Goal: Task Accomplishment & Management: Use online tool/utility

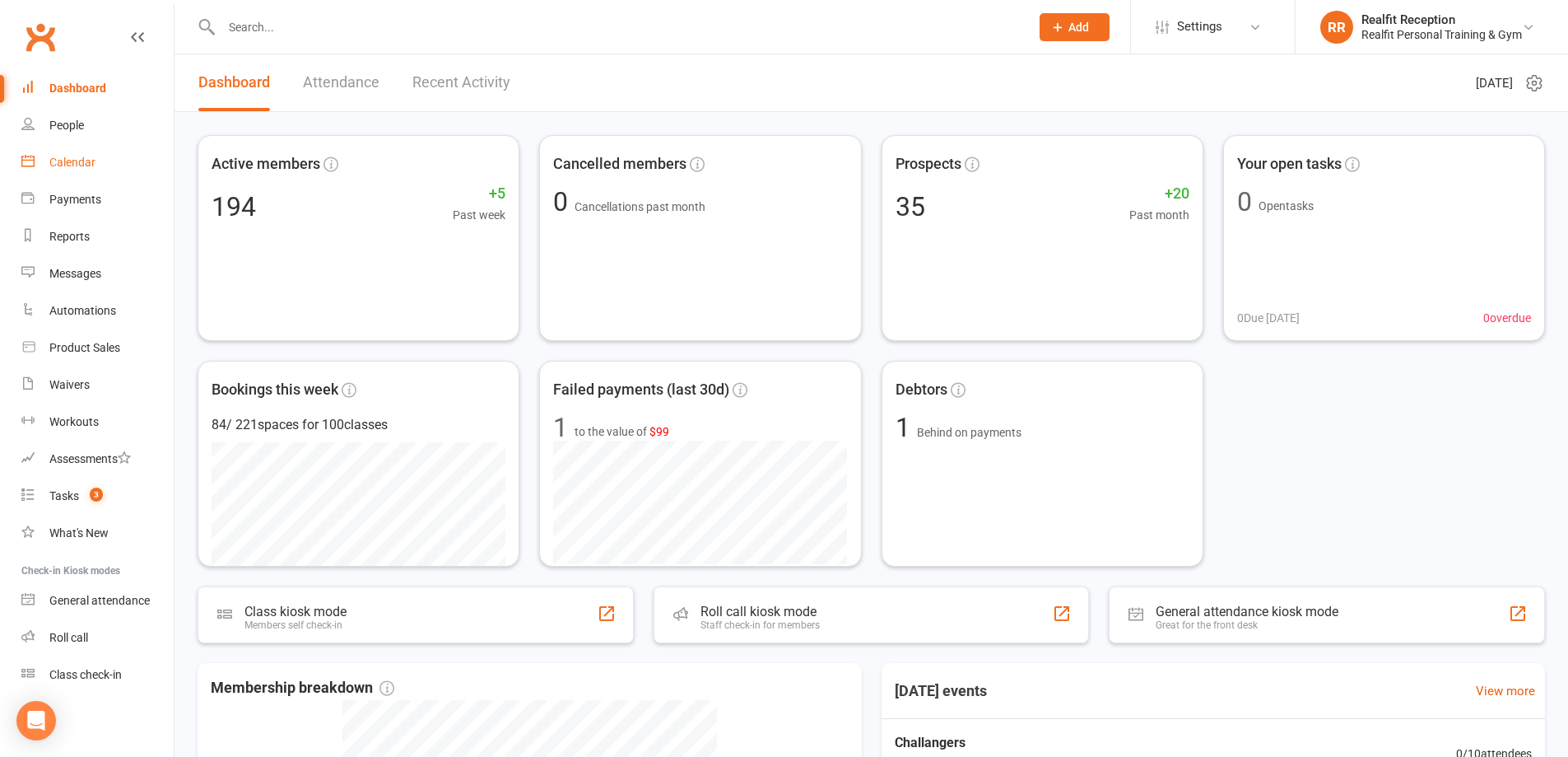
click at [63, 169] on div "Calendar" at bounding box center [71, 162] width 46 height 13
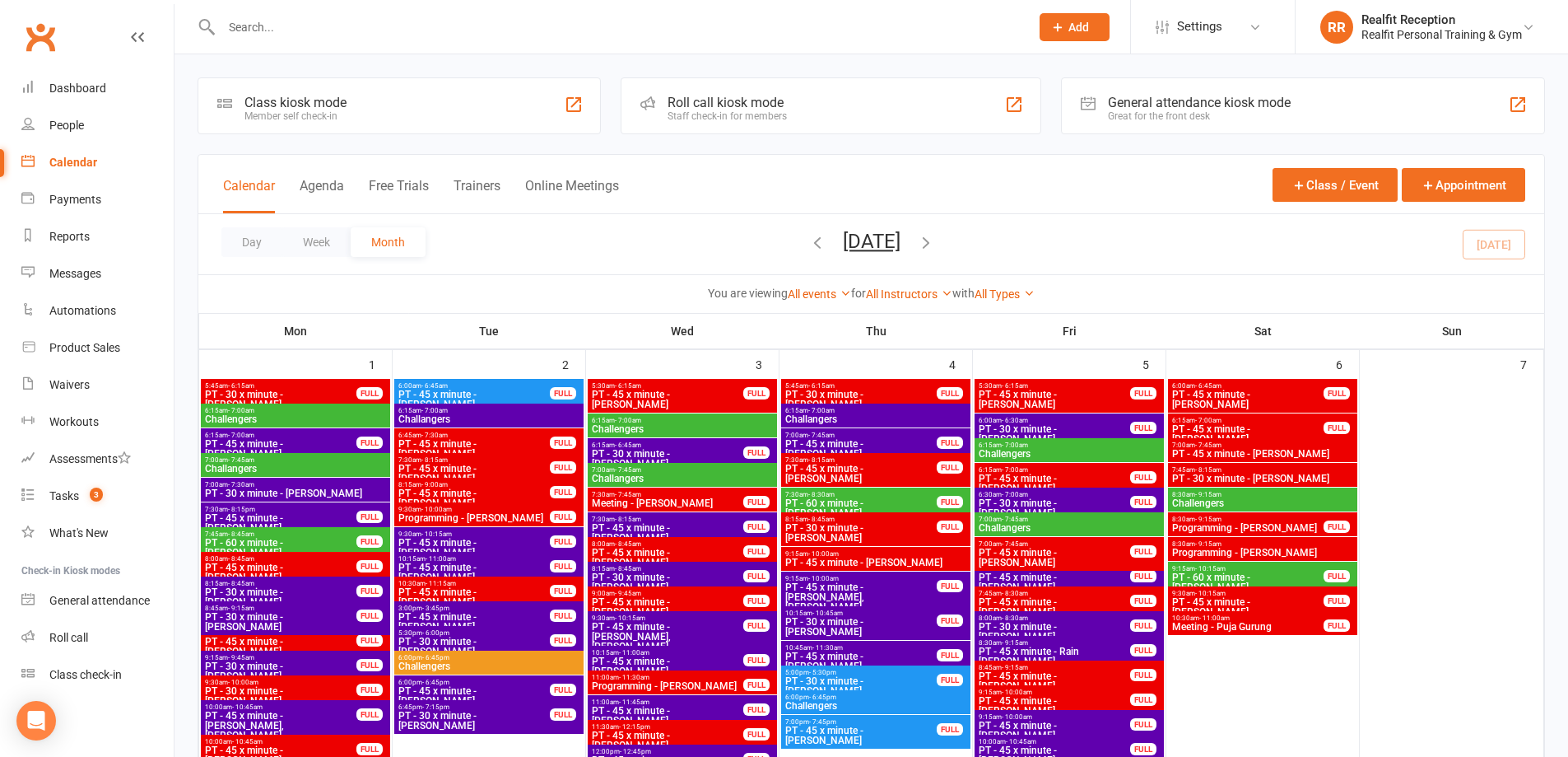
scroll to position [659, 0]
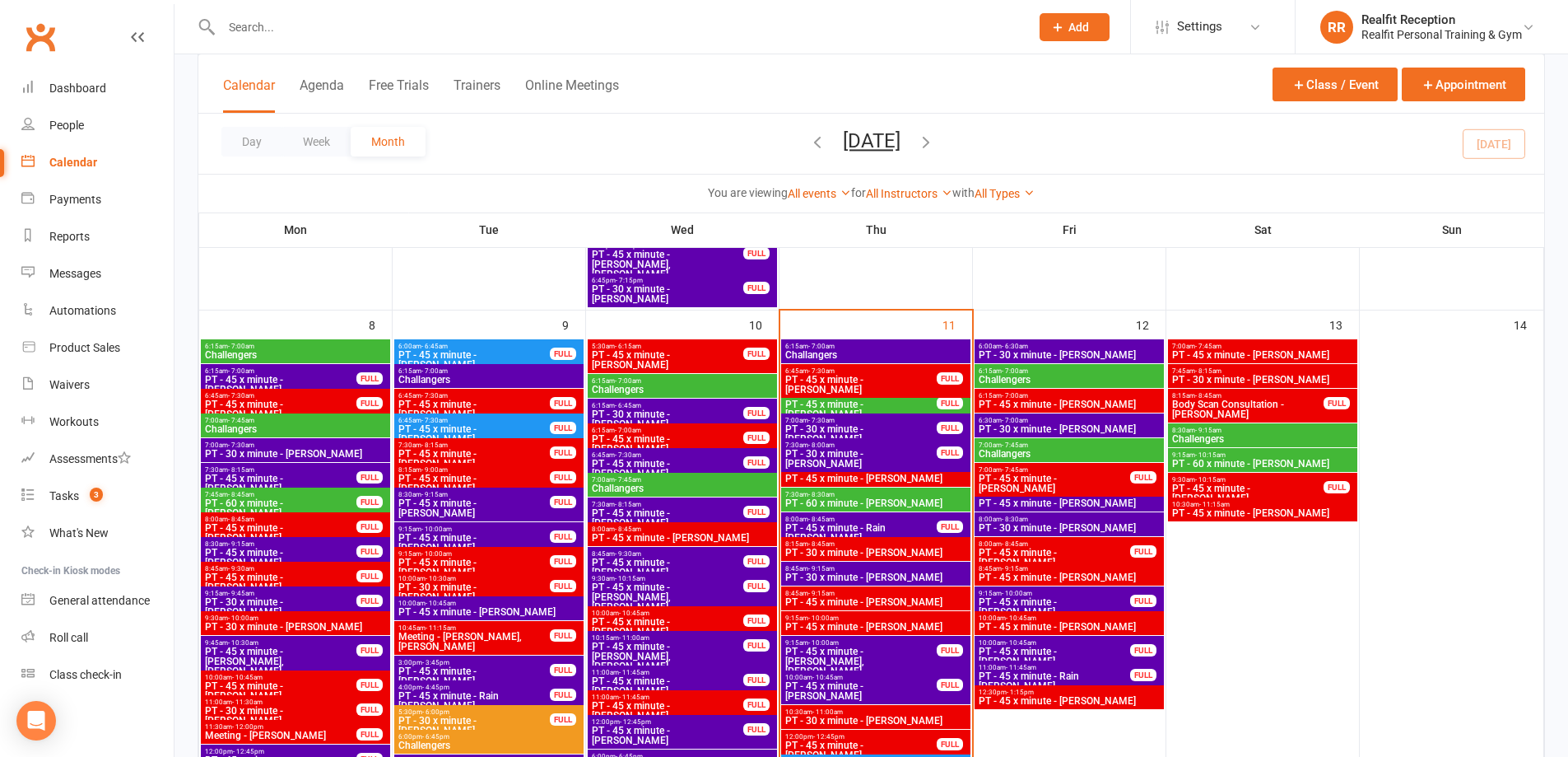
click at [303, 26] on input "text" at bounding box center [617, 27] width 801 height 23
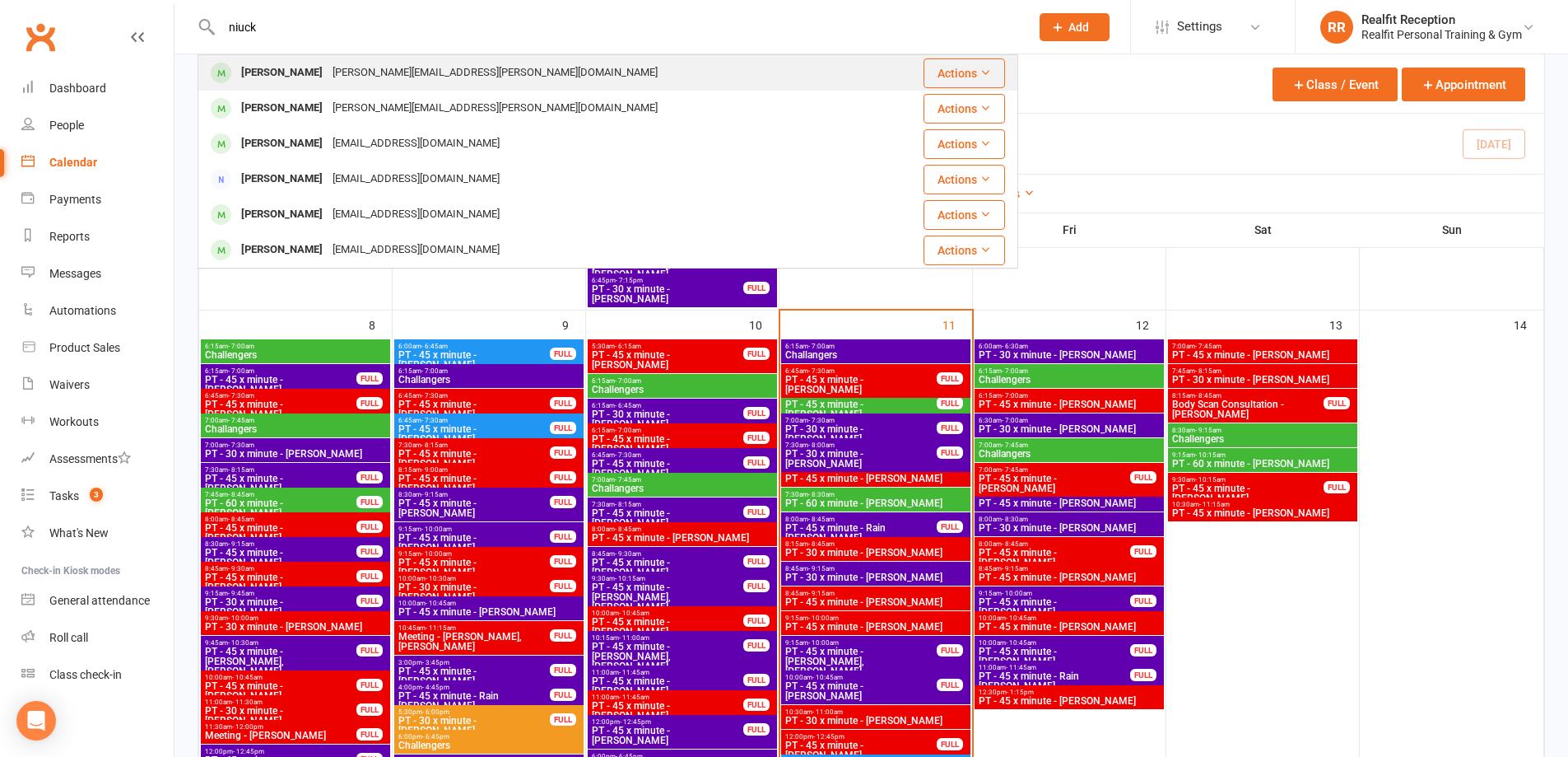
type input "niuck"
click at [328, 69] on div "[PERSON_NAME][EMAIL_ADDRESS][PERSON_NAME][DOMAIN_NAME]" at bounding box center [495, 72] width 335 height 24
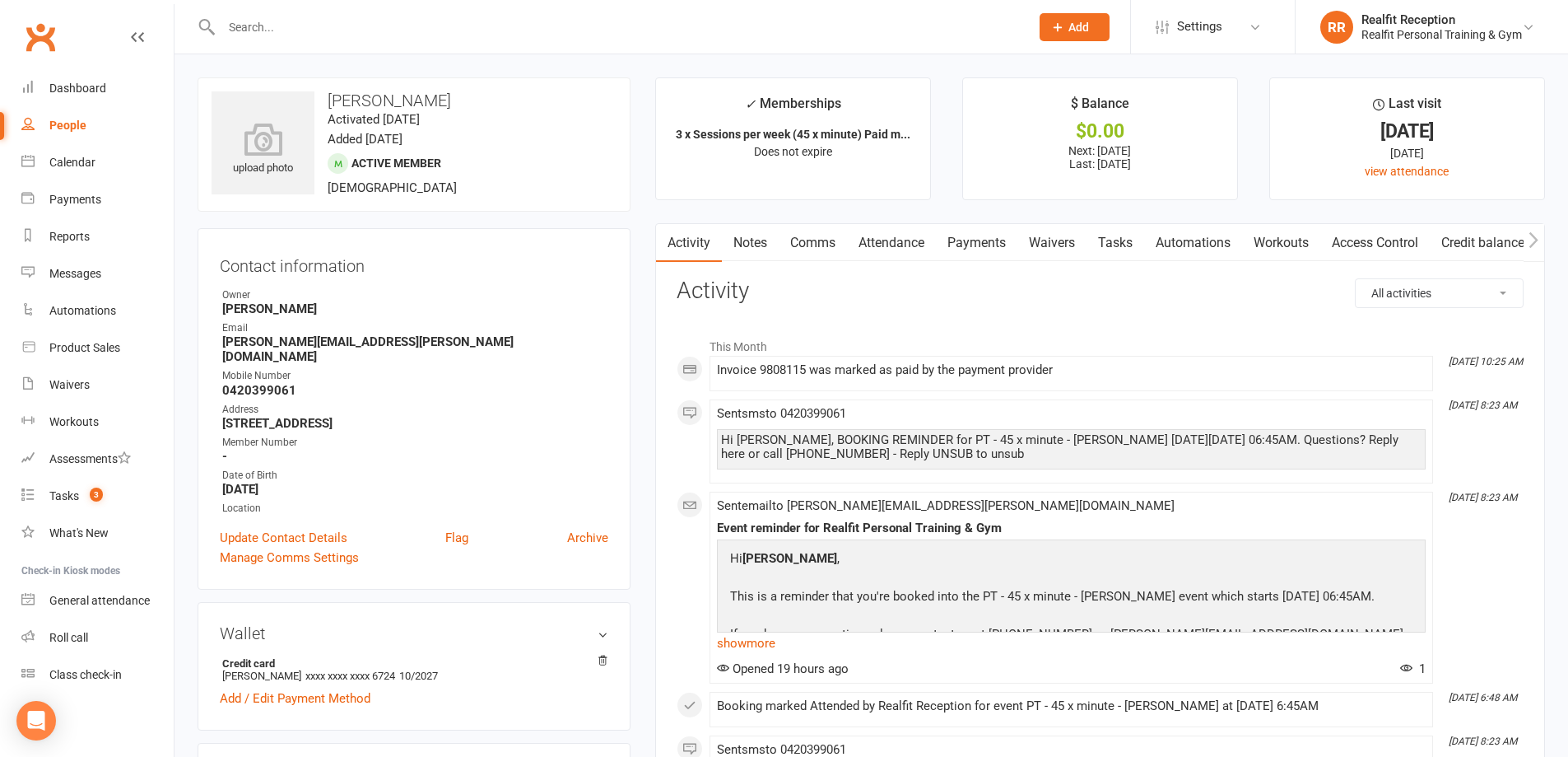
click at [959, 233] on link "Payments" at bounding box center [977, 243] width 81 height 38
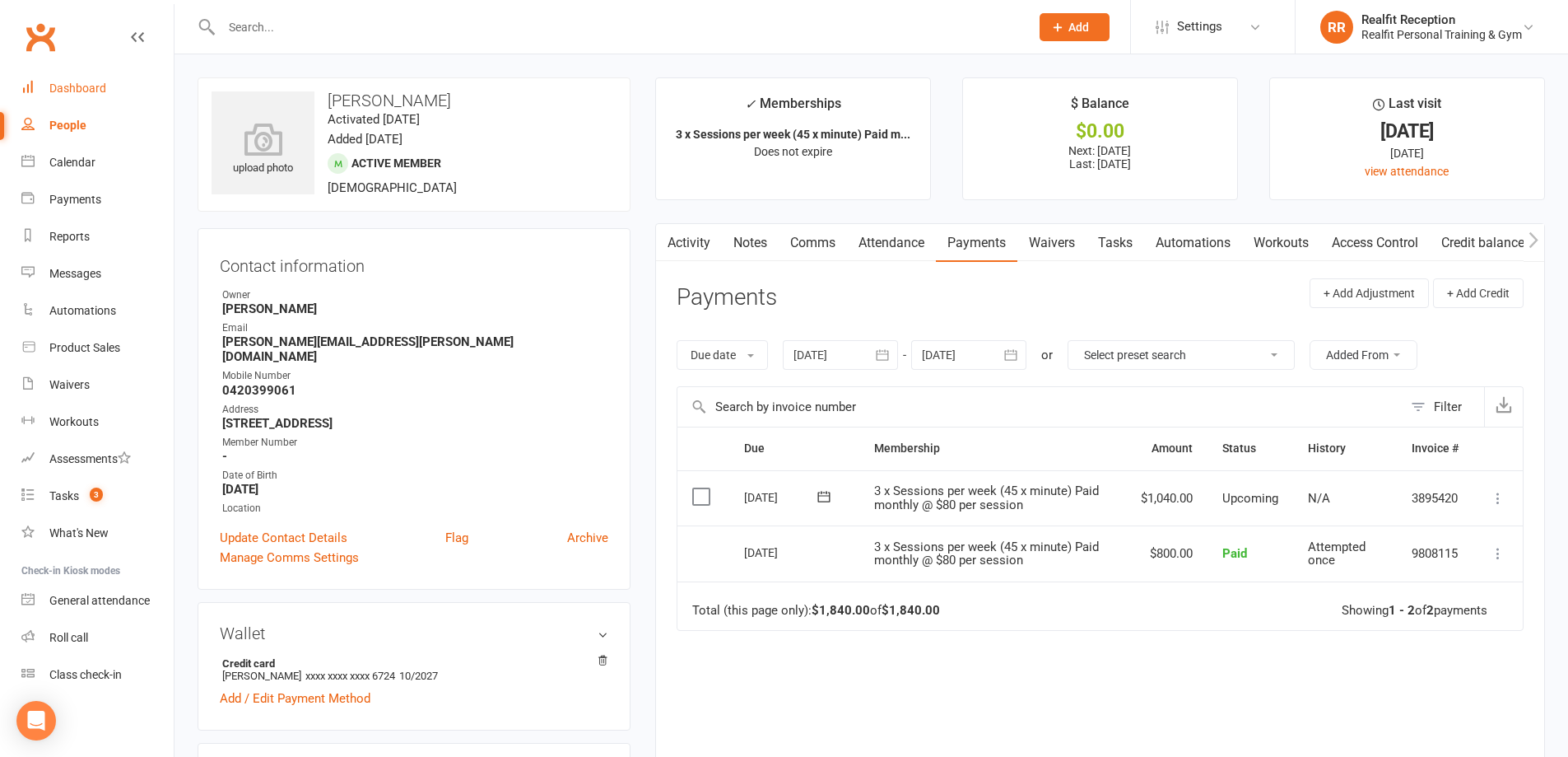
click at [86, 87] on div "Dashboard" at bounding box center [77, 88] width 57 height 13
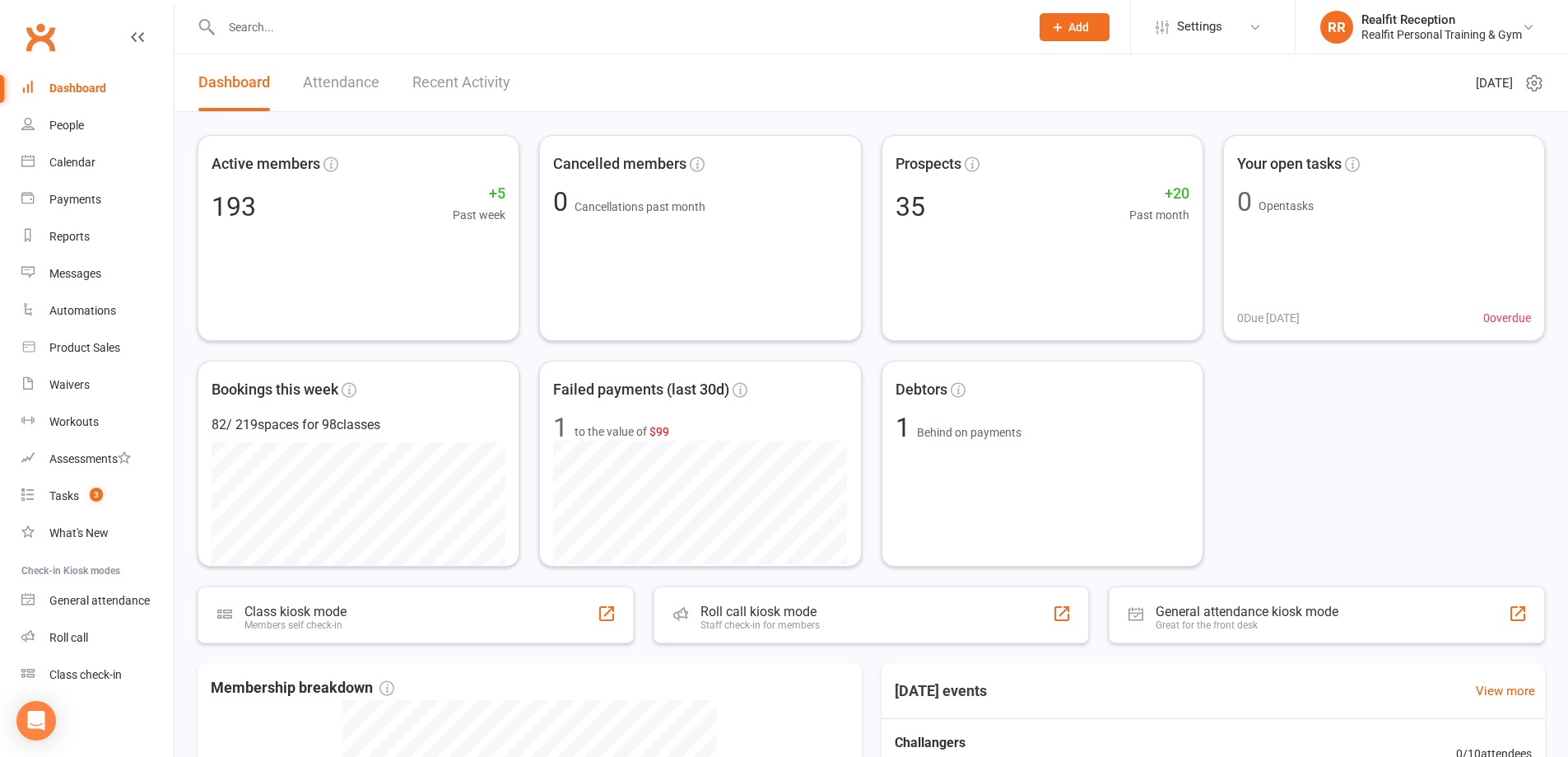
click at [488, 88] on link "Recent Activity" at bounding box center [461, 82] width 98 height 57
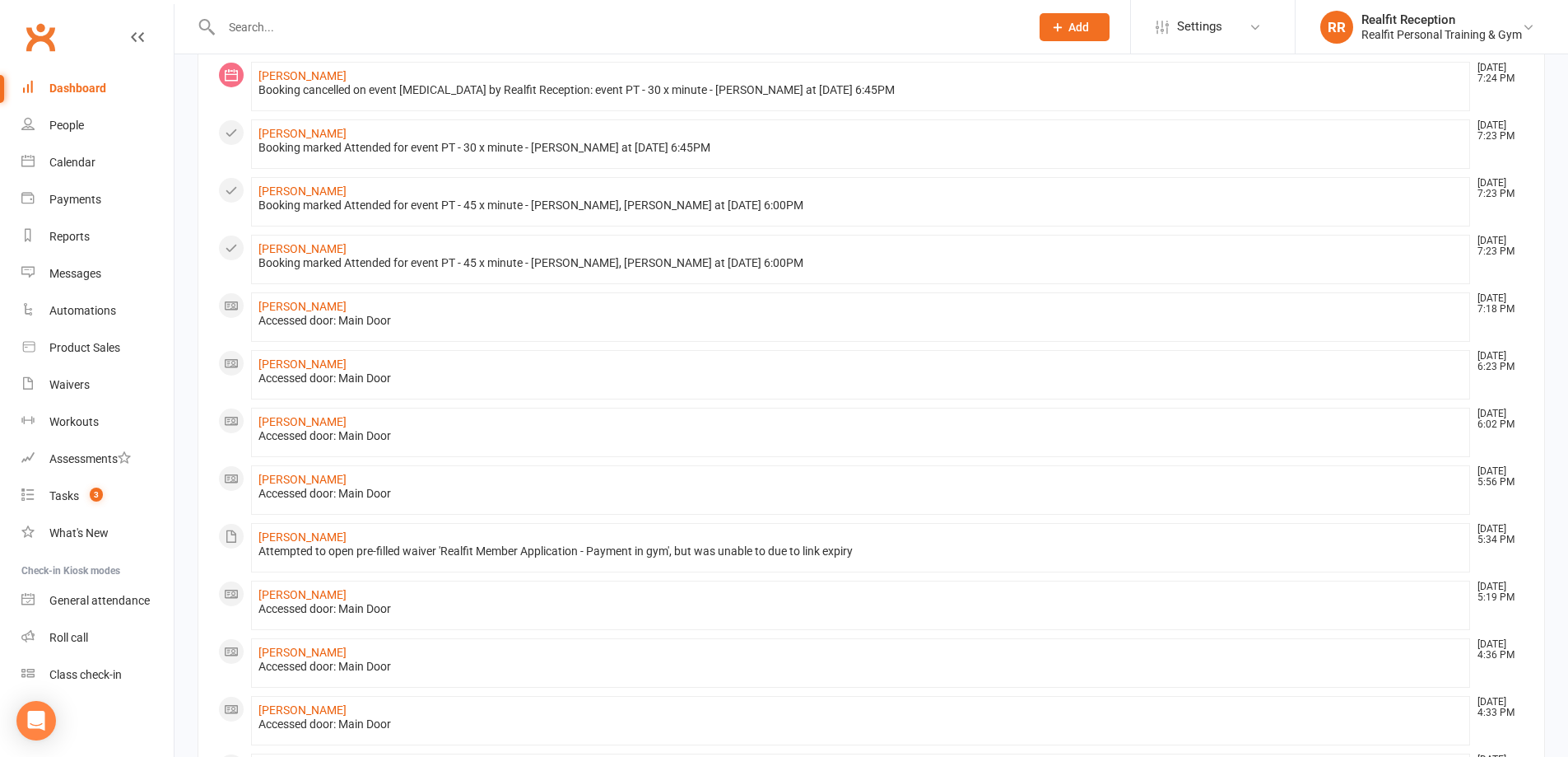
scroll to position [712, 0]
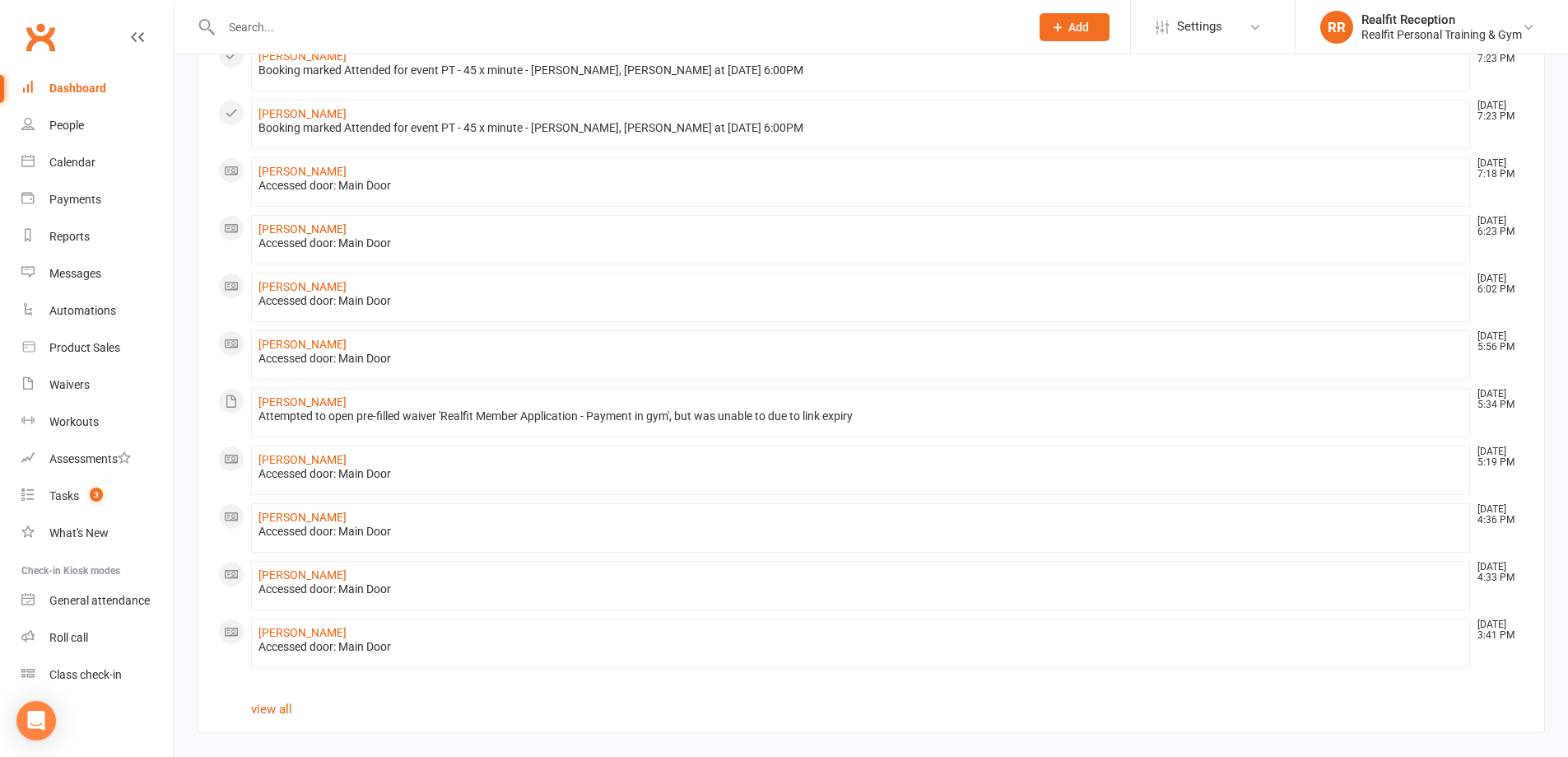
click at [73, 88] on div "Dashboard" at bounding box center [77, 88] width 57 height 13
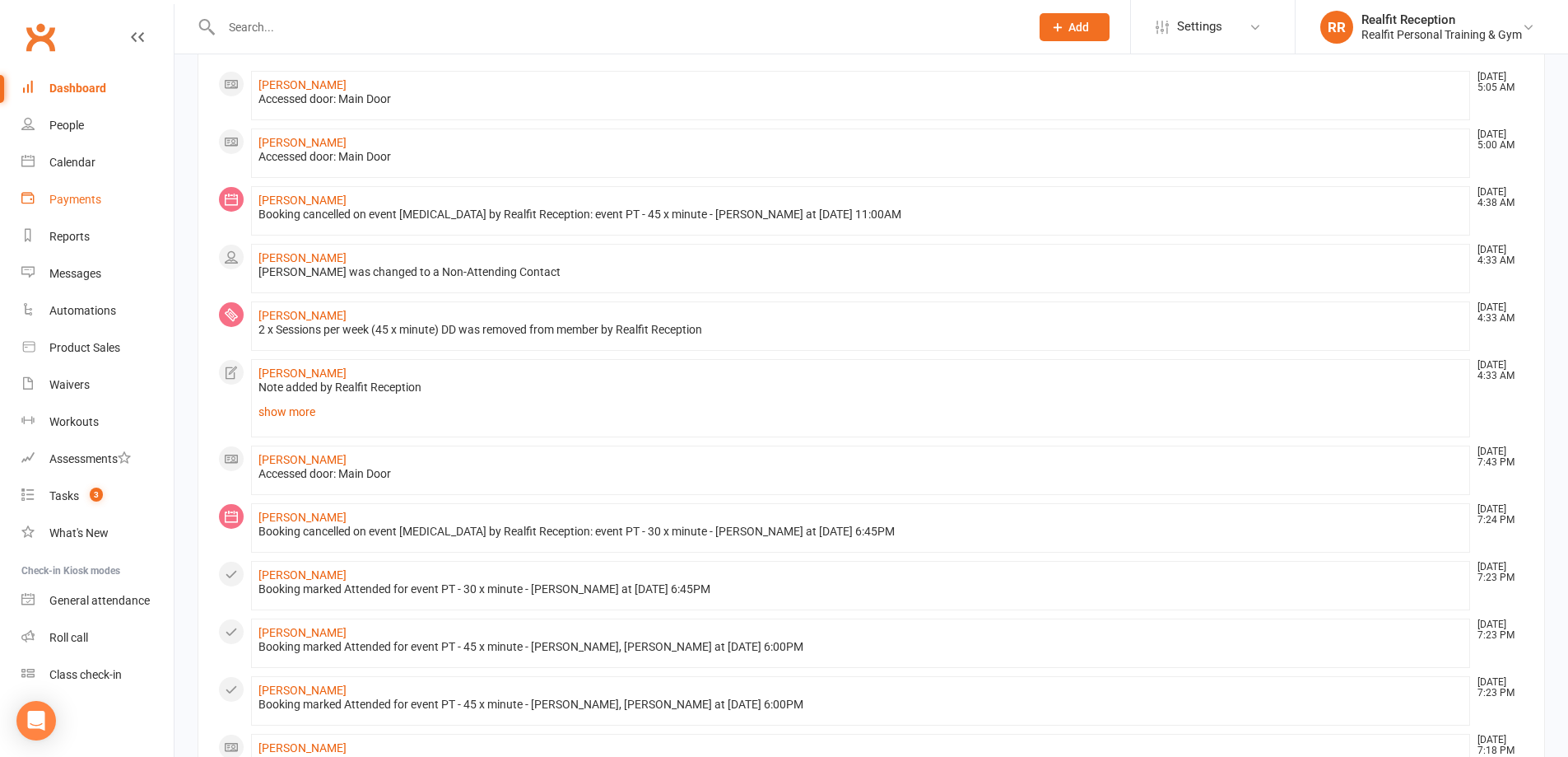
scroll to position [0, 0]
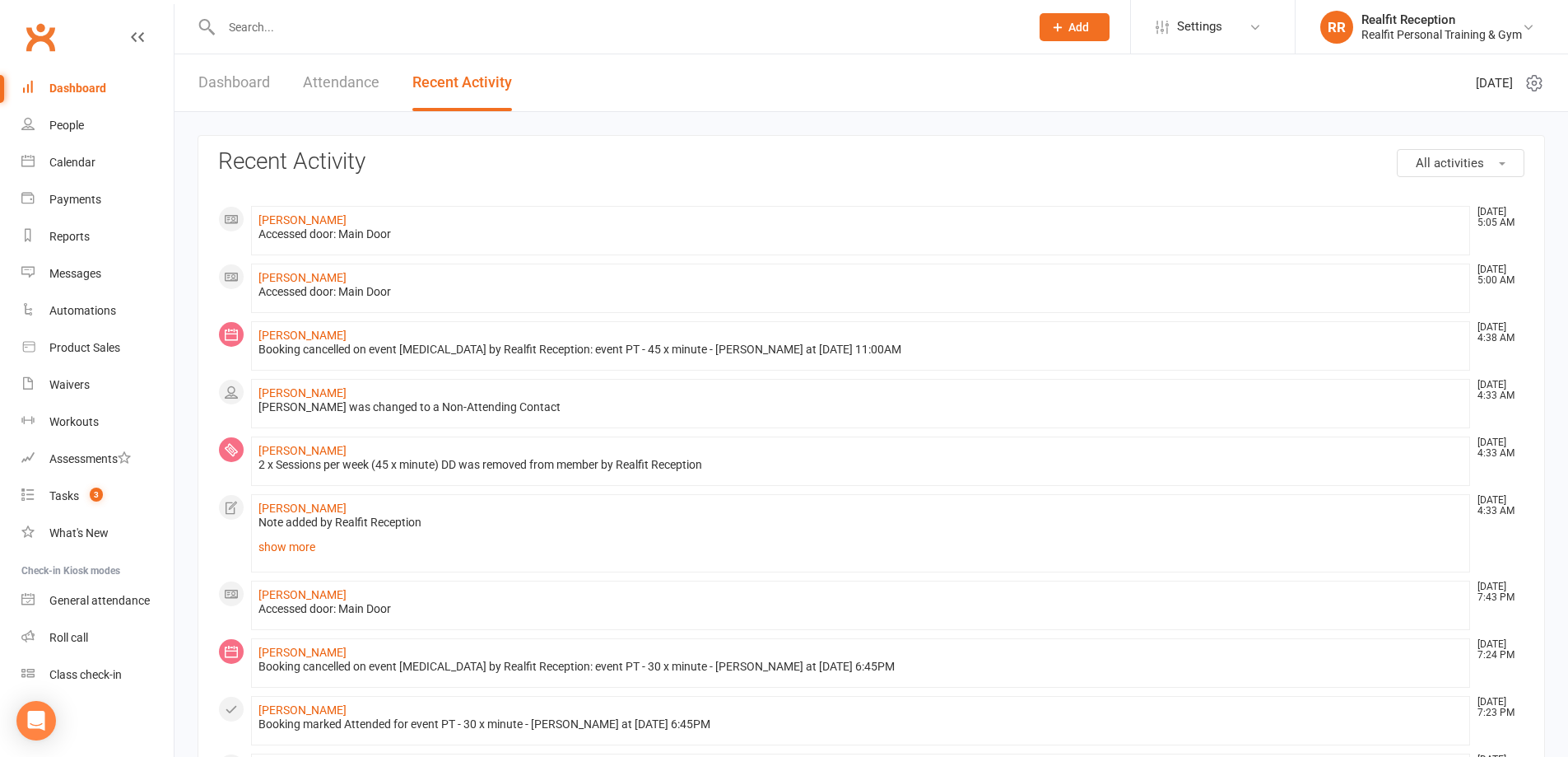
click at [338, 75] on link "Attendance" at bounding box center [341, 82] width 76 height 57
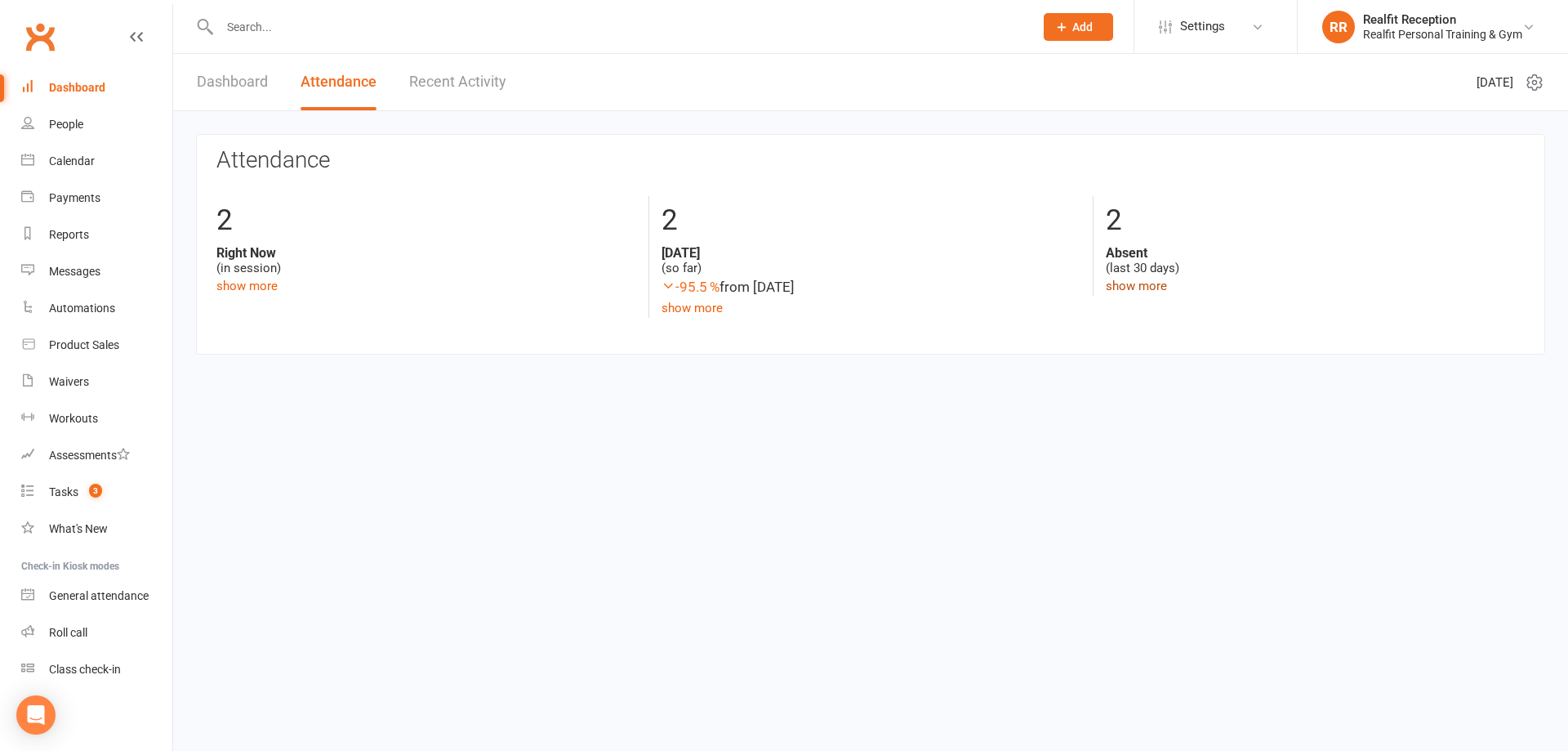
click at [1128, 279] on link "show more" at bounding box center [1137, 286] width 61 height 15
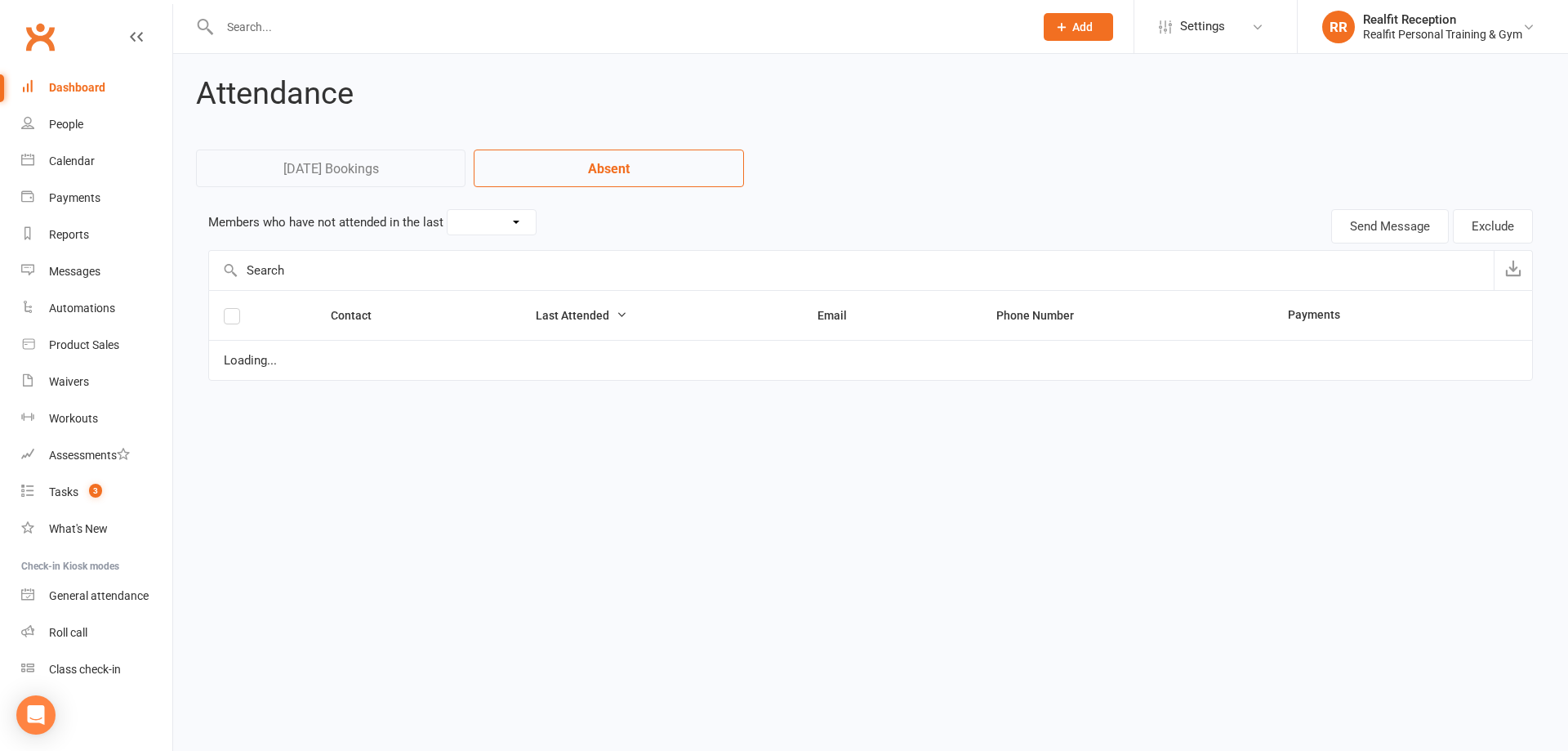
select select "30"
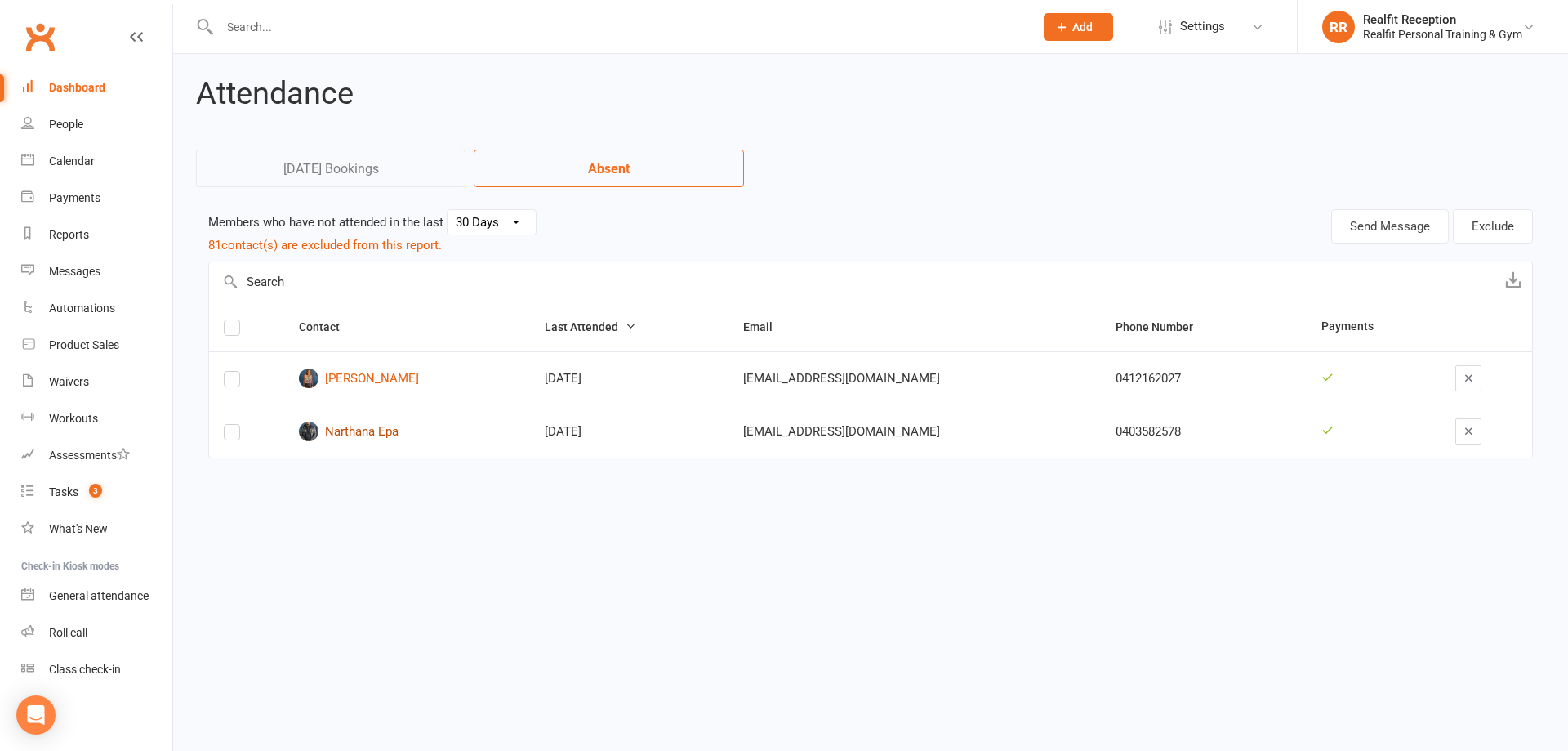
click at [369, 432] on link "Narthana Epa" at bounding box center [407, 432] width 216 height 20
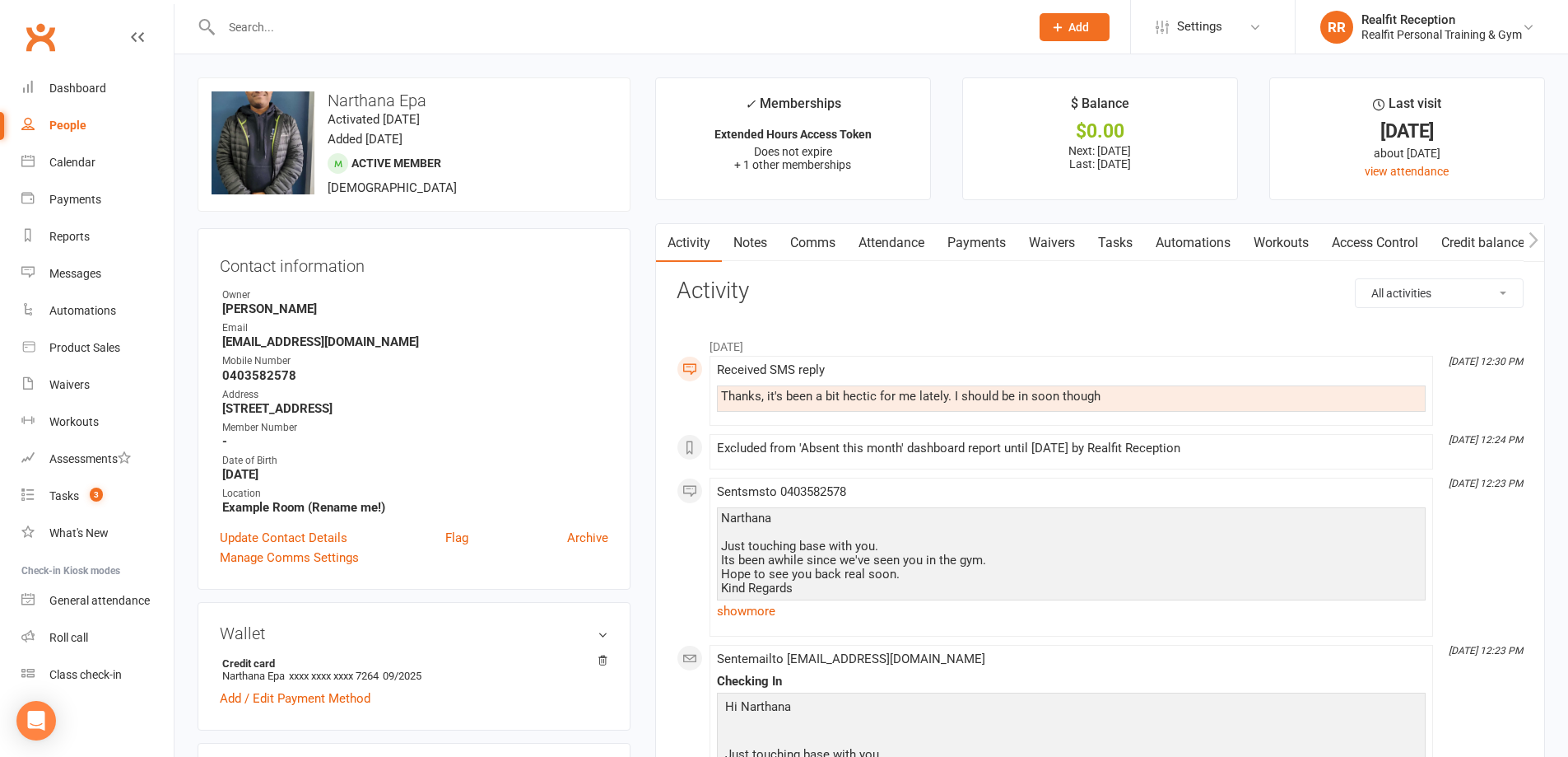
click at [814, 240] on link "Comms" at bounding box center [813, 243] width 68 height 38
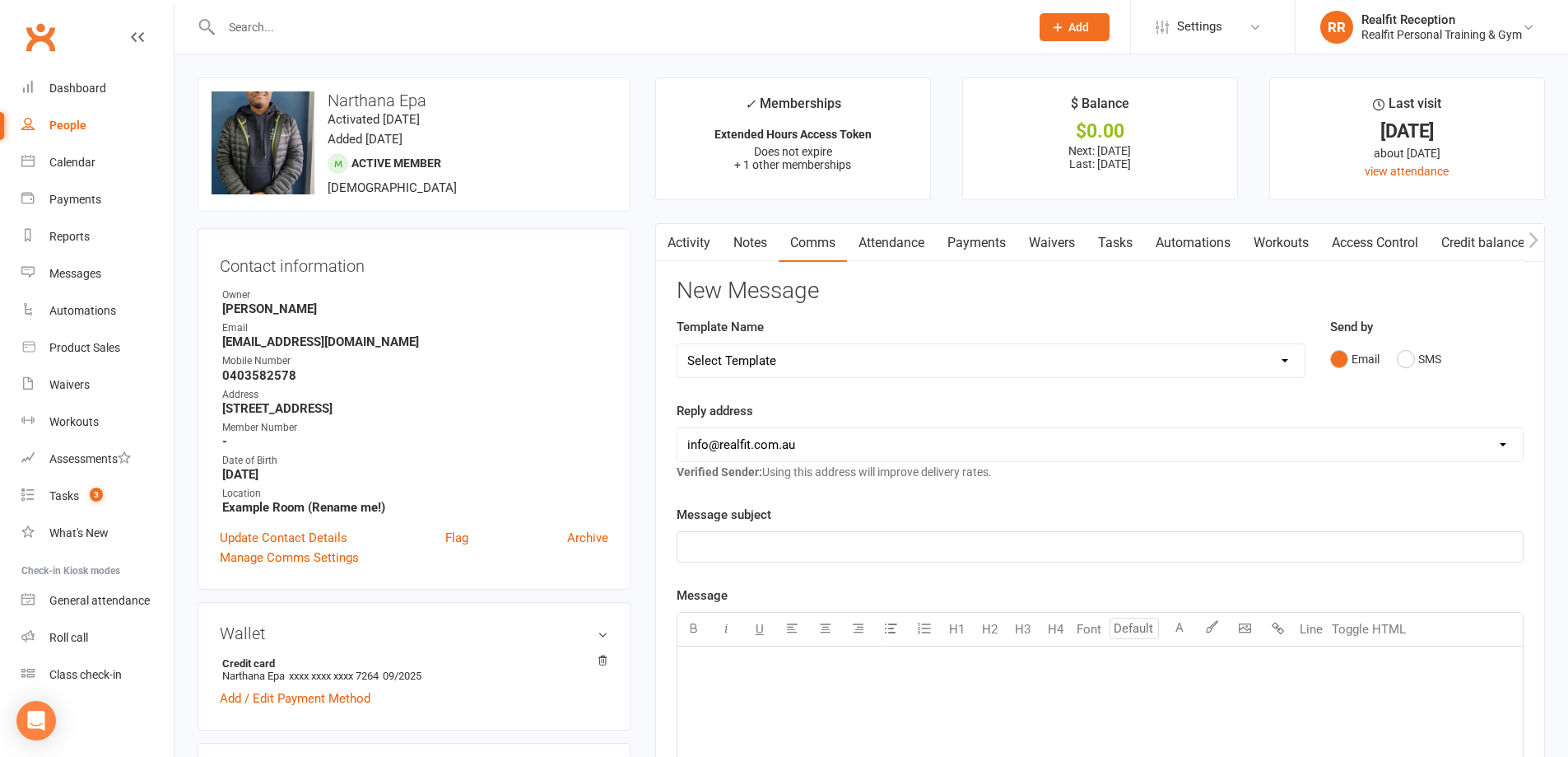
click at [788, 364] on select "Select Template [Email] 30 Day Check In [SMS] 30 Day Check In SMS [Email] David…" at bounding box center [991, 361] width 628 height 33
select select "0"
click at [678, 344] on select "Select Template [Email] 30 Day Check In [SMS] 30 Day Check In SMS [Email] David…" at bounding box center [991, 361] width 628 height 33
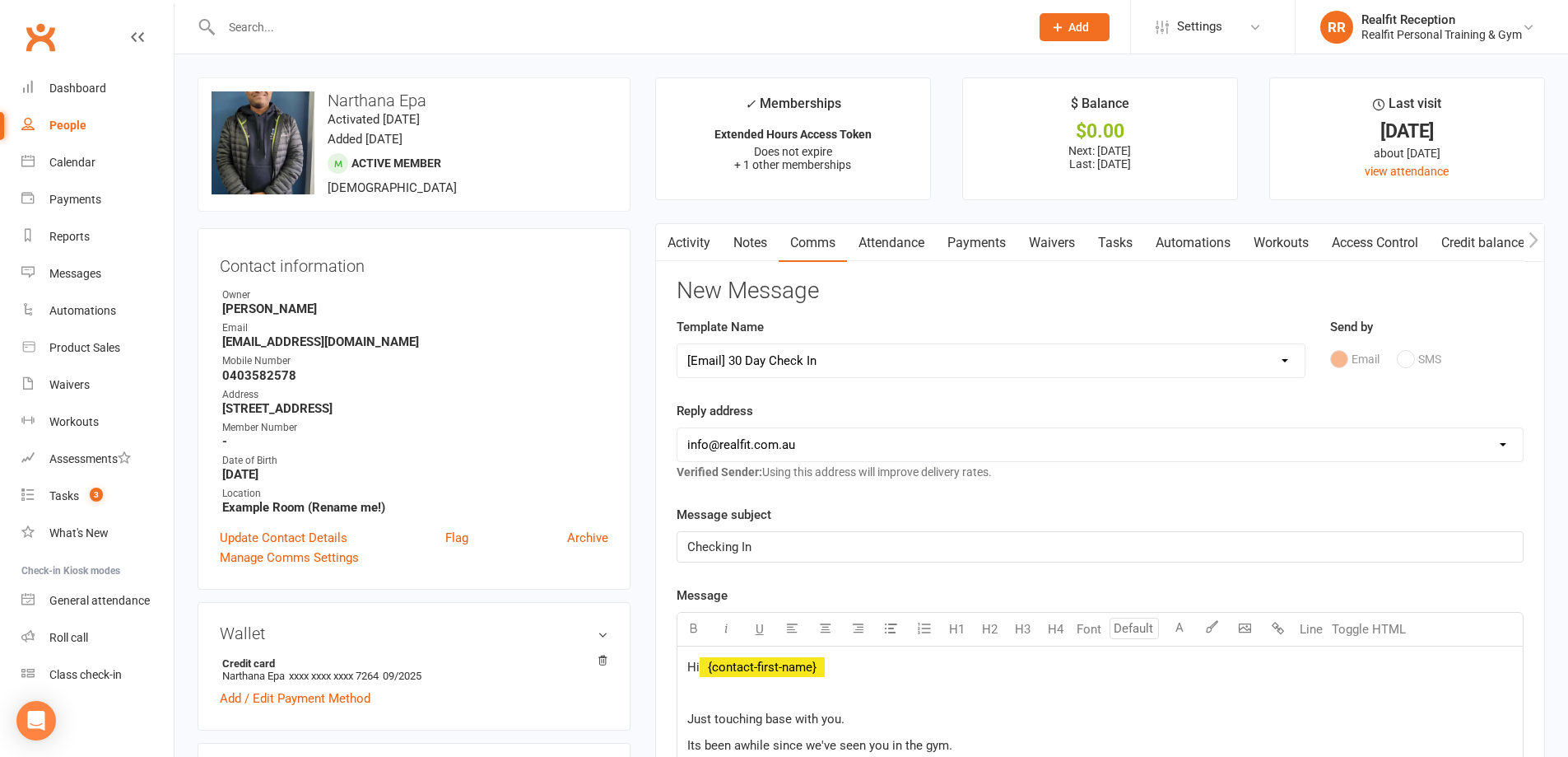
click at [786, 438] on select "hello@clubworx.com david@realfit.com.au chris@realfit.com.au info@realfit.com.au" at bounding box center [1100, 445] width 846 height 33
select select "1"
click at [678, 428] on select "hello@clubworx.com david@realfit.com.au chris@realfit.com.au info@realfit.com.au" at bounding box center [1100, 445] width 846 height 33
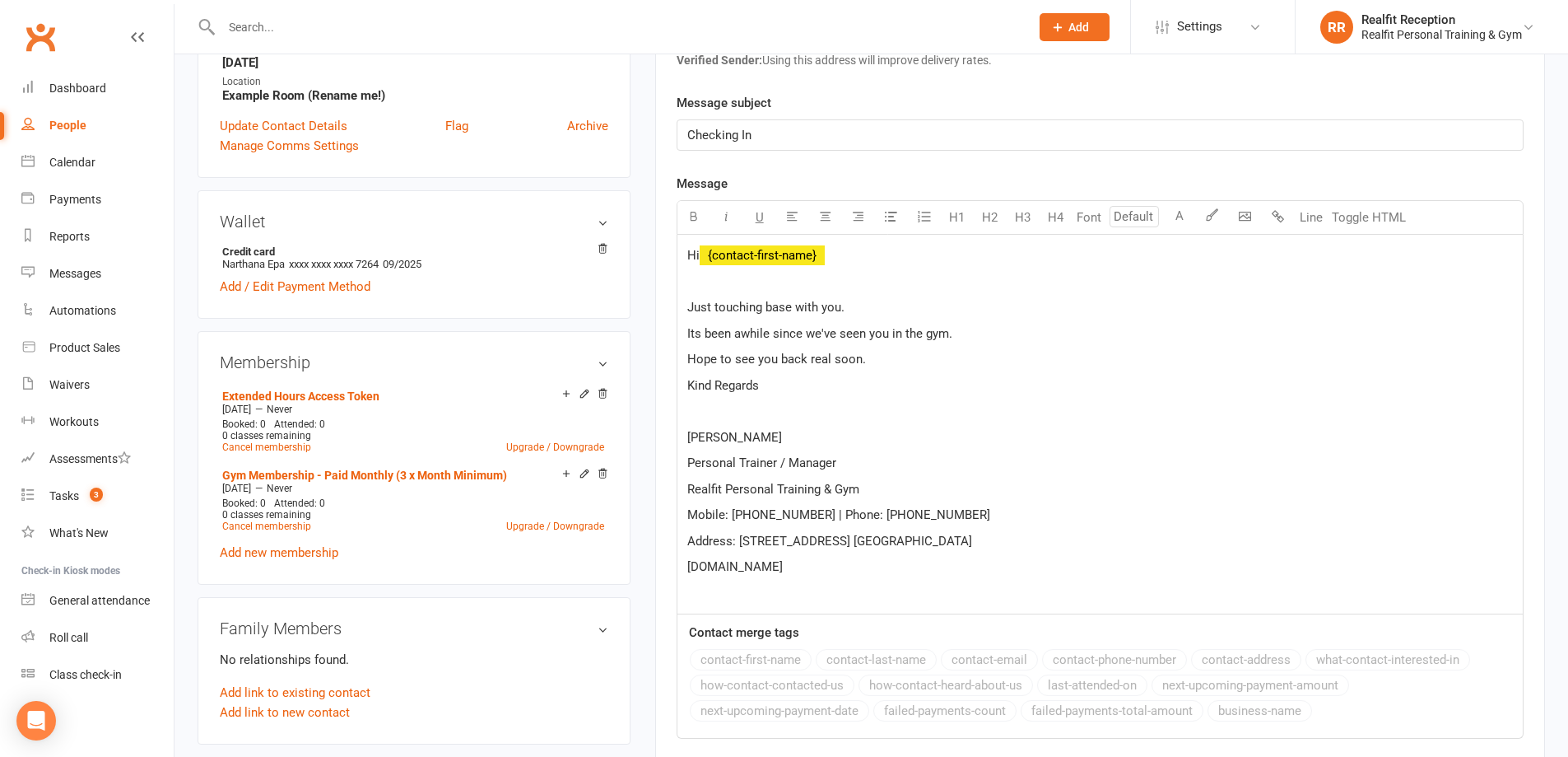
scroll to position [659, 0]
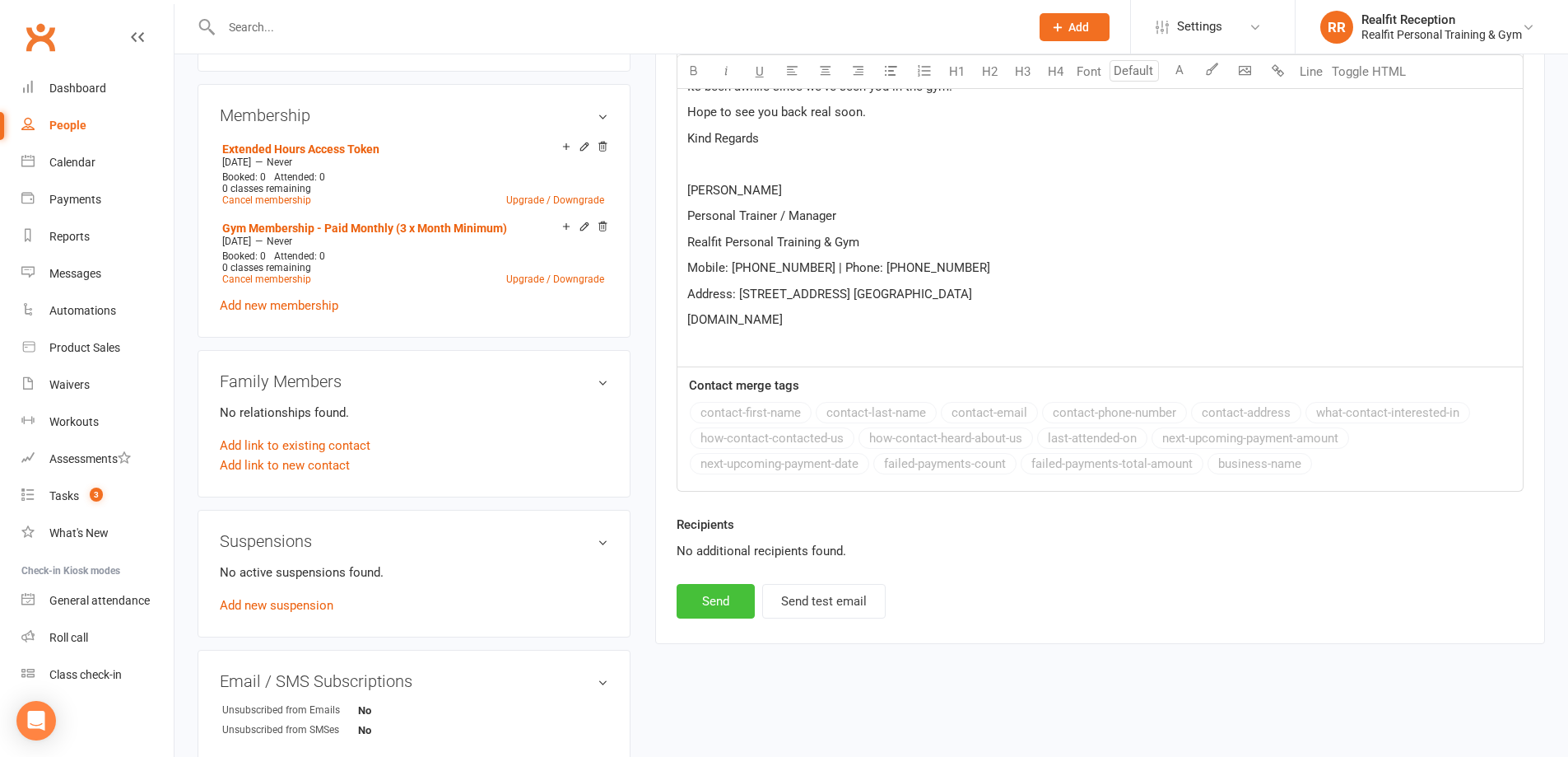
click at [704, 606] on button "Send" at bounding box center [716, 601] width 78 height 35
select select
select select "3"
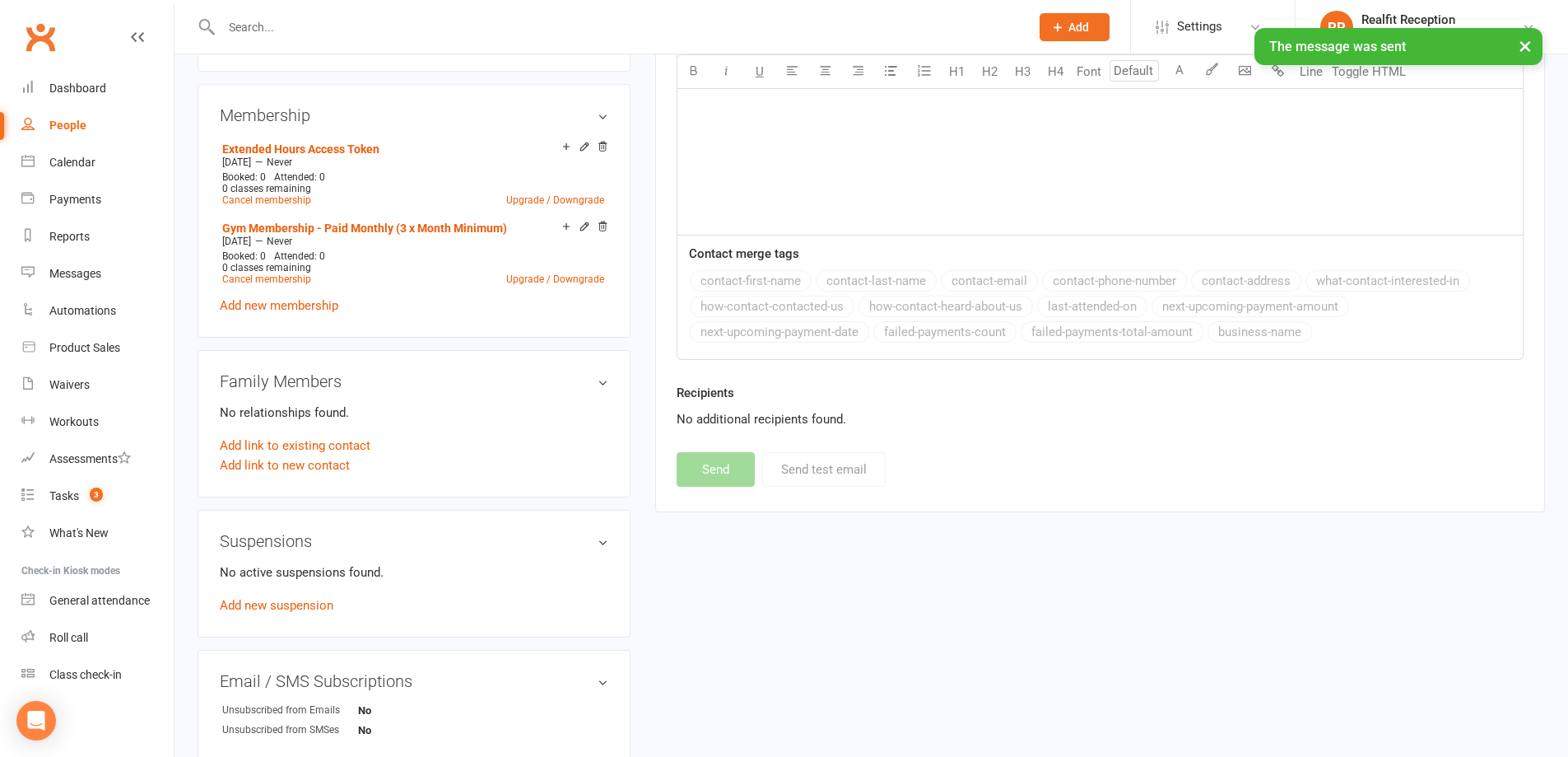
scroll to position [82, 0]
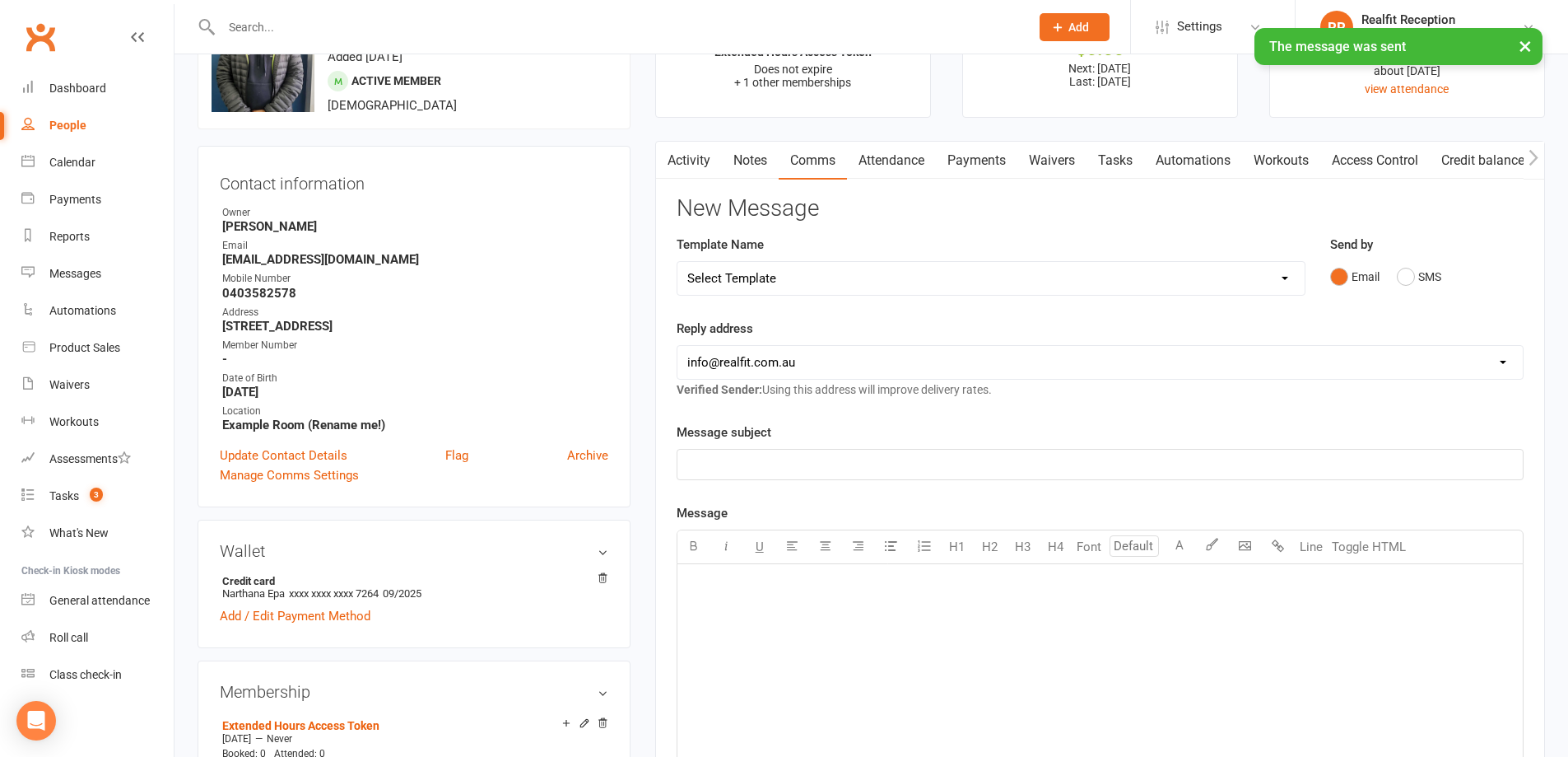
click at [800, 362] on select "hello@clubworx.com david@realfit.com.au chris@realfit.com.au info@realfit.com.au" at bounding box center [1100, 363] width 846 height 33
click at [831, 287] on select "Select Template [Email] 30 Day Check In [SMS] 30 Day Check In SMS [Email] David…" at bounding box center [991, 279] width 628 height 33
select select "1"
click at [678, 262] on select "Select Template [Email] 30 Day Check In [SMS] 30 Day Check In SMS [Email] David…" at bounding box center [991, 279] width 628 height 33
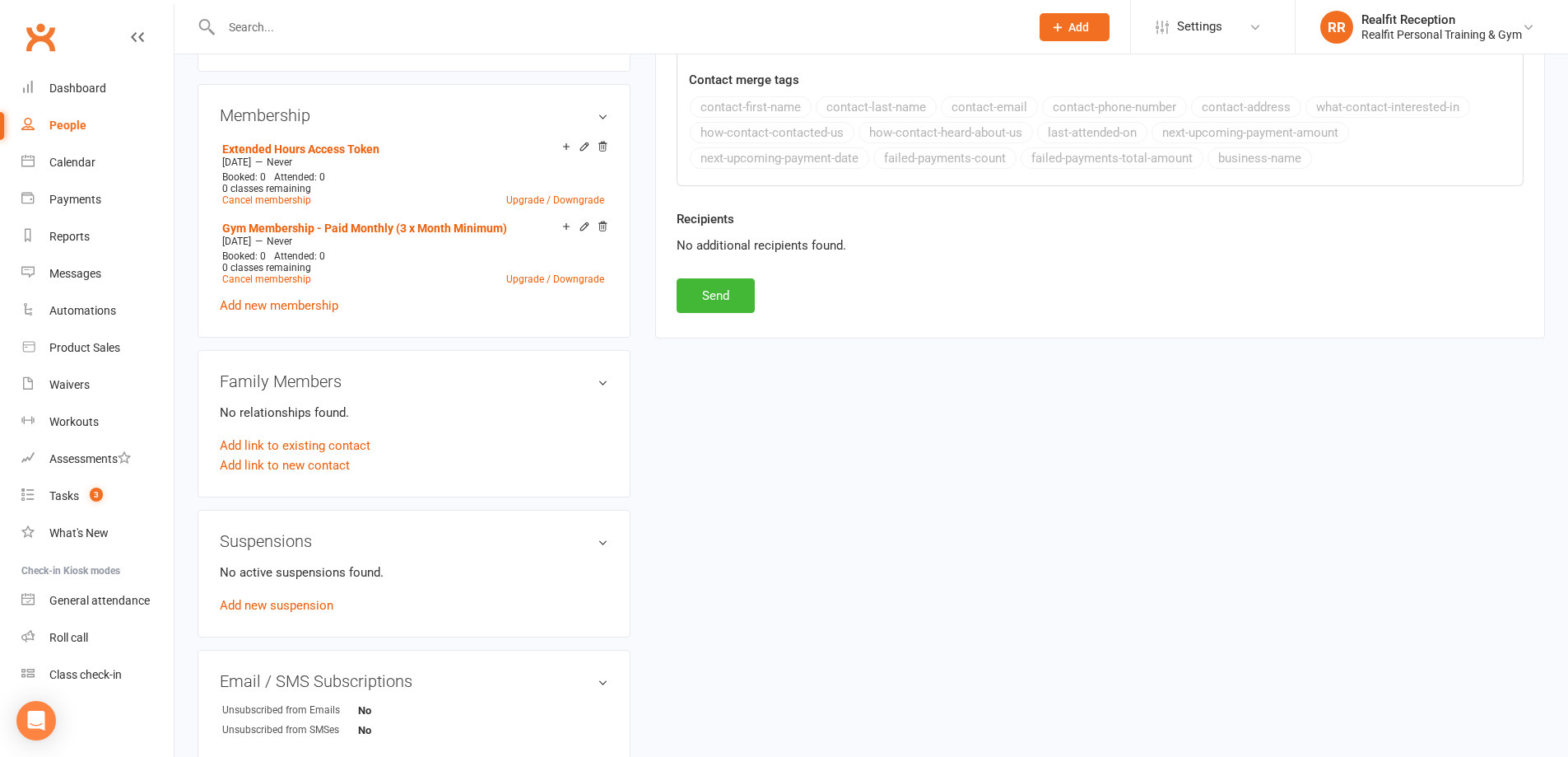
scroll to position [741, 0]
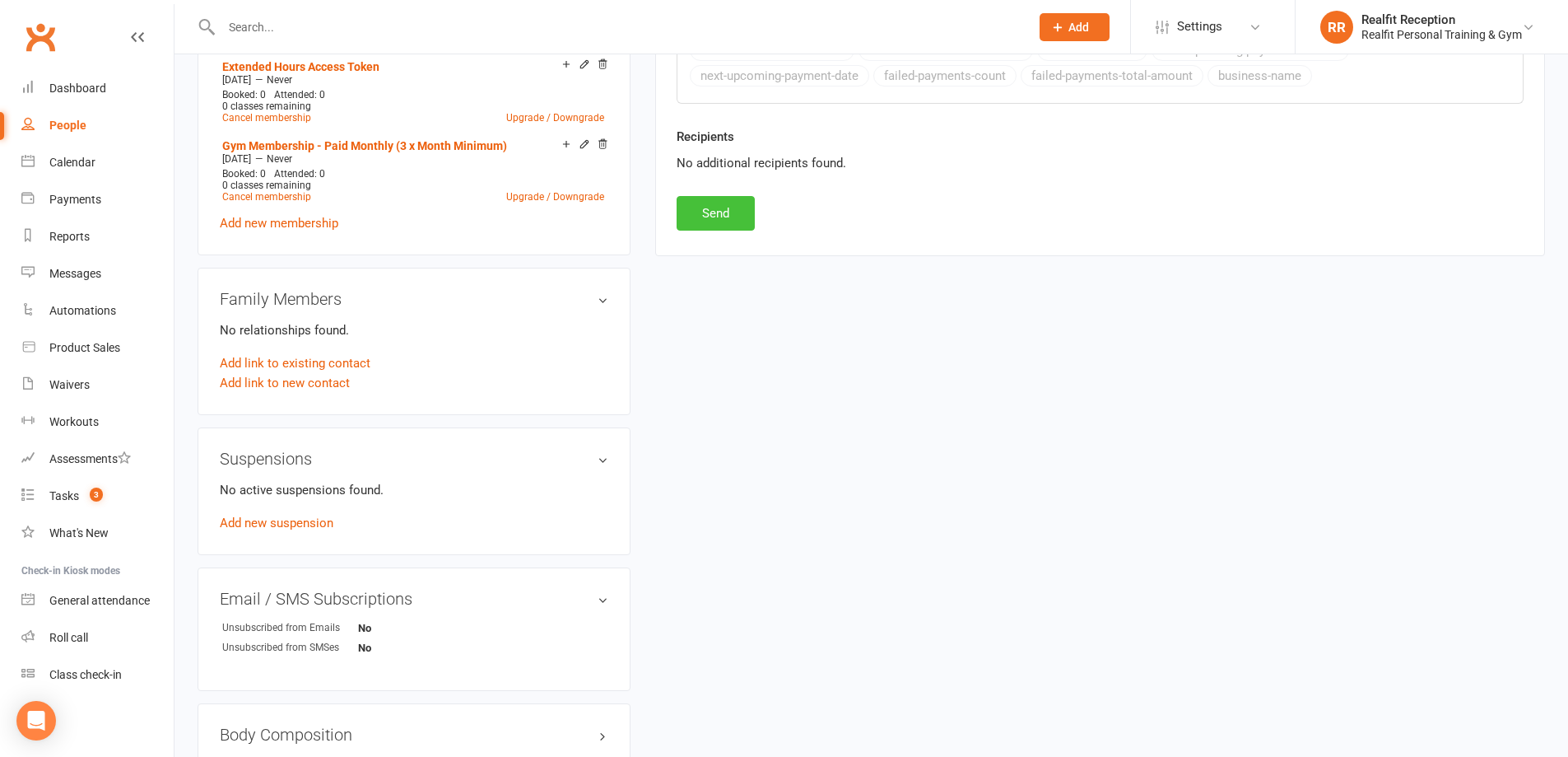
click at [728, 220] on button "Send" at bounding box center [716, 214] width 78 height 35
select select
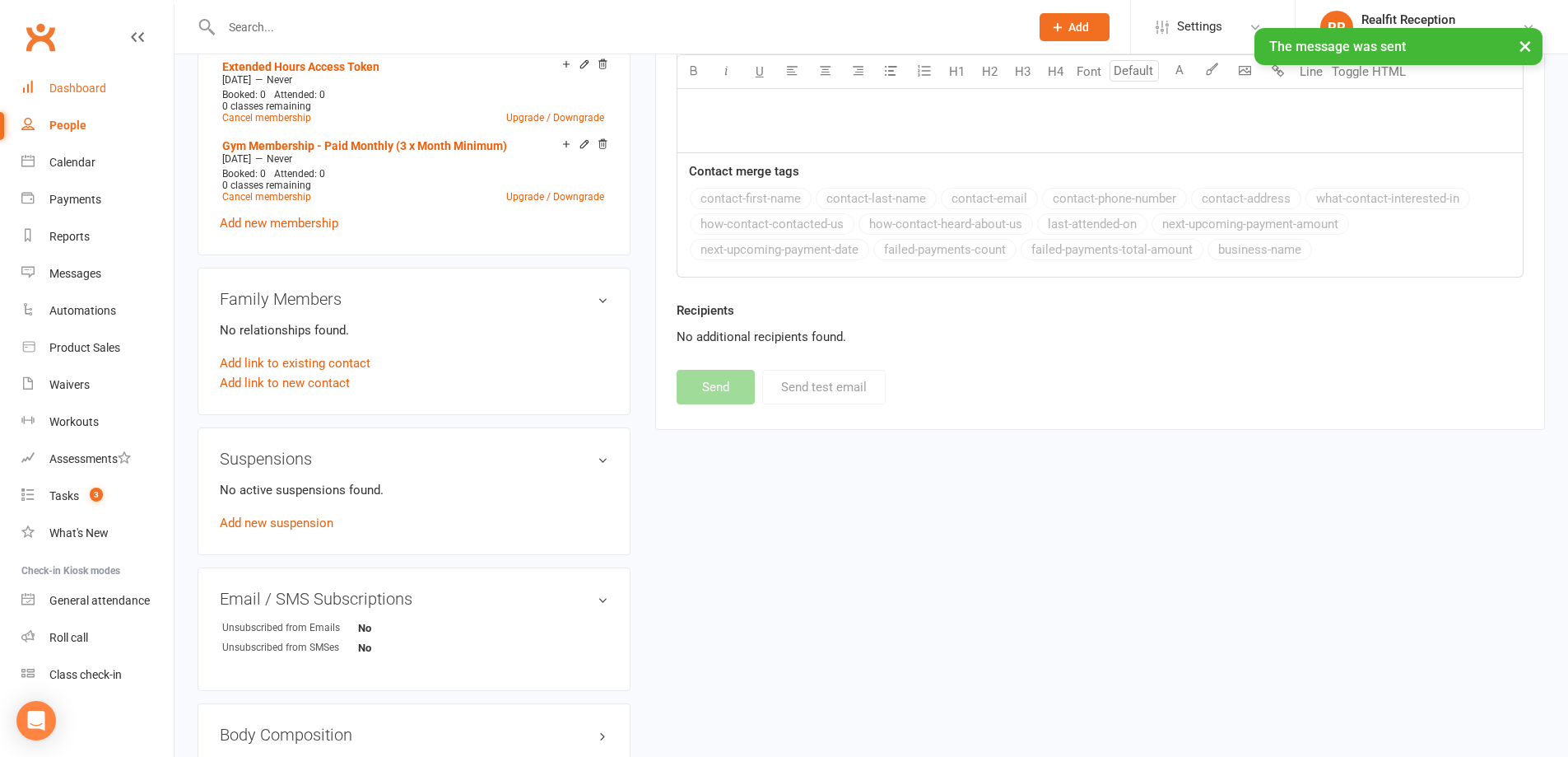
click at [91, 92] on div "Dashboard" at bounding box center [77, 88] width 57 height 13
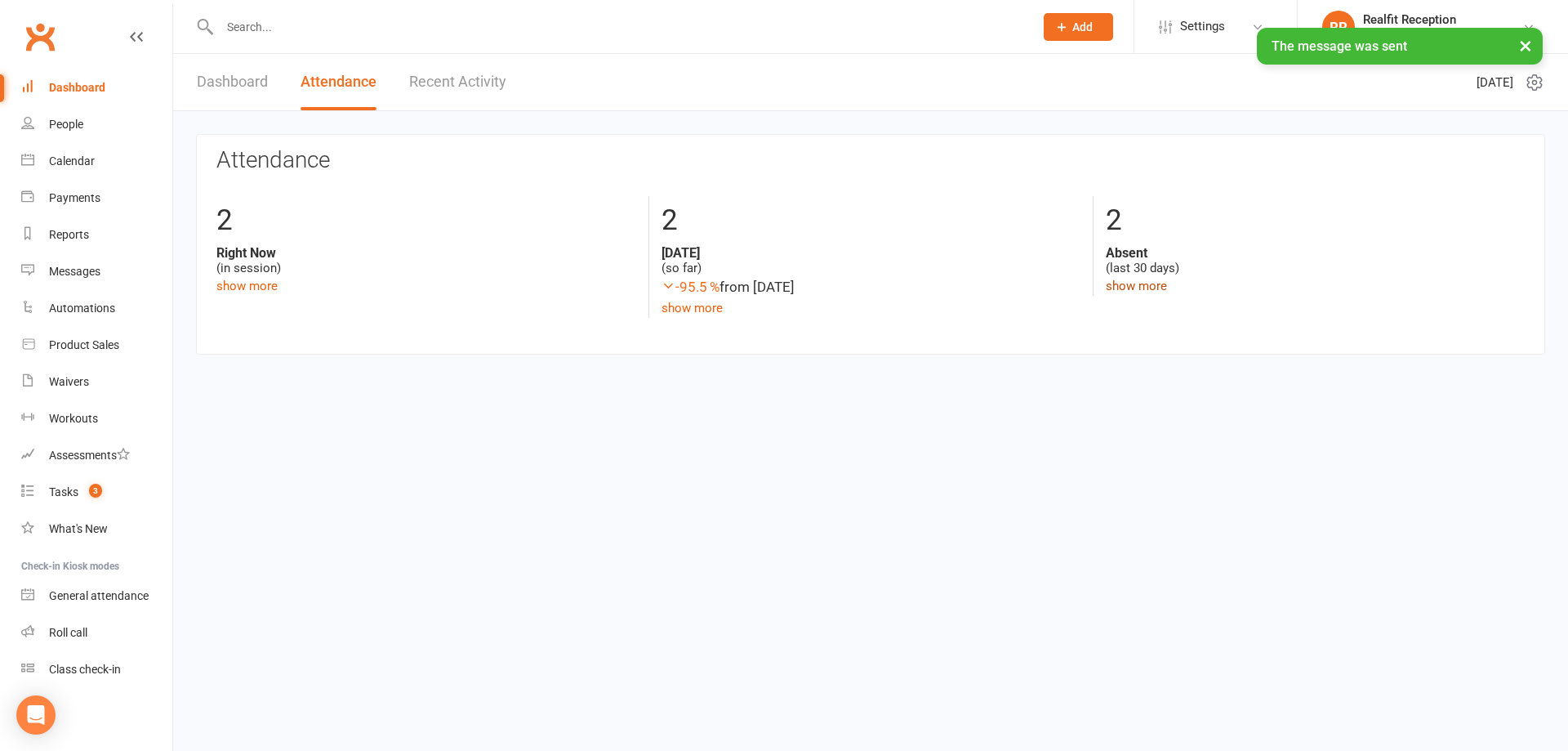
click at [1109, 287] on link "show more" at bounding box center [1137, 286] width 61 height 15
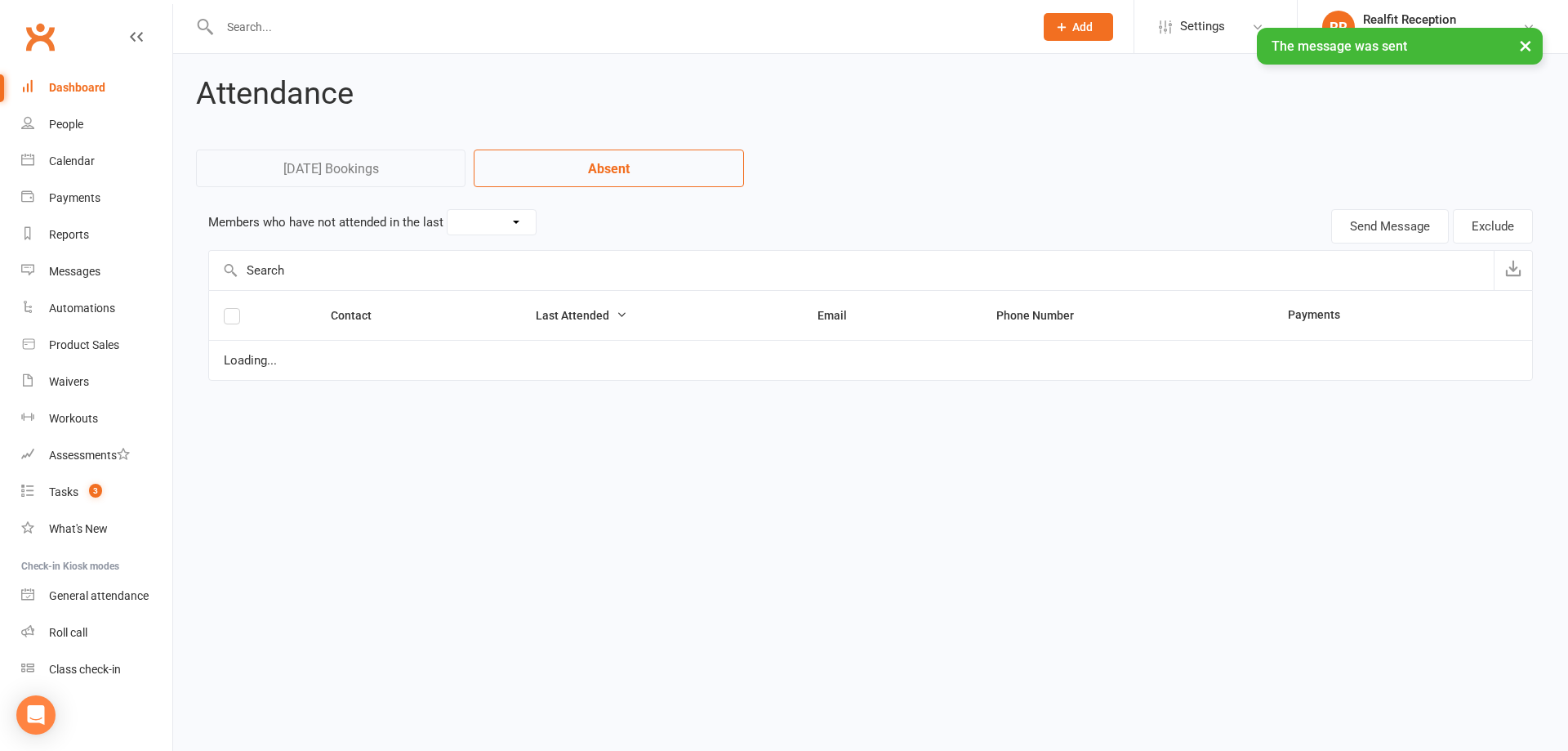
select select "30"
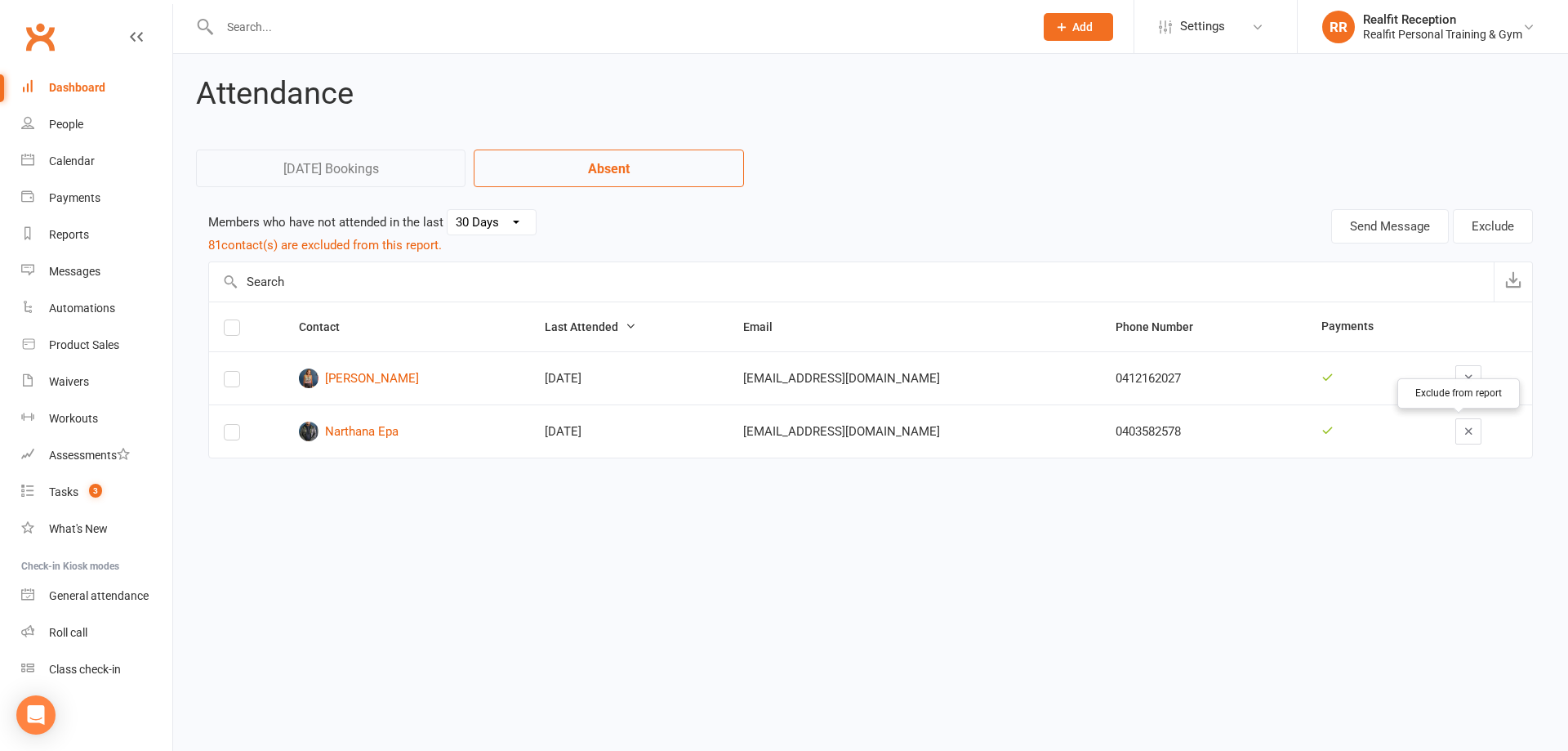
click at [1462, 434] on icon "button" at bounding box center [1468, 431] width 12 height 12
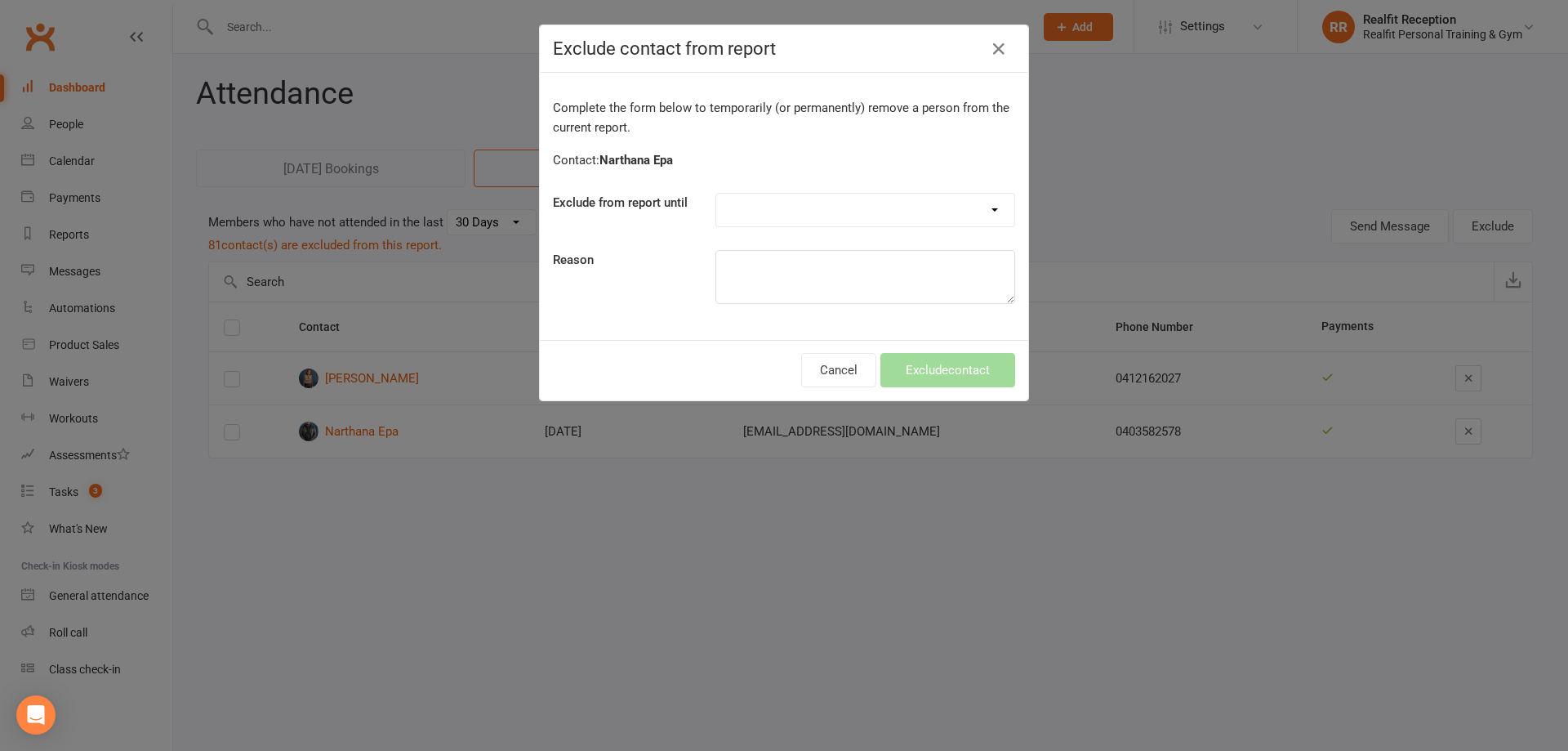
click at [788, 199] on select "Forever One day One week 30 days 90 days Custom" at bounding box center [864, 210] width 298 height 33
select select "custom"
click at [716, 194] on select "Forever One day One week 30 days 90 days Custom" at bounding box center [864, 210] width 298 height 33
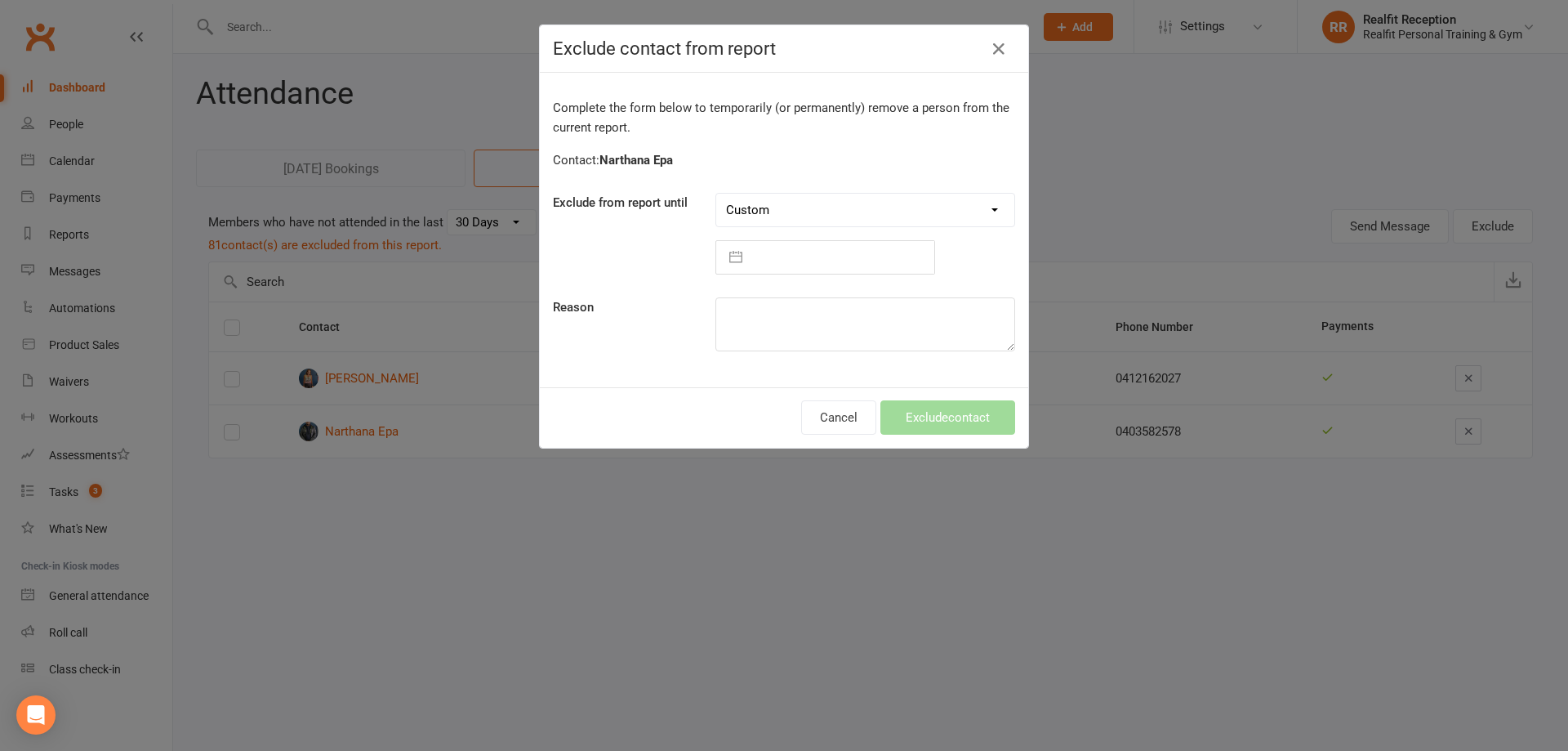
click at [776, 262] on input "text" at bounding box center [842, 257] width 184 height 33
select select "7"
select select "2025"
select select "8"
select select "2025"
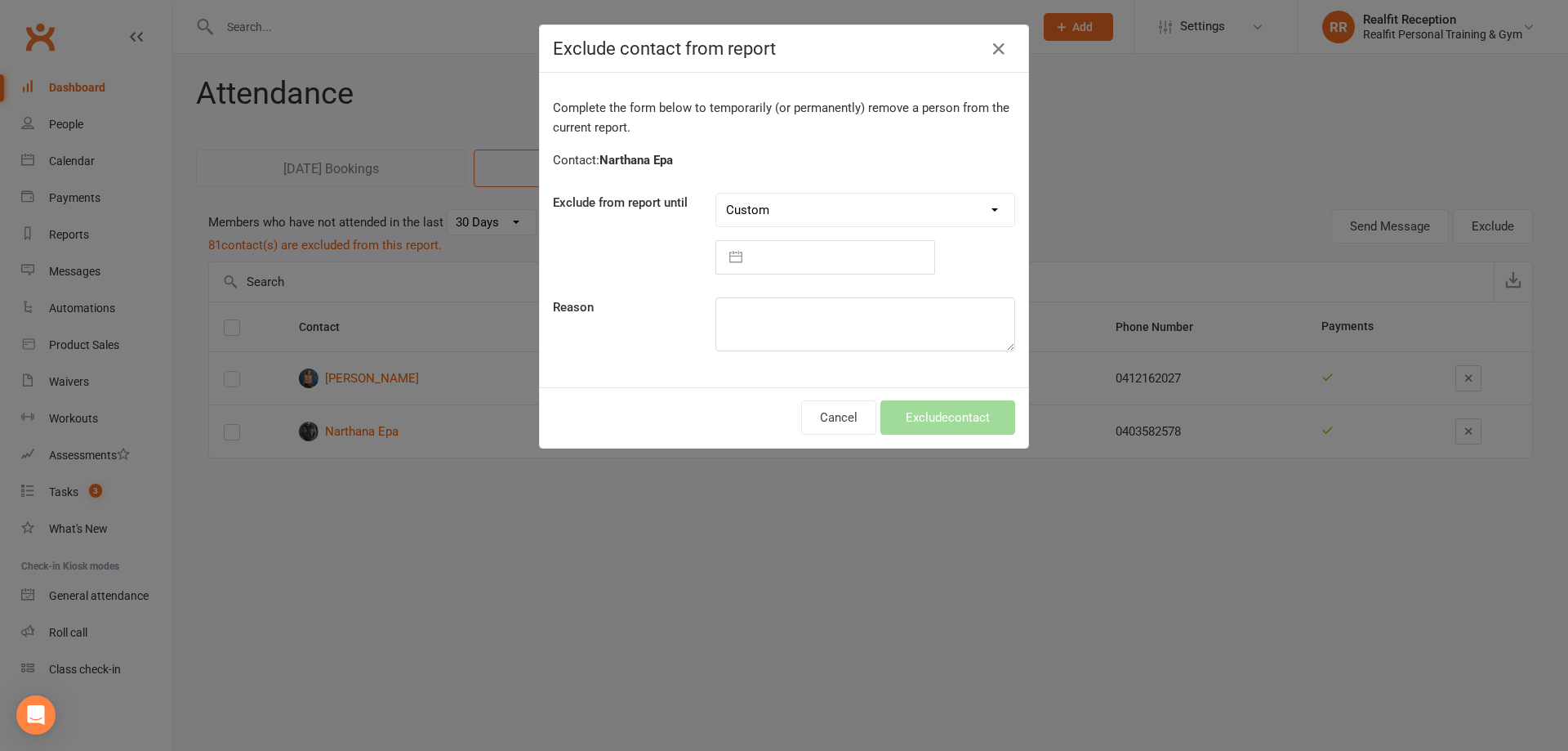
select select "9"
select select "2025"
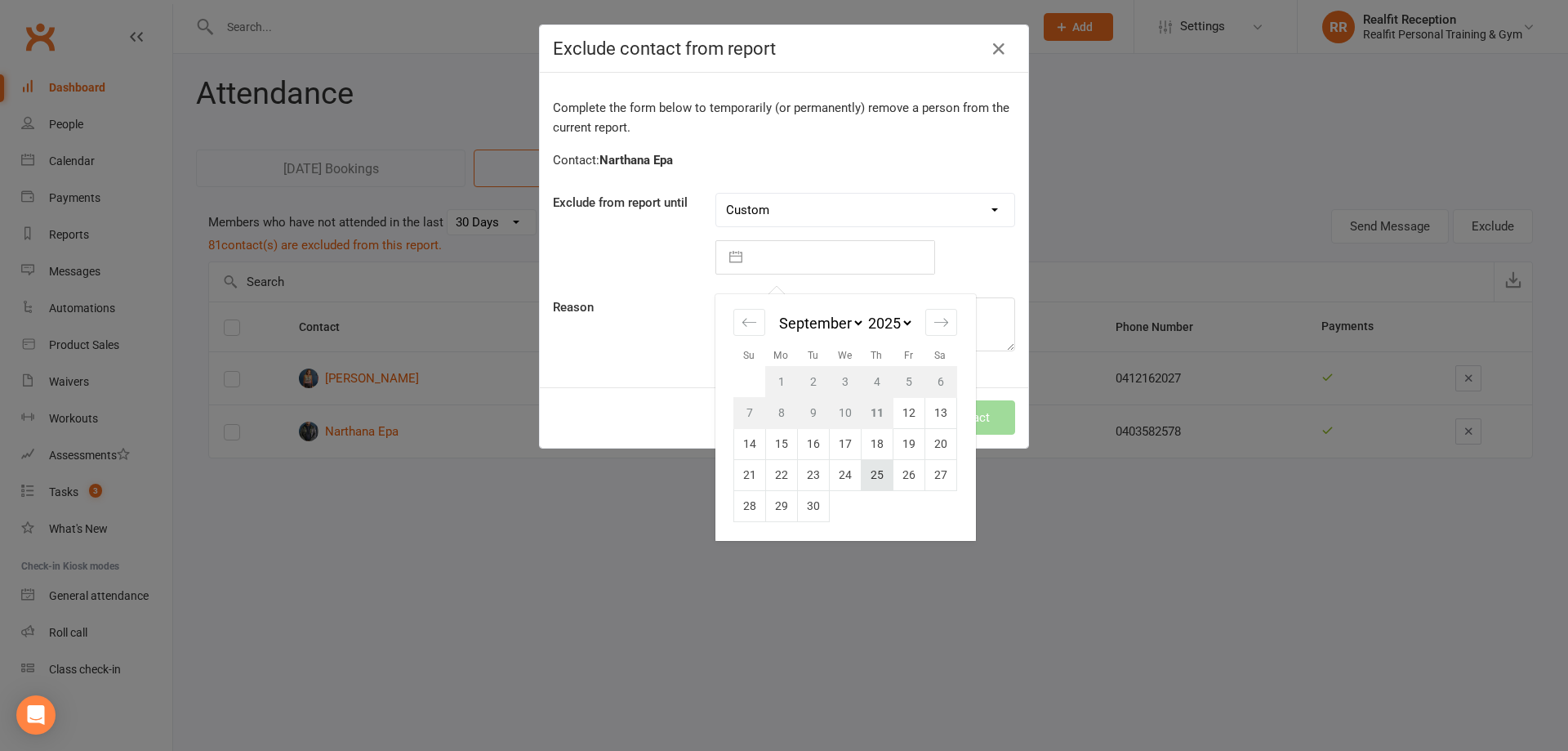
click at [866, 469] on td "25" at bounding box center [877, 475] width 32 height 31
type input "25 Sep 2025"
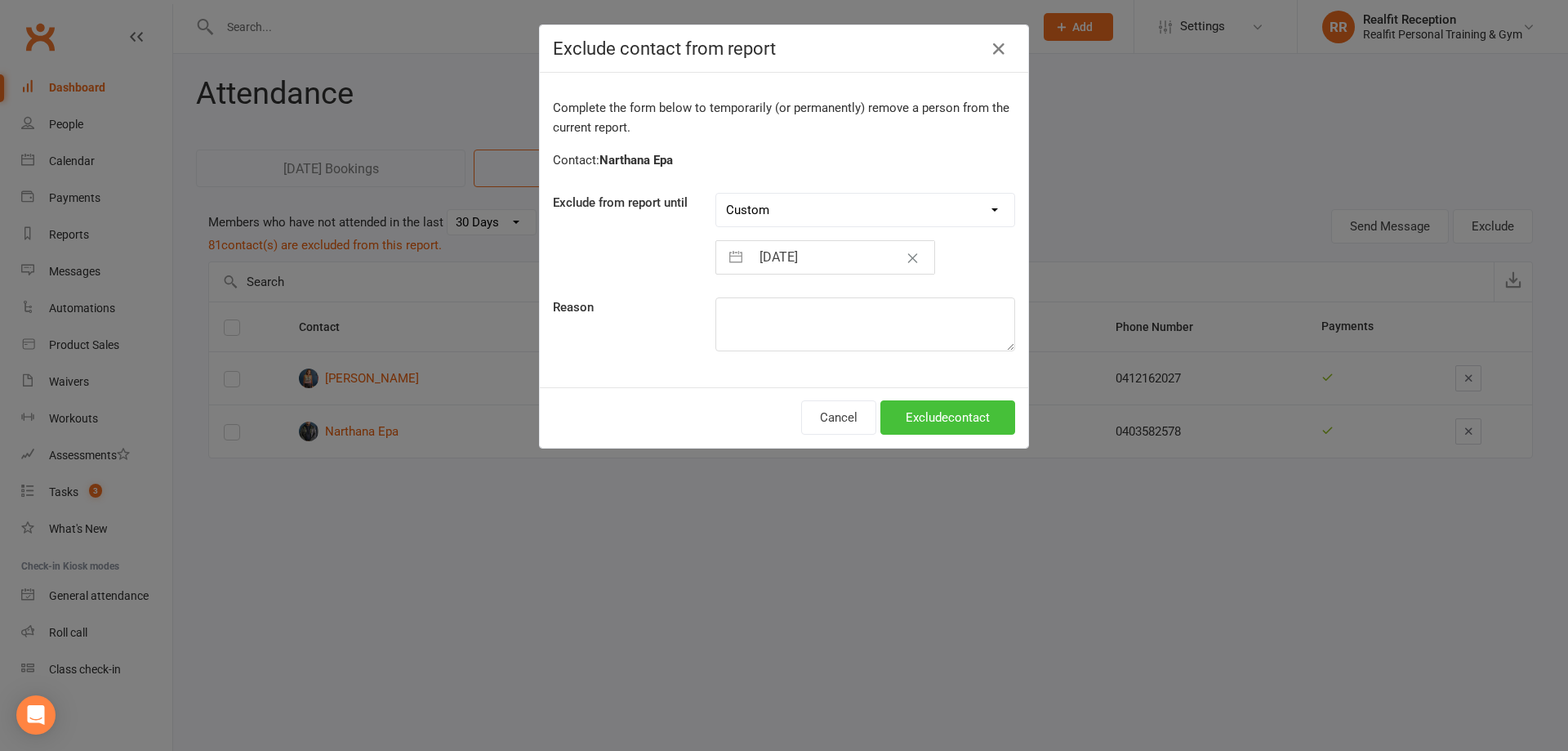
click at [896, 417] on button "Exclude contact" at bounding box center [947, 418] width 134 height 35
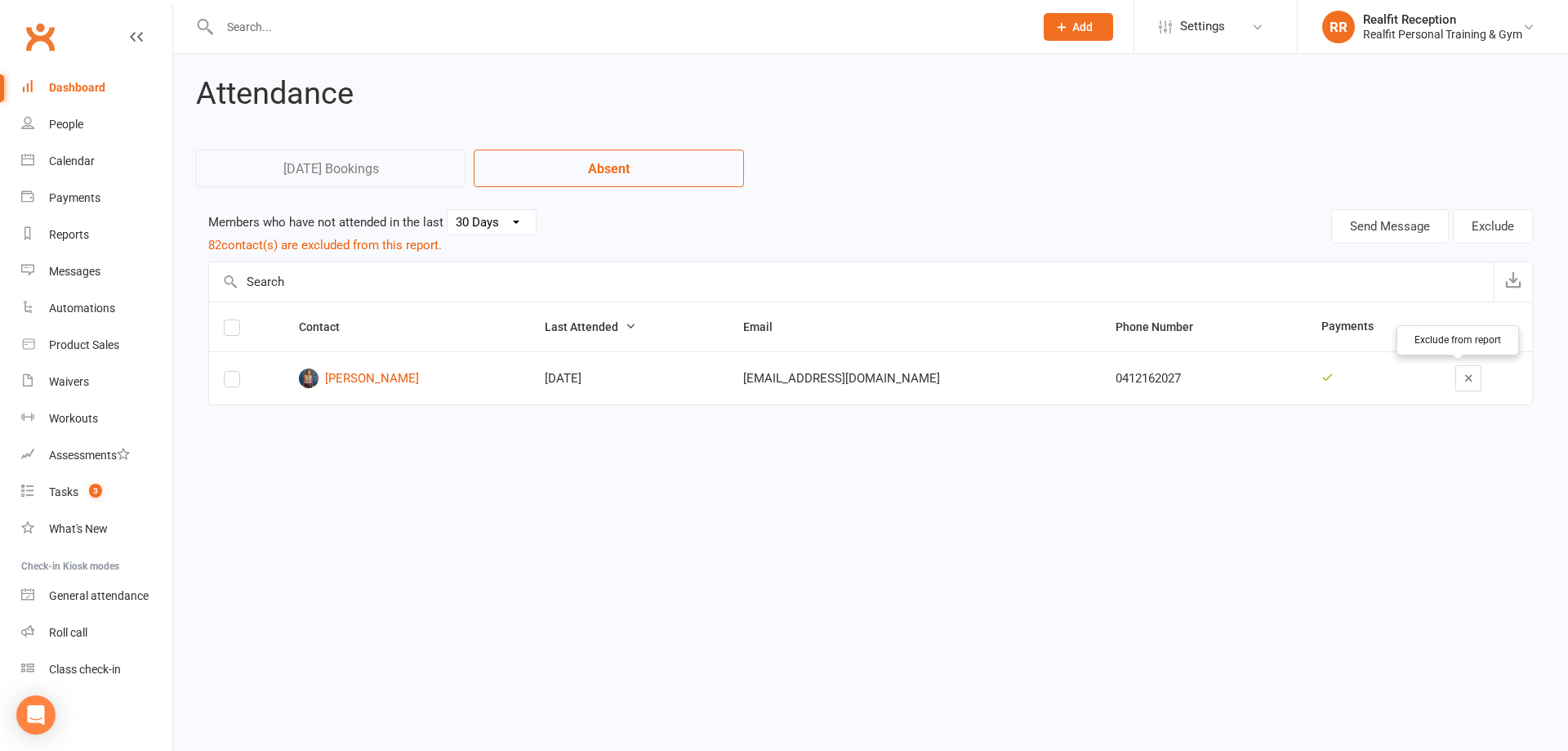
click at [1462, 378] on icon "button" at bounding box center [1468, 378] width 12 height 12
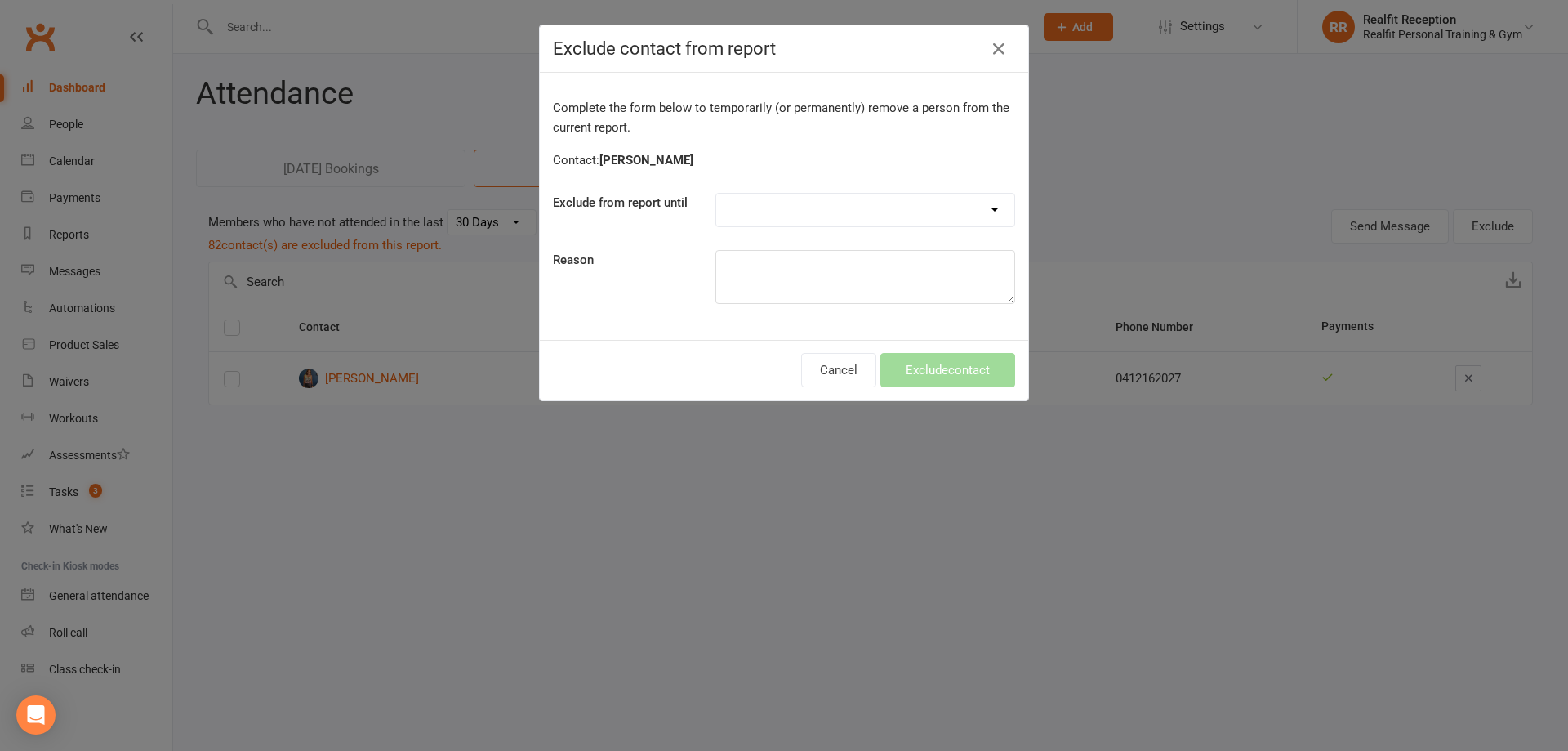
click at [857, 215] on select "Forever One day One week 30 days 90 days Custom" at bounding box center [864, 210] width 298 height 33
select select "custom"
click at [716, 194] on select "Forever One day One week 30 days 90 days Custom" at bounding box center [864, 210] width 298 height 33
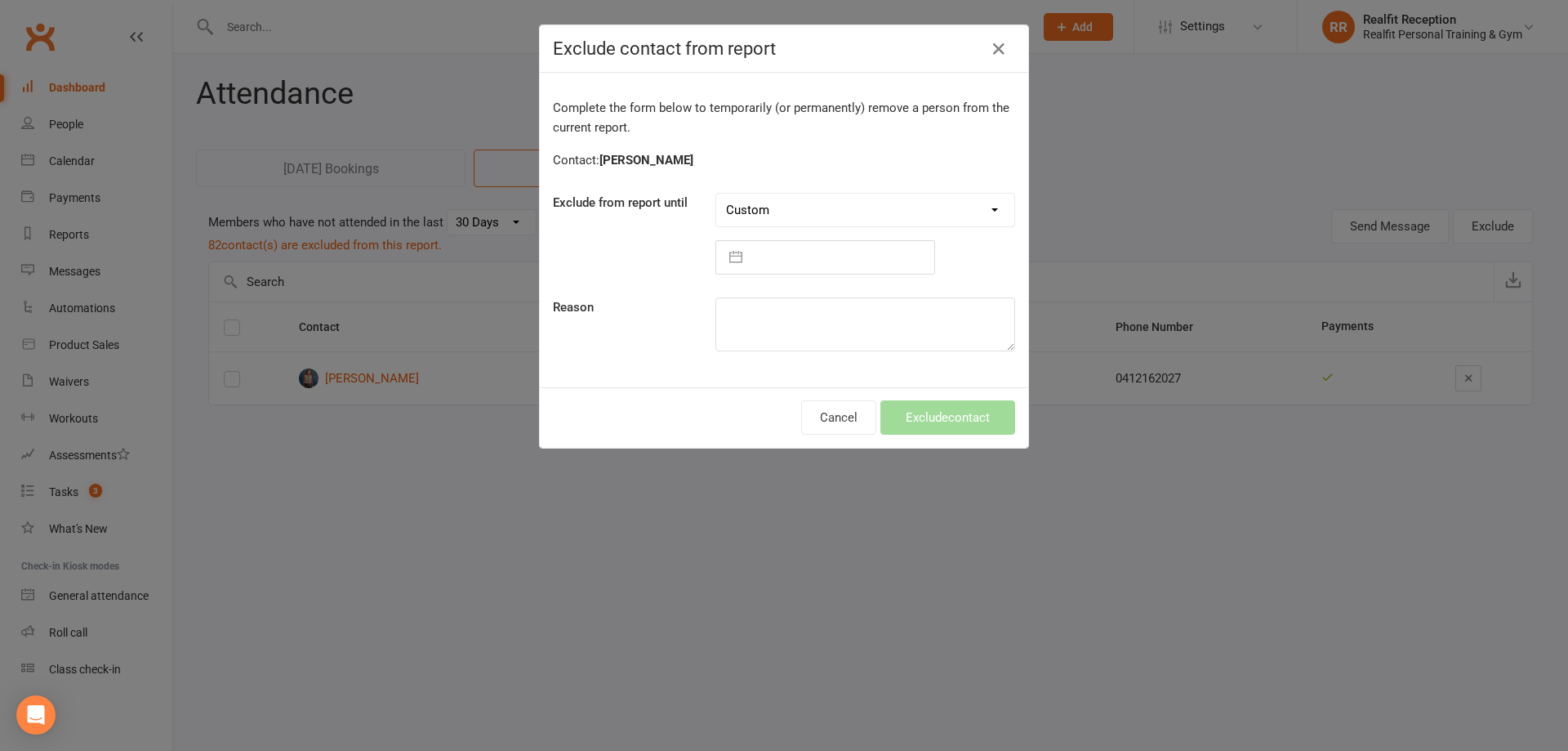
click at [788, 263] on input "text" at bounding box center [842, 257] width 184 height 33
select select "7"
select select "2025"
select select "8"
select select "2025"
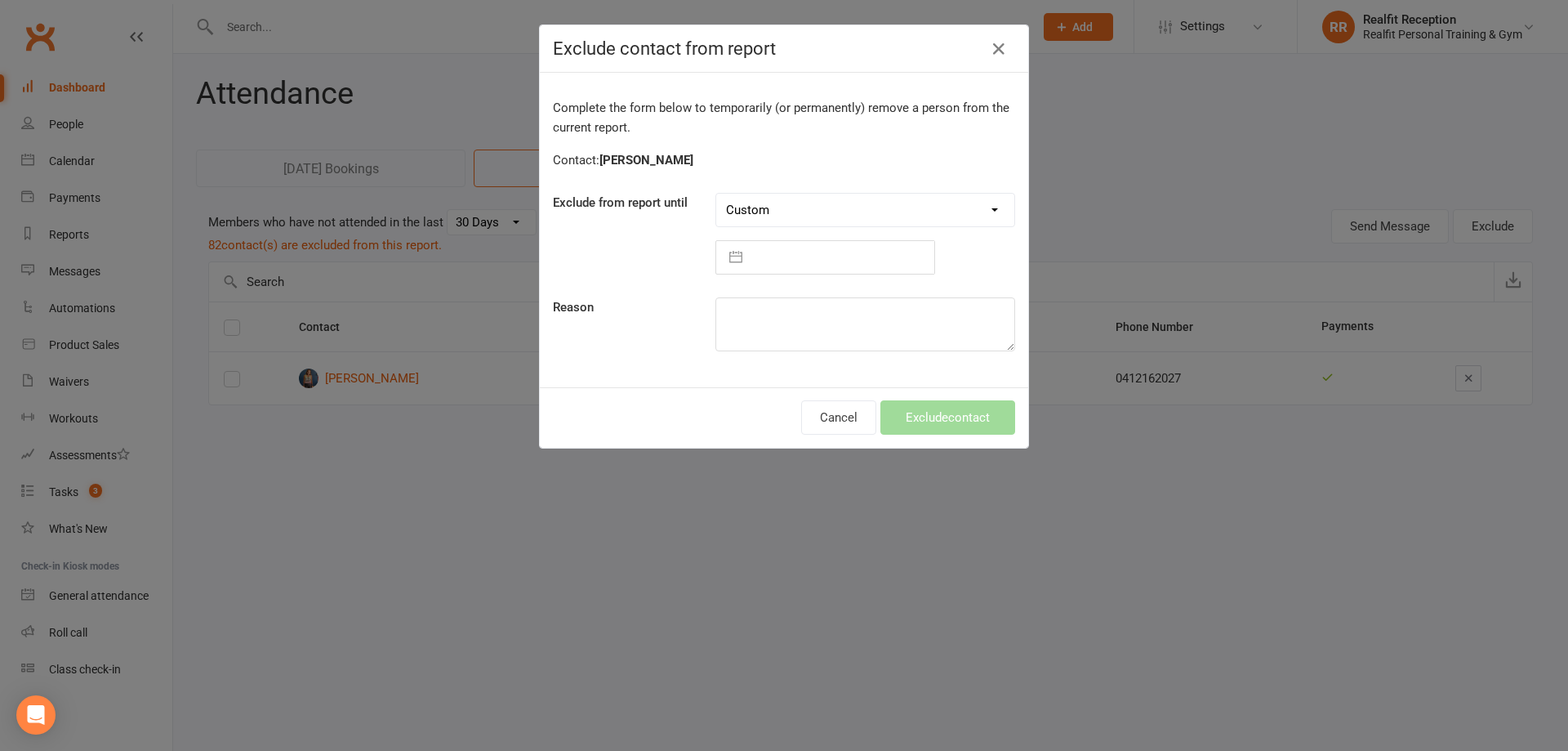
select select "9"
select select "2025"
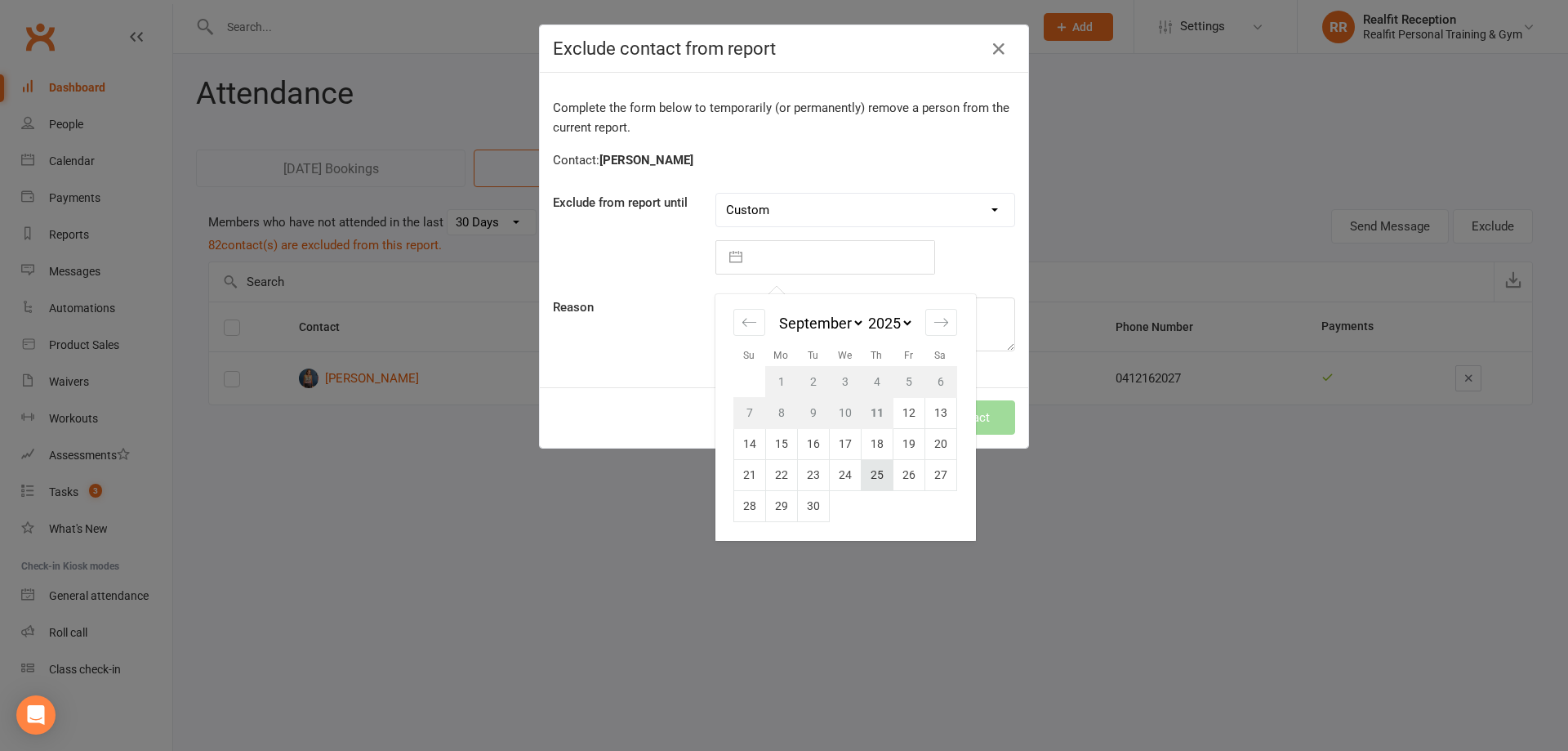
drag, startPoint x: 870, startPoint y: 419, endPoint x: 875, endPoint y: 468, distance: 49.3
click at [875, 468] on tbody "1 2 3 4 5 6 7 8 9 10 11 12 13 14 15 16 17 18 19 20 21 22 23 24 25 26 27 28 29 30" at bounding box center [845, 444] width 223 height 155
click at [874, 468] on td "25" at bounding box center [877, 475] width 32 height 31
type input "25 Sep 2025"
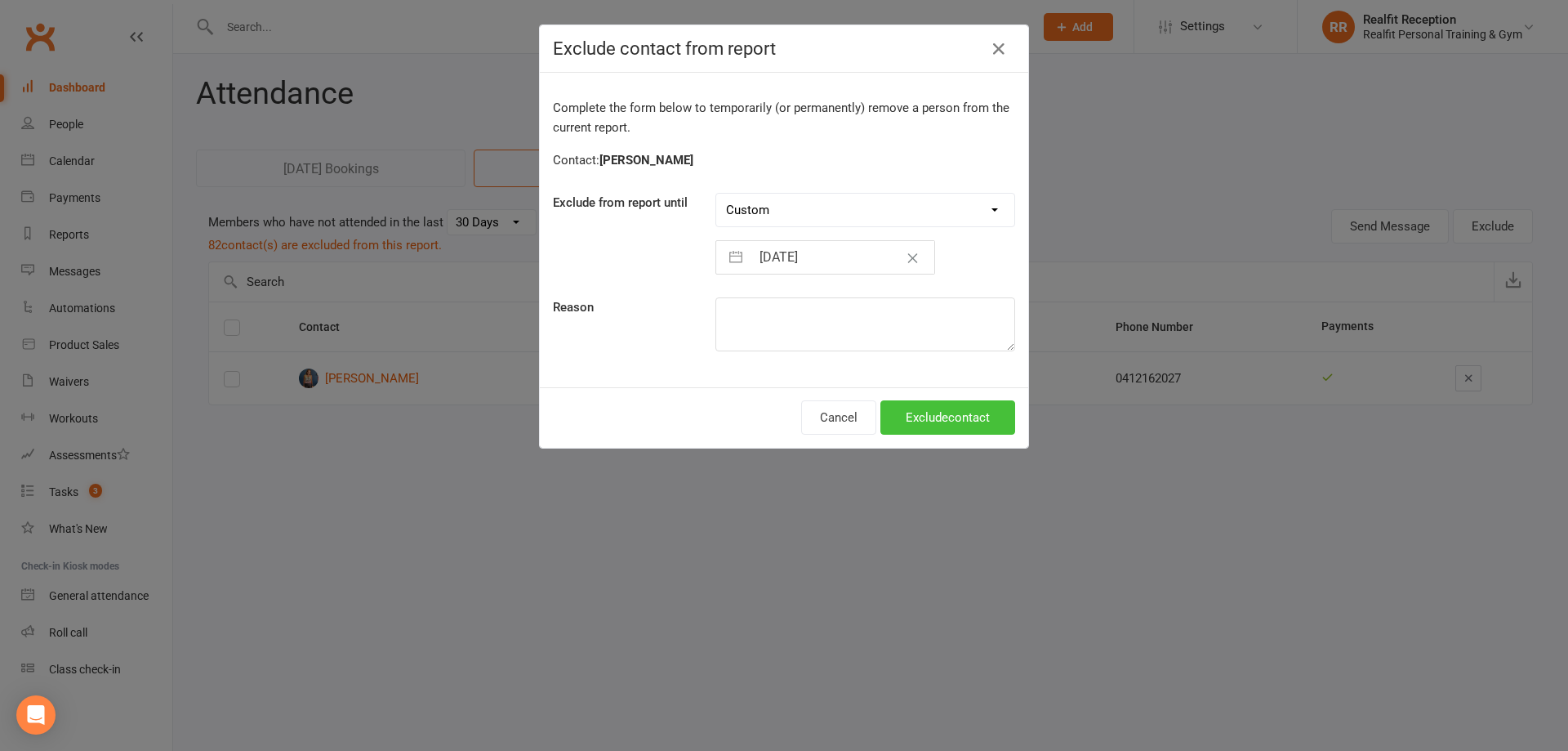
click at [888, 416] on button "Exclude contact" at bounding box center [947, 418] width 134 height 35
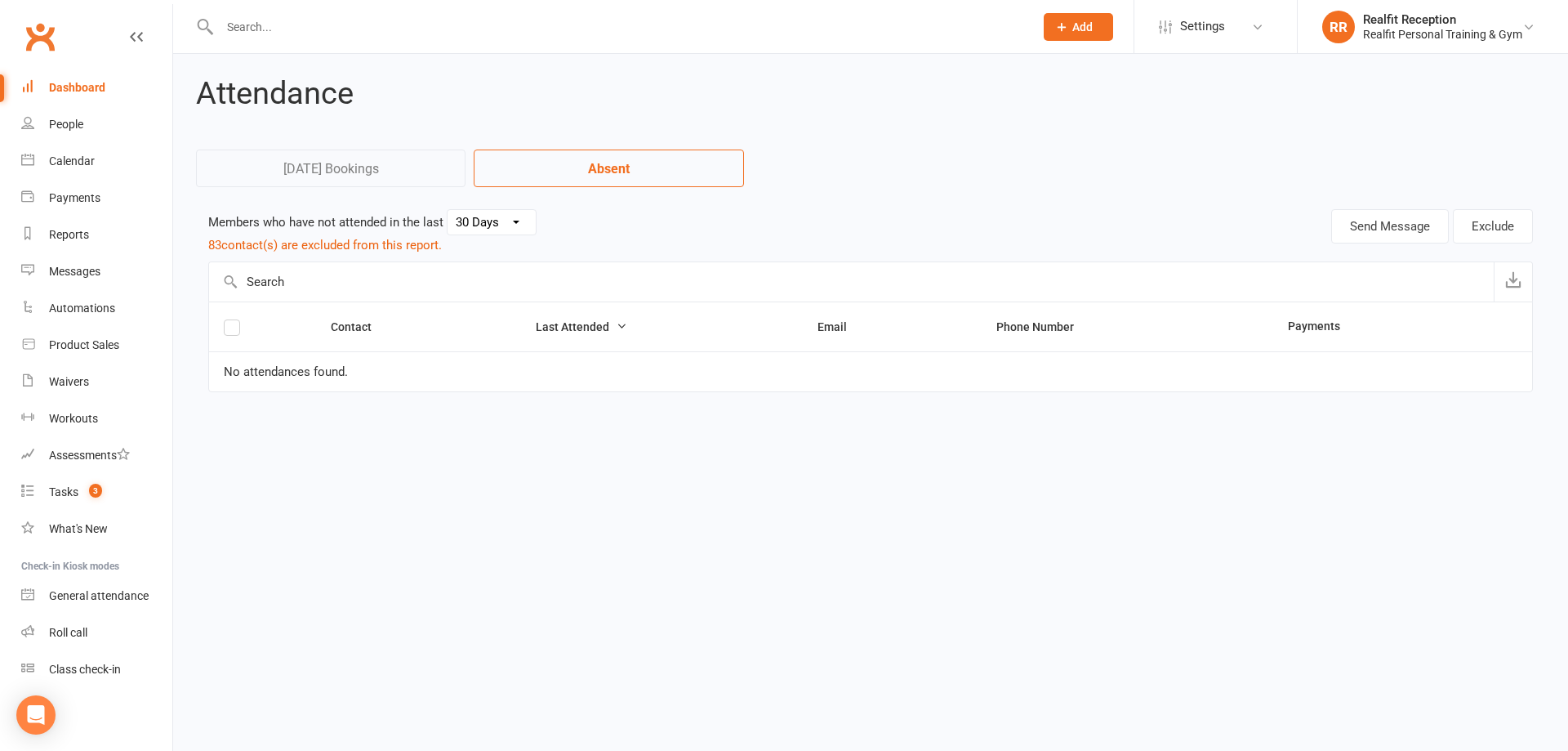
click at [86, 90] on div "Dashboard" at bounding box center [77, 87] width 56 height 13
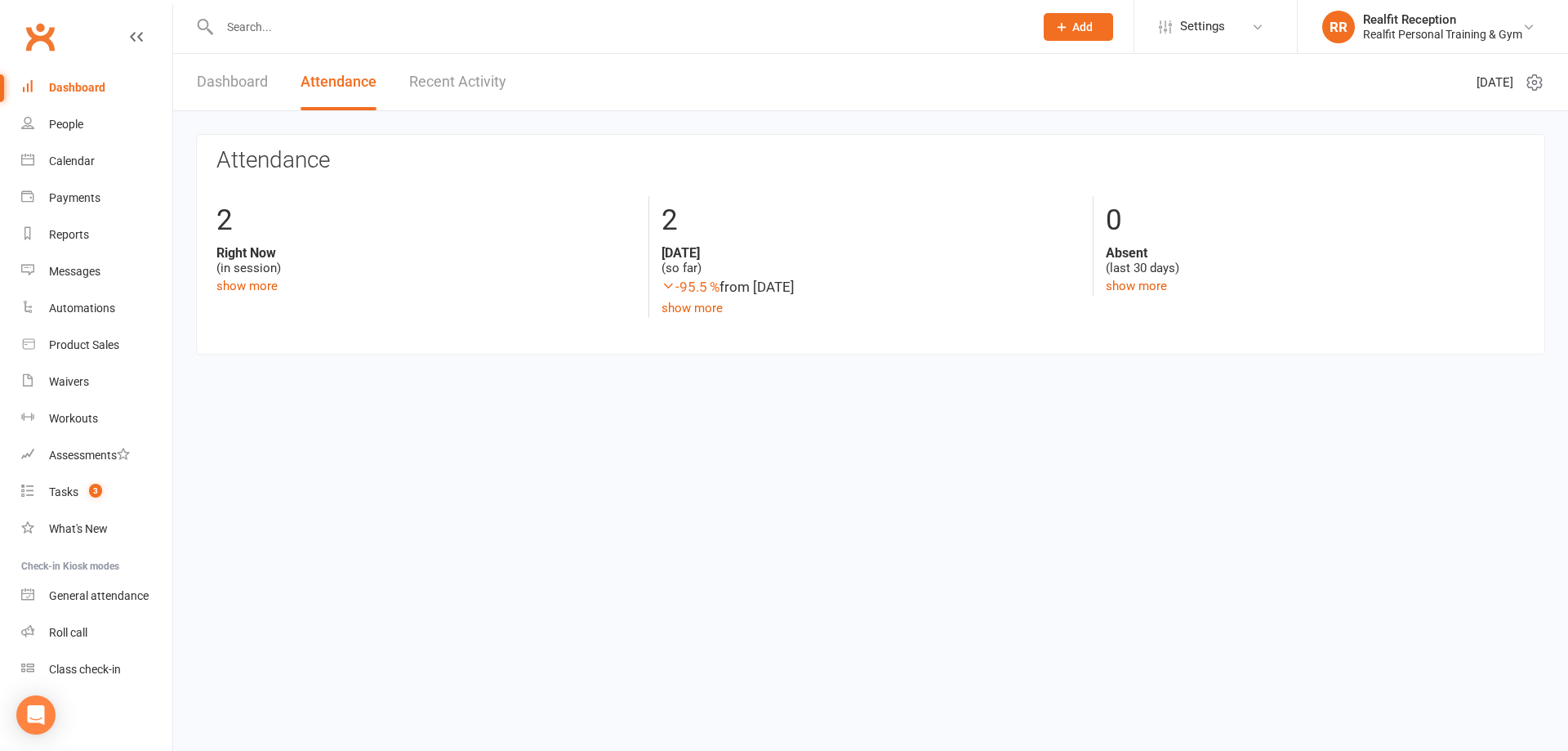
click at [234, 83] on link "Dashboard" at bounding box center [233, 82] width 71 height 56
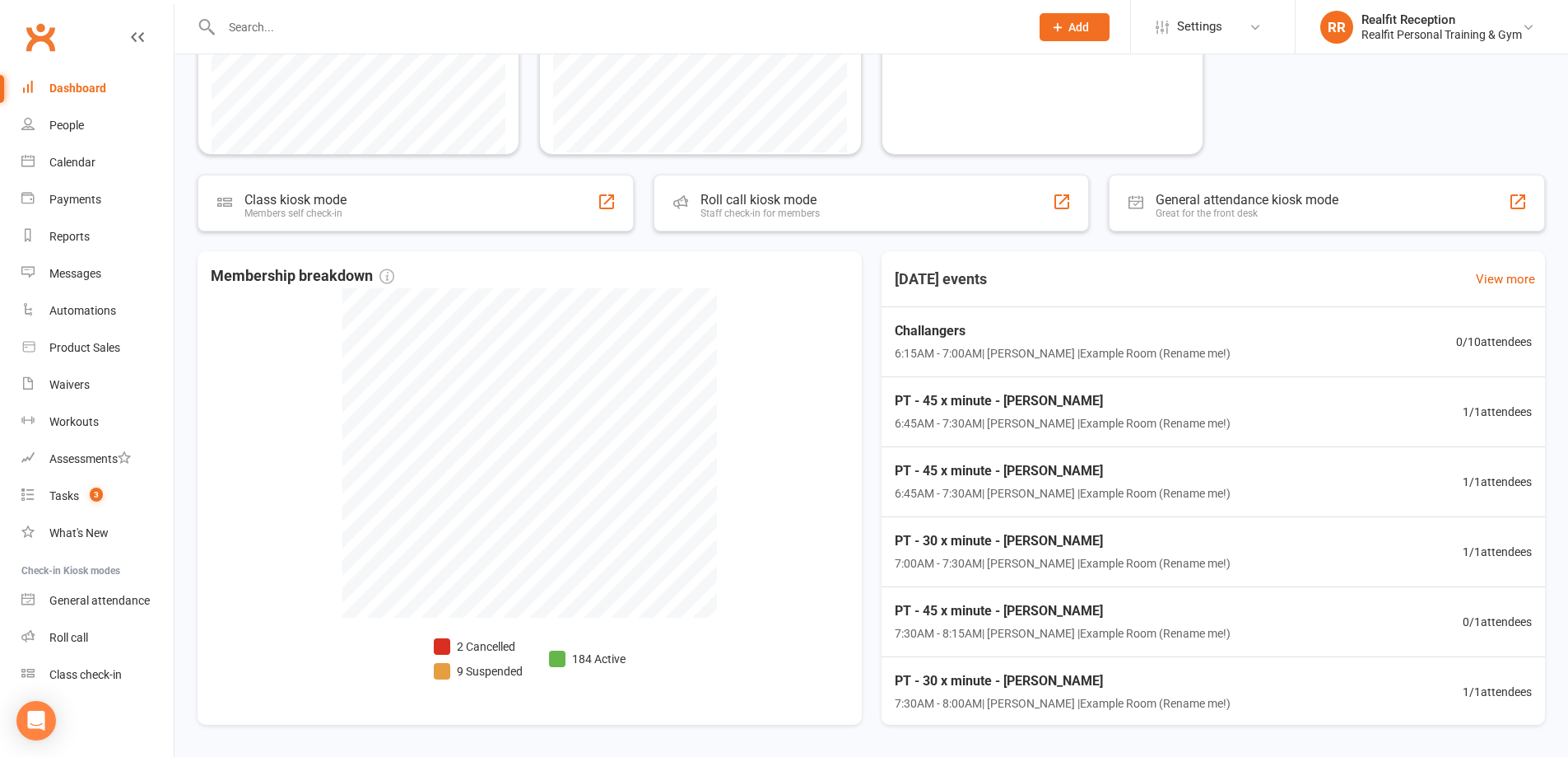
scroll to position [82, 0]
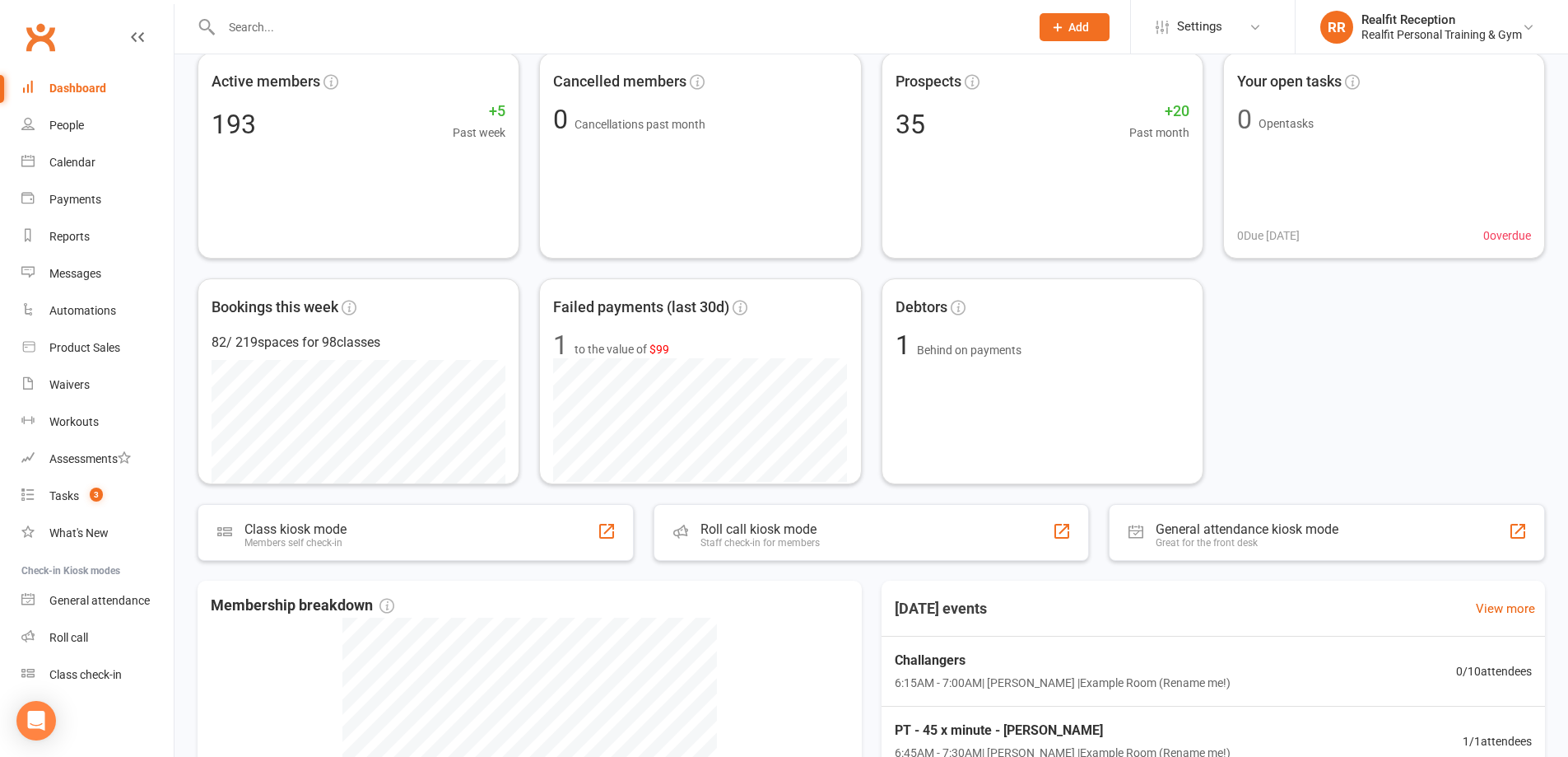
click at [263, 22] on input "text" at bounding box center [617, 27] width 801 height 23
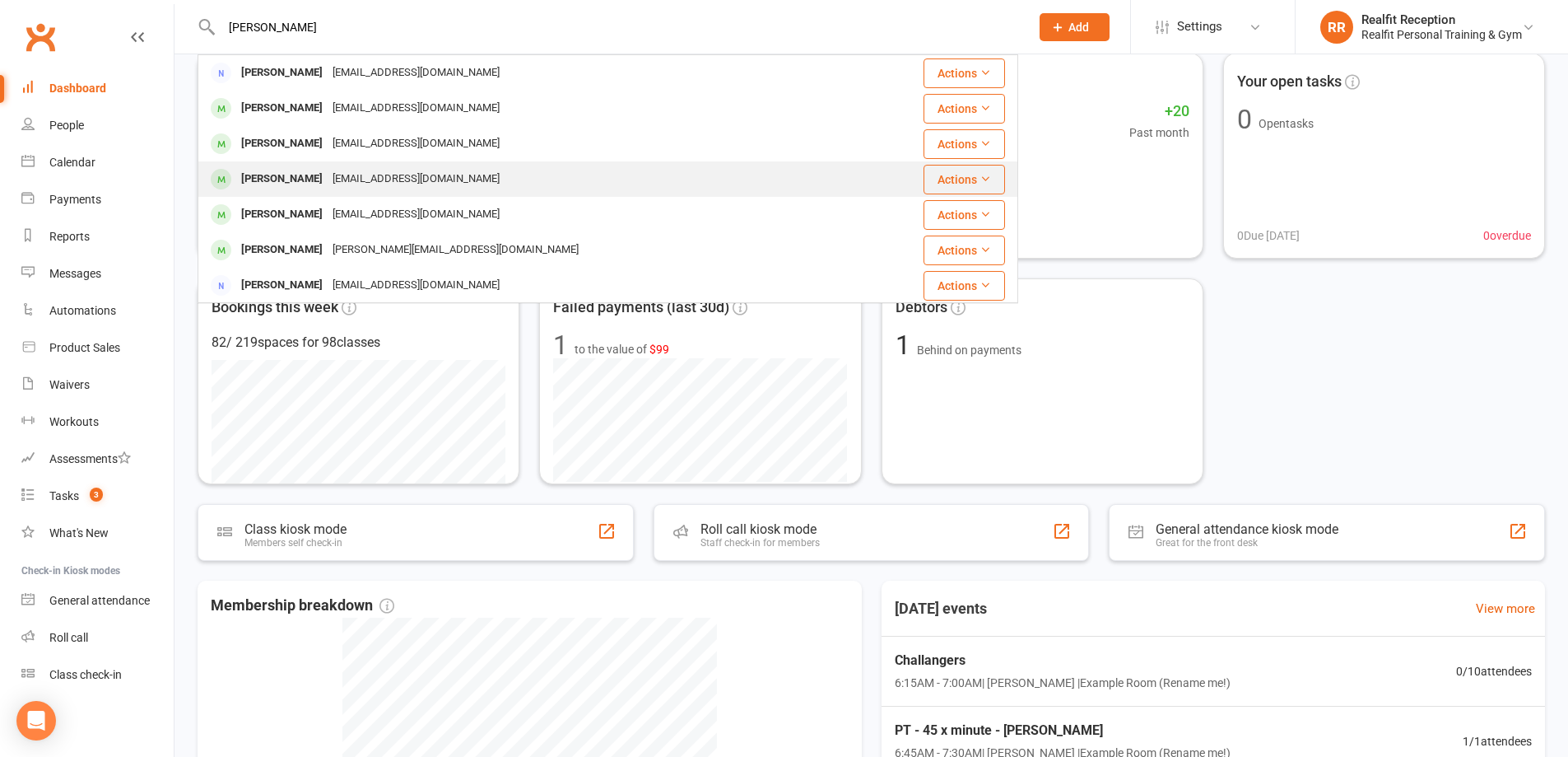
type input "chris"
click at [290, 183] on div "[PERSON_NAME]" at bounding box center [282, 179] width 91 height 24
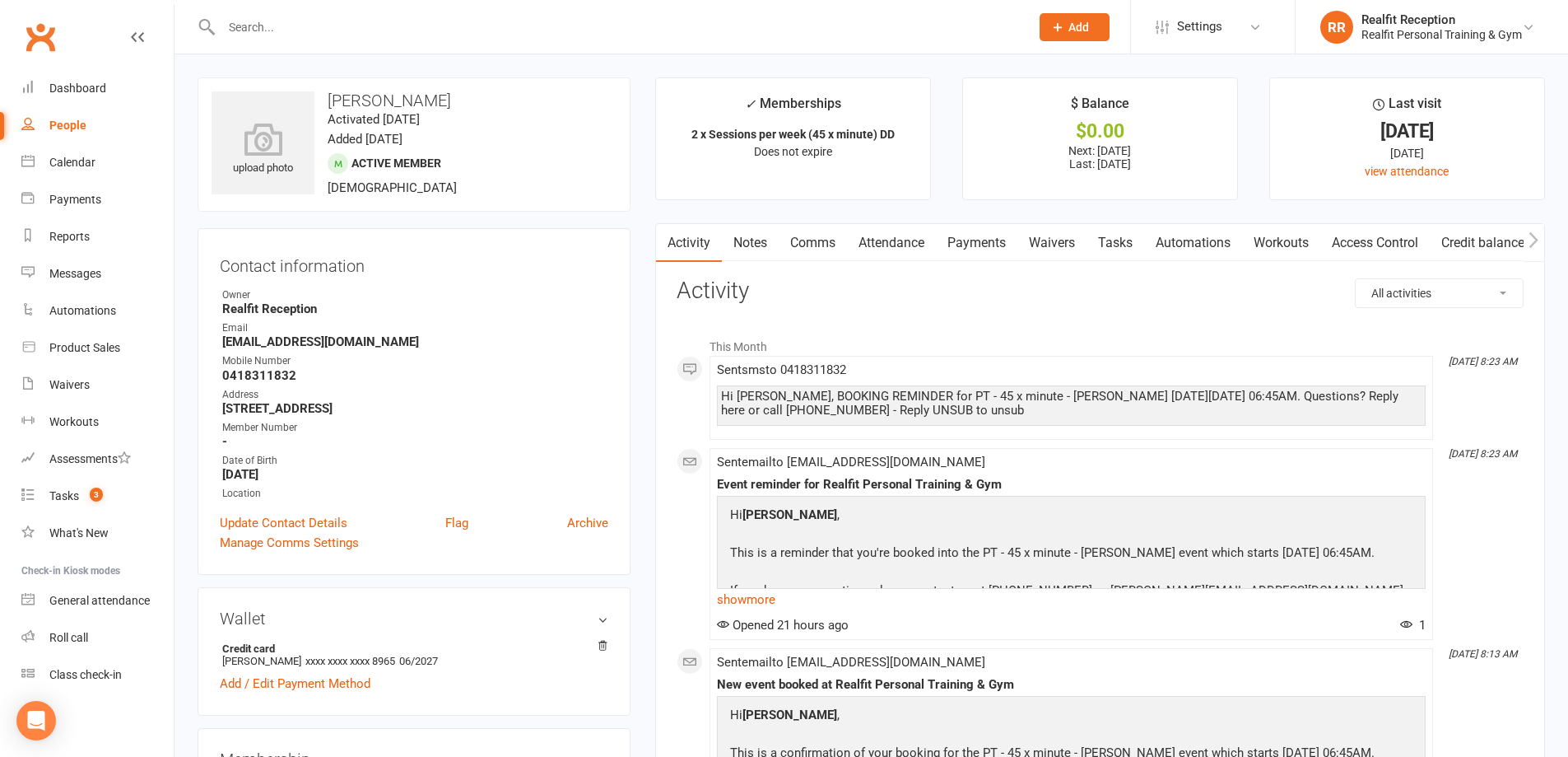
click at [969, 238] on link "Payments" at bounding box center [977, 243] width 81 height 38
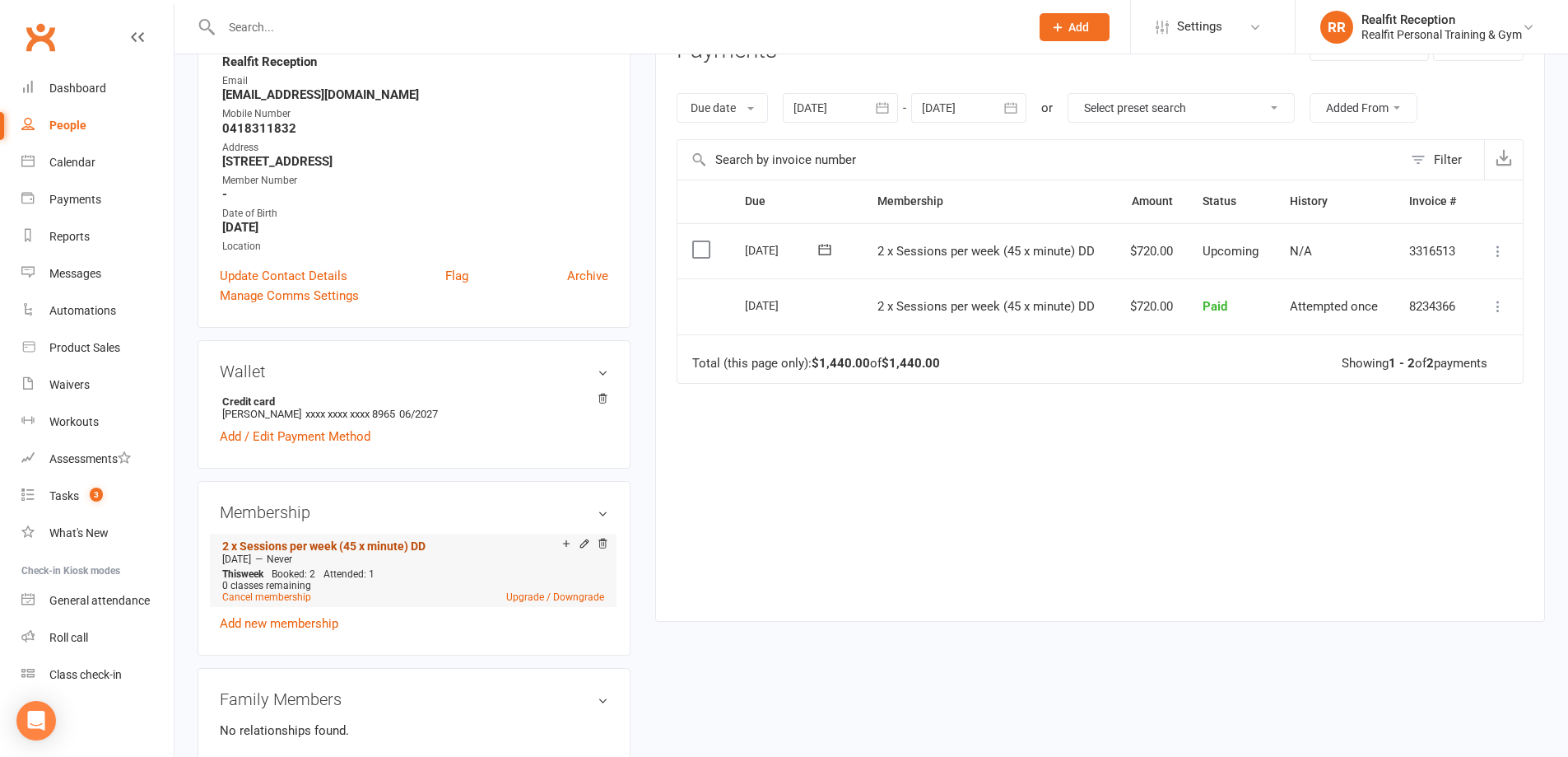
scroll to position [329, 0]
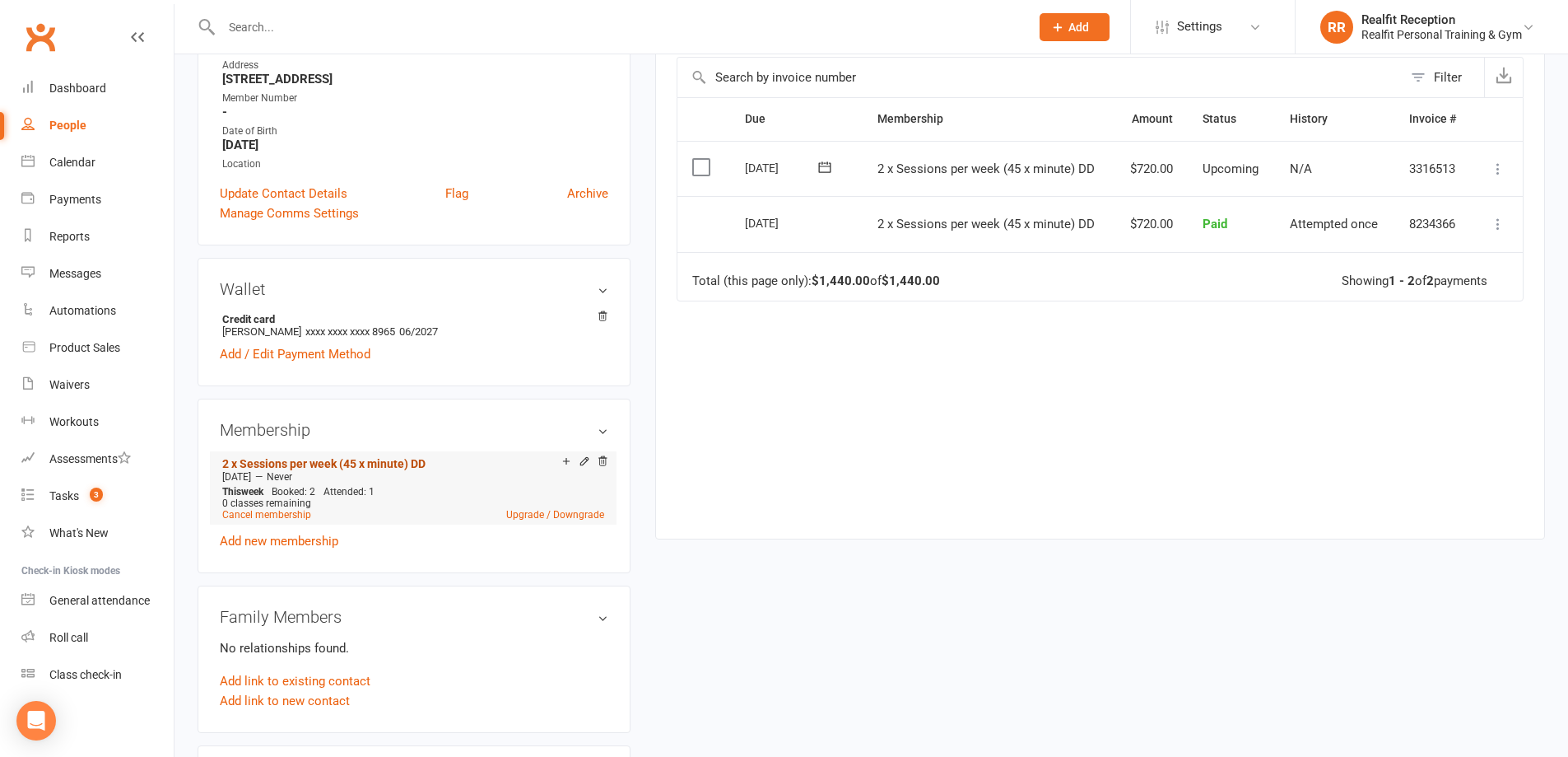
click at [333, 460] on link "2 x Sessions per week (45 x minute) DD" at bounding box center [323, 464] width 204 height 13
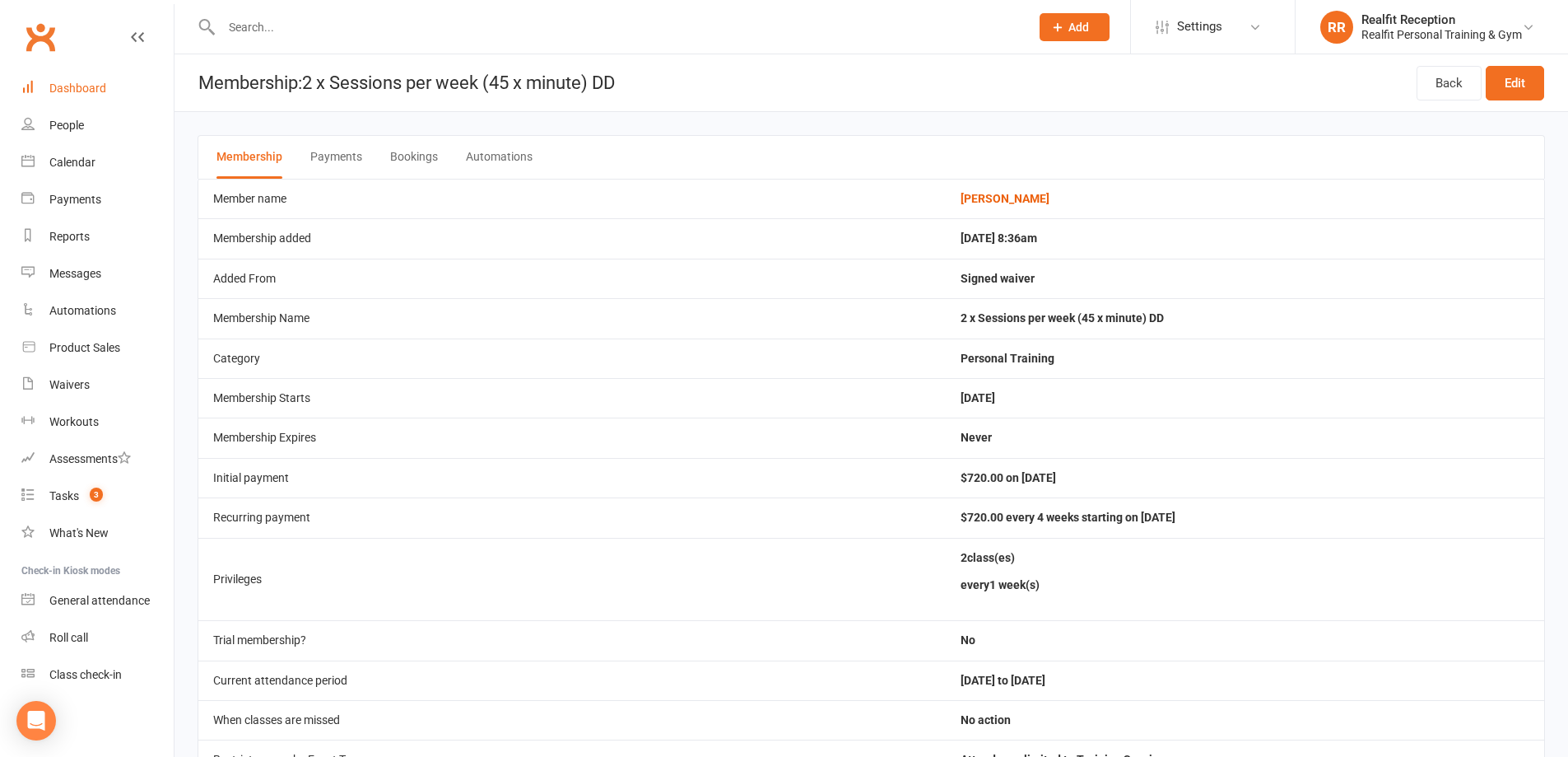
click at [62, 88] on div "Dashboard" at bounding box center [77, 88] width 57 height 13
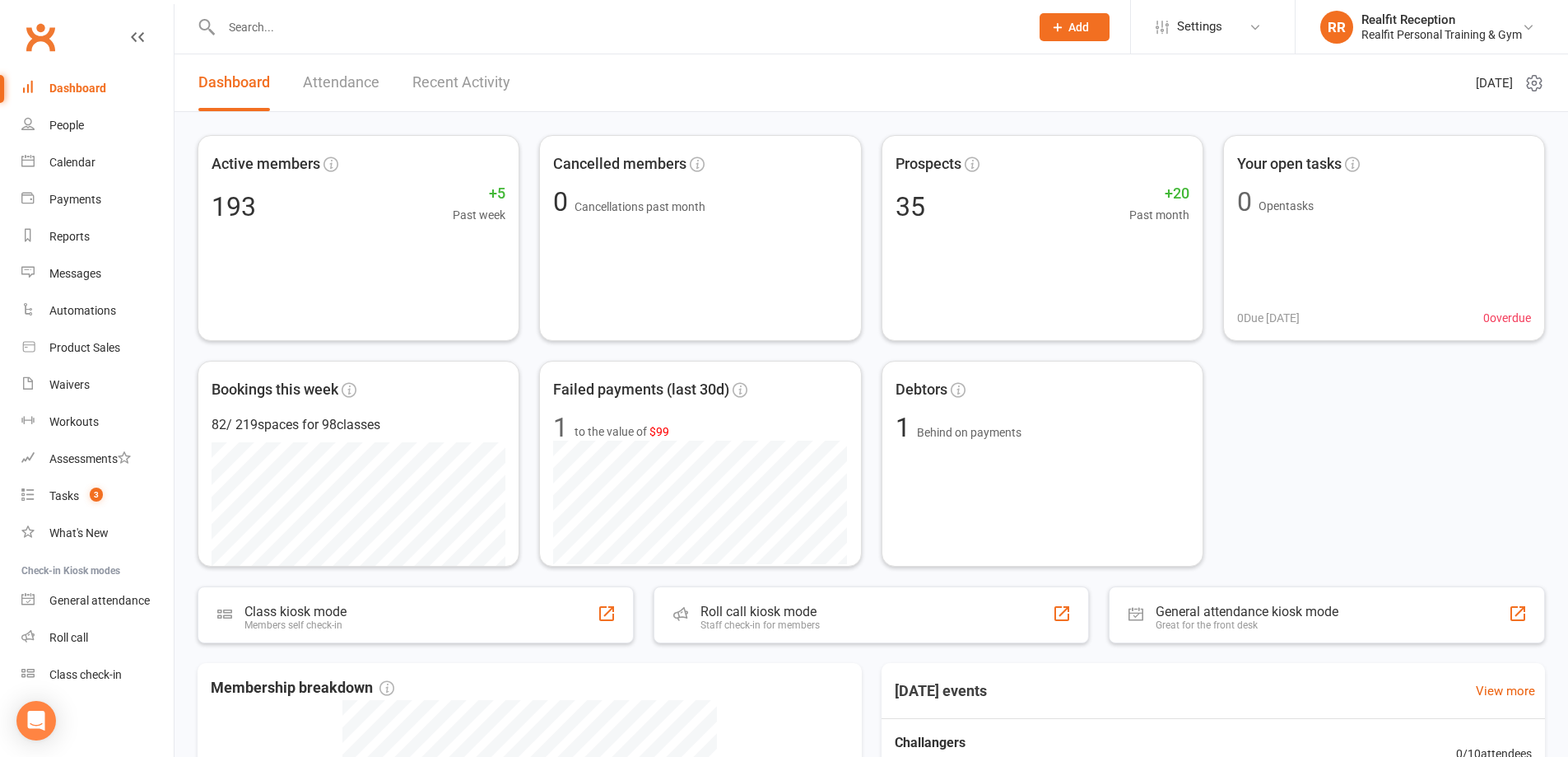
click at [1436, 500] on div "Active members 193 +5 Past week Cancelled members 0 Cancellations past month Pr…" at bounding box center [871, 350] width 1348 height 432
click at [373, 12] on div at bounding box center [608, 27] width 821 height 53
click at [359, 34] on input "text" at bounding box center [617, 27] width 801 height 23
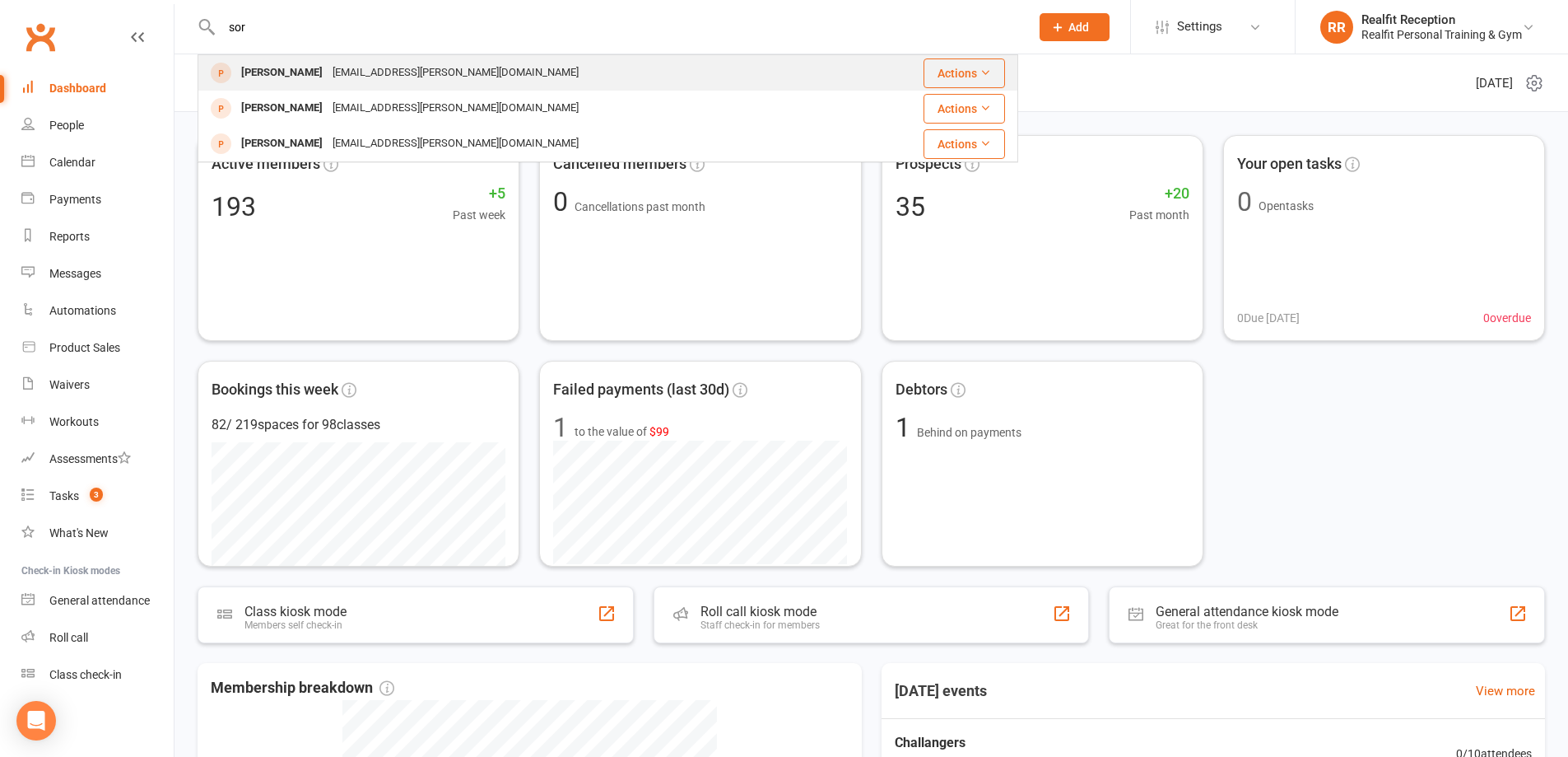
type input "sor"
click at [357, 72] on div "sorina.williams@gmail.com" at bounding box center [456, 72] width 256 height 24
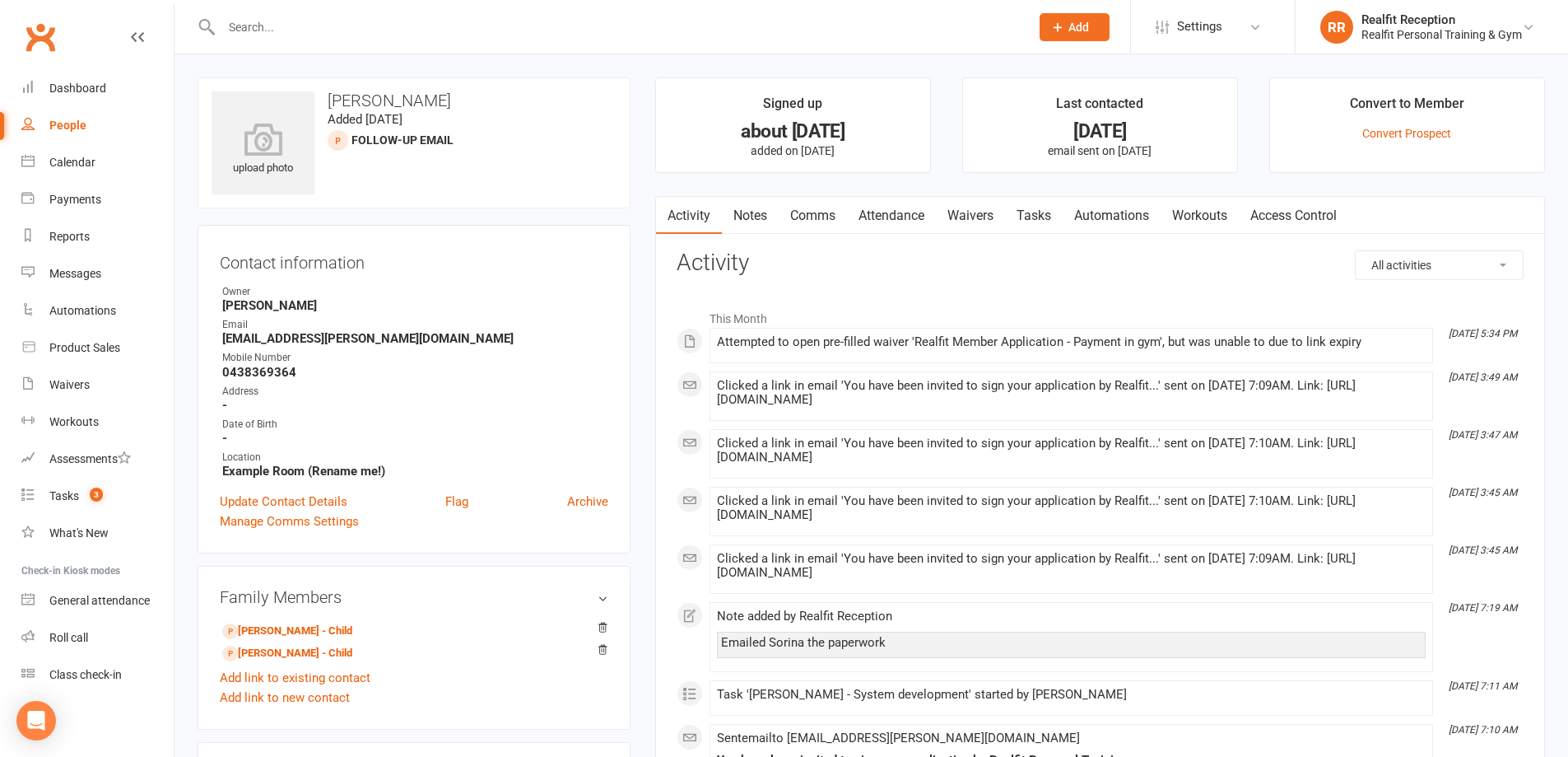
click at [986, 220] on link "Waivers" at bounding box center [970, 216] width 69 height 38
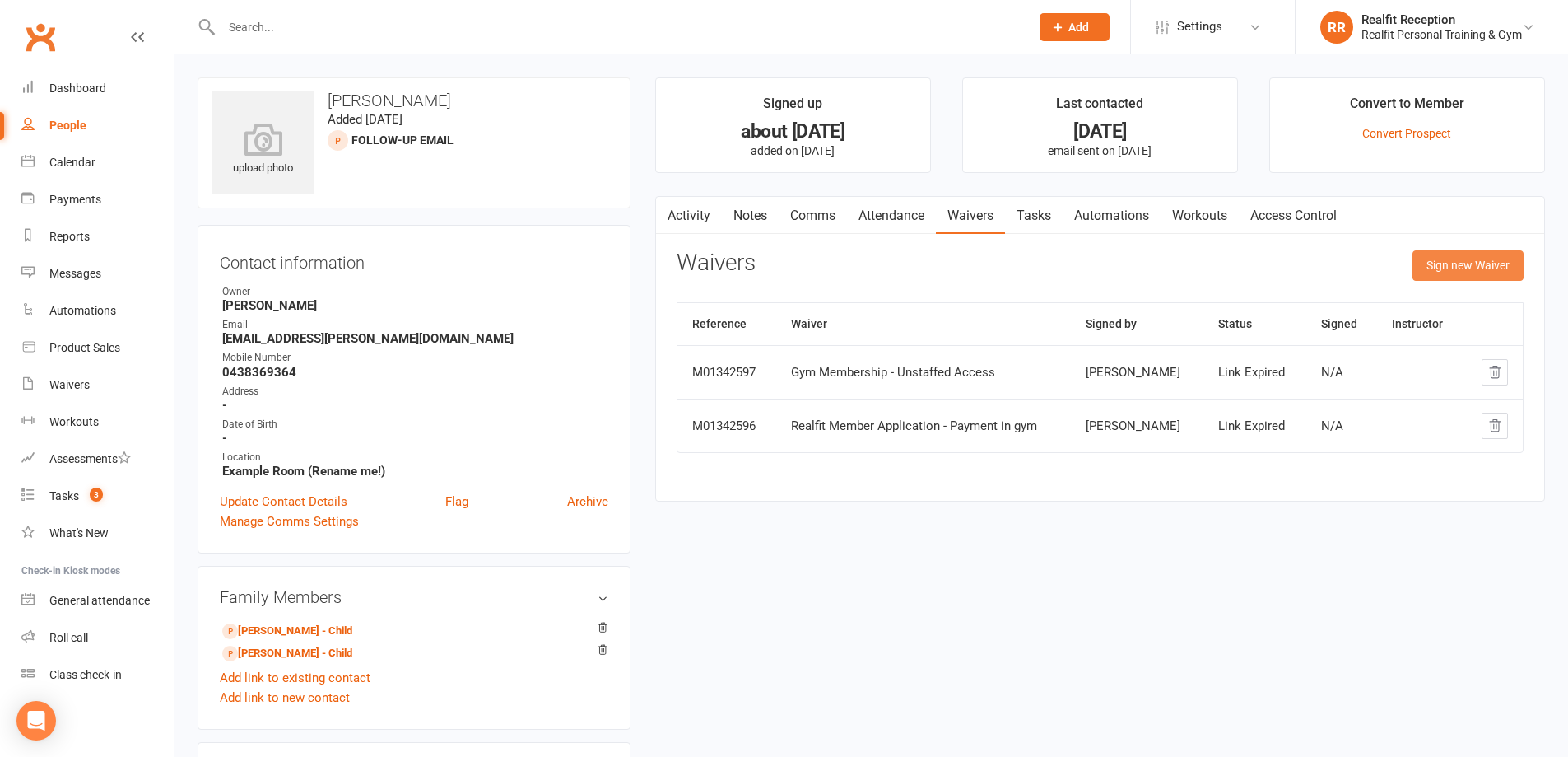
click at [1445, 267] on button "Sign new Waiver" at bounding box center [1468, 265] width 111 height 30
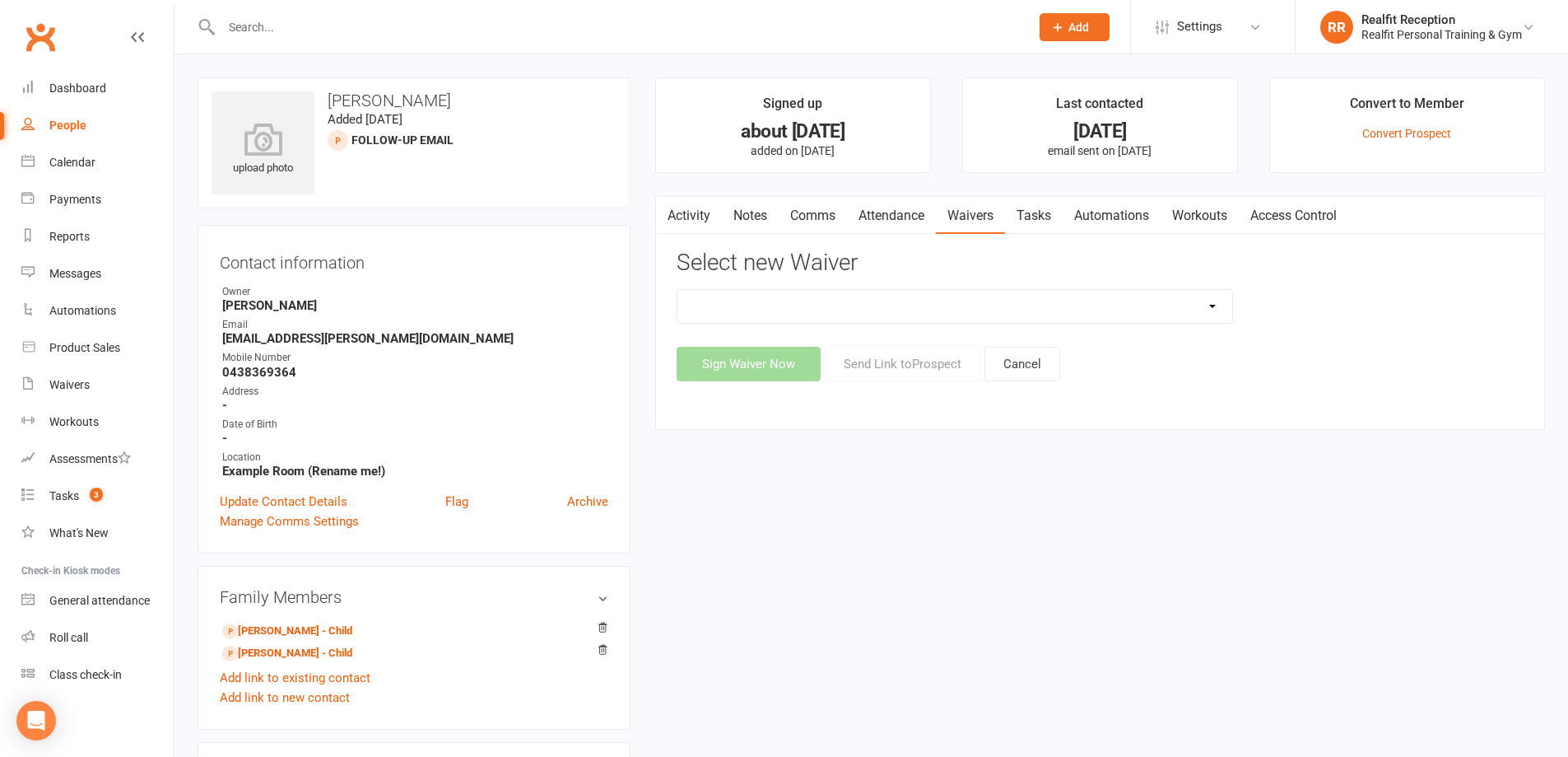
click at [944, 301] on select "Direct Debit Authority Gym Membership - Unstaffed Access Realfit Member Applica…" at bounding box center [954, 307] width 555 height 33
select select "10927"
click at [678, 290] on select "Direct Debit Authority Gym Membership - Unstaffed Access Realfit Member Applica…" at bounding box center [954, 307] width 555 height 33
click at [1047, 369] on button "Cancel" at bounding box center [1022, 364] width 76 height 35
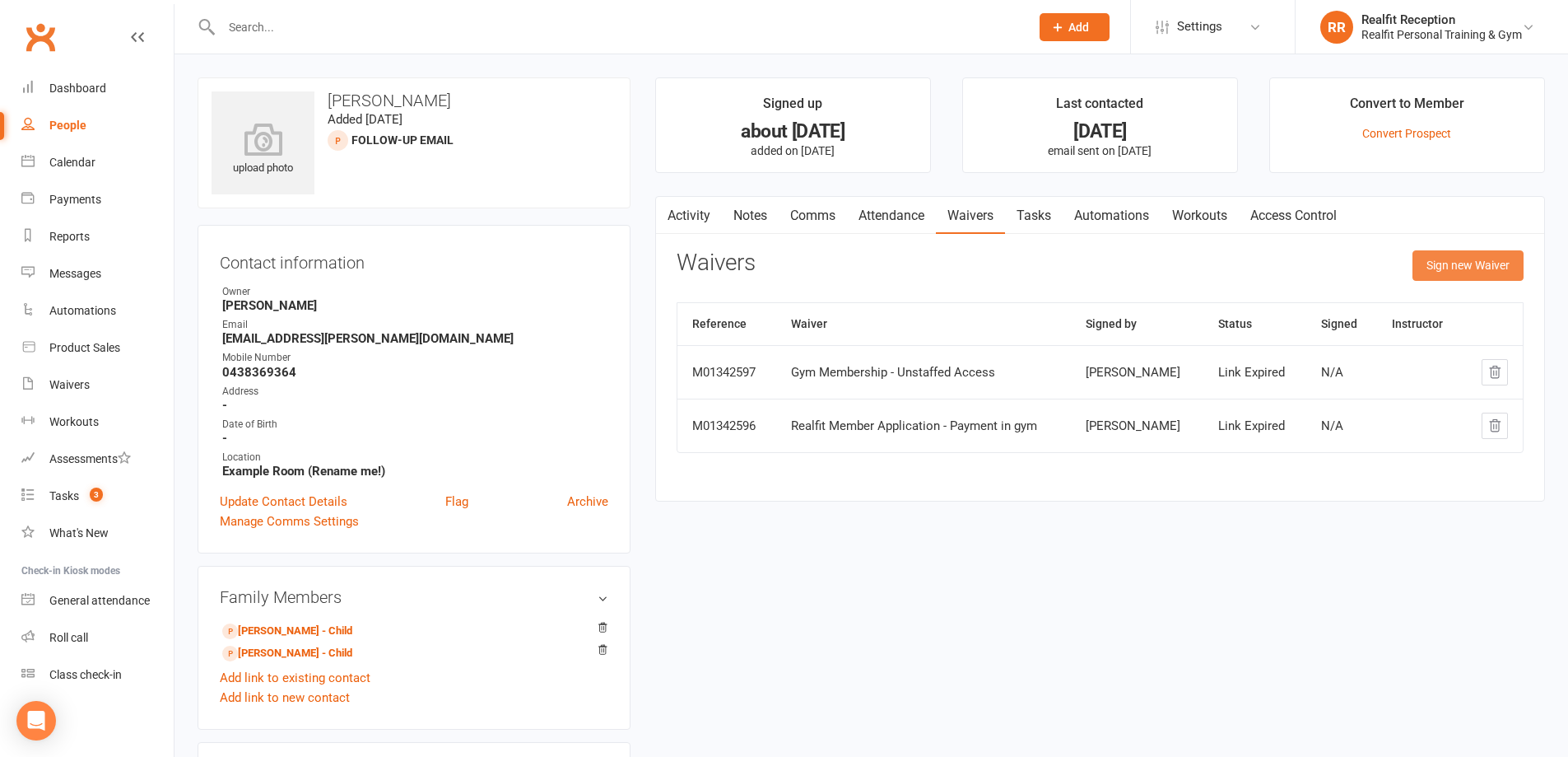
click at [1431, 262] on button "Sign new Waiver" at bounding box center [1468, 265] width 111 height 30
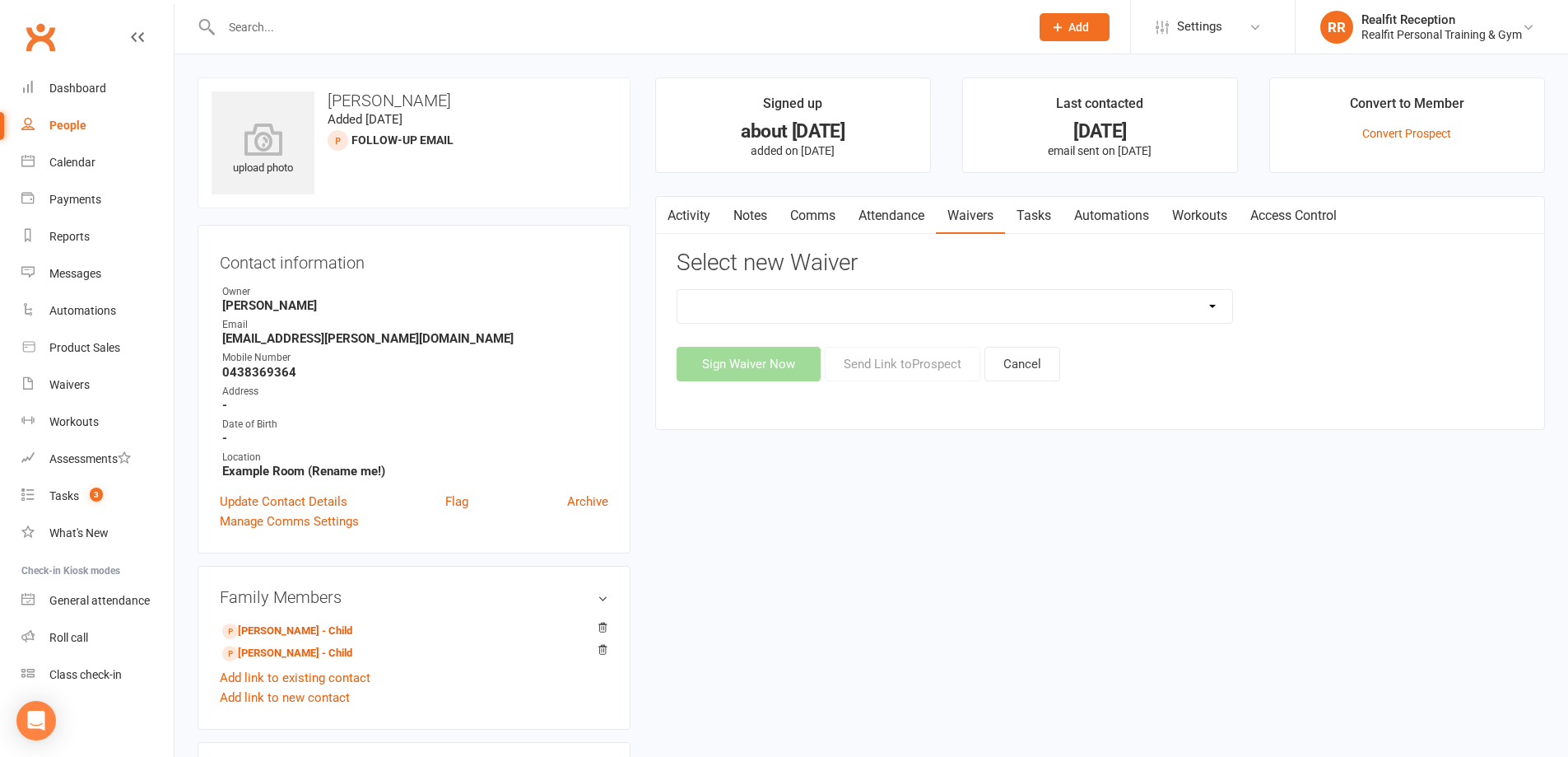
click at [955, 307] on select "Direct Debit Authority Gym Membership - Unstaffed Access Realfit Member Applica…" at bounding box center [954, 307] width 555 height 33
select select "11095"
click at [678, 290] on select "Direct Debit Authority Gym Membership - Unstaffed Access Realfit Member Applica…" at bounding box center [954, 307] width 555 height 33
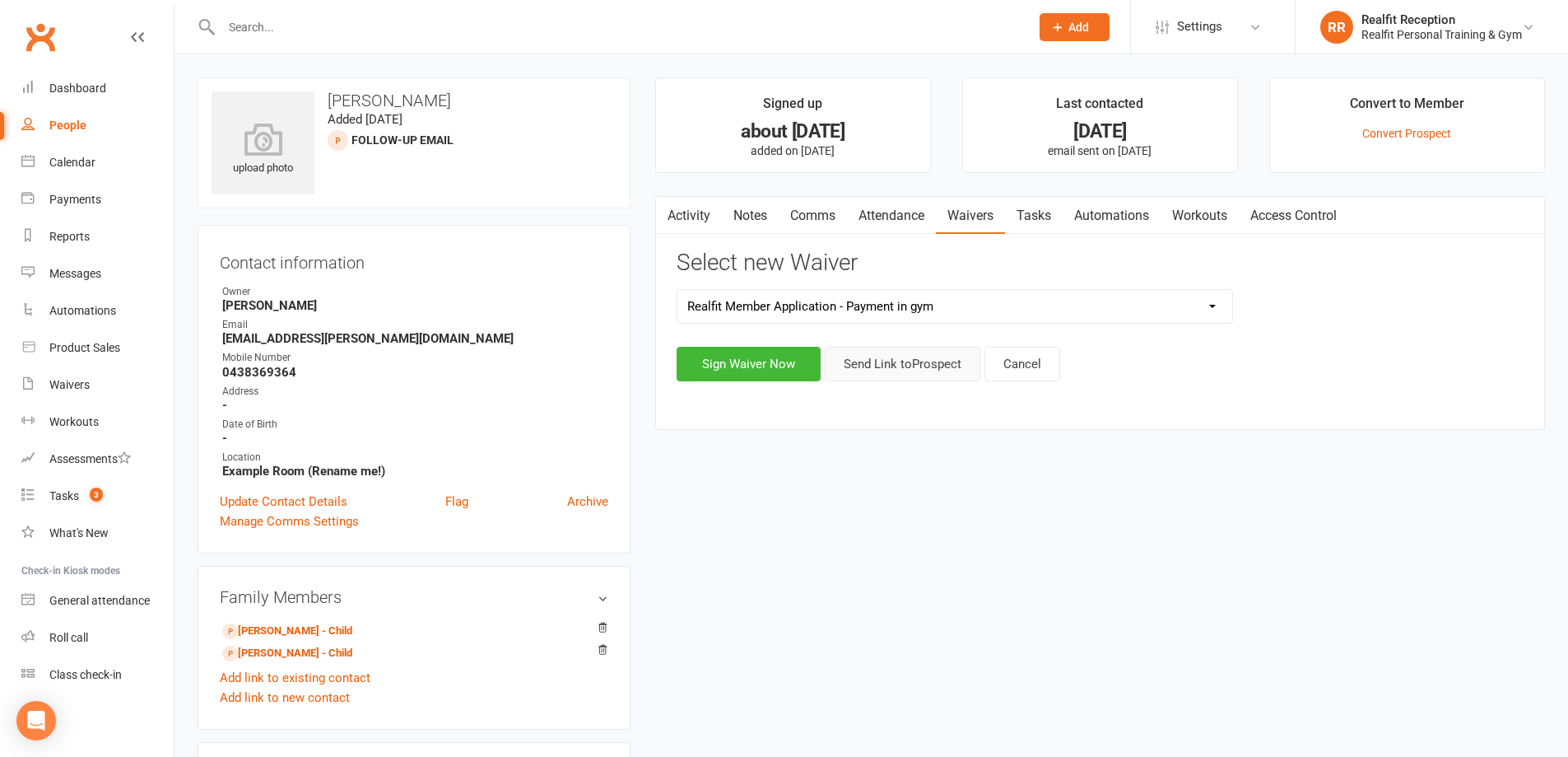
click at [920, 369] on button "Send Link to Prospect" at bounding box center [902, 364] width 155 height 35
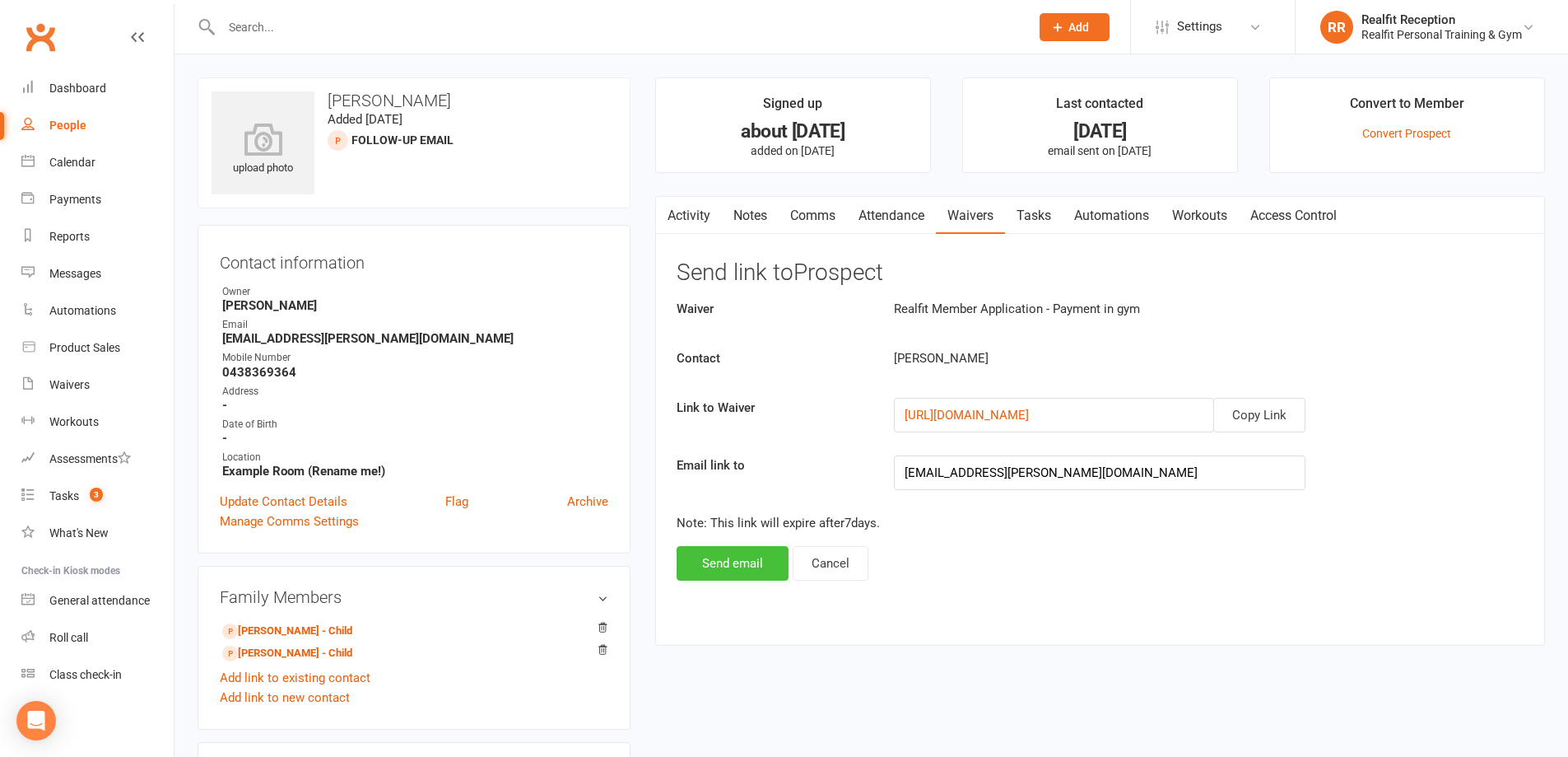
click at [773, 575] on button "Send email" at bounding box center [732, 563] width 112 height 35
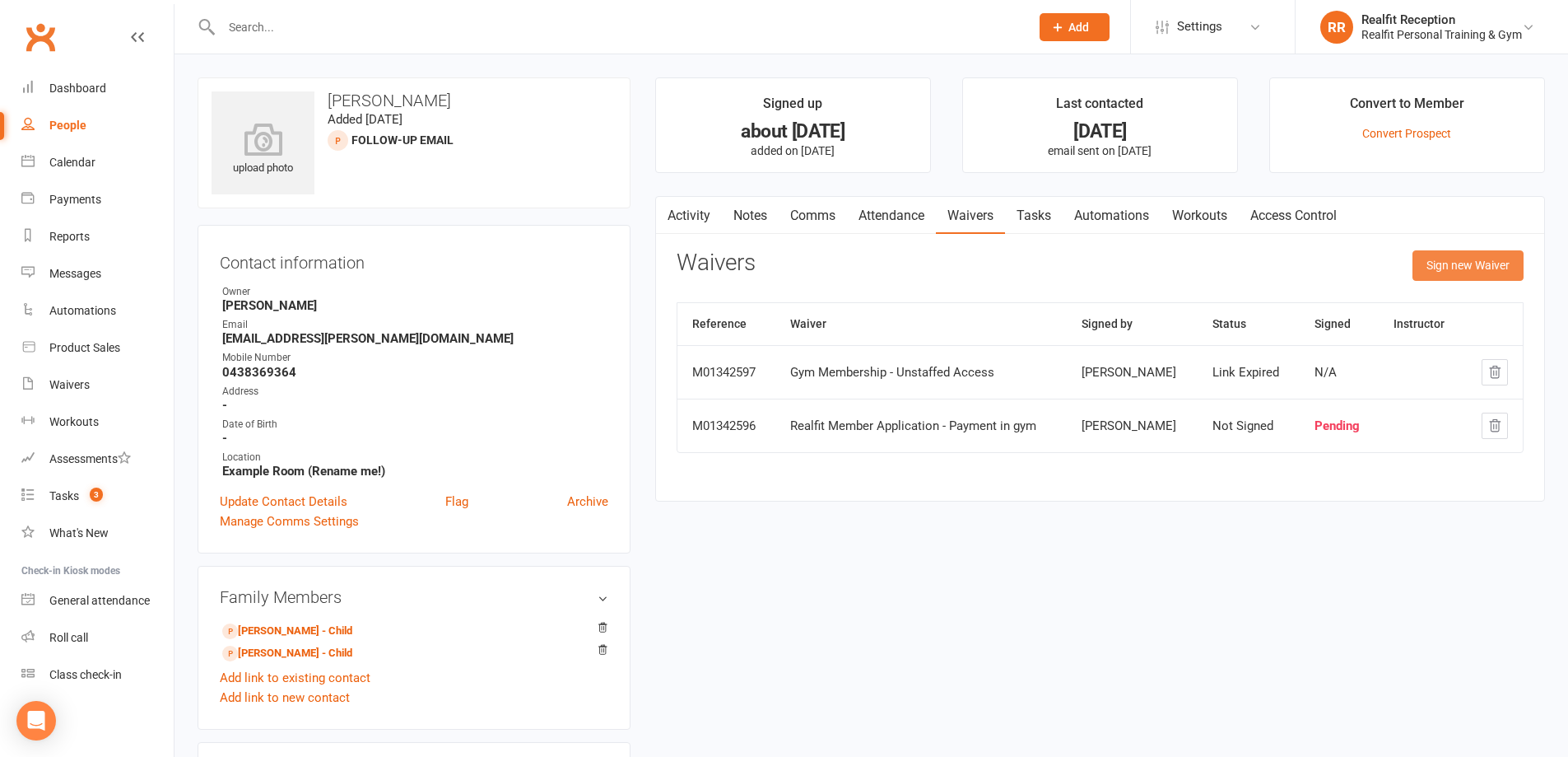
click at [1458, 266] on button "Sign new Waiver" at bounding box center [1468, 265] width 111 height 30
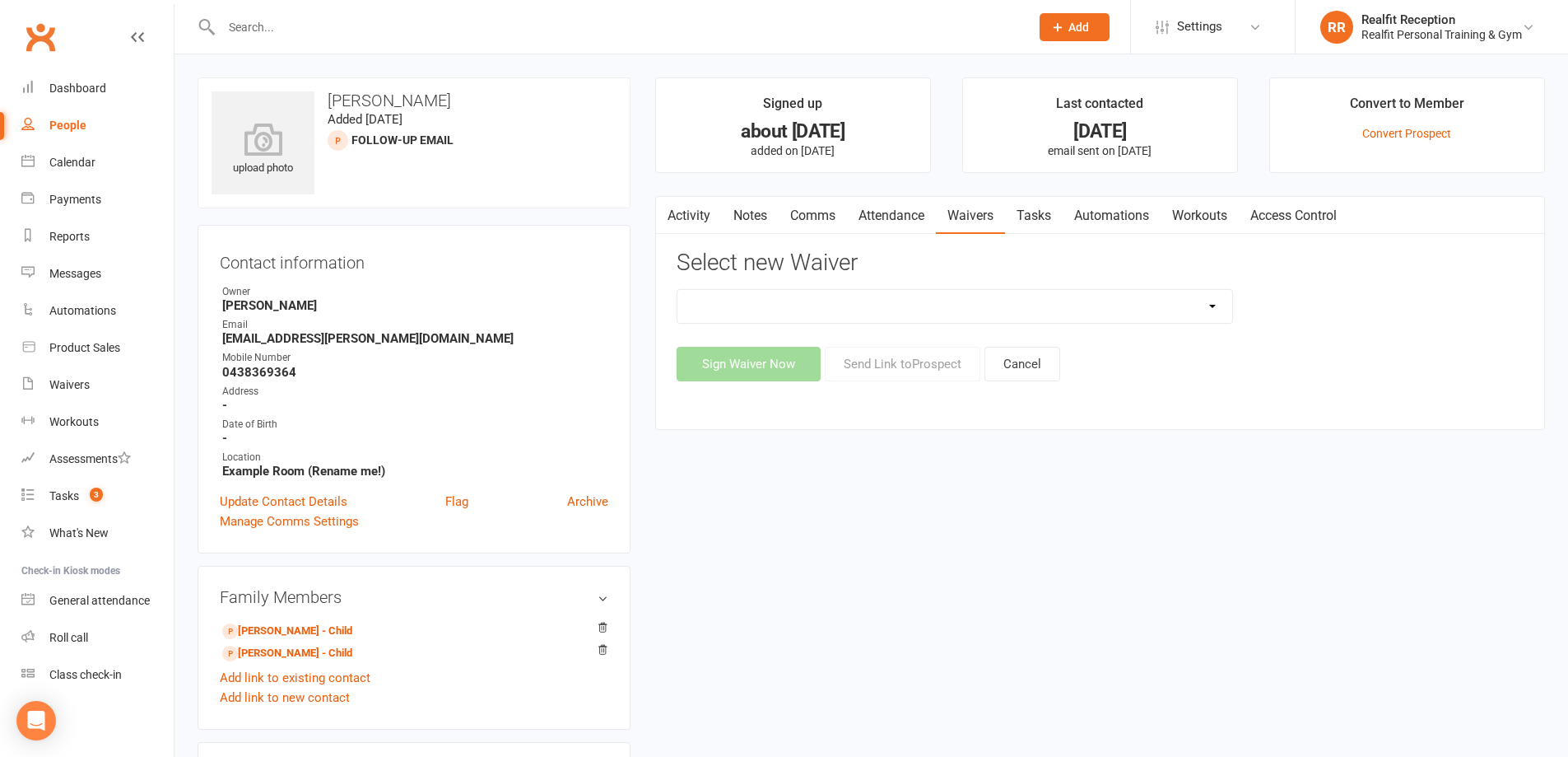
click at [986, 308] on select "Direct Debit Authority Gym Membership - Unstaffed Access Realfit Member Applica…" at bounding box center [954, 307] width 555 height 33
select select "10838"
click at [678, 290] on select "Direct Debit Authority Gym Membership - Unstaffed Access Realfit Member Applica…" at bounding box center [954, 307] width 555 height 33
click at [875, 352] on button "Send Link to Prospect" at bounding box center [902, 364] width 155 height 35
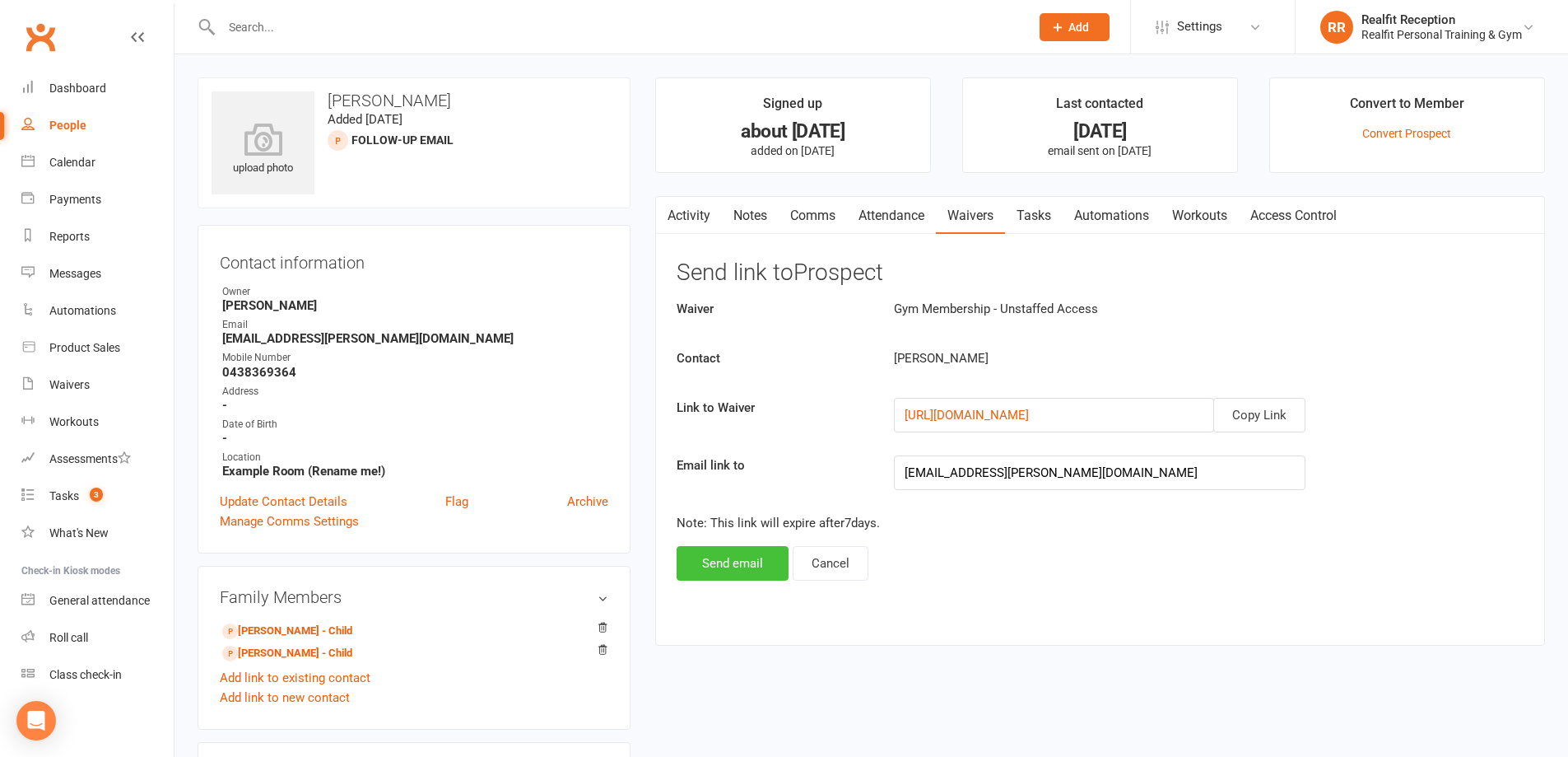
click at [768, 562] on button "Send email" at bounding box center [732, 563] width 112 height 35
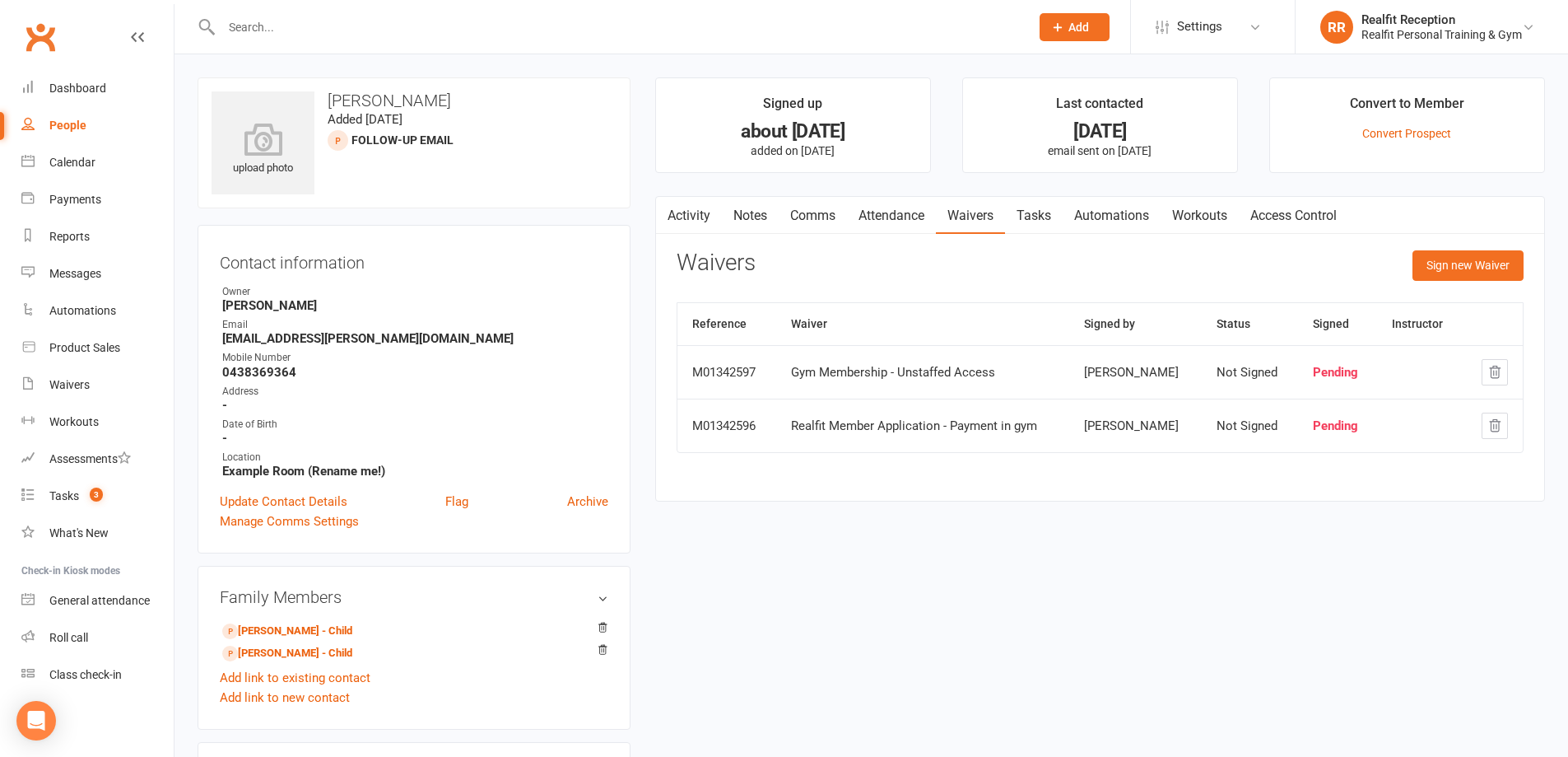
click at [743, 223] on link "Notes" at bounding box center [750, 216] width 57 height 38
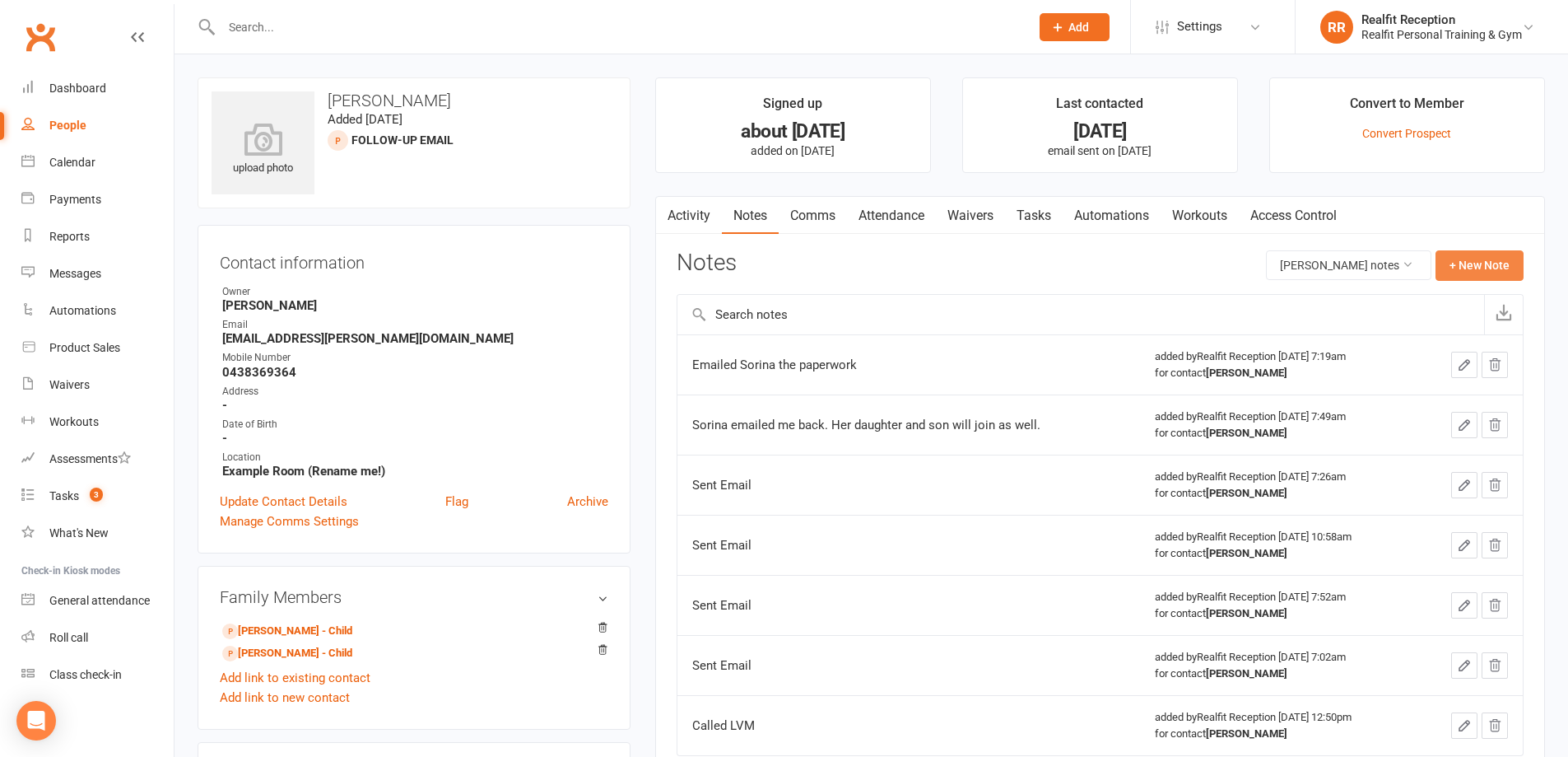
click at [1451, 264] on button "+ New Note" at bounding box center [1480, 265] width 88 height 30
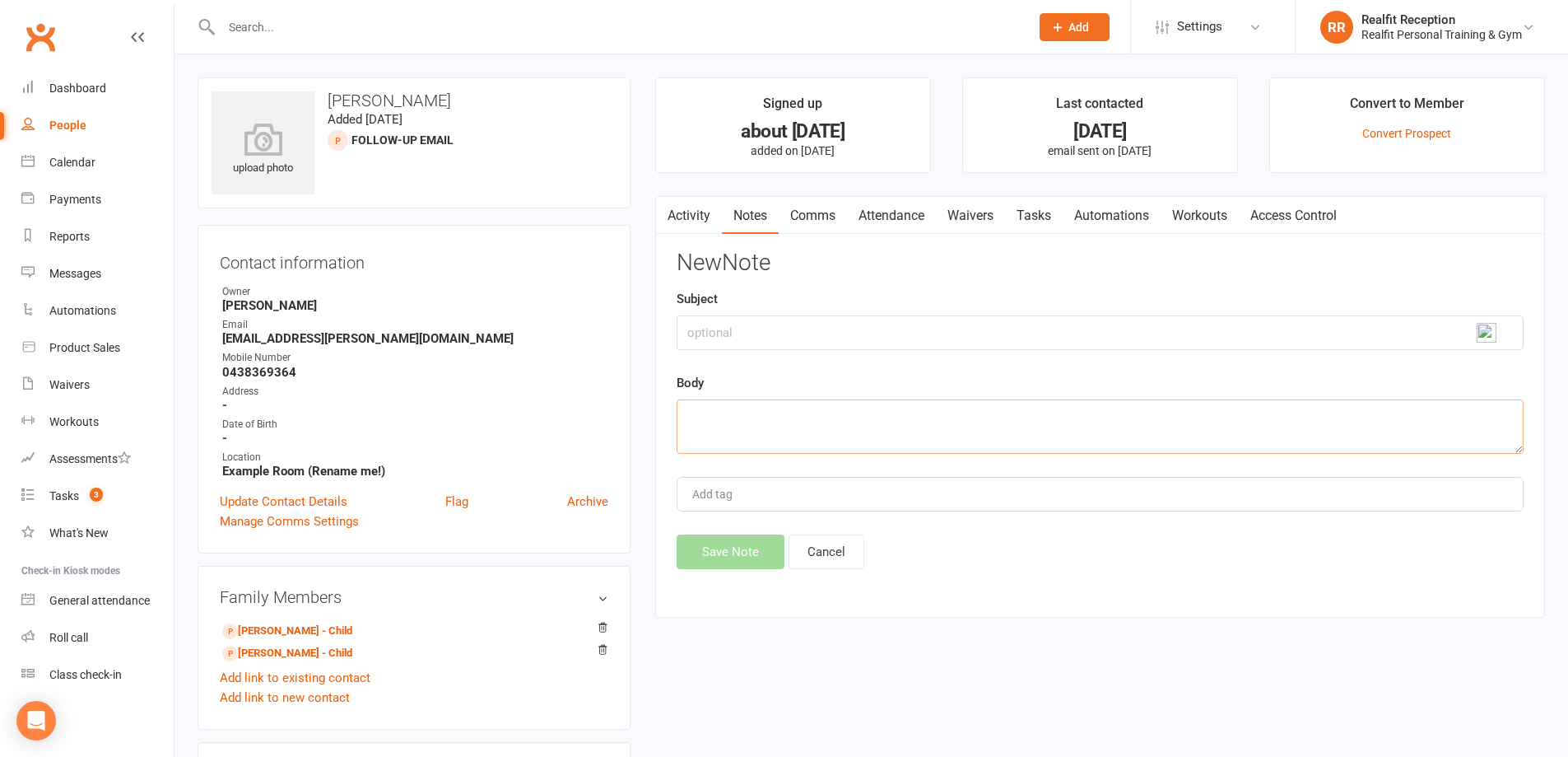
click at [731, 415] on textarea at bounding box center [1100, 426] width 847 height 54
type textarea "Resent link the paperwork to Sorina"
click at [745, 554] on button "Save Note" at bounding box center [731, 552] width 108 height 35
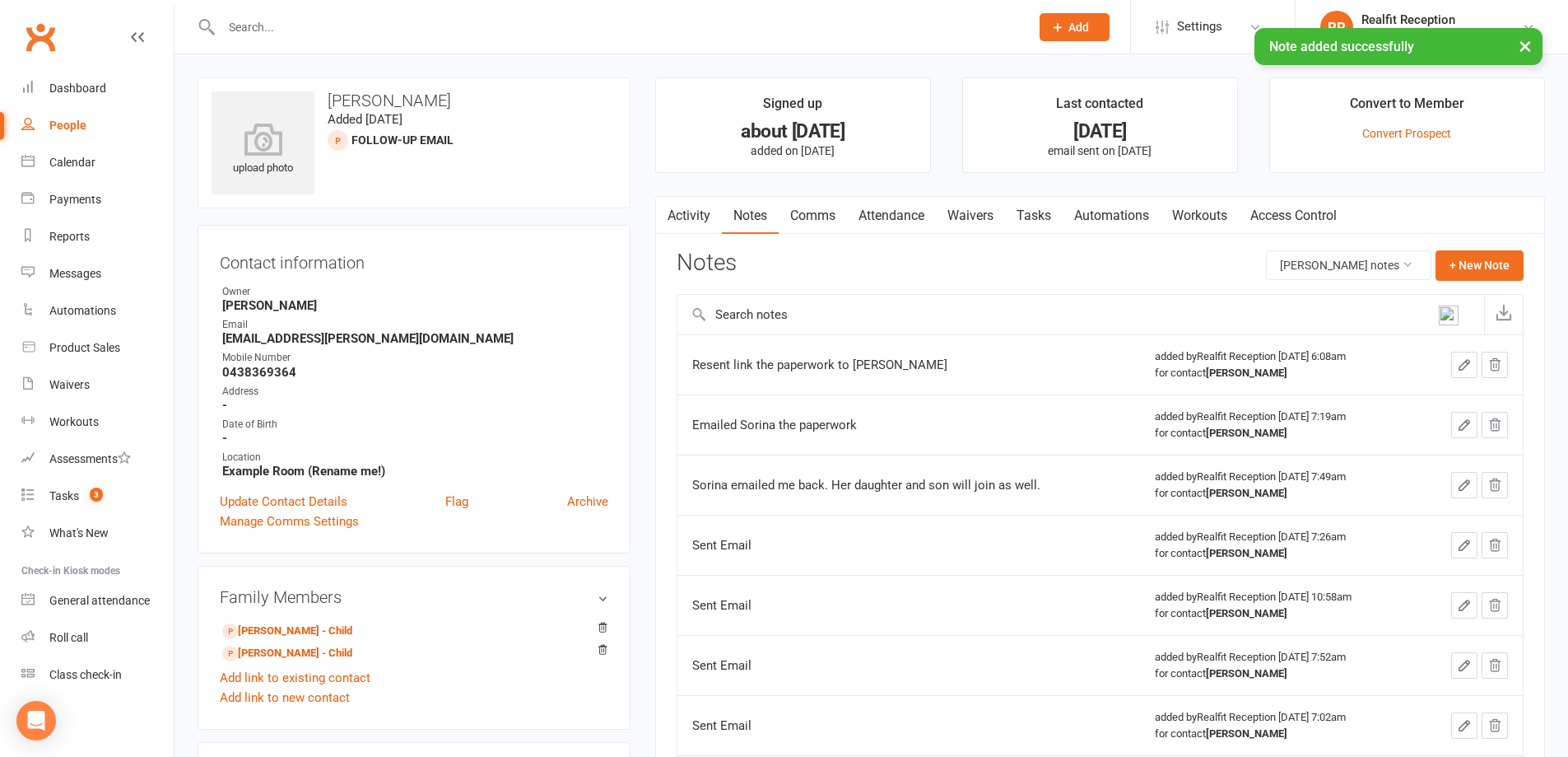
click at [1045, 215] on link "Tasks" at bounding box center [1033, 216] width 57 height 38
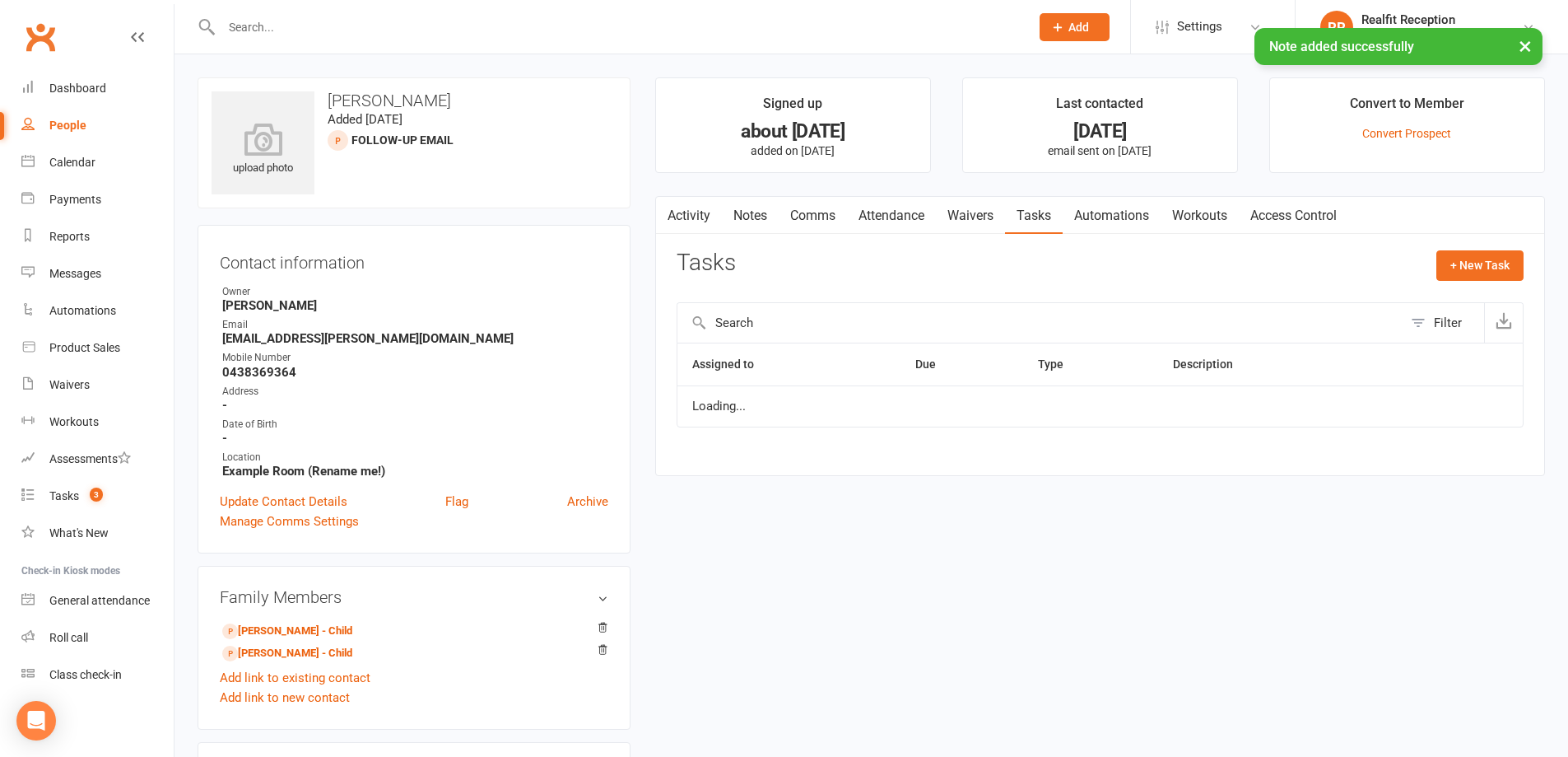
select select "started"
click at [75, 491] on div "Tasks" at bounding box center [64, 496] width 30 height 13
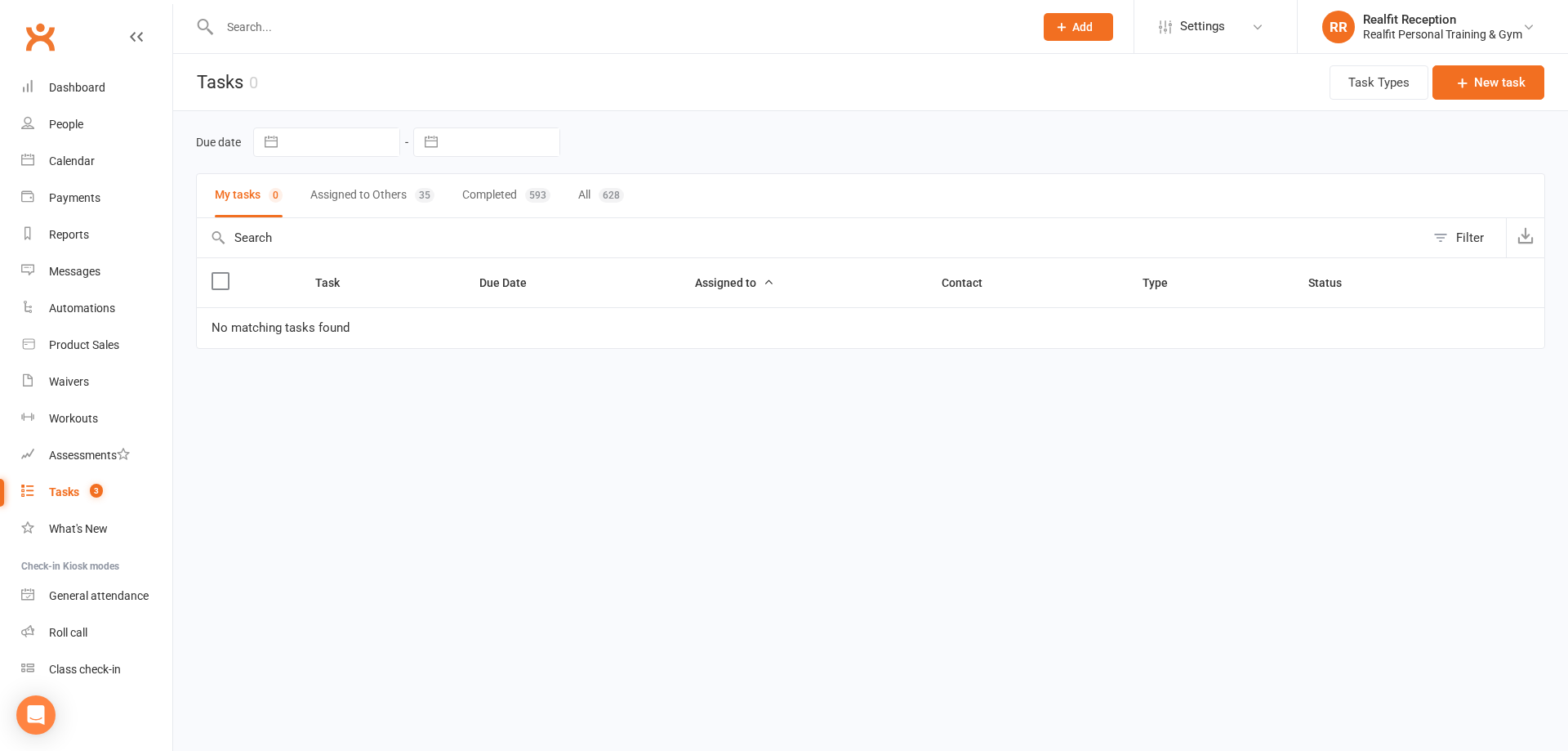
click at [372, 189] on button "Assigned to Others 35" at bounding box center [372, 196] width 125 height 43
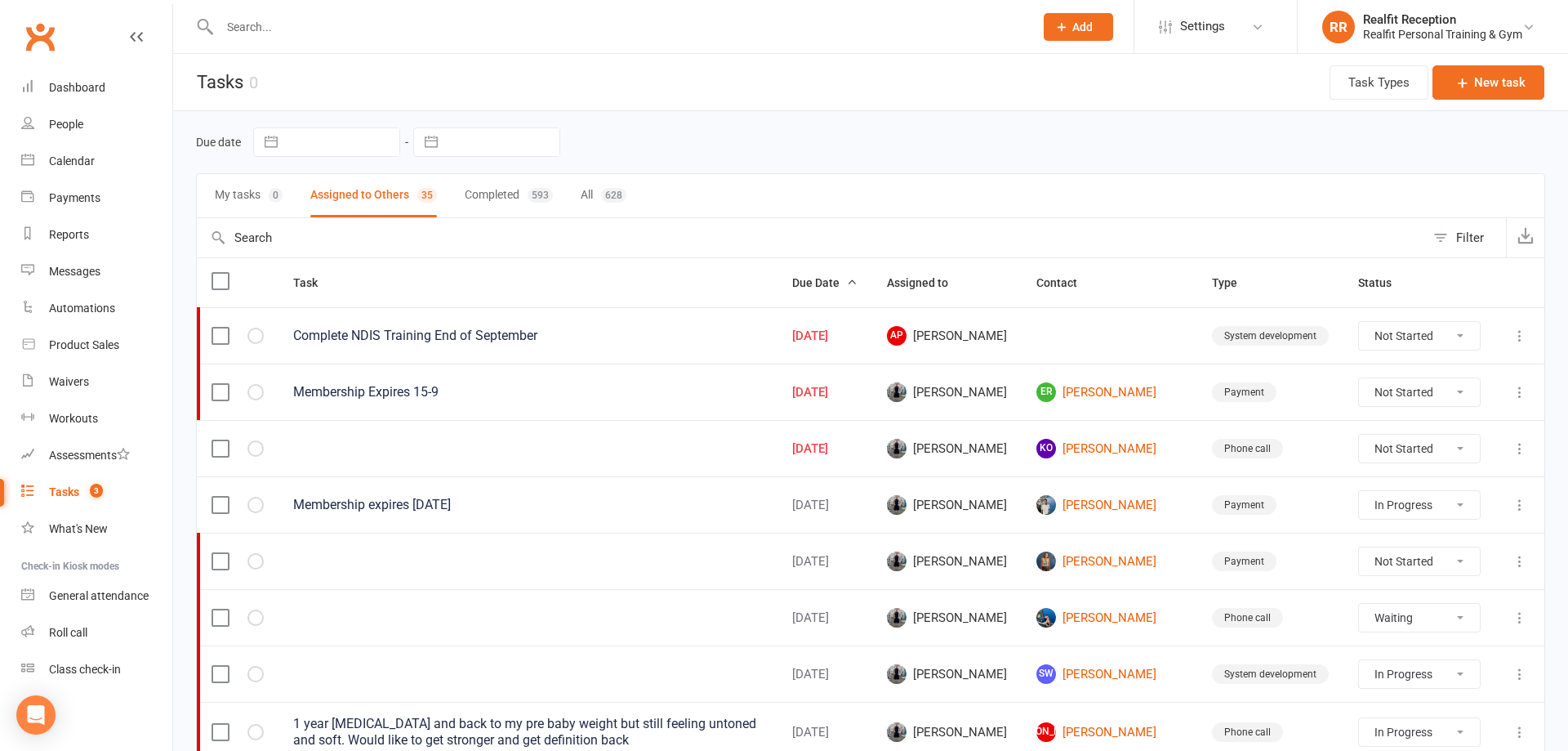
select select "started"
select select "waiting"
select select "started"
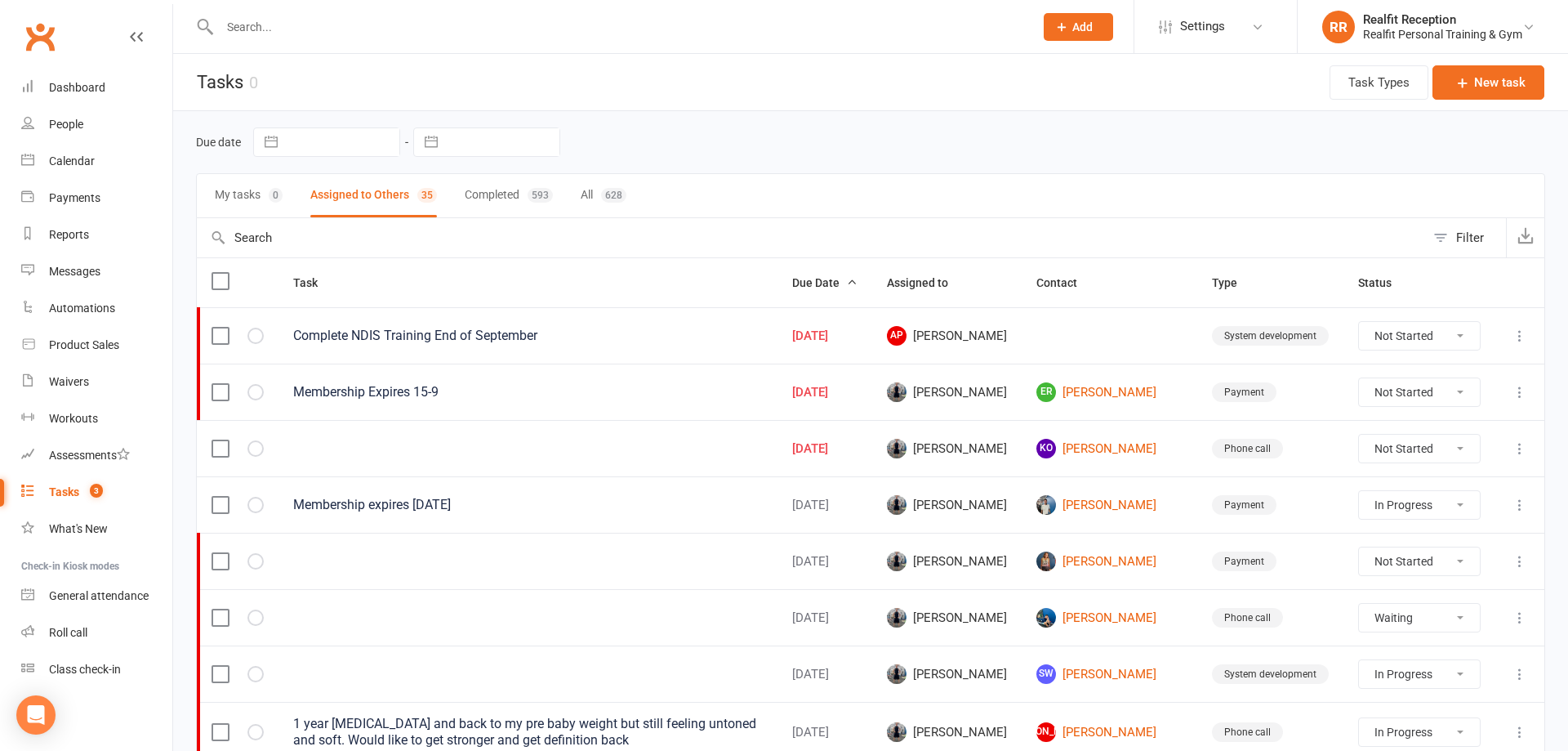
select select "waiting"
select select "started"
select select "waiting"
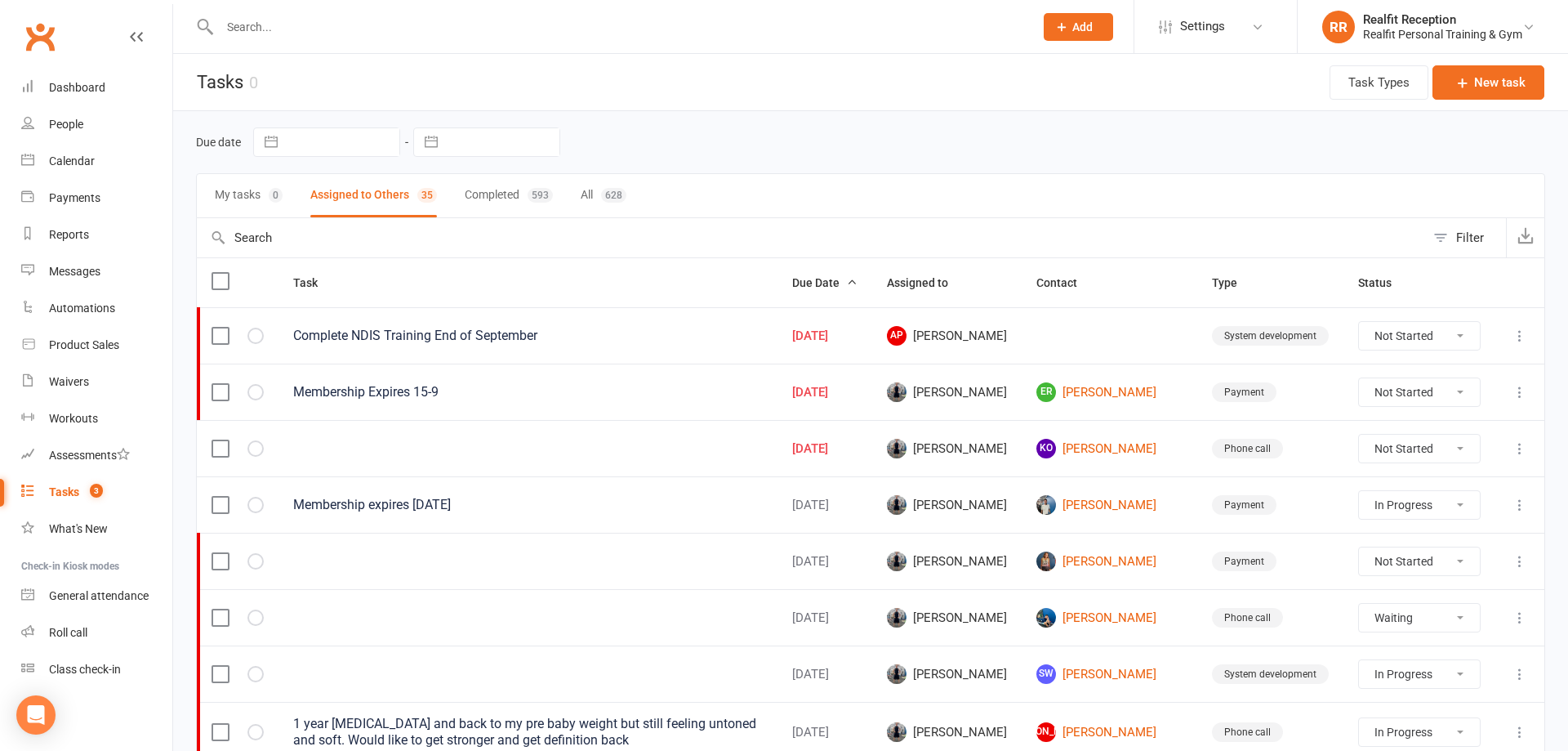
select select "started"
select select "waiting"
select select "started"
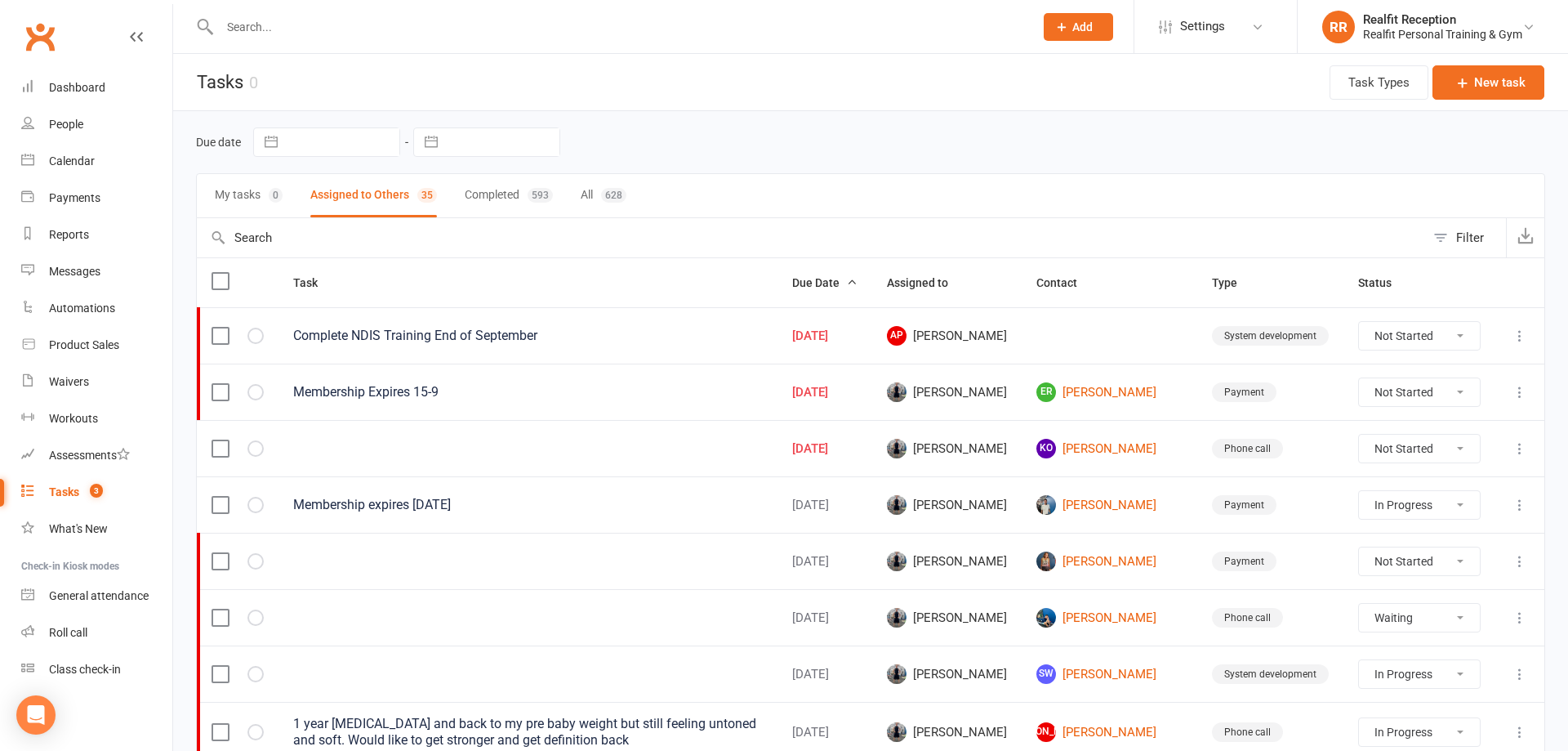
select select "started"
click at [1420, 328] on select "Not Started In Progress Waiting Complete" at bounding box center [1407, 336] width 121 height 28
click at [1347, 322] on select "Not Started In Progress Waiting Complete" at bounding box center [1407, 336] width 121 height 28
select select "unstarted"
select select "started"
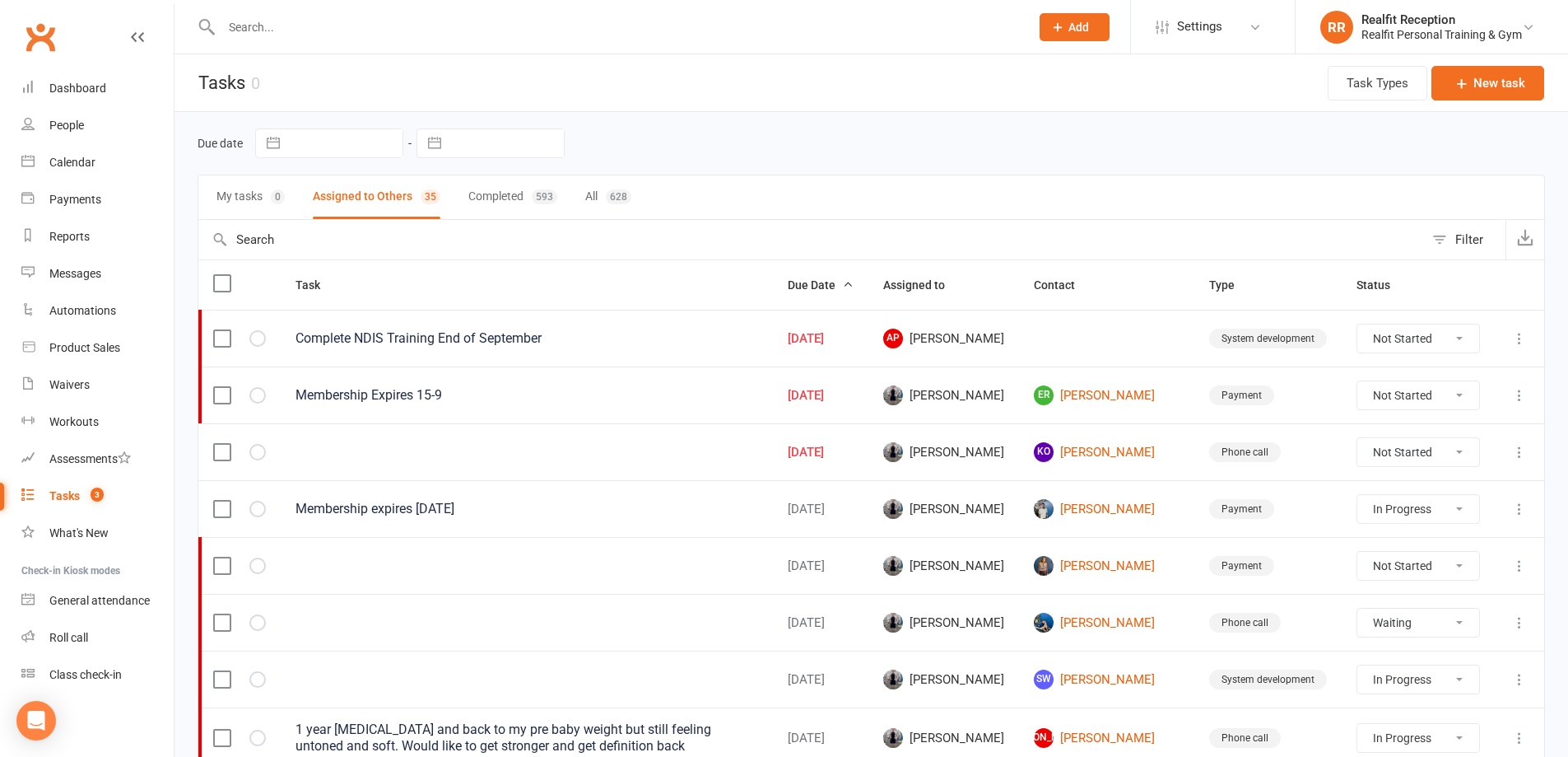
select select "waiting"
select select "started"
select select "waiting"
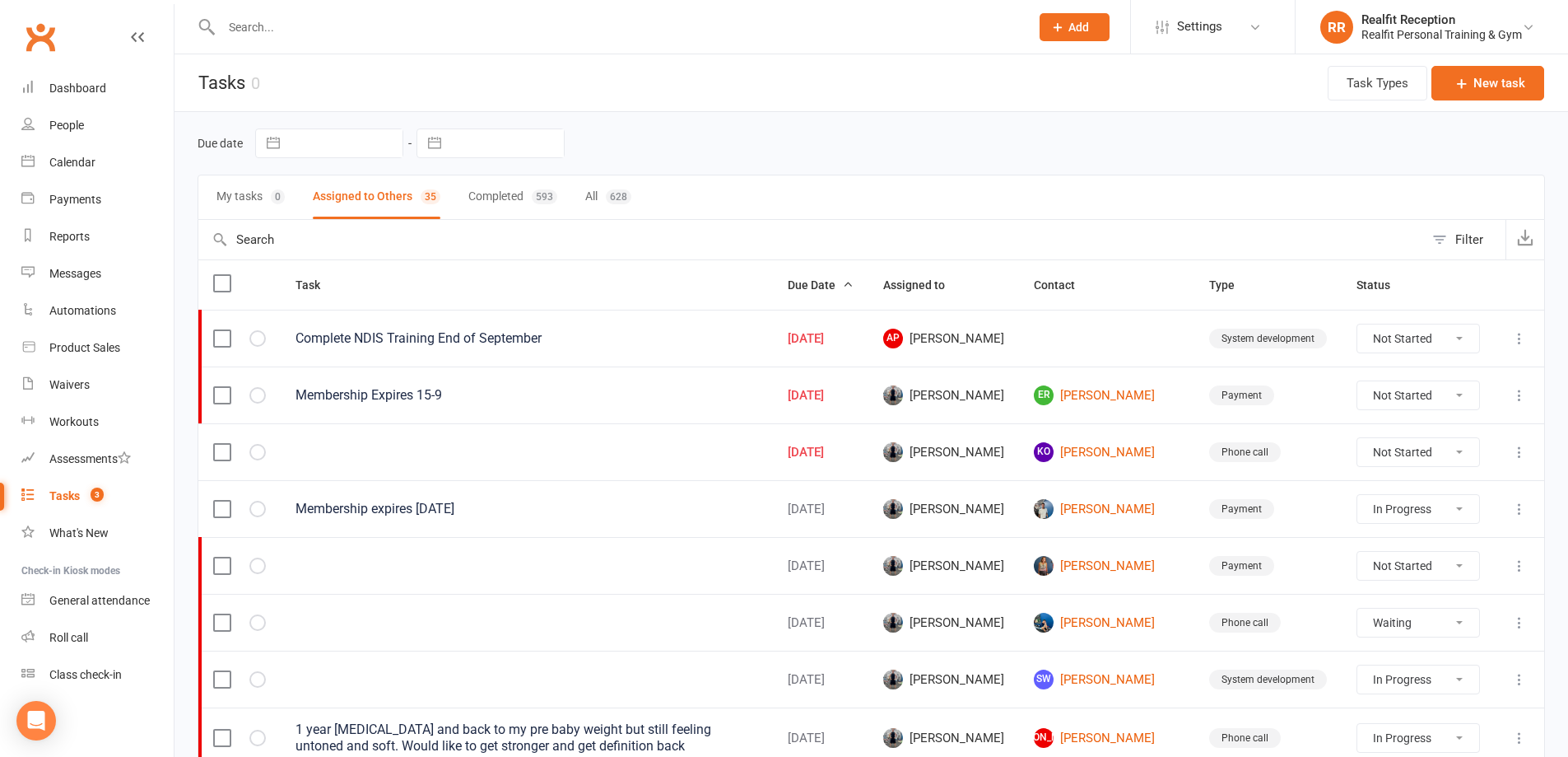
select select "waiting"
select select "started"
select select "waiting"
select select "started"
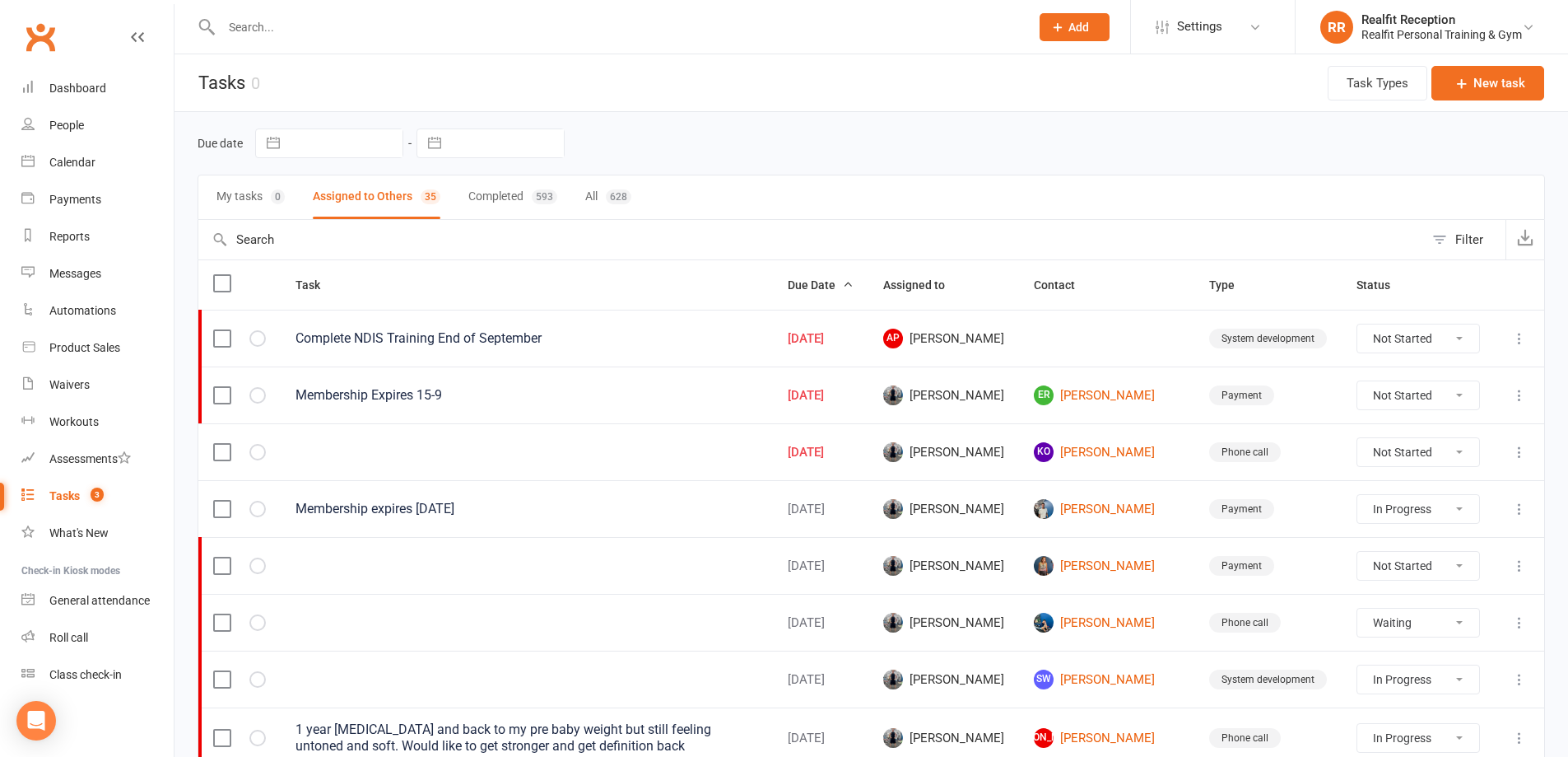
select select "waiting"
select select "started"
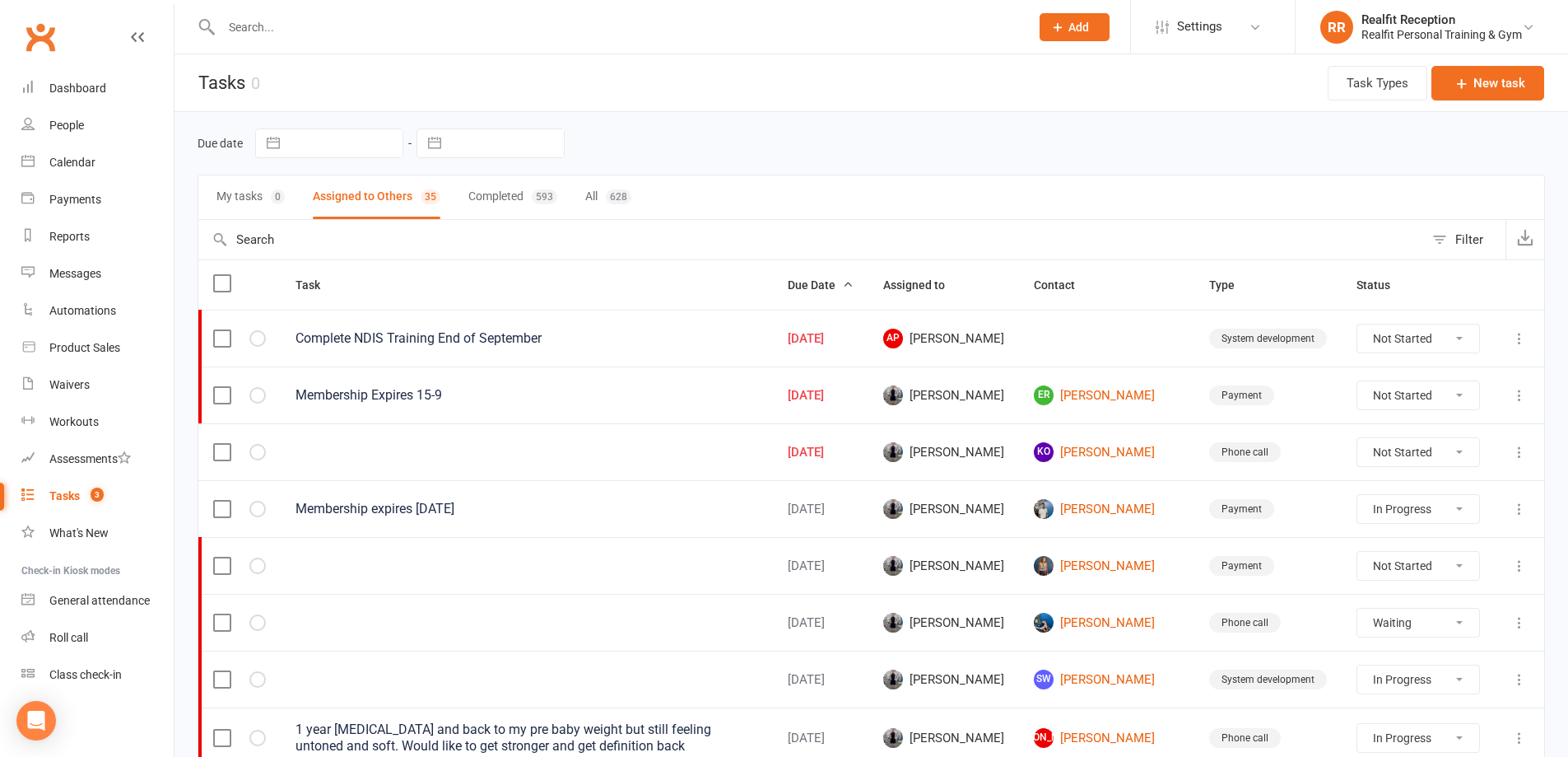
select select "started"
select select "waiting"
select select "started"
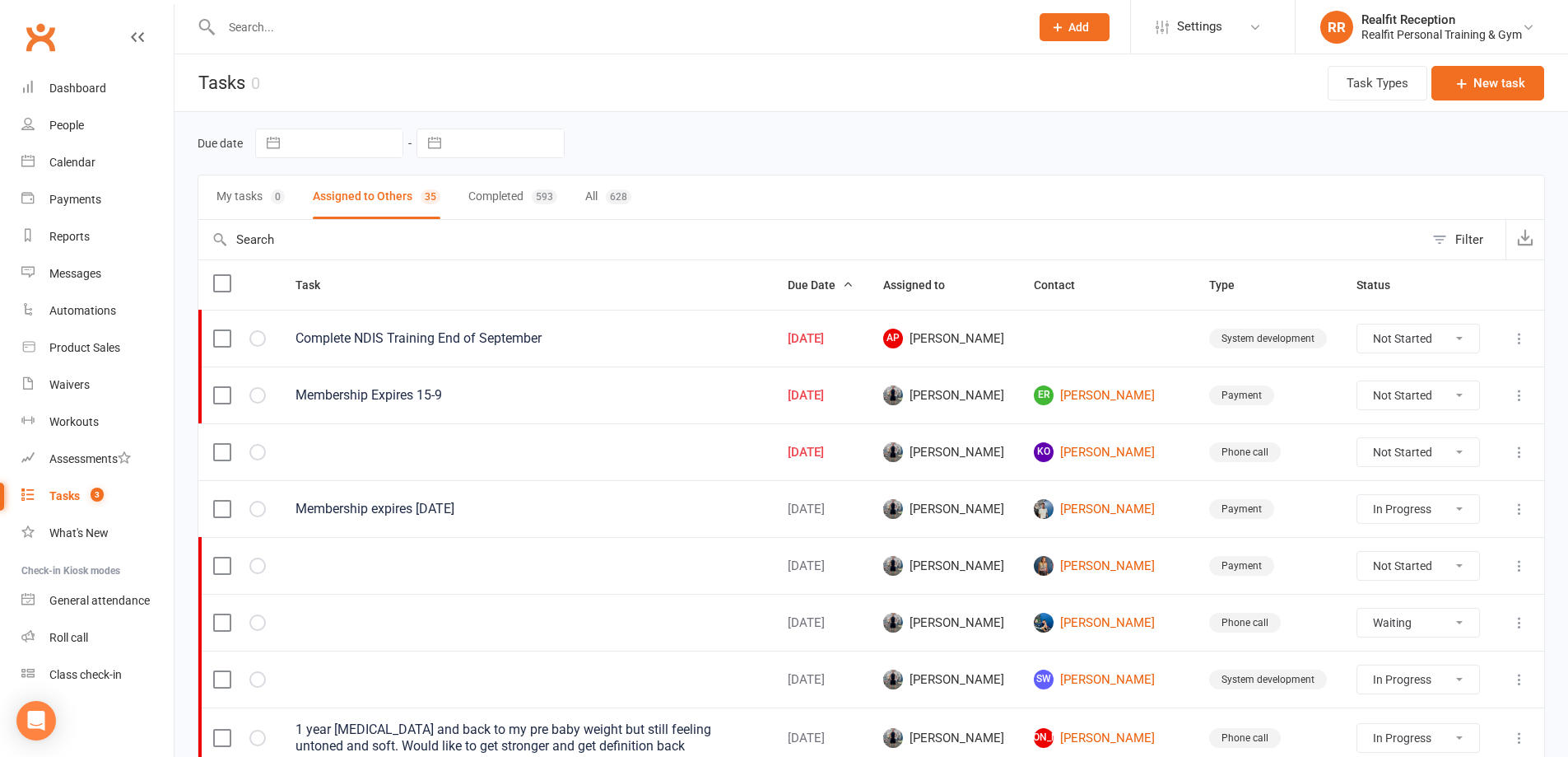
select select "waiting"
select select "started"
select select "waiting"
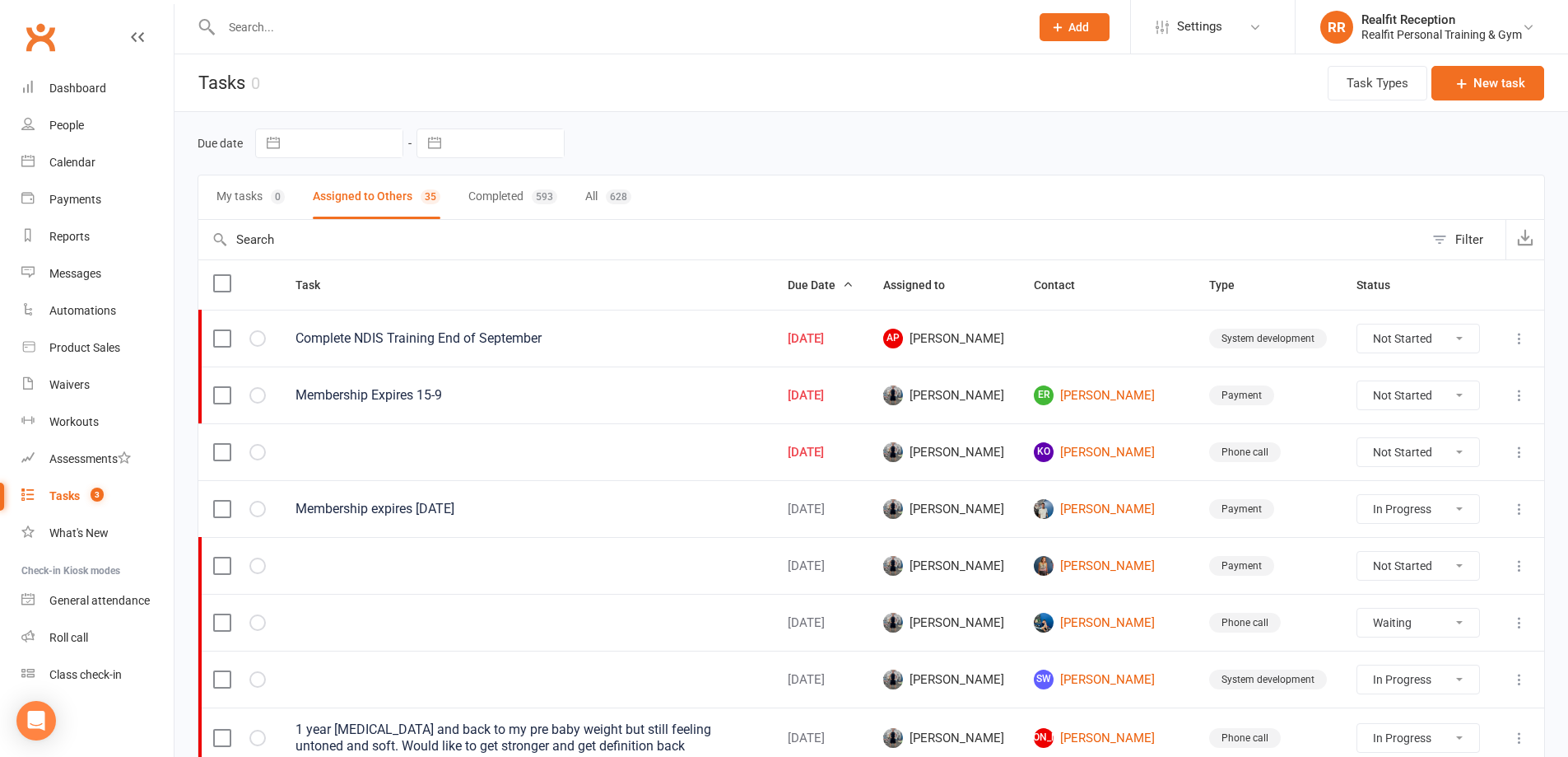
select select "started"
select select "waiting"
select select "started"
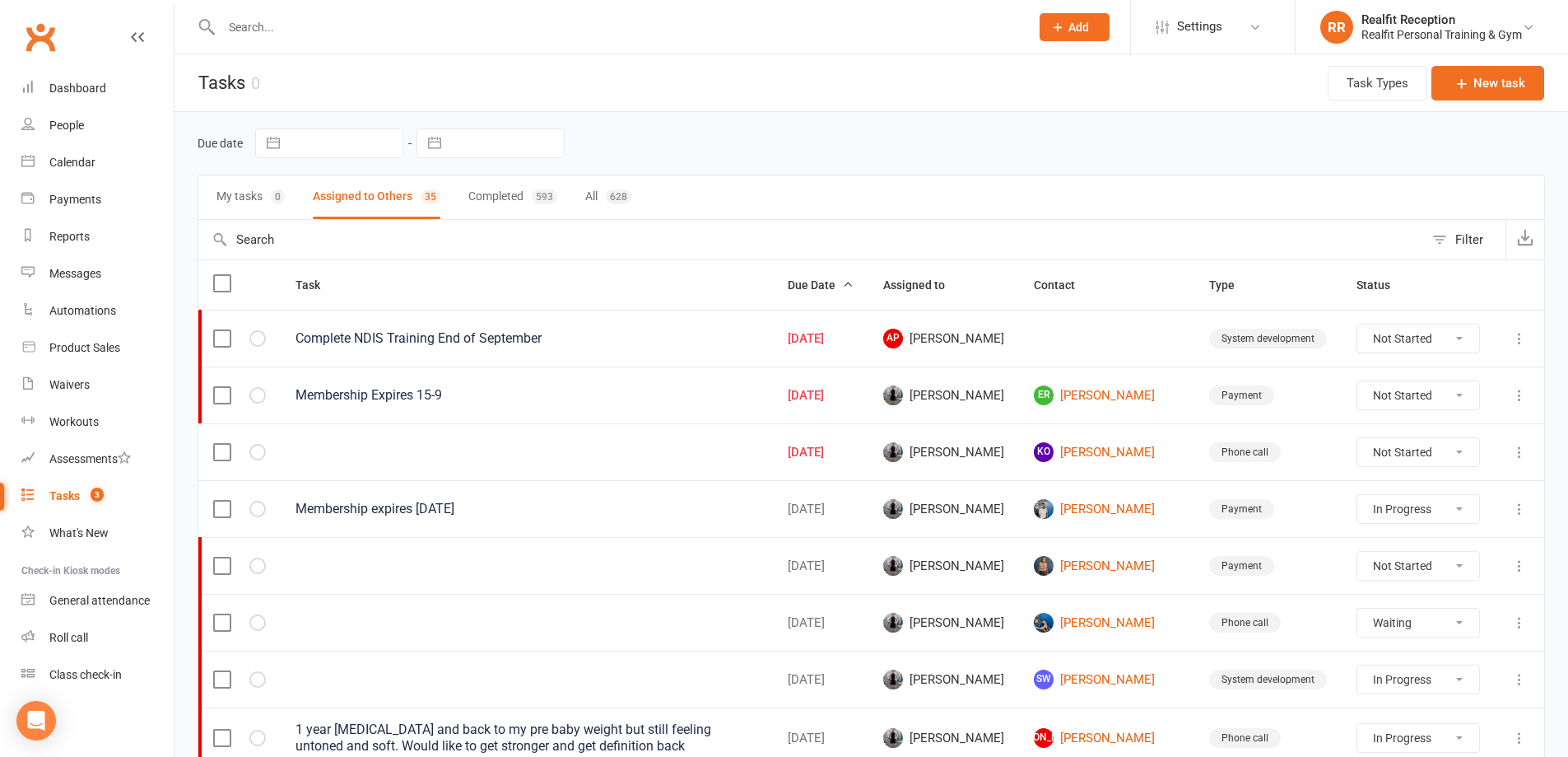
select select "started"
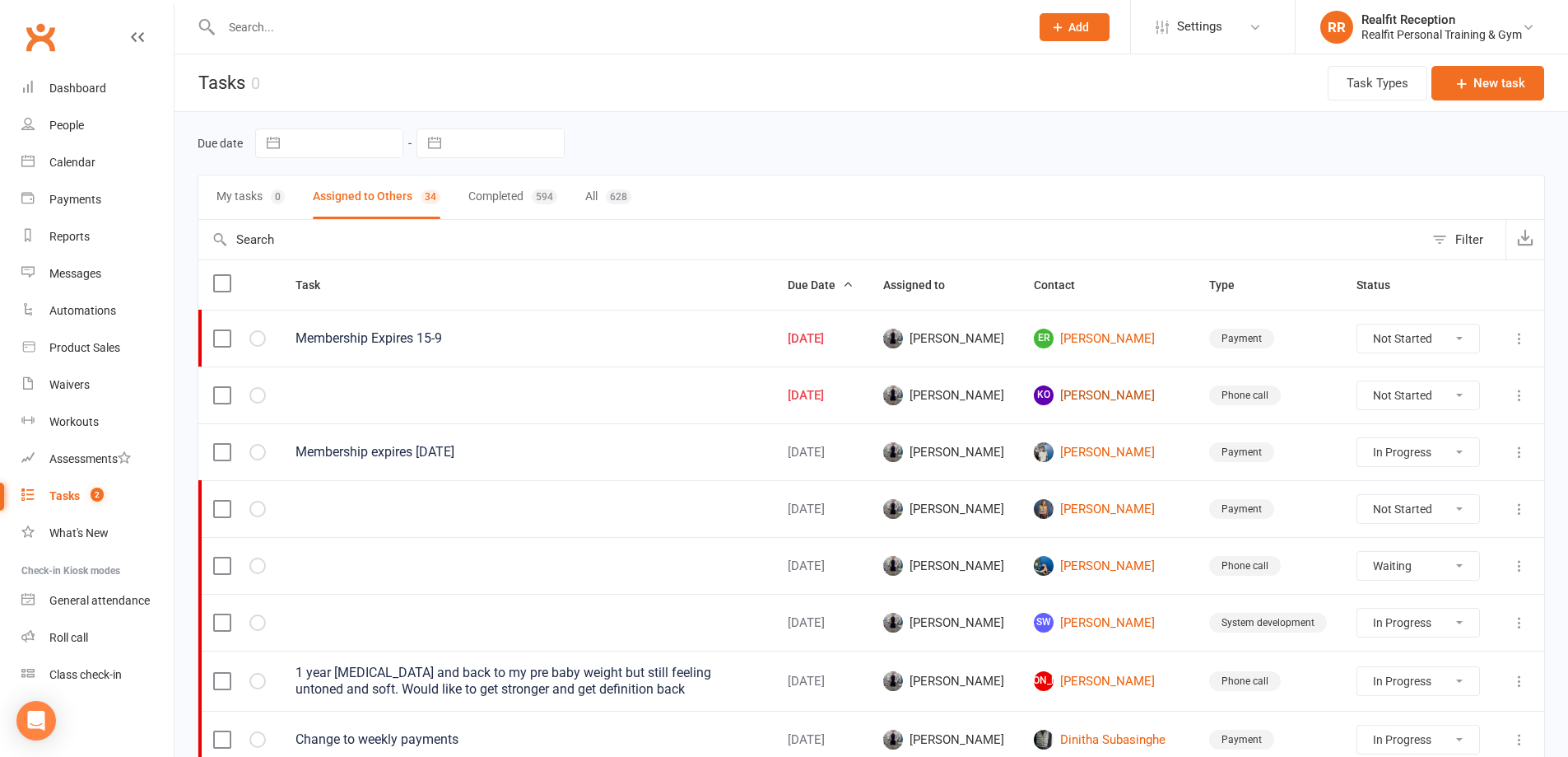
click at [1128, 390] on link "KO Kate O'Connell" at bounding box center [1107, 395] width 145 height 20
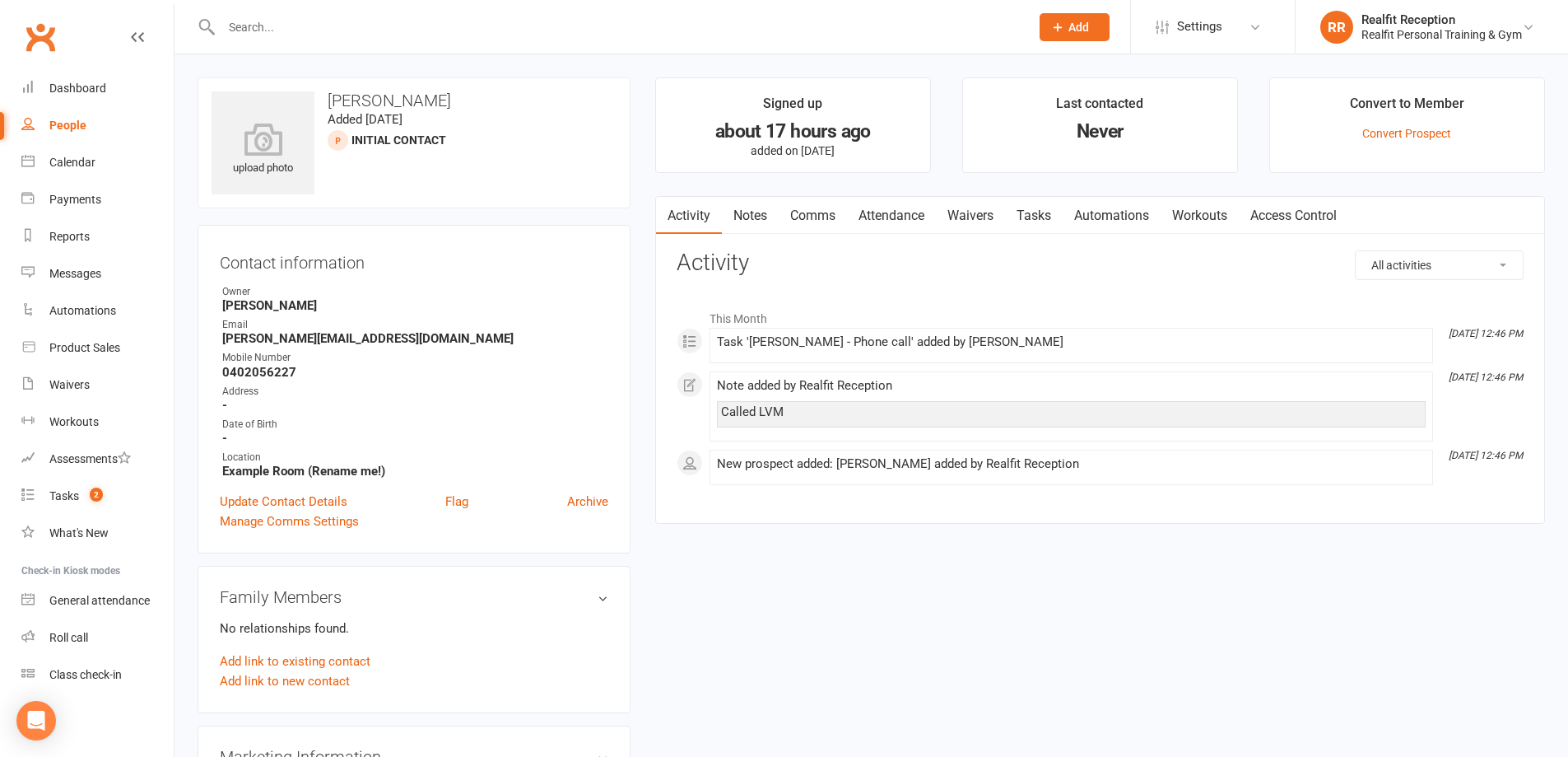
click at [764, 209] on link "Notes" at bounding box center [750, 216] width 57 height 38
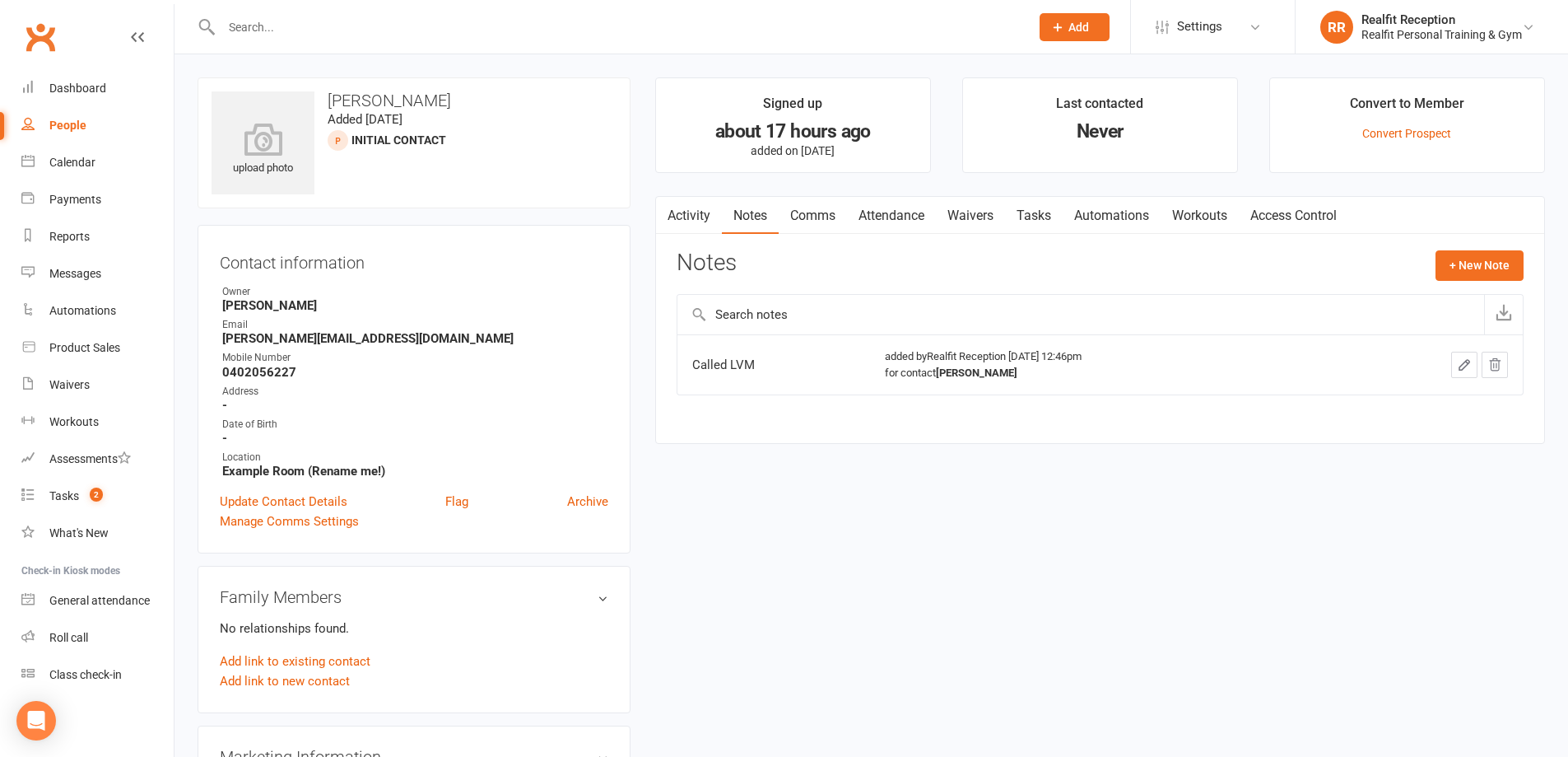
click at [1050, 222] on link "Tasks" at bounding box center [1033, 216] width 57 height 38
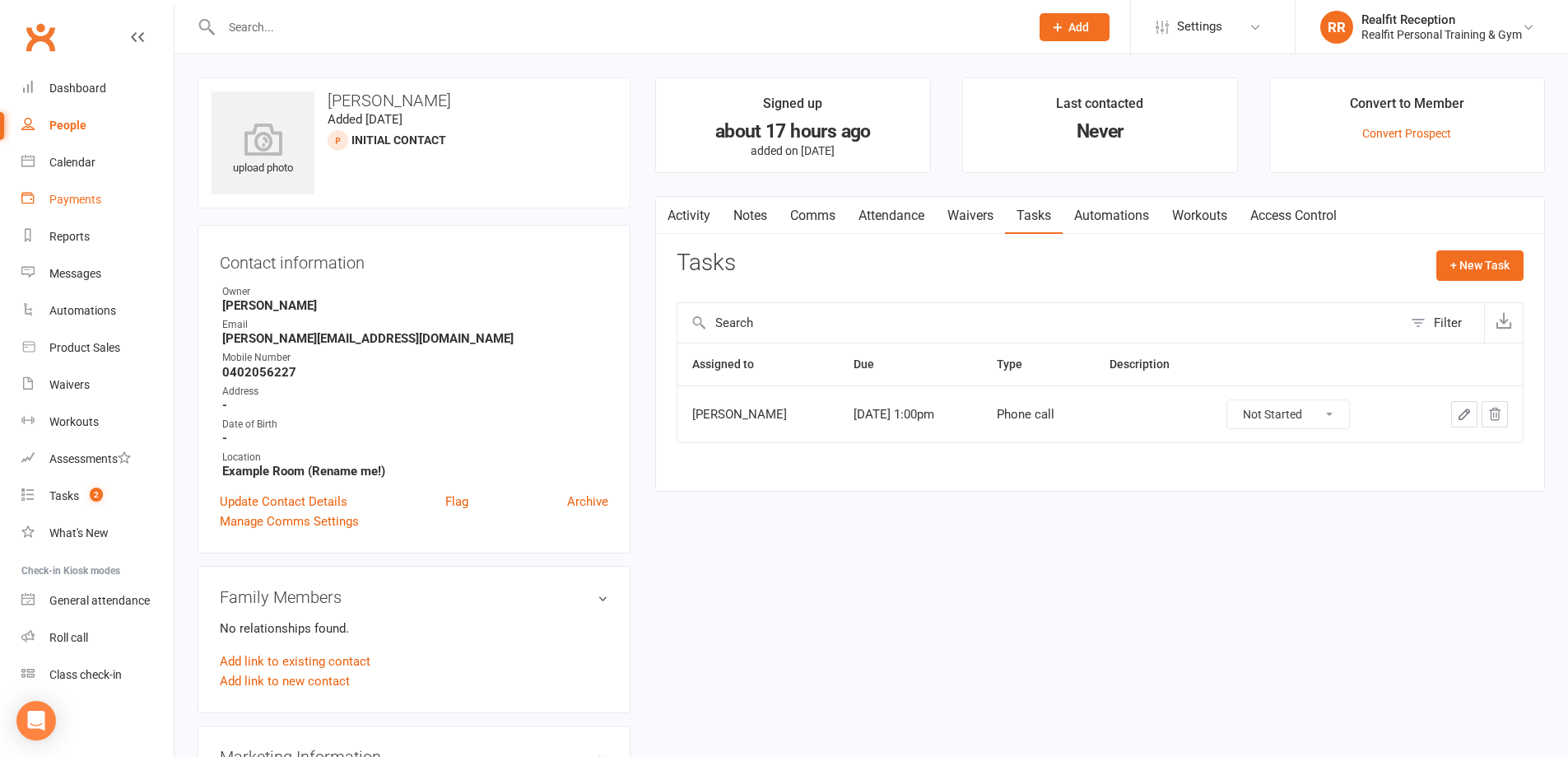
click at [71, 200] on div "Payments" at bounding box center [75, 200] width 52 height 13
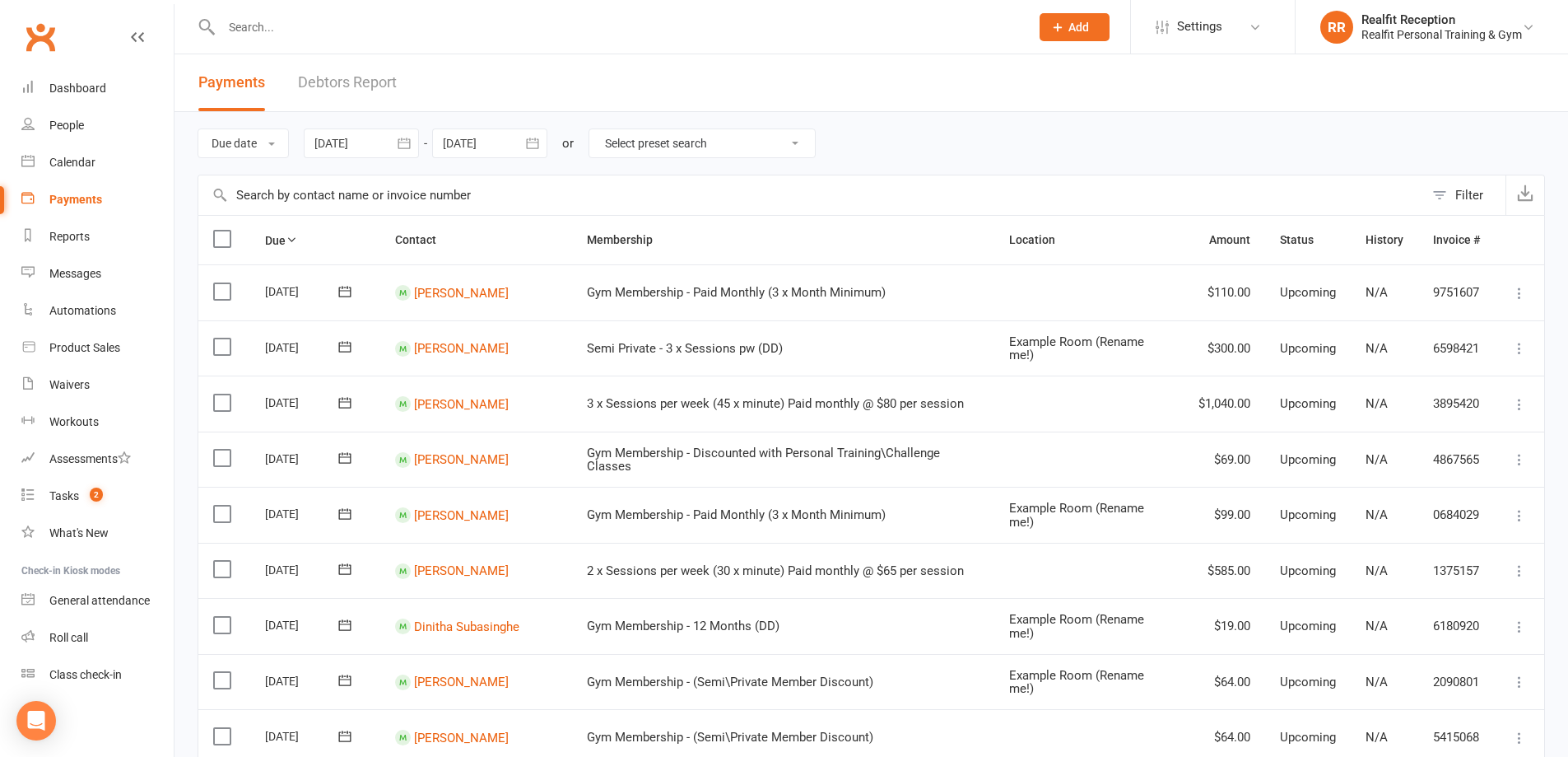
click at [357, 92] on link "Debtors Report" at bounding box center [347, 82] width 99 height 57
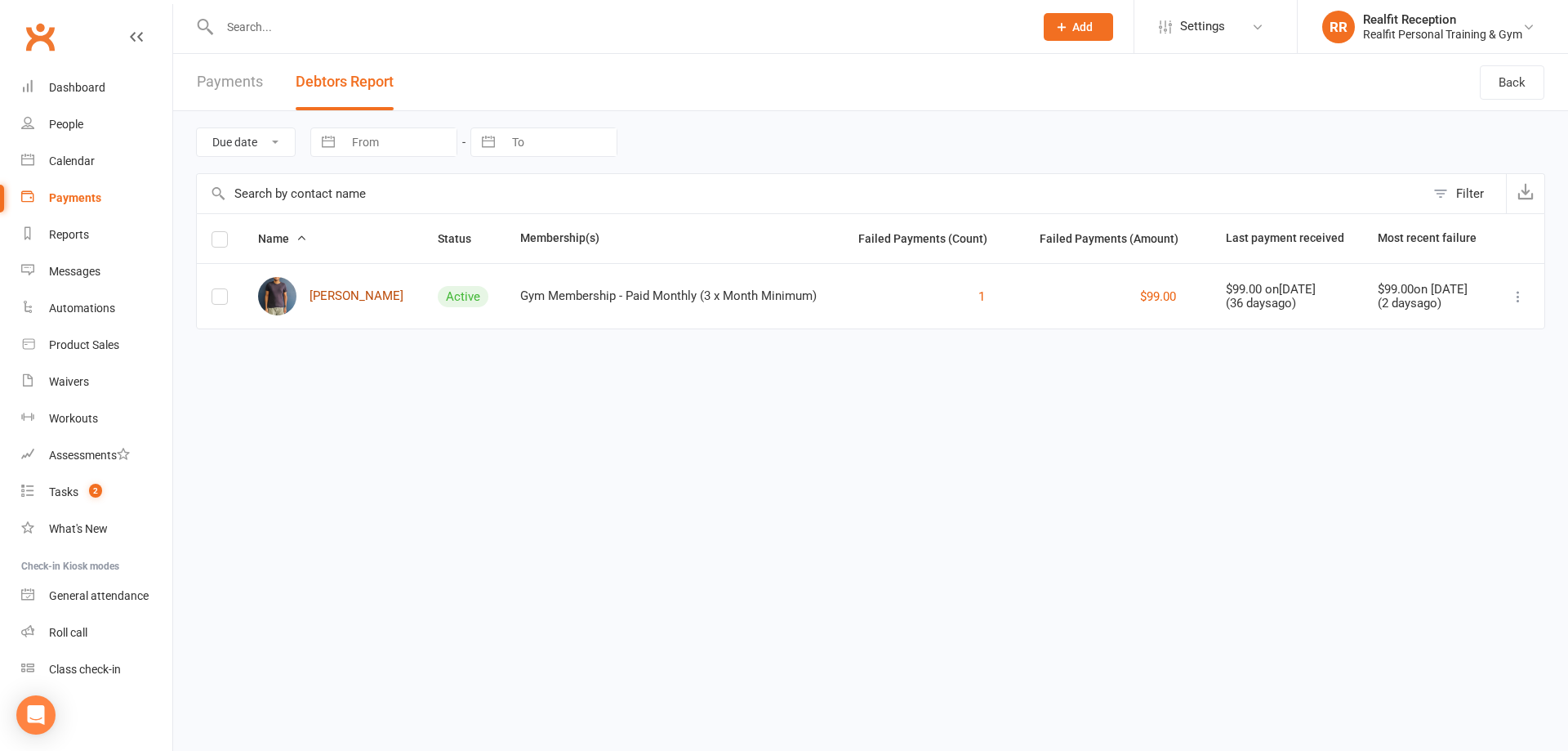
click at [353, 294] on link "Zen De Silva" at bounding box center [331, 296] width 145 height 39
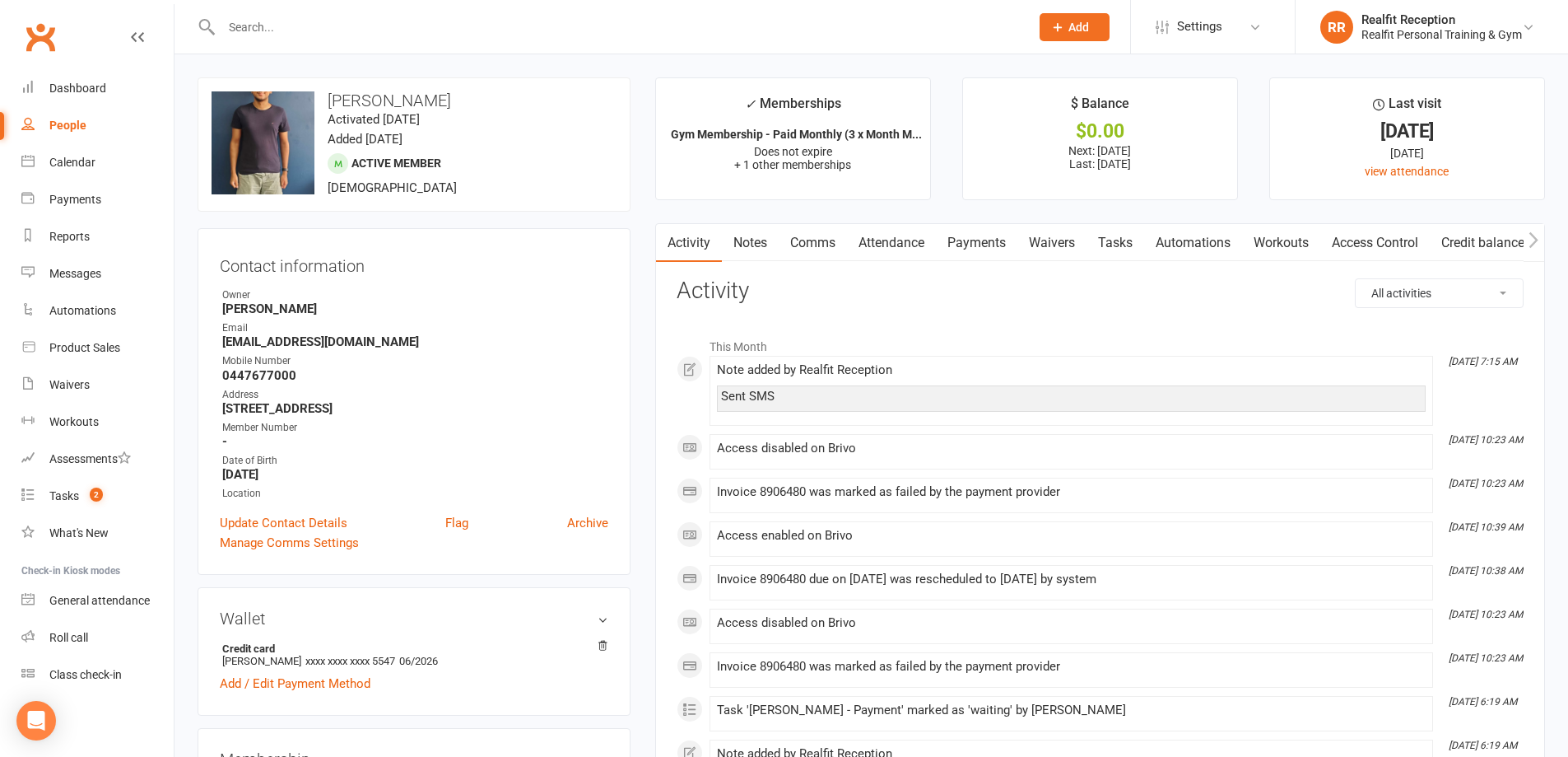
click at [998, 246] on link "Payments" at bounding box center [977, 243] width 81 height 38
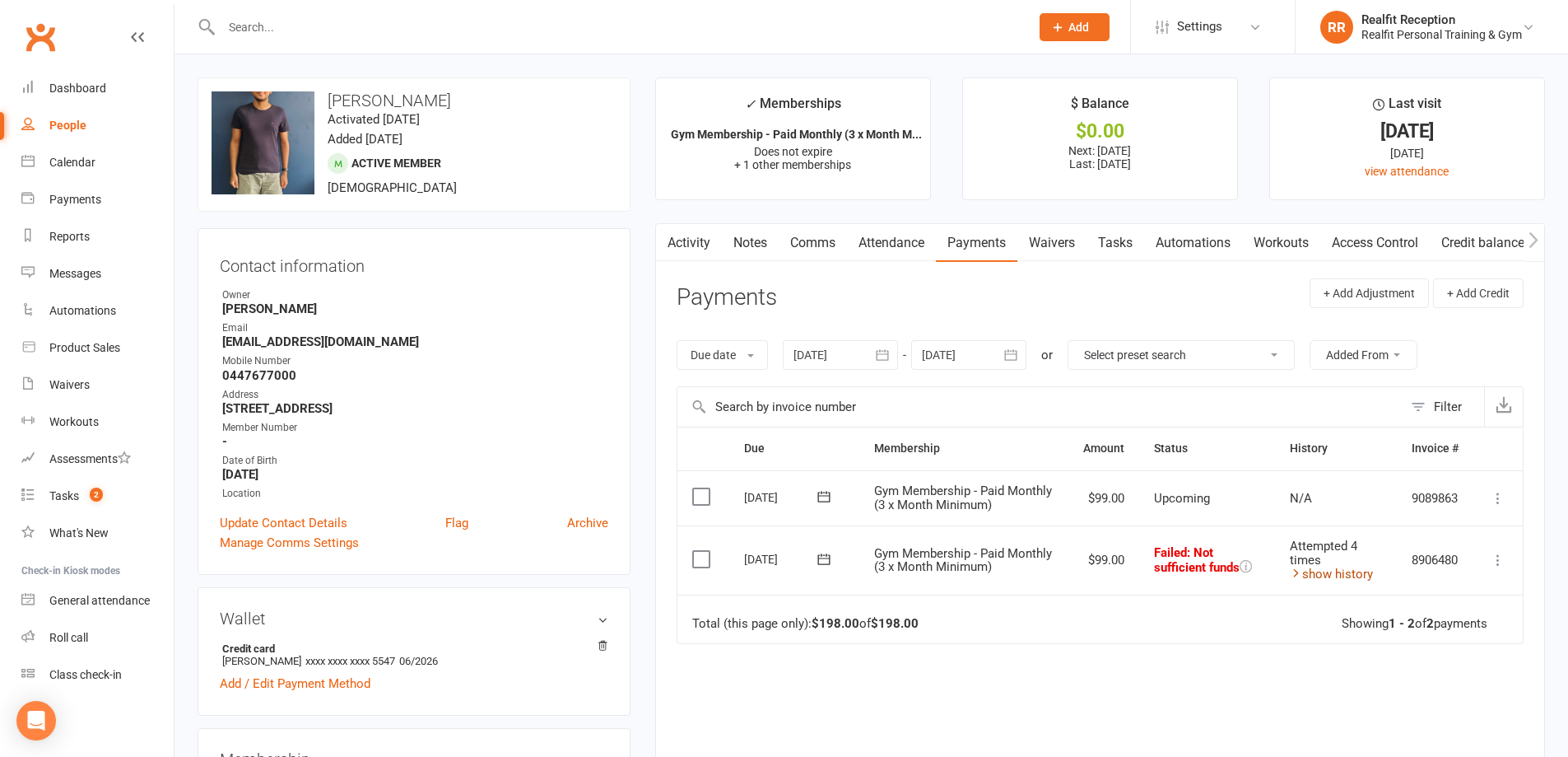
click at [1304, 574] on link "show history" at bounding box center [1332, 574] width 83 height 15
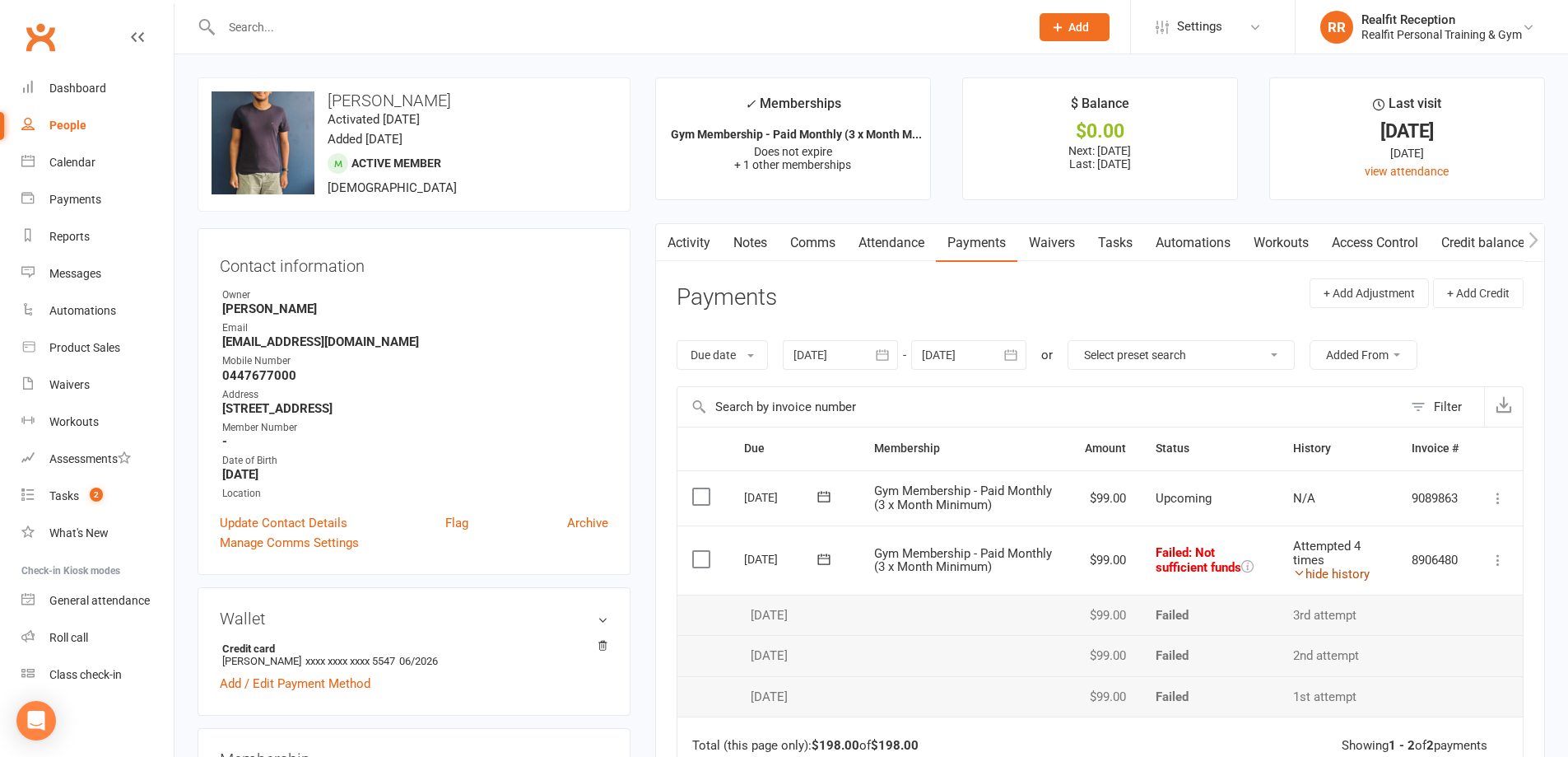
click at [1304, 573] on link "hide history" at bounding box center [1332, 574] width 76 height 15
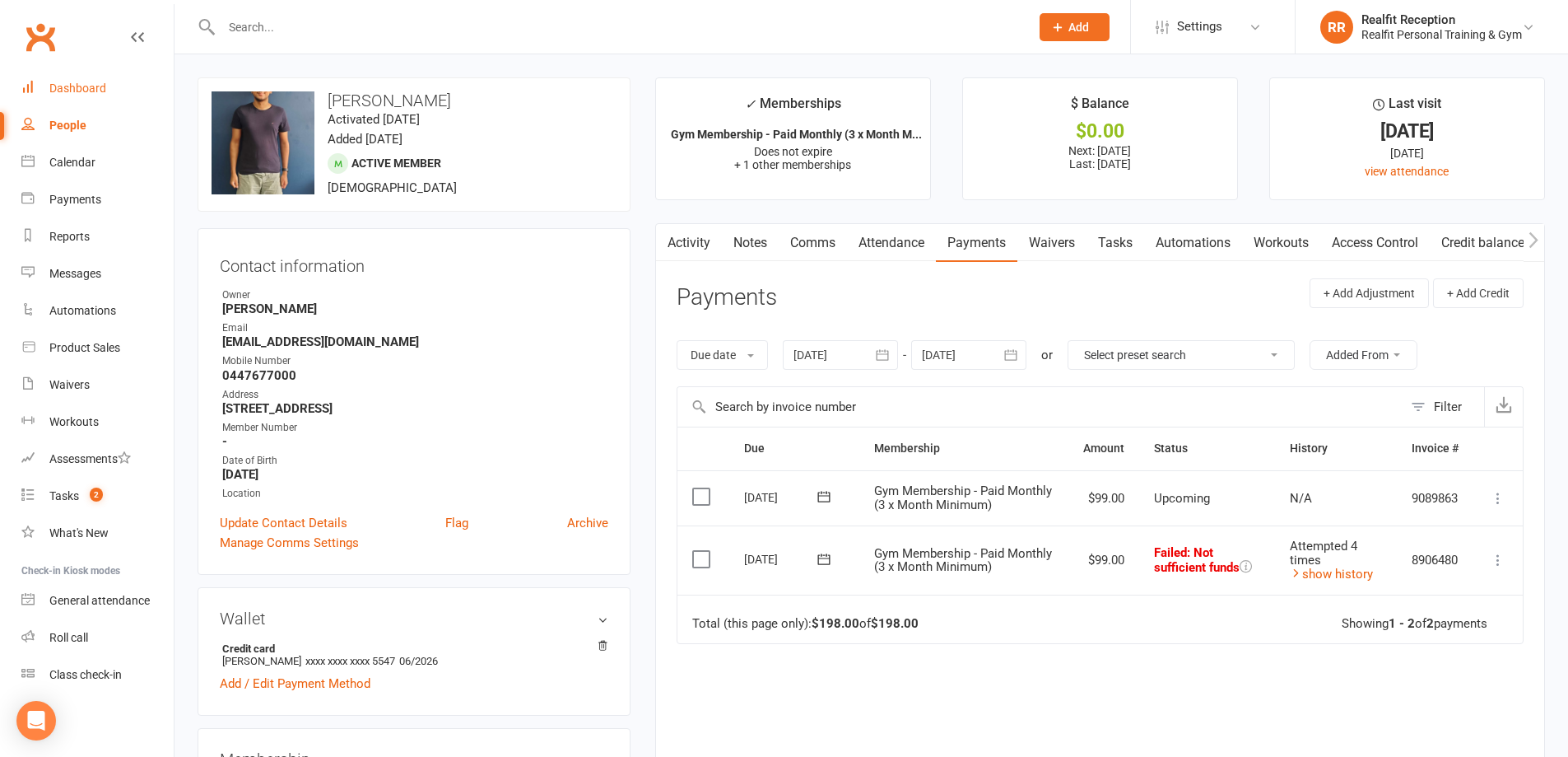
click at [87, 84] on div "Dashboard" at bounding box center [77, 88] width 57 height 13
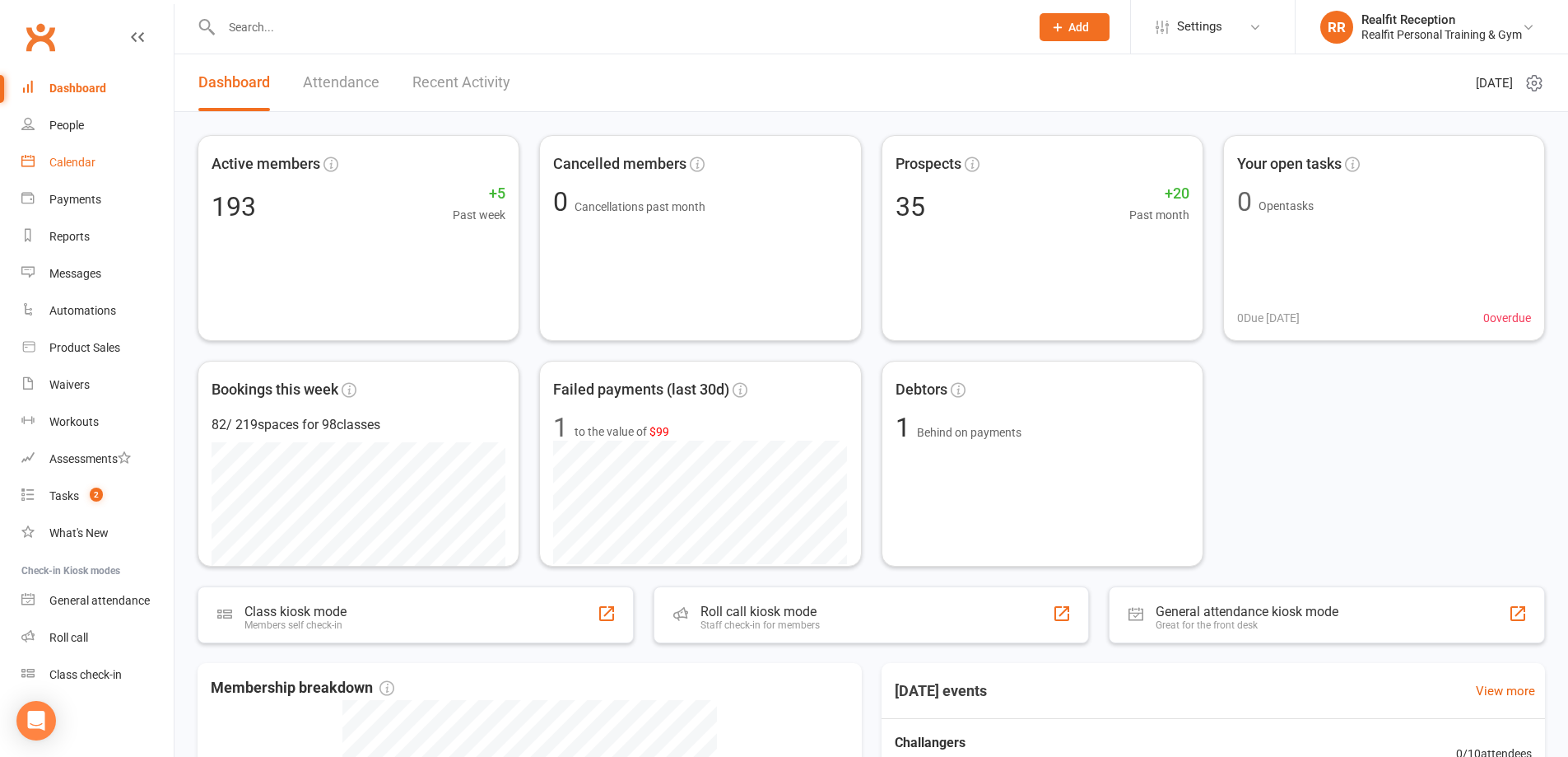
click at [76, 164] on div "Calendar" at bounding box center [71, 162] width 46 height 13
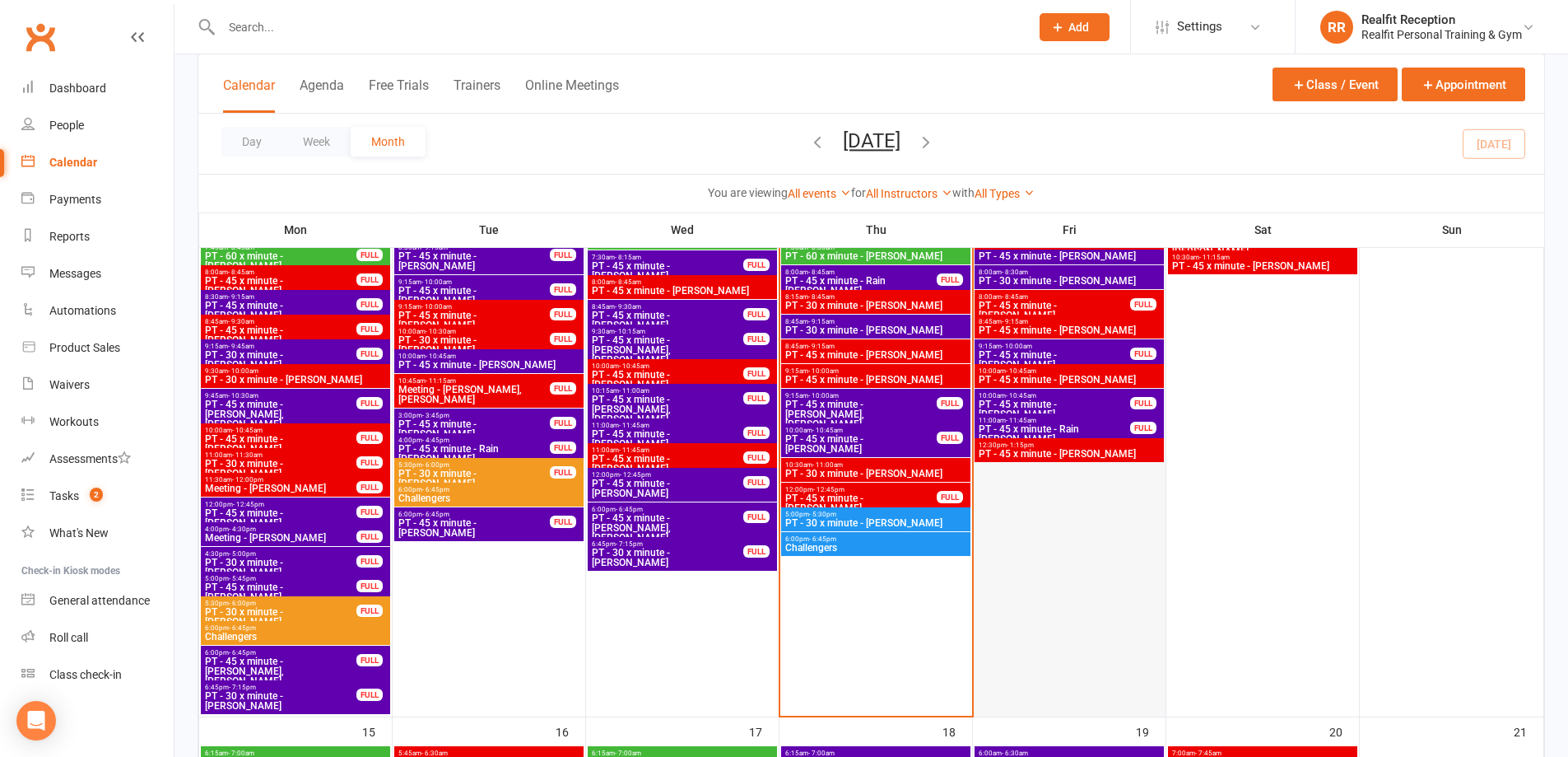
scroll to position [741, 0]
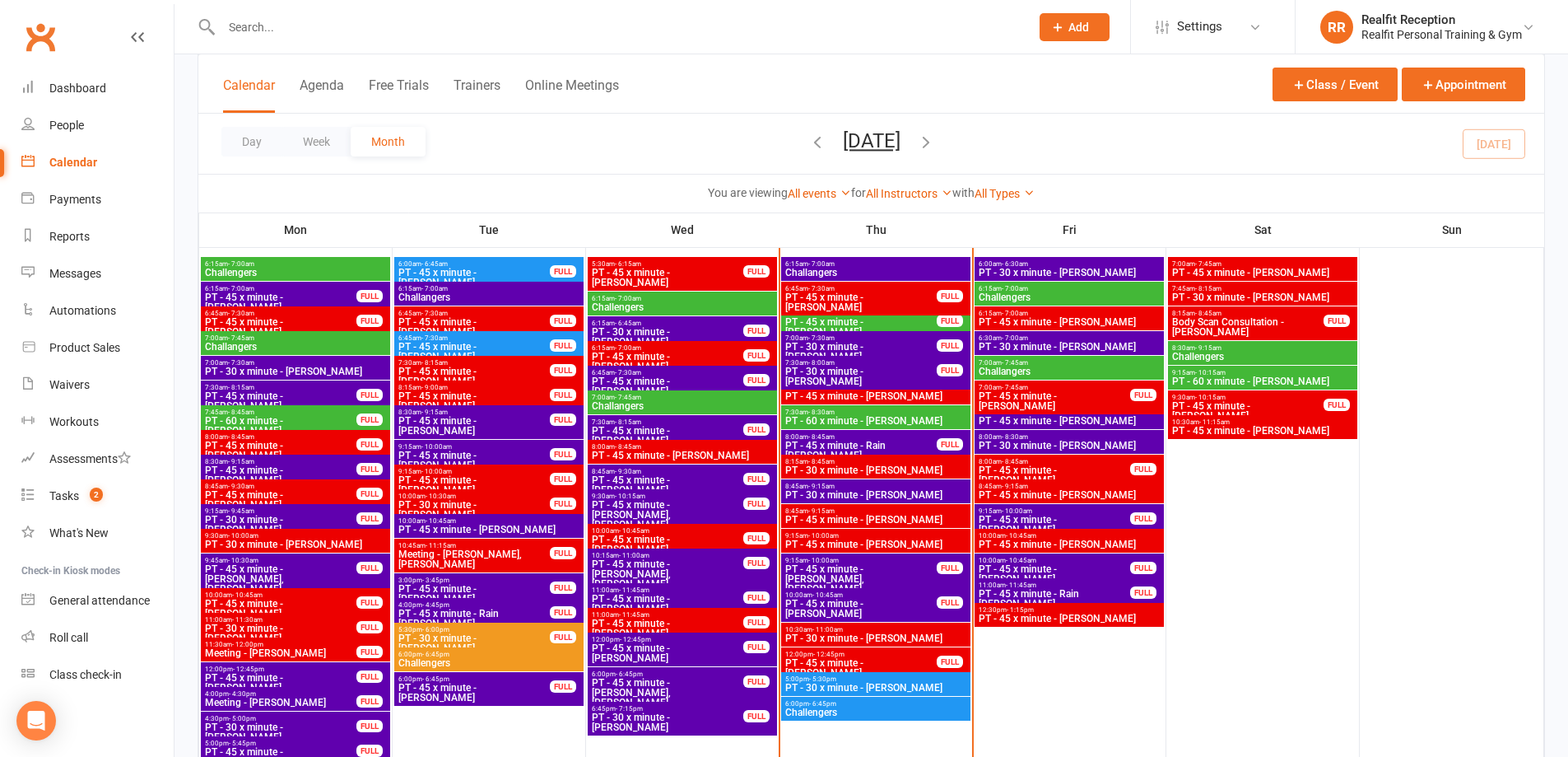
click at [306, 33] on input "text" at bounding box center [617, 27] width 801 height 23
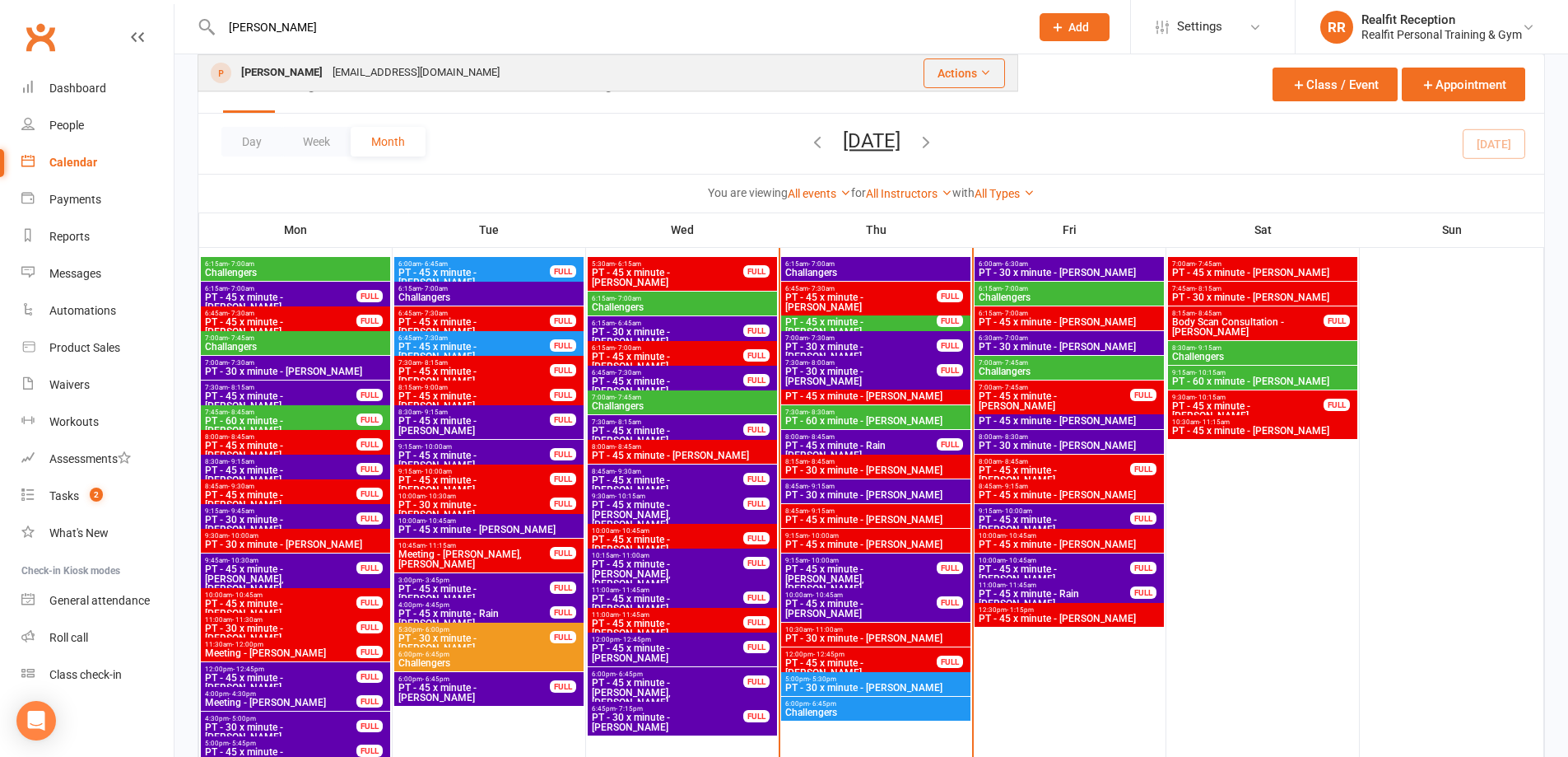
type input "emma"
click at [321, 60] on div "Emma Warner emmalouisewarner@gmail.com" at bounding box center [513, 72] width 628 height 34
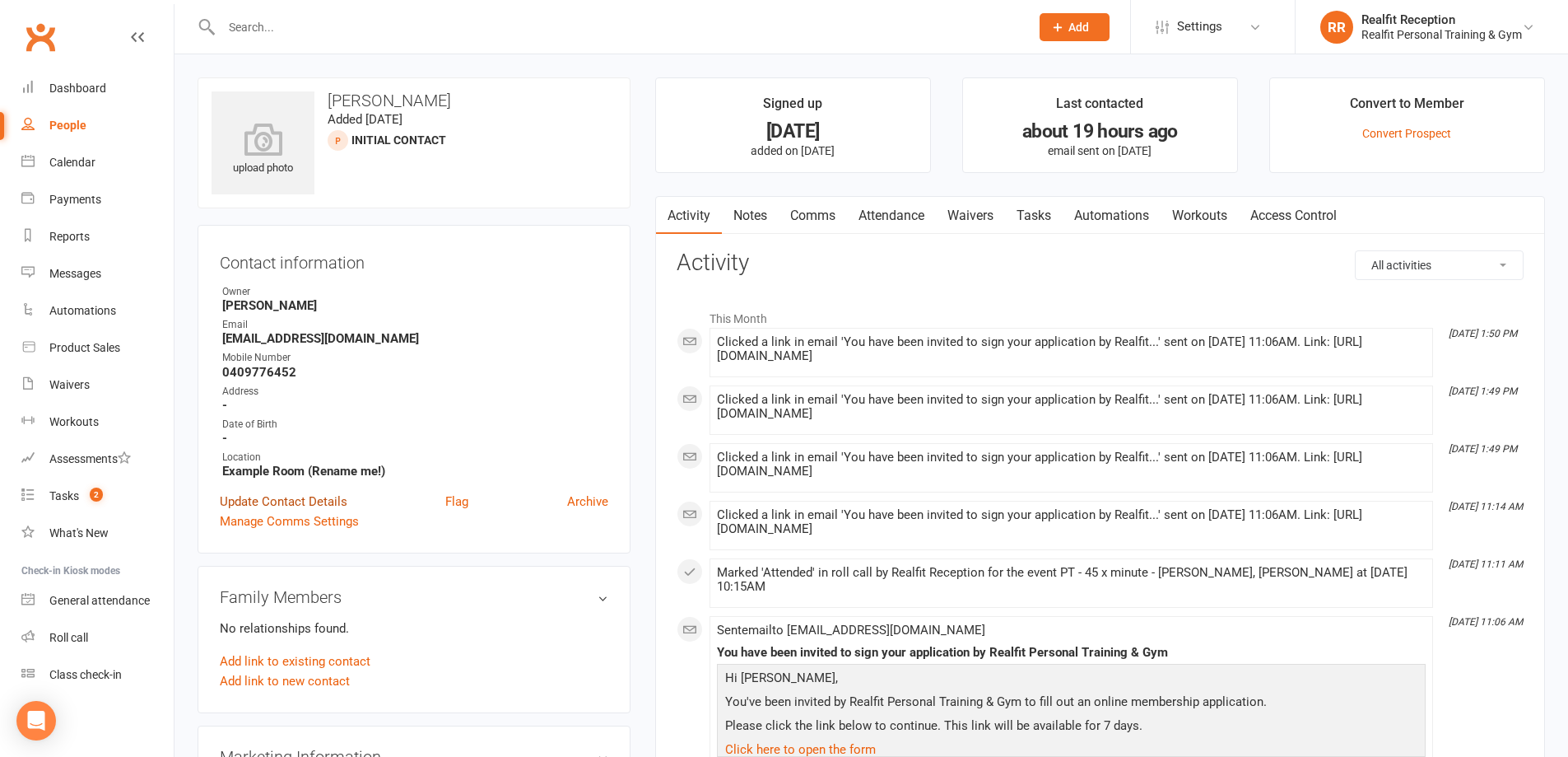
click at [288, 500] on link "Update Contact Details" at bounding box center [283, 502] width 127 height 20
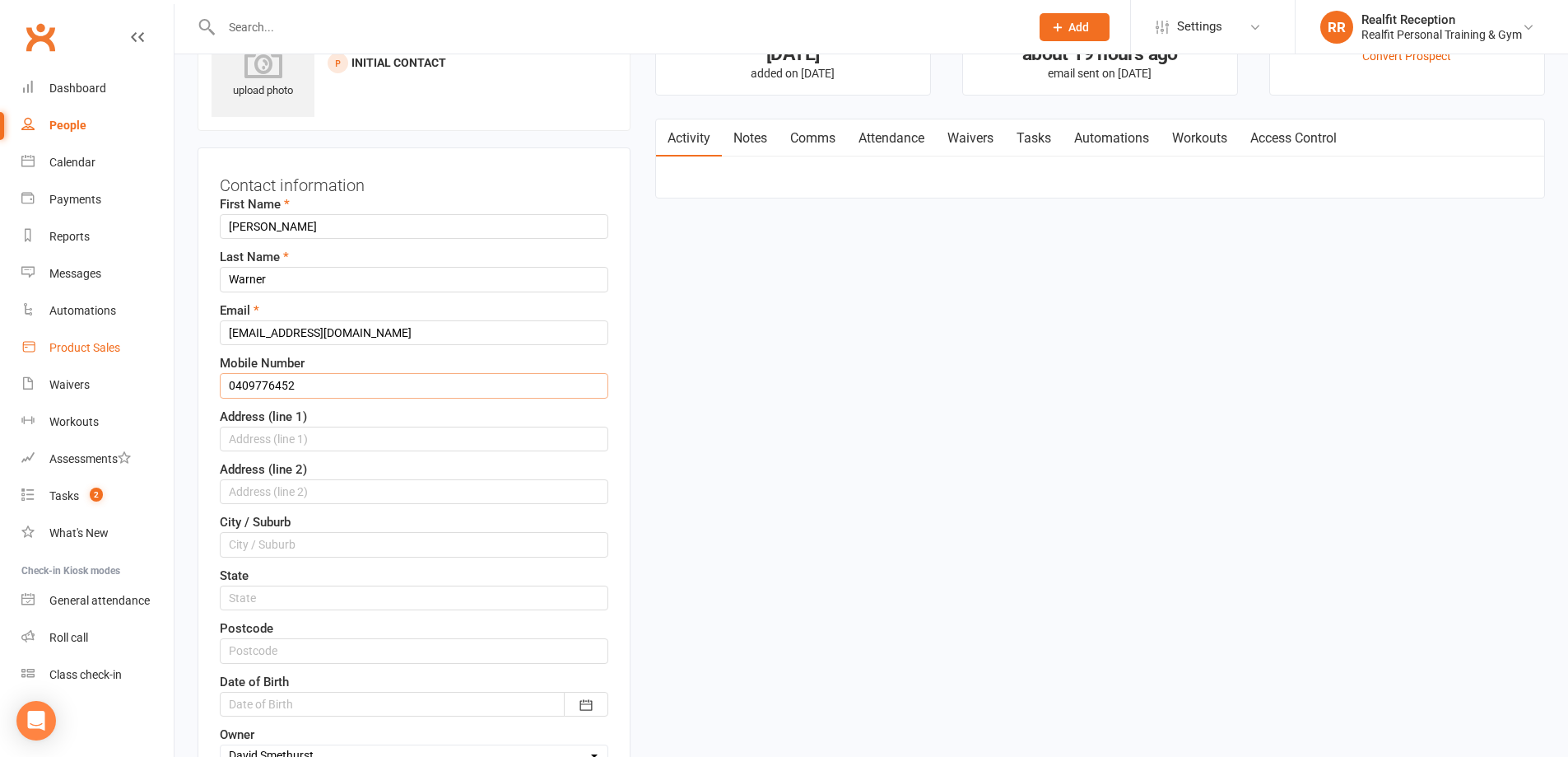
drag, startPoint x: 323, startPoint y: 386, endPoint x: 127, endPoint y: 364, distance: 197.2
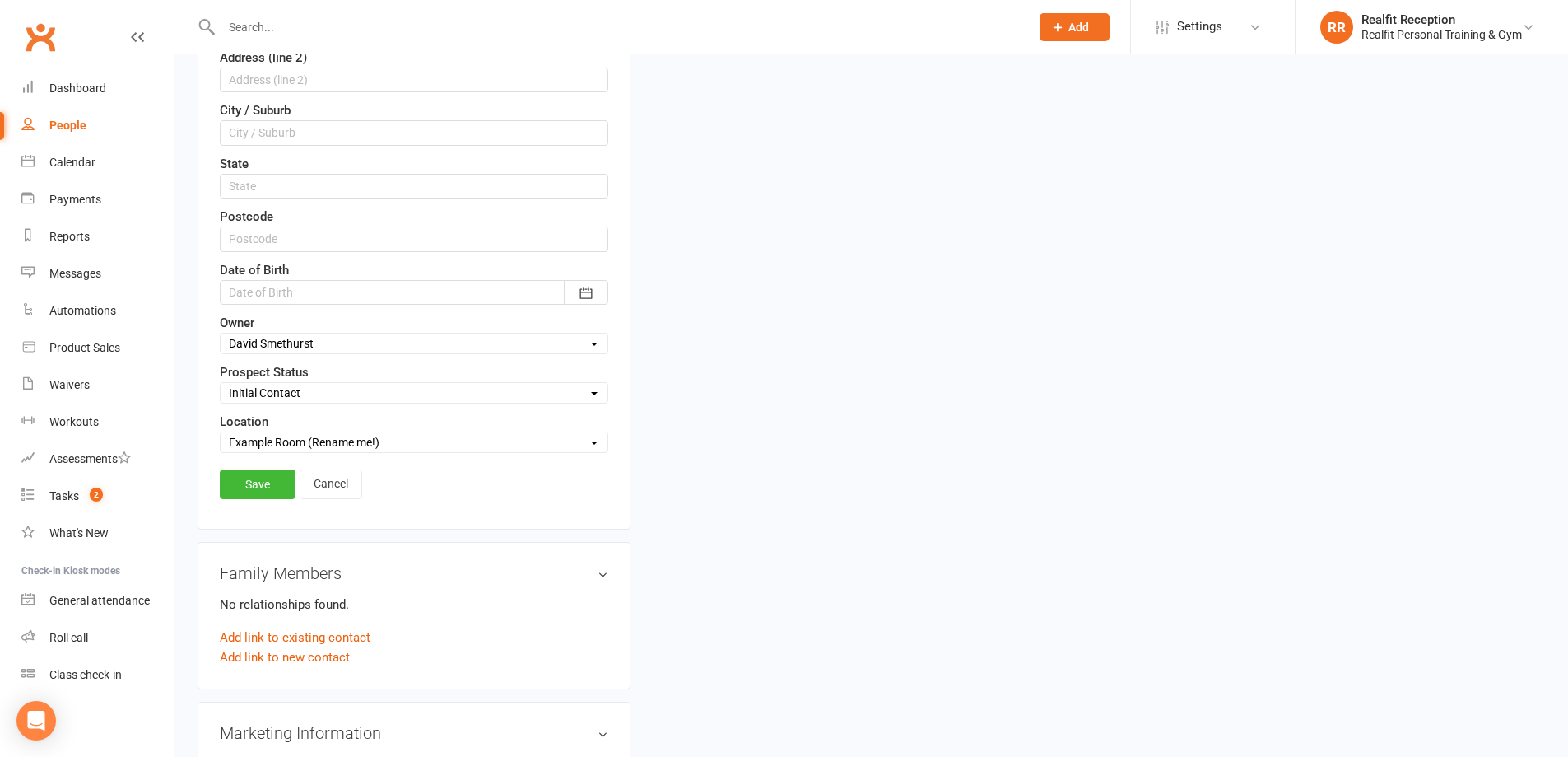
scroll to position [571, 0]
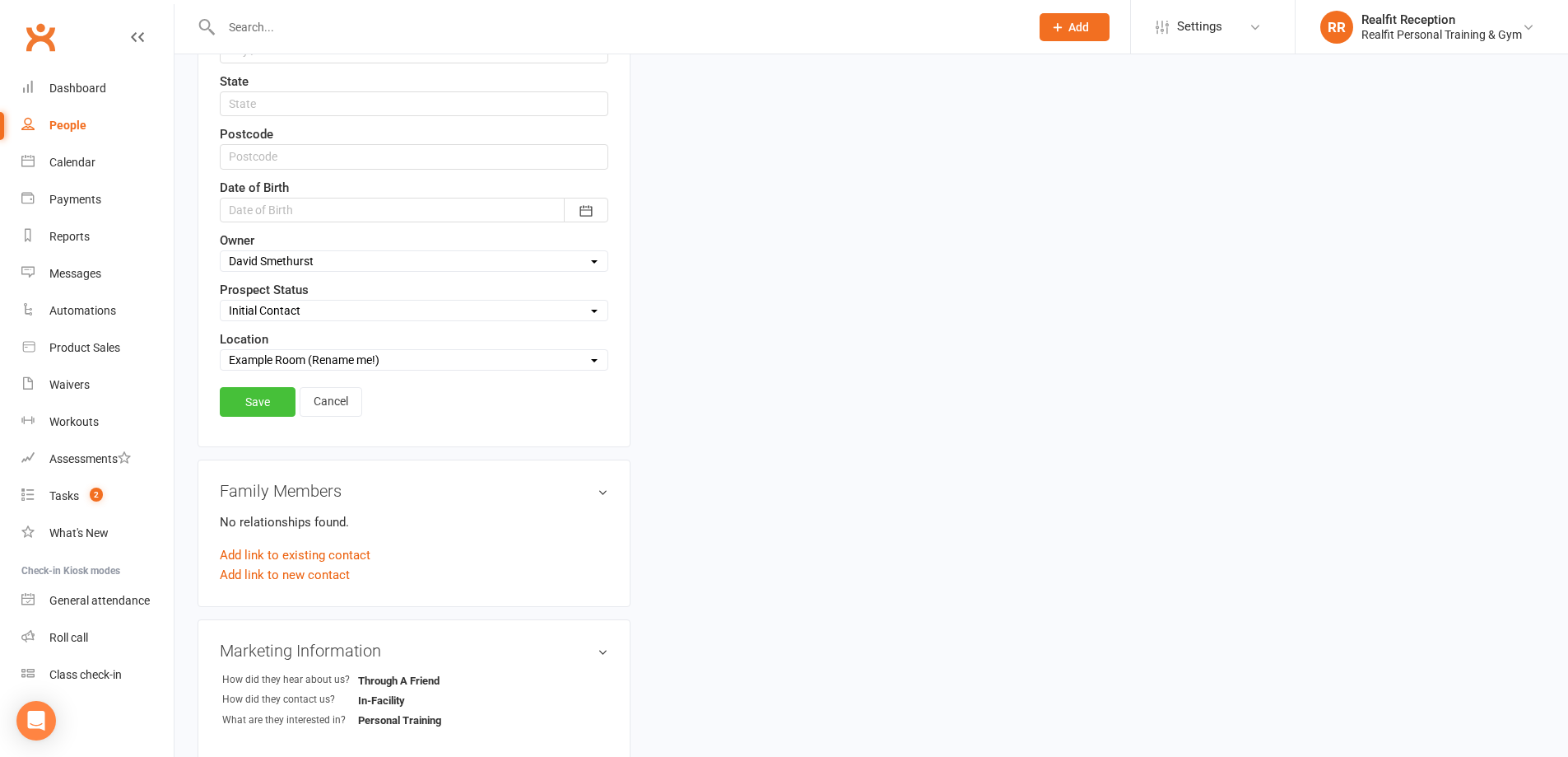
type input "0418312073"
click at [250, 408] on link "Save" at bounding box center [257, 402] width 76 height 30
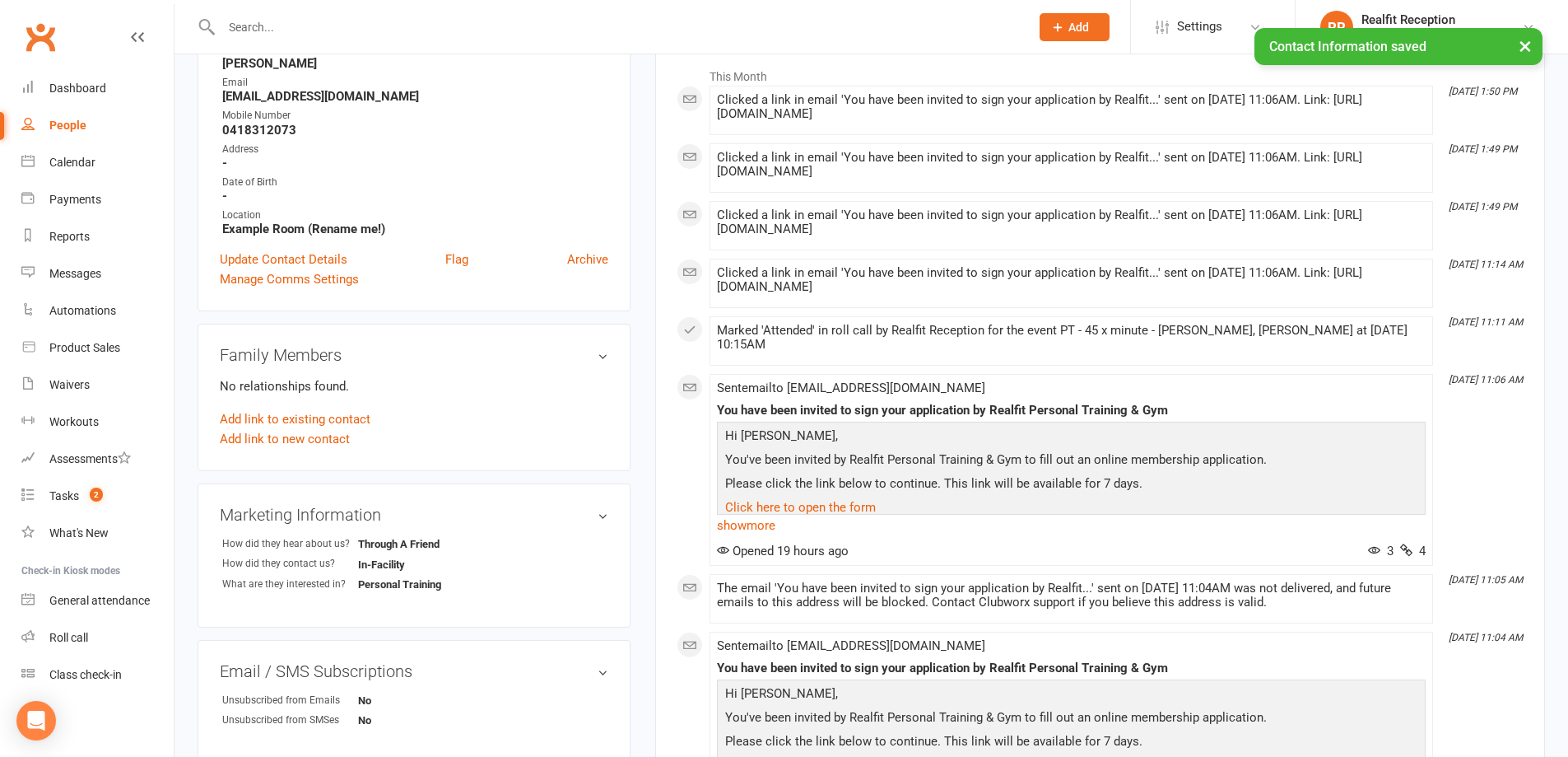
scroll to position [0, 0]
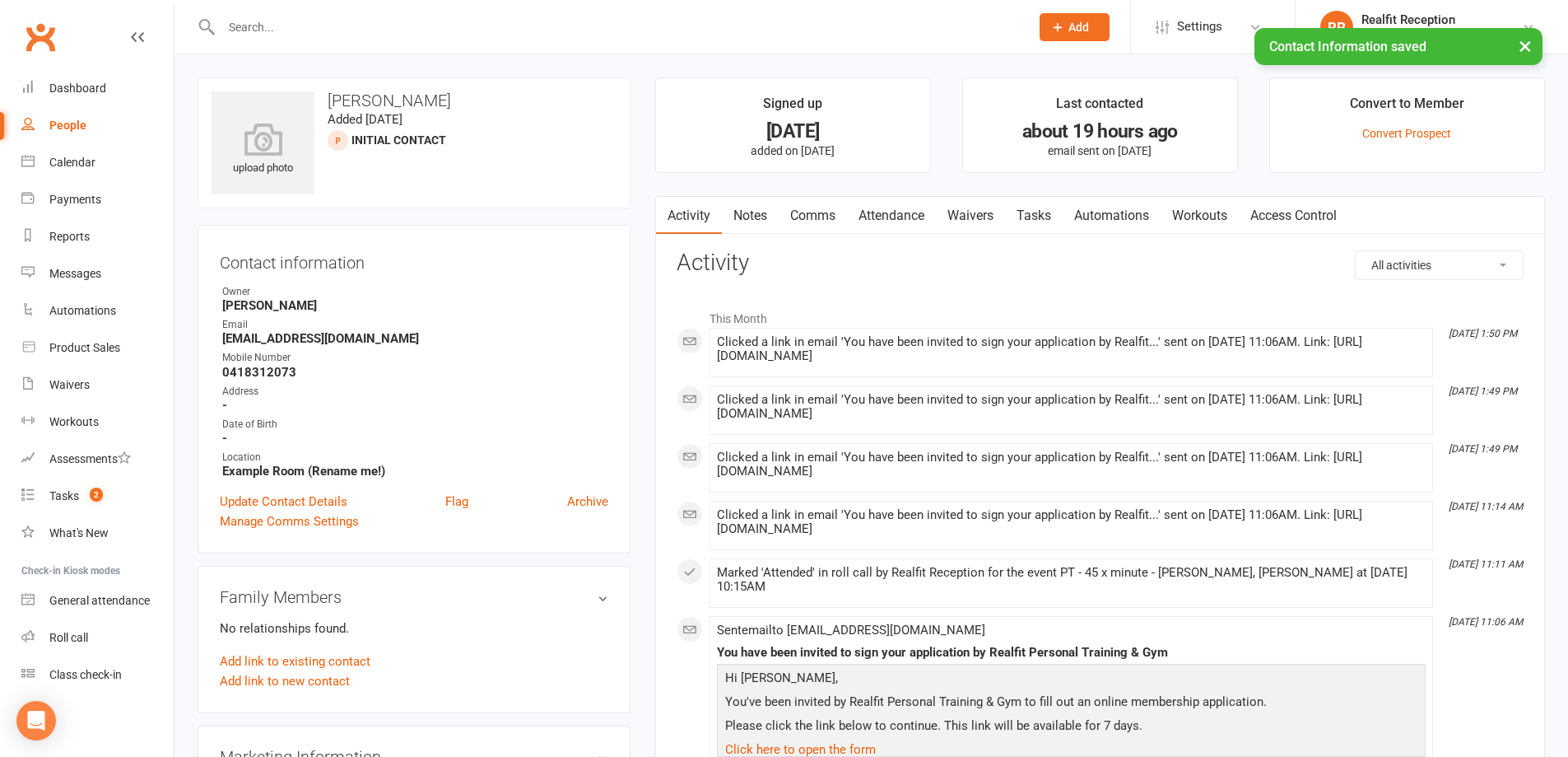
click at [540, 339] on strong "emmalouisewarner@gmail.com" at bounding box center [415, 339] width 386 height 15
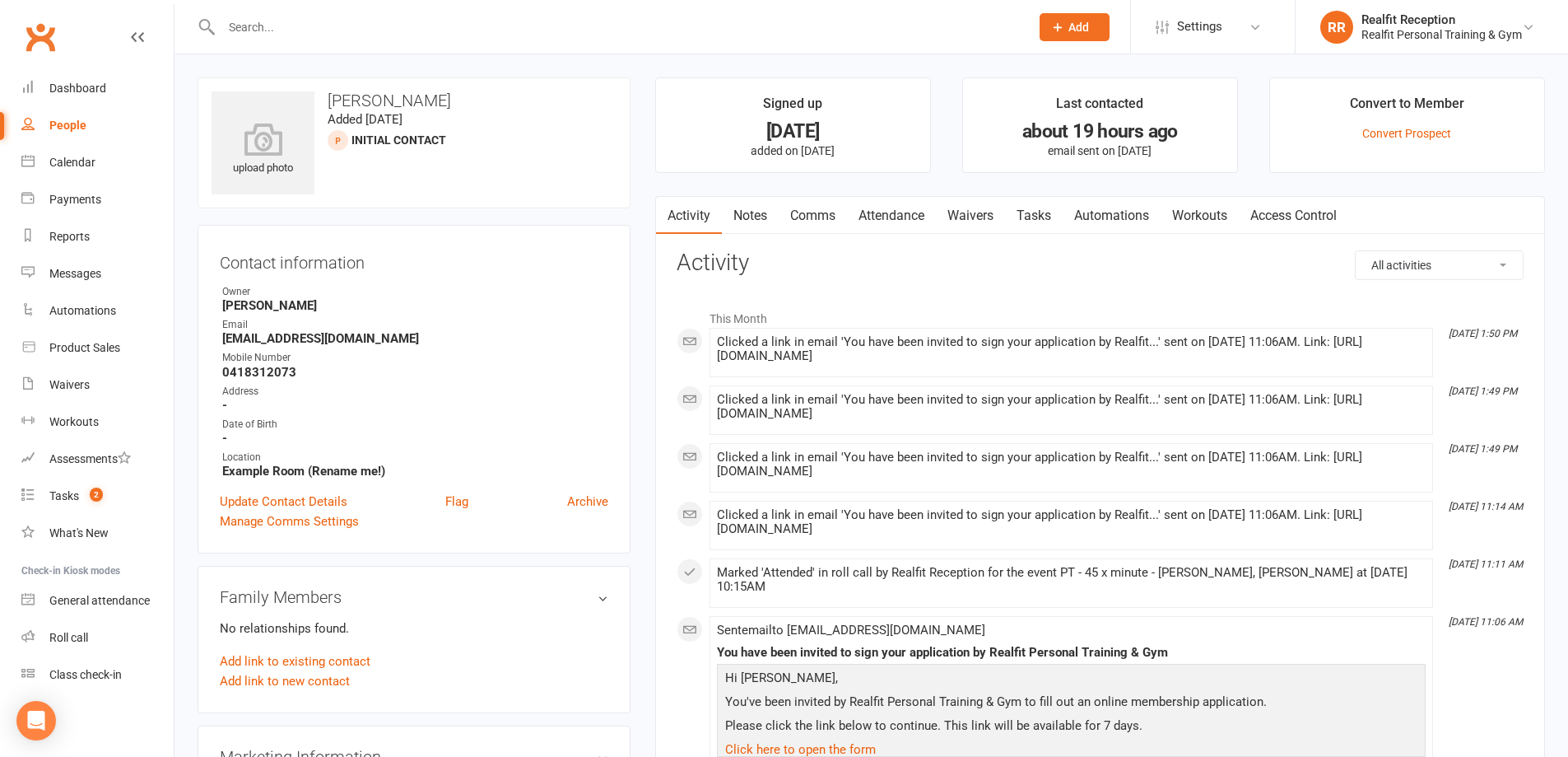
click at [1028, 207] on link "Tasks" at bounding box center [1033, 216] width 57 height 38
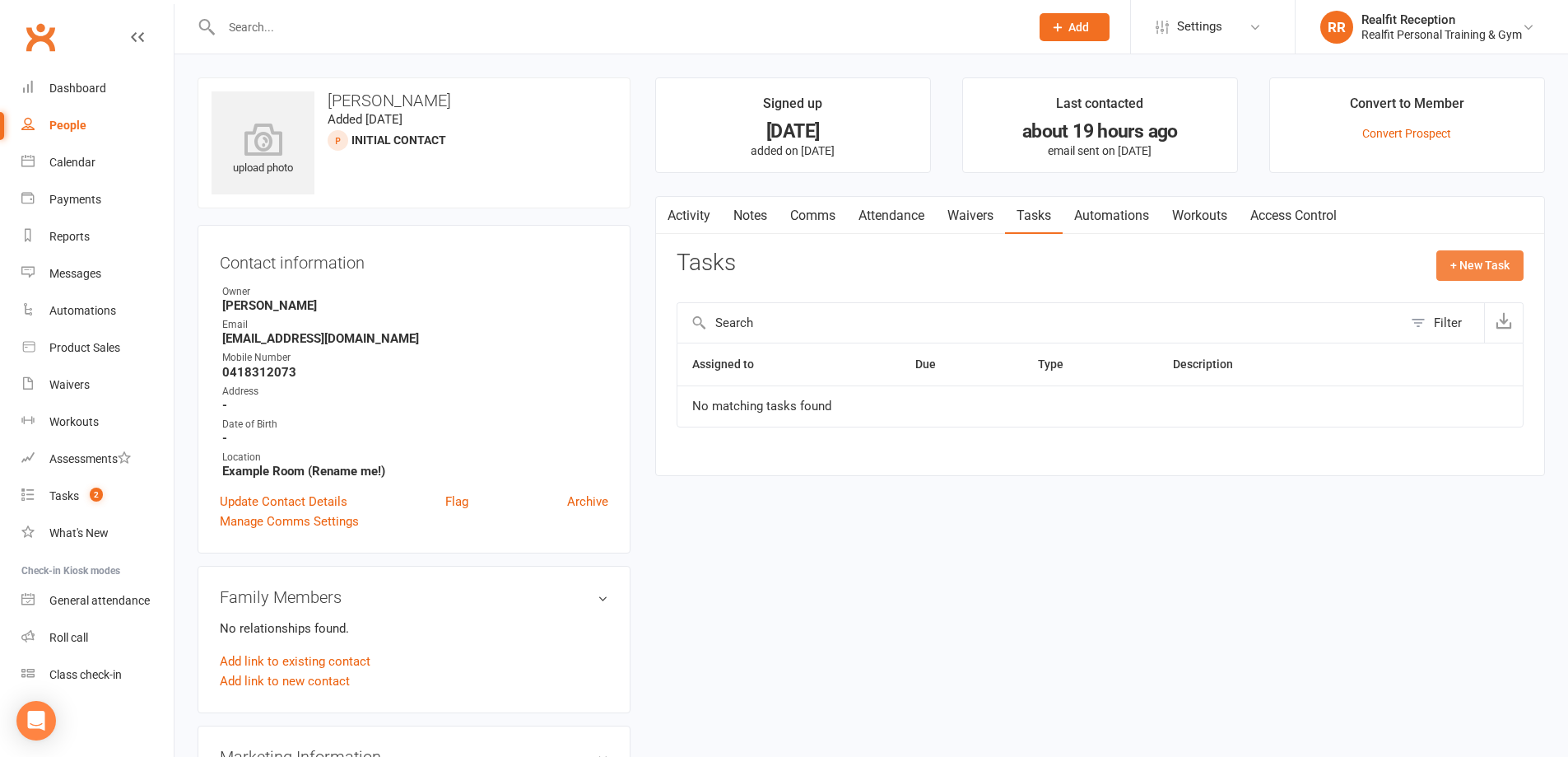
click at [1450, 263] on button "+ New Task" at bounding box center [1480, 265] width 87 height 30
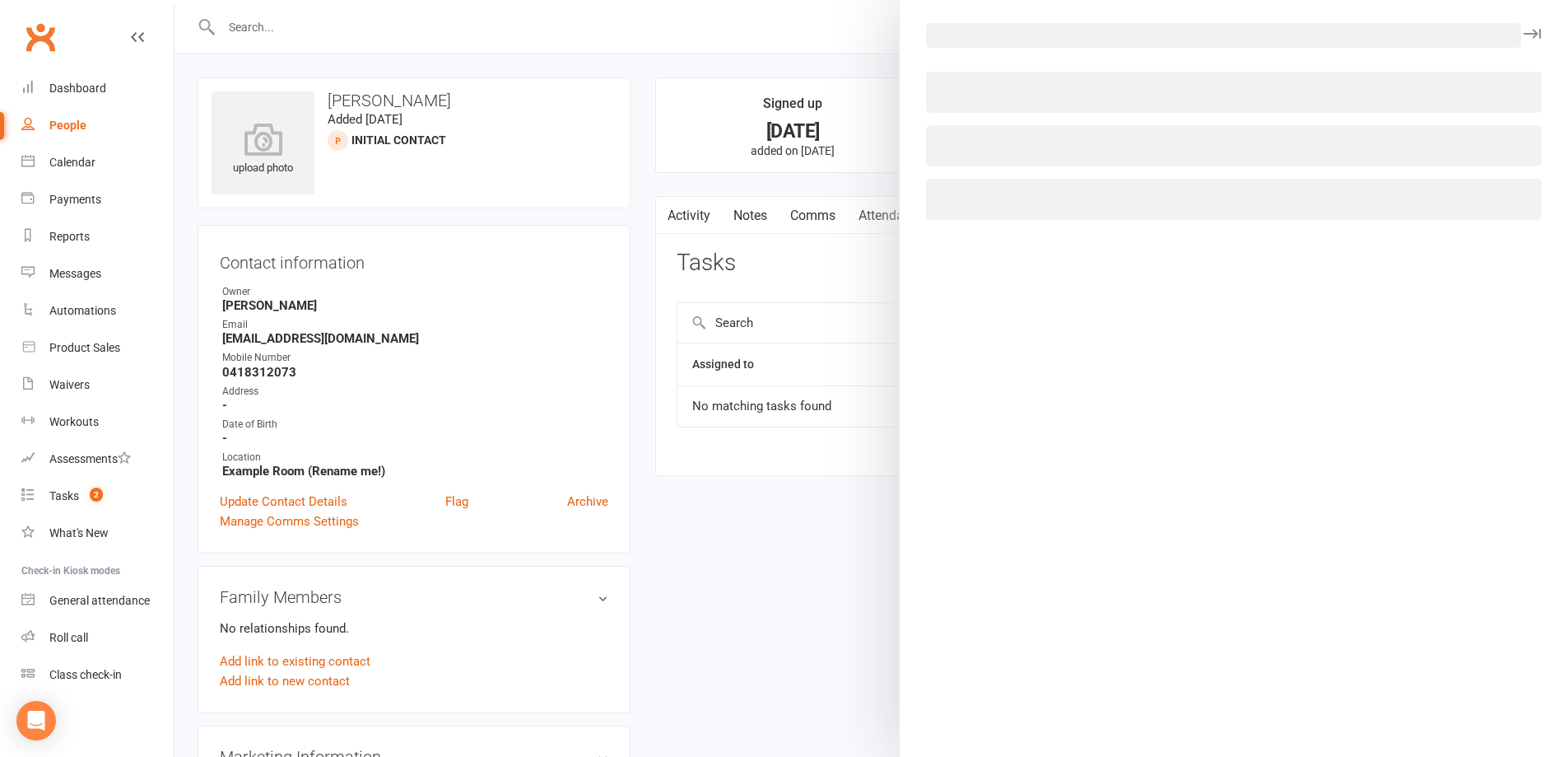
select select "49355"
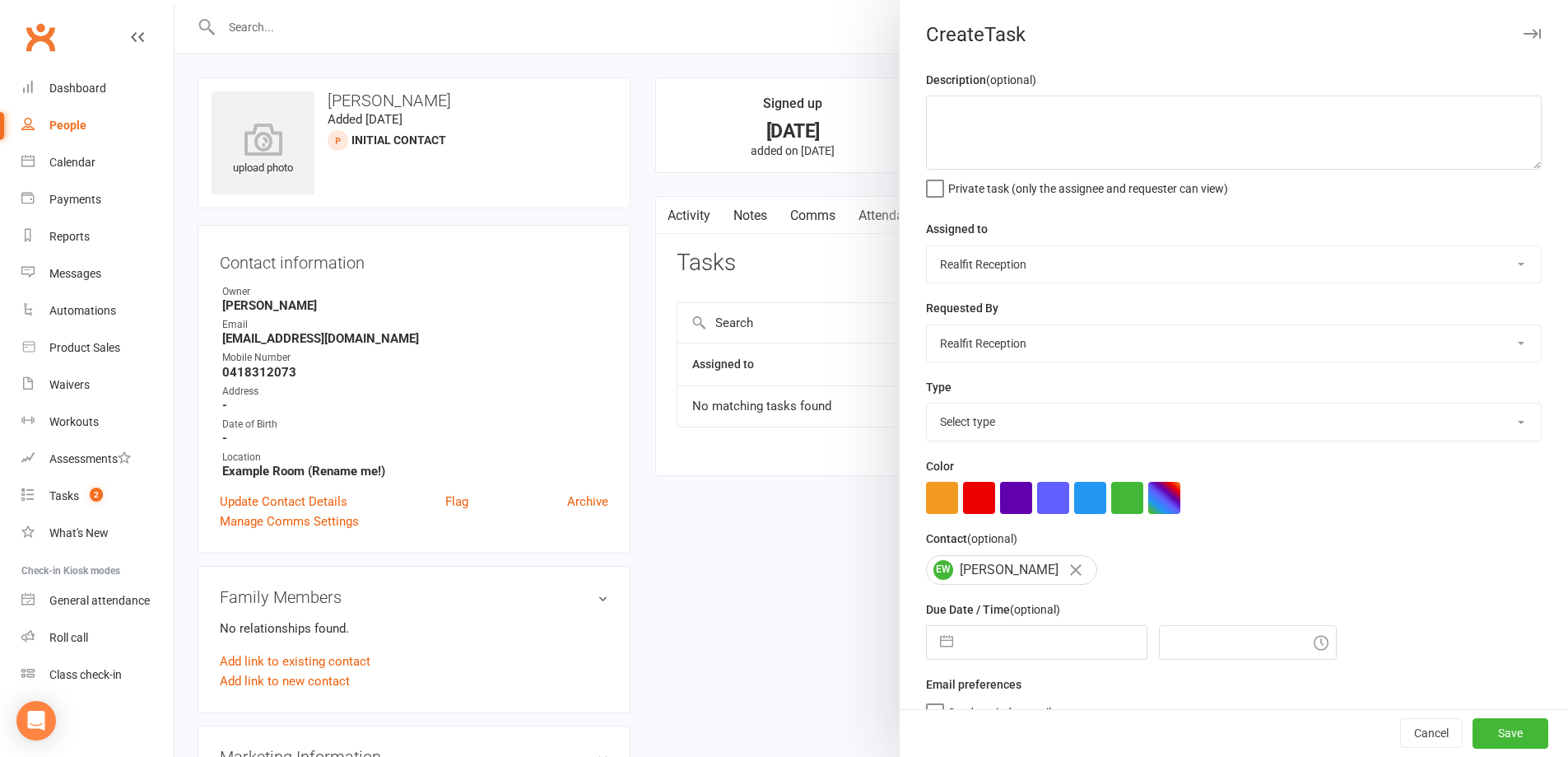
click at [977, 267] on select "Chris Egan-Lee Audery Perera Realfit Reception Darrell Valerio Max Reilly David…" at bounding box center [1234, 265] width 614 height 37
select select "49223"
click at [927, 247] on select "Chris Egan-Lee Audery Perera Realfit Reception Darrell Valerio Max Reilly David…" at bounding box center [1234, 265] width 614 height 37
click at [965, 358] on select "Chris Egan-Lee Audery Perera Realfit Reception Darrell Valerio Max Reilly David…" at bounding box center [1234, 344] width 614 height 37
select select "49223"
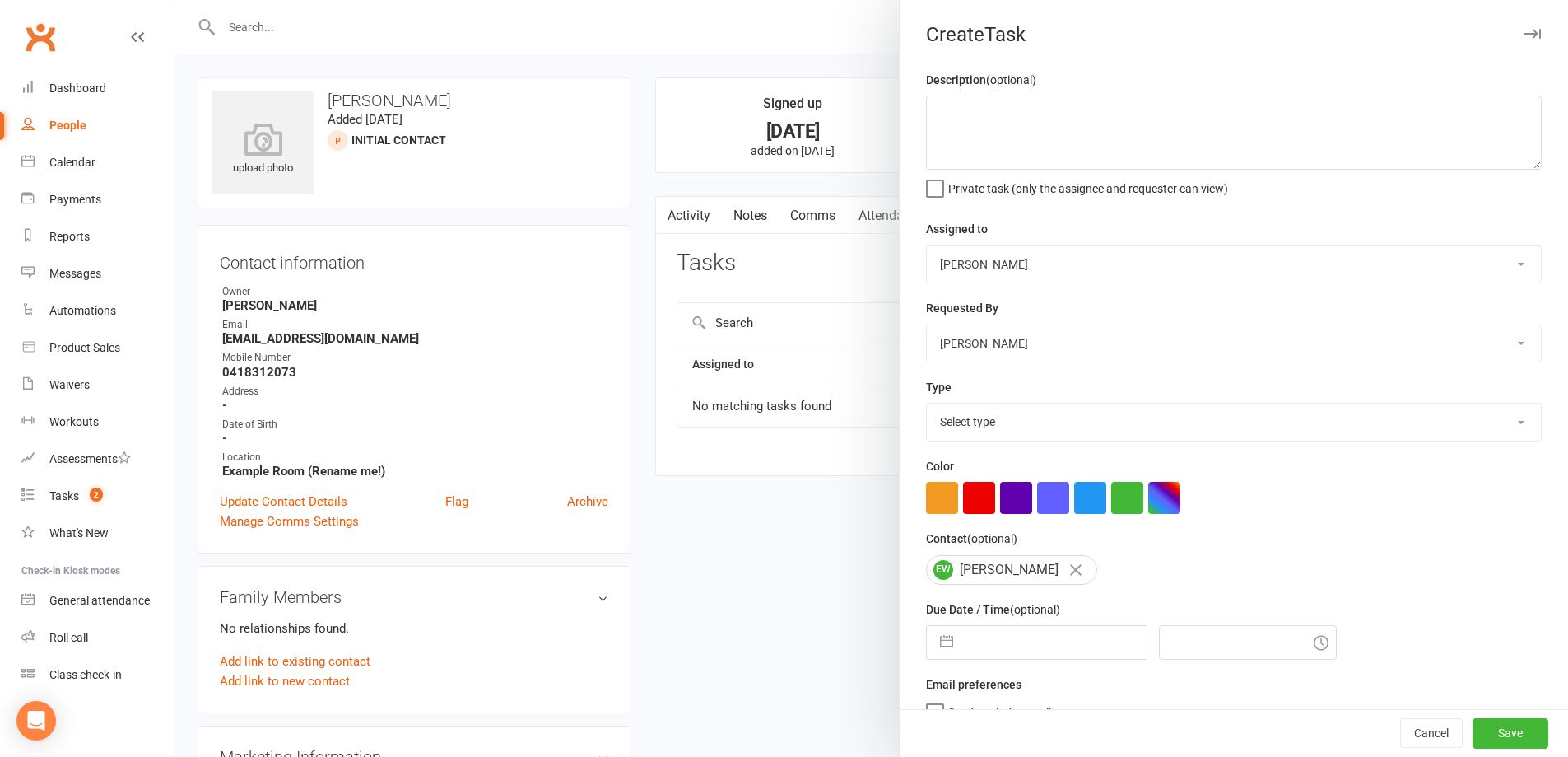
click at [927, 327] on select "Chris Egan-Lee Audery Perera Realfit Reception Darrell Valerio Max Reilly David…" at bounding box center [1234, 344] width 614 height 37
click at [971, 491] on button "button" at bounding box center [979, 497] width 32 height 32
click at [971, 429] on select "Select type Building maintenance E-mail Gym floor Incident process and manageme…" at bounding box center [1234, 422] width 614 height 37
select select "26751"
click at [927, 407] on select "Select type Building maintenance E-mail Gym floor Incident process and manageme…" at bounding box center [1234, 422] width 614 height 37
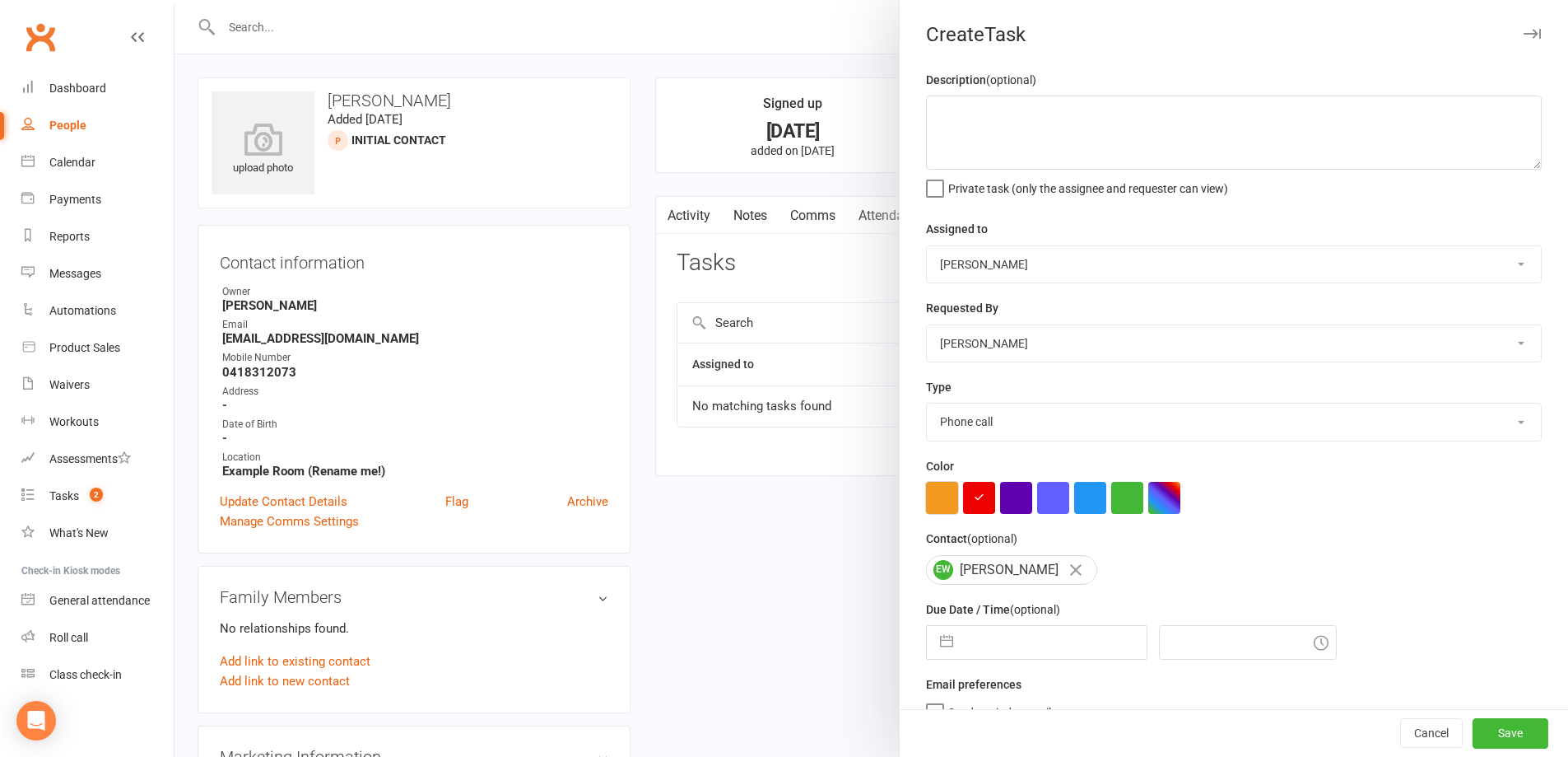
scroll to position [58, 0]
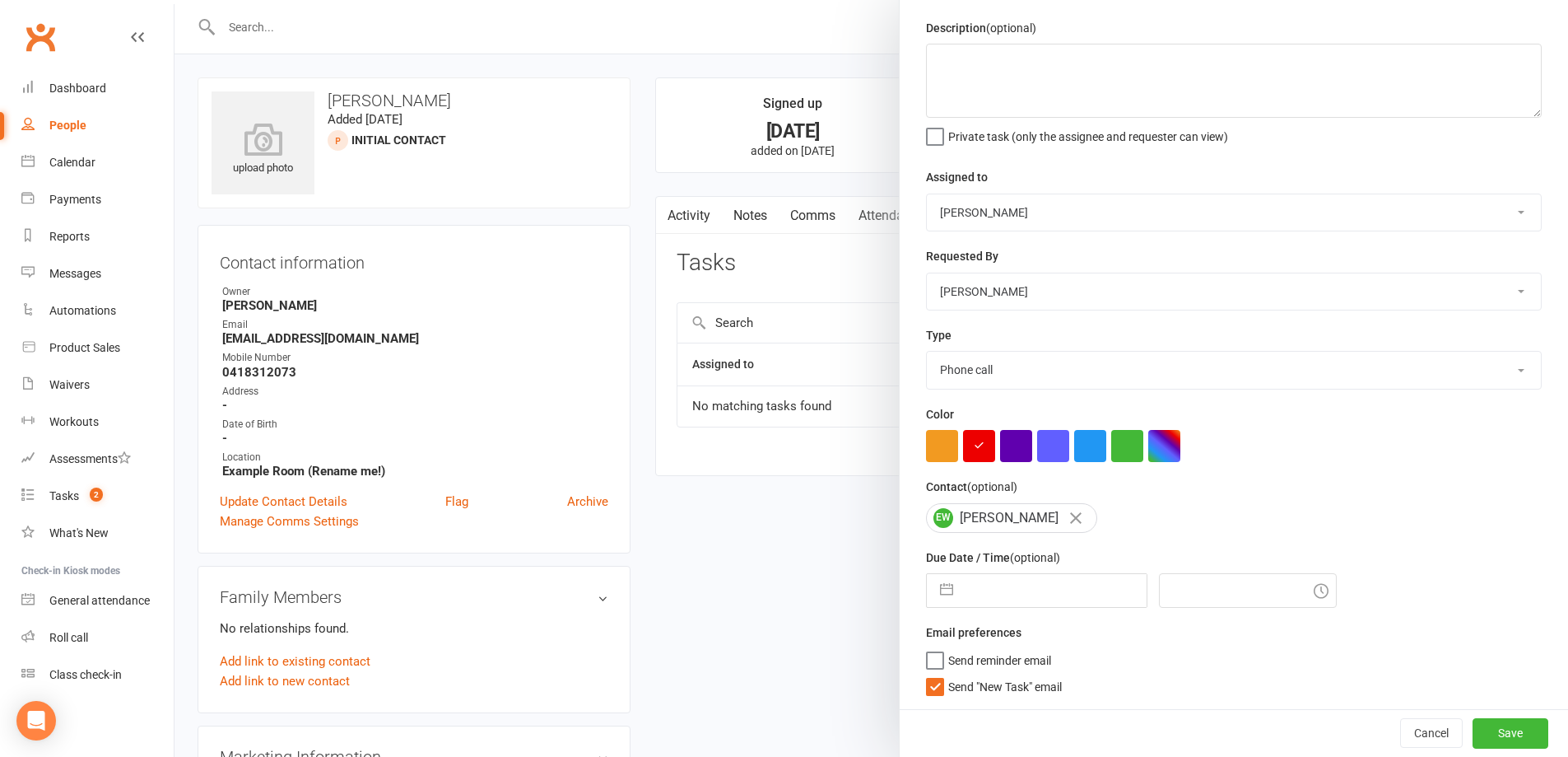
click at [966, 689] on span "Send "New Task" email" at bounding box center [1005, 684] width 114 height 19
click at [966, 675] on input "Send "New Task" email" at bounding box center [994, 675] width 136 height 0
select select "7"
select select "2025"
select select "8"
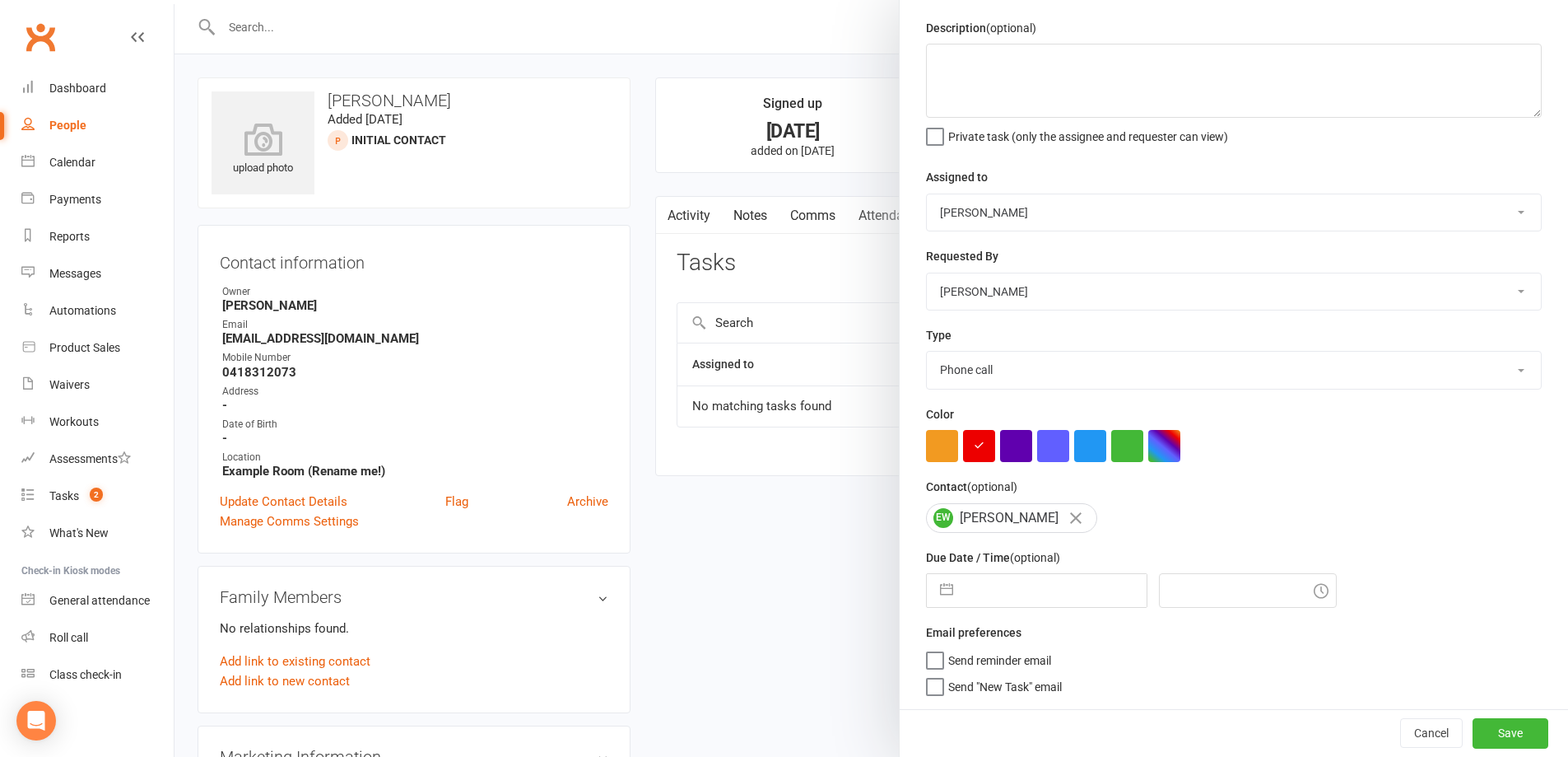
select select "2025"
select select "9"
select select "2025"
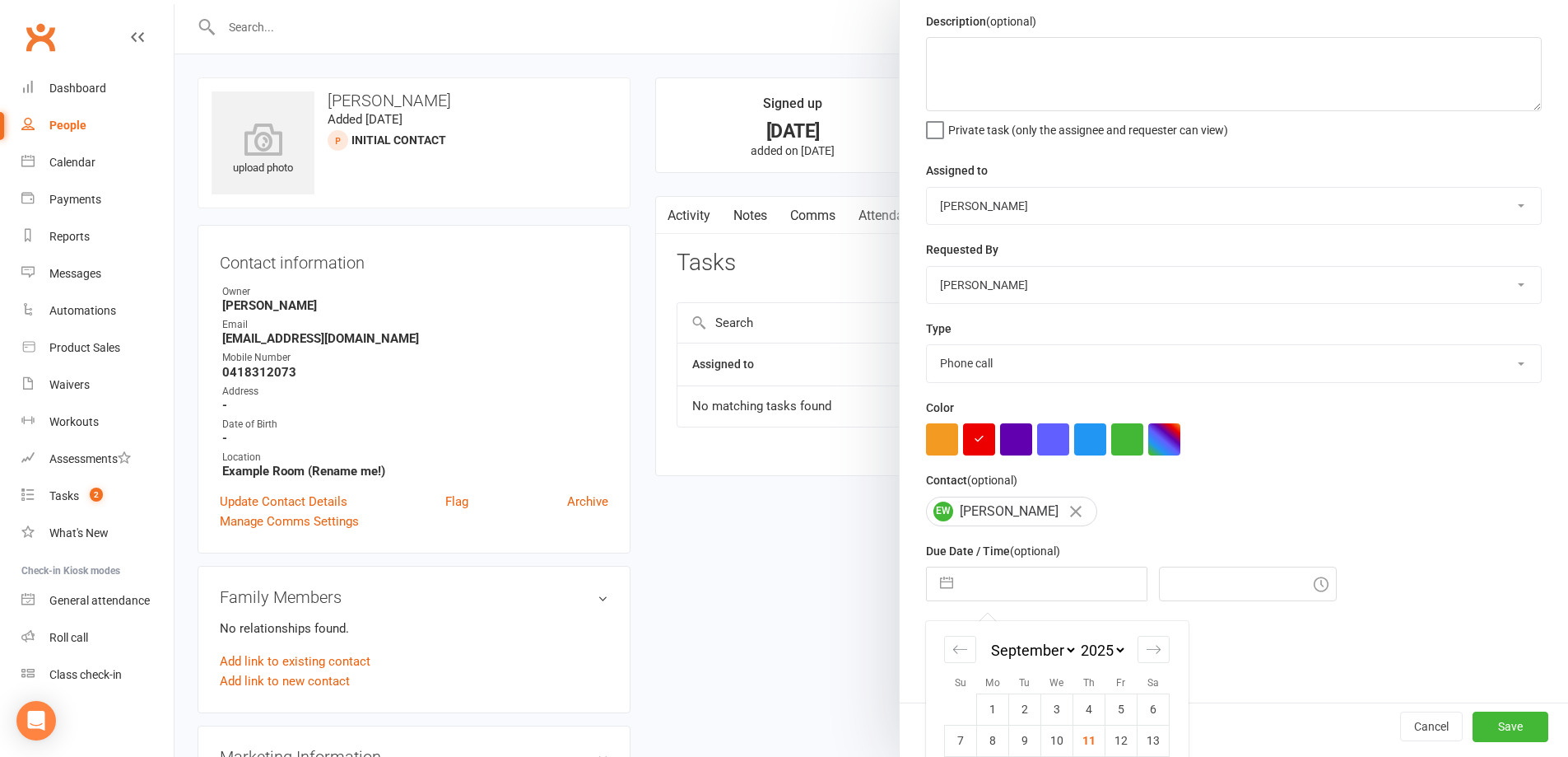
click at [980, 596] on input "text" at bounding box center [1054, 584] width 185 height 33
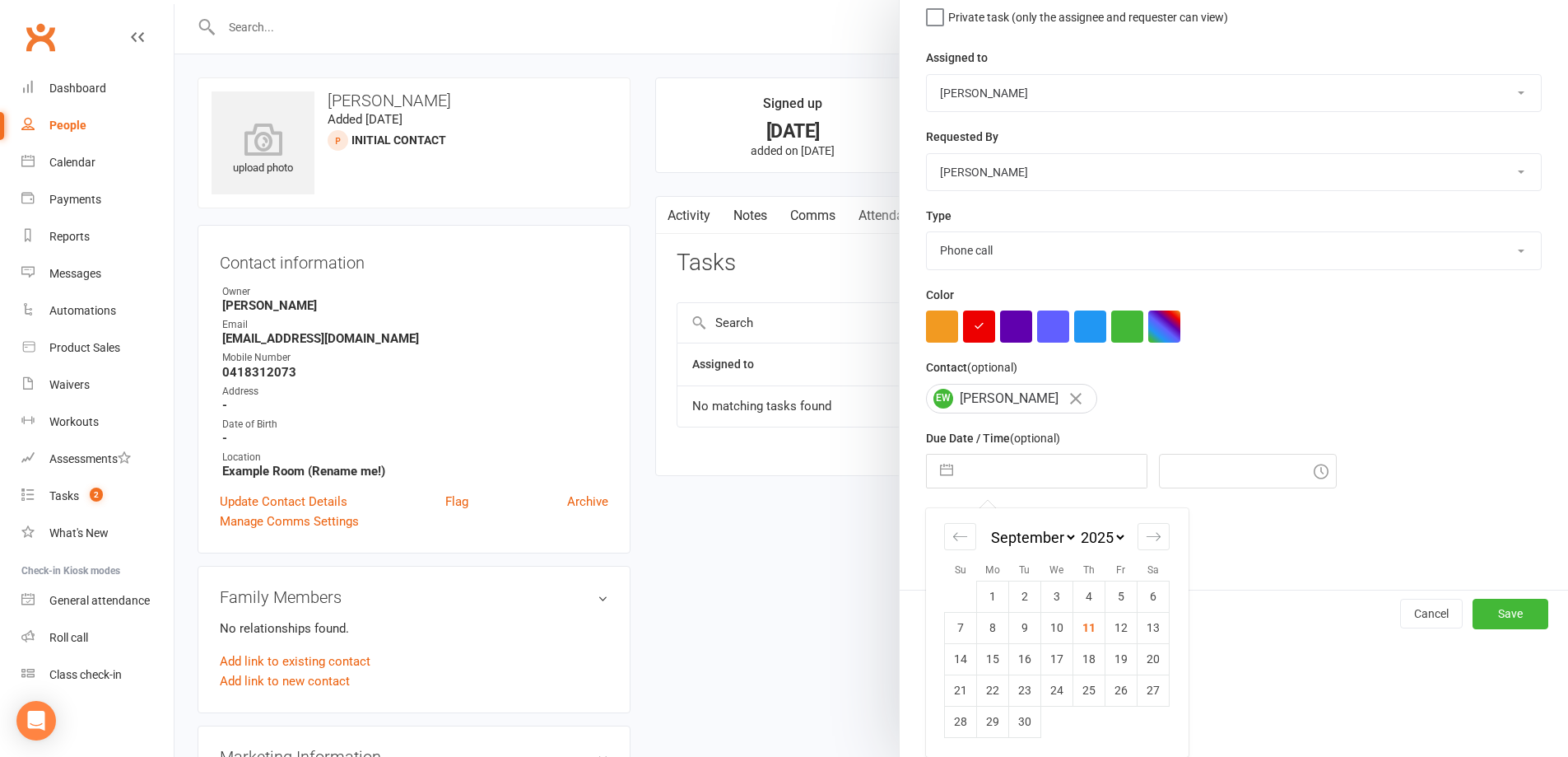
click at [1082, 627] on td "11" at bounding box center [1089, 628] width 32 height 32
type input "11 Sep 2025"
type input "6:30am"
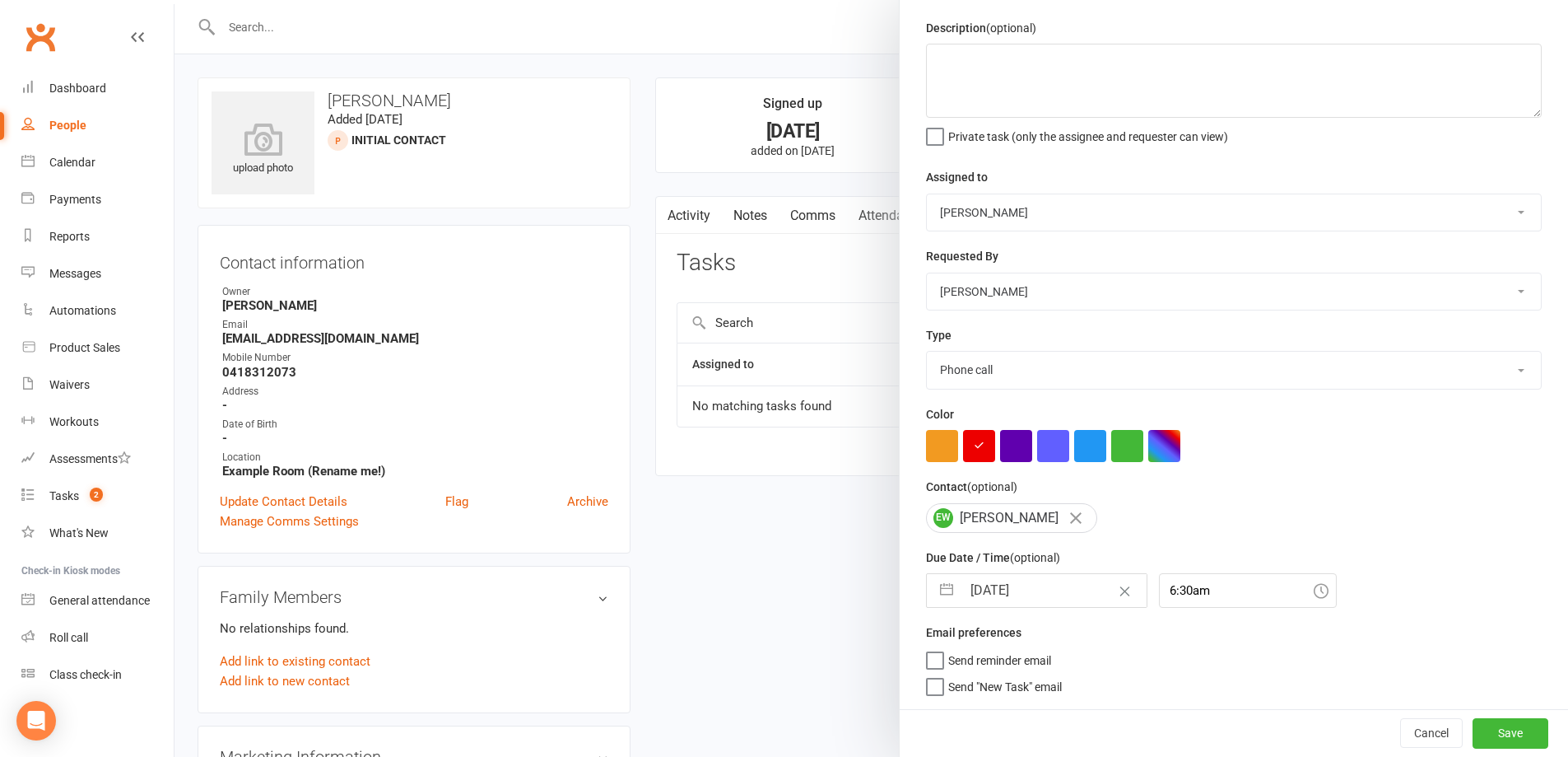
scroll to position [58, 0]
click at [1472, 735] on button "Save" at bounding box center [1510, 733] width 76 height 30
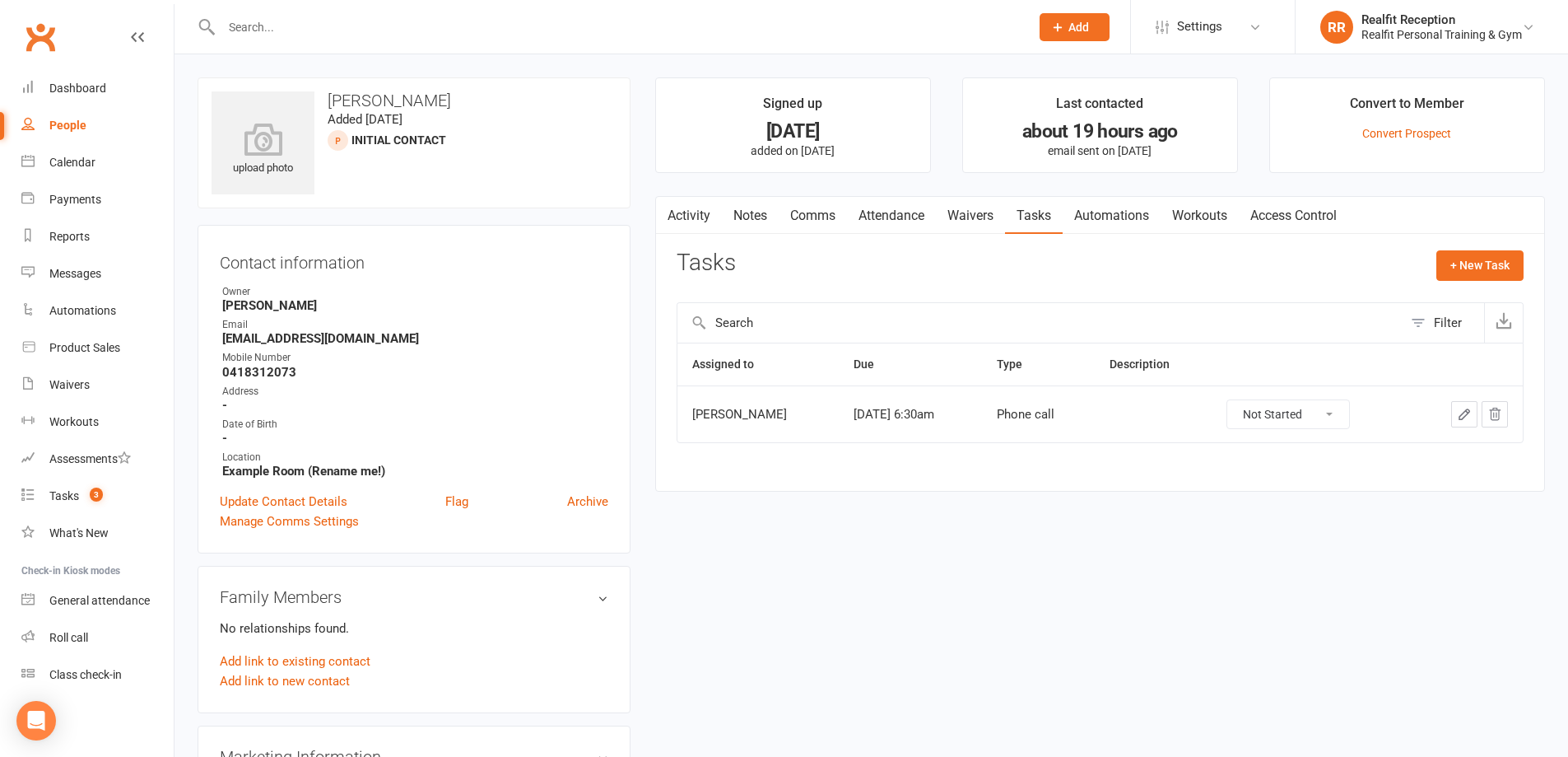
click at [309, 42] on div at bounding box center [608, 27] width 821 height 53
click at [306, 29] on input "text" at bounding box center [617, 27] width 801 height 23
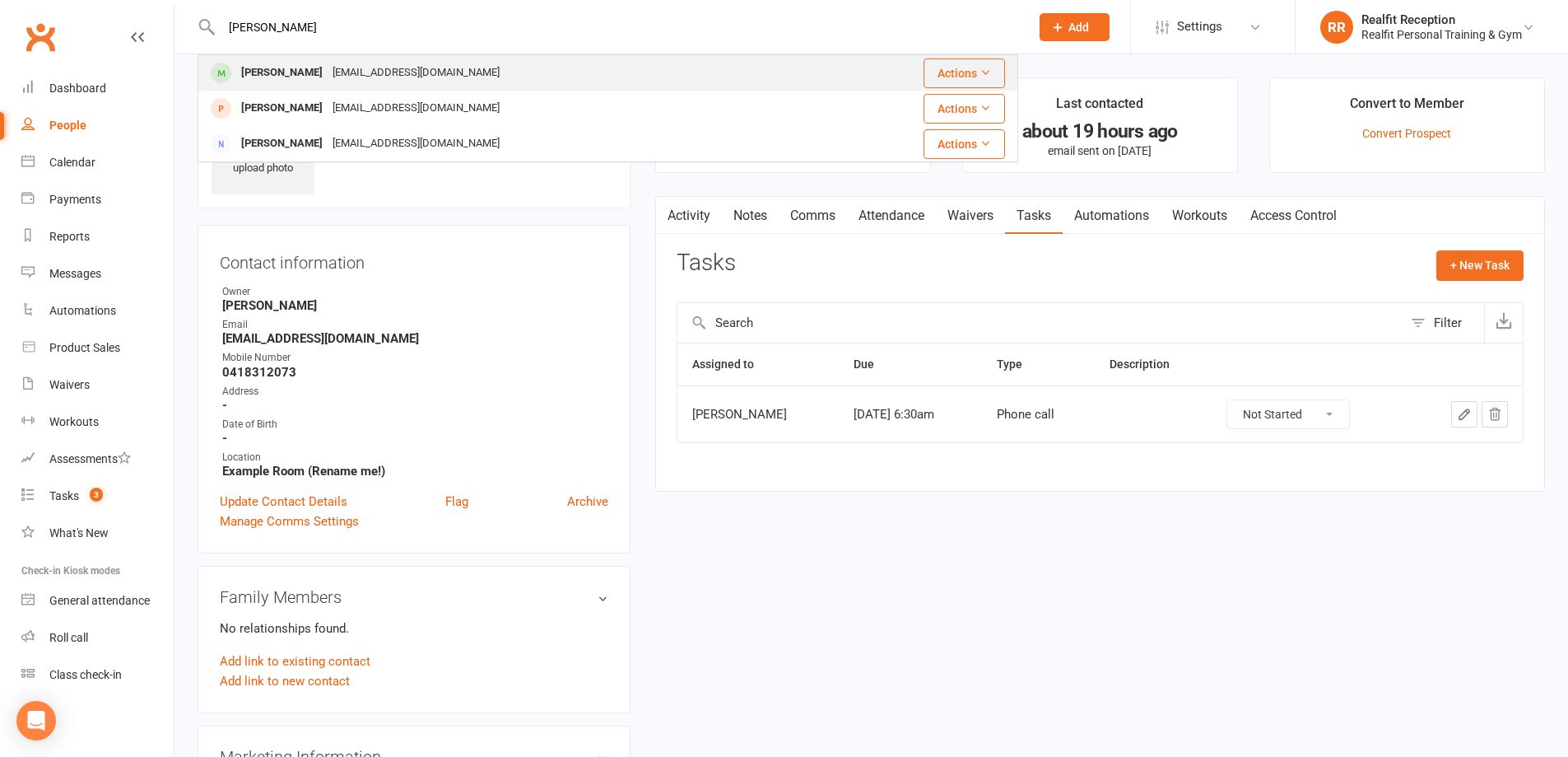
type input "krista"
click at [296, 75] on div "Krista Polvere" at bounding box center [282, 72] width 91 height 24
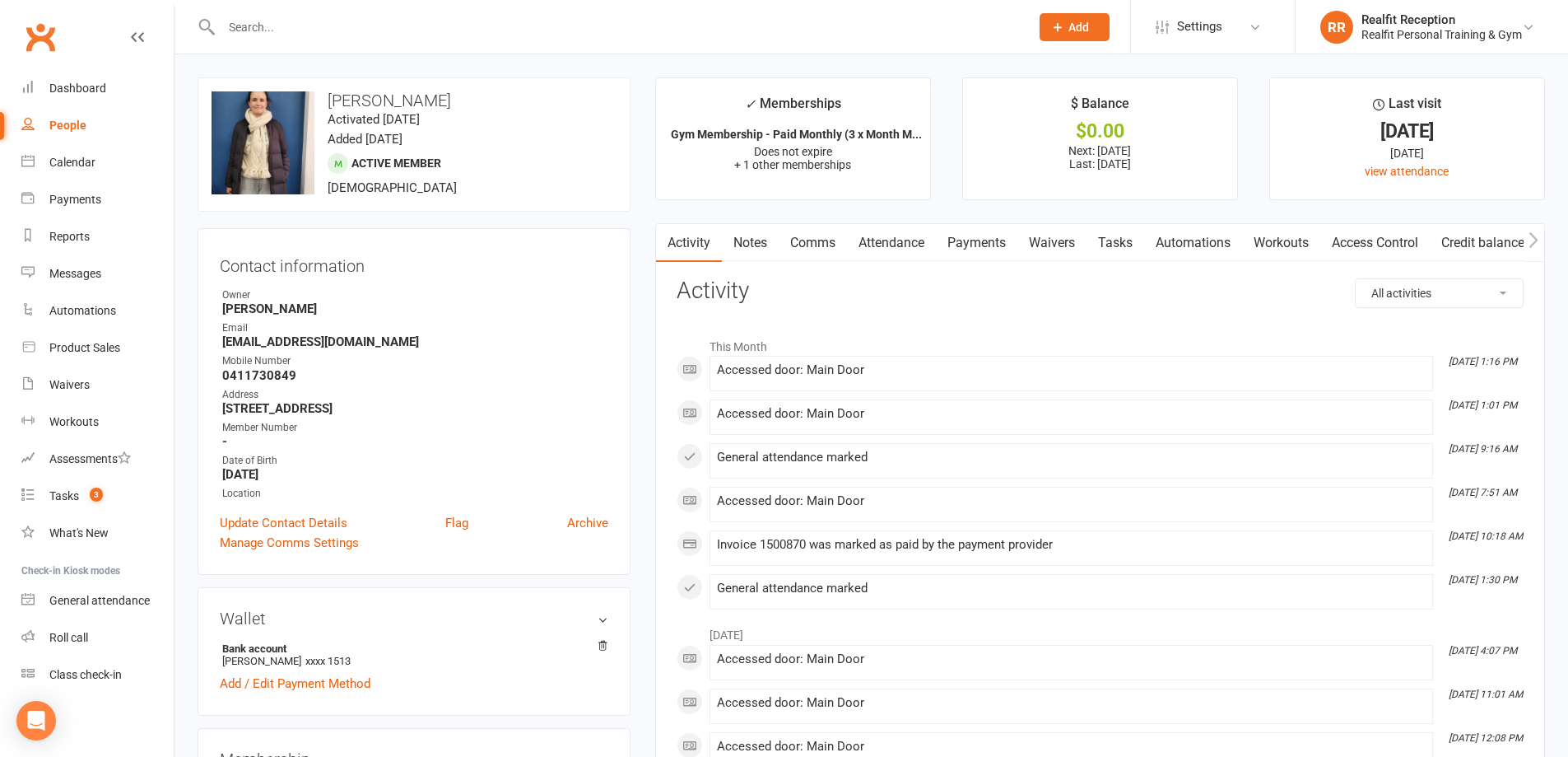
drag, startPoint x: 446, startPoint y: 98, endPoint x: 327, endPoint y: 99, distance: 119.0
click at [327, 99] on h3 "Krista Polvere" at bounding box center [413, 101] width 405 height 18
copy h3 "Krista Polvere"
click at [52, 641] on div "Roll call" at bounding box center [68, 637] width 39 height 13
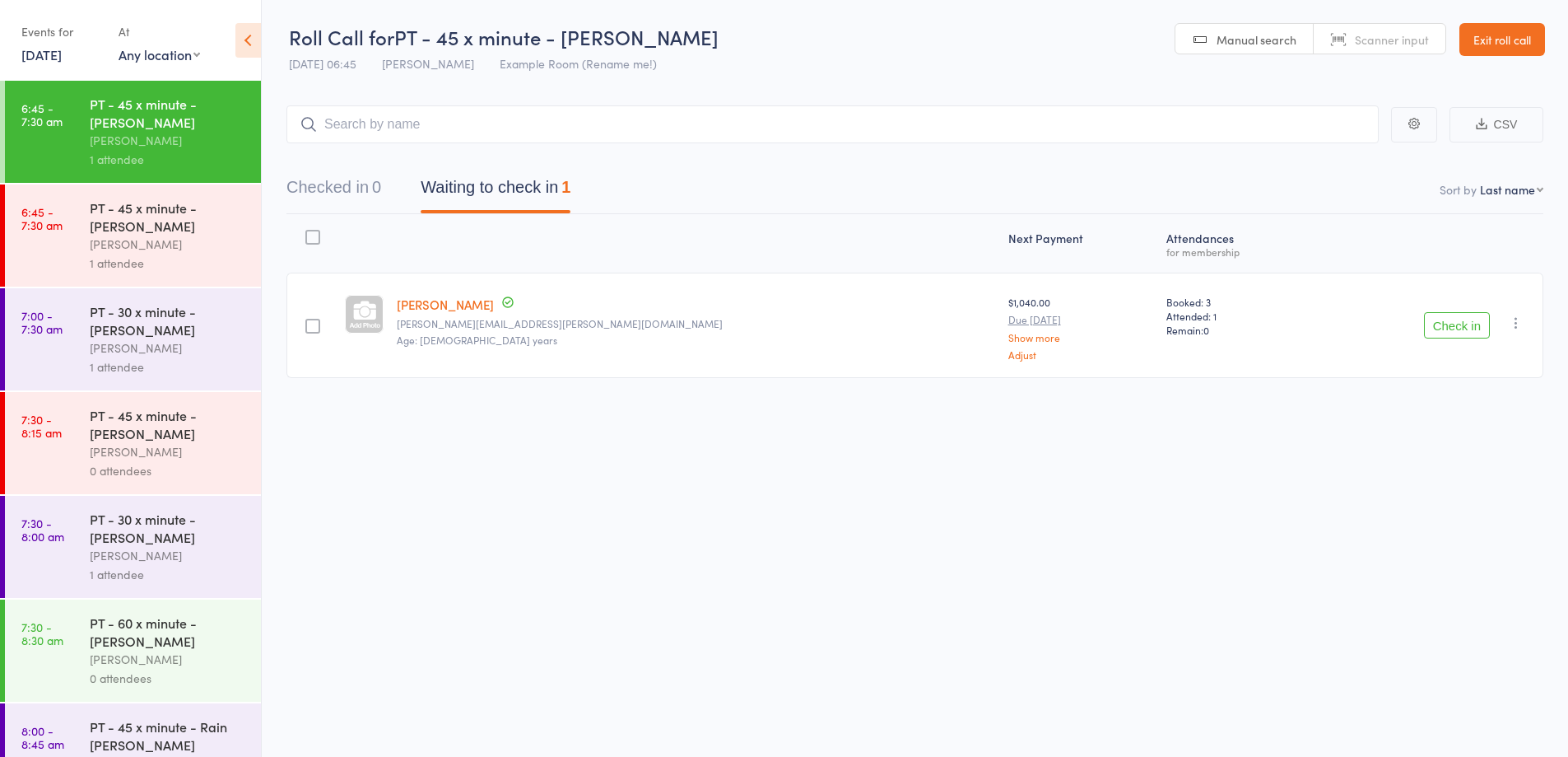
click at [1476, 36] on link "Exit roll call" at bounding box center [1502, 40] width 86 height 33
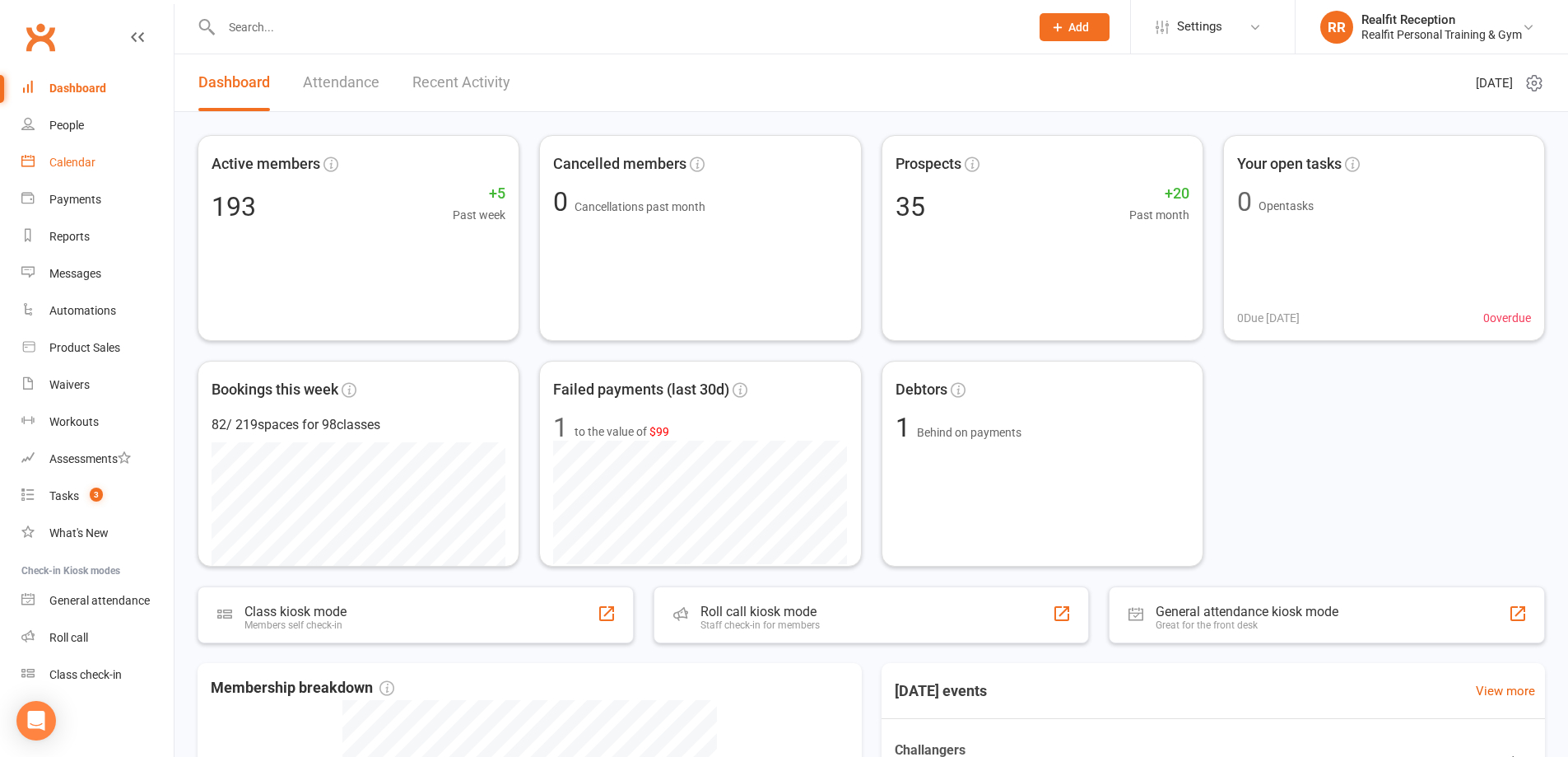
click at [67, 157] on div "Calendar" at bounding box center [71, 162] width 46 height 13
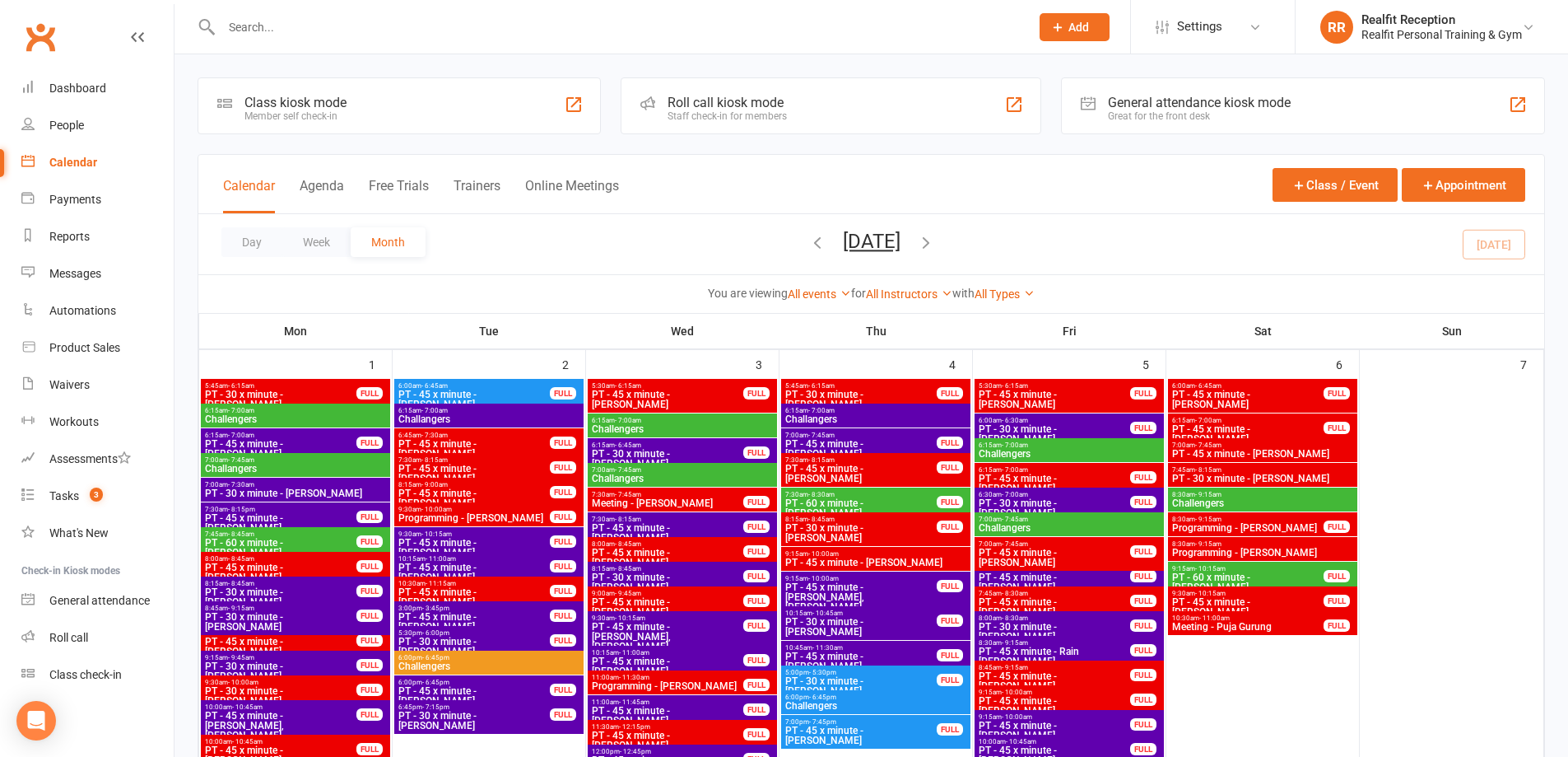
click at [892, 411] on span "6:15am - 7:00am" at bounding box center [876, 410] width 183 height 7
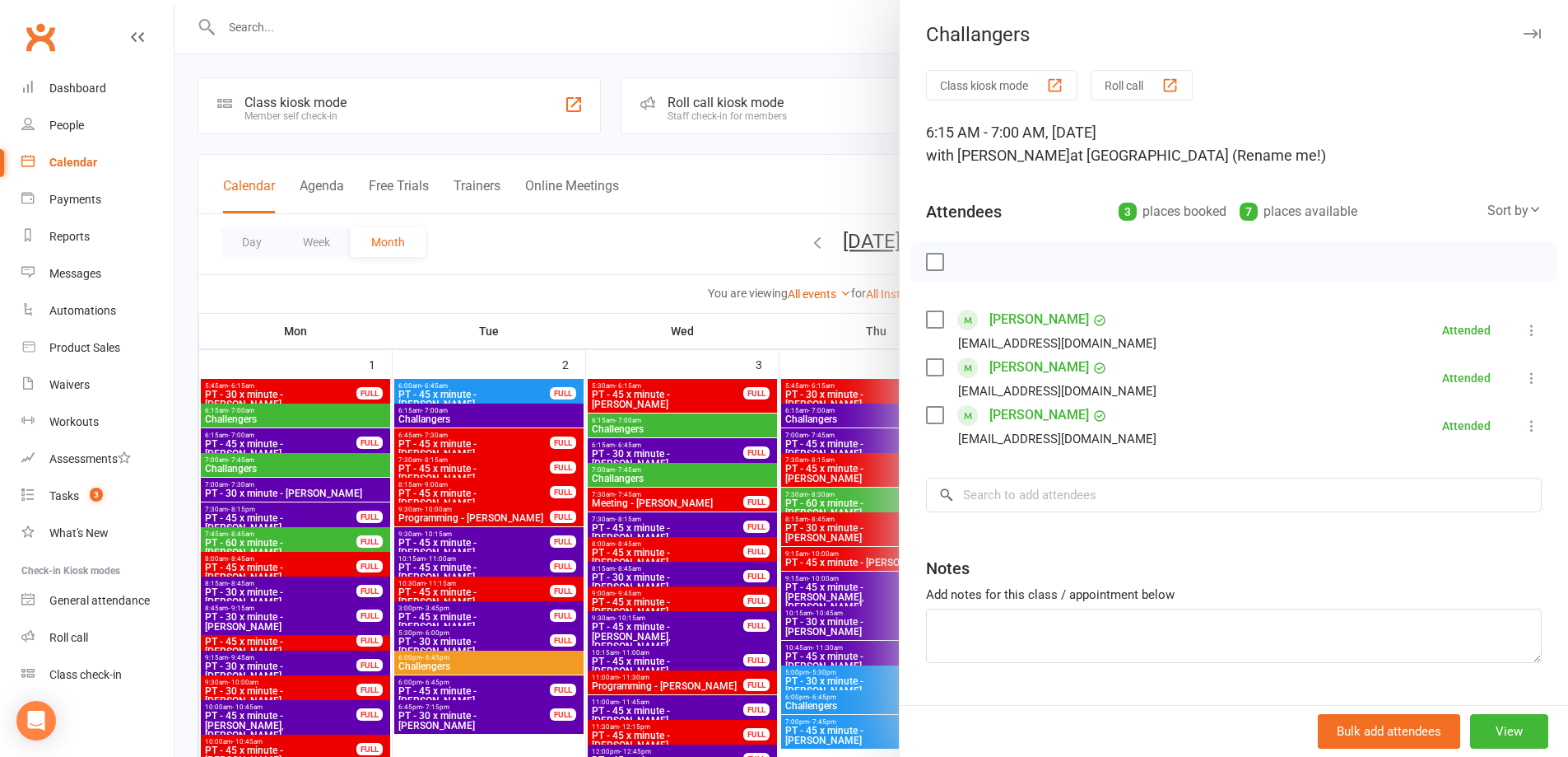
click at [1511, 23] on div "Challangers" at bounding box center [1234, 35] width 668 height 23
click at [1524, 36] on icon "button" at bounding box center [1532, 34] width 17 height 10
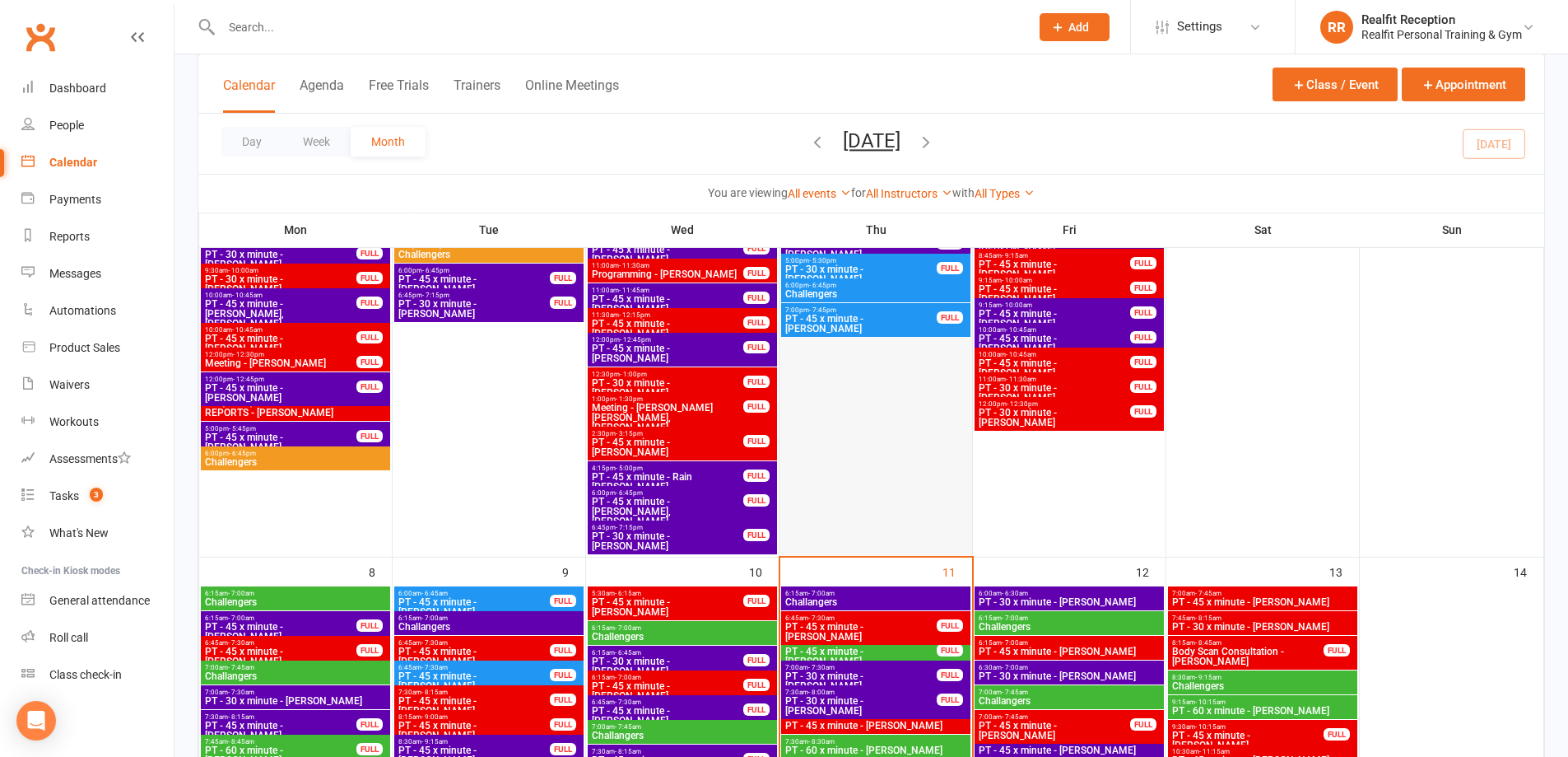
scroll to position [576, 0]
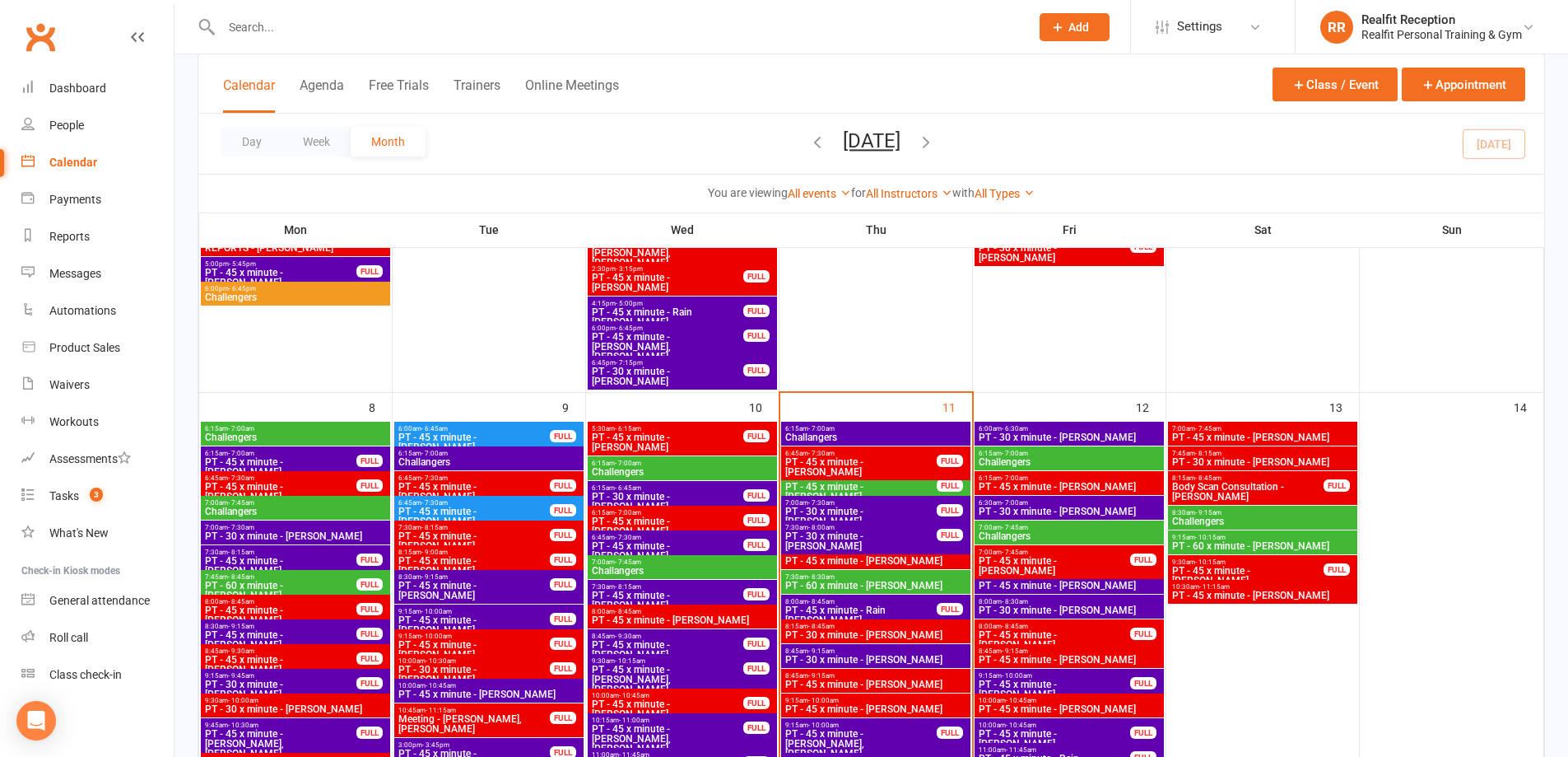
click at [864, 428] on span "6:15am - 7:00am" at bounding box center [876, 428] width 183 height 7
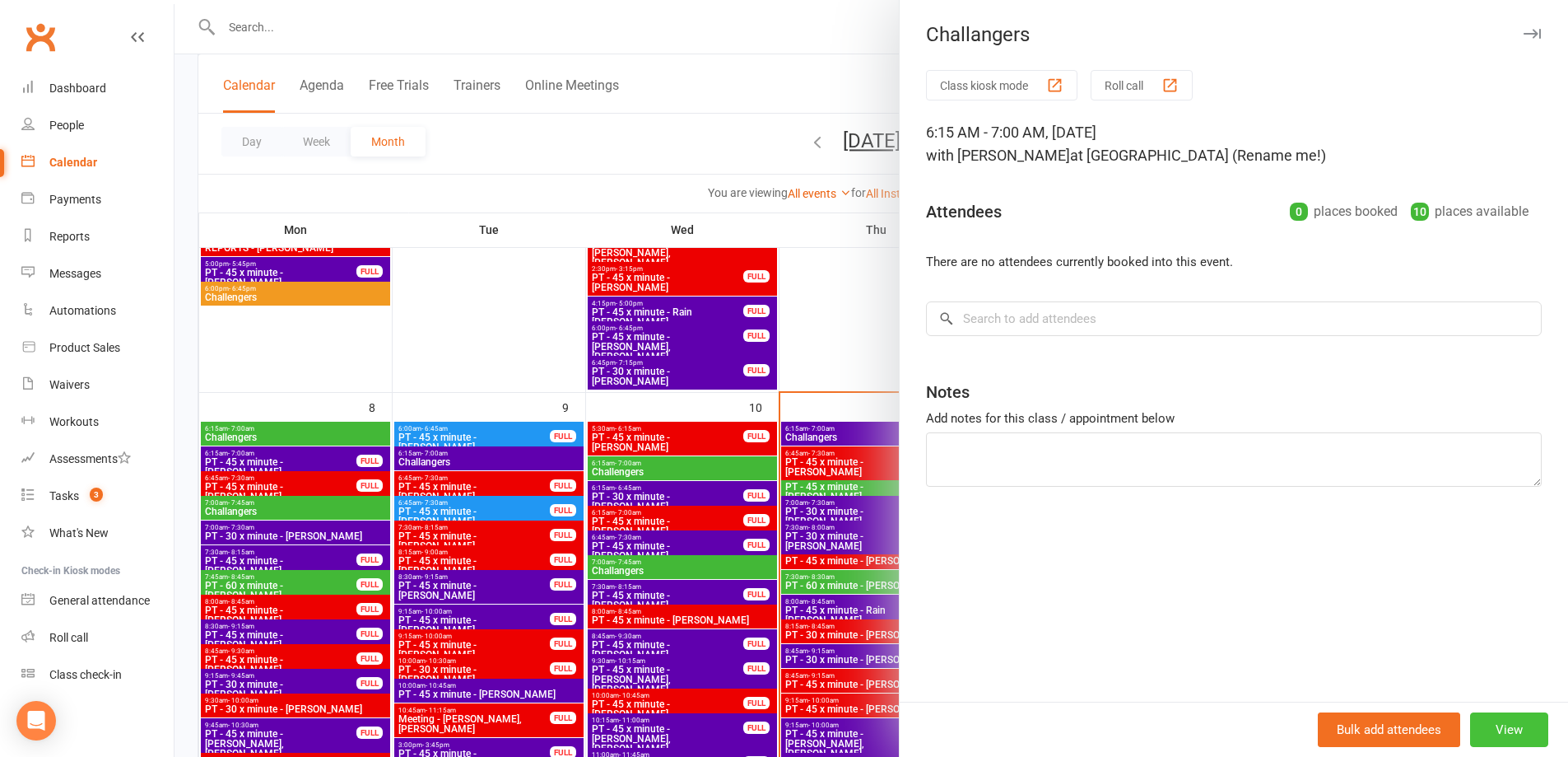
click at [1512, 735] on button "View" at bounding box center [1509, 730] width 78 height 35
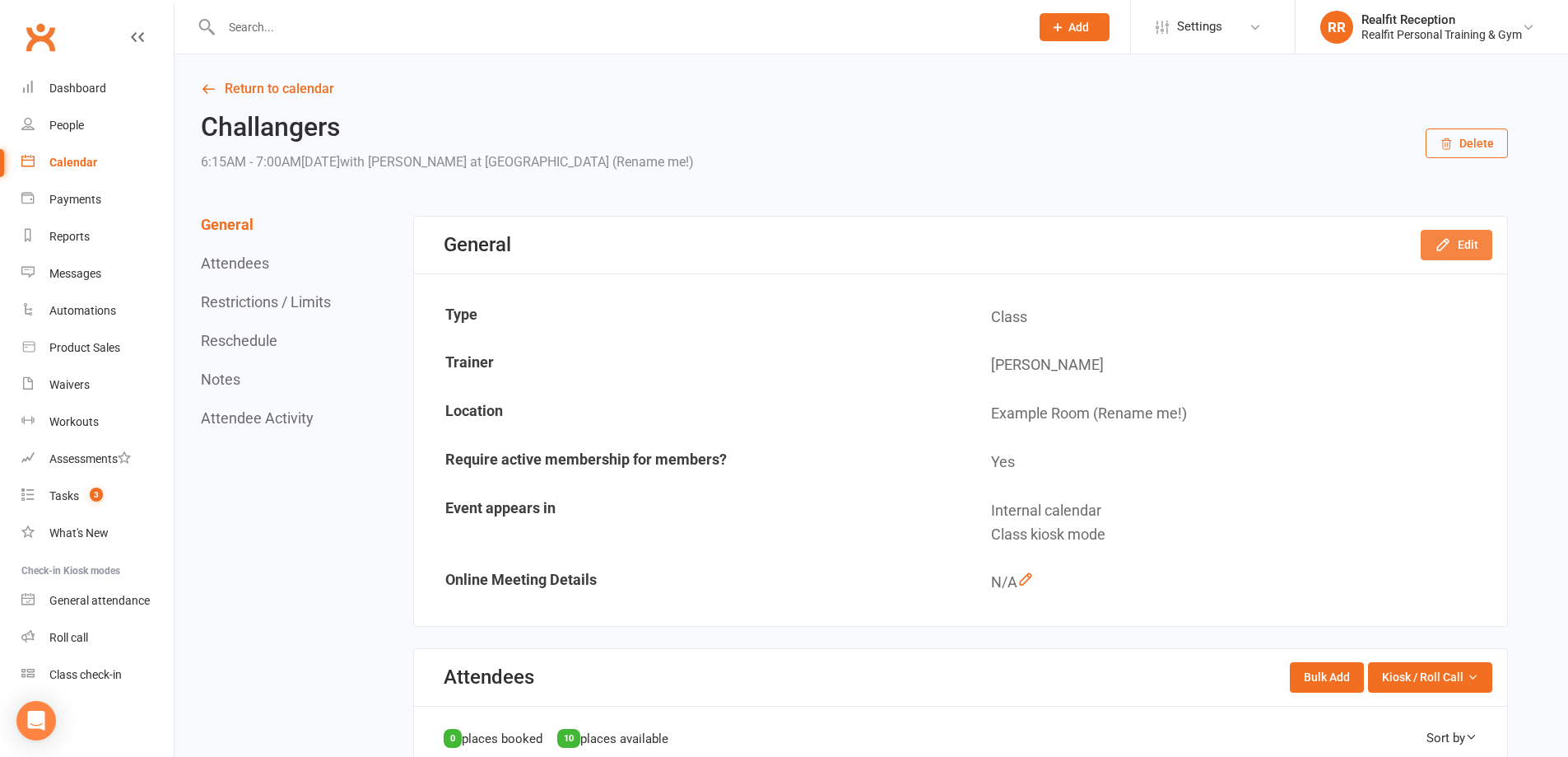
click at [1447, 246] on icon "button" at bounding box center [1443, 245] width 17 height 17
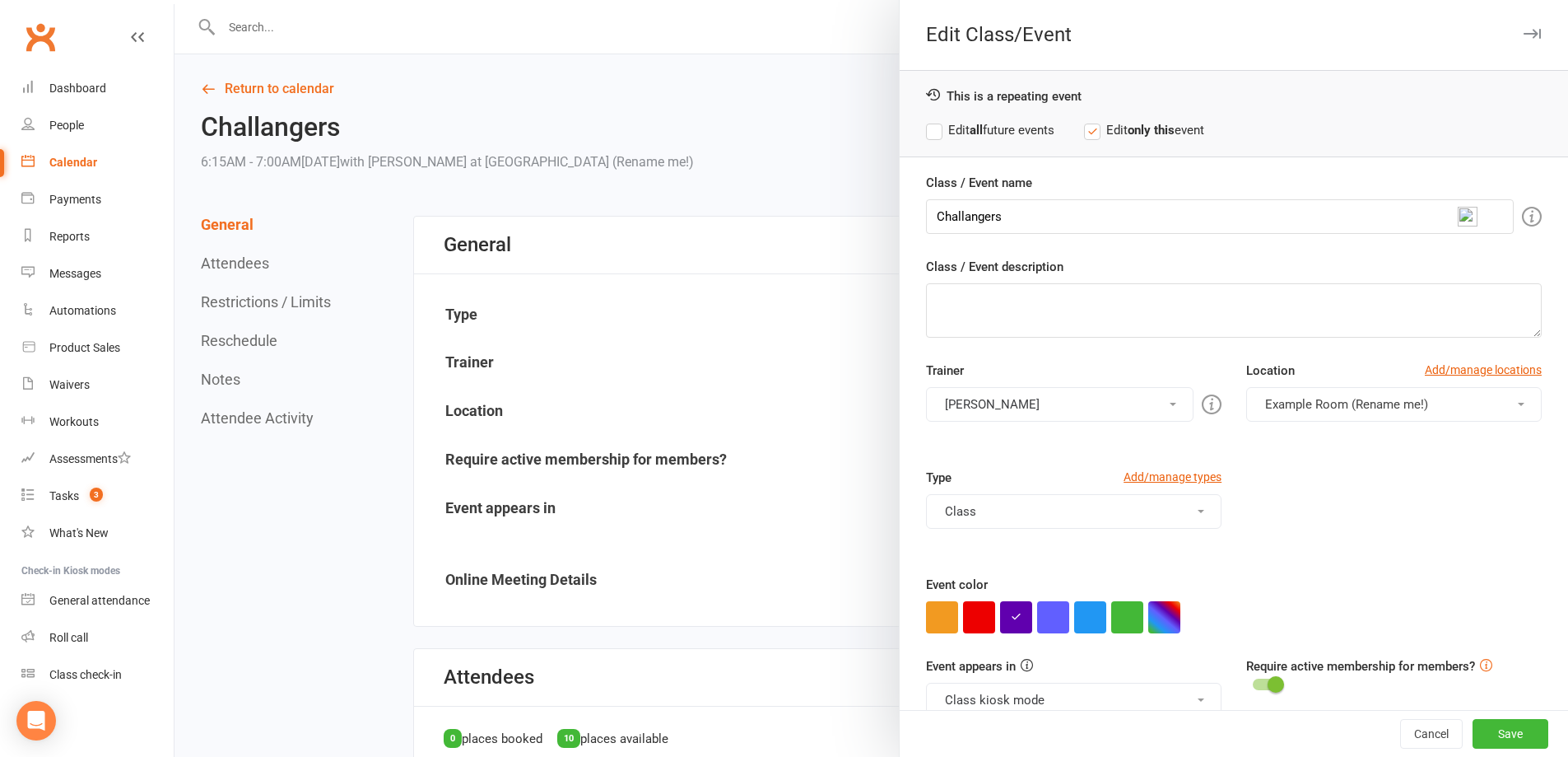
click at [987, 512] on button "Class" at bounding box center [1073, 512] width 295 height 35
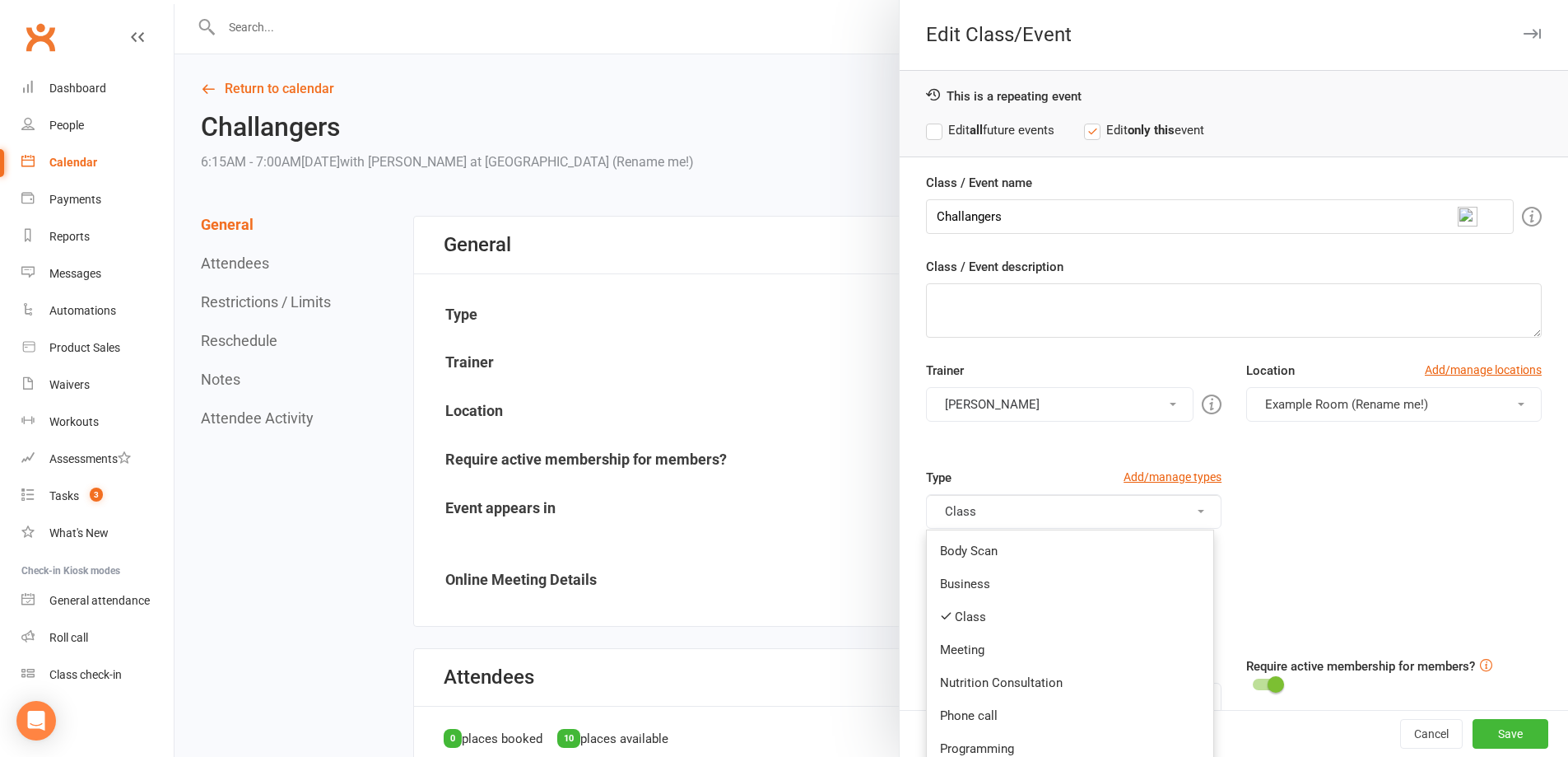
click at [987, 512] on button "Class" at bounding box center [1073, 512] width 295 height 35
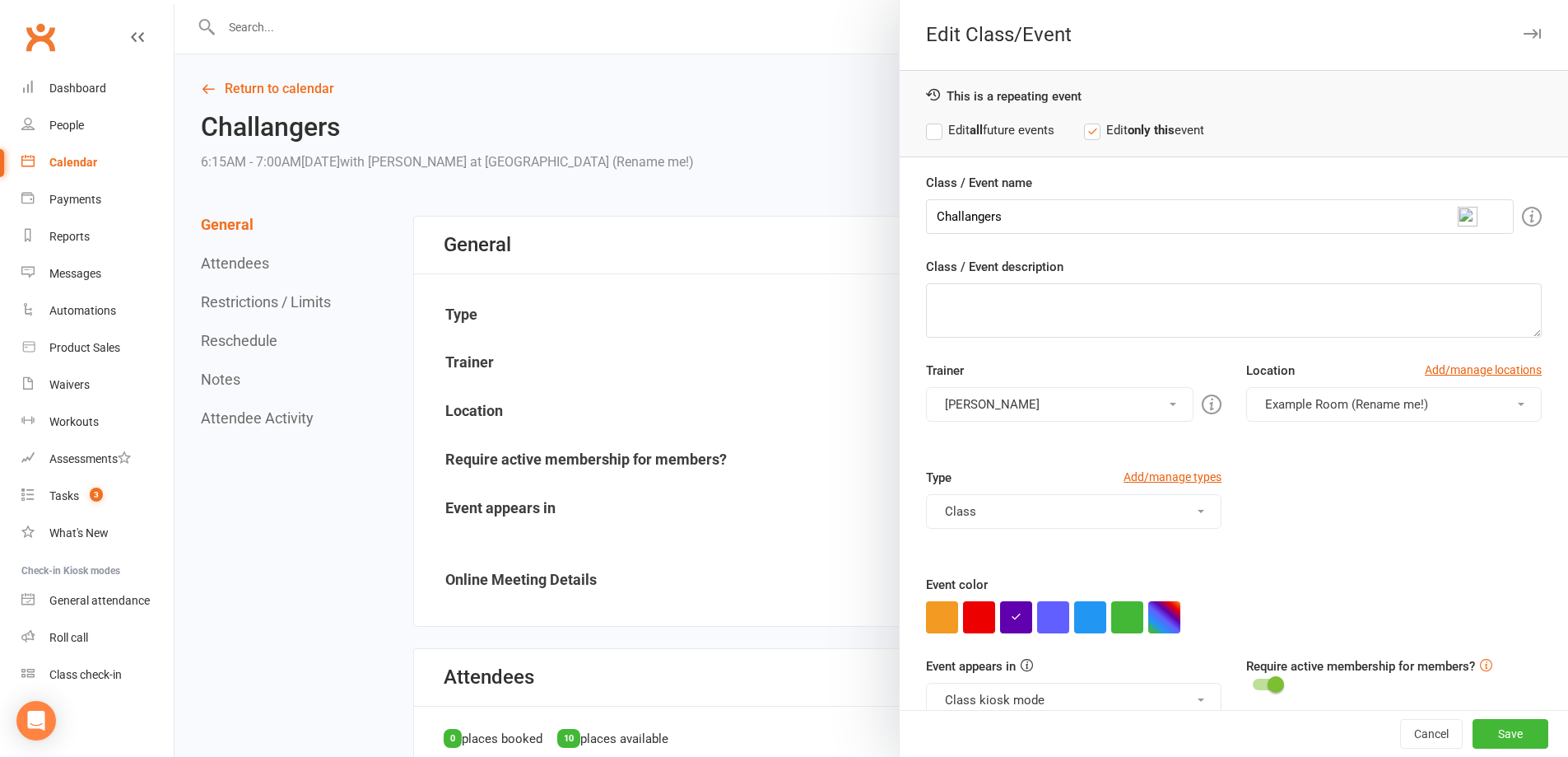
scroll to position [31, 0]
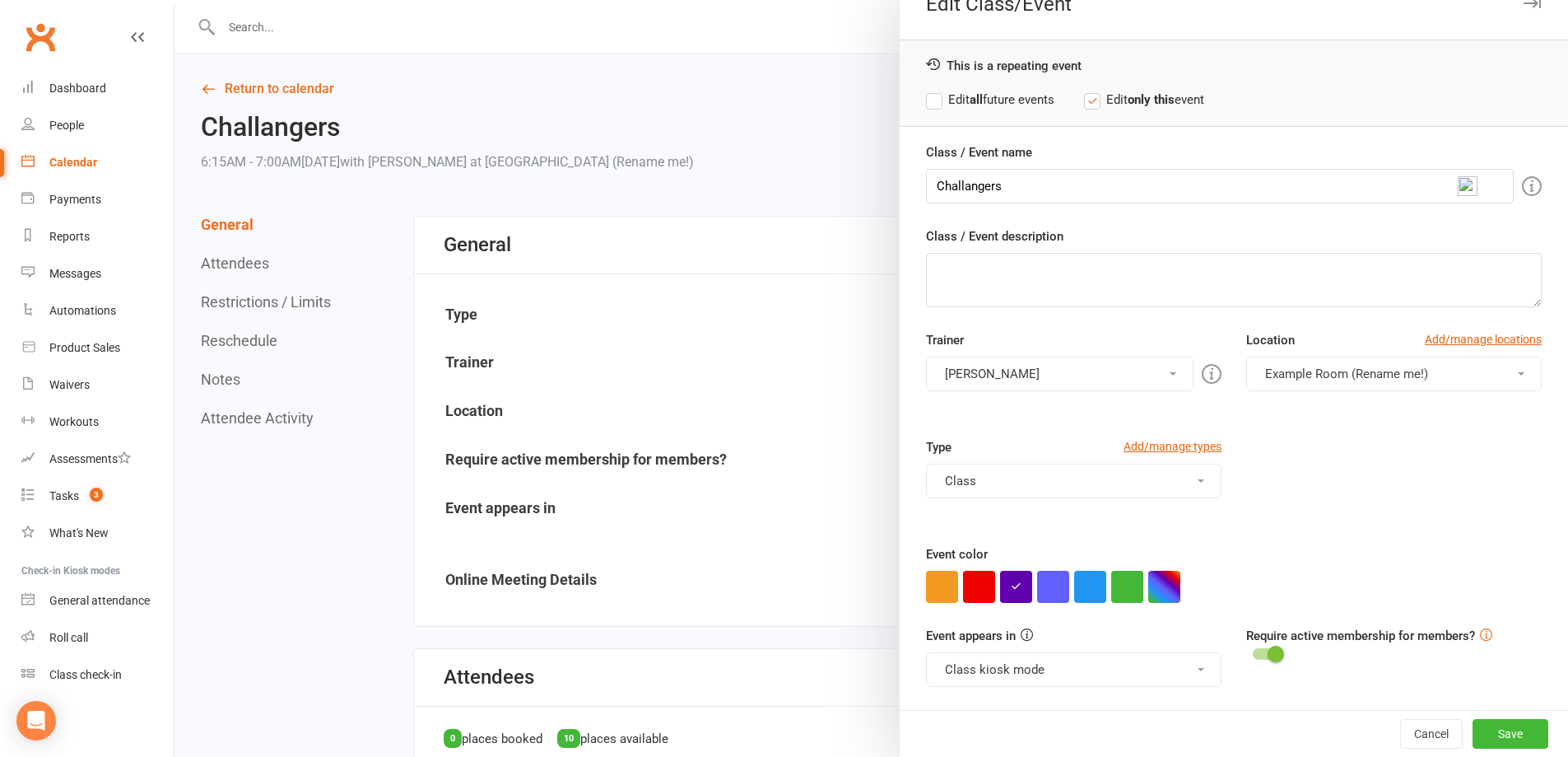
click at [1023, 666] on button "Class kiosk mode" at bounding box center [1073, 670] width 295 height 35
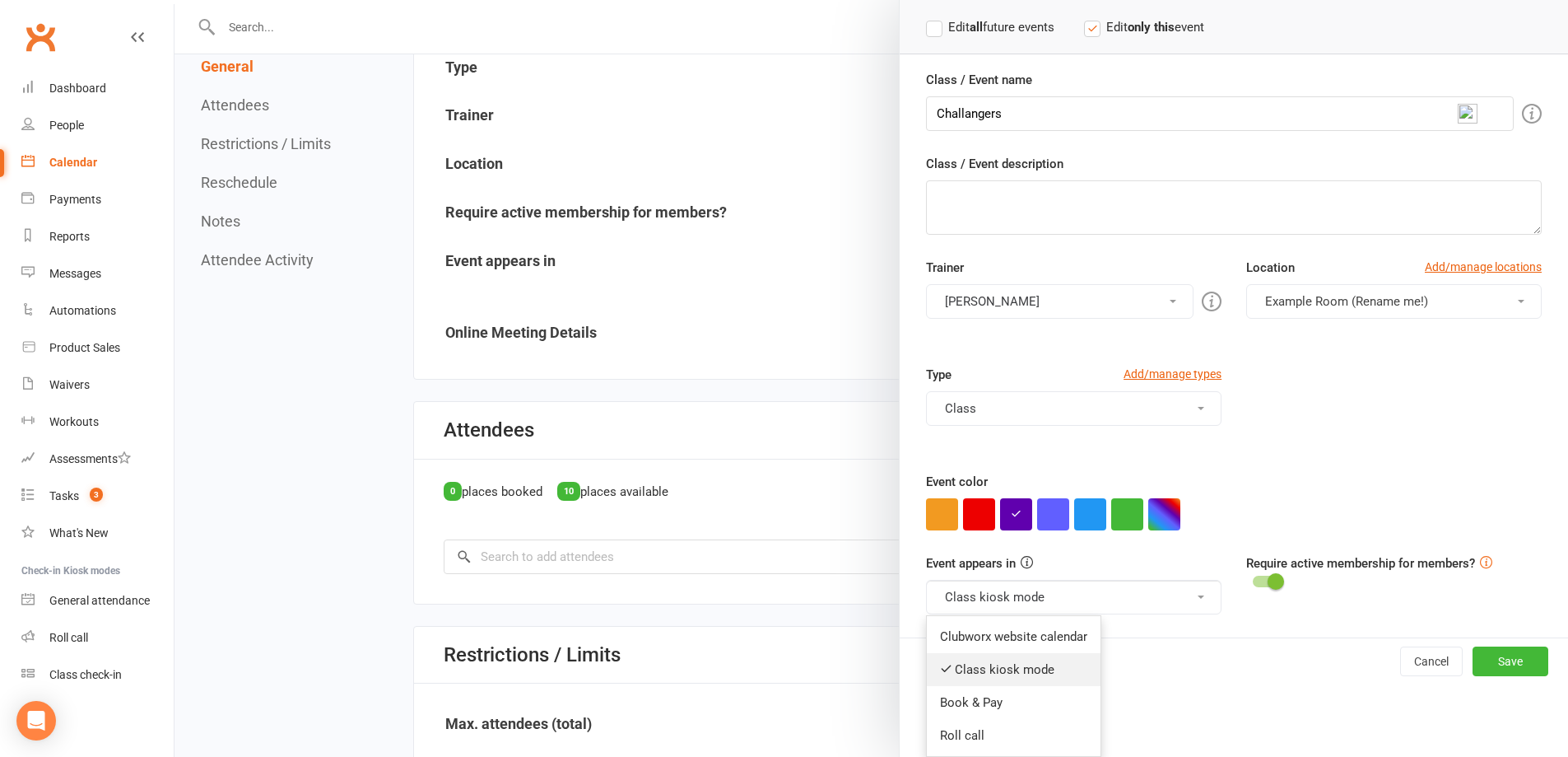
scroll to position [329, 0]
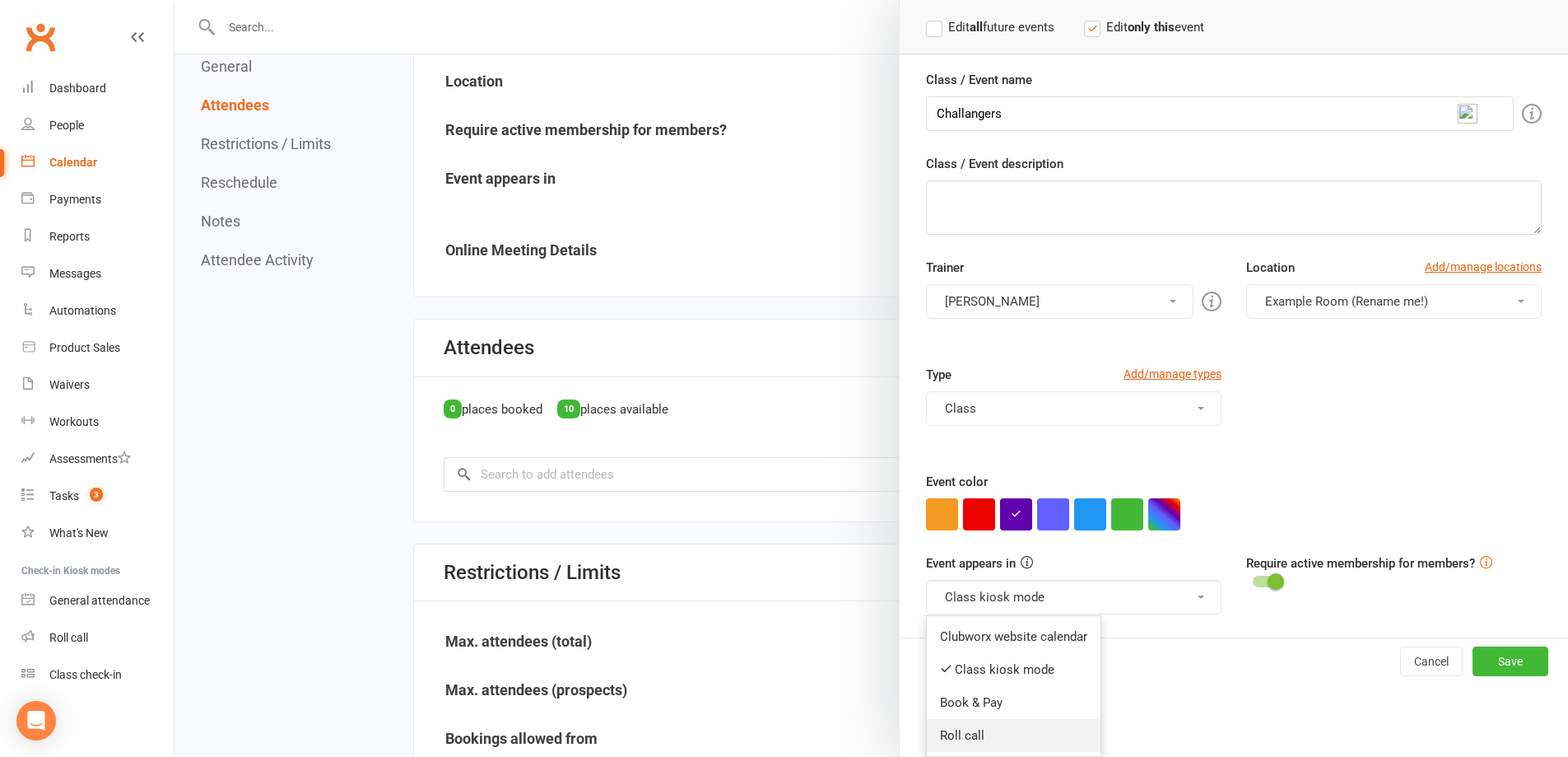
click at [959, 738] on link "Roll call" at bounding box center [1013, 735] width 174 height 33
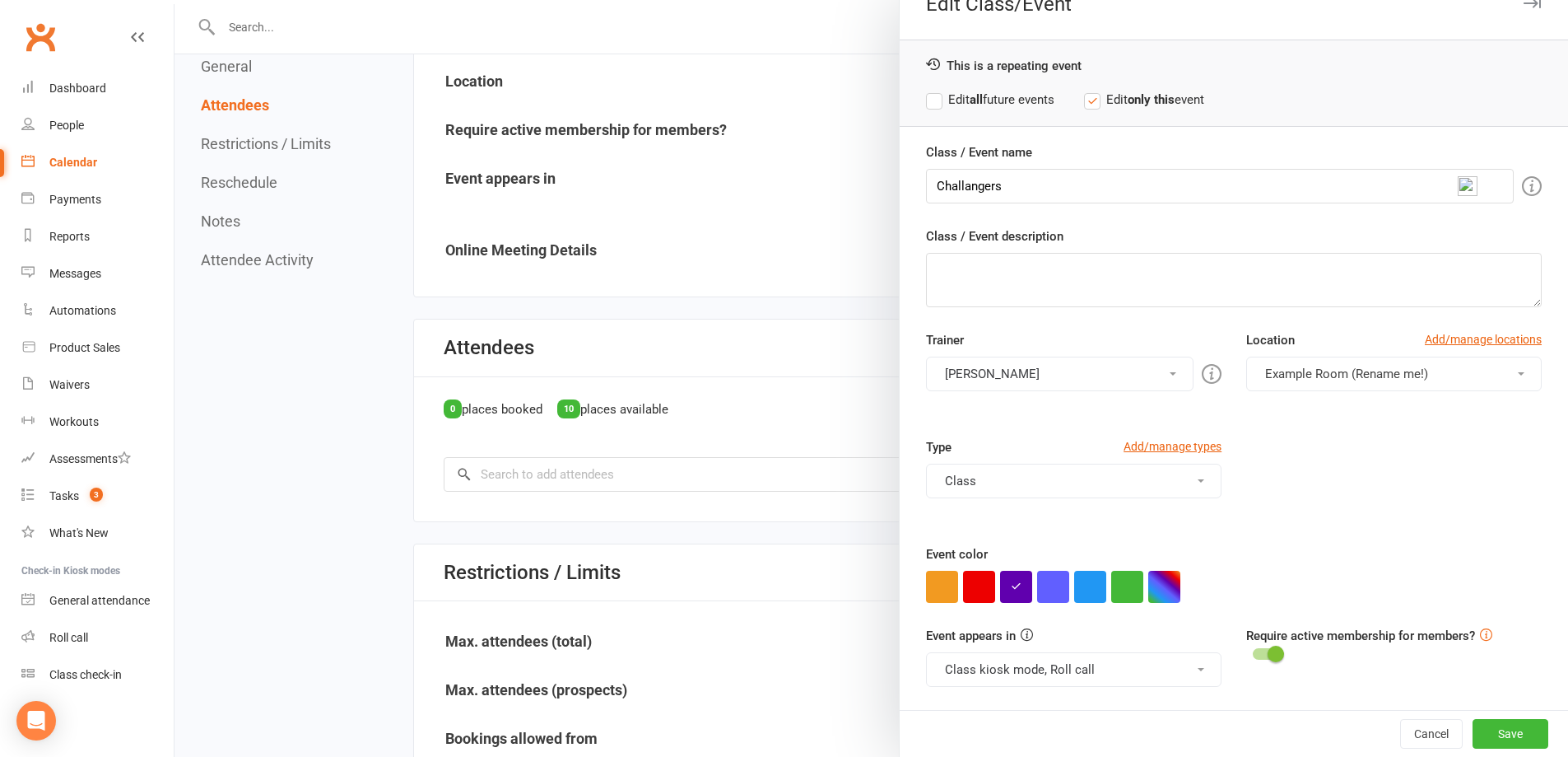
scroll to position [31, 0]
click at [1005, 102] on label "Edit all future events" at bounding box center [990, 100] width 128 height 20
click at [1493, 736] on button "Save" at bounding box center [1510, 734] width 76 height 30
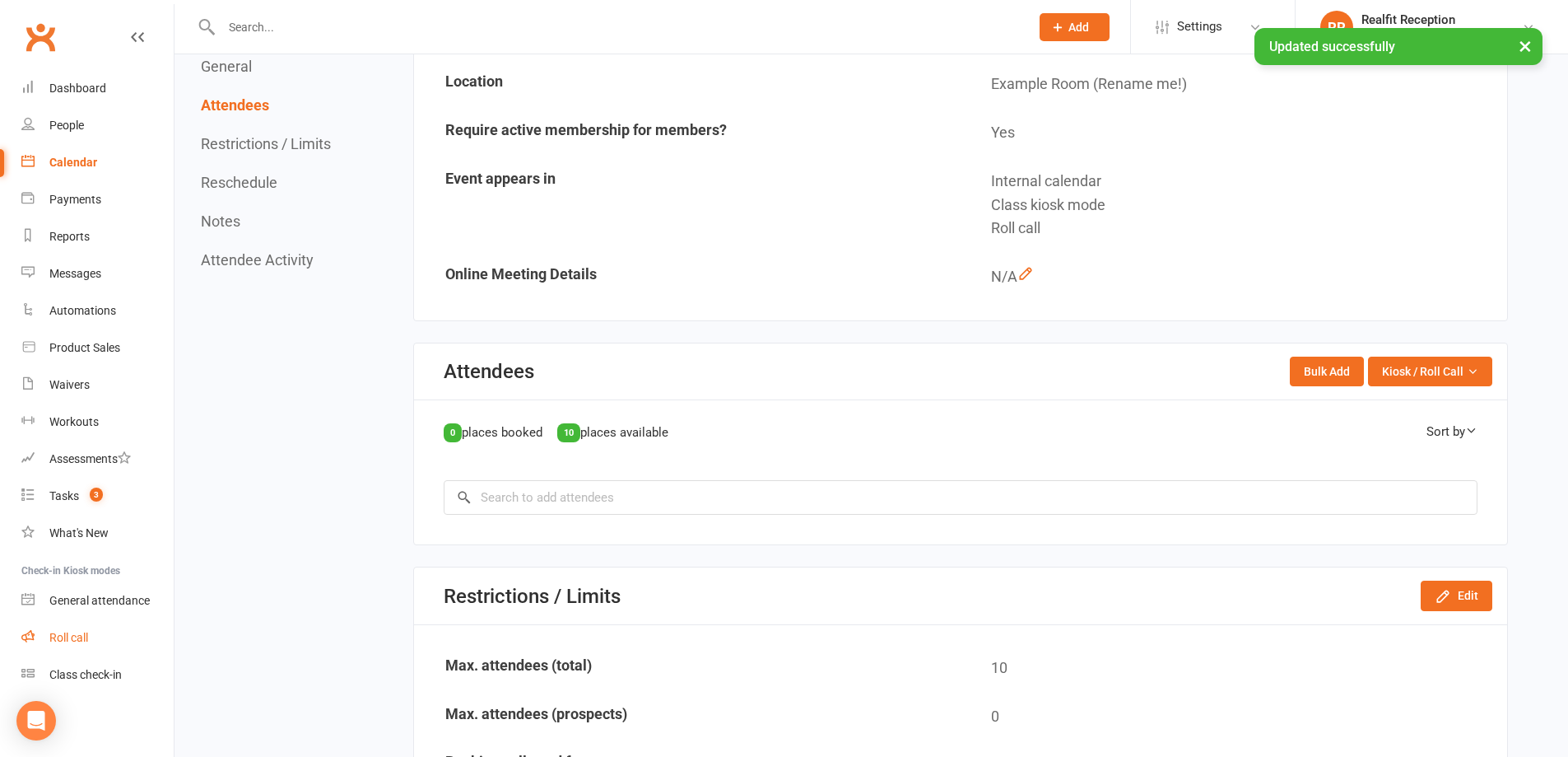
click at [67, 639] on div "Roll call" at bounding box center [68, 637] width 39 height 13
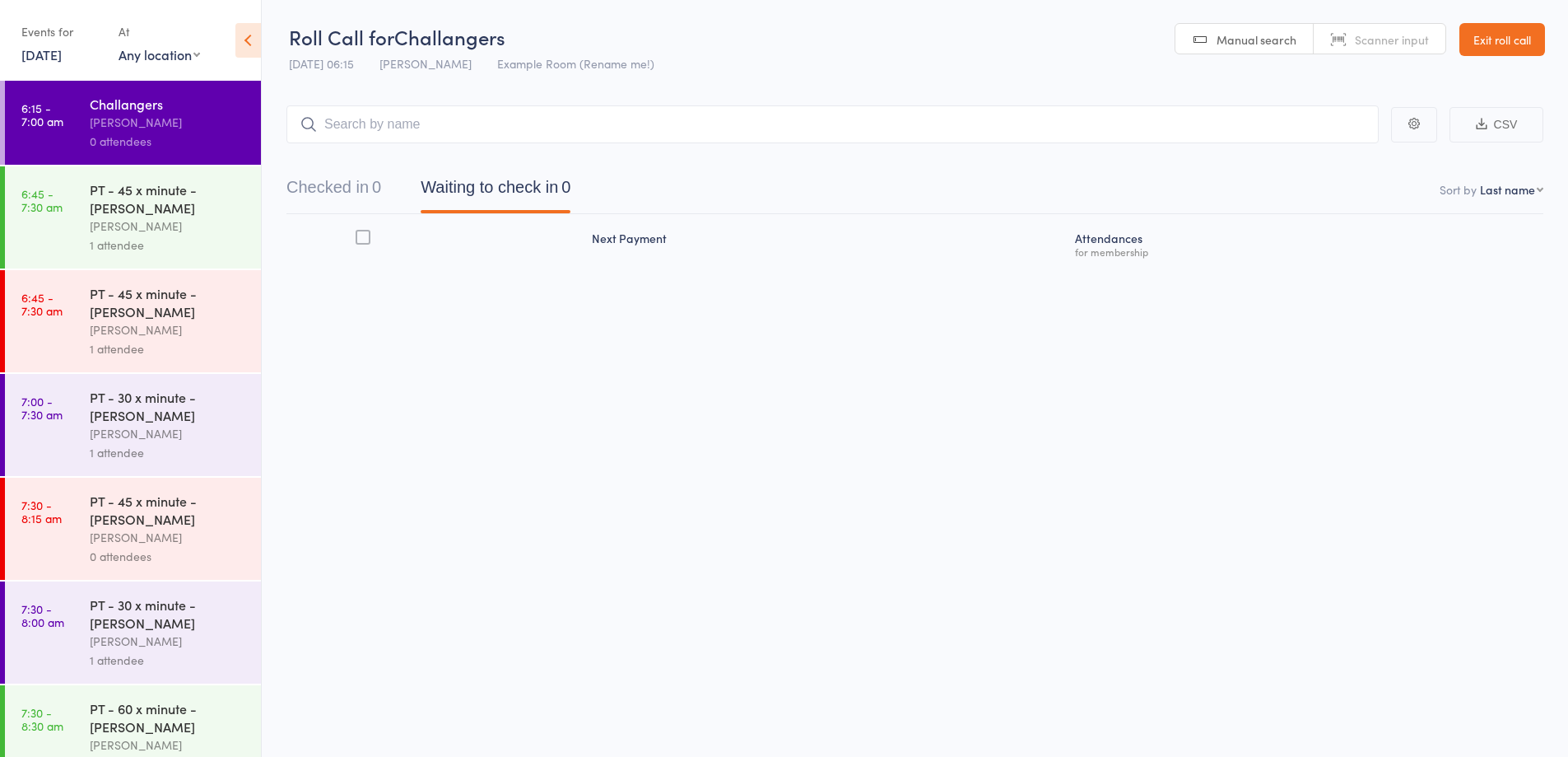
click at [362, 135] on input "search" at bounding box center [833, 125] width 1092 height 38
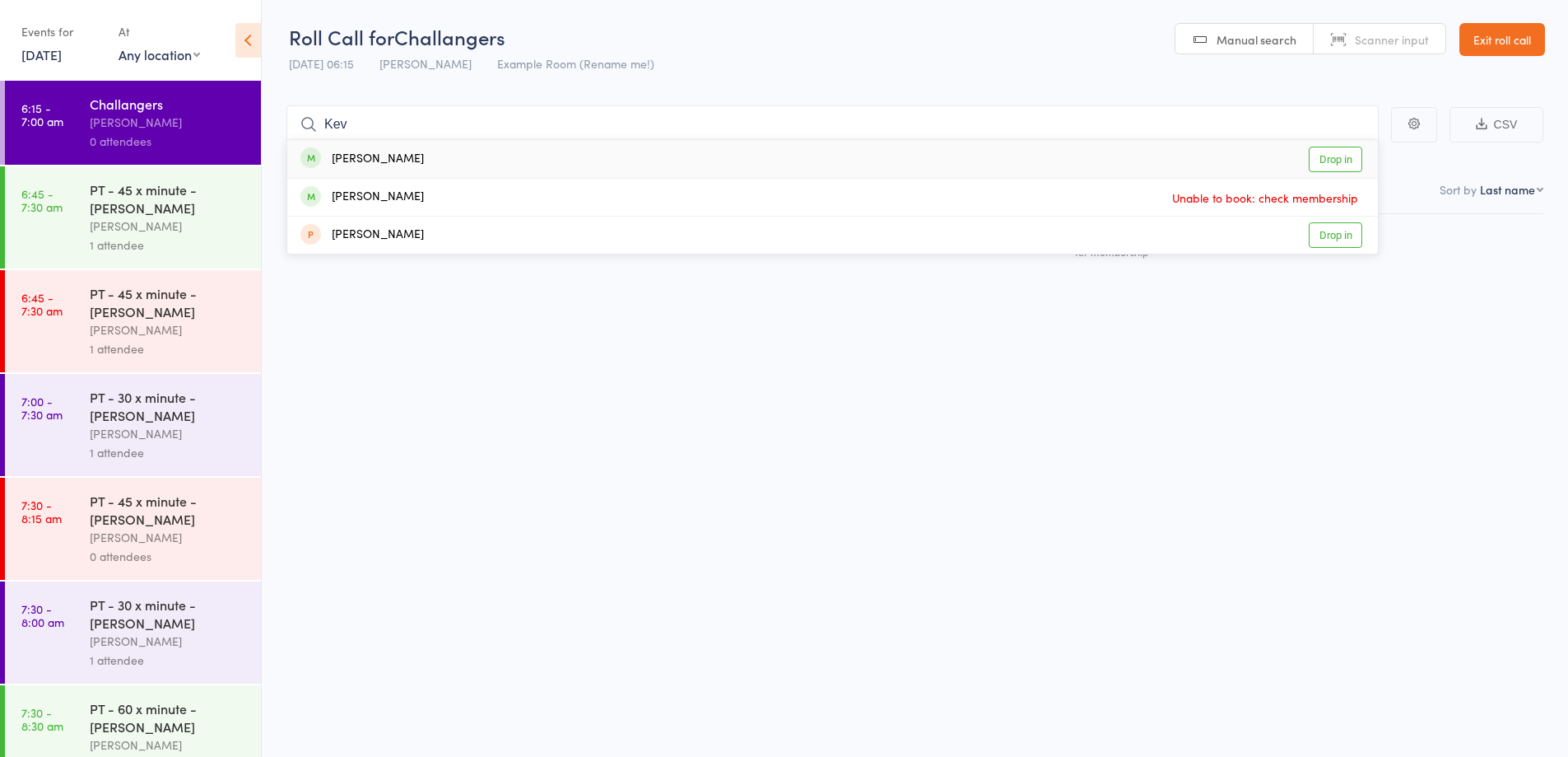
type input "Kev"
click at [363, 157] on div "[PERSON_NAME]" at bounding box center [362, 159] width 124 height 19
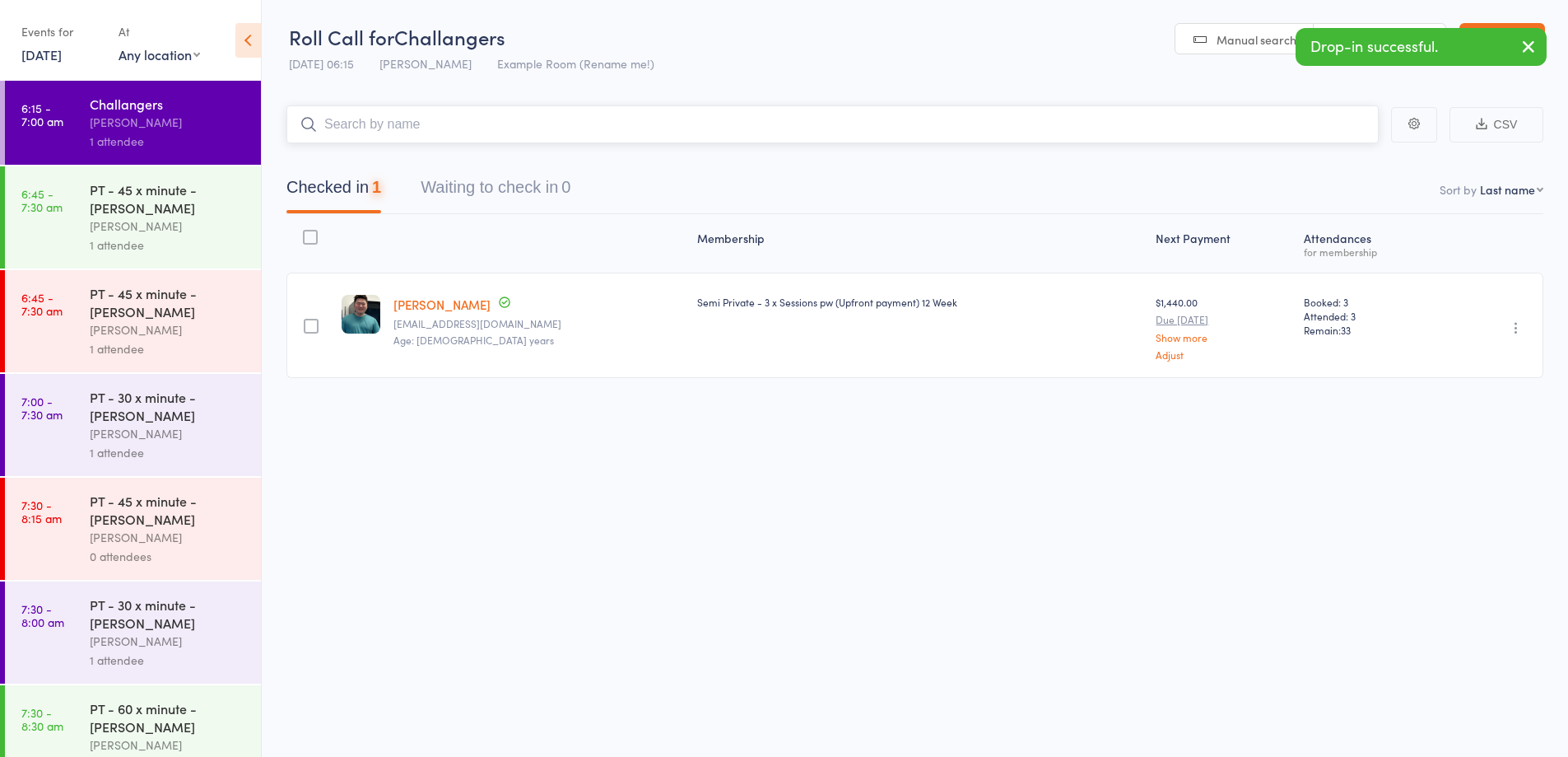
click at [387, 128] on input "search" at bounding box center [833, 125] width 1092 height 38
type input "kylie"
click at [383, 150] on div "Kylie Omarjee" at bounding box center [362, 159] width 124 height 19
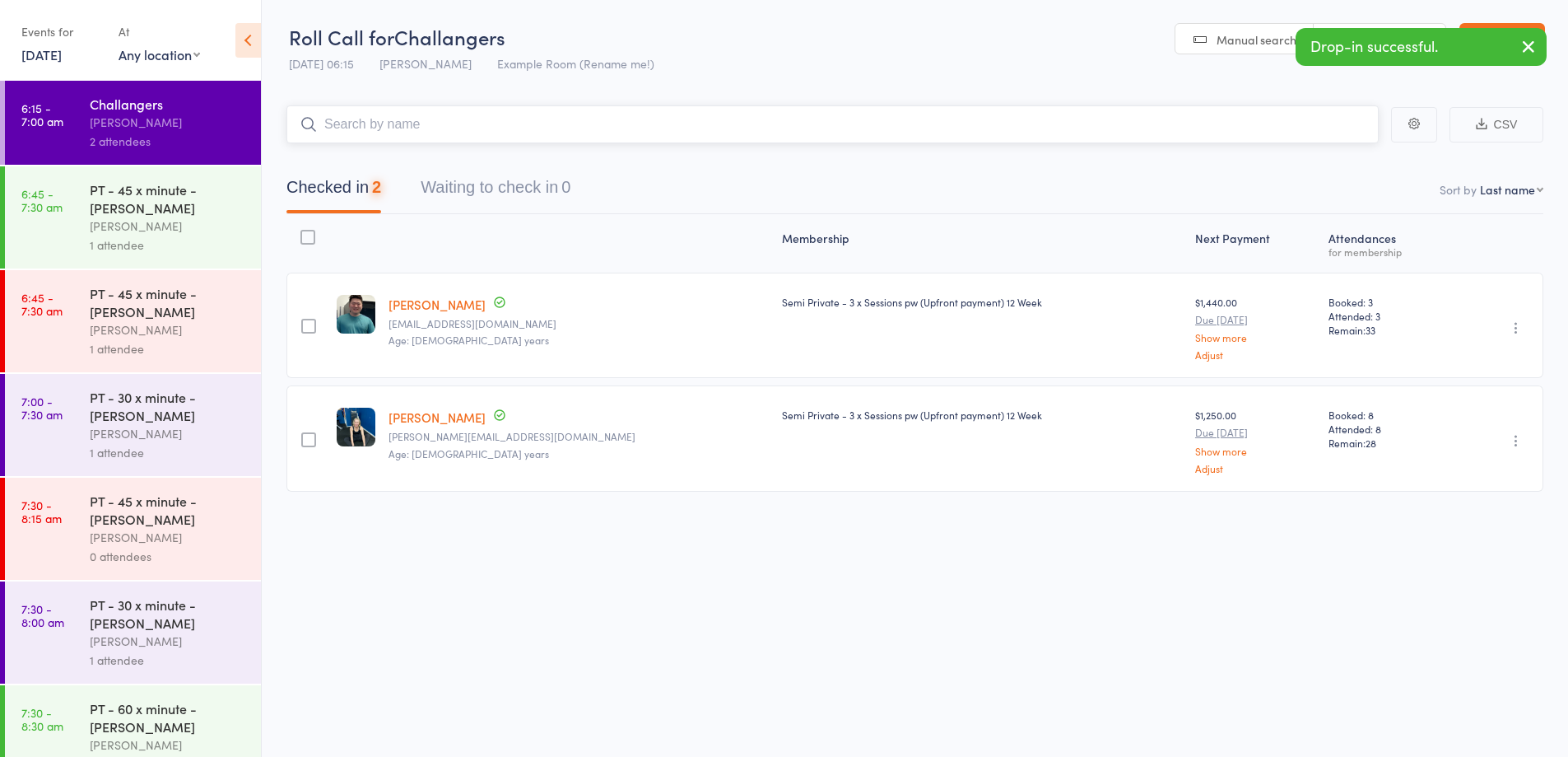
click at [409, 122] on input "search" at bounding box center [833, 125] width 1092 height 38
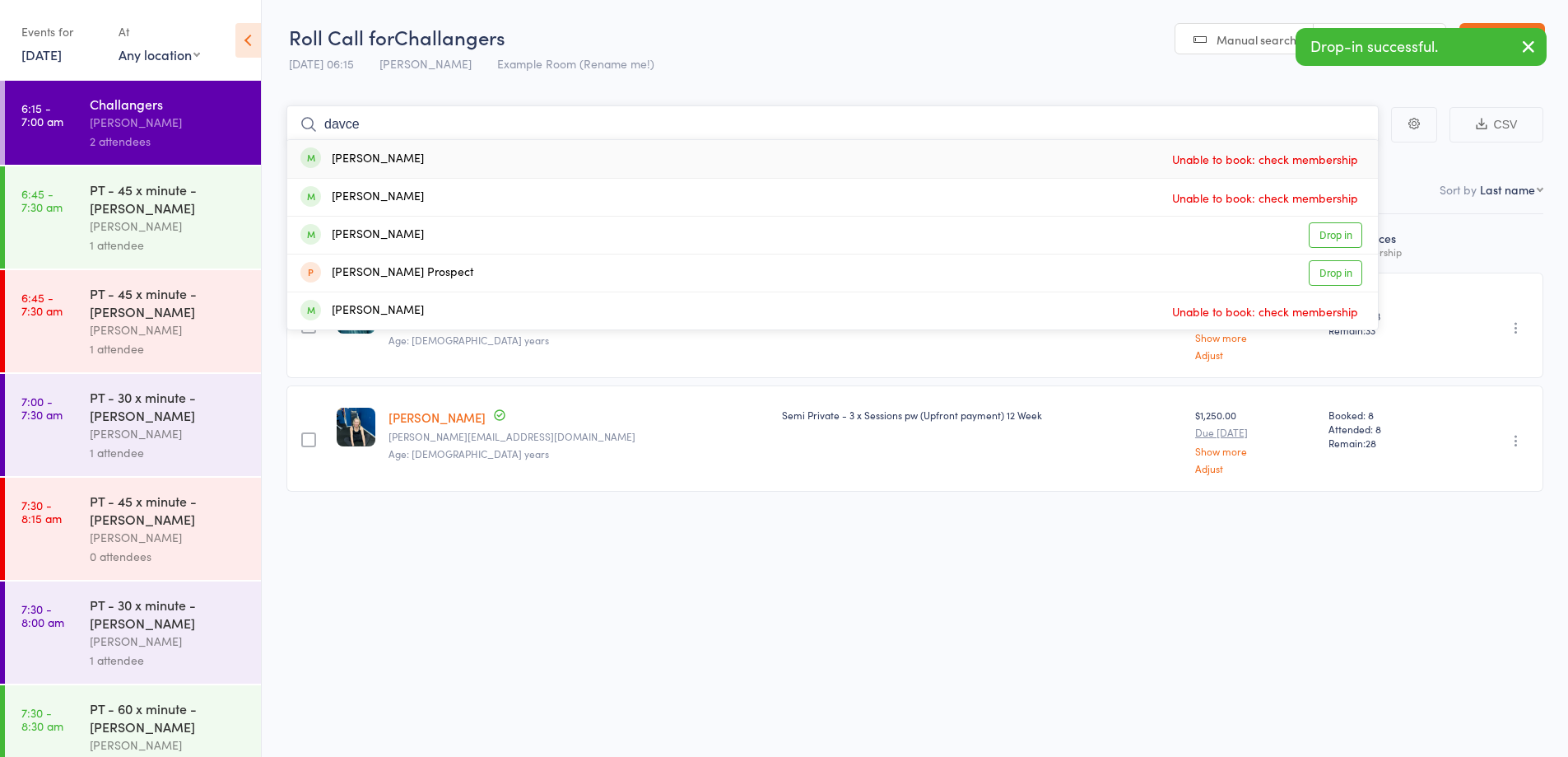
type input "davce"
click at [411, 158] on div "David Overton Unable to book: check membership" at bounding box center [833, 159] width 1091 height 38
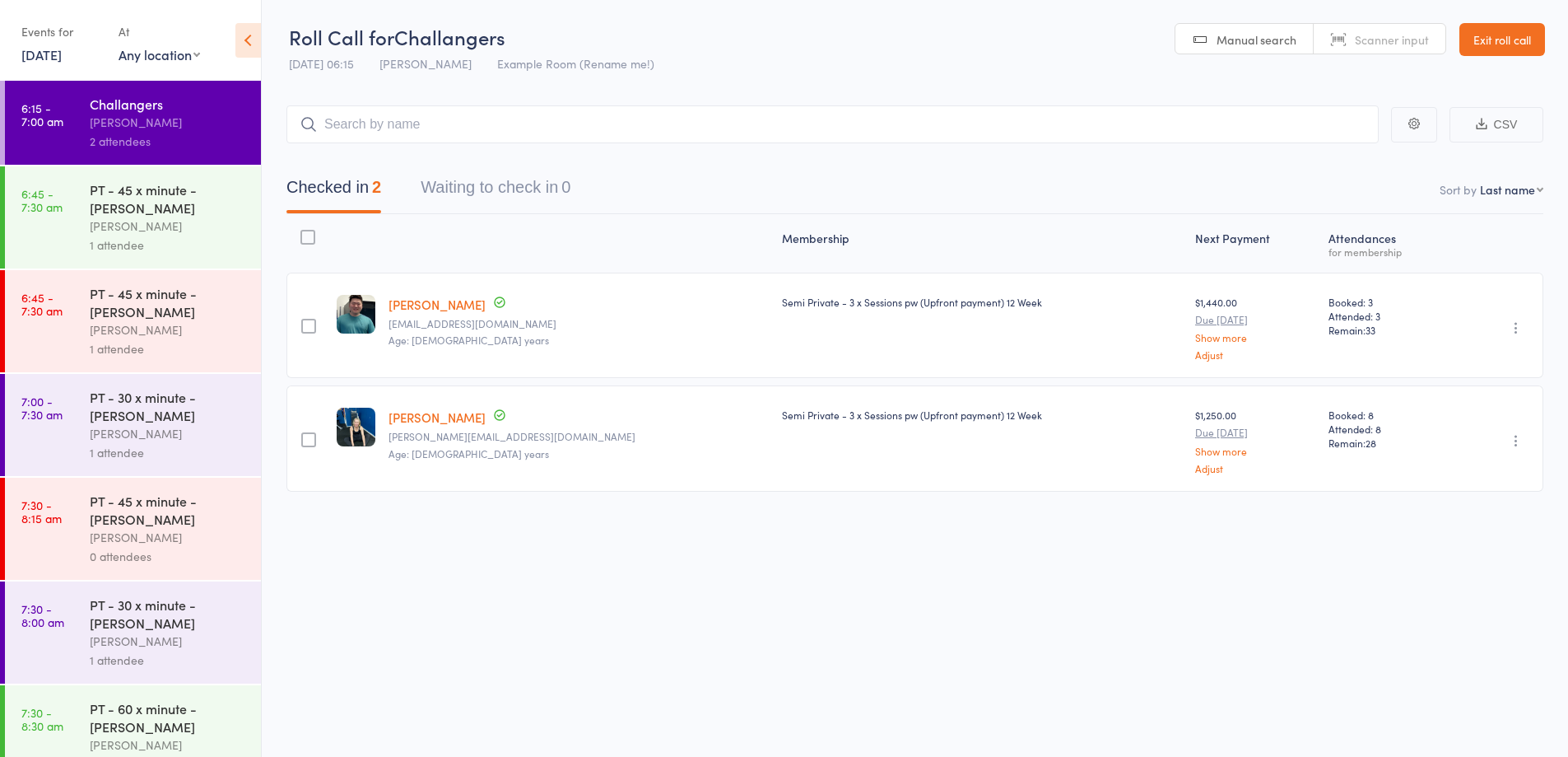
click at [1501, 40] on link "Exit roll call" at bounding box center [1502, 40] width 86 height 33
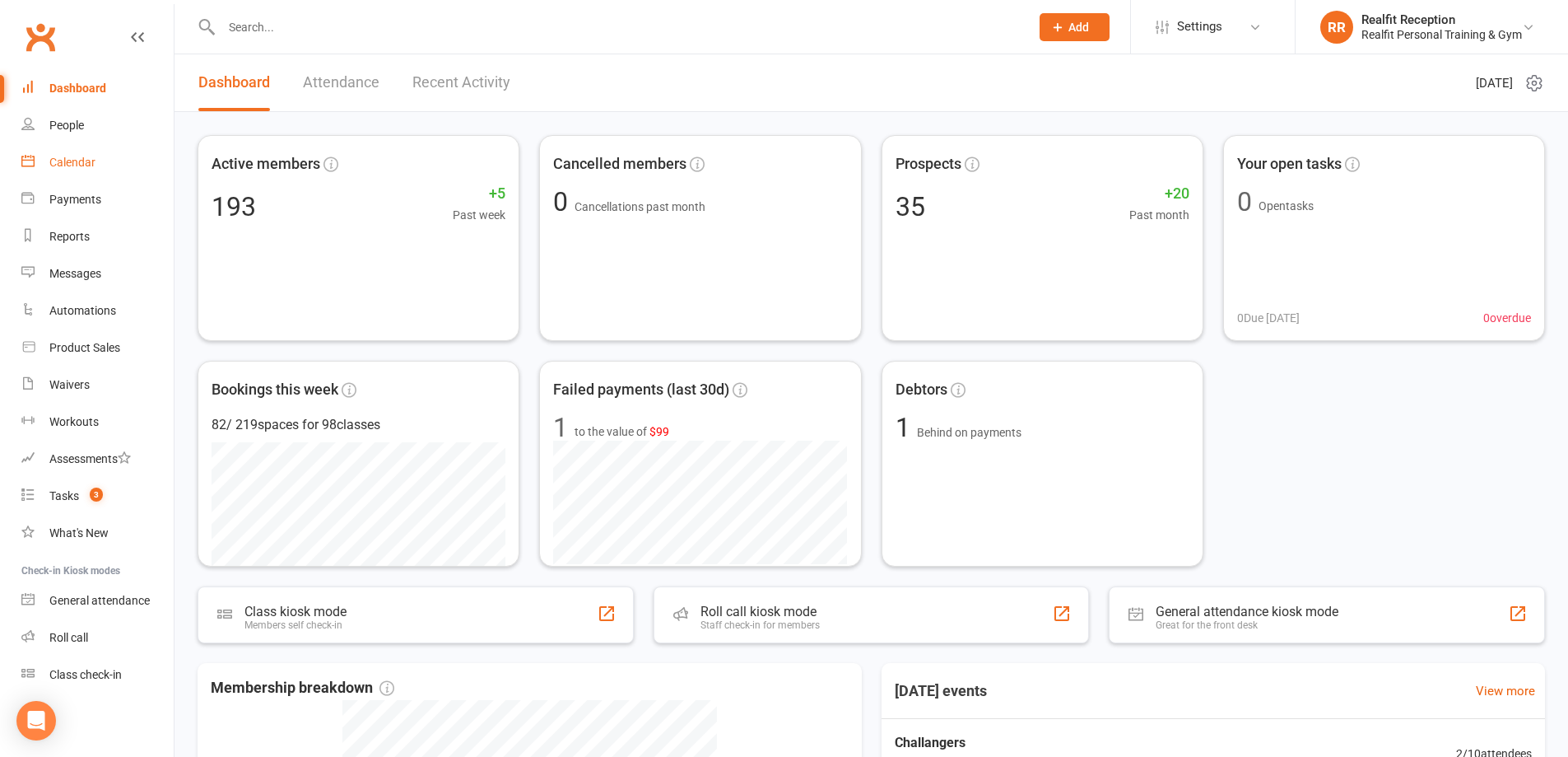
click at [62, 156] on div "Calendar" at bounding box center [71, 162] width 46 height 13
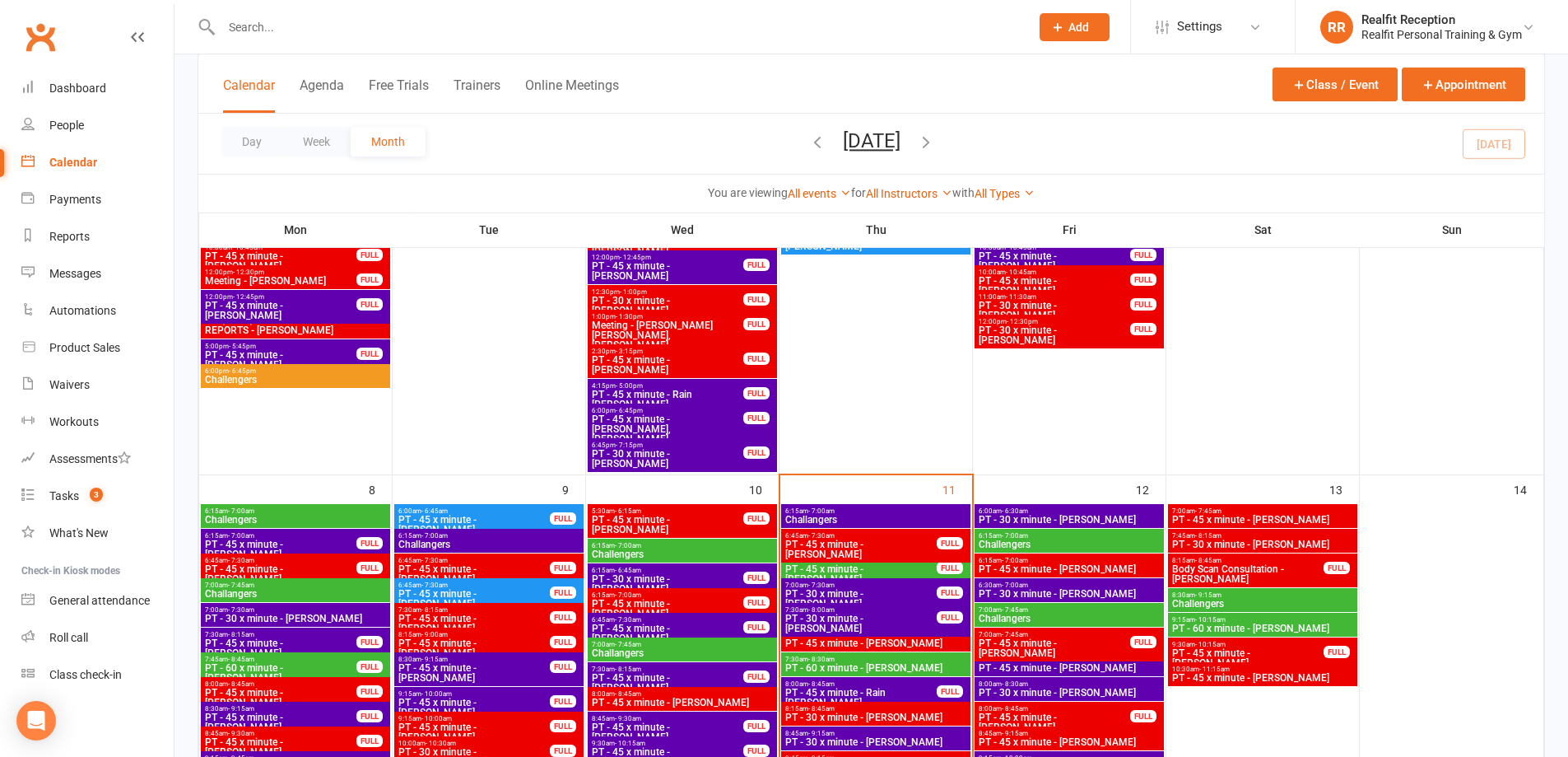
scroll to position [741, 0]
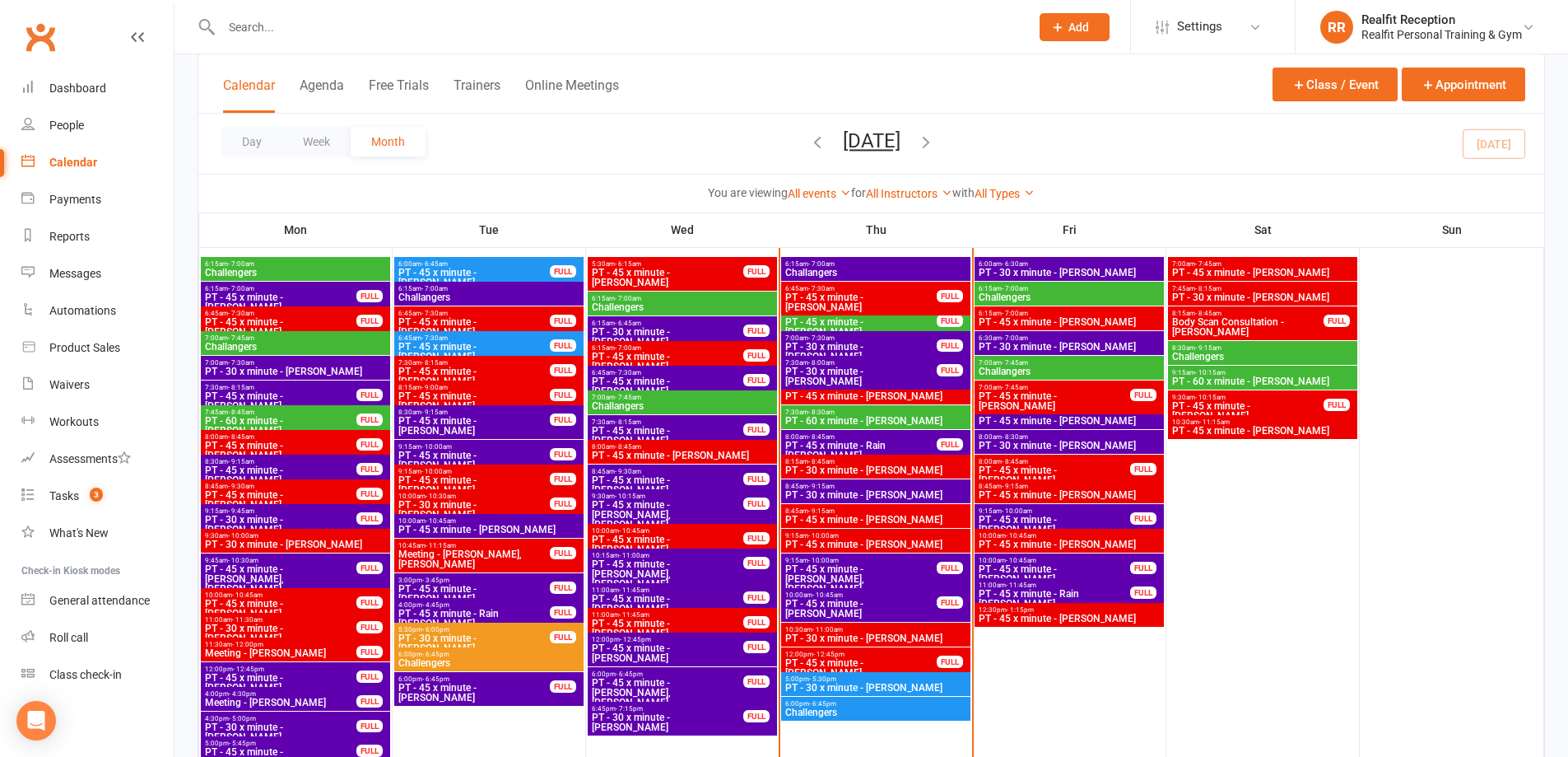
click at [904, 319] on span "PT - 45 x minute - [PERSON_NAME]" at bounding box center [861, 327] width 153 height 20
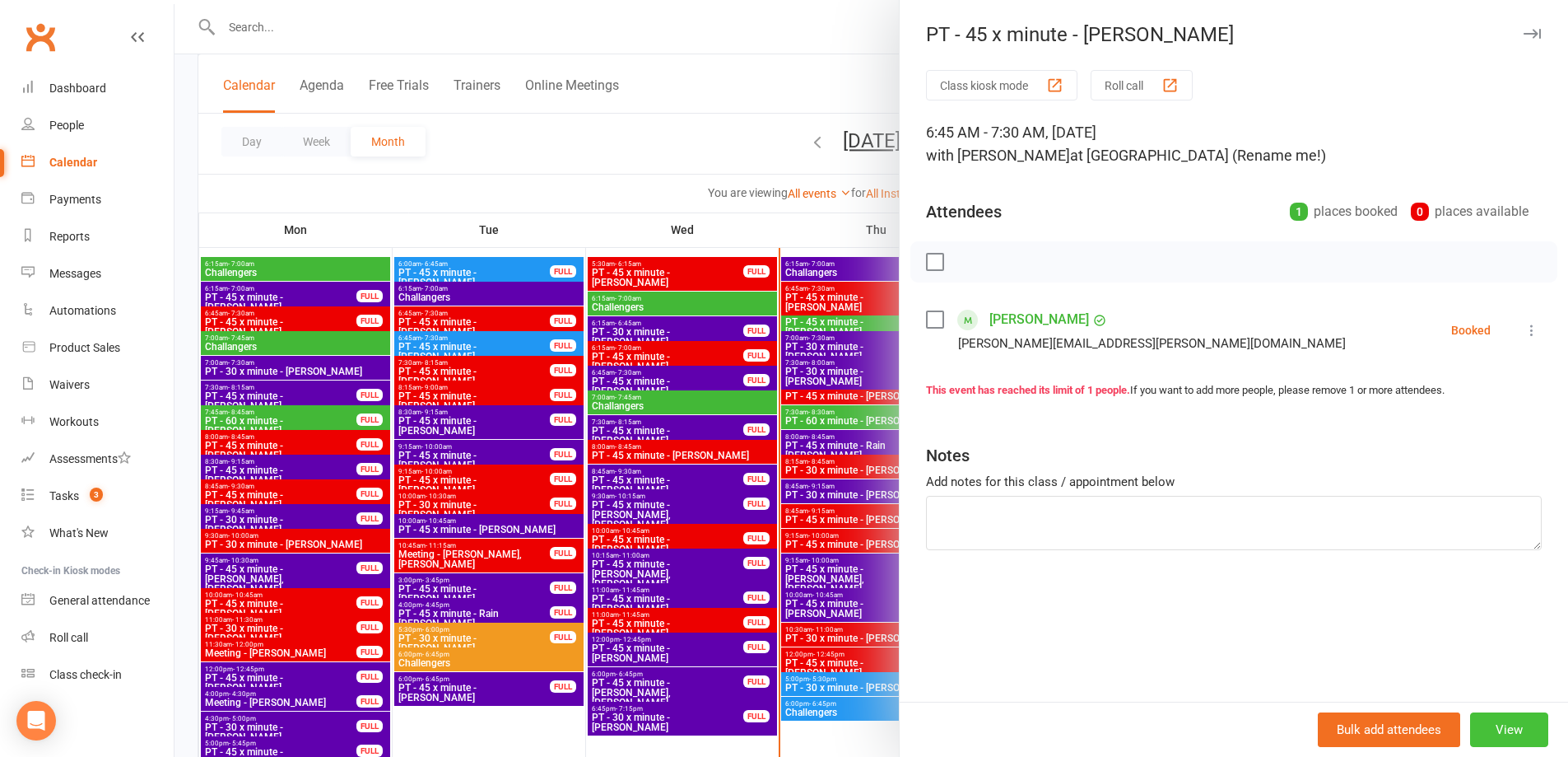
click at [1492, 728] on button "View" at bounding box center [1509, 730] width 78 height 35
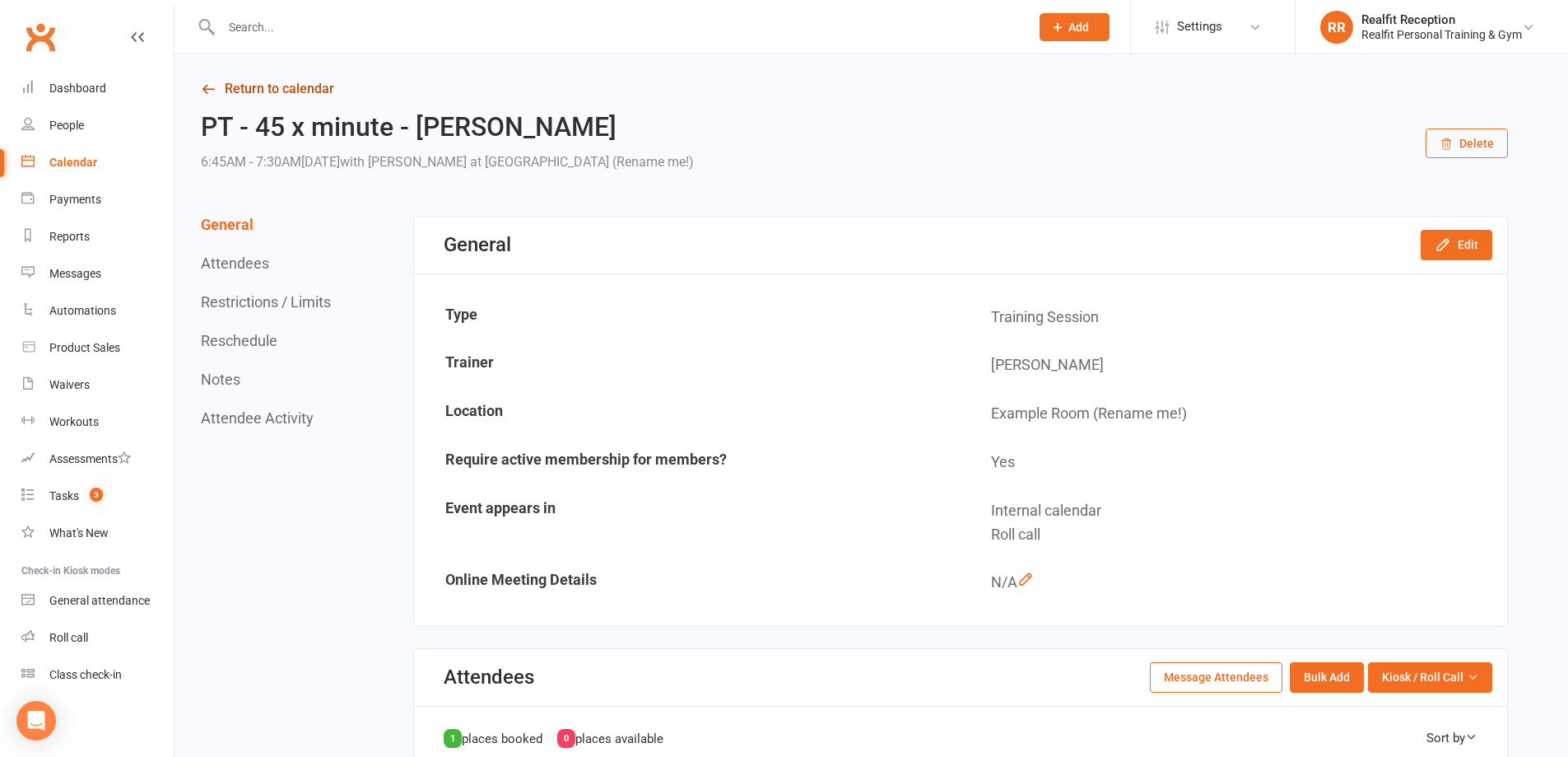
click at [217, 89] on link "Return to calendar" at bounding box center [855, 89] width 1307 height 23
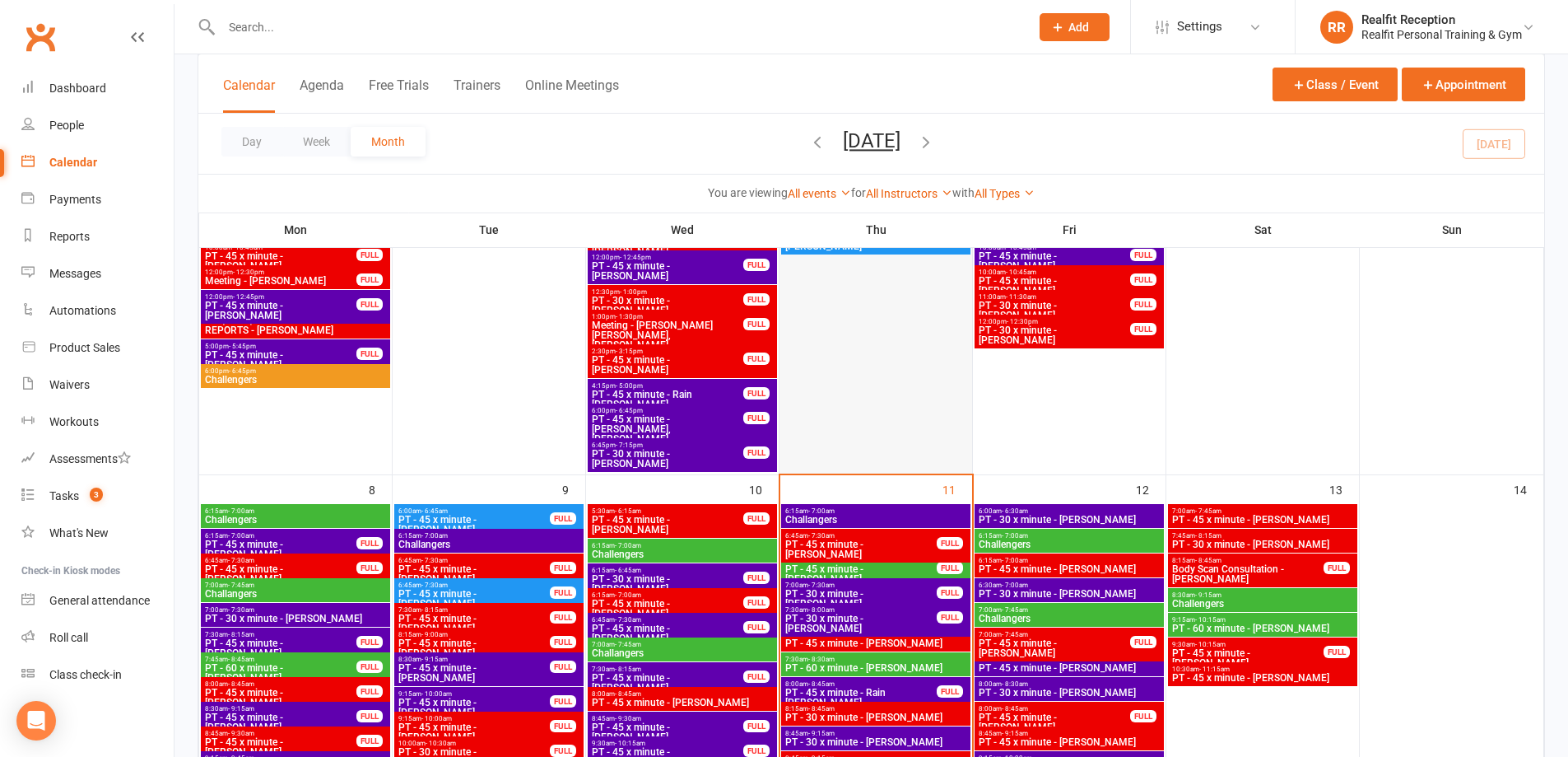
scroll to position [659, 0]
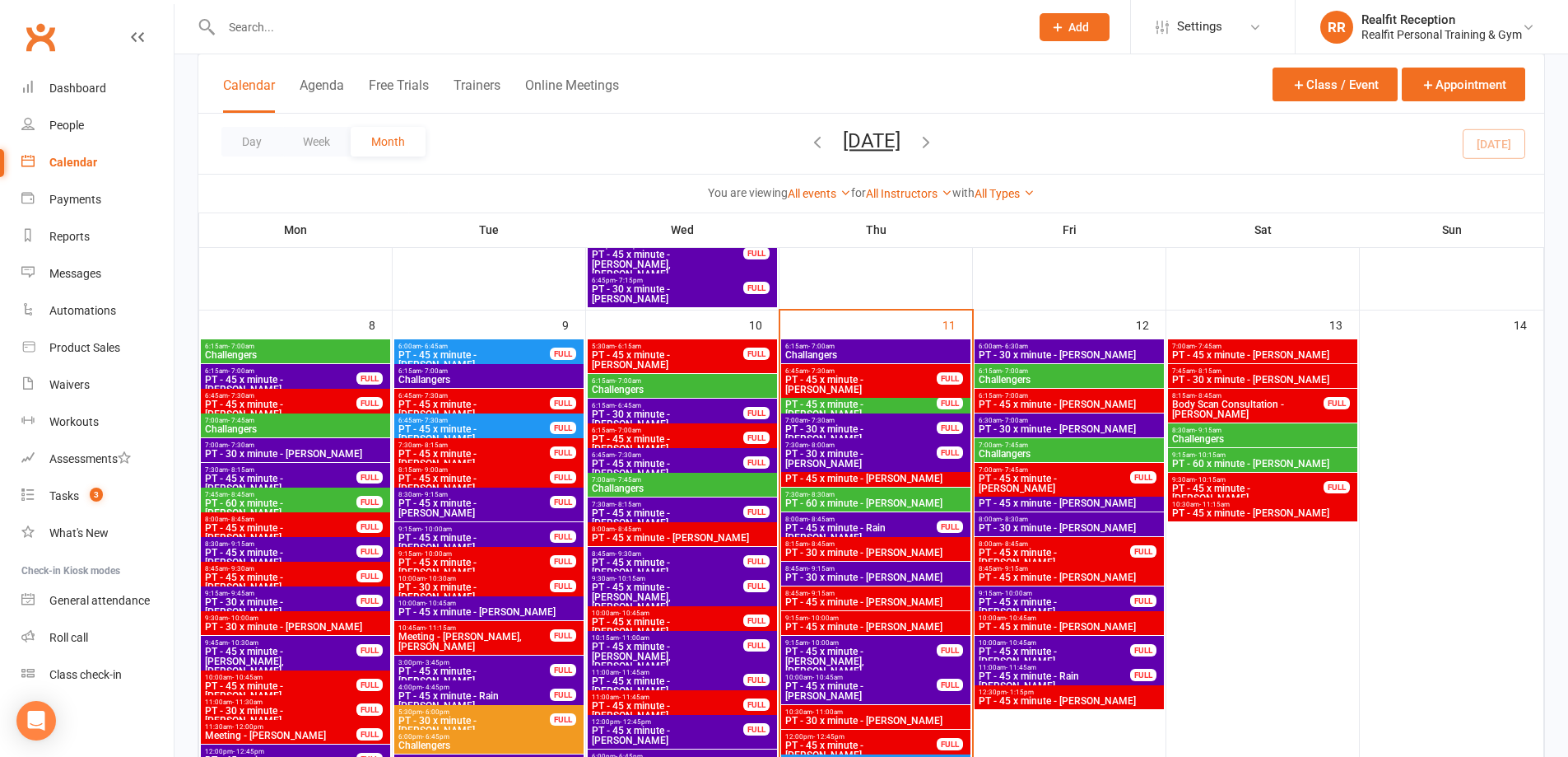
click at [872, 426] on span "PT - 30 x minute - [PERSON_NAME]" at bounding box center [861, 434] width 153 height 20
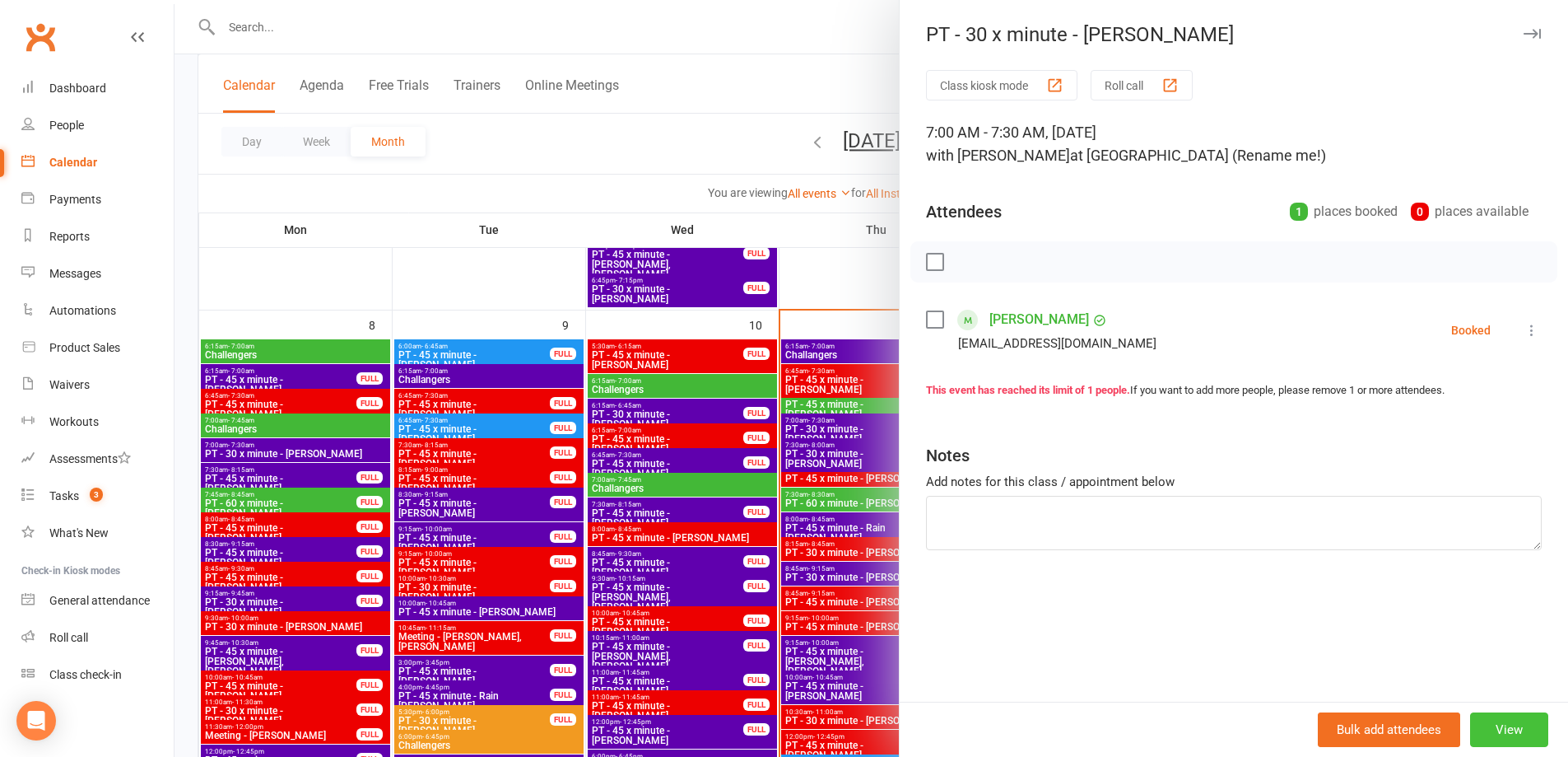
click at [1490, 717] on button "View" at bounding box center [1509, 730] width 78 height 35
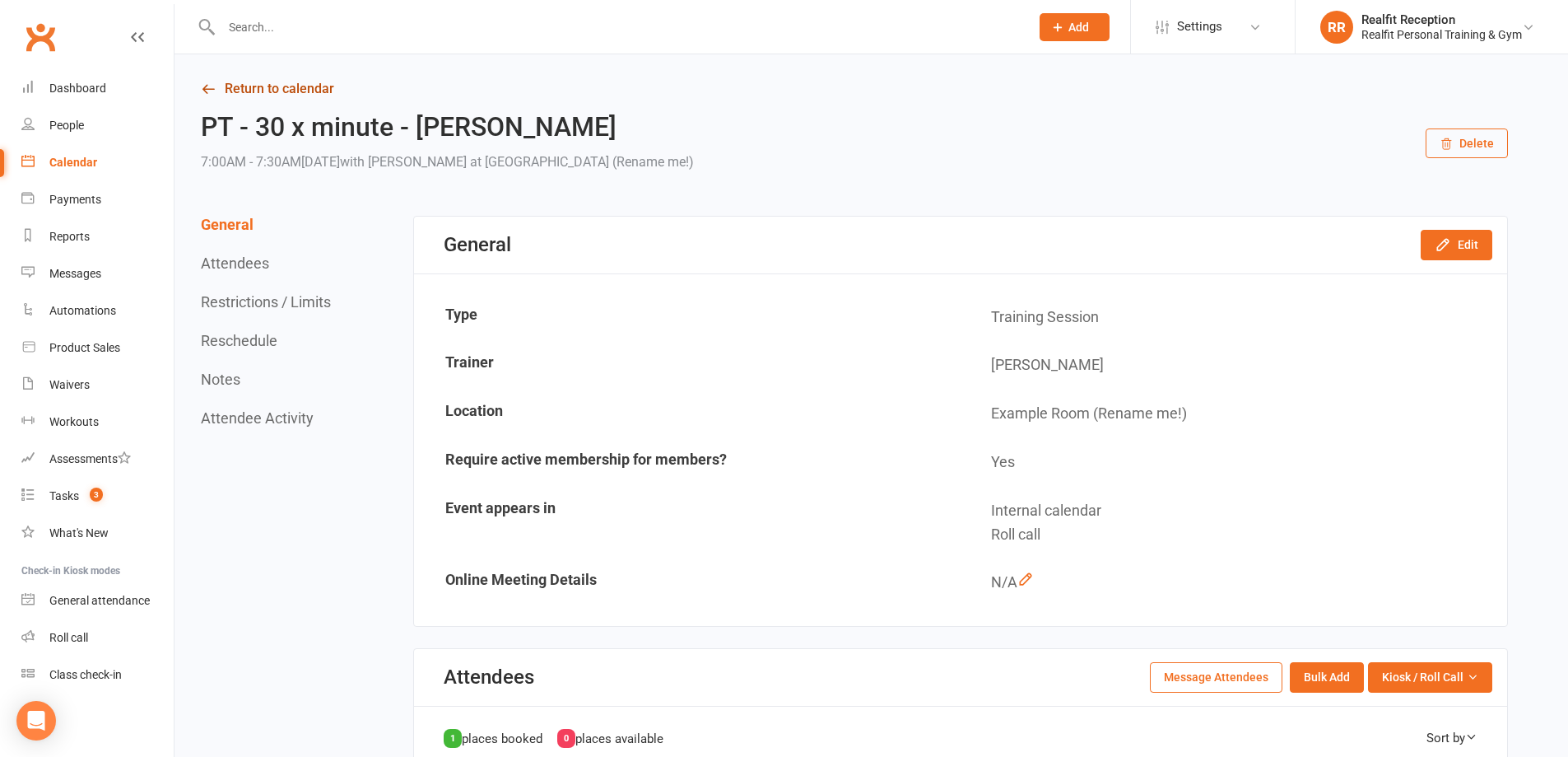
click at [224, 92] on link "Return to calendar" at bounding box center [855, 89] width 1307 height 23
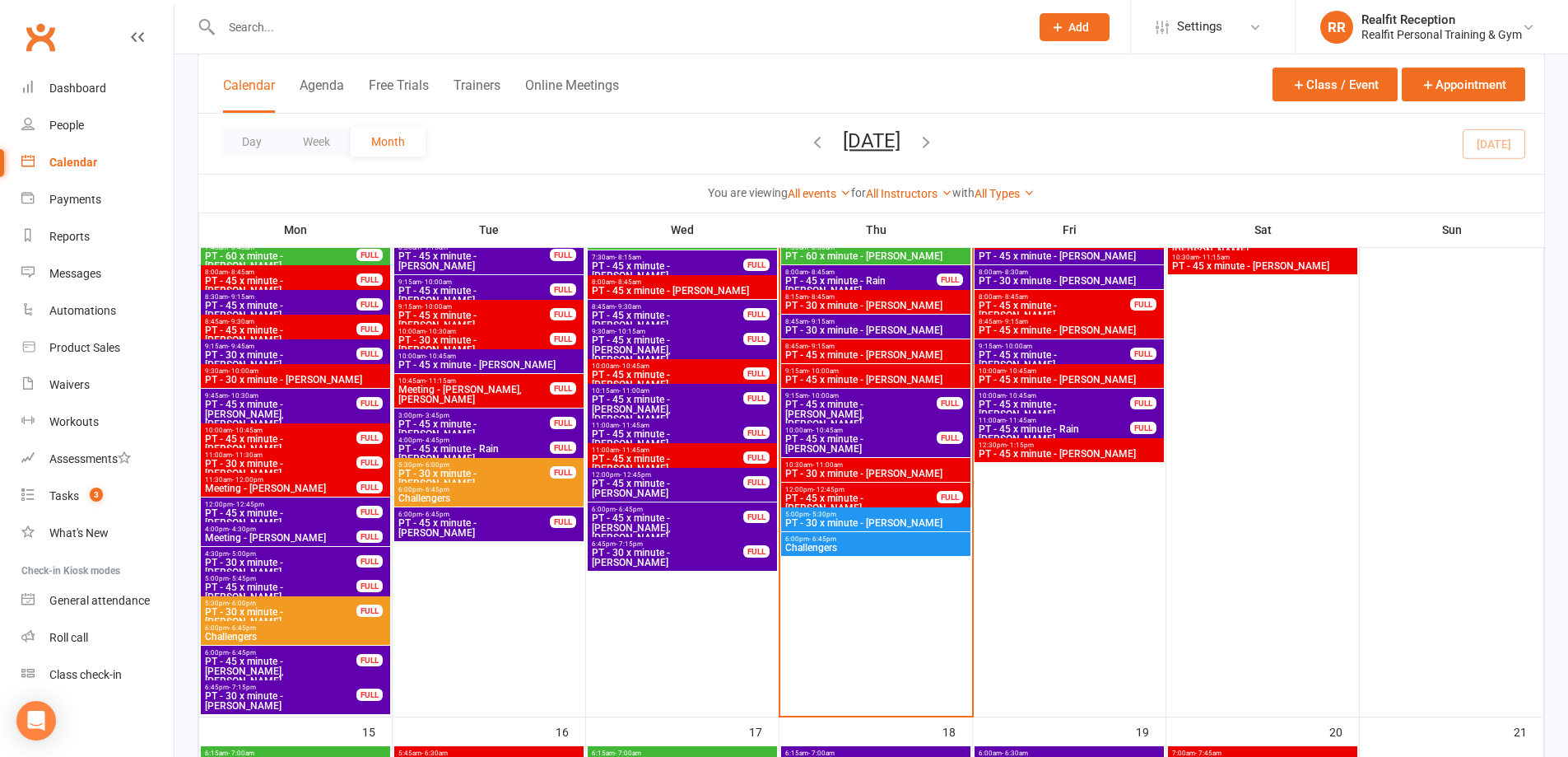
scroll to position [741, 0]
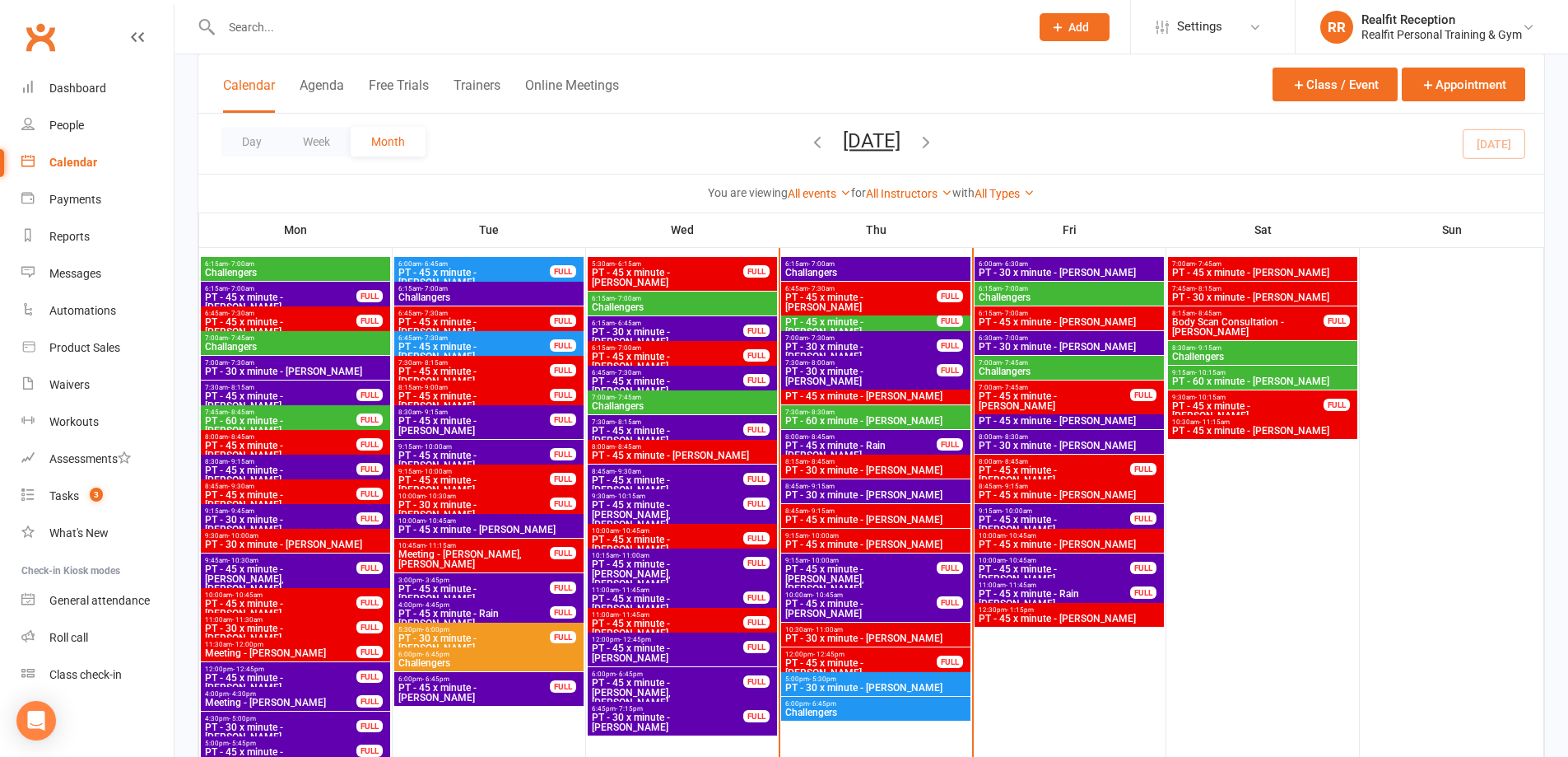
click at [910, 397] on span "PT - 45 x minute - [PERSON_NAME]" at bounding box center [876, 396] width 183 height 10
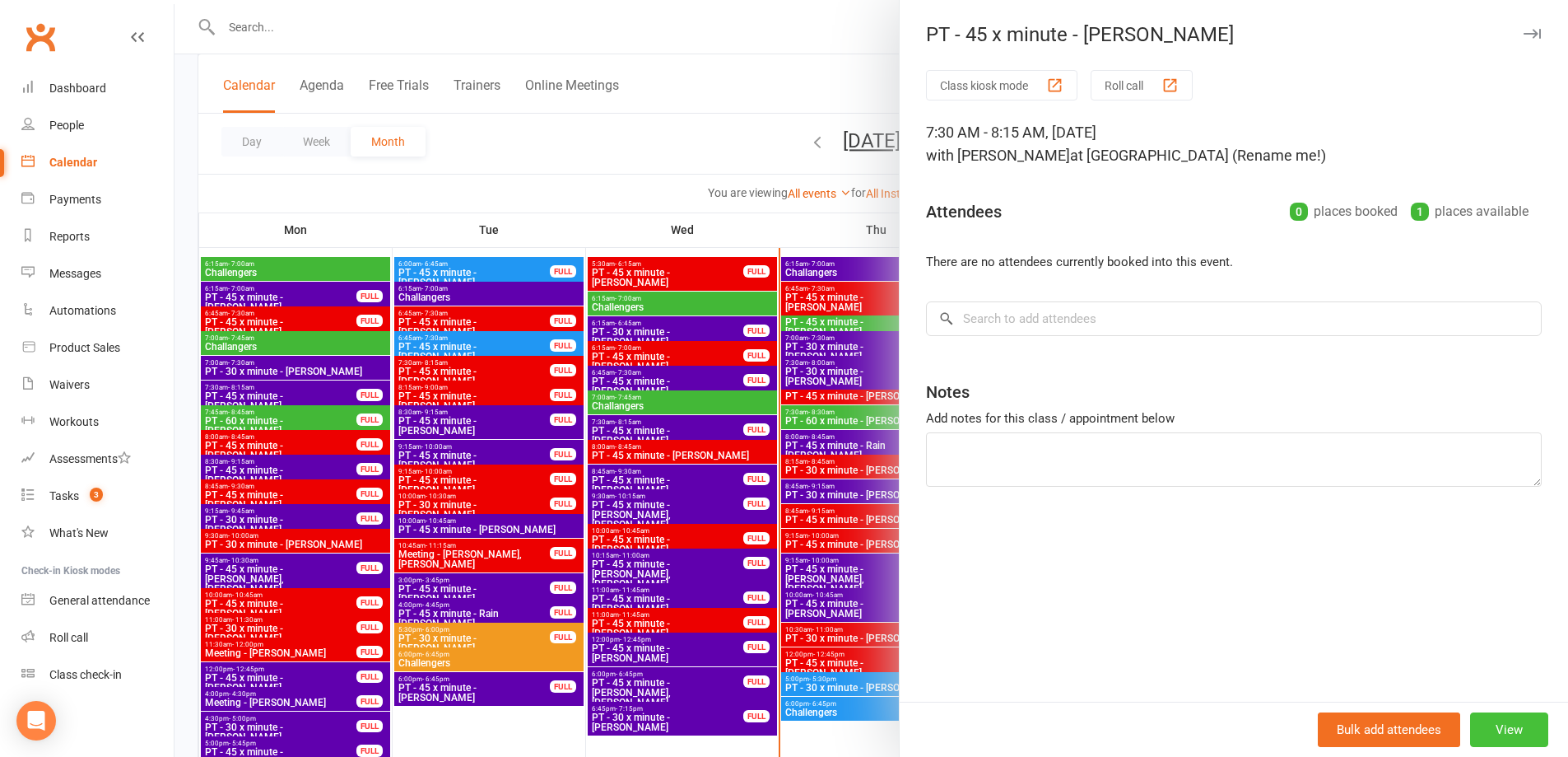
drag, startPoint x: 1488, startPoint y: 735, endPoint x: 1480, endPoint y: 725, distance: 12.8
click at [1487, 735] on button "View" at bounding box center [1509, 730] width 78 height 35
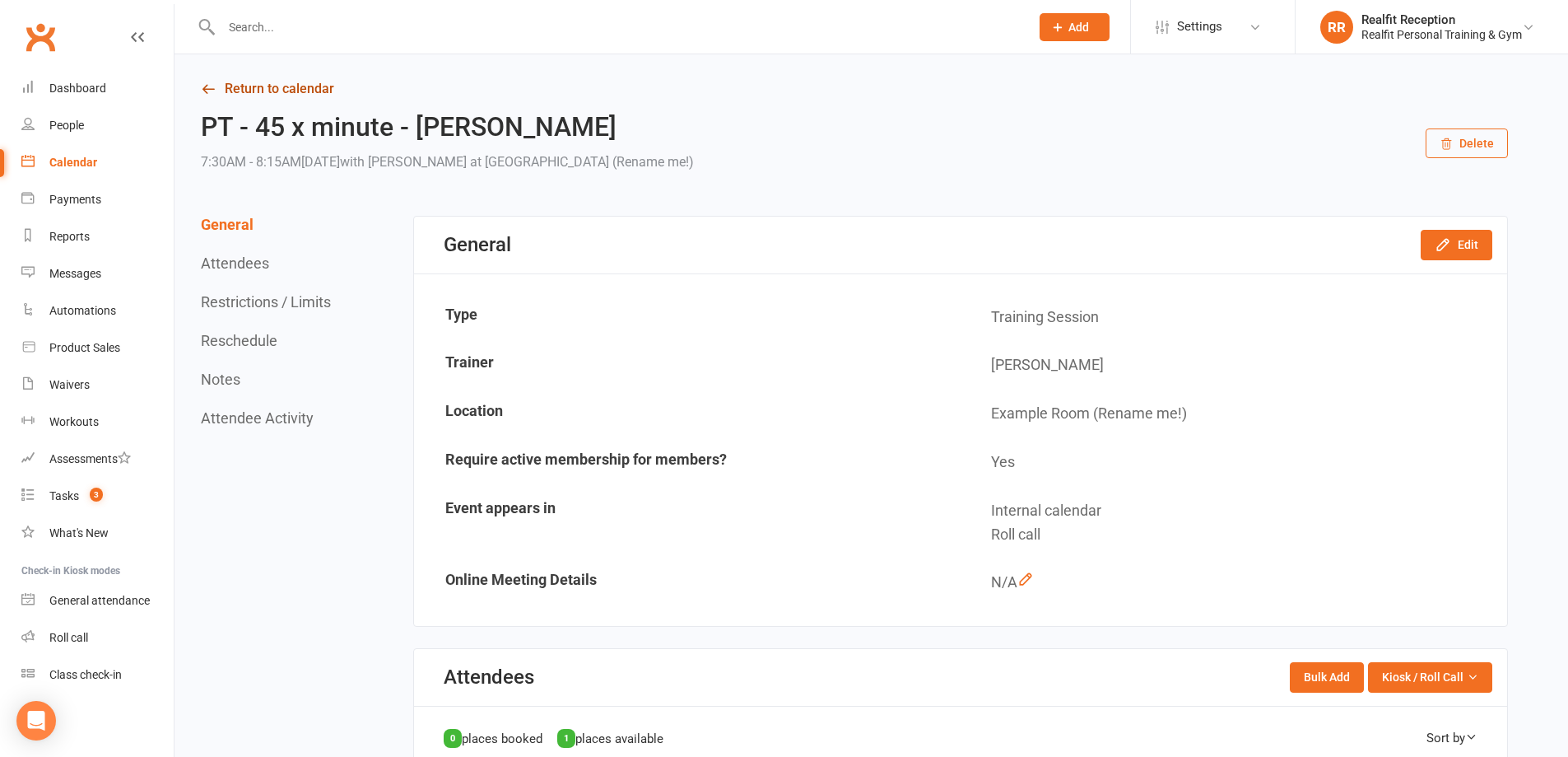
click at [224, 92] on link "Return to calendar" at bounding box center [855, 89] width 1307 height 23
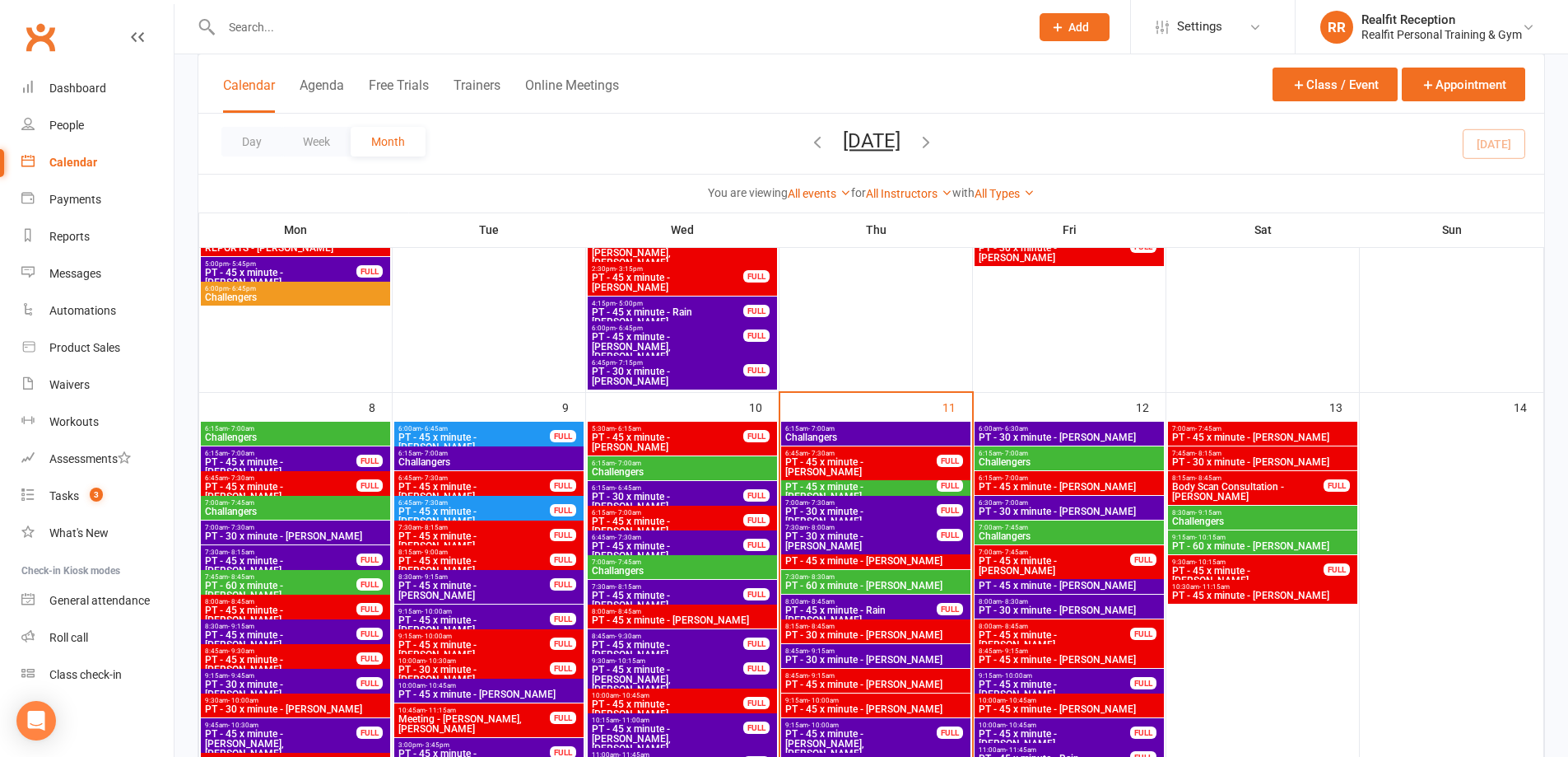
scroll to position [741, 0]
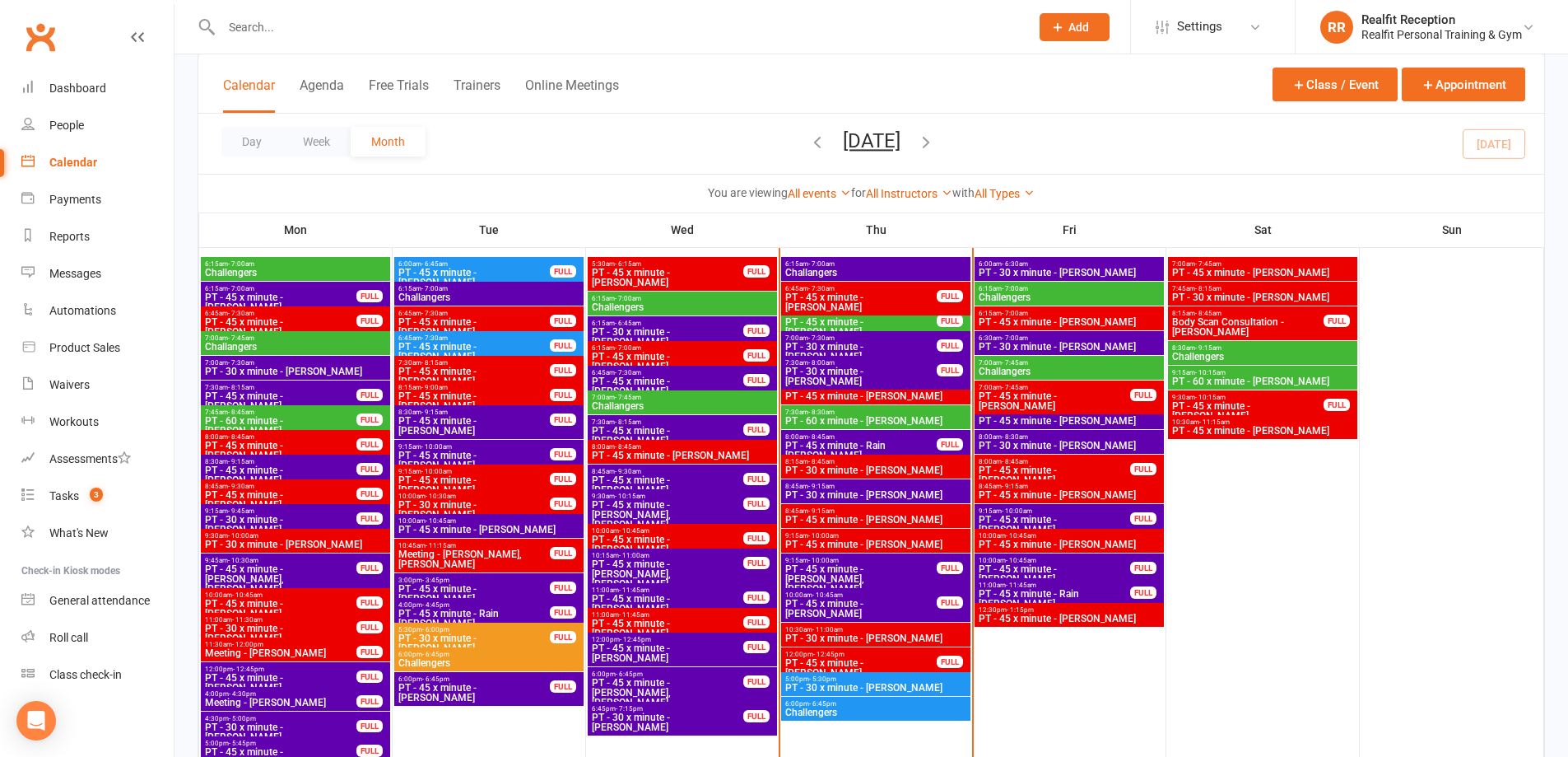
click at [895, 416] on span "PT - 60 x minute - [PERSON_NAME]" at bounding box center [876, 421] width 183 height 10
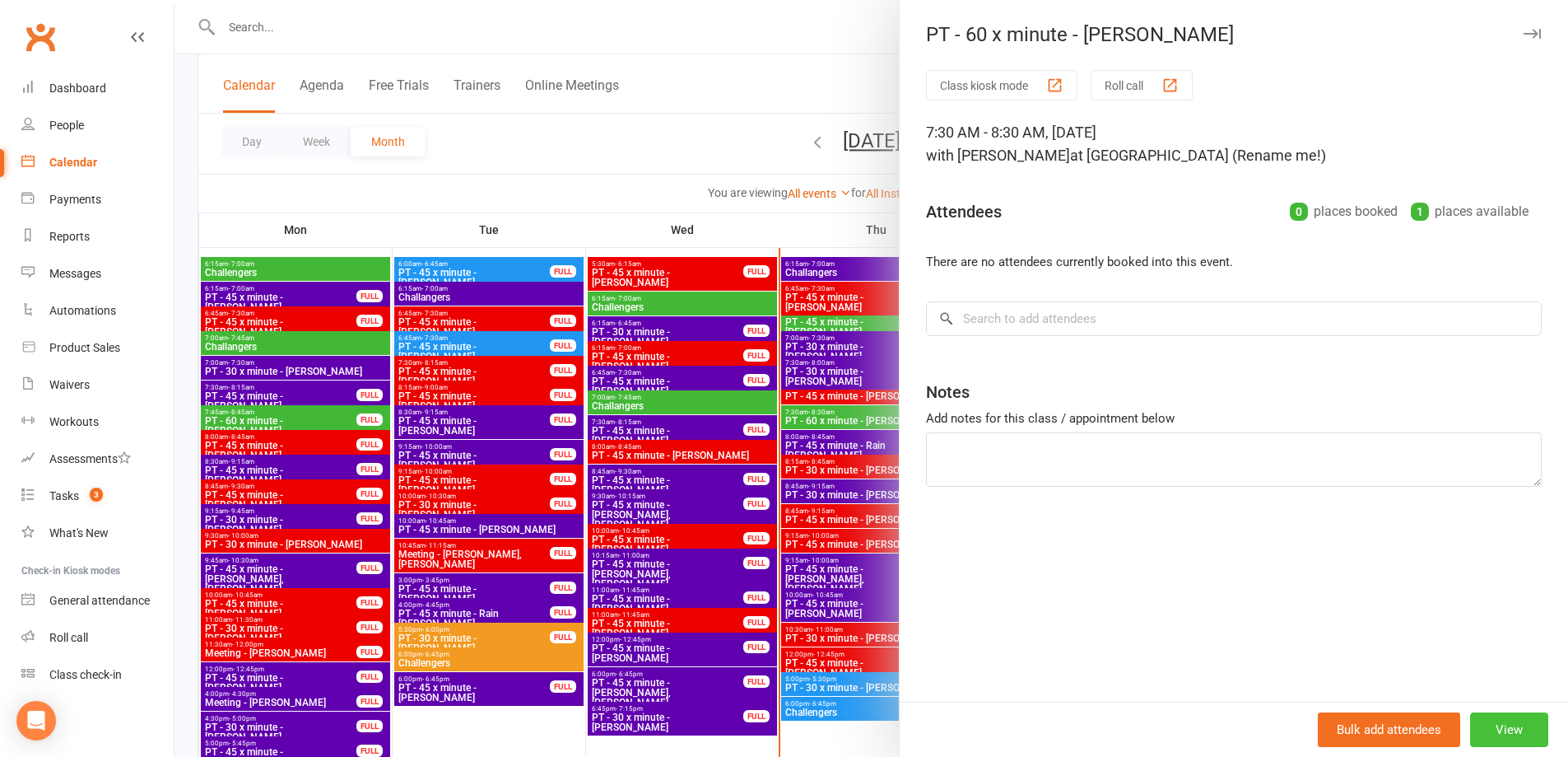
click at [1495, 723] on button "View" at bounding box center [1509, 730] width 78 height 35
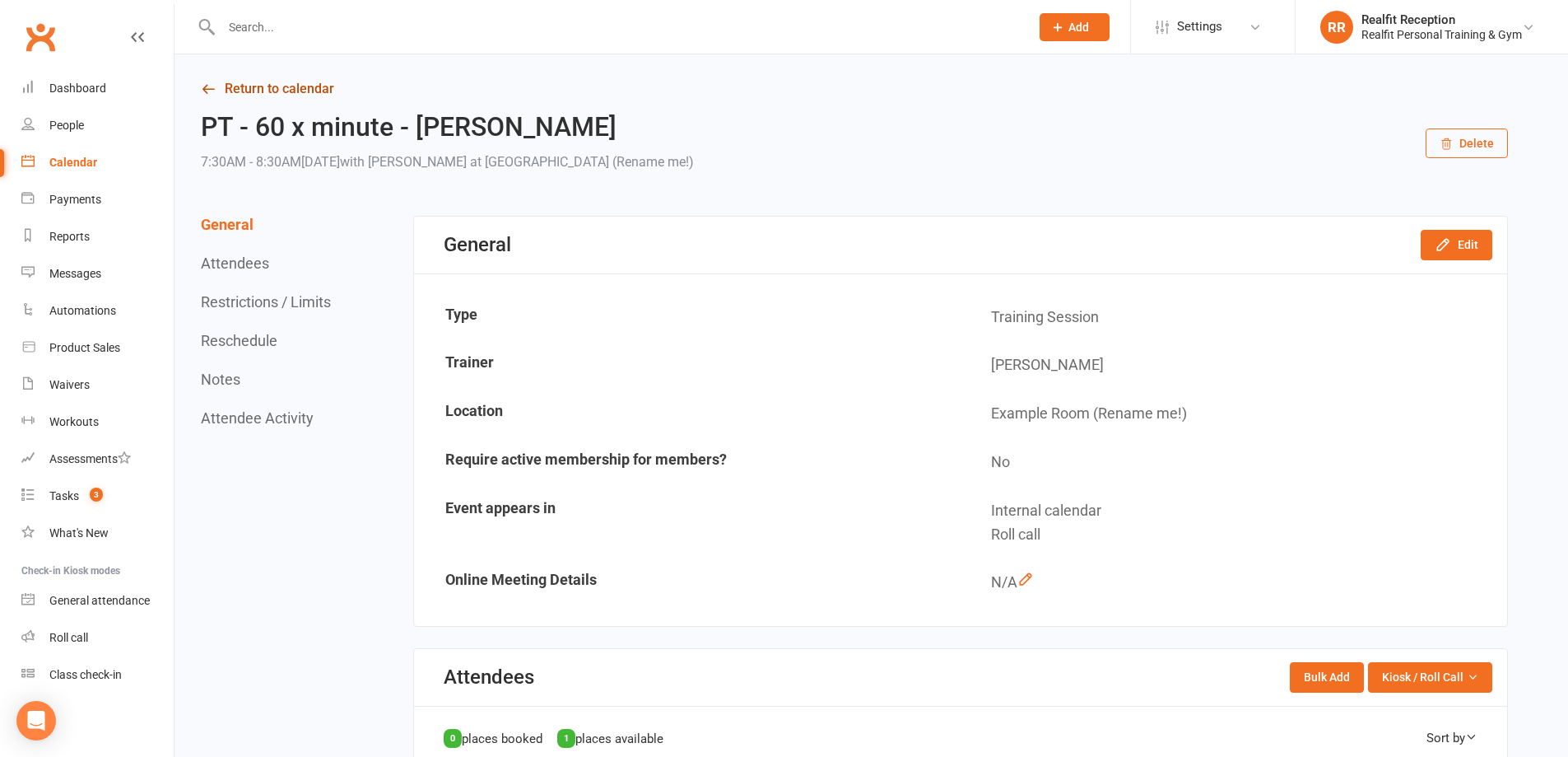
click at [259, 84] on link "Return to calendar" at bounding box center [855, 89] width 1307 height 23
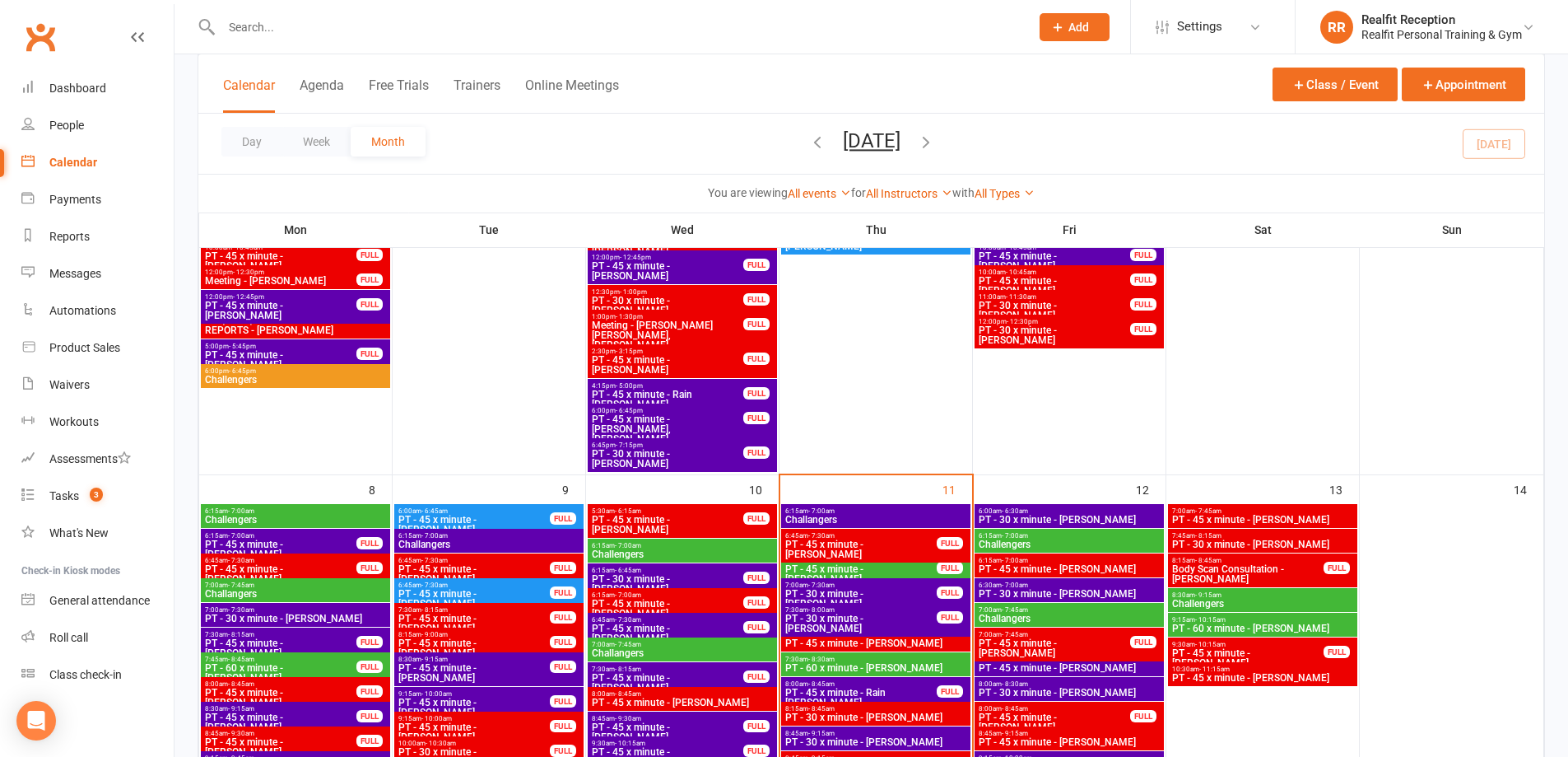
scroll to position [576, 0]
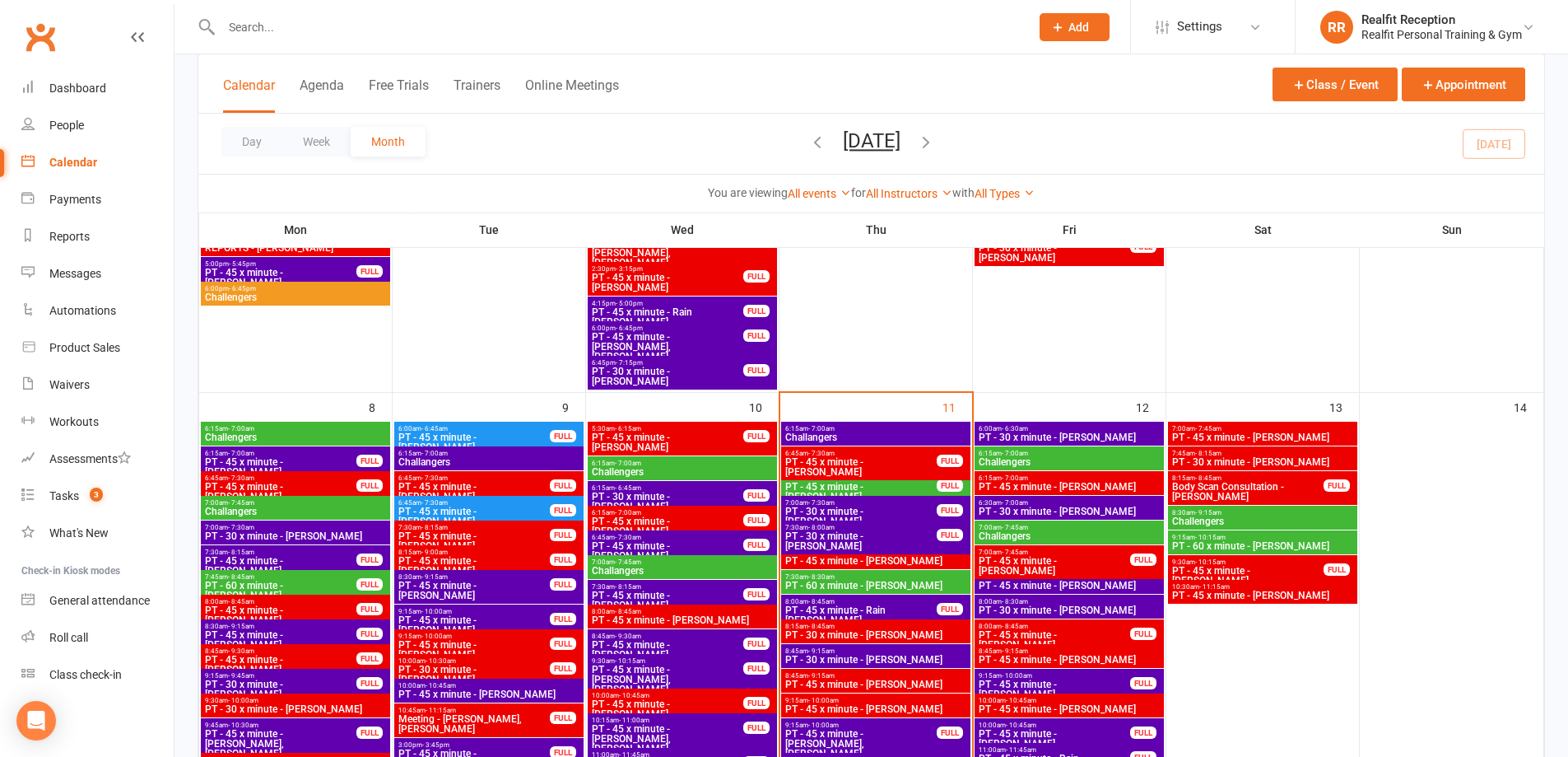
click at [900, 608] on span "PT - 45 x minute - Rain [PERSON_NAME]" at bounding box center [861, 616] width 153 height 20
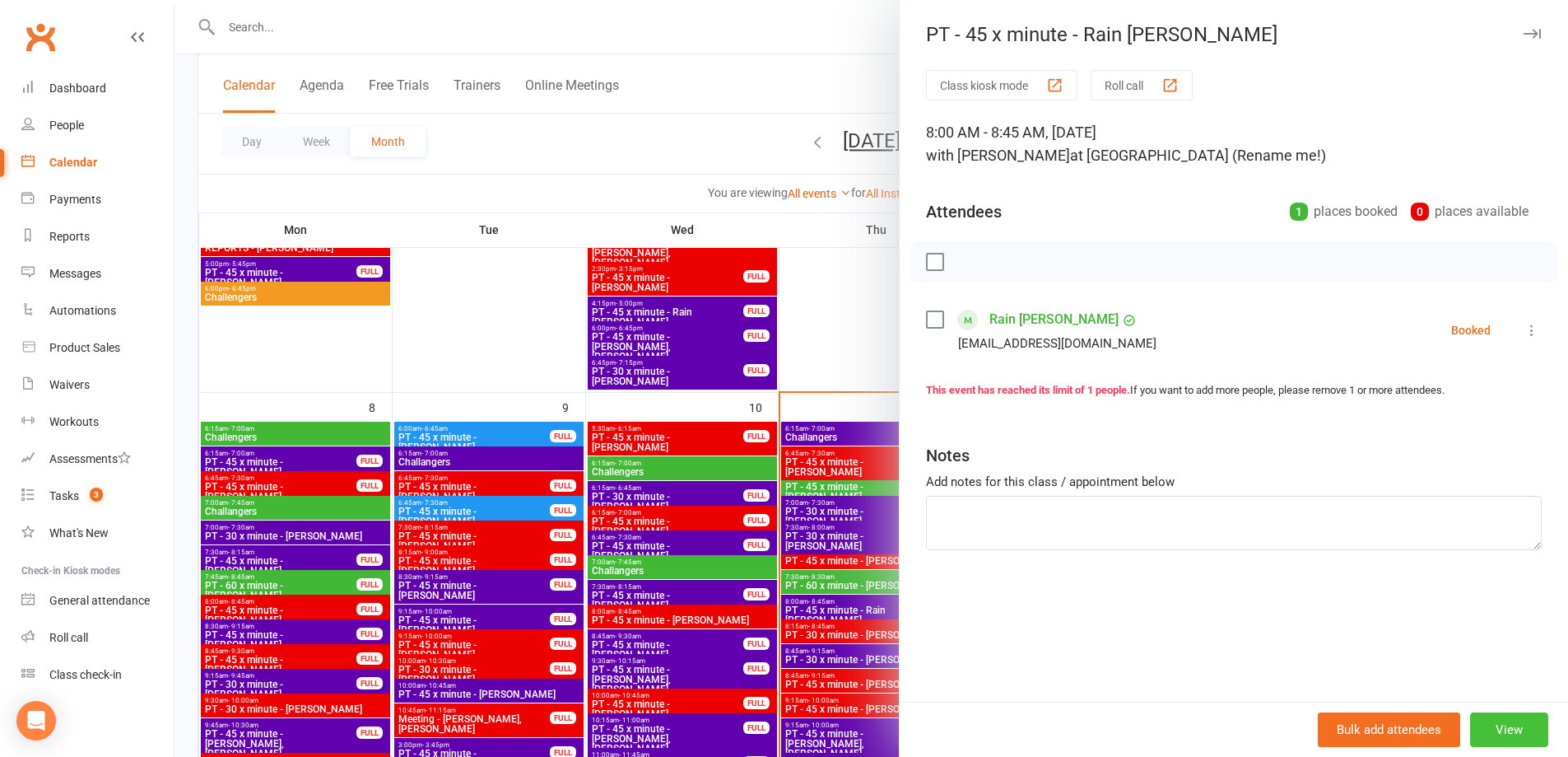
click at [1484, 731] on button "View" at bounding box center [1509, 730] width 78 height 35
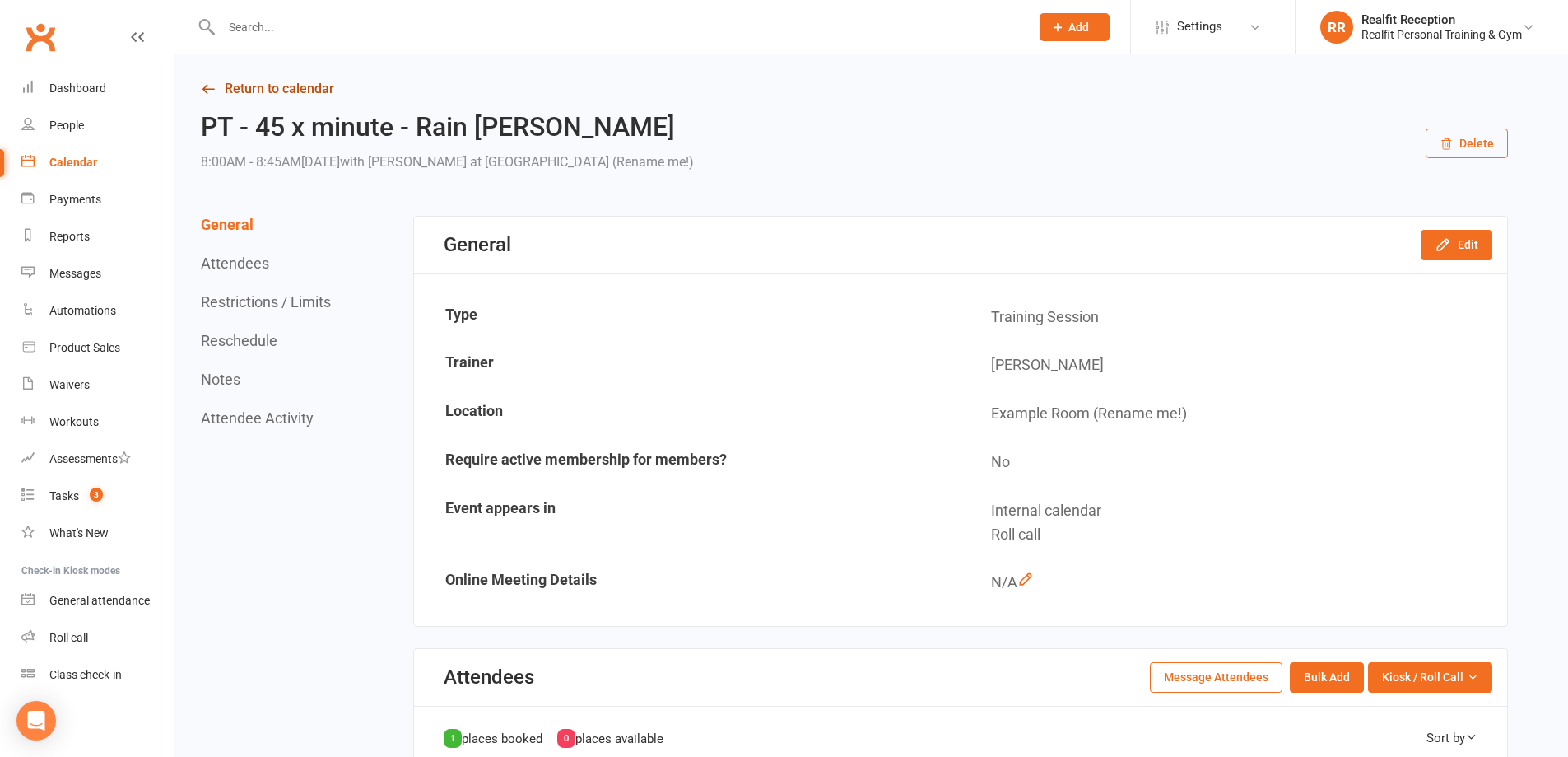
click at [239, 96] on link "Return to calendar" at bounding box center [855, 89] width 1307 height 23
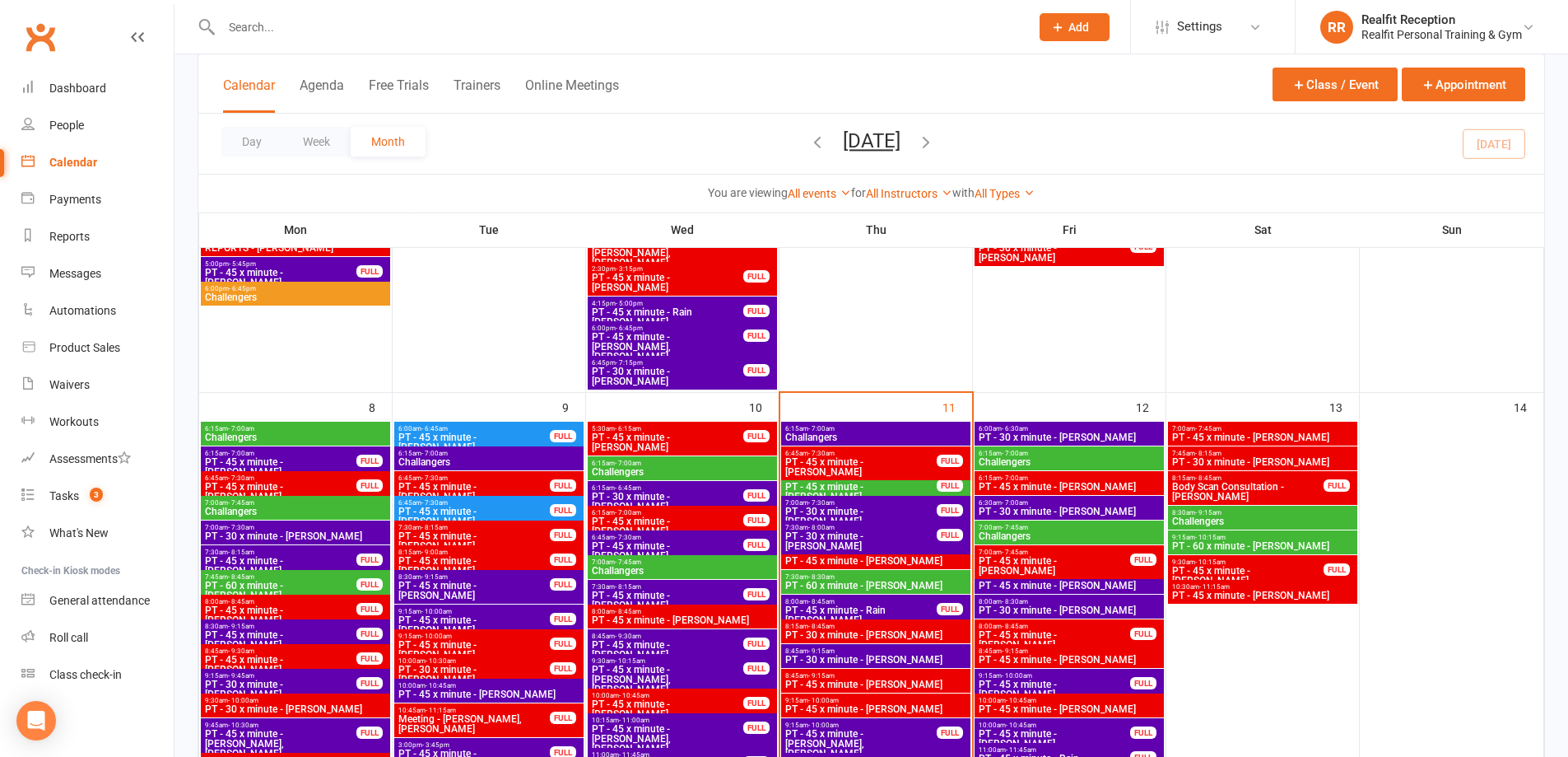
scroll to position [741, 0]
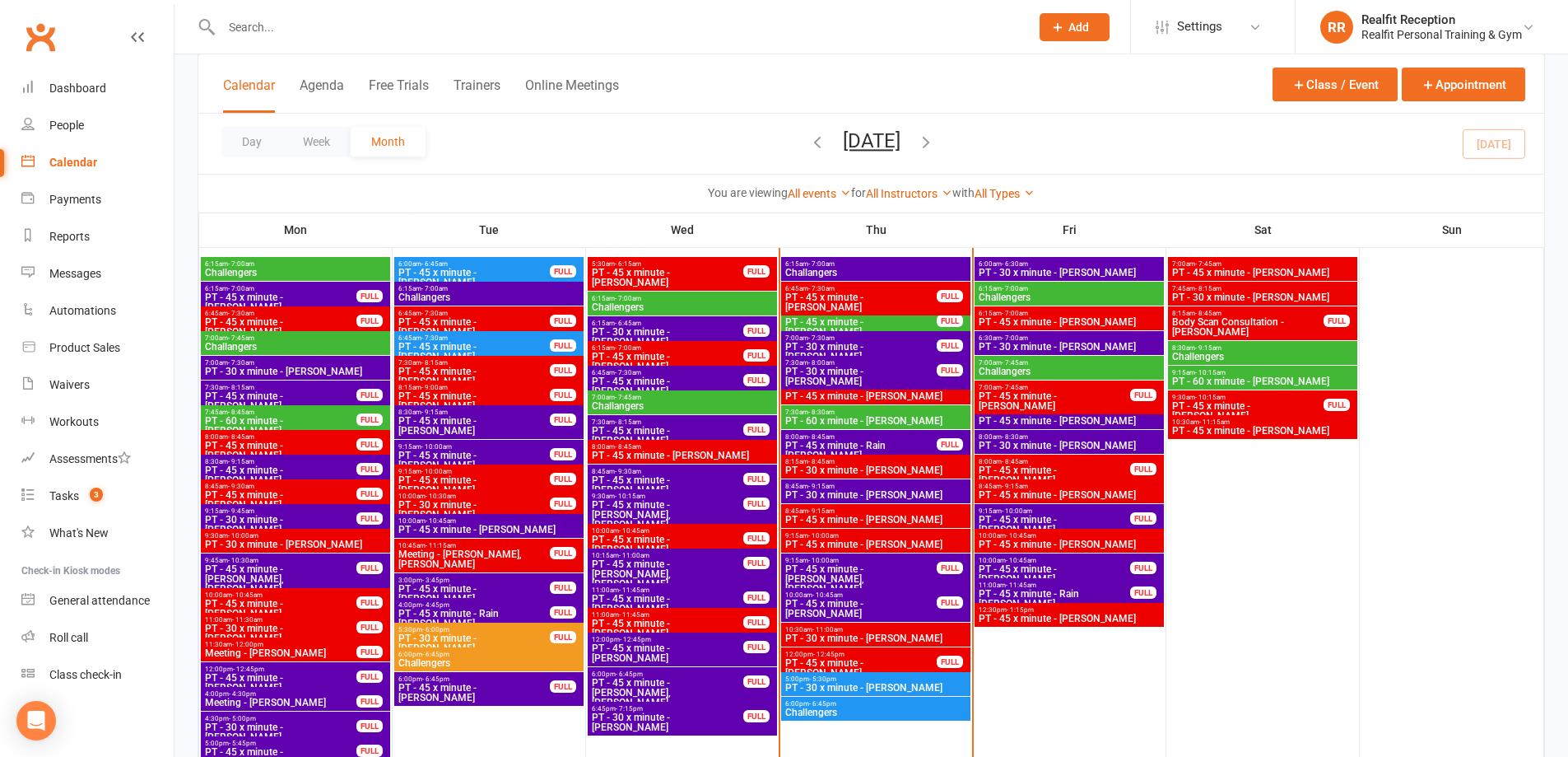
click at [906, 495] on span "PT - 30 x minute - [PERSON_NAME]" at bounding box center [876, 495] width 183 height 10
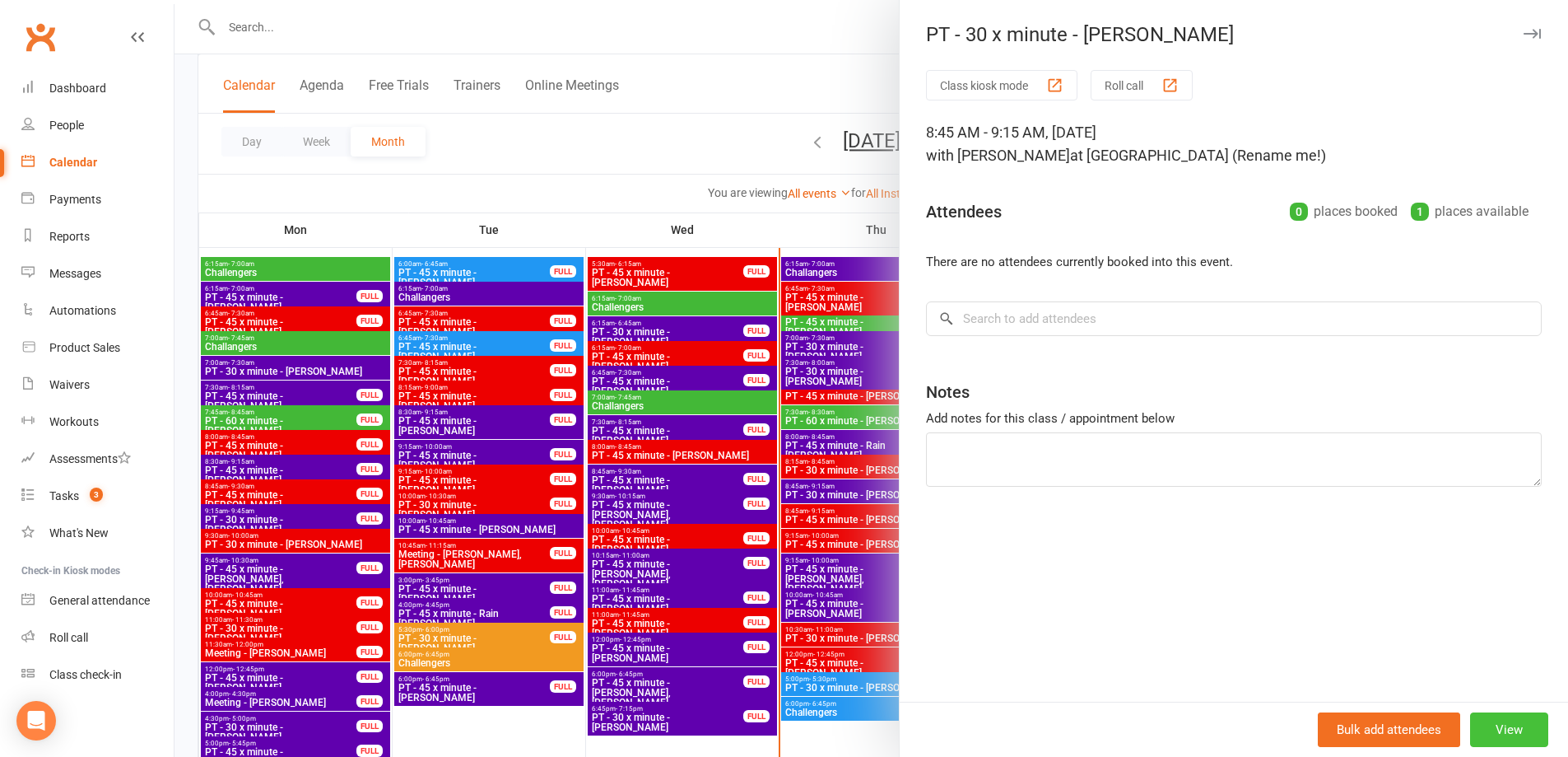
drag, startPoint x: 1498, startPoint y: 716, endPoint x: 1487, endPoint y: 714, distance: 11.2
click at [1497, 716] on button "View" at bounding box center [1509, 730] width 78 height 35
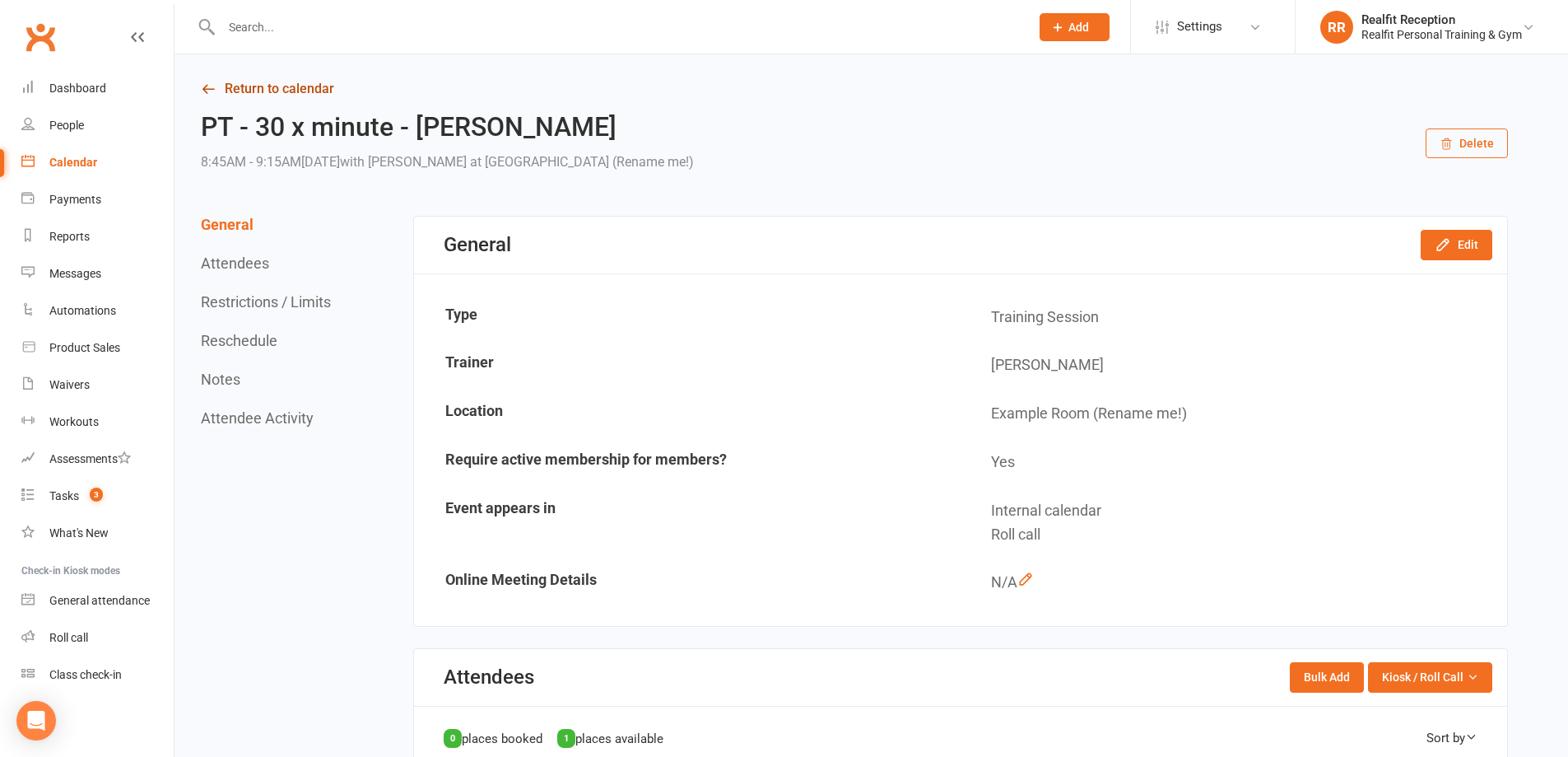
click at [288, 100] on link "Return to calendar" at bounding box center [855, 89] width 1307 height 23
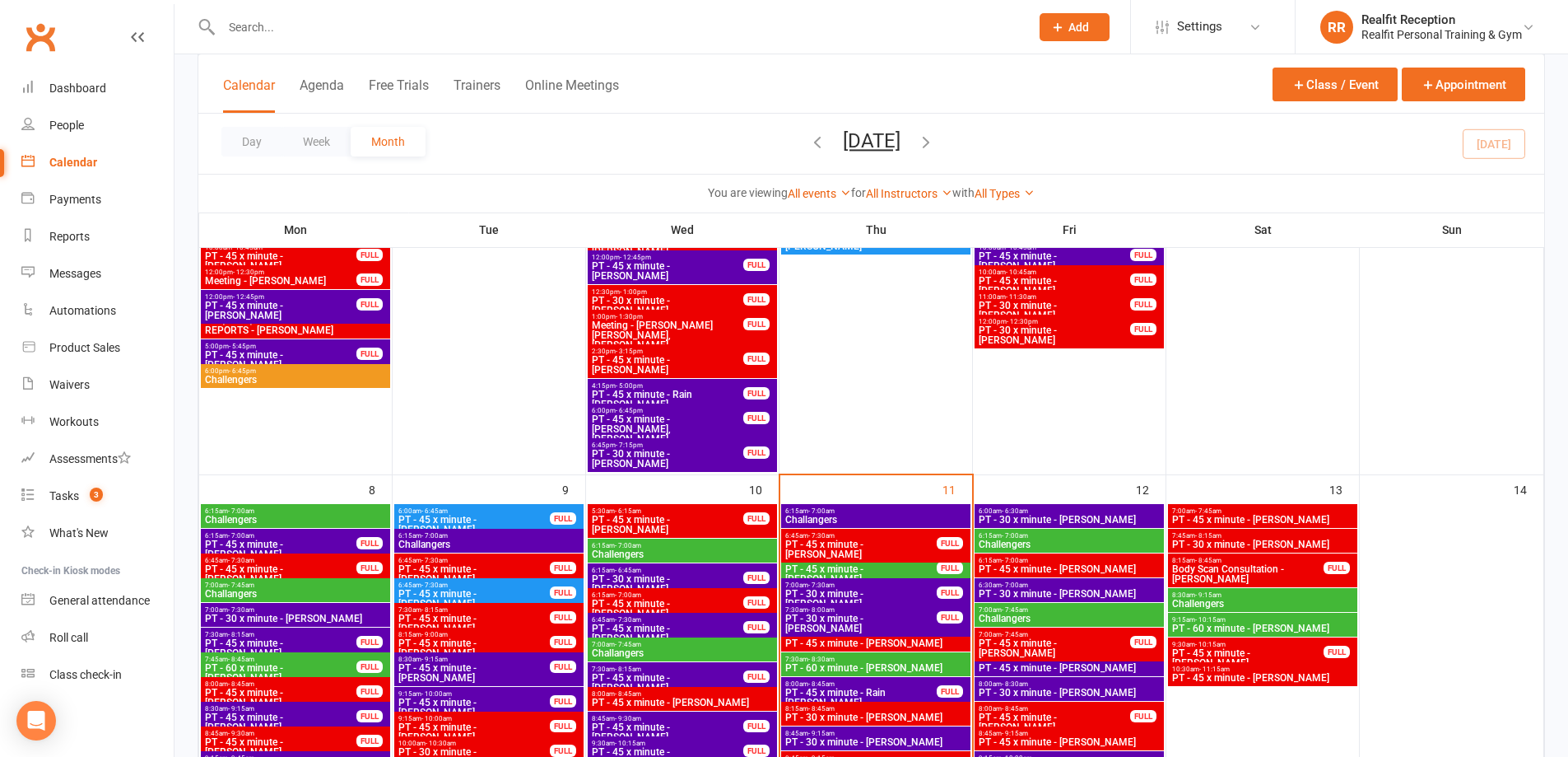
scroll to position [741, 0]
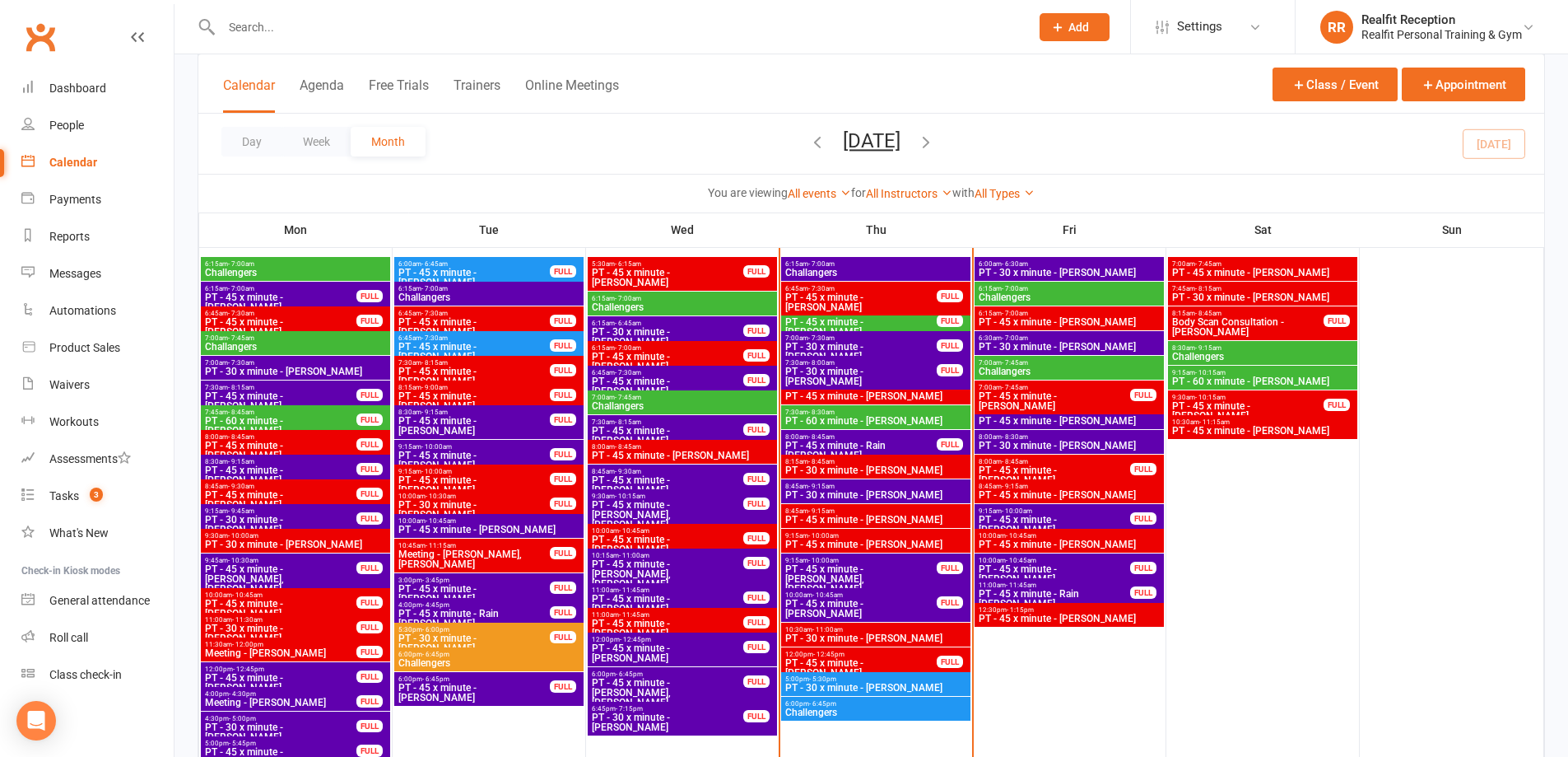
click at [904, 517] on span "PT - 45 x minute - [PERSON_NAME]" at bounding box center [876, 520] width 183 height 10
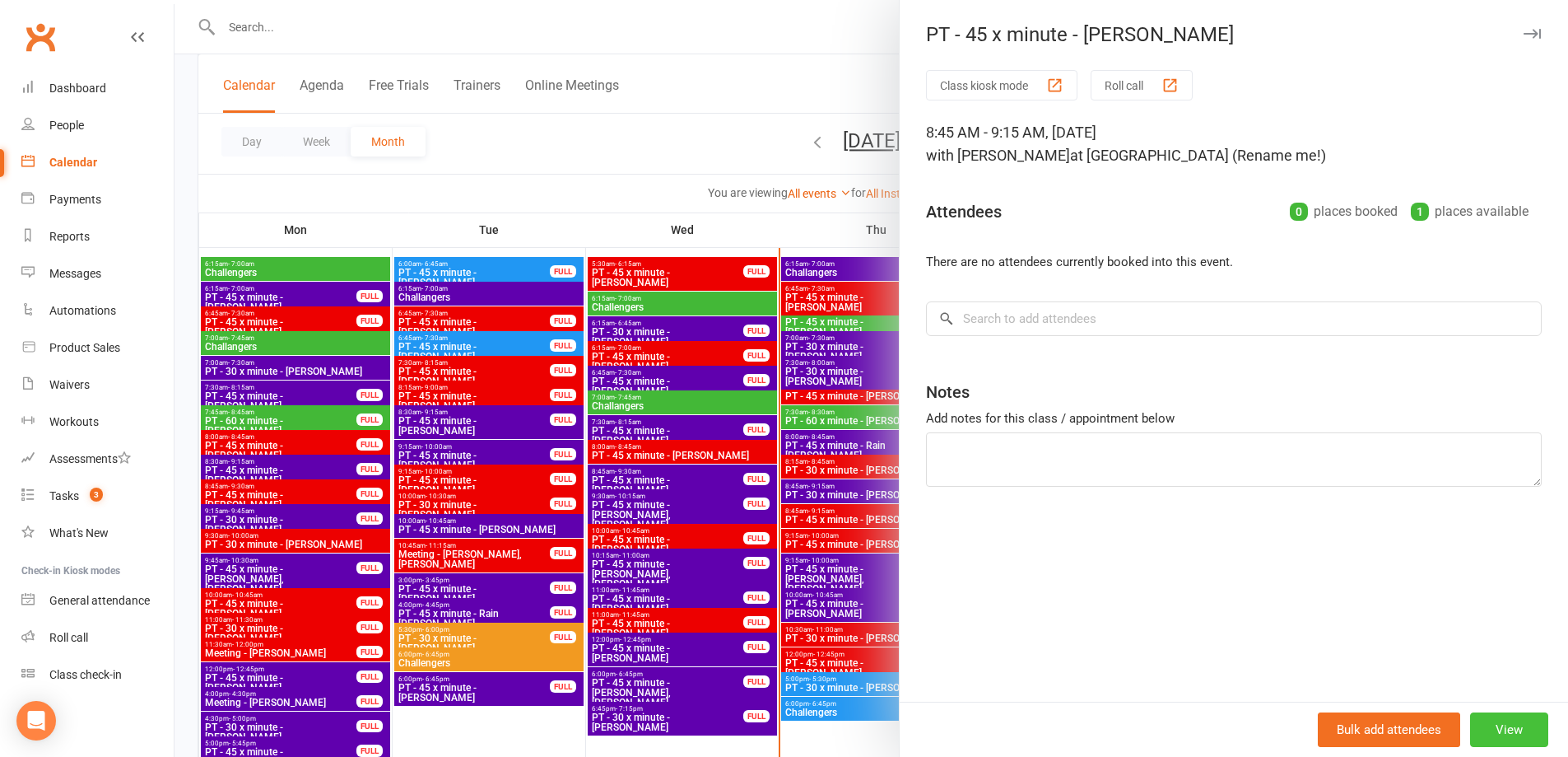
drag, startPoint x: 1484, startPoint y: 734, endPoint x: 1469, endPoint y: 725, distance: 17.5
click at [1483, 734] on button "View" at bounding box center [1509, 730] width 78 height 35
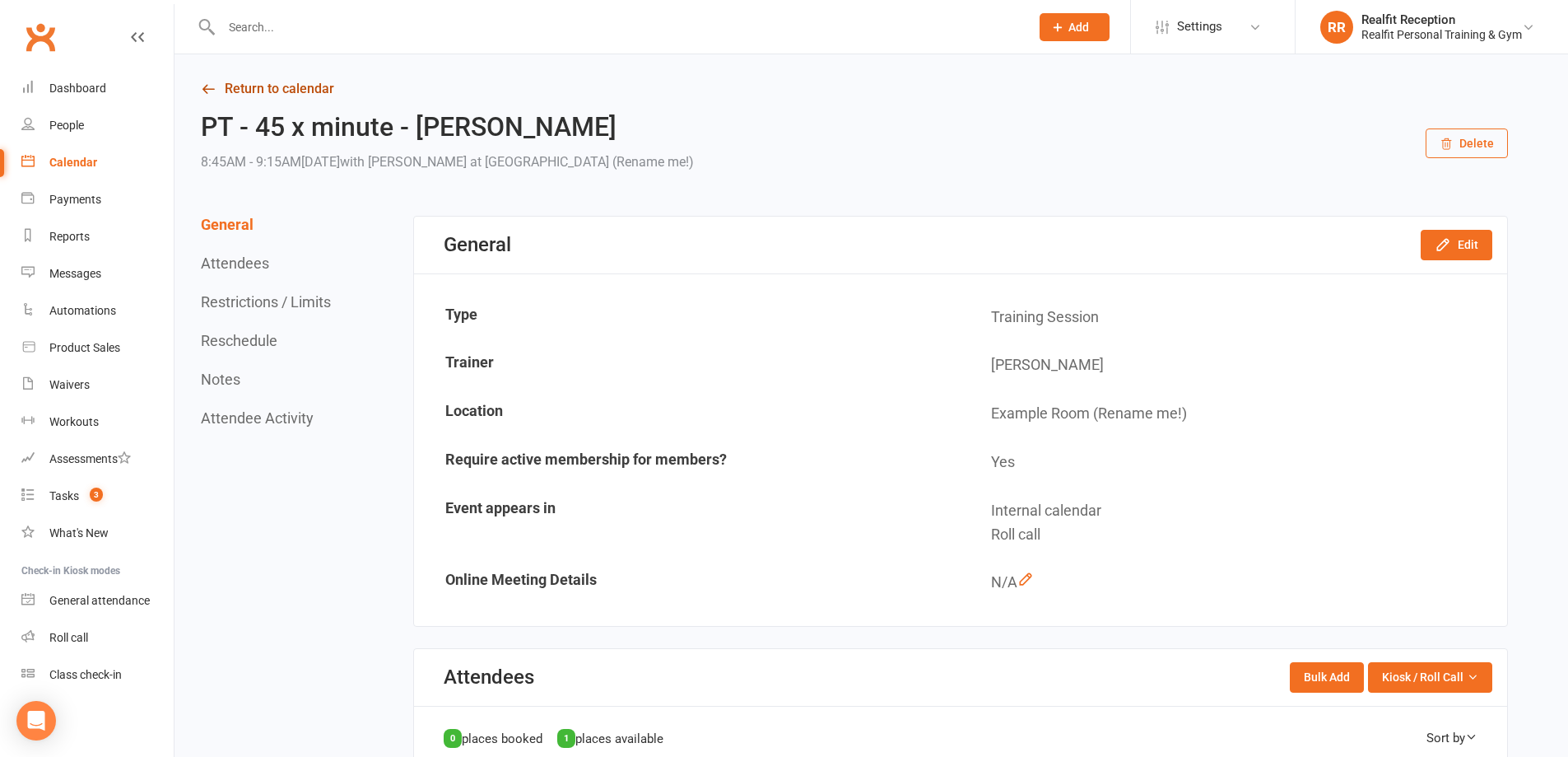
click at [273, 89] on link "Return to calendar" at bounding box center [855, 89] width 1307 height 23
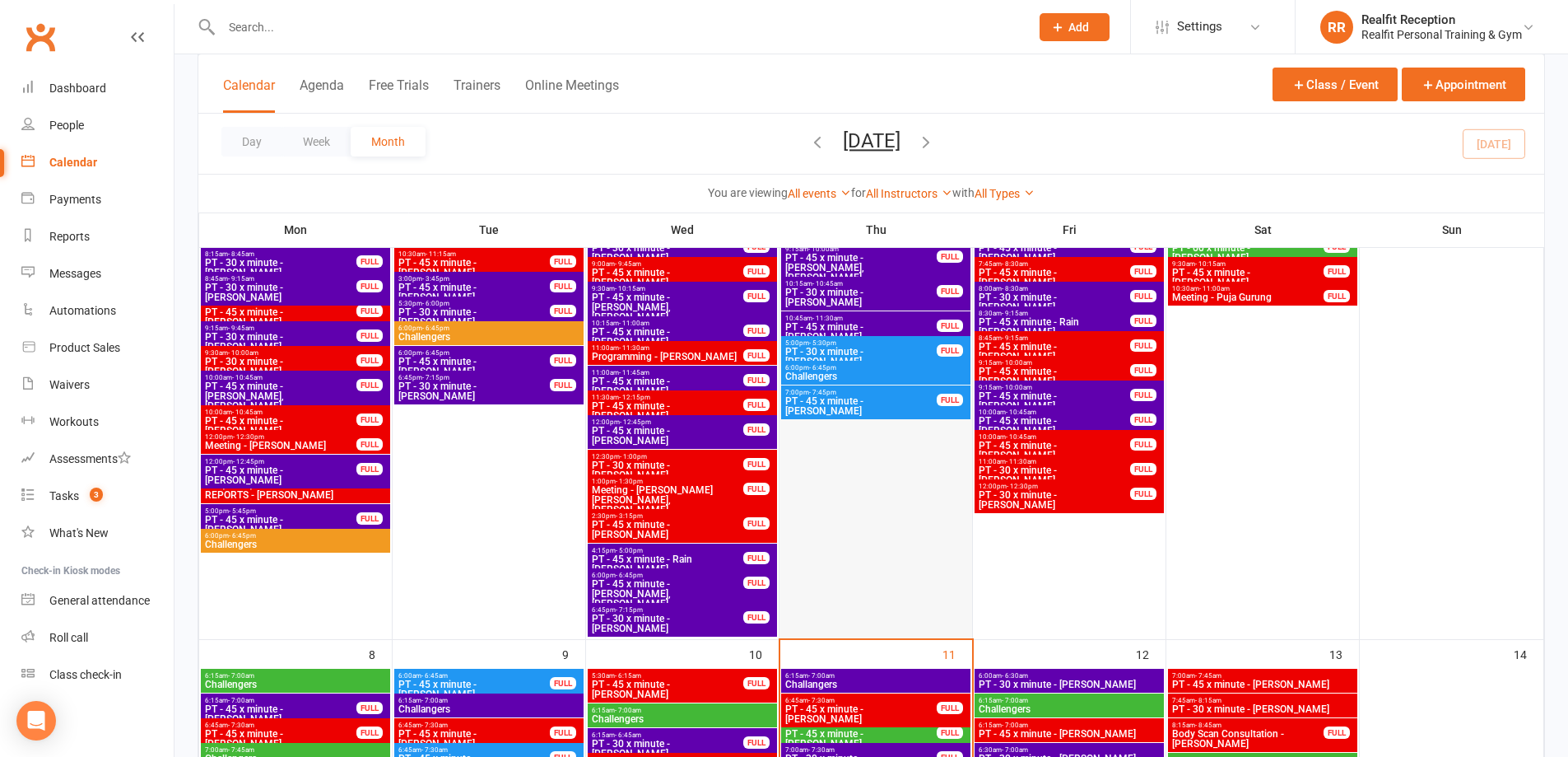
scroll to position [741, 0]
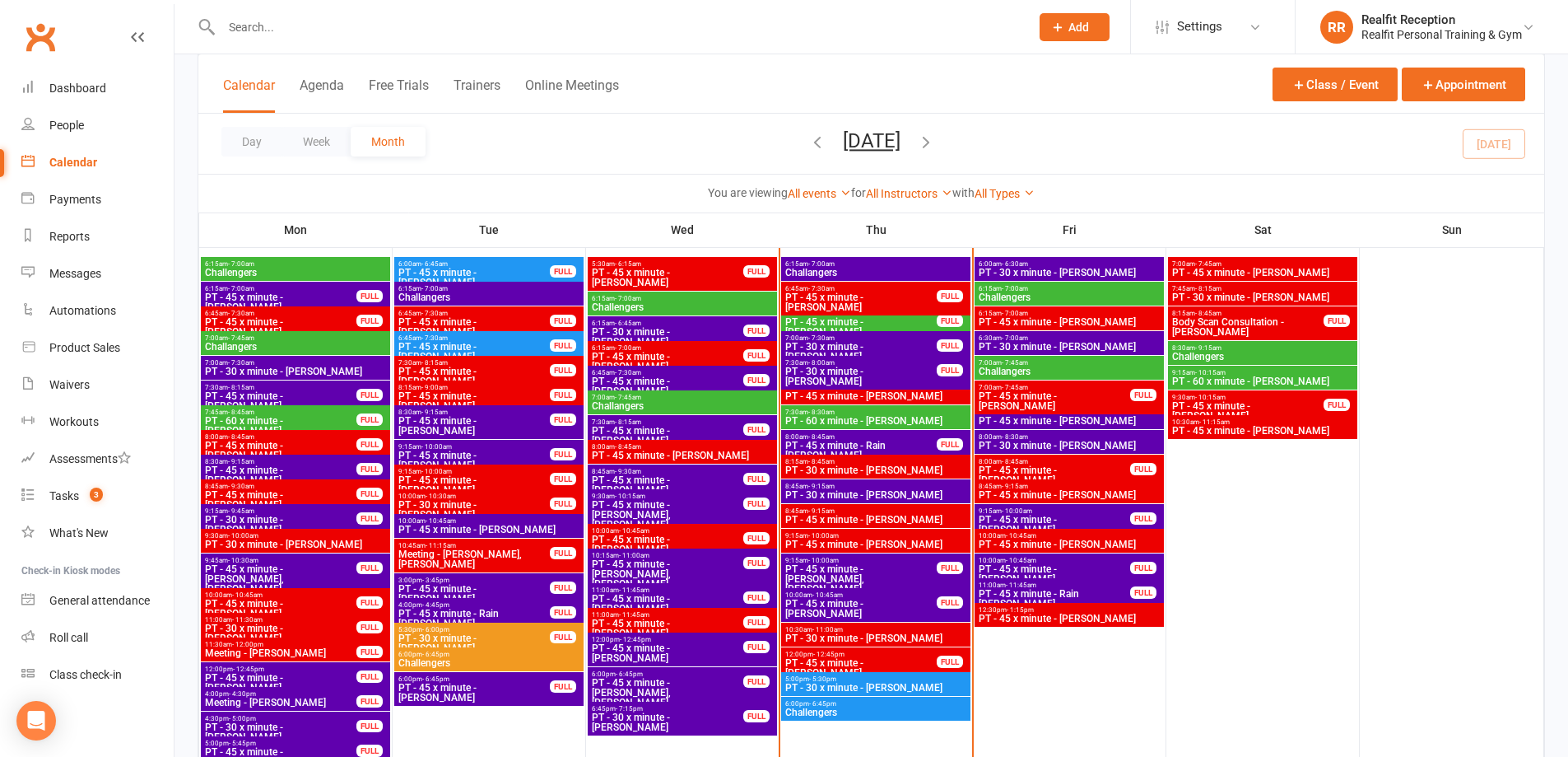
click at [895, 577] on span "PT - 45 x minute - [PERSON_NAME], [PERSON_NAME]" at bounding box center [861, 579] width 153 height 30
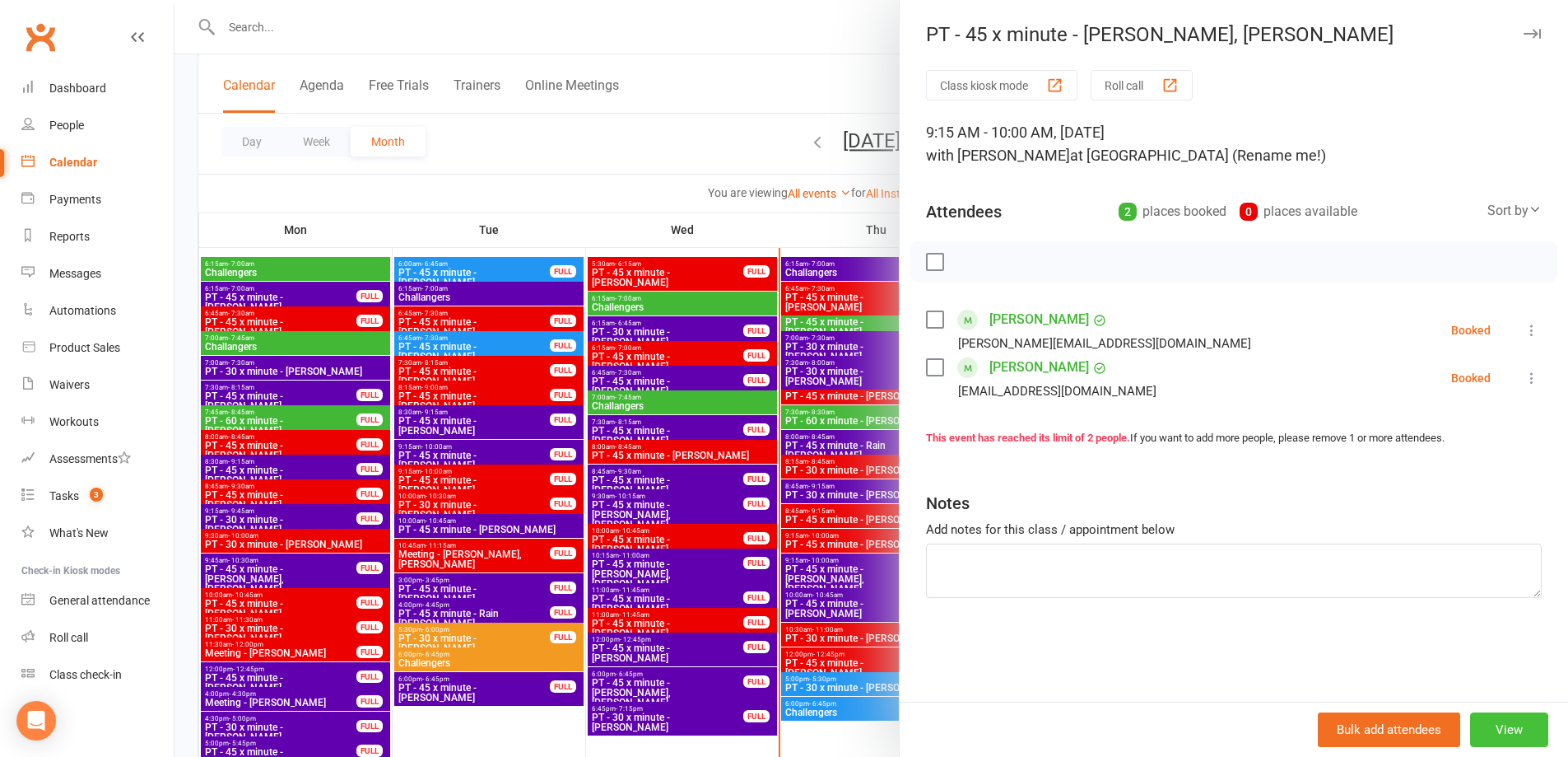
click at [1483, 727] on button "View" at bounding box center [1509, 730] width 78 height 35
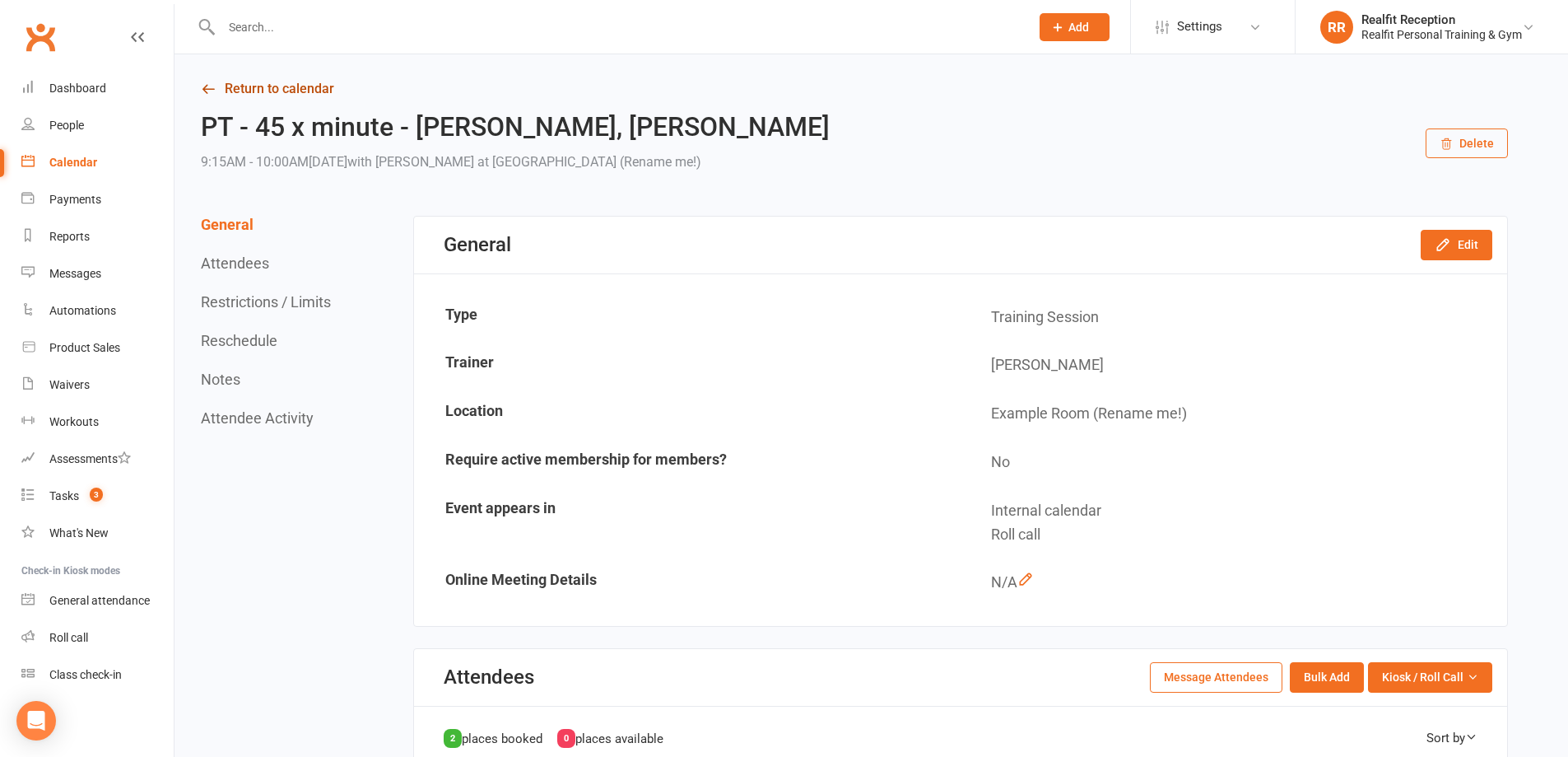
click at [256, 83] on link "Return to calendar" at bounding box center [855, 89] width 1307 height 23
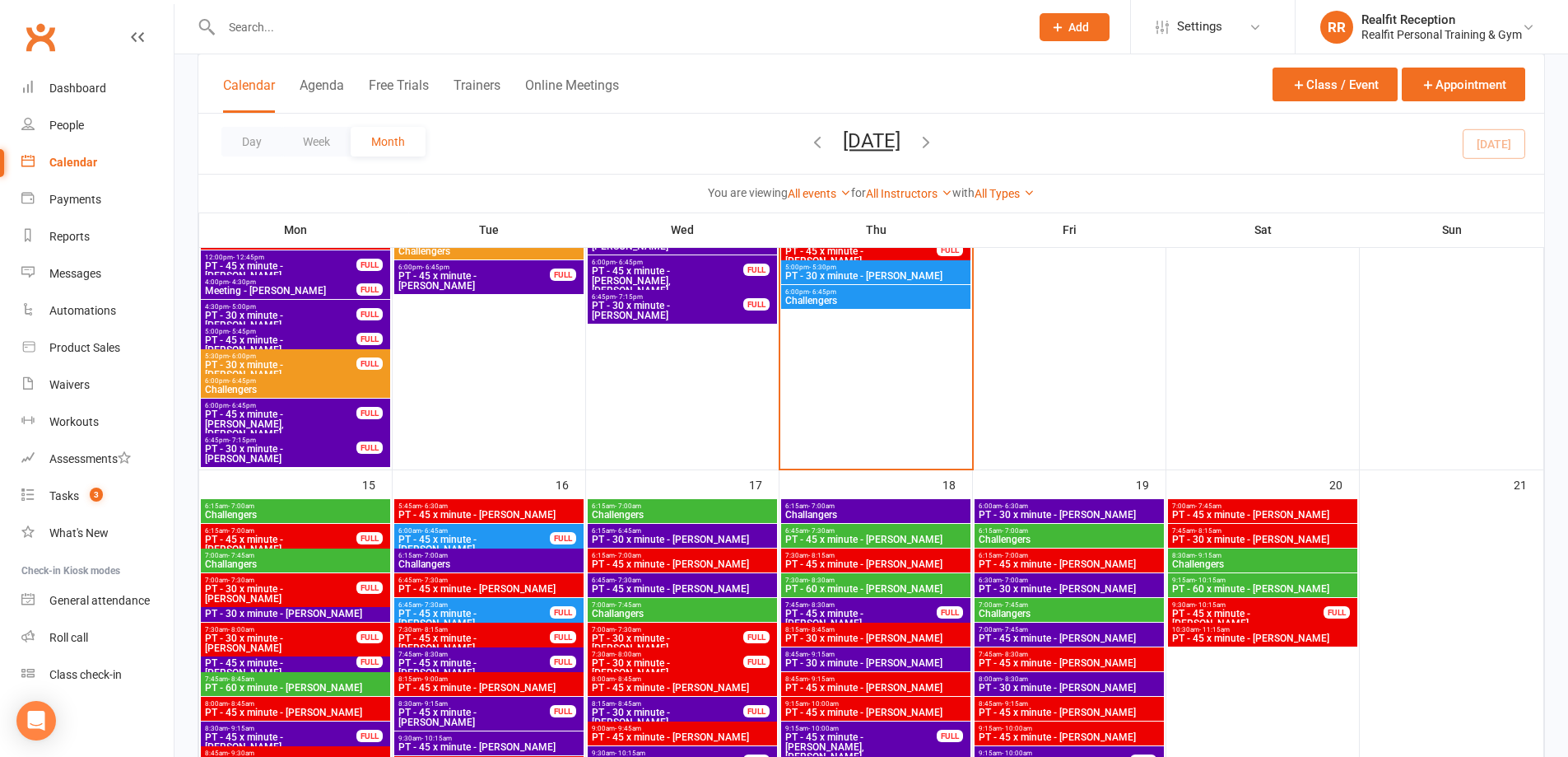
scroll to position [824, 0]
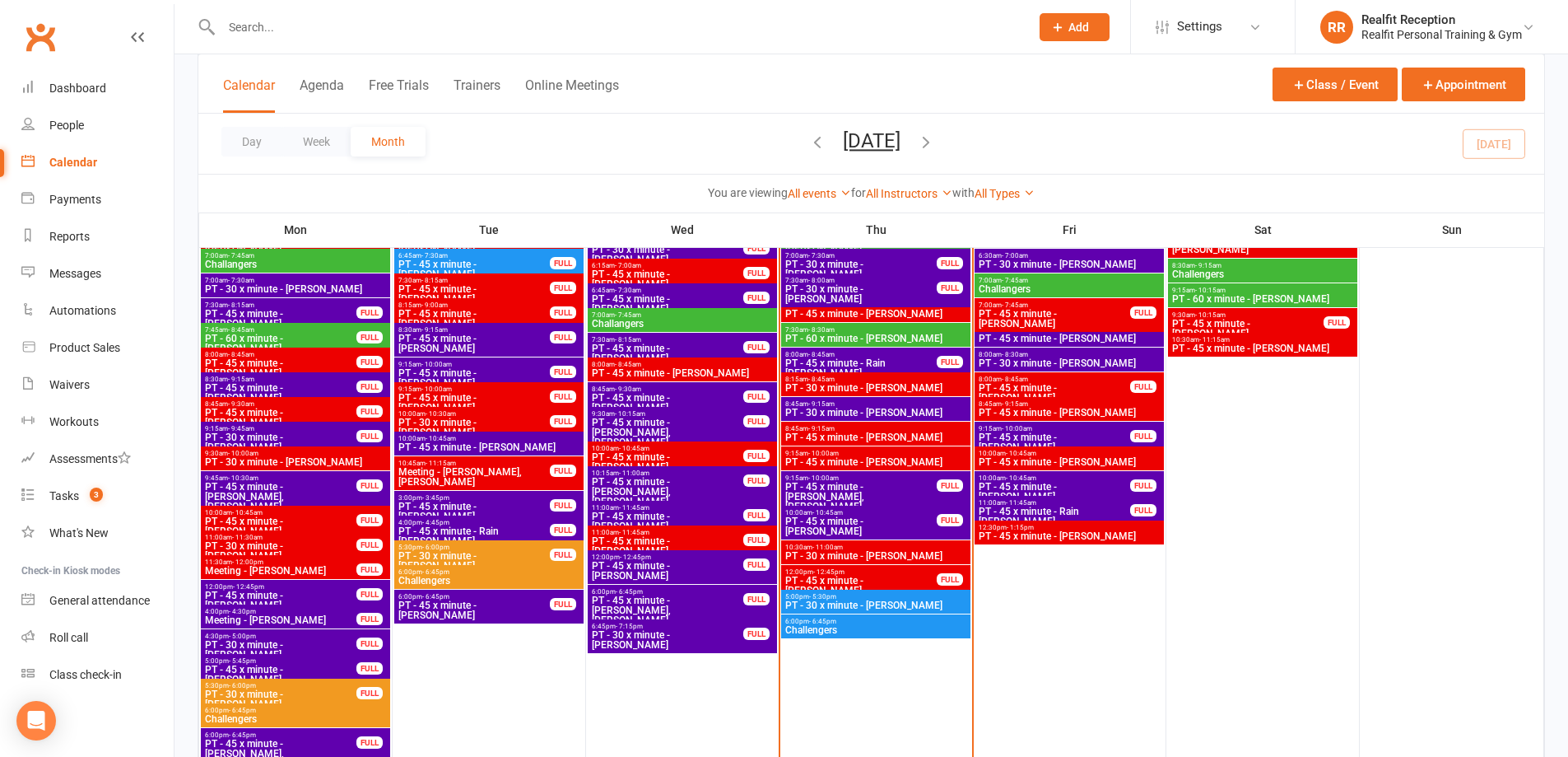
click at [917, 463] on span "PT - 45 x minute - [PERSON_NAME]" at bounding box center [876, 463] width 183 height 10
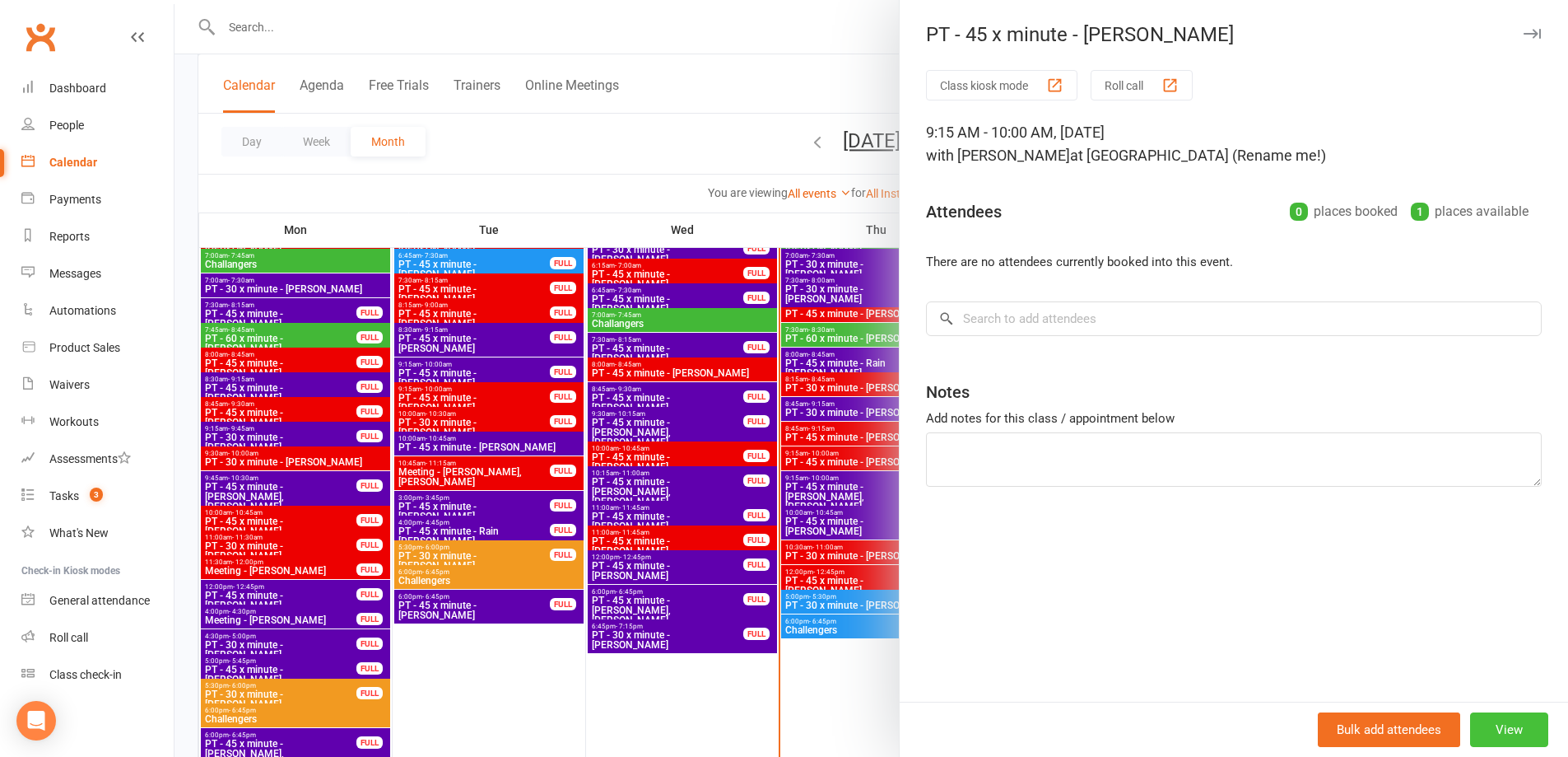
click at [1475, 732] on button "View" at bounding box center [1509, 730] width 78 height 35
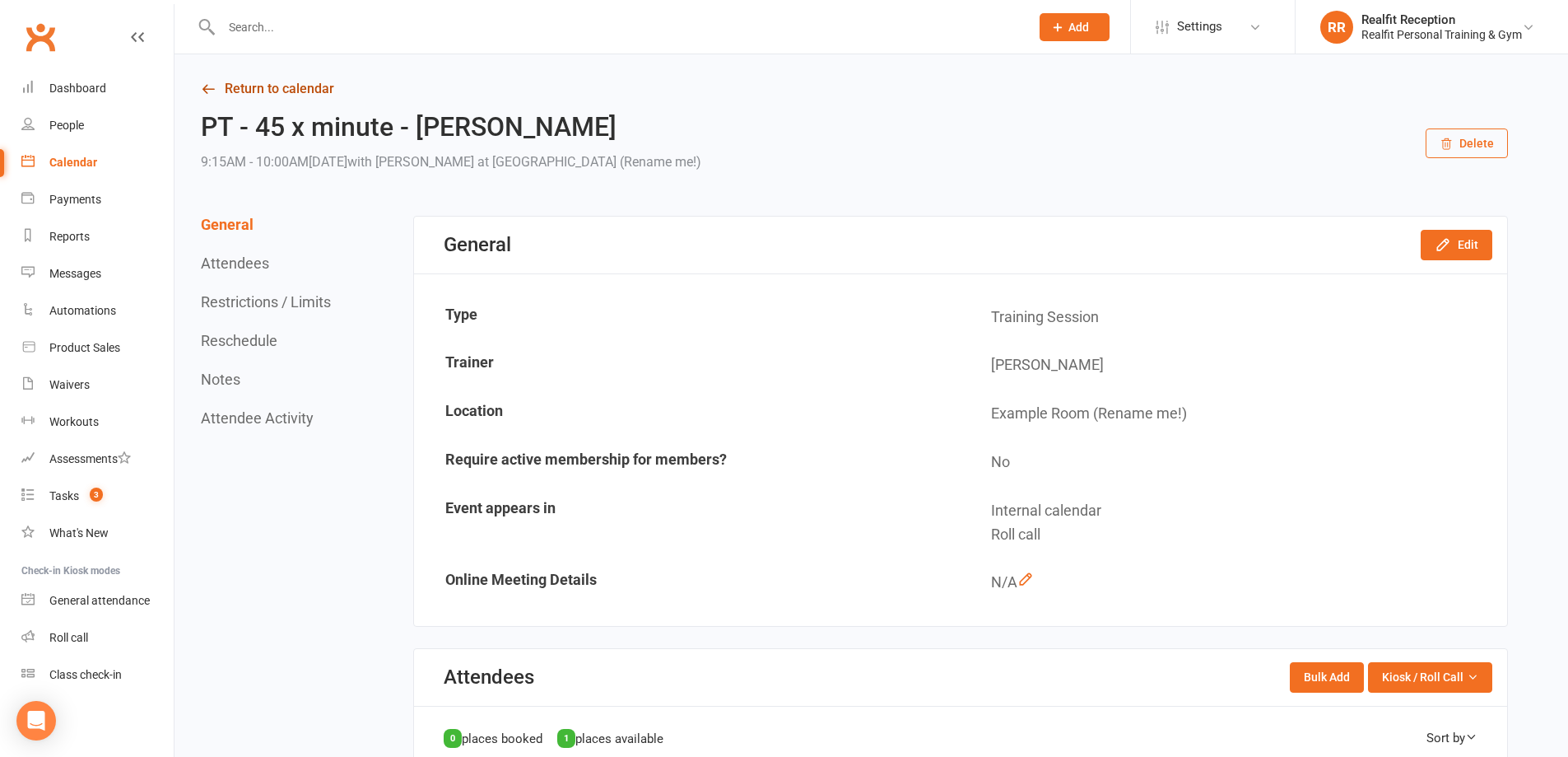
click at [303, 87] on link "Return to calendar" at bounding box center [855, 89] width 1307 height 23
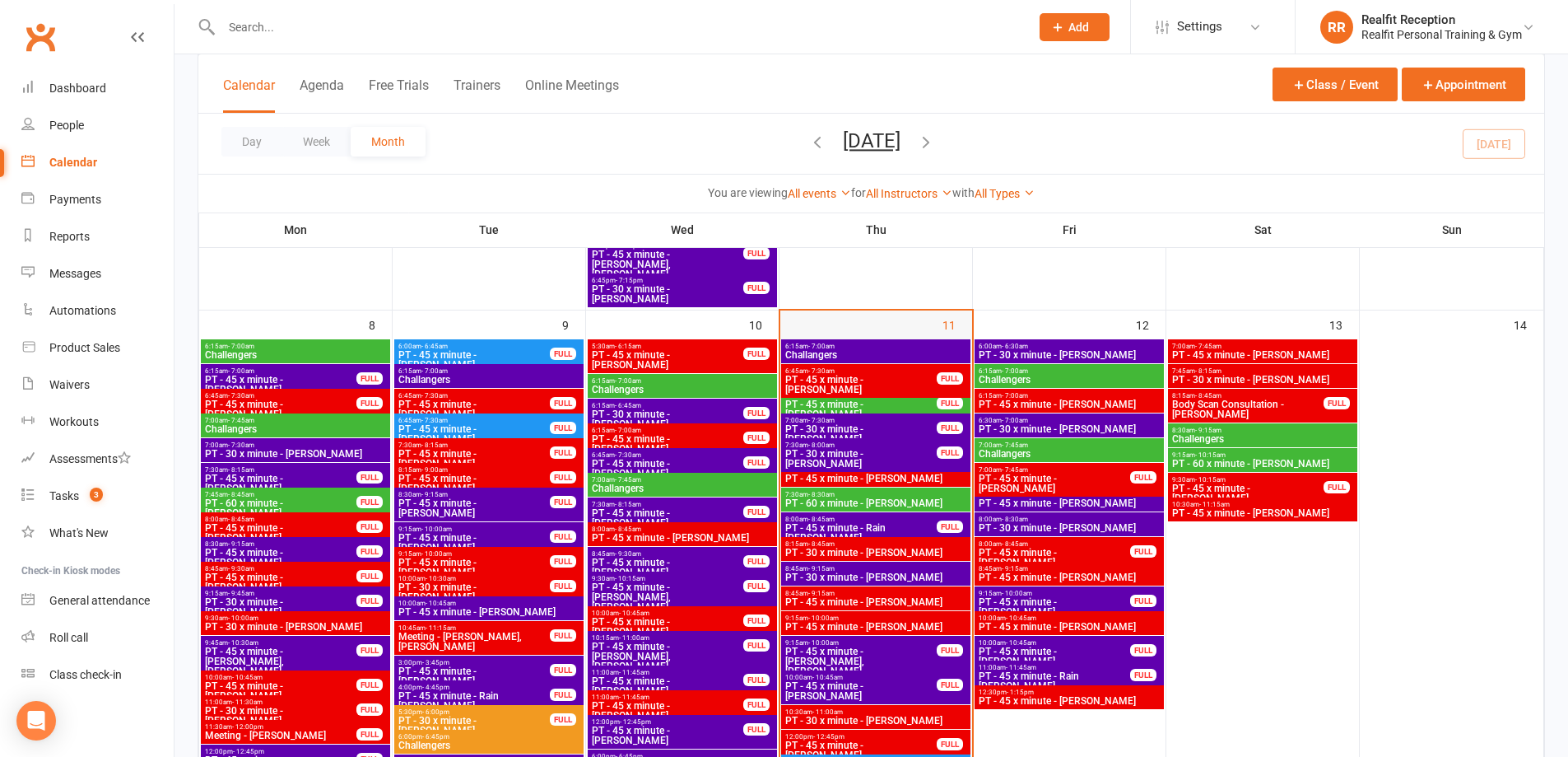
scroll to position [741, 0]
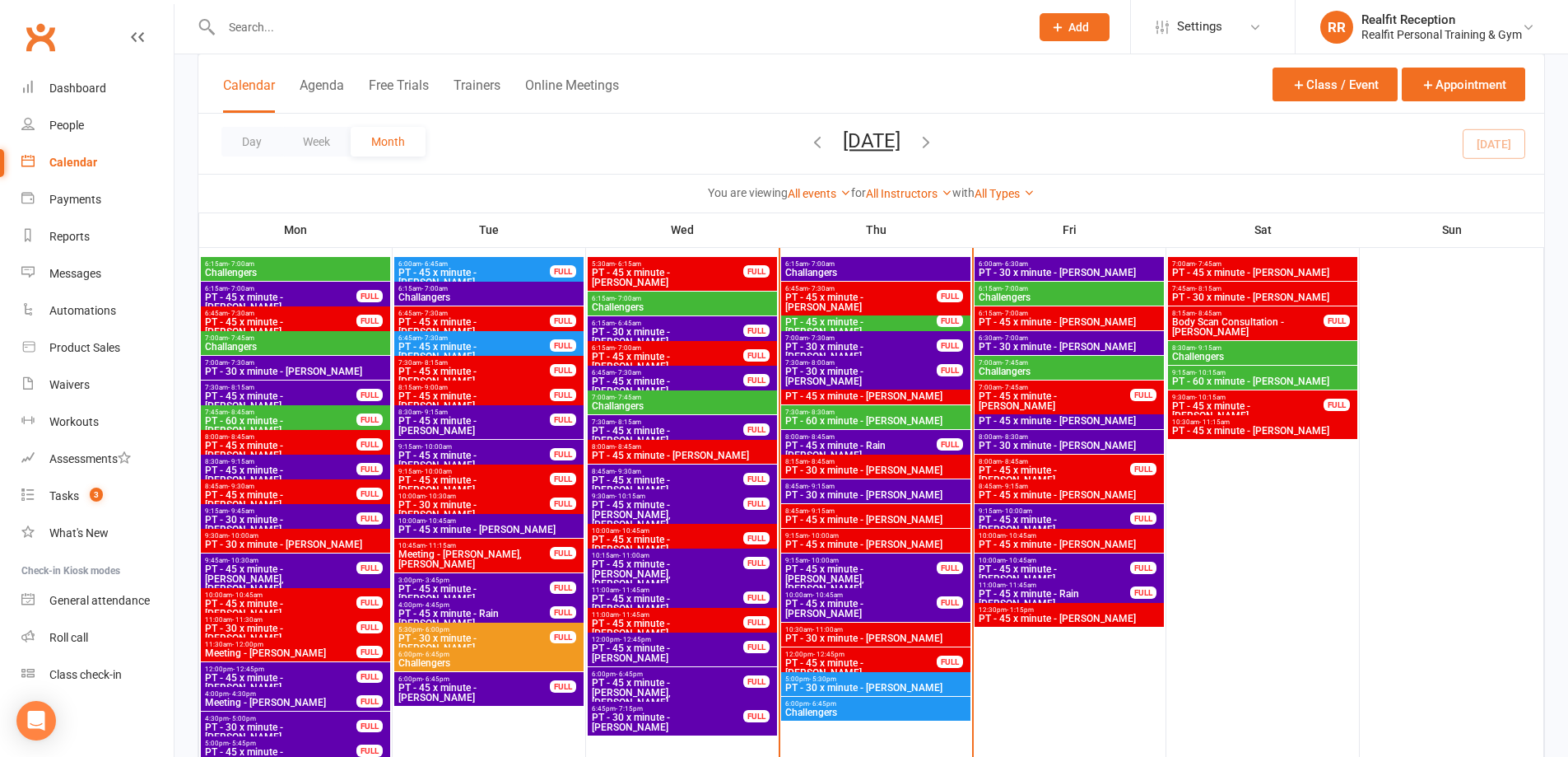
click at [909, 606] on span "PT - 45 x minute - [PERSON_NAME]" at bounding box center [861, 609] width 153 height 20
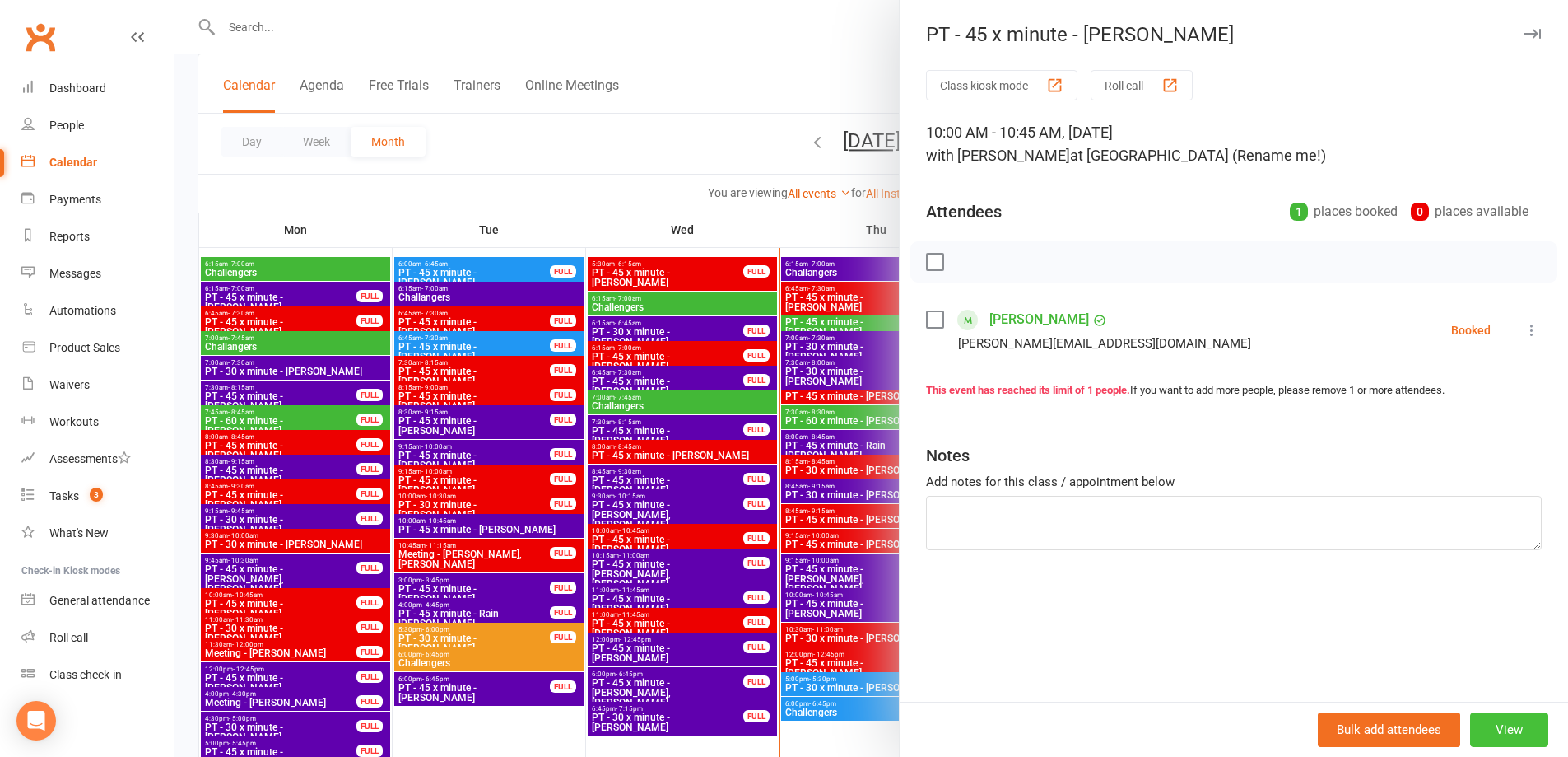
click at [1482, 730] on button "View" at bounding box center [1509, 730] width 78 height 35
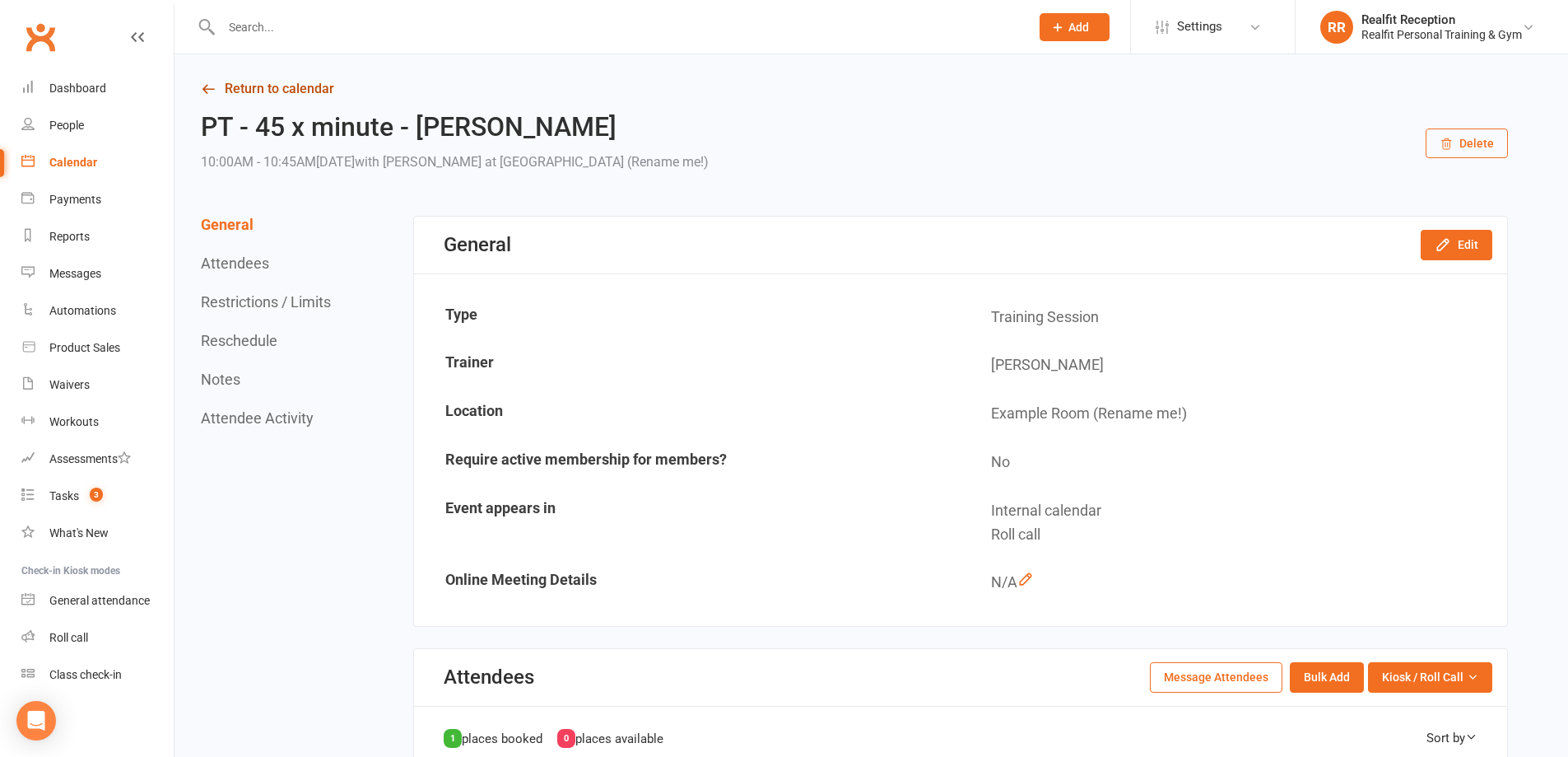
click at [267, 89] on link "Return to calendar" at bounding box center [855, 89] width 1307 height 23
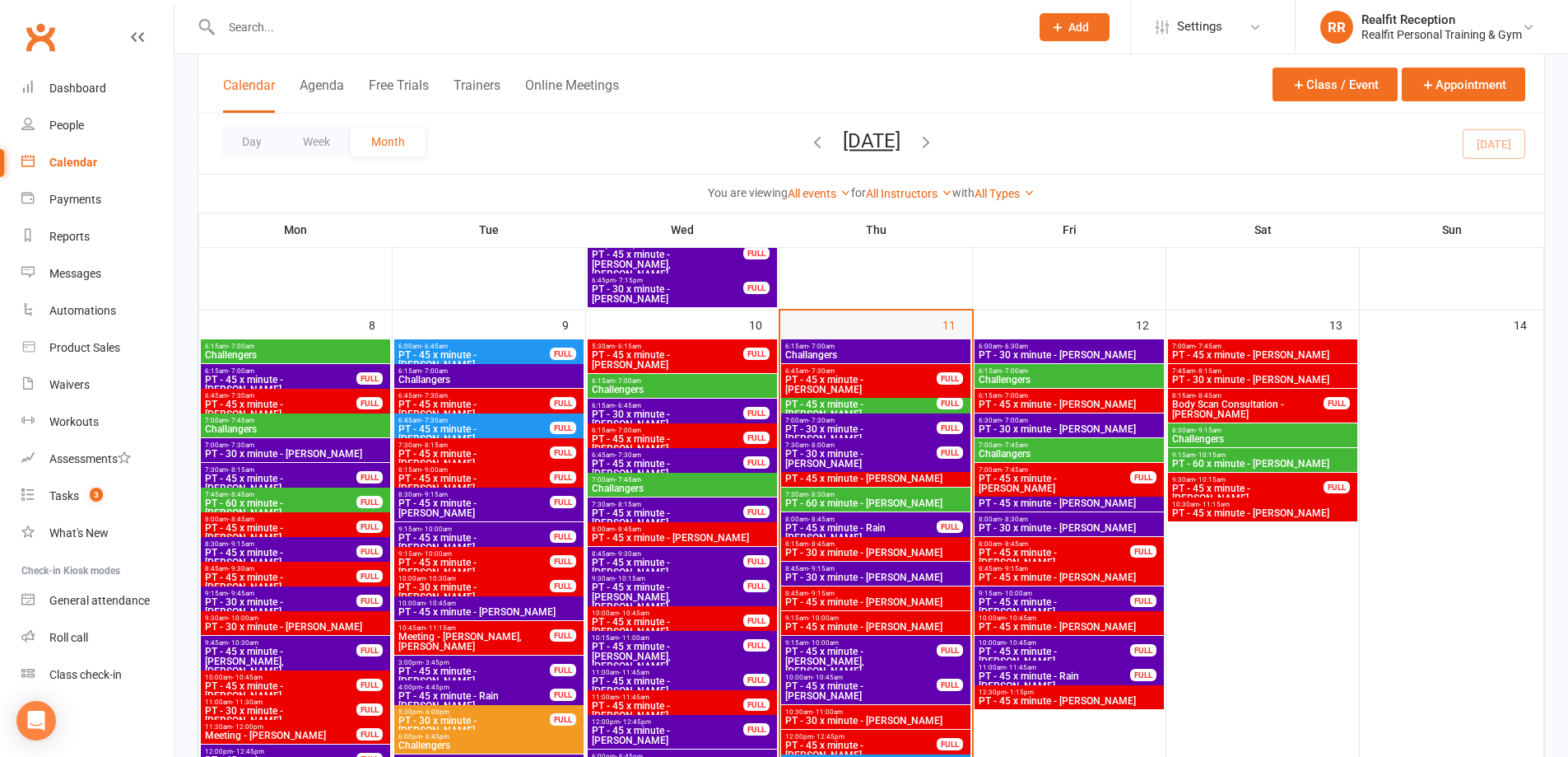
scroll to position [824, 0]
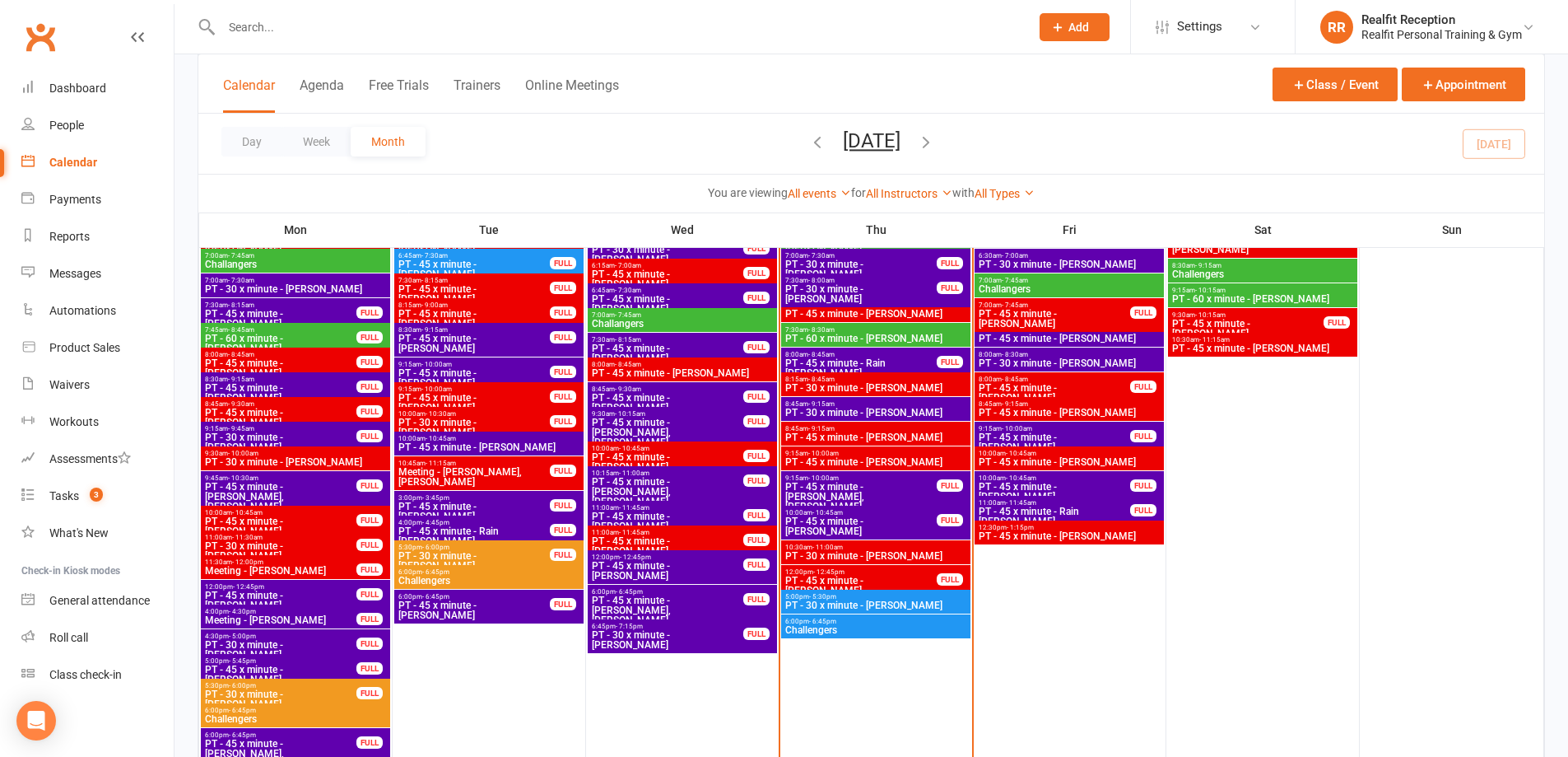
click at [885, 552] on span "PT - 30 x minute - [PERSON_NAME]" at bounding box center [876, 556] width 183 height 10
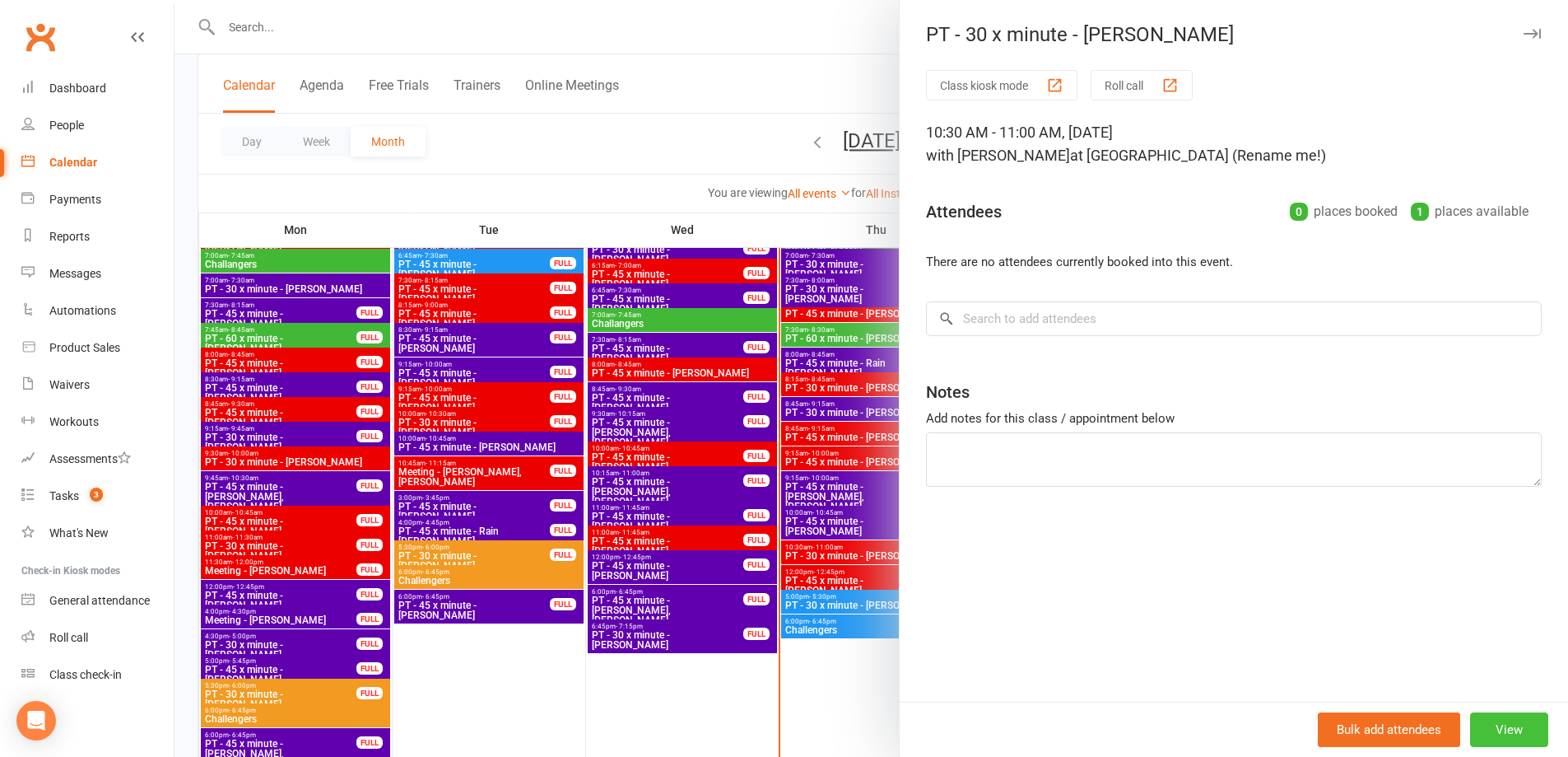
click at [1525, 724] on button "View" at bounding box center [1509, 730] width 78 height 35
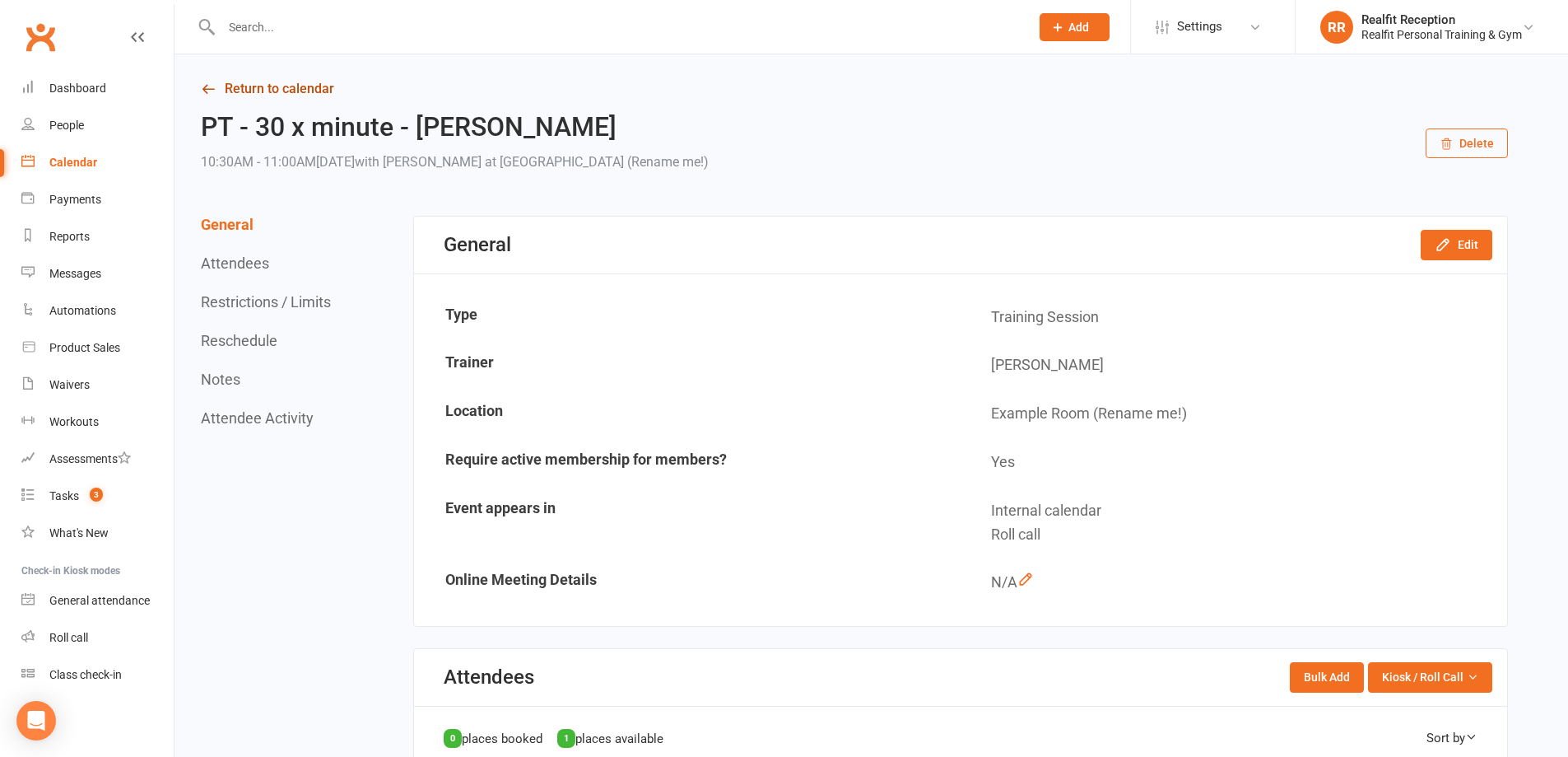
click at [236, 91] on link "Return to calendar" at bounding box center [855, 89] width 1307 height 23
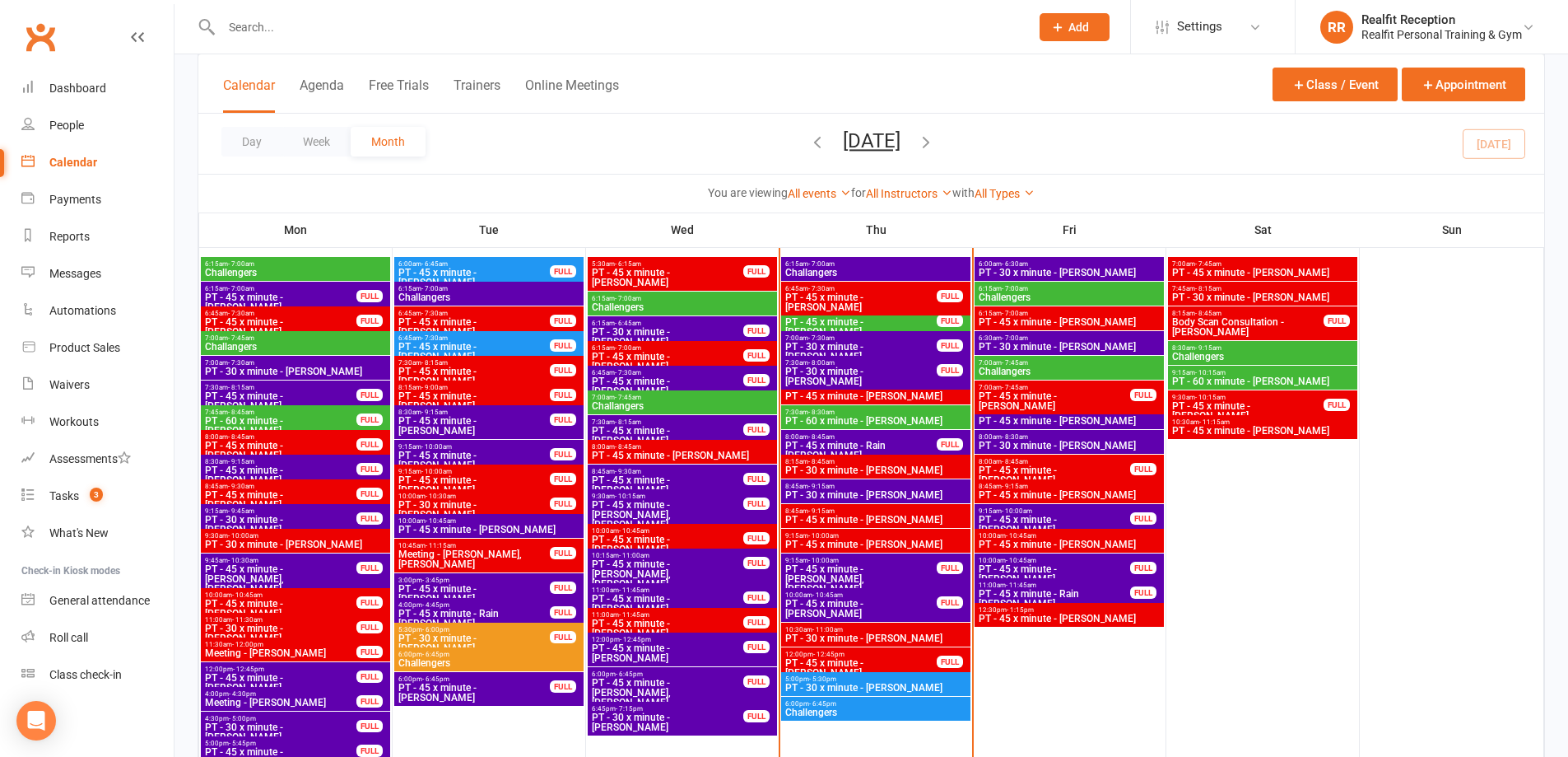
scroll to position [824, 0]
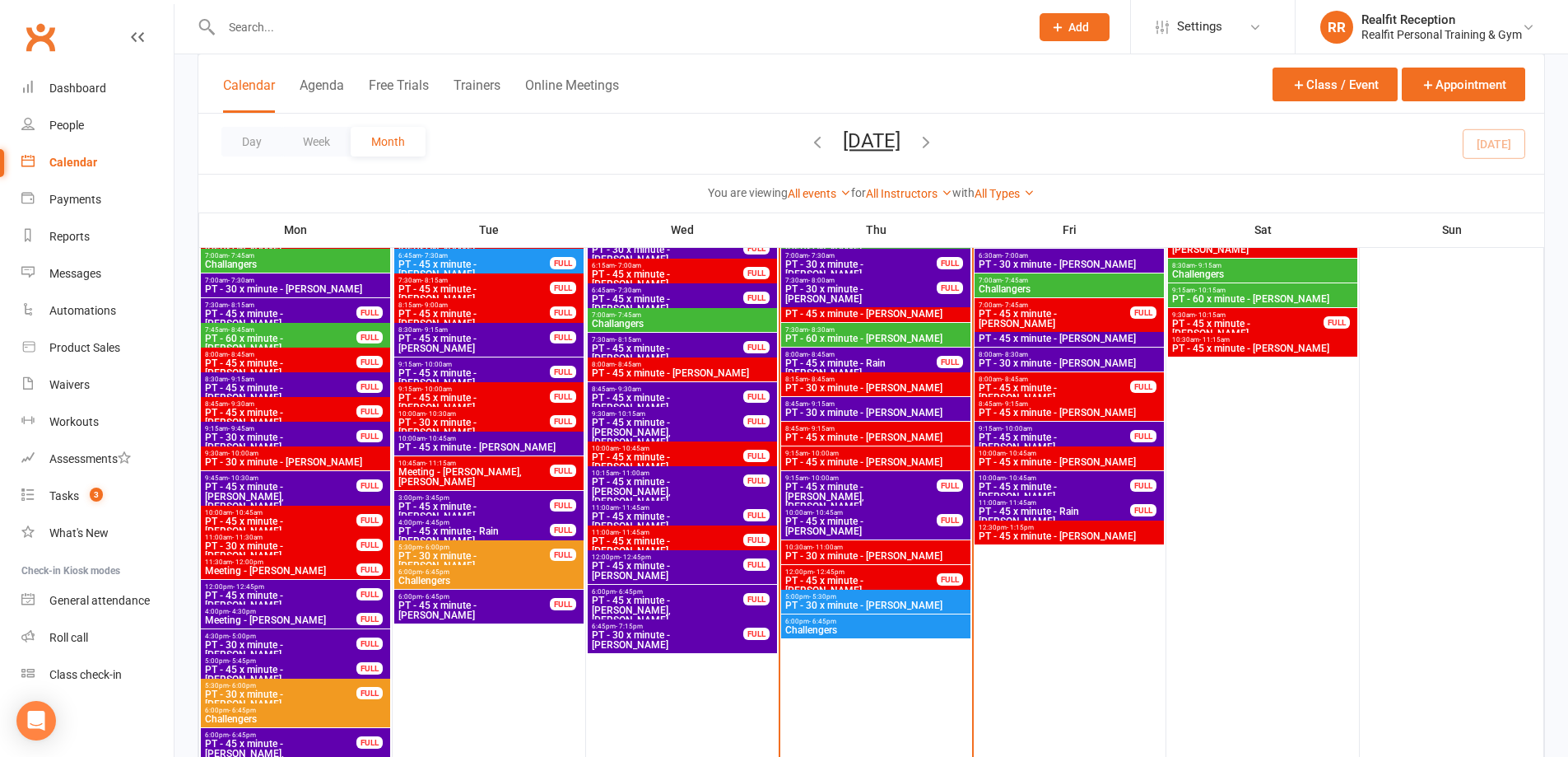
click at [887, 583] on span "PT - 45 x minute - [PERSON_NAME]" at bounding box center [861, 586] width 153 height 20
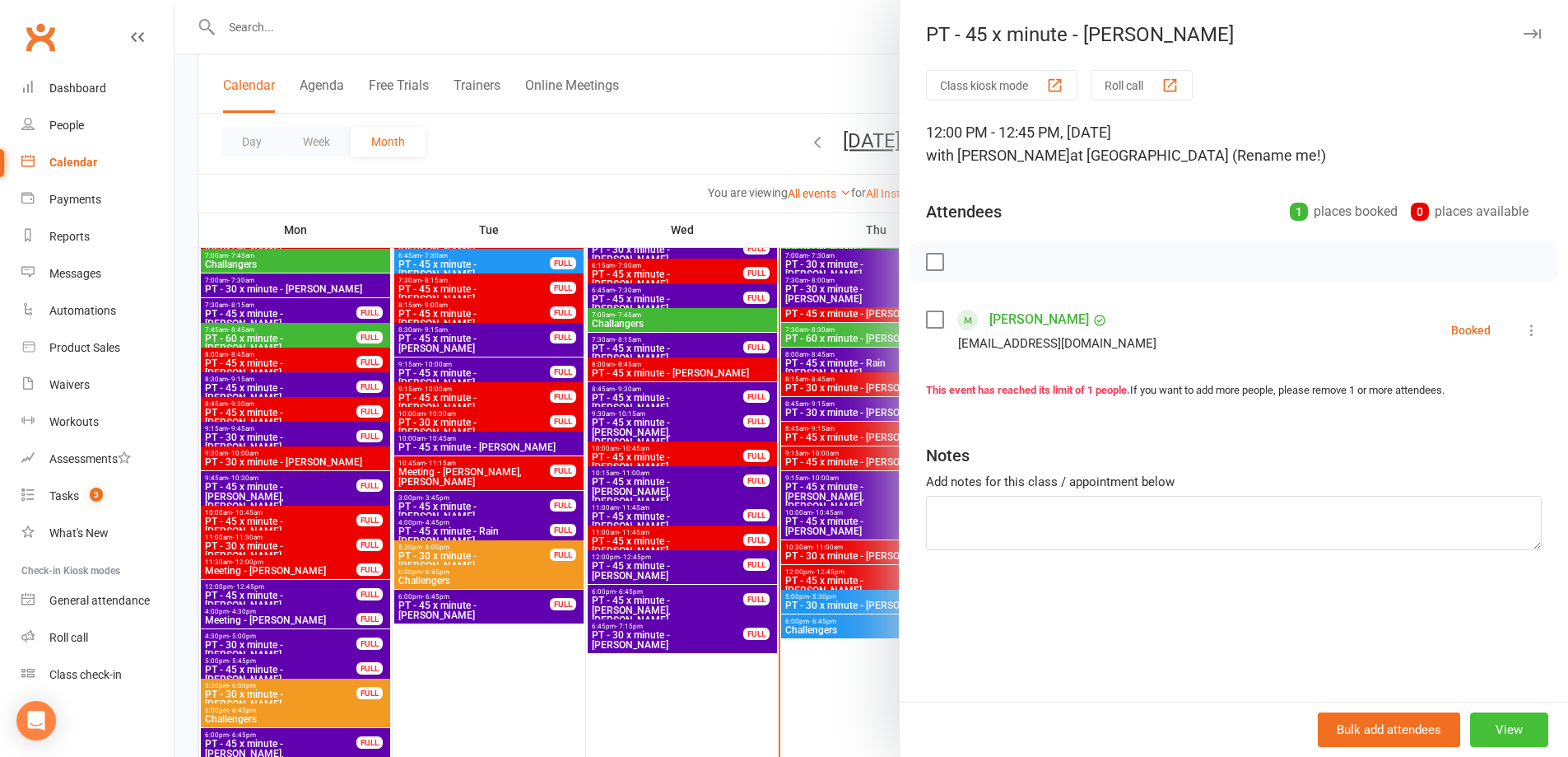
click at [1487, 732] on button "View" at bounding box center [1509, 730] width 78 height 35
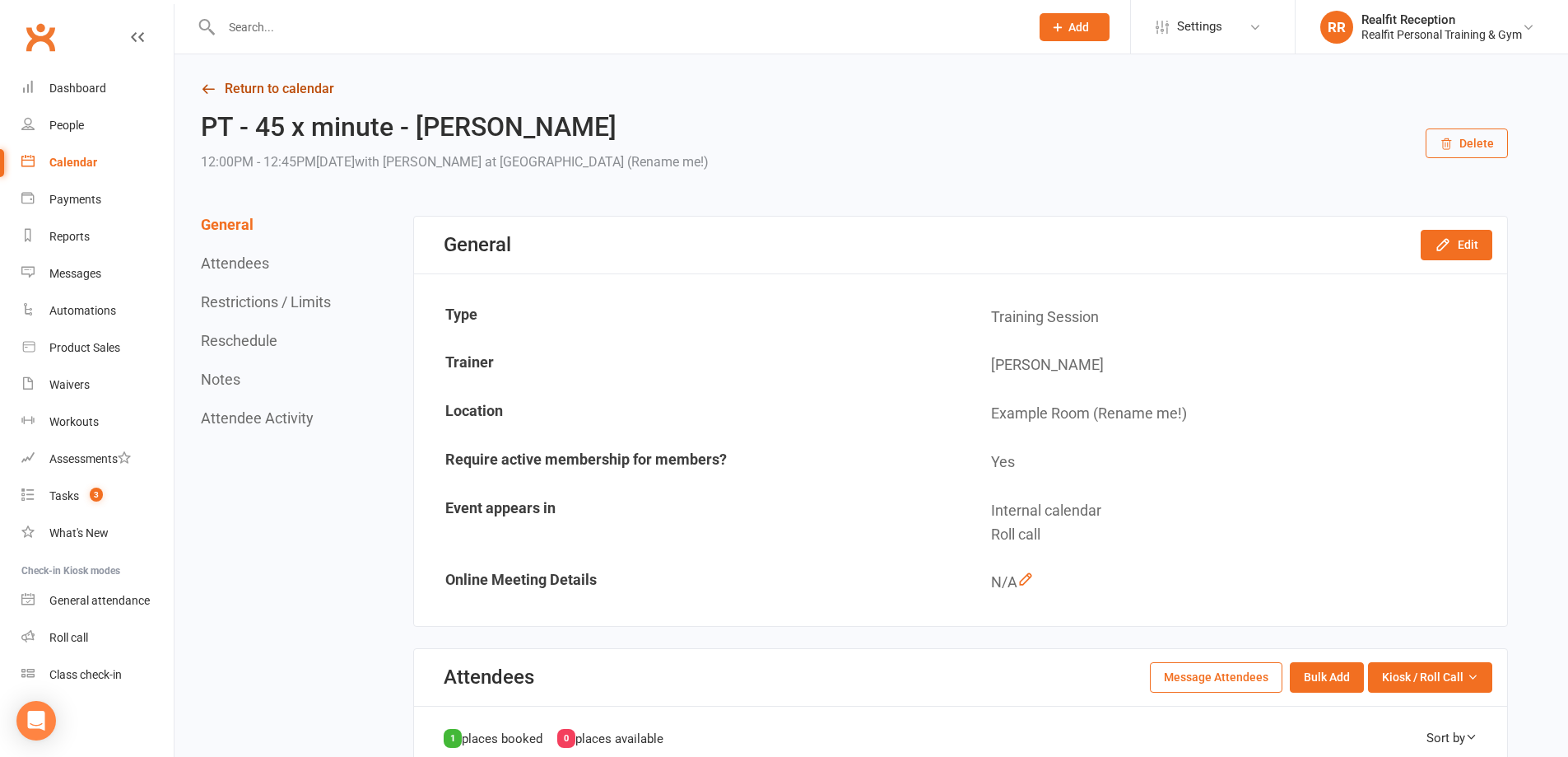
click at [263, 89] on link "Return to calendar" at bounding box center [855, 89] width 1307 height 23
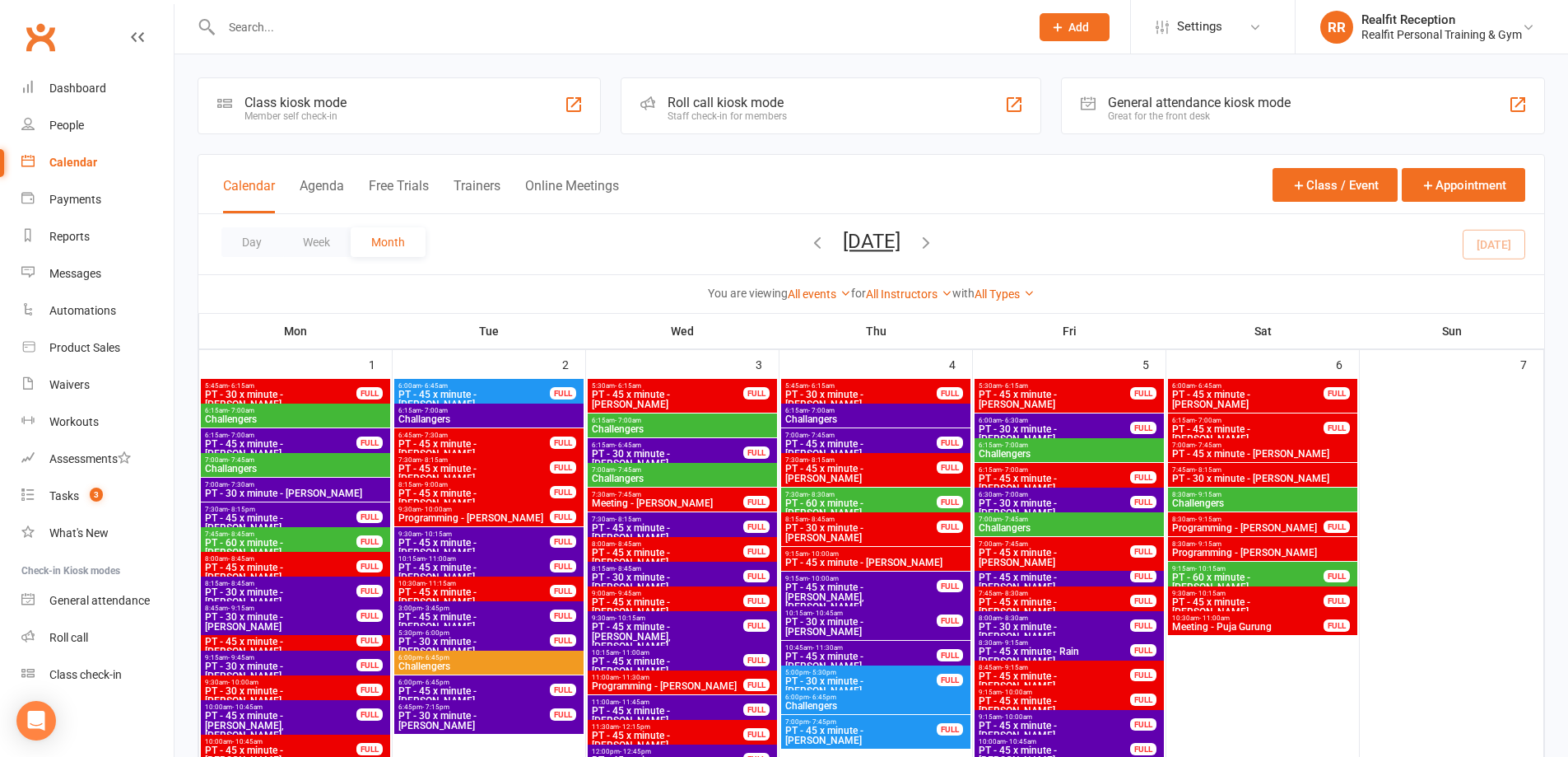
scroll to position [906, 0]
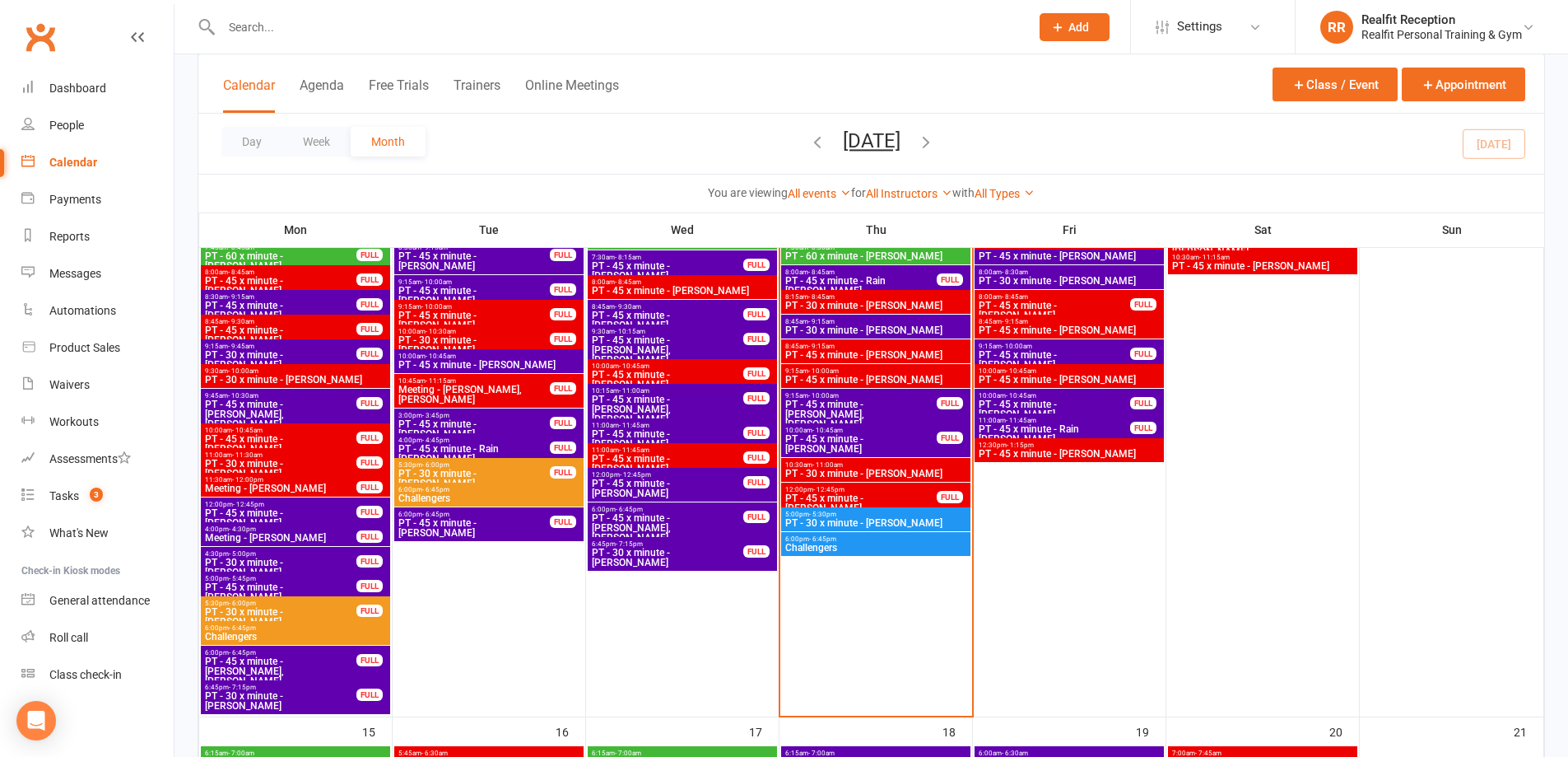
click at [905, 547] on span "Challengers" at bounding box center [876, 548] width 183 height 10
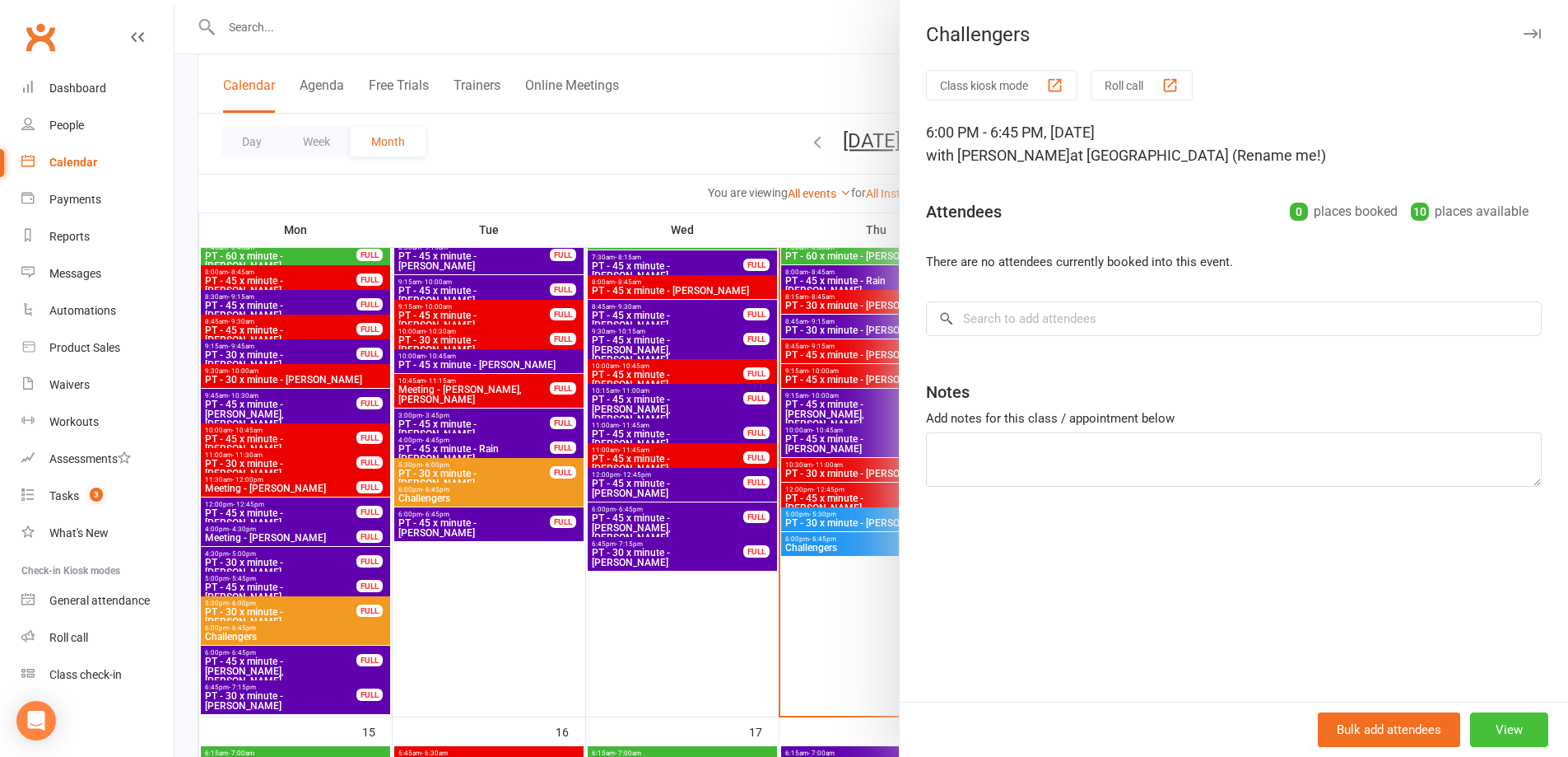
click at [1514, 735] on button "View" at bounding box center [1509, 730] width 78 height 35
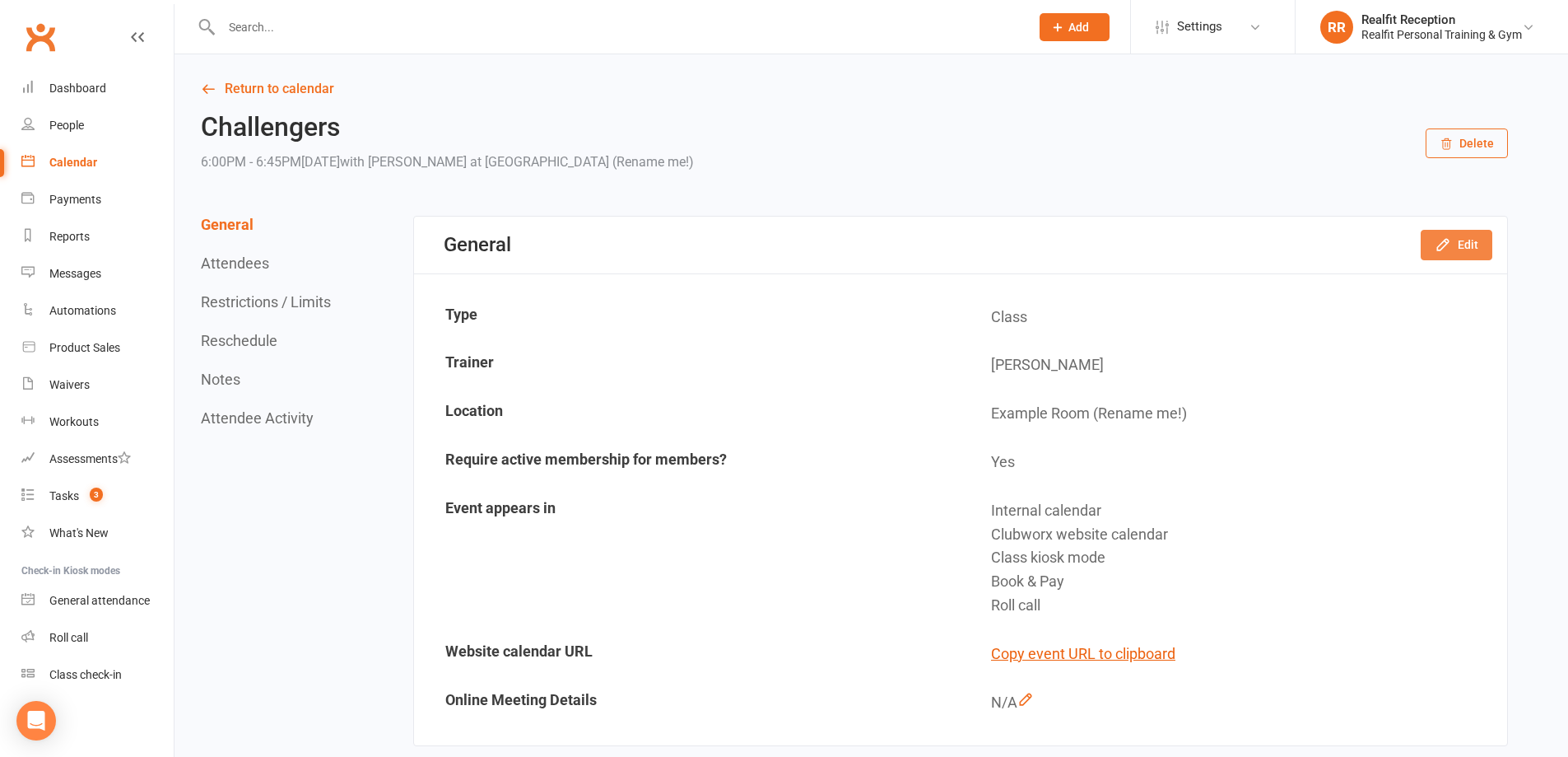
click at [1433, 240] on button "Edit" at bounding box center [1457, 245] width 71 height 30
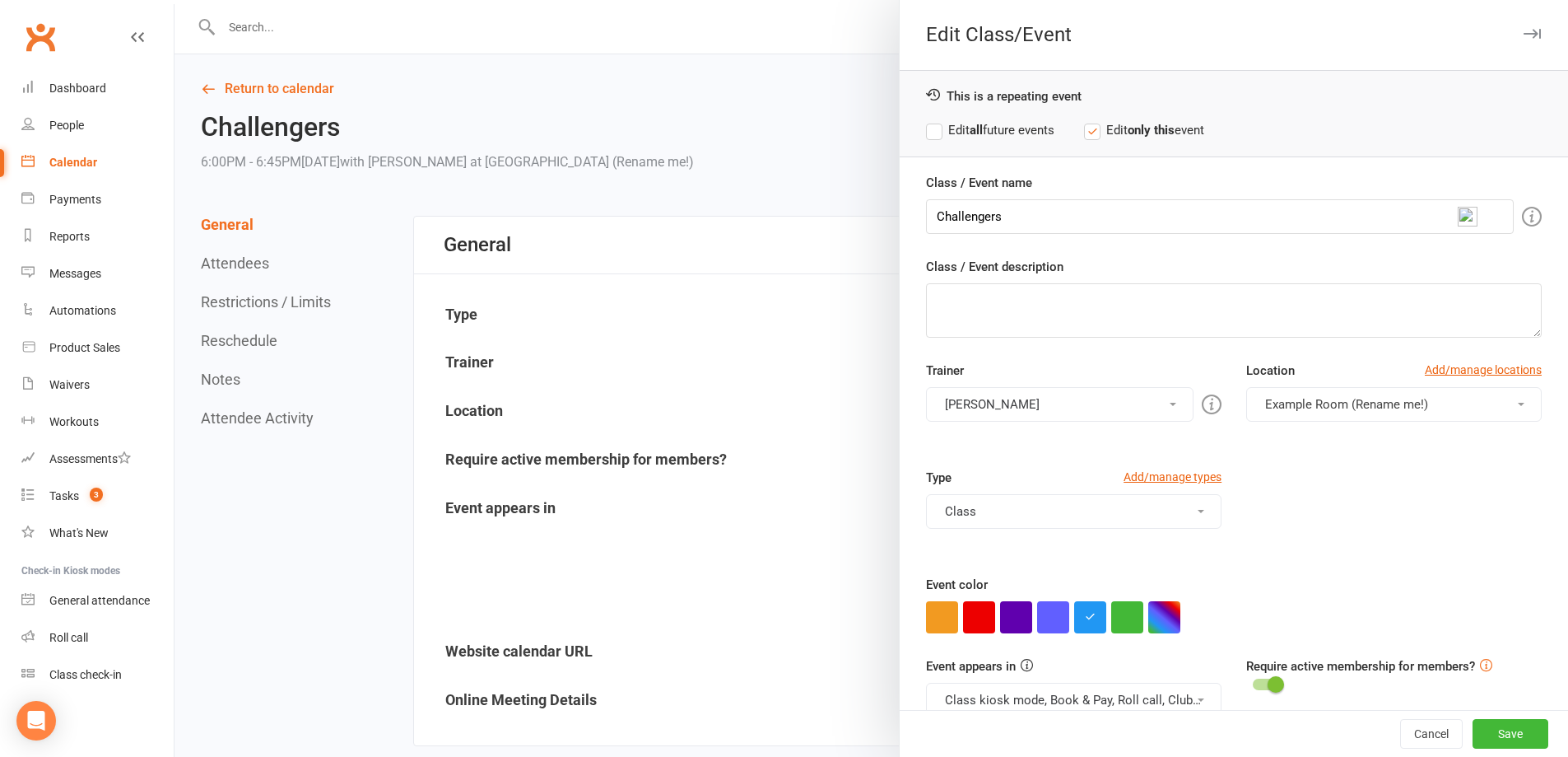
scroll to position [31, 0]
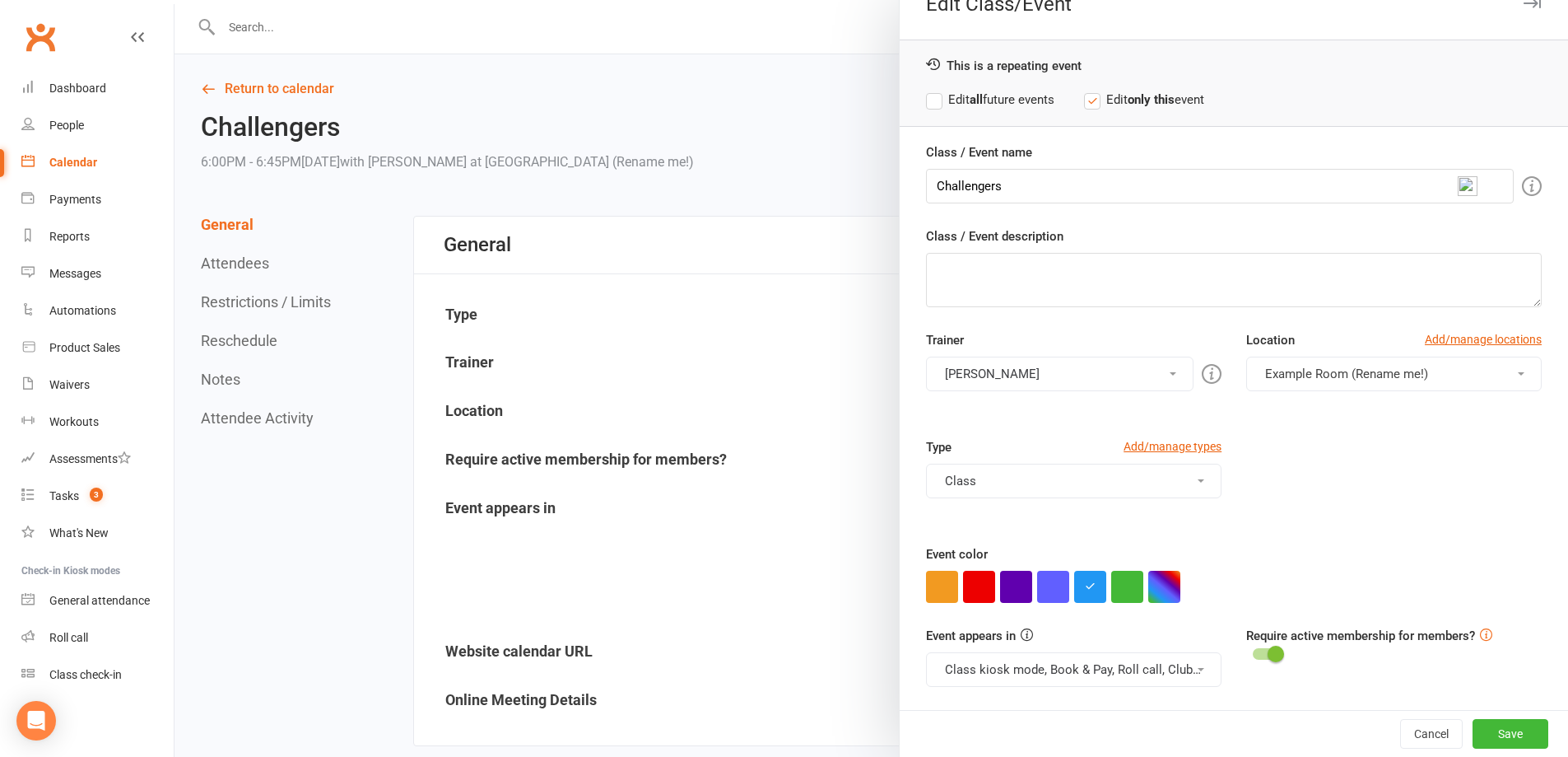
click at [1056, 675] on button "Class kiosk mode, Book & Pay, Roll call, Clubworx website calendar" at bounding box center [1073, 670] width 295 height 35
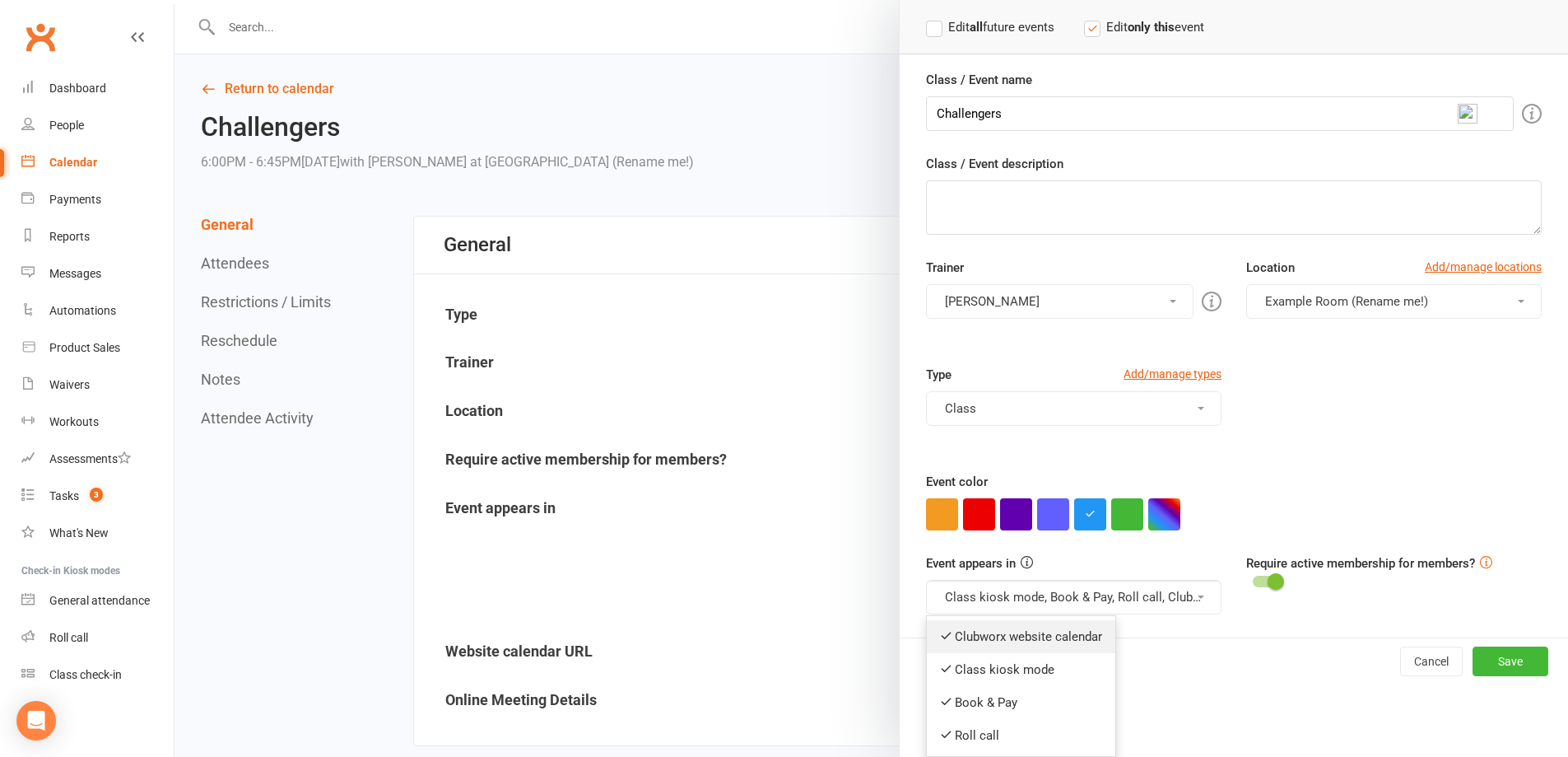
click at [1053, 640] on link "Clubworx website calendar" at bounding box center [1021, 637] width 189 height 33
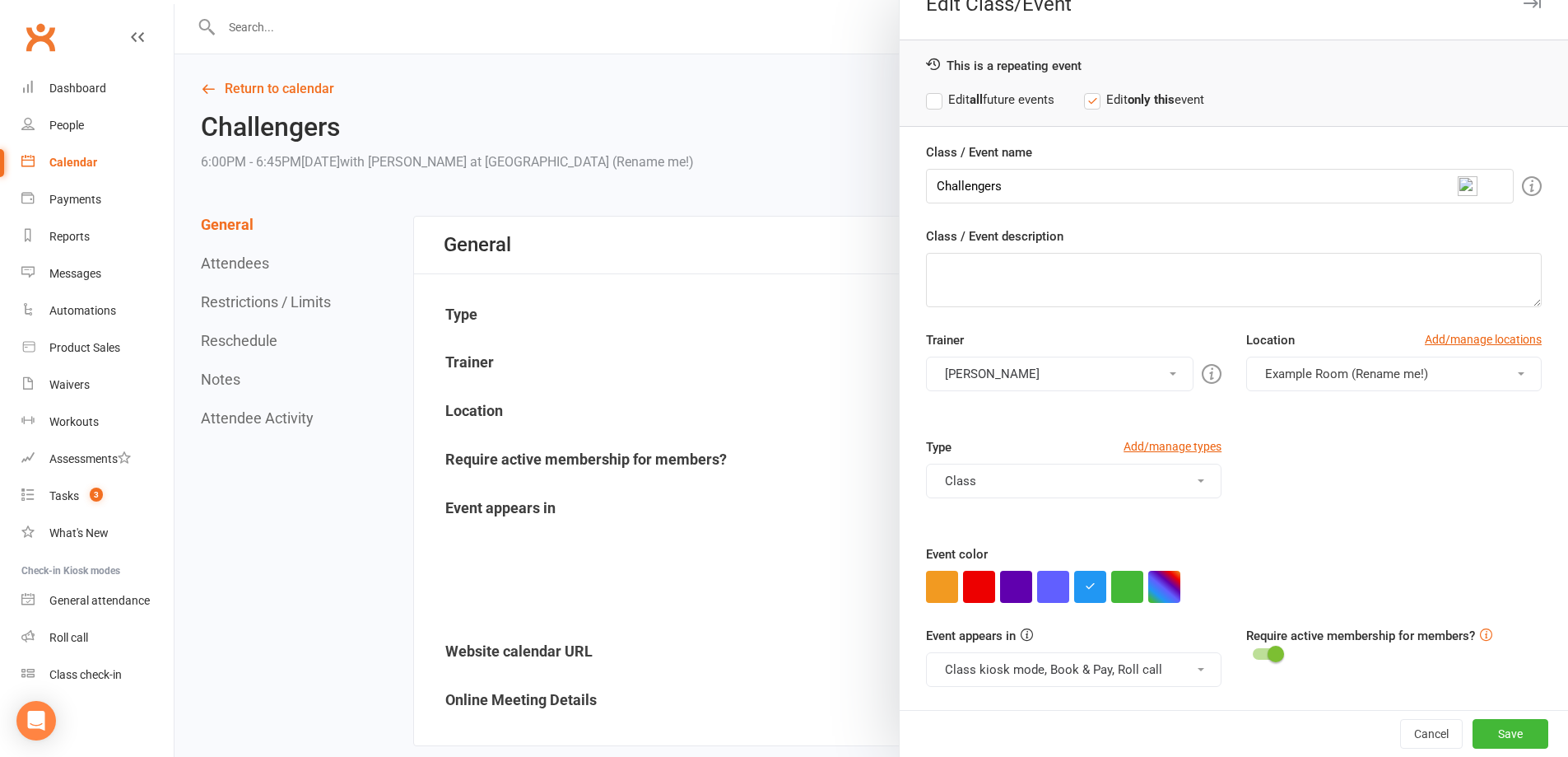
click at [1074, 670] on button "Class kiosk mode, Book & Pay, Roll call" at bounding box center [1073, 670] width 295 height 35
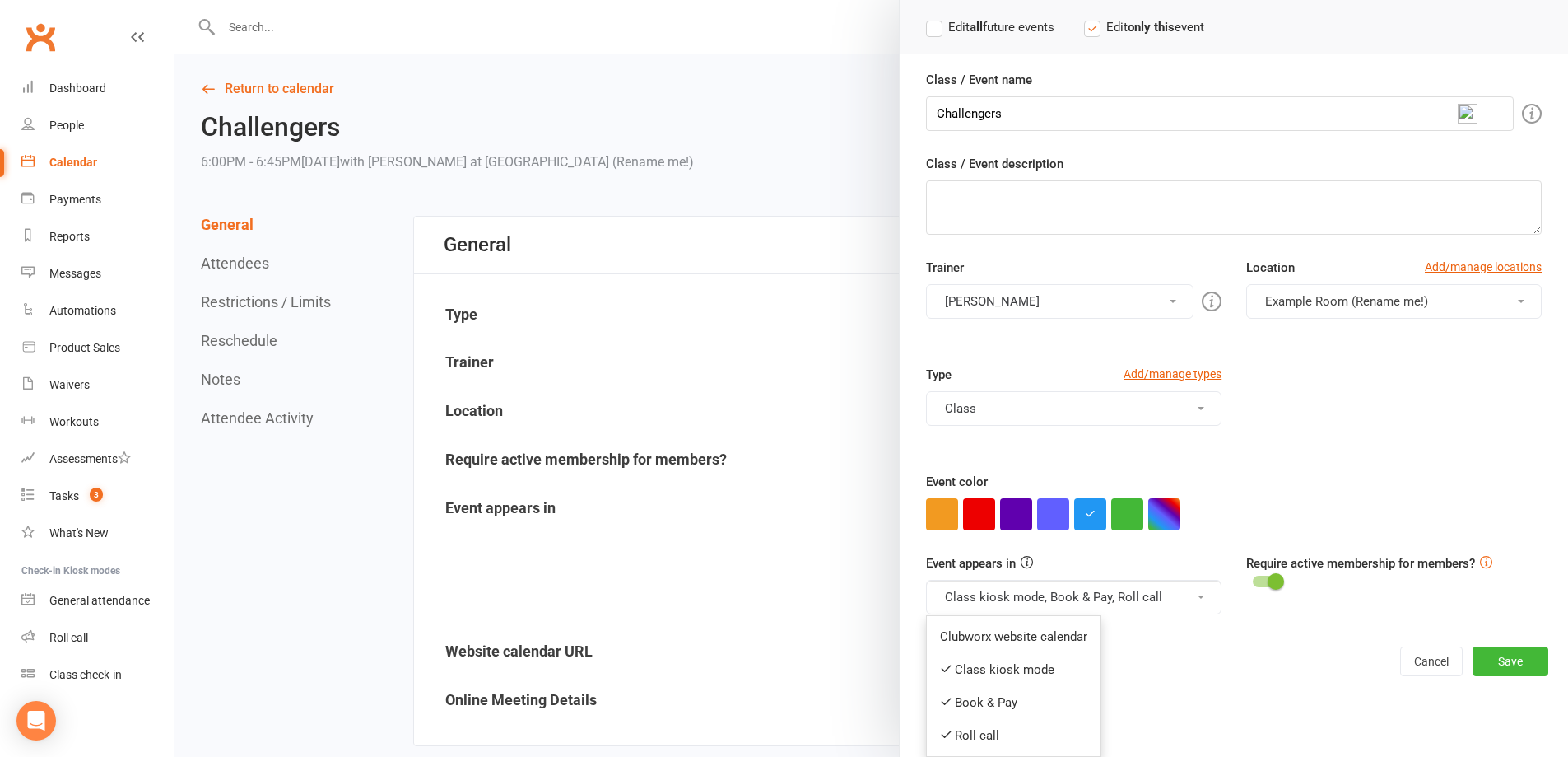
scroll to position [247, 0]
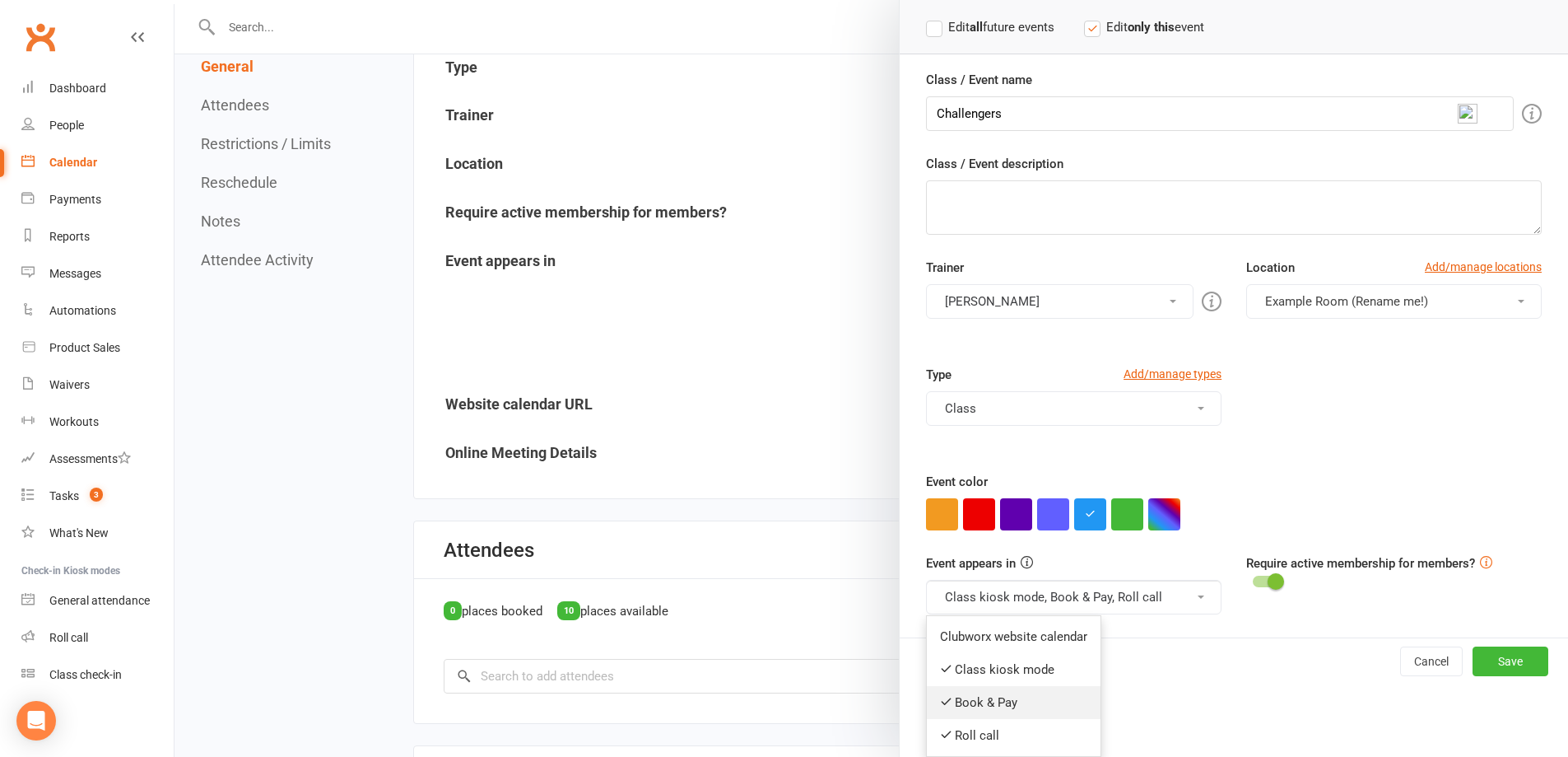
click at [1012, 707] on link "Book & Pay" at bounding box center [1013, 703] width 174 height 33
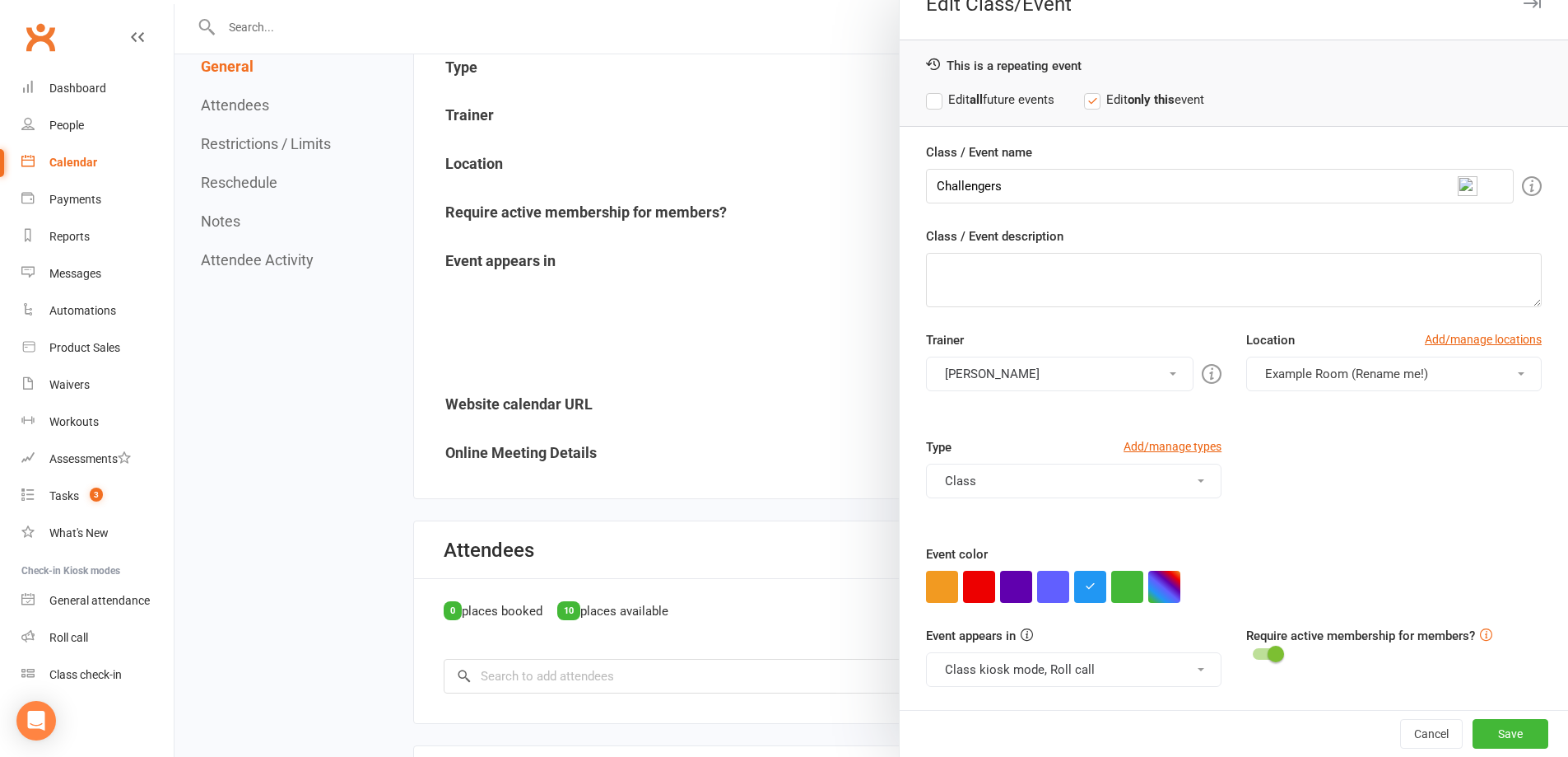
scroll to position [494, 0]
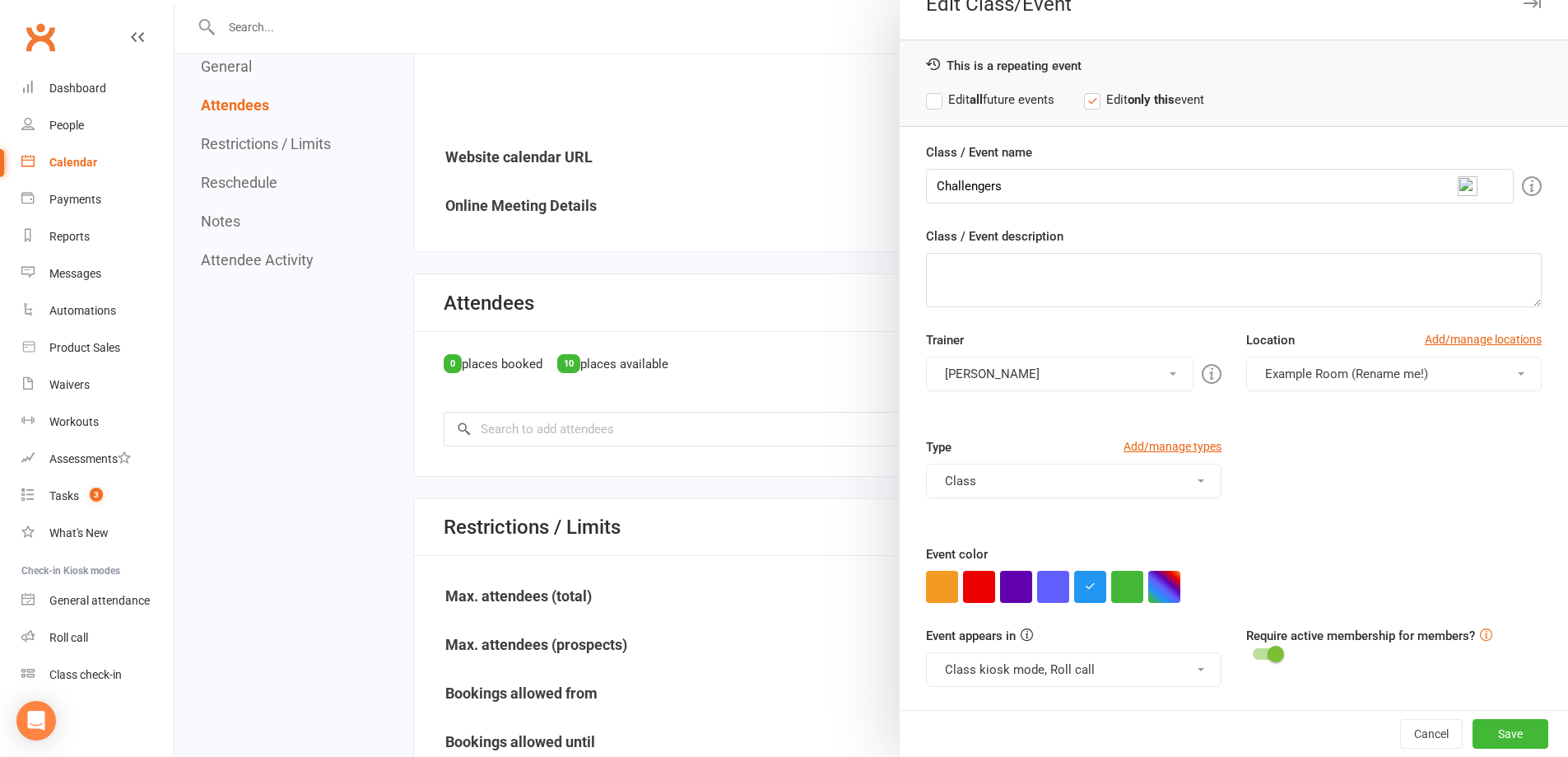
click at [1002, 100] on label "Edit all future events" at bounding box center [990, 100] width 128 height 20
click at [1474, 735] on button "Save" at bounding box center [1510, 734] width 76 height 30
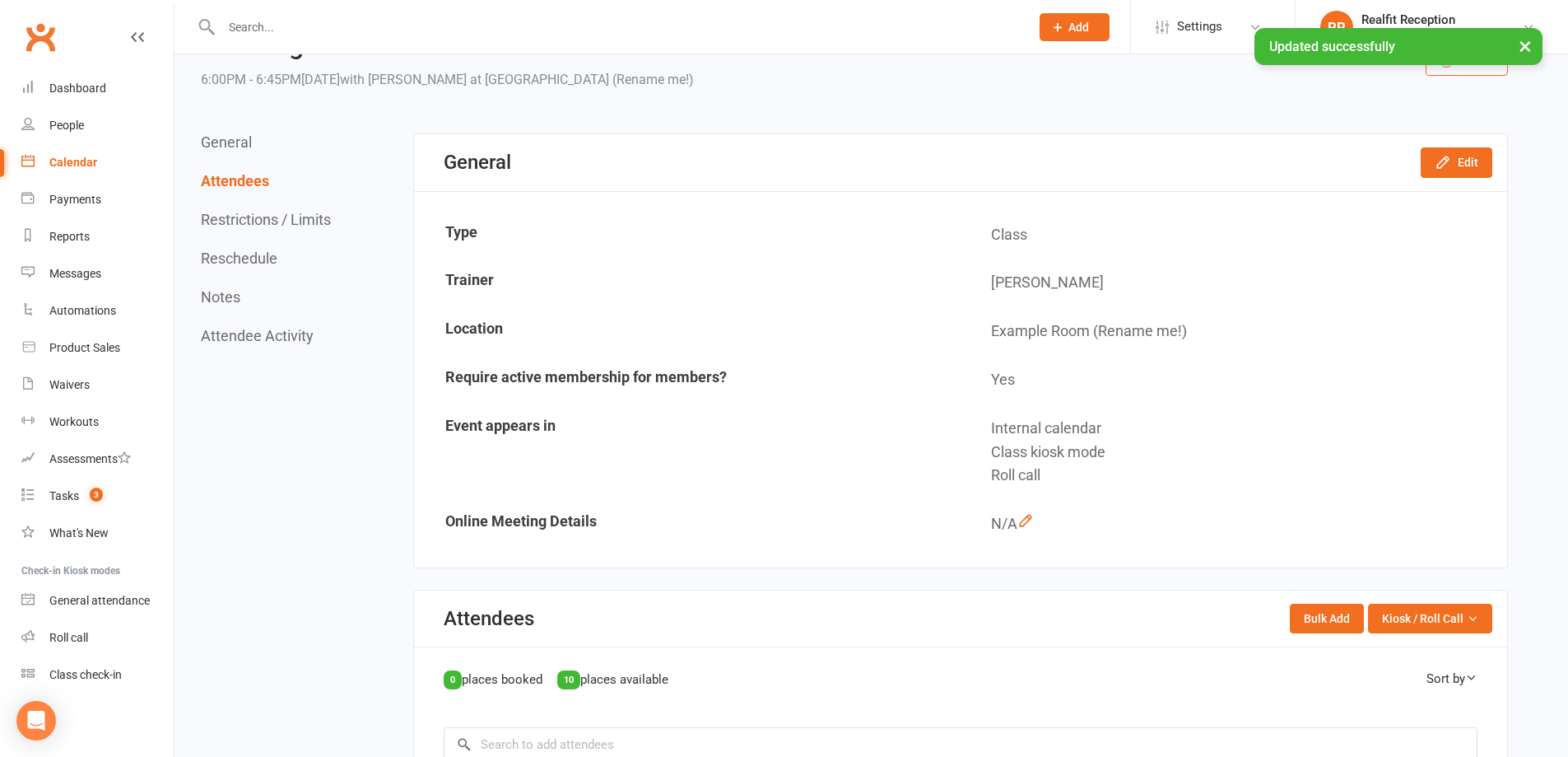
scroll to position [0, 0]
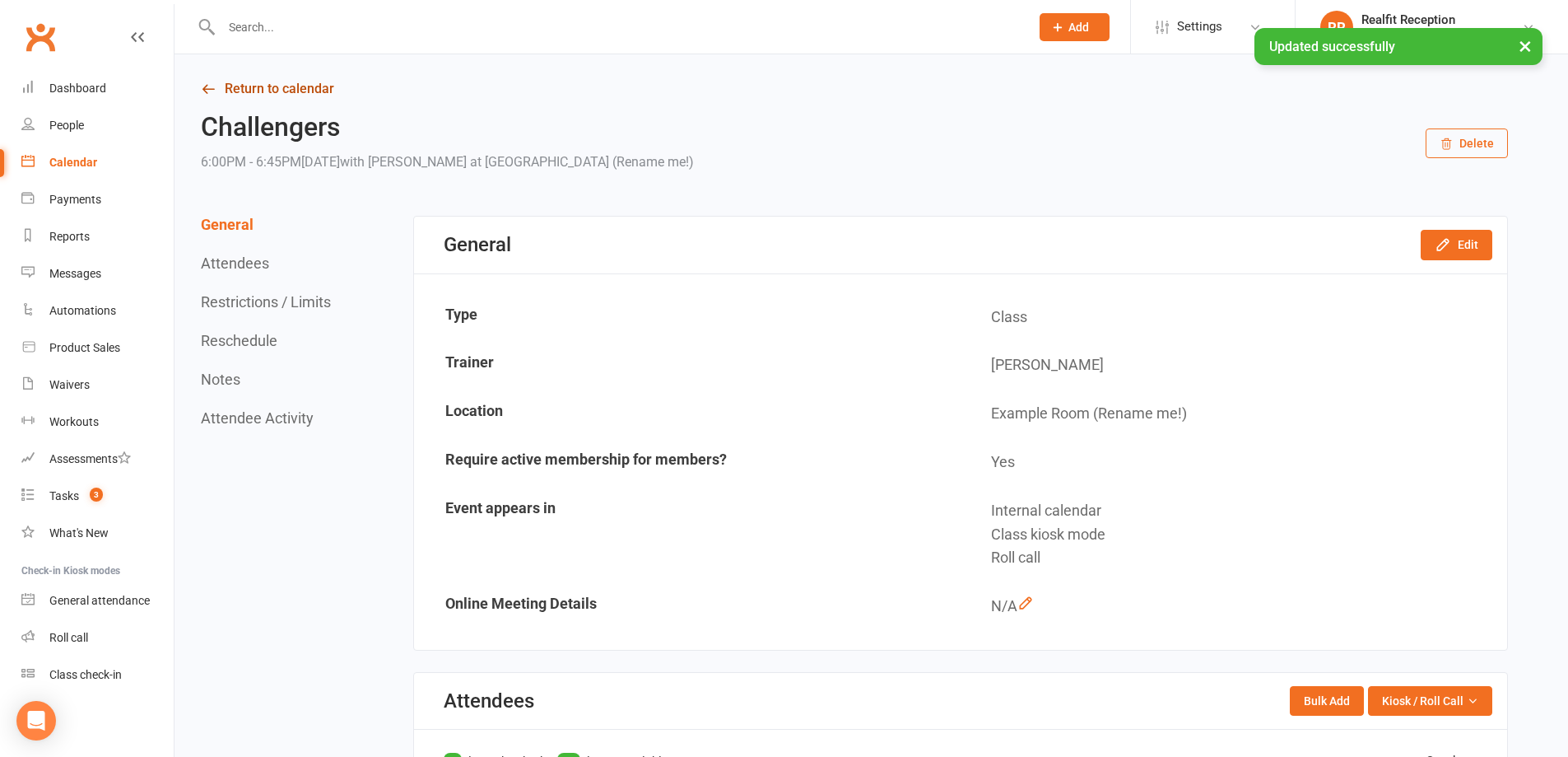
click at [296, 92] on link "Return to calendar" at bounding box center [855, 89] width 1307 height 23
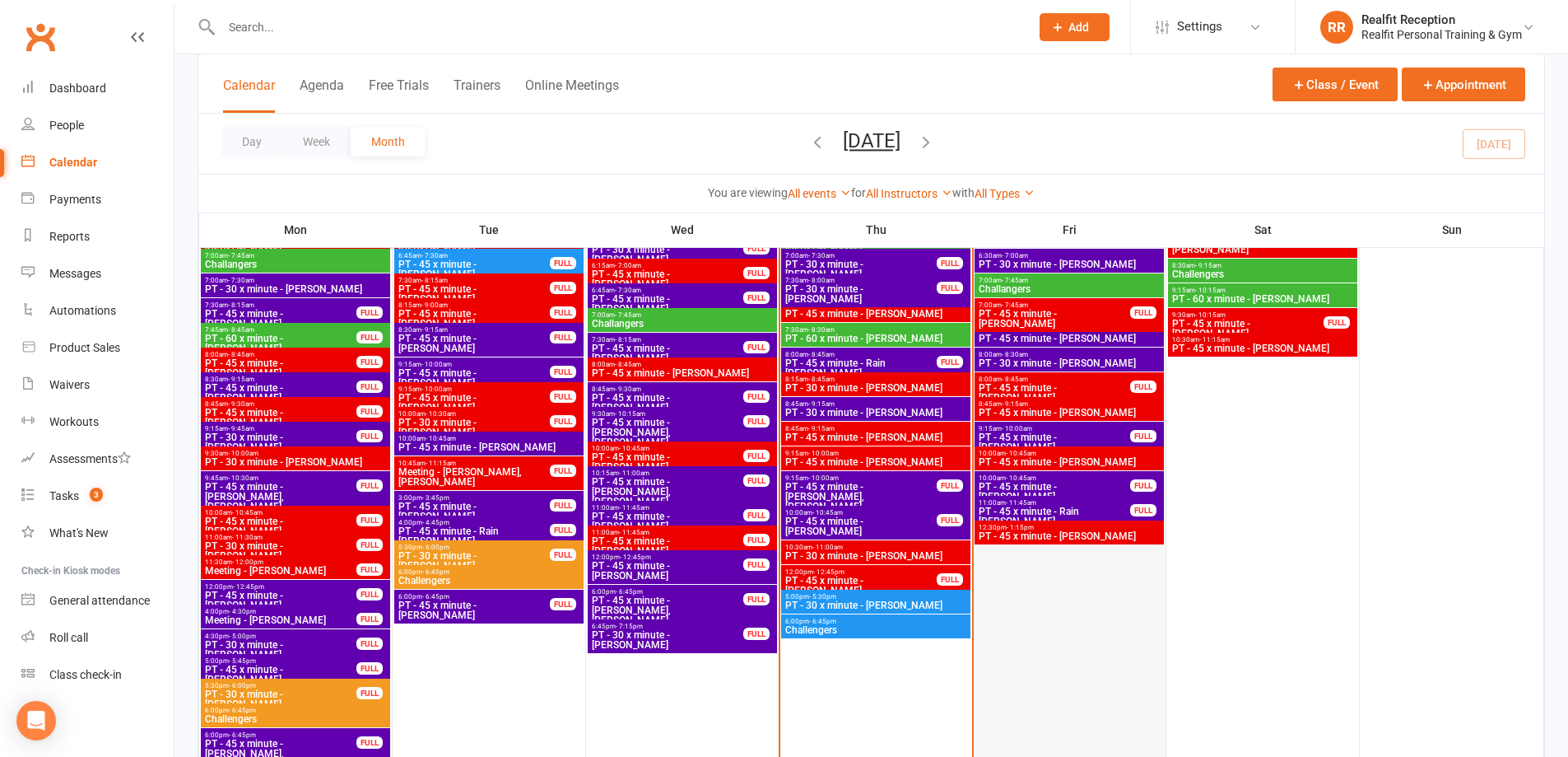
scroll to position [576, 0]
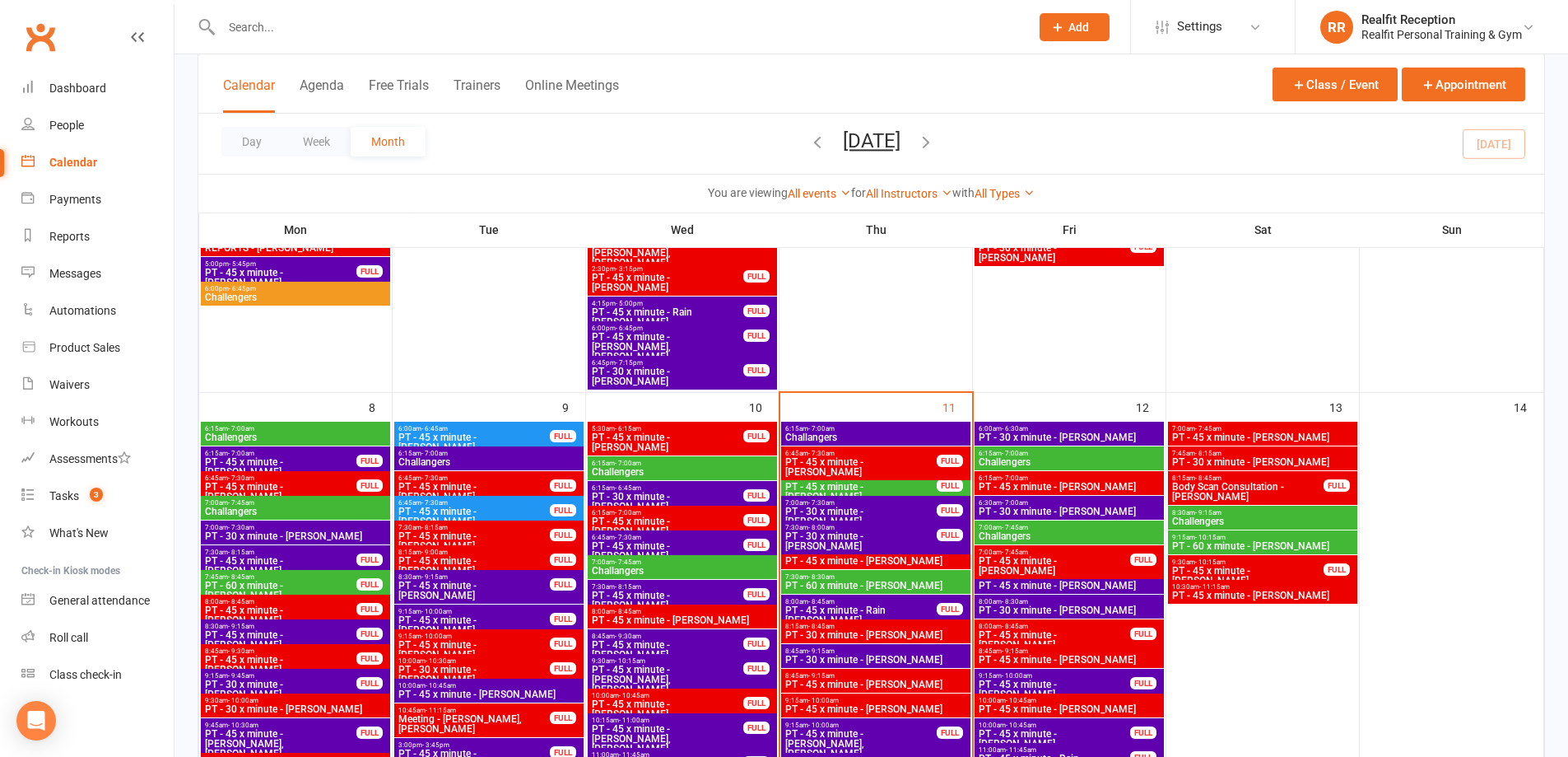
click at [1087, 438] on span "PT - 30 x minute - [PERSON_NAME]" at bounding box center [1069, 438] width 183 height 10
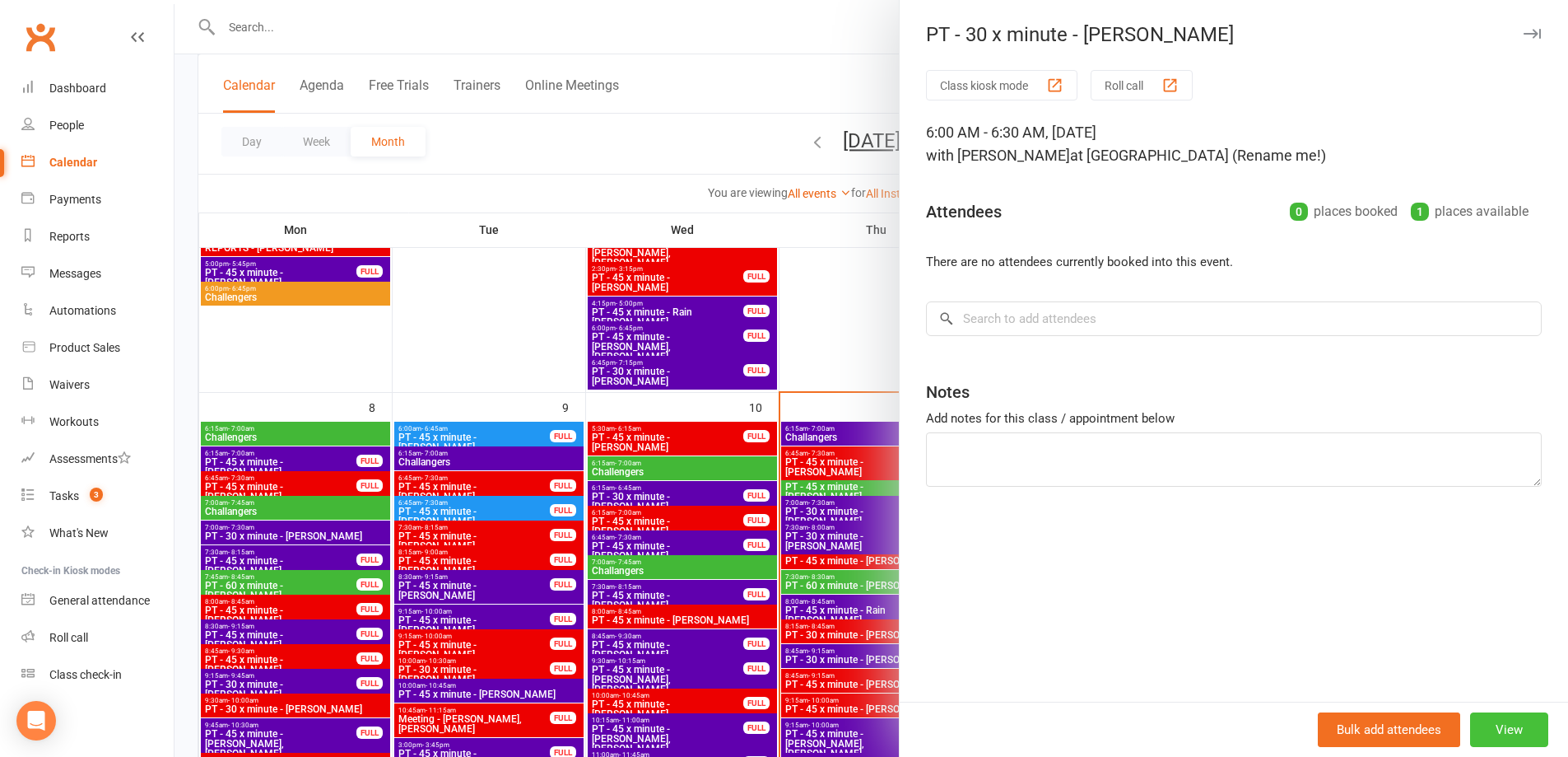
click at [1502, 726] on button "View" at bounding box center [1509, 730] width 78 height 35
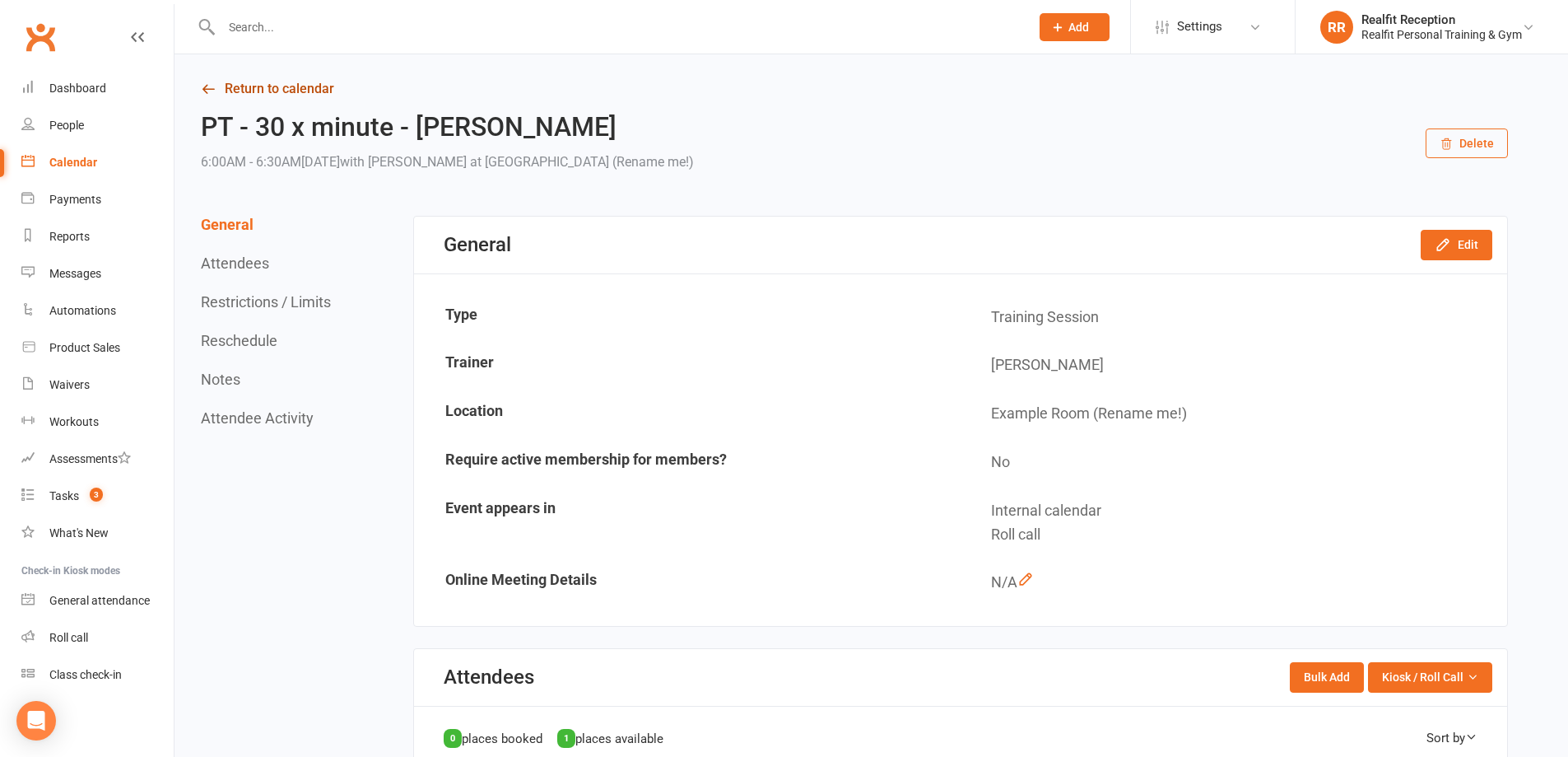
click at [244, 92] on link "Return to calendar" at bounding box center [855, 89] width 1307 height 23
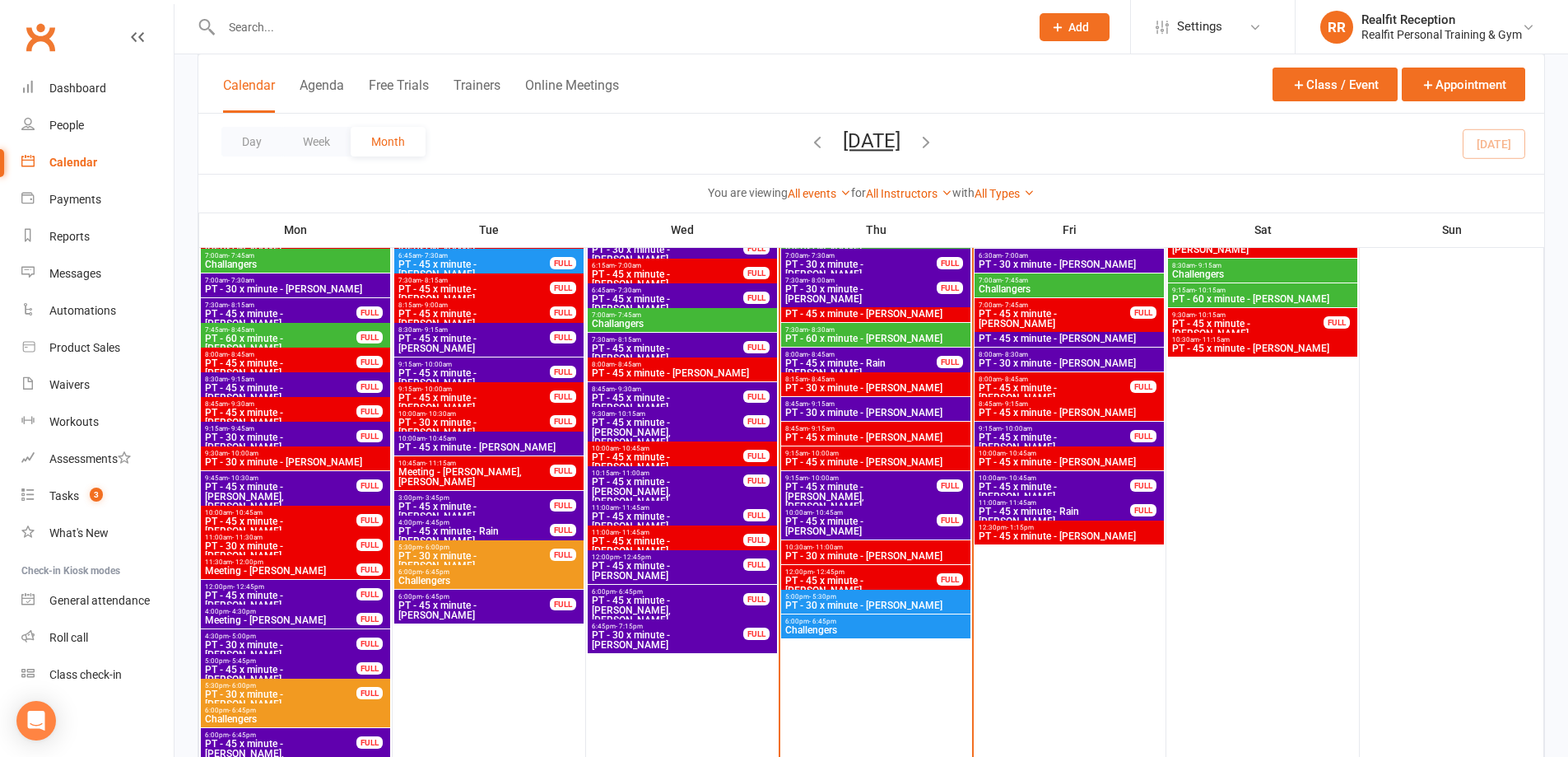
scroll to position [576, 0]
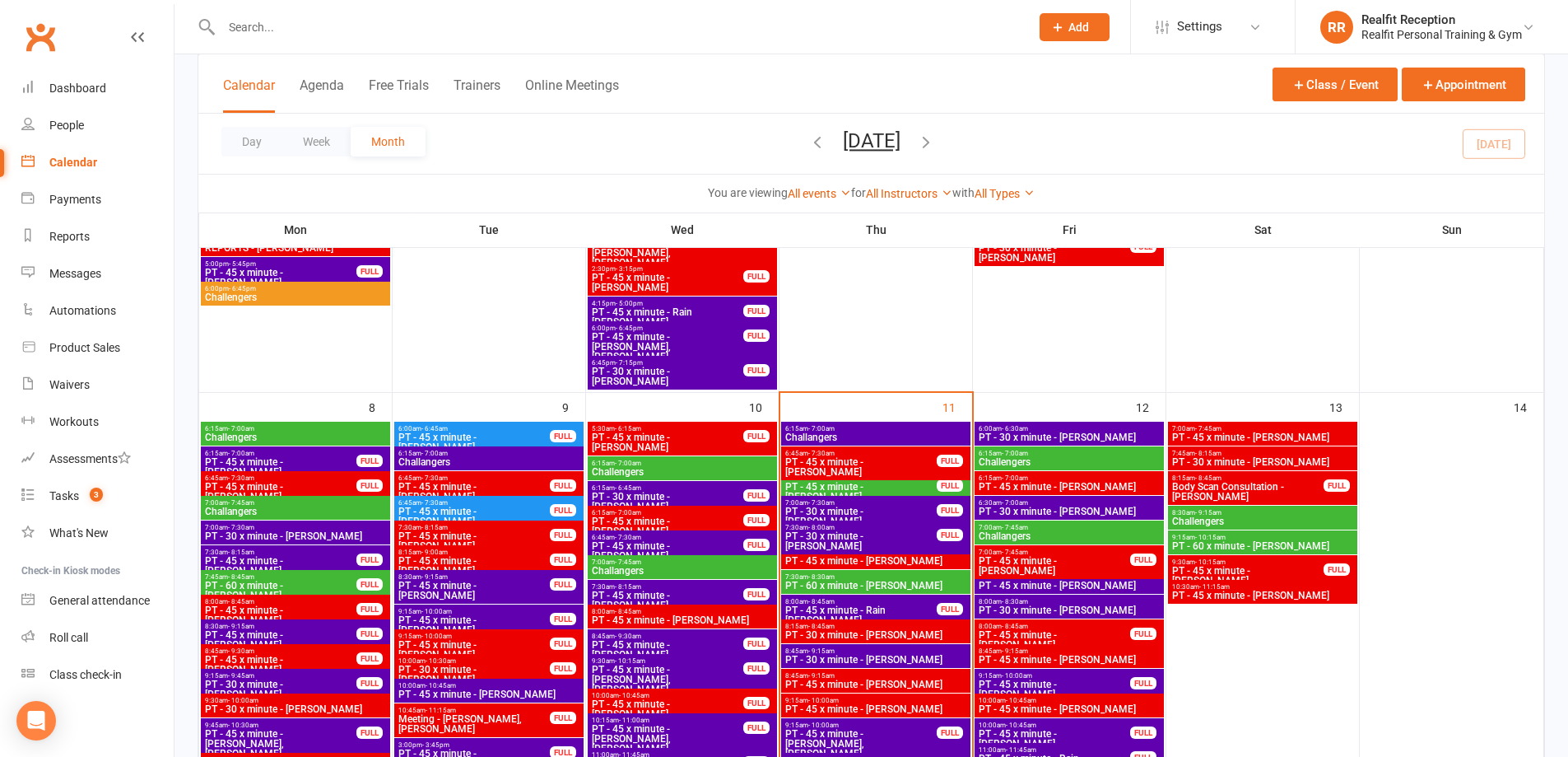
click at [1119, 461] on span "Challengers" at bounding box center [1069, 463] width 183 height 10
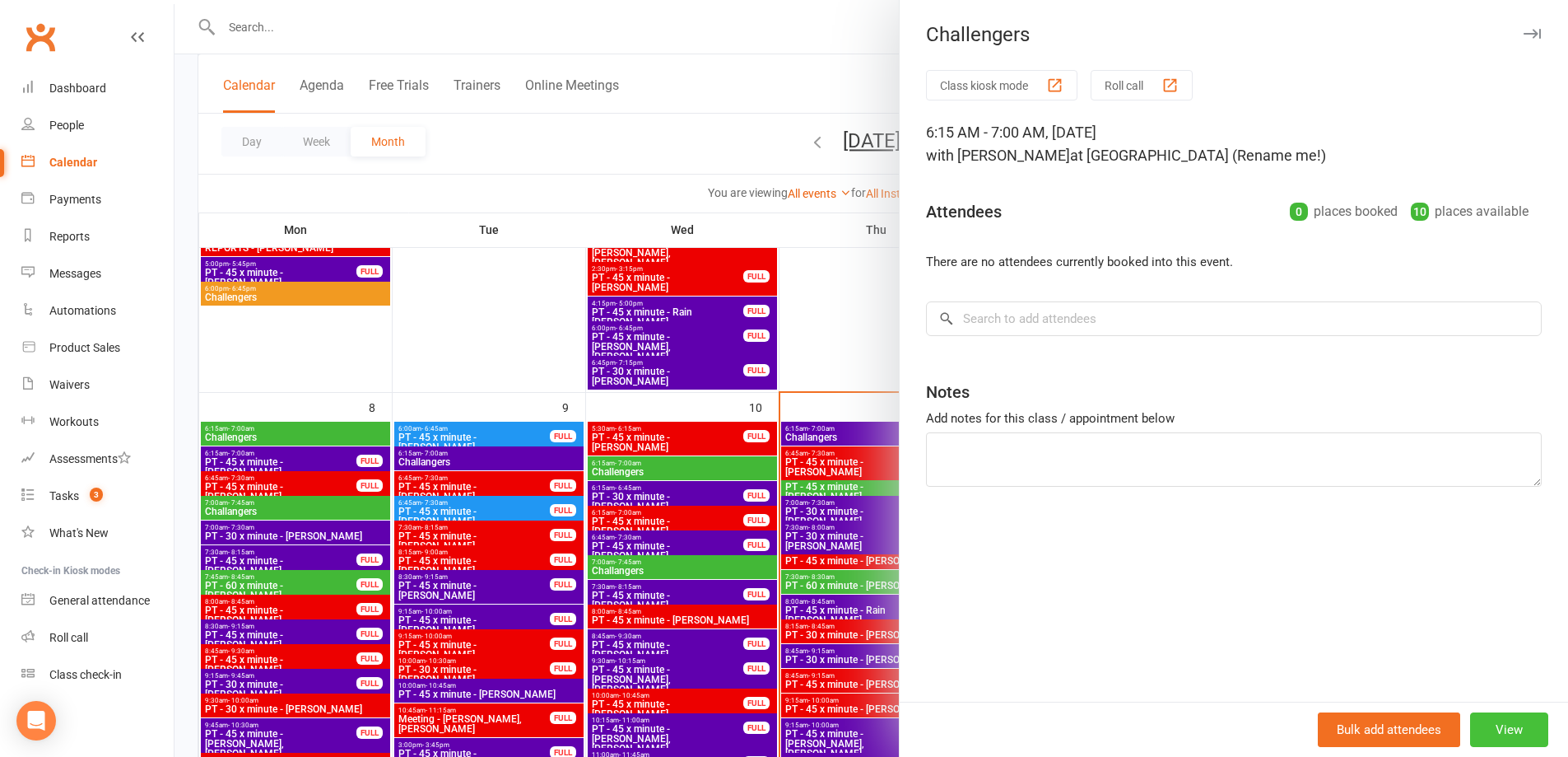
click at [1497, 723] on button "View" at bounding box center [1509, 730] width 78 height 35
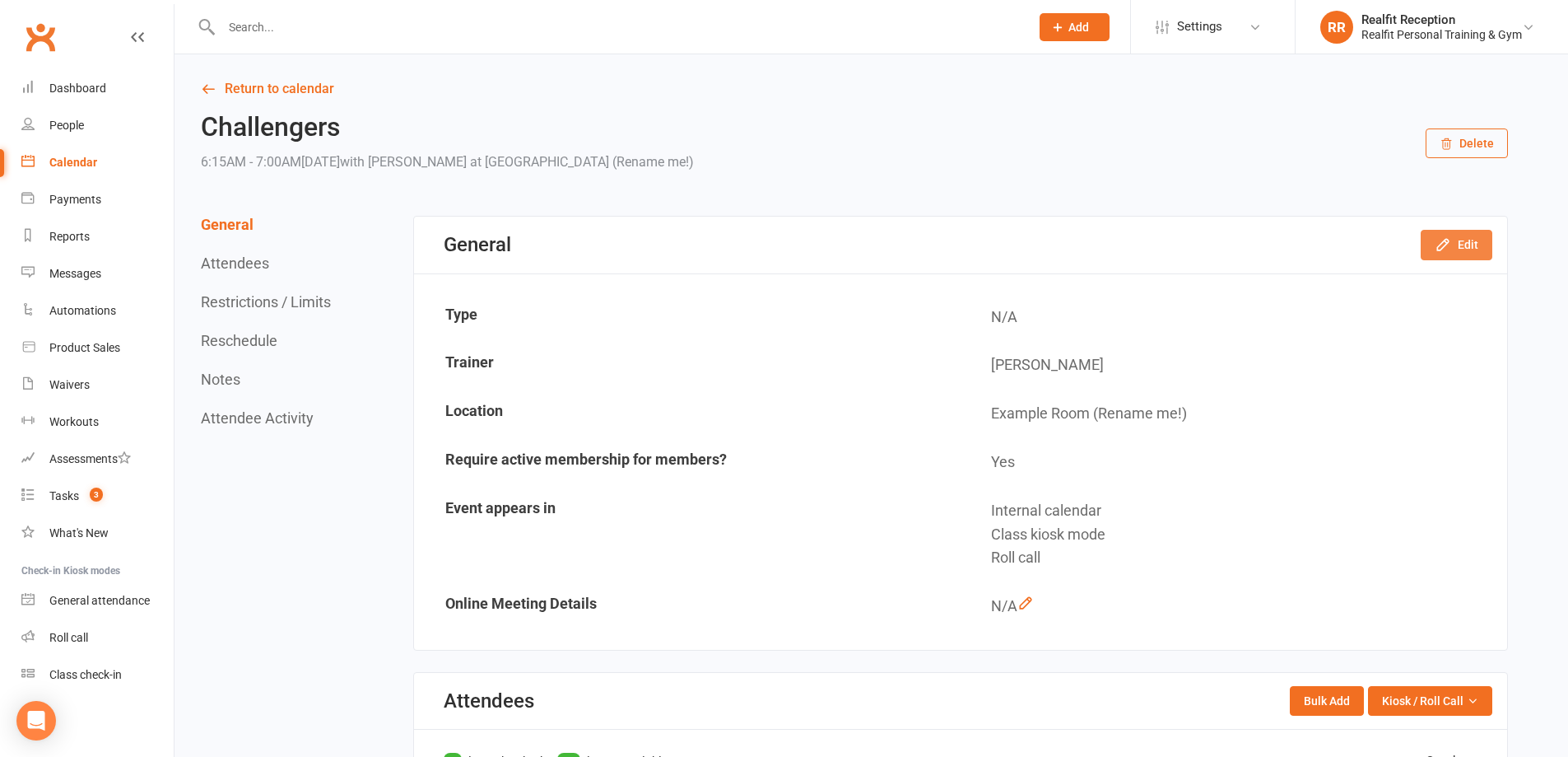
click at [1477, 245] on button "Edit" at bounding box center [1457, 245] width 71 height 30
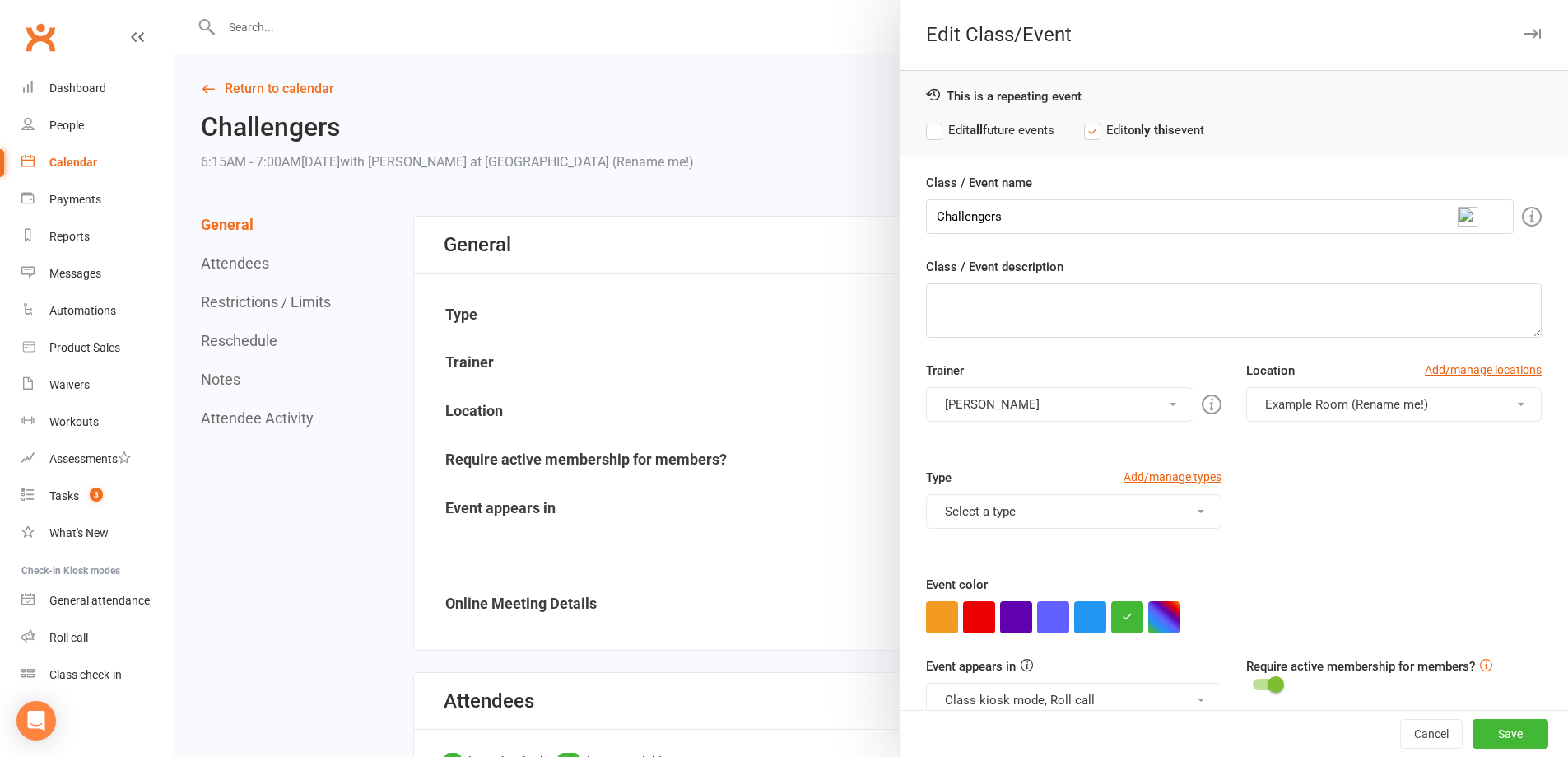
click at [1026, 514] on button "Select a type" at bounding box center [1073, 512] width 295 height 35
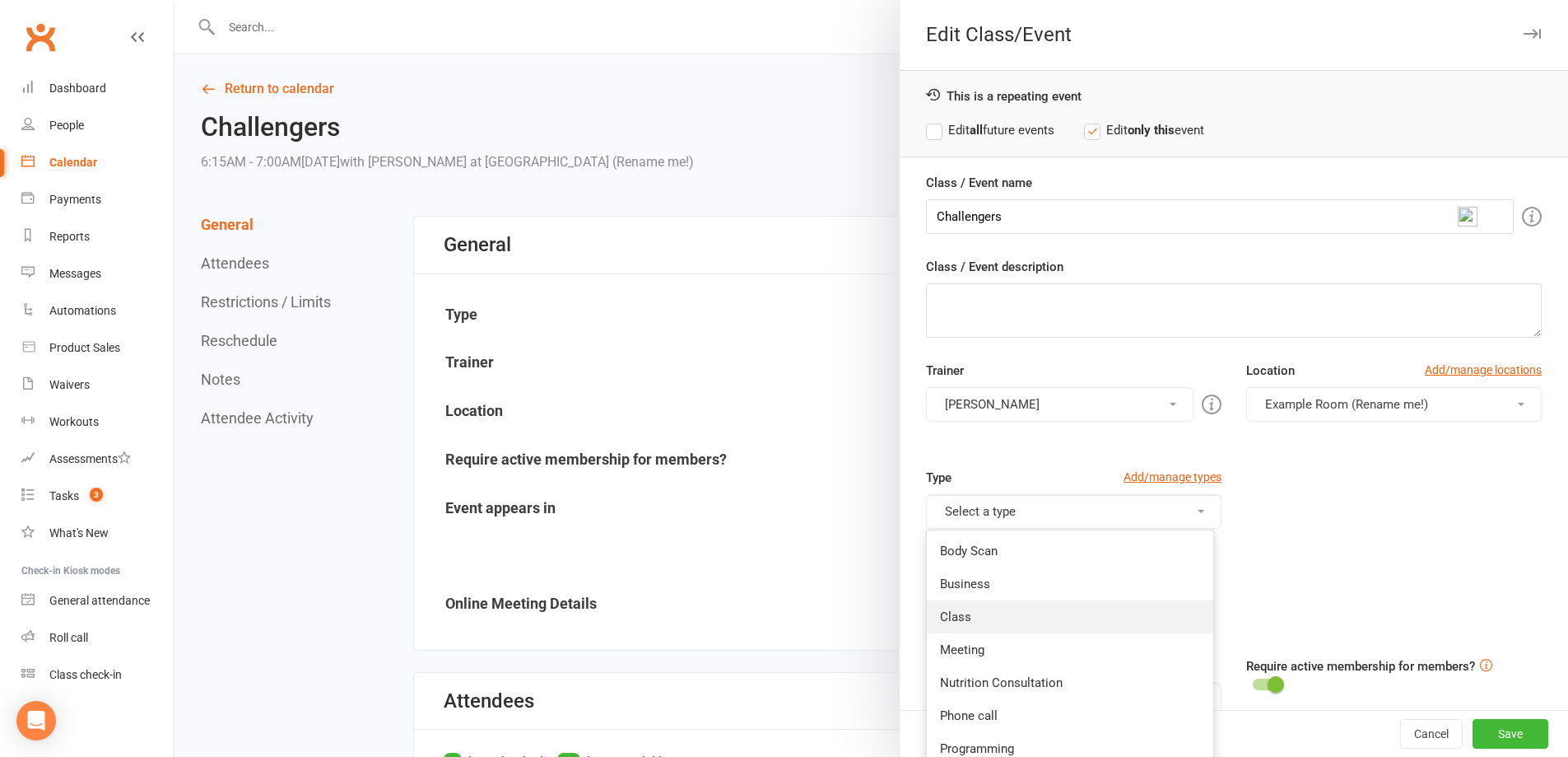
click at [971, 617] on link "Class" at bounding box center [1070, 617] width 287 height 33
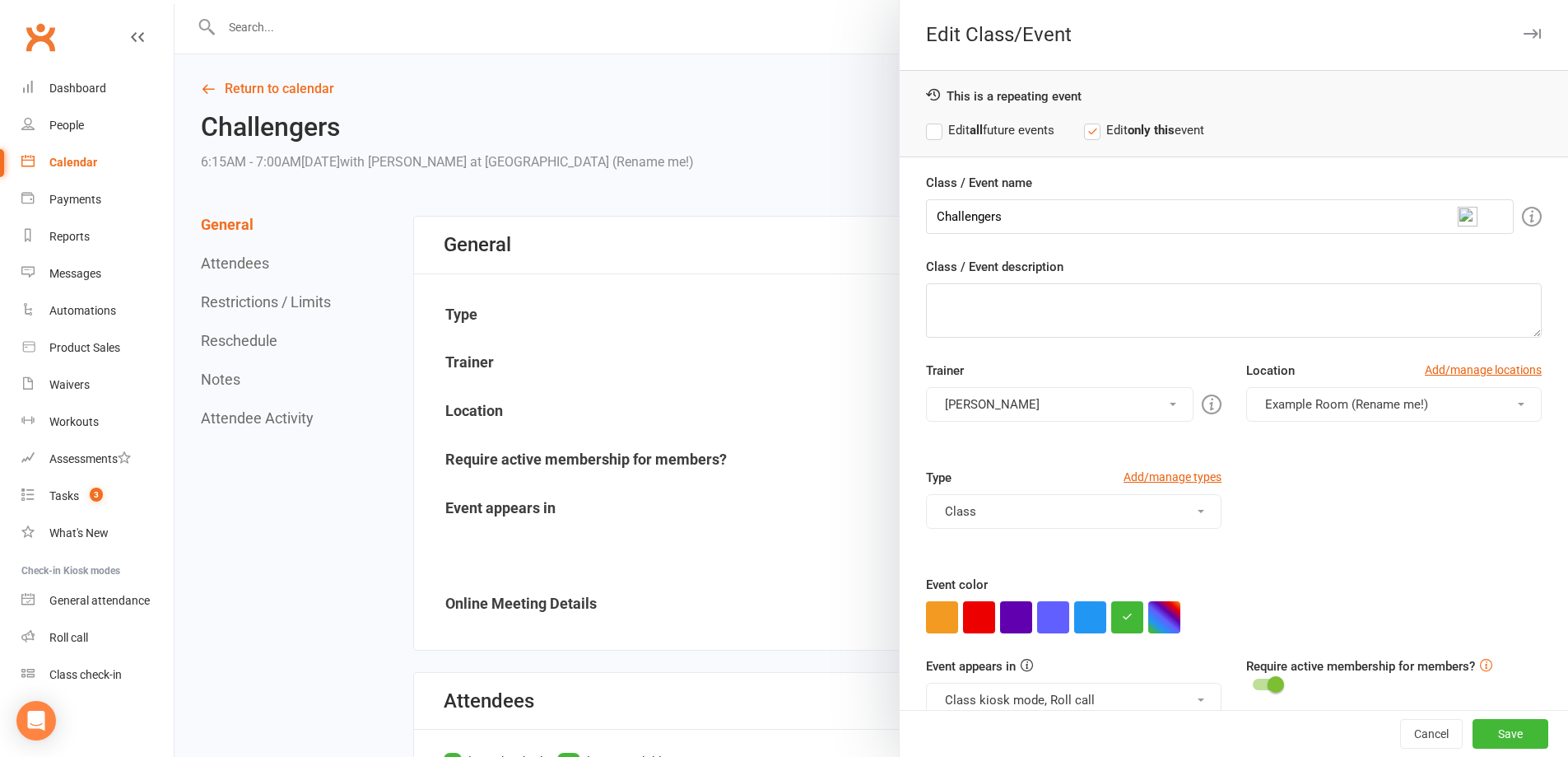
click at [950, 131] on label "Edit all future events" at bounding box center [990, 131] width 128 height 20
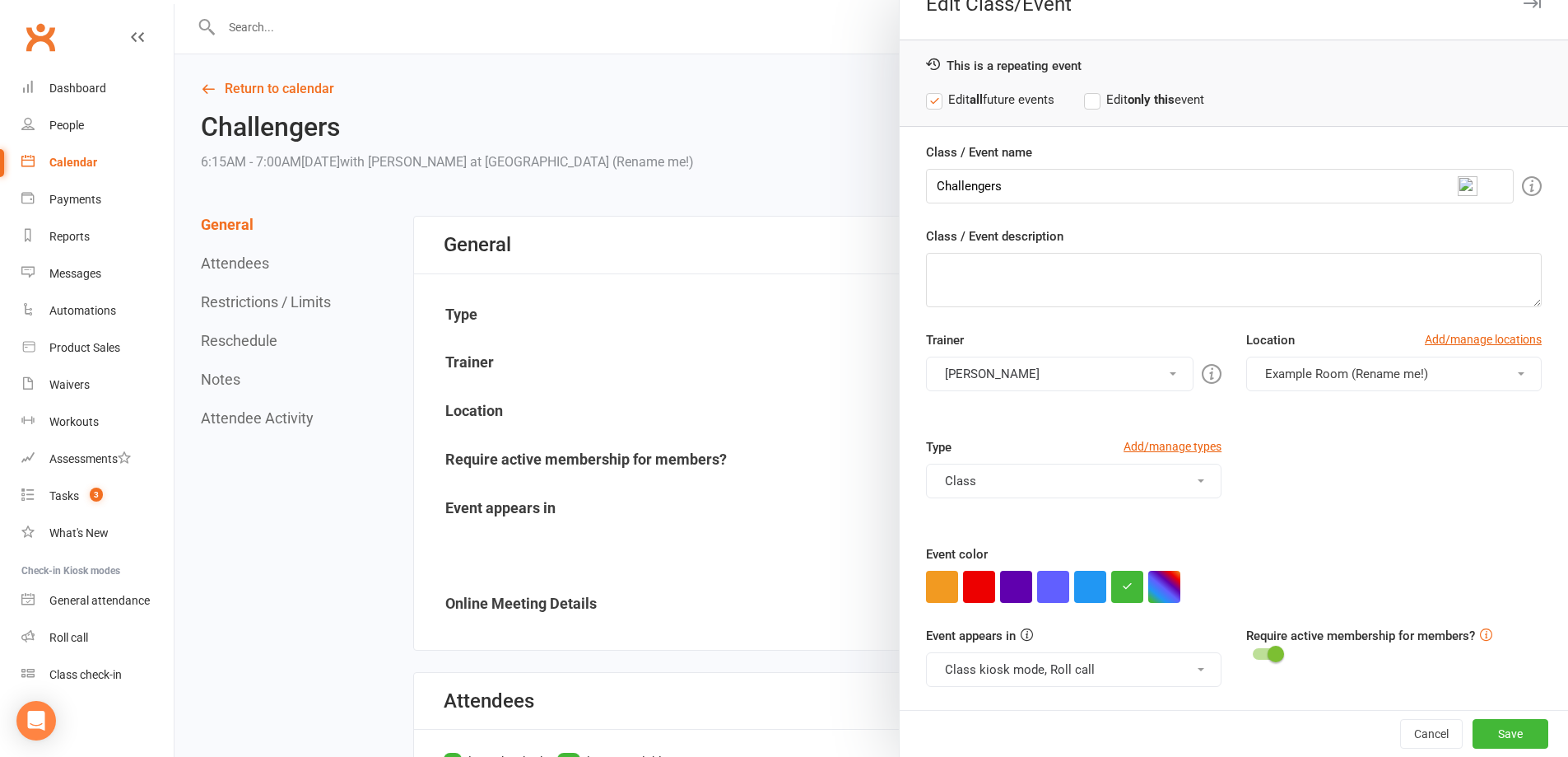
click at [1093, 668] on button "Class kiosk mode, Roll call" at bounding box center [1073, 670] width 295 height 35
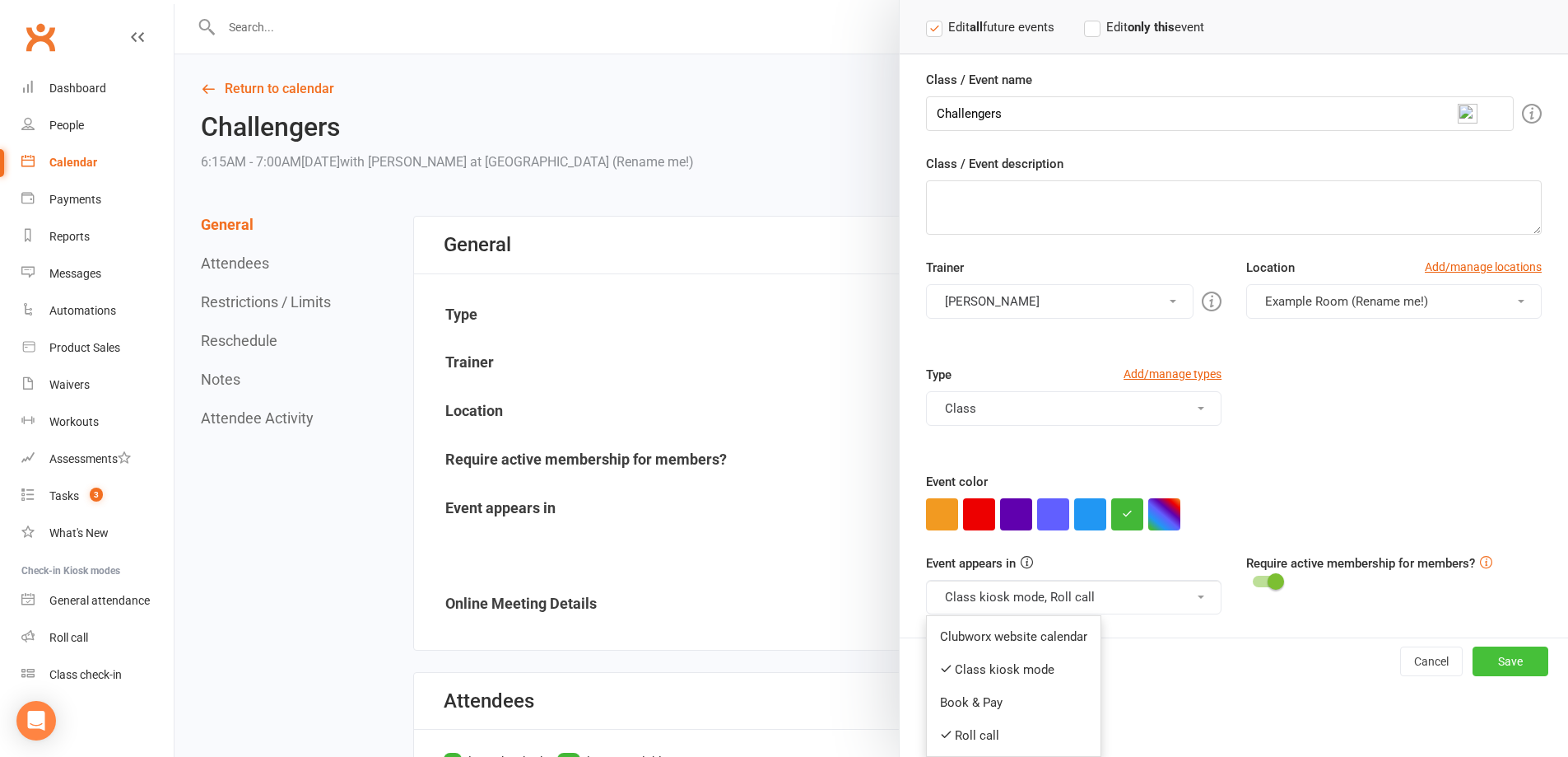
click at [1499, 656] on button "Save" at bounding box center [1510, 661] width 76 height 30
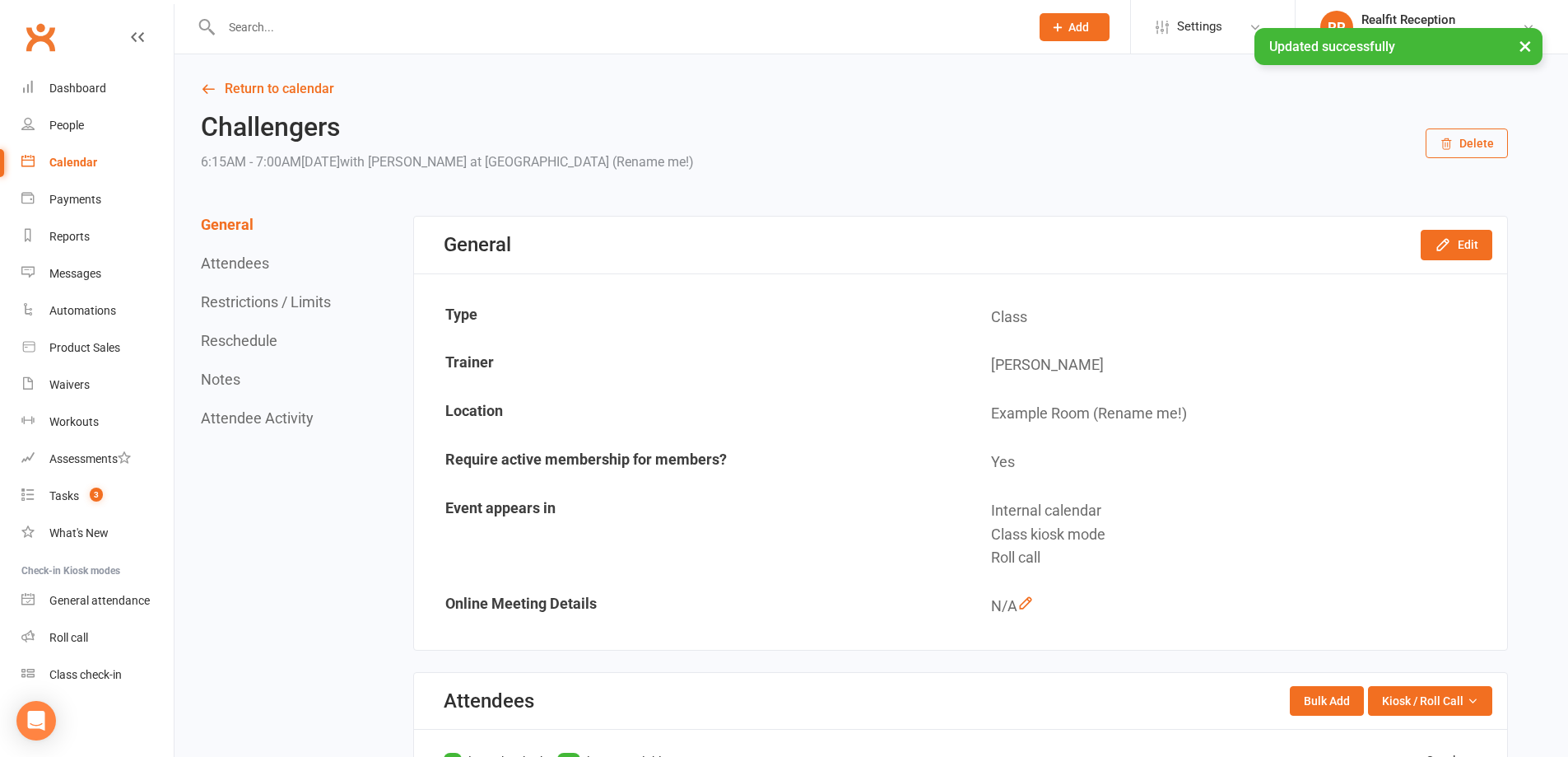
scroll to position [55, 0]
click at [321, 85] on link "Return to calendar" at bounding box center [855, 89] width 1307 height 23
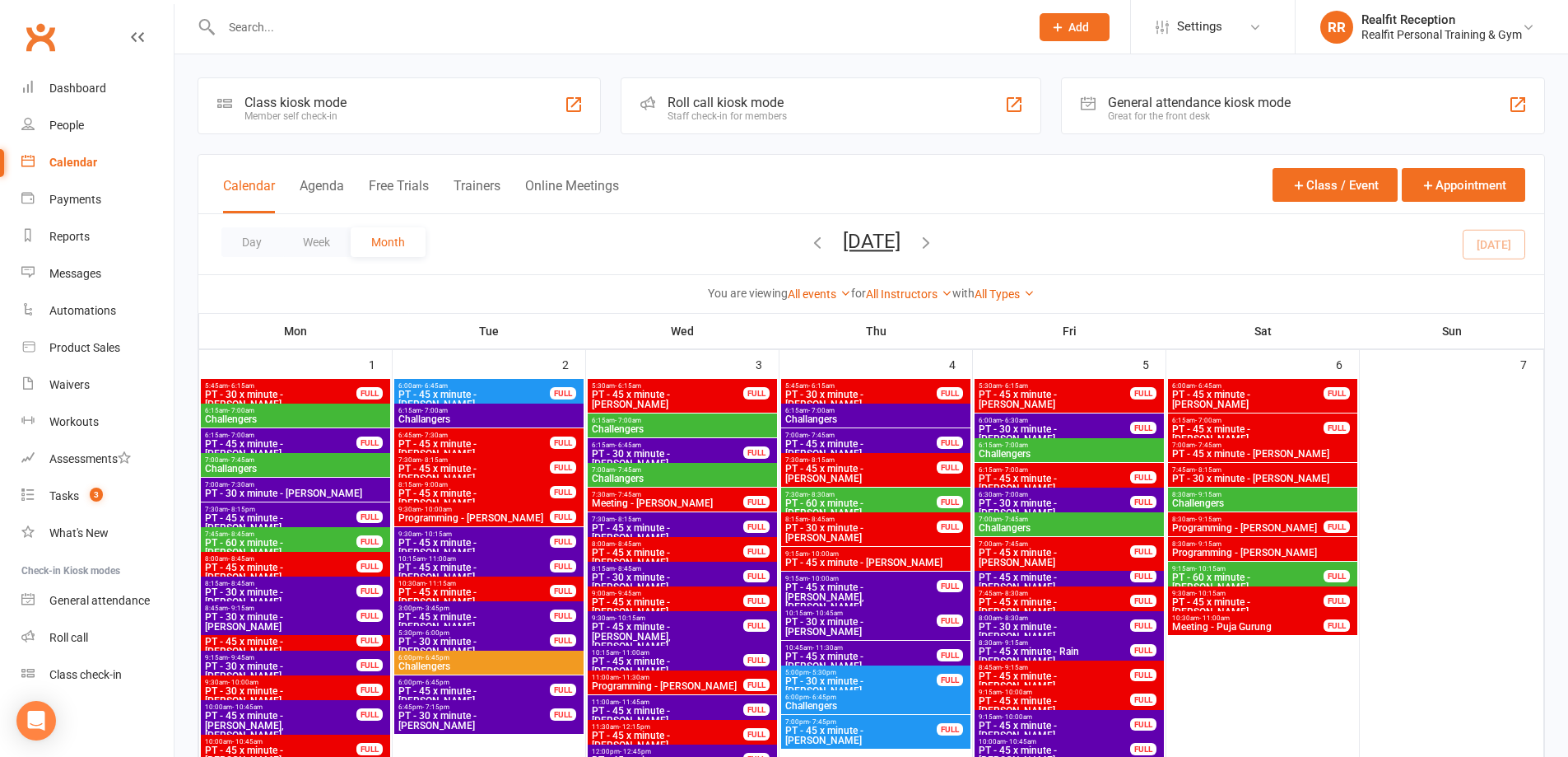
click at [1107, 527] on span "Challangers" at bounding box center [1069, 528] width 183 height 10
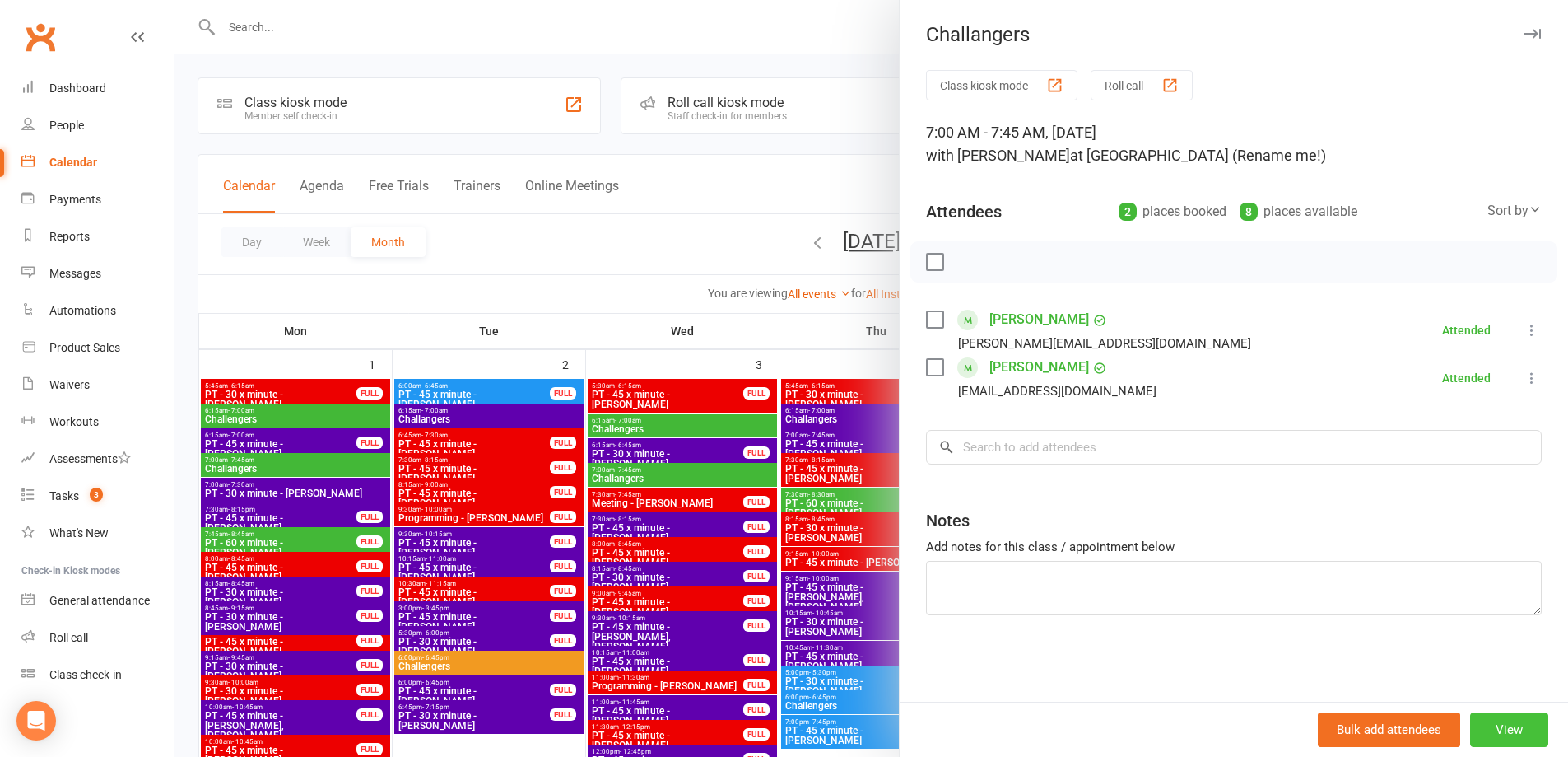
click at [1492, 719] on button "View" at bounding box center [1509, 730] width 78 height 35
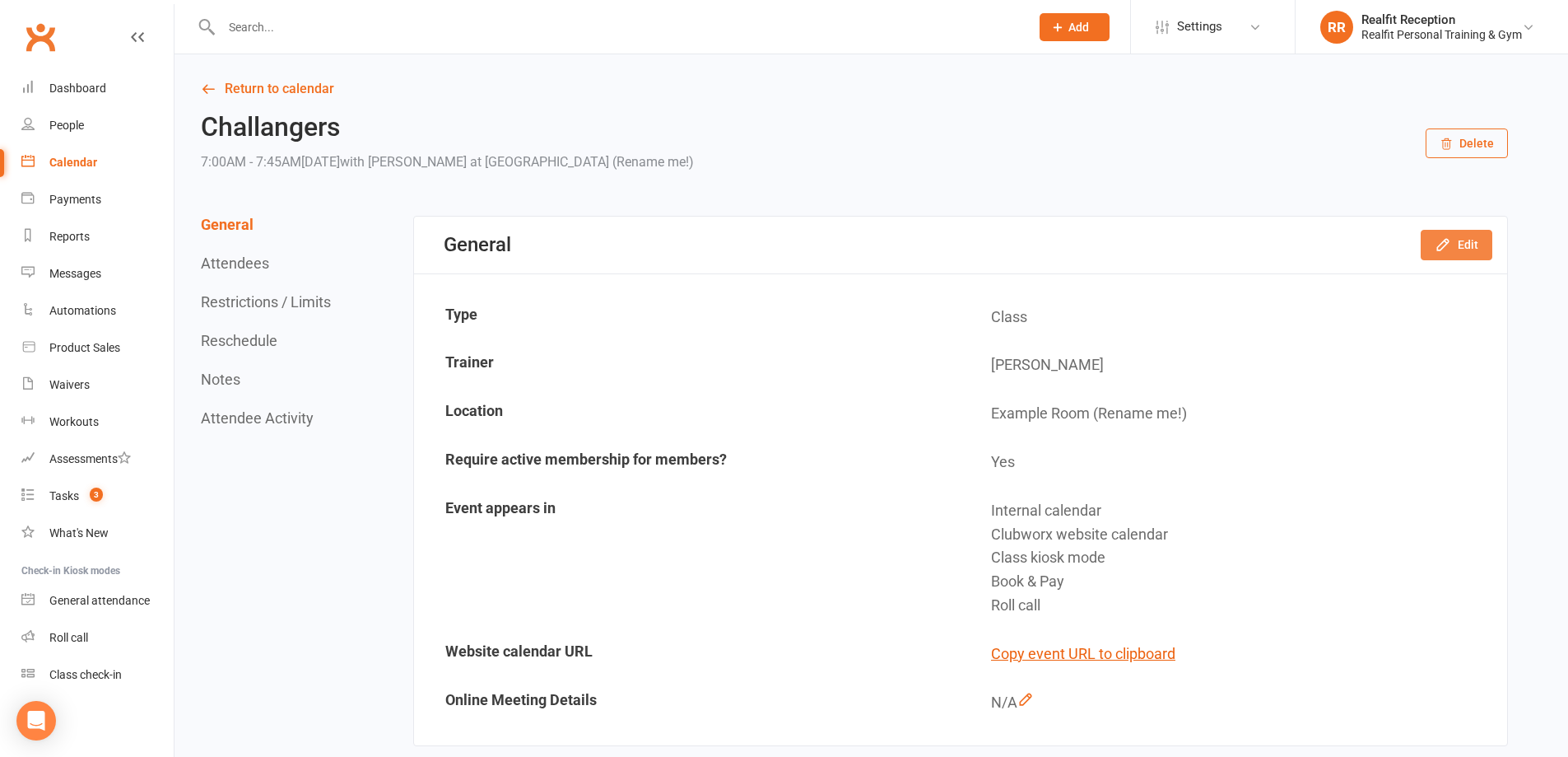
click at [1437, 248] on icon "button" at bounding box center [1443, 245] width 17 height 17
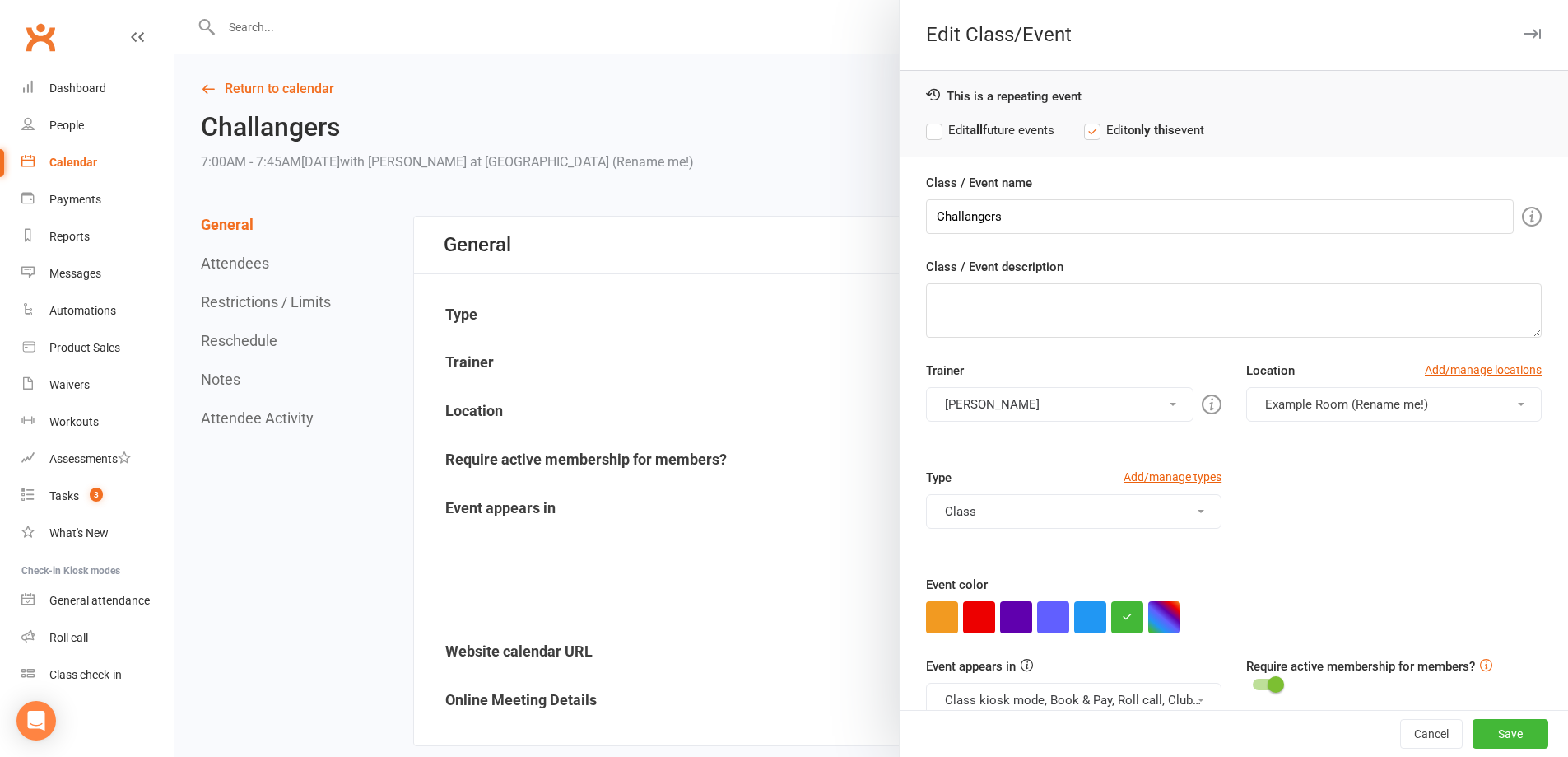
click at [998, 126] on label "Edit all future events" at bounding box center [990, 131] width 128 height 20
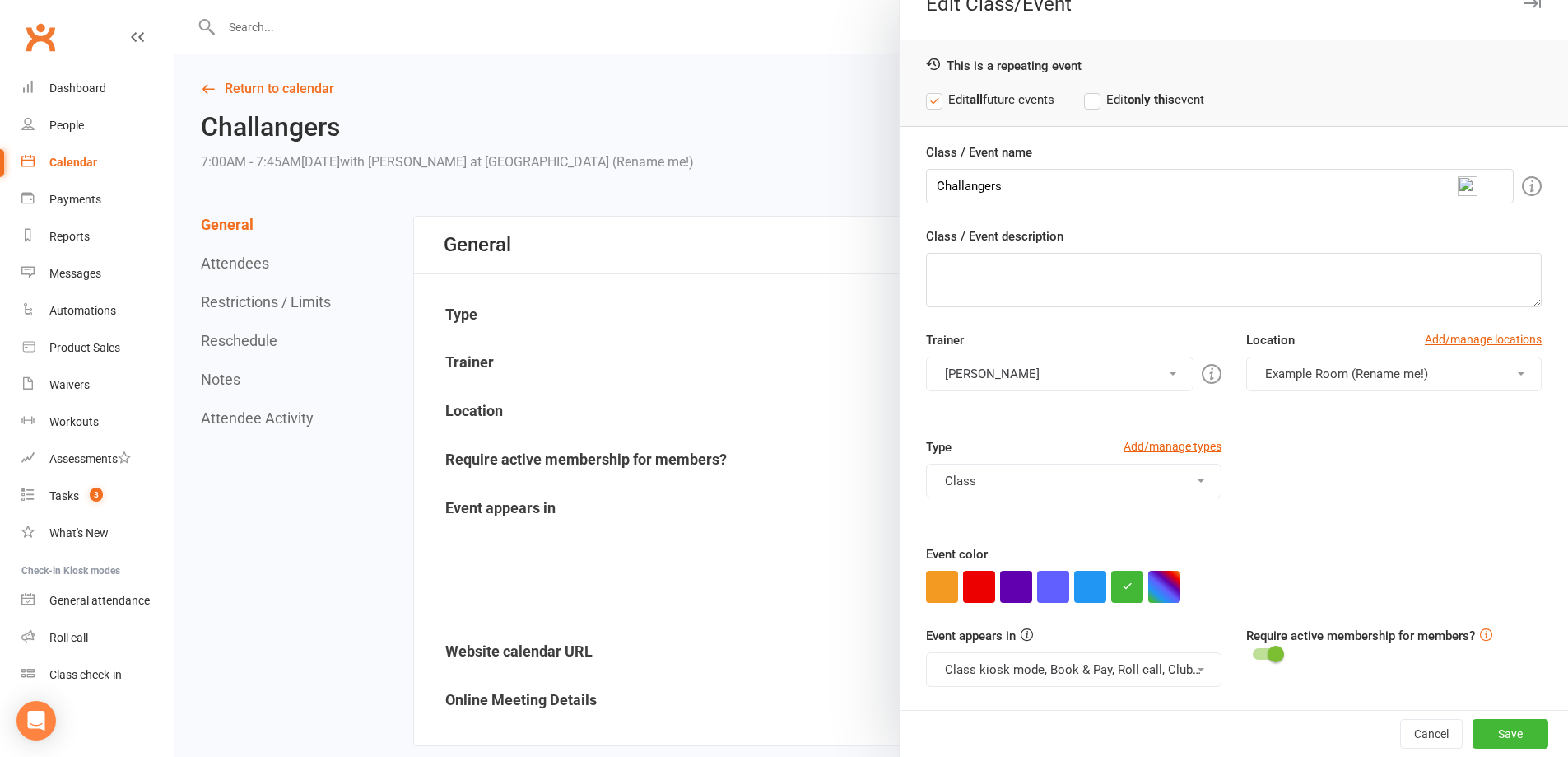
click at [1095, 671] on button "Class kiosk mode, Book & Pay, Roll call, Clubworx website calendar" at bounding box center [1073, 670] width 295 height 35
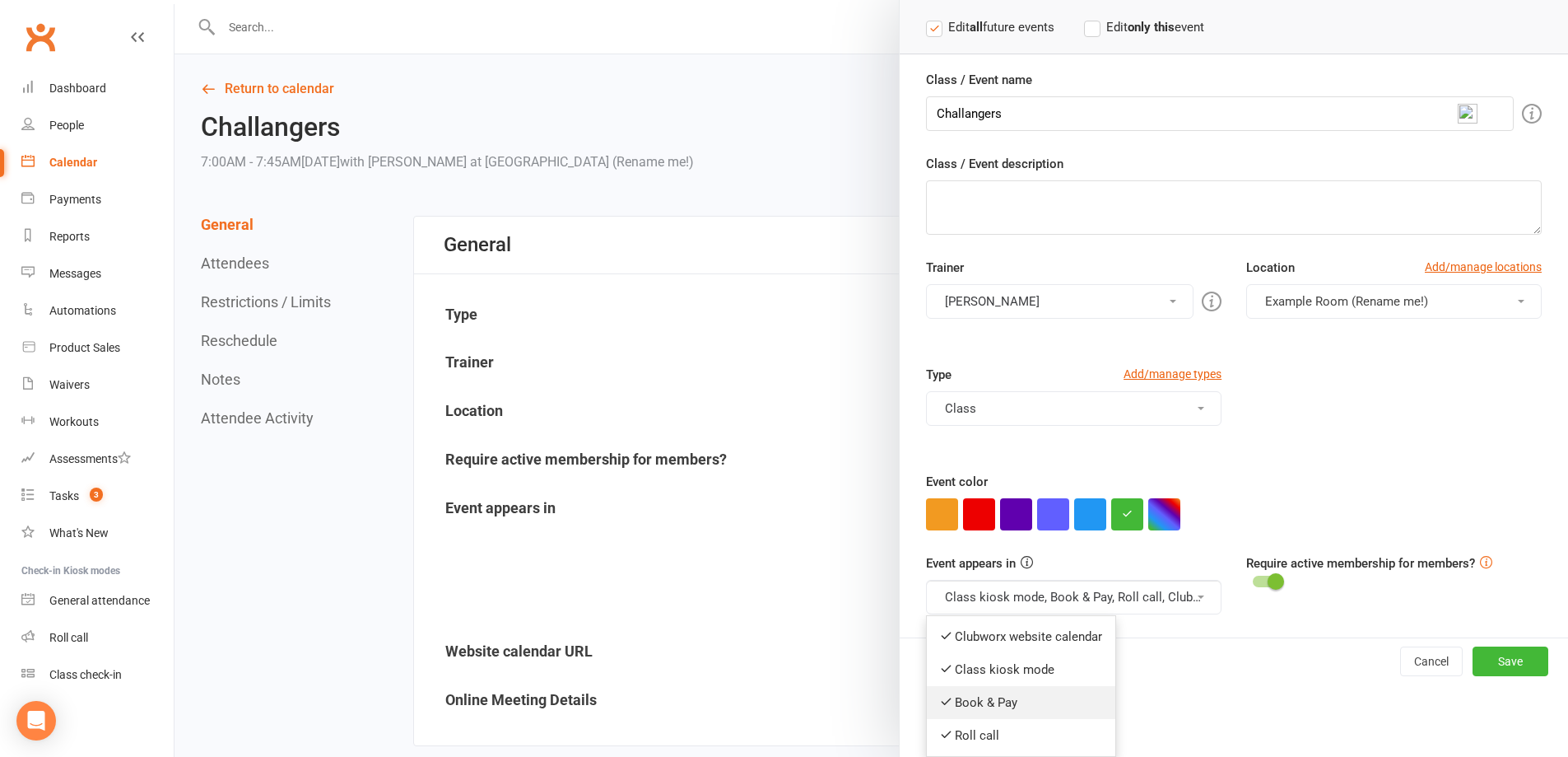
click at [1013, 707] on link "Book & Pay" at bounding box center [1021, 703] width 189 height 33
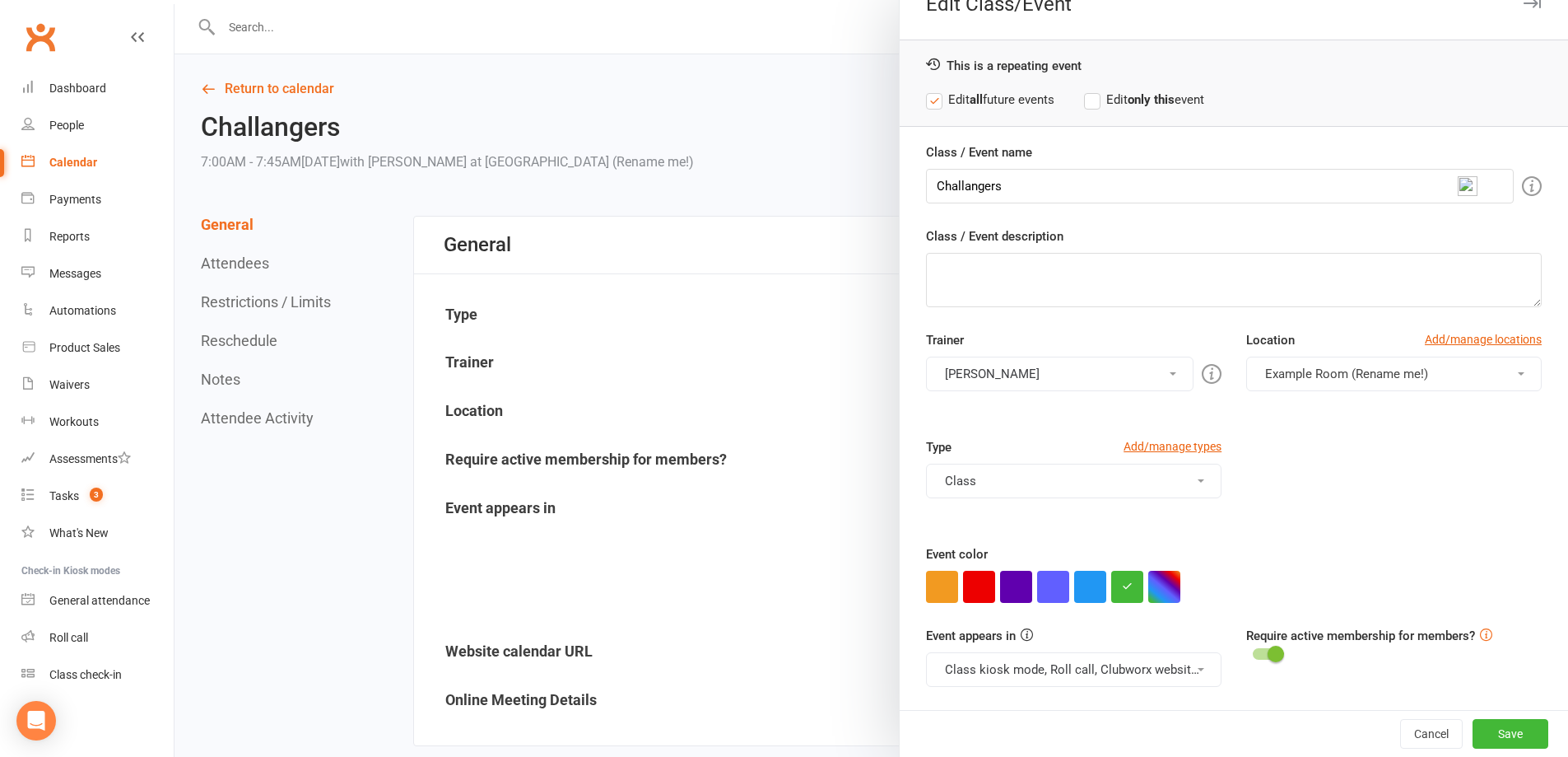
scroll to position [31, 0]
click at [1015, 669] on button "Class kiosk mode, Roll call, Clubworx website calendar" at bounding box center [1073, 670] width 295 height 35
click at [1018, 707] on link "Clubworx website calendar" at bounding box center [1021, 710] width 189 height 33
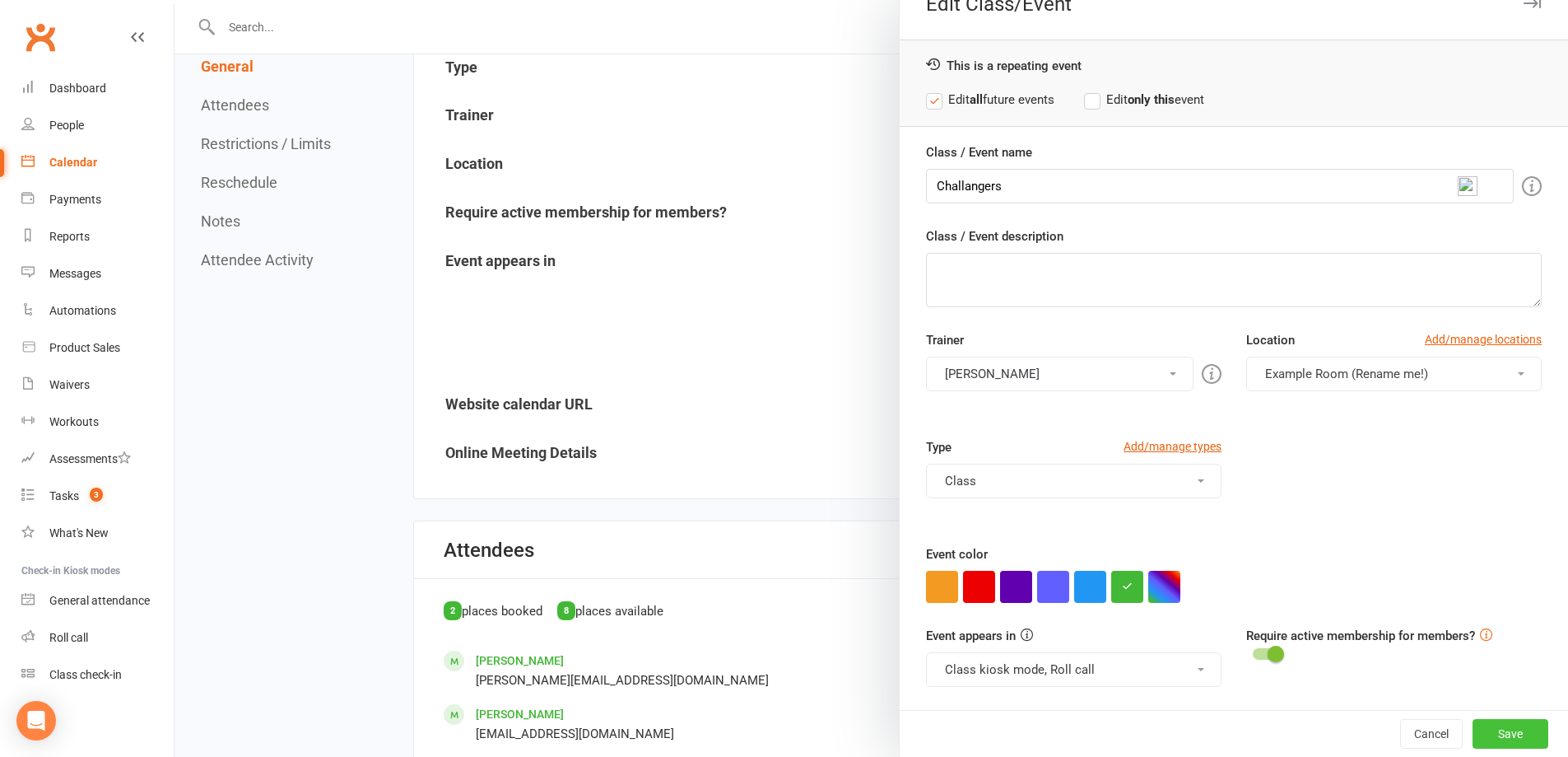
click at [1487, 734] on button "Save" at bounding box center [1510, 734] width 76 height 30
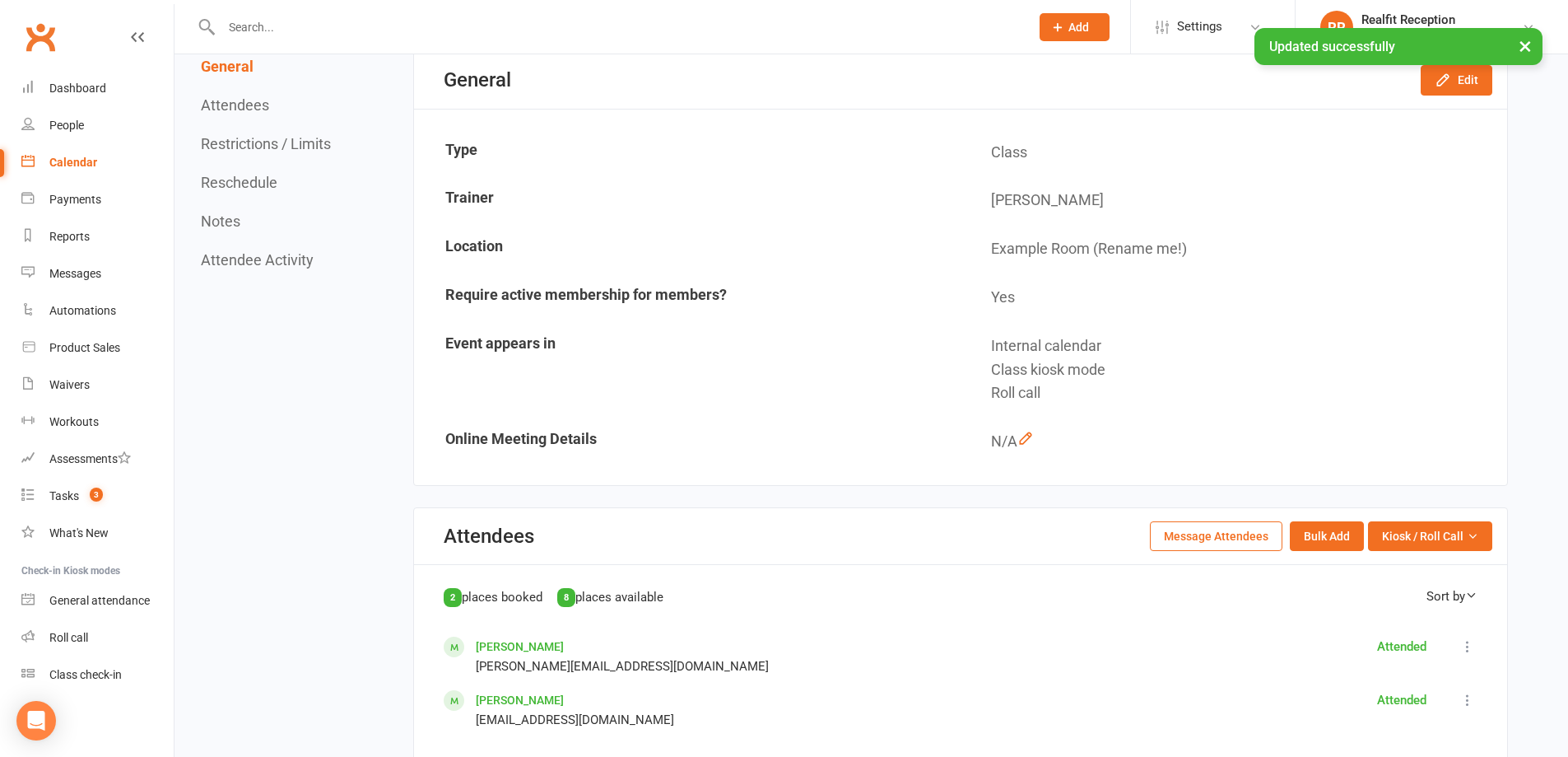
scroll to position [0, 0]
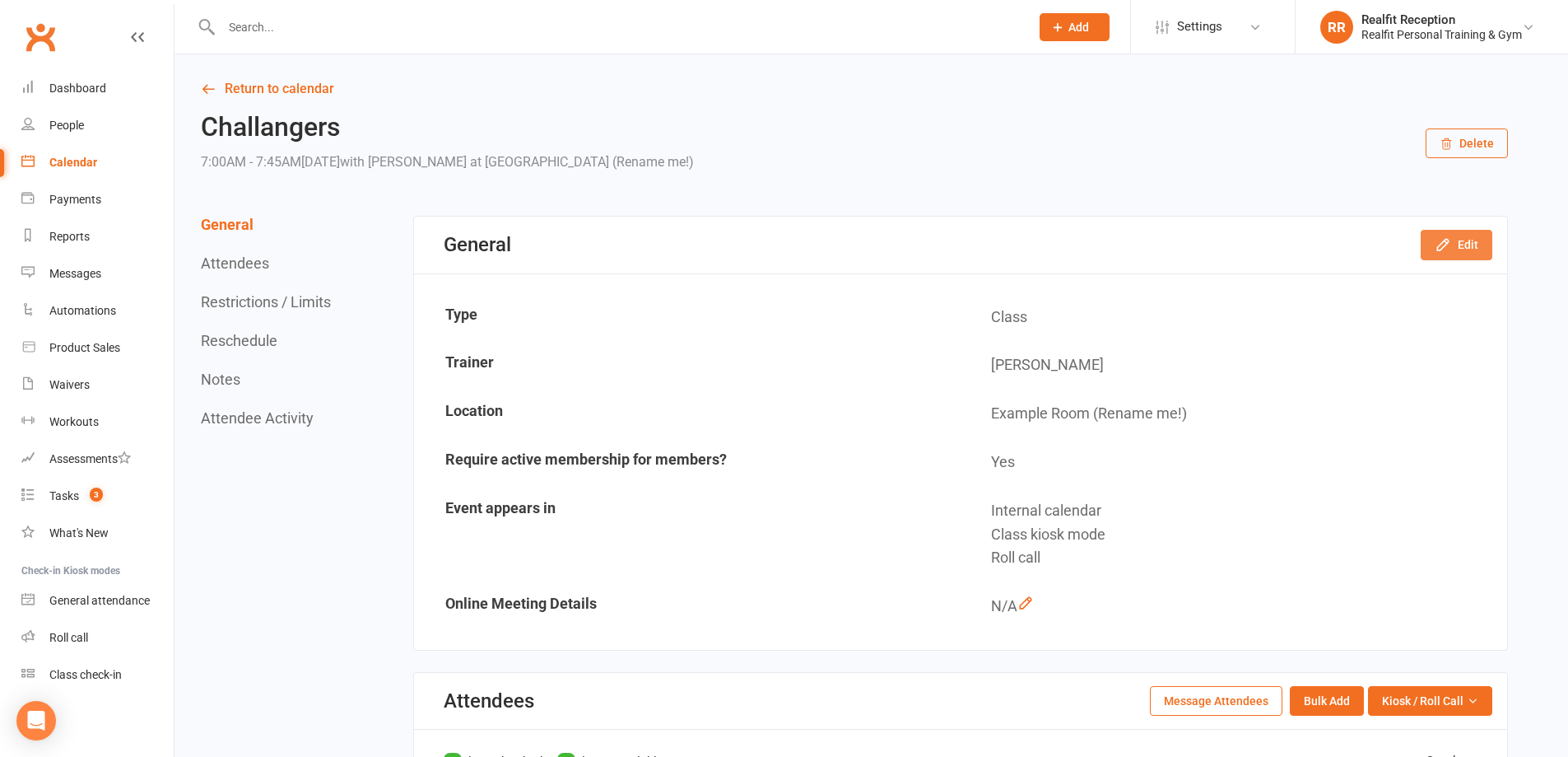
click at [1471, 250] on button "Edit" at bounding box center [1457, 245] width 71 height 30
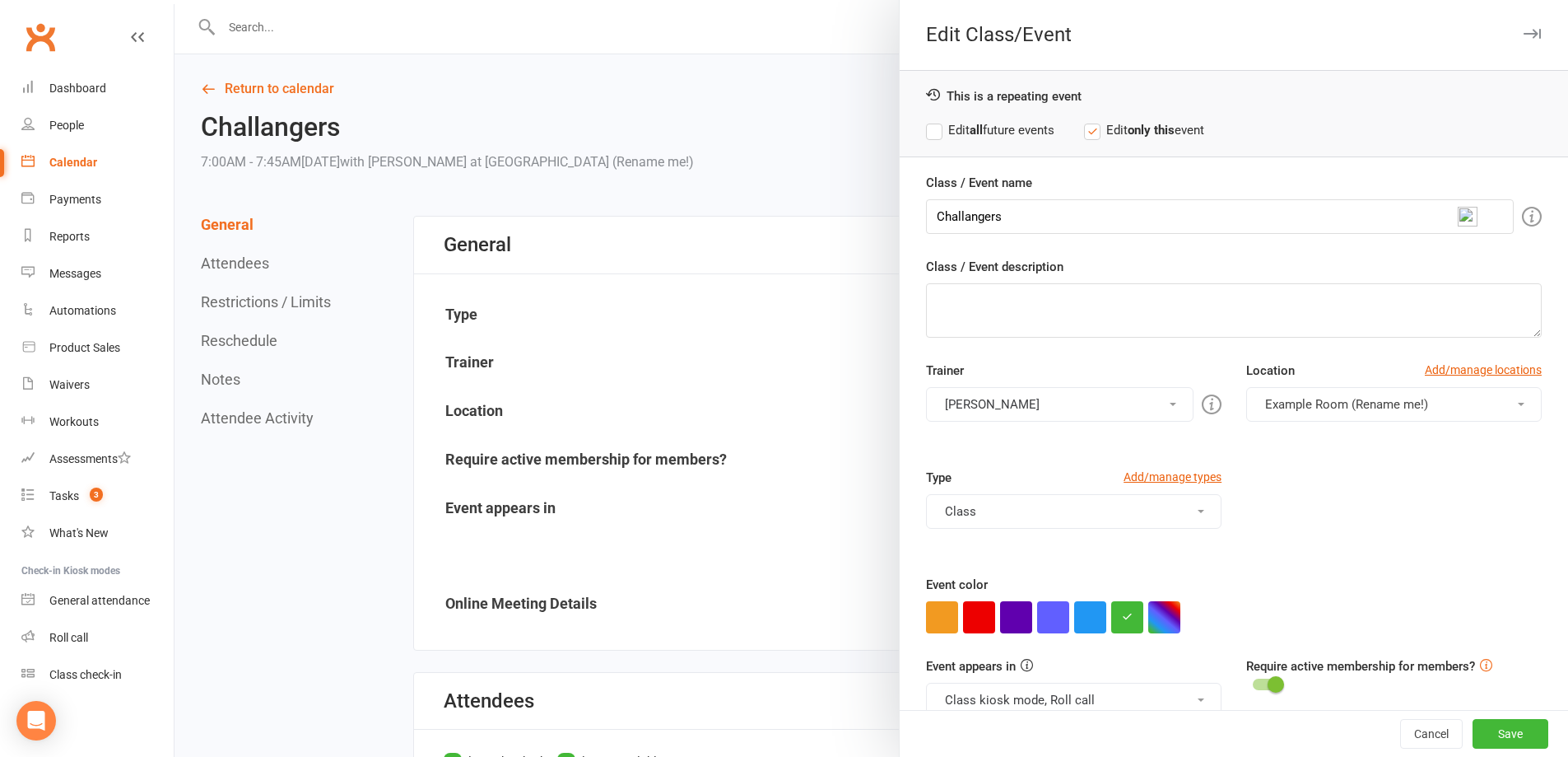
click at [1055, 704] on button "Class kiosk mode, Roll call" at bounding box center [1073, 700] width 295 height 35
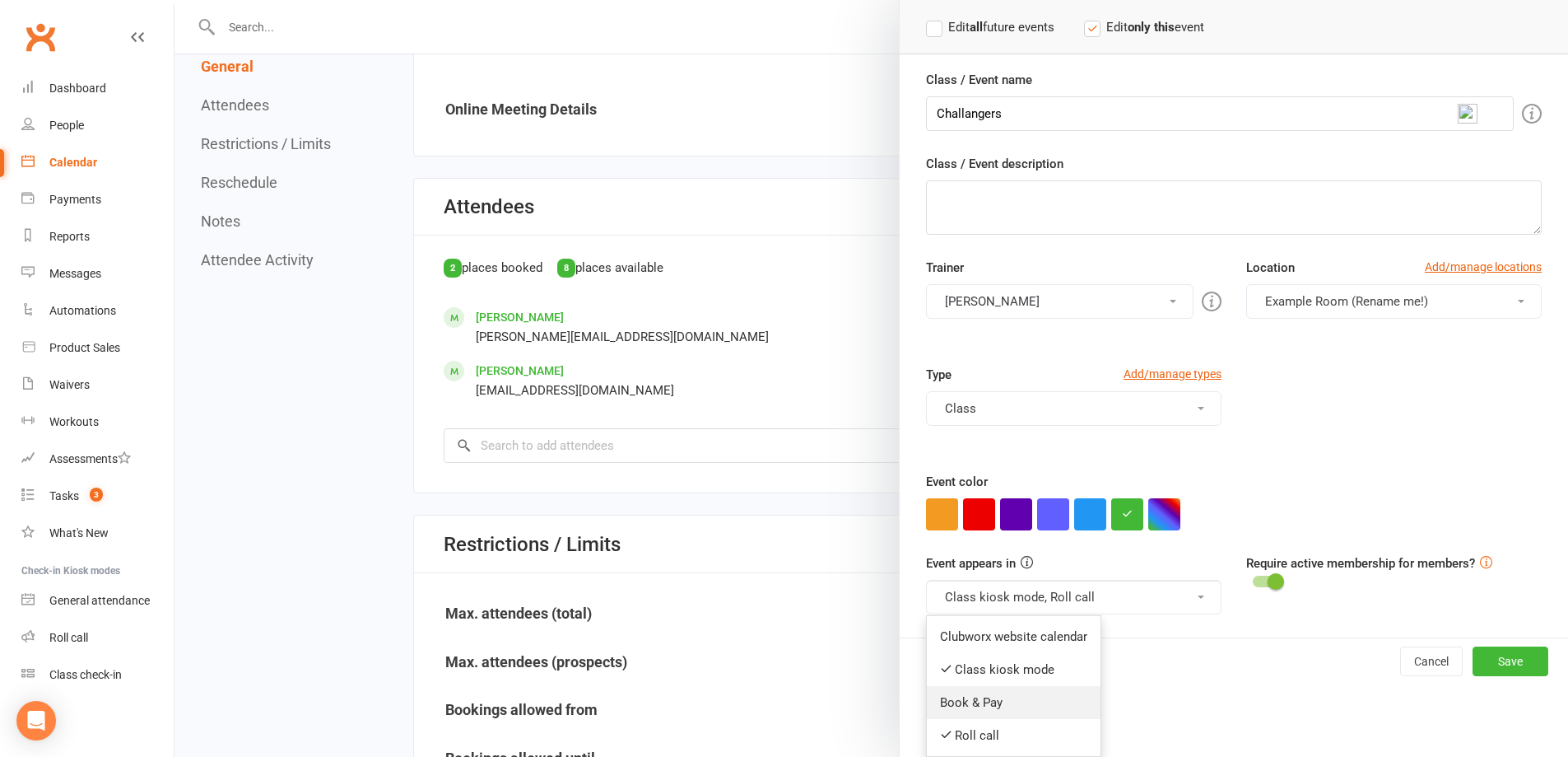
scroll to position [659, 0]
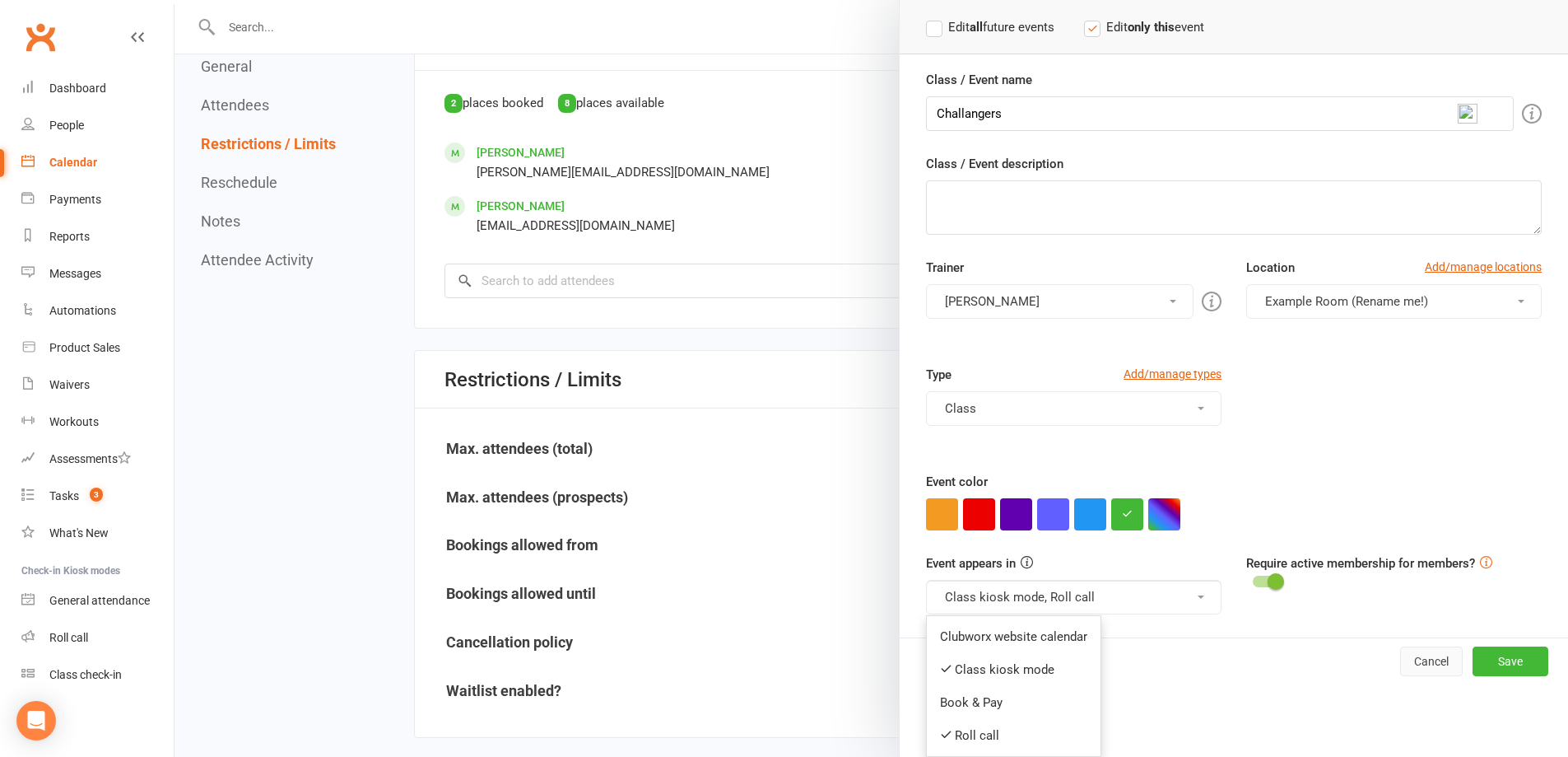
click at [1417, 669] on button "Cancel" at bounding box center [1431, 661] width 62 height 30
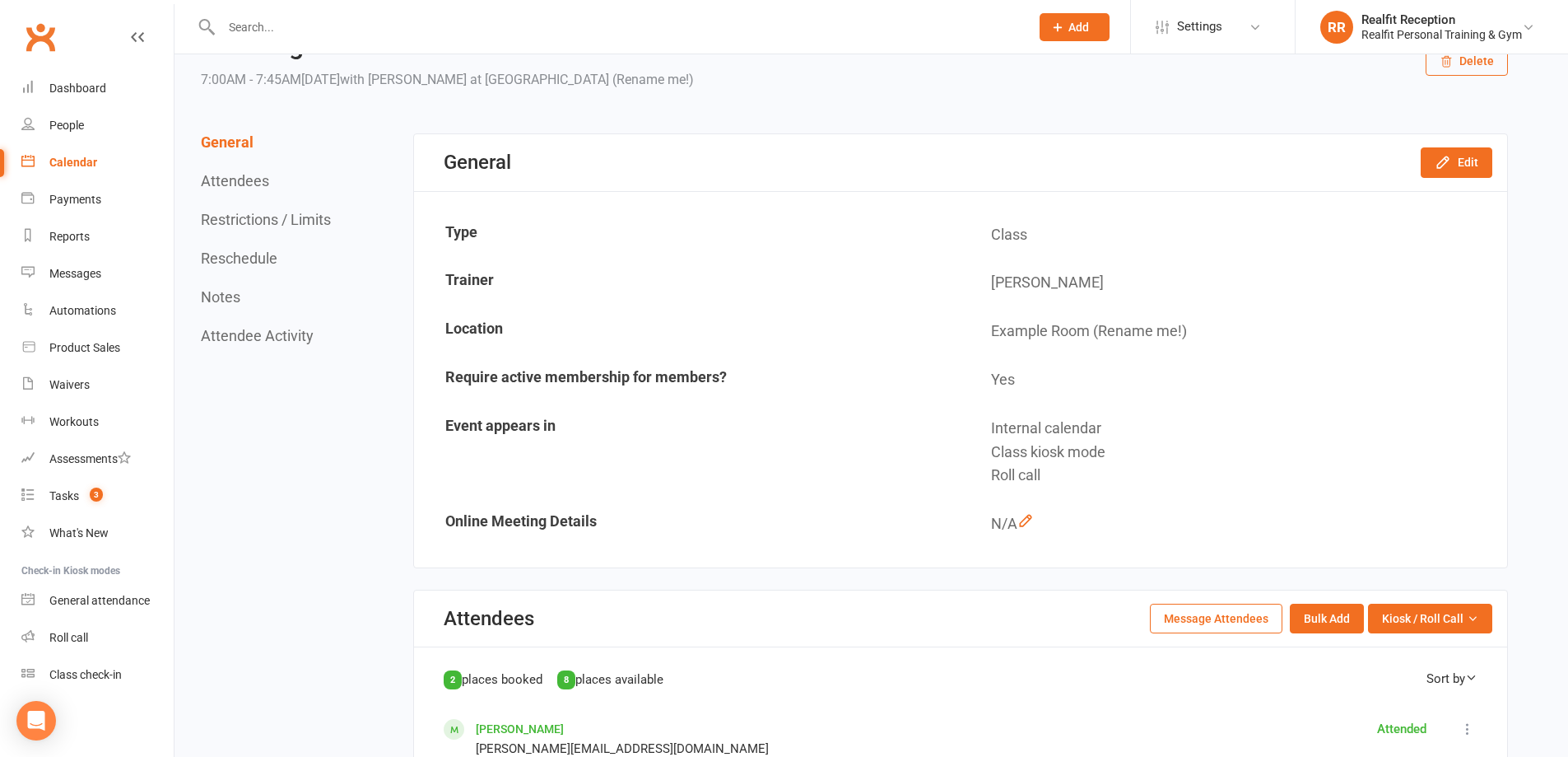
scroll to position [0, 0]
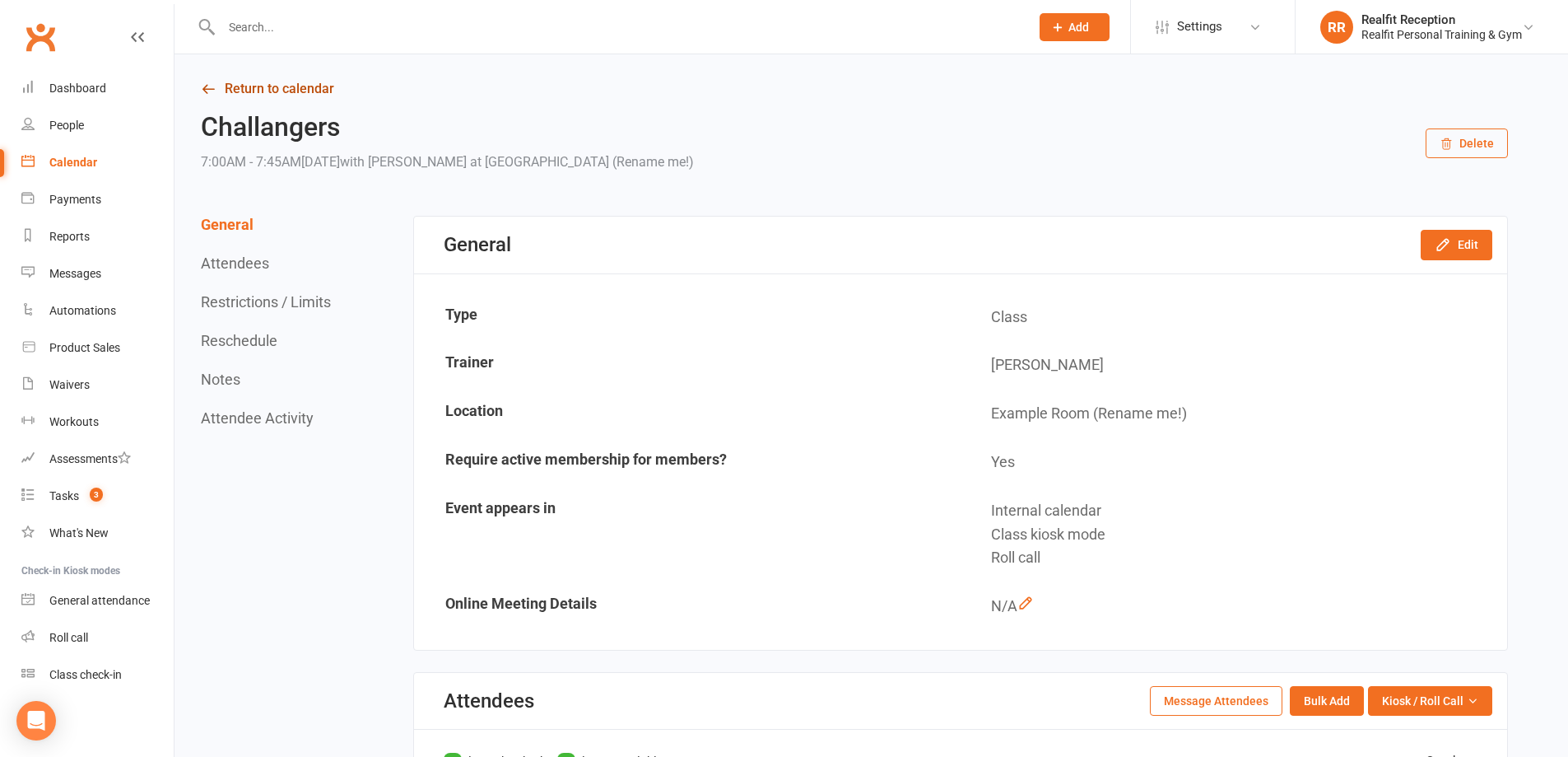
click at [249, 89] on link "Return to calendar" at bounding box center [855, 89] width 1307 height 23
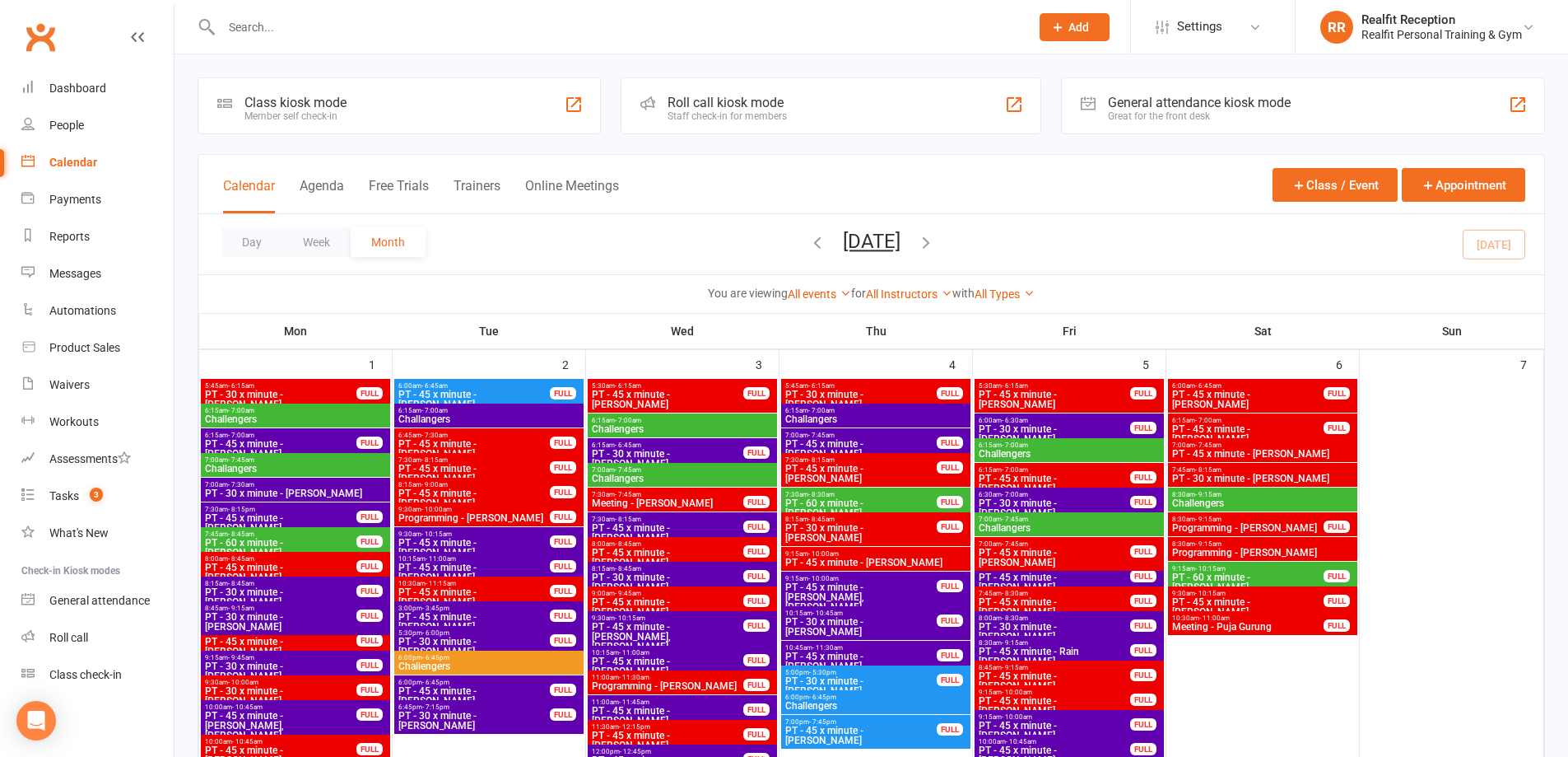
click at [1087, 479] on span "PT - 45 x minute - Andrea Arenas" at bounding box center [1054, 483] width 153 height 20
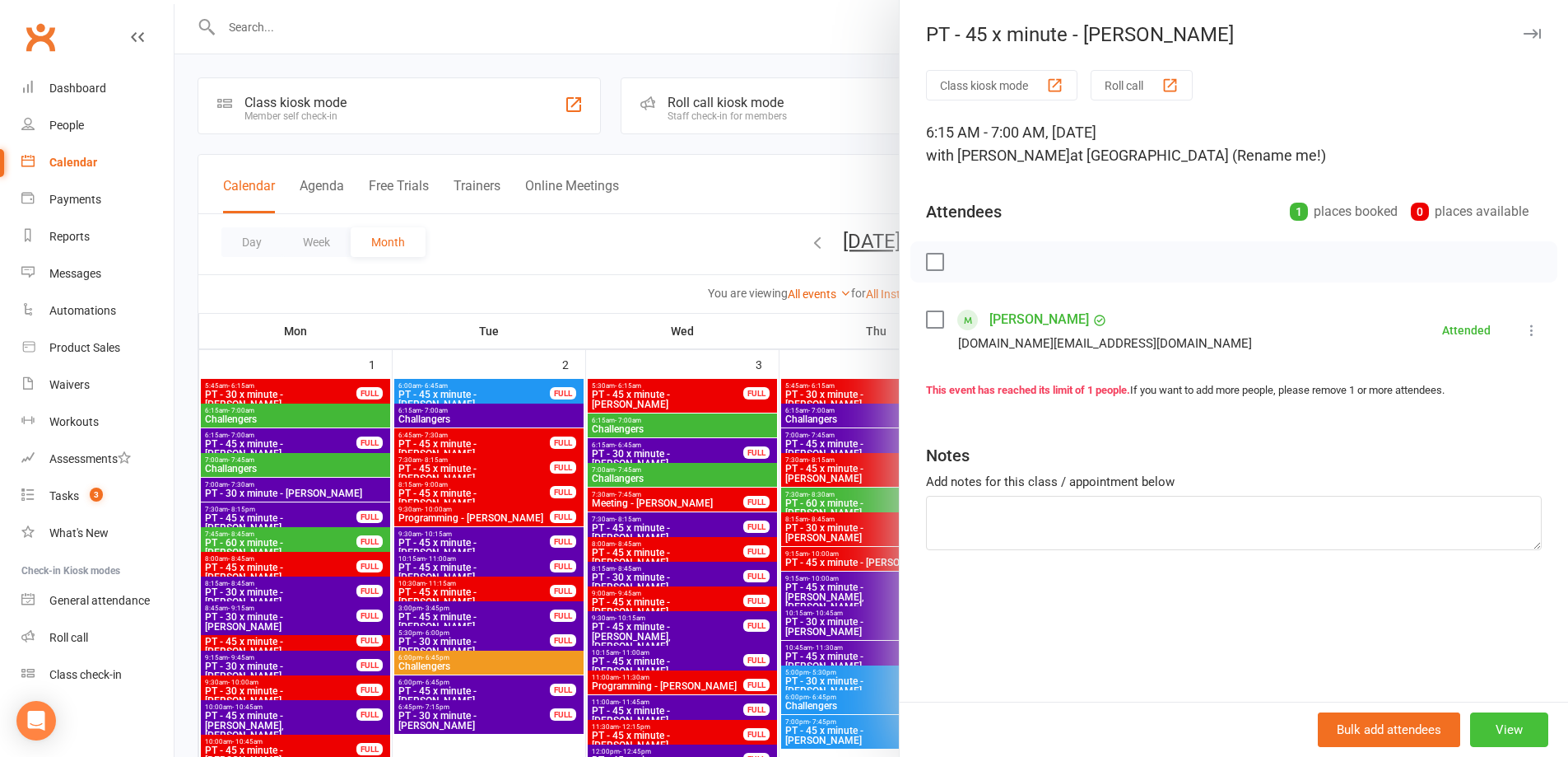
click at [1497, 728] on button "View" at bounding box center [1509, 730] width 78 height 35
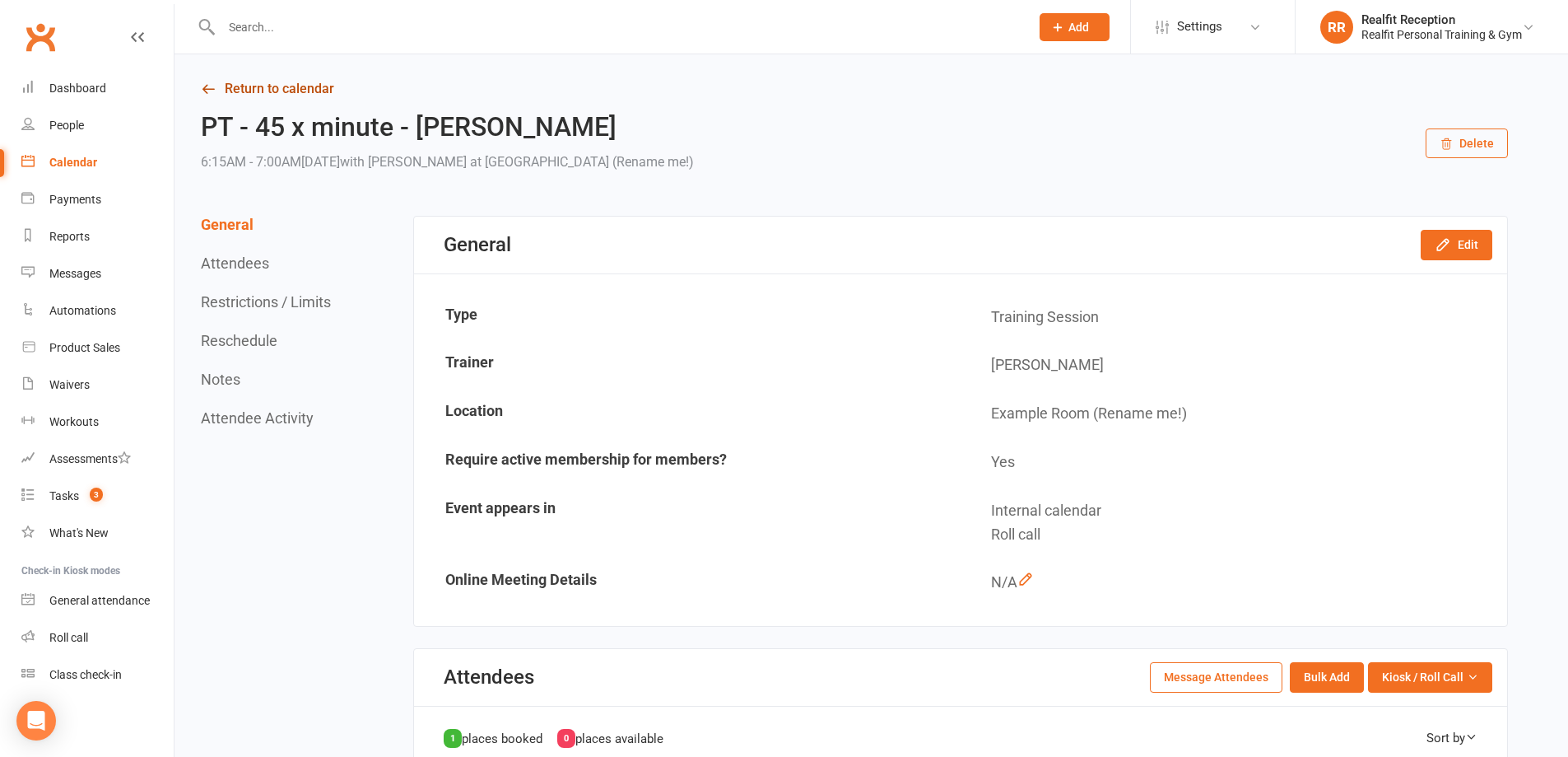
click at [281, 92] on link "Return to calendar" at bounding box center [855, 89] width 1307 height 23
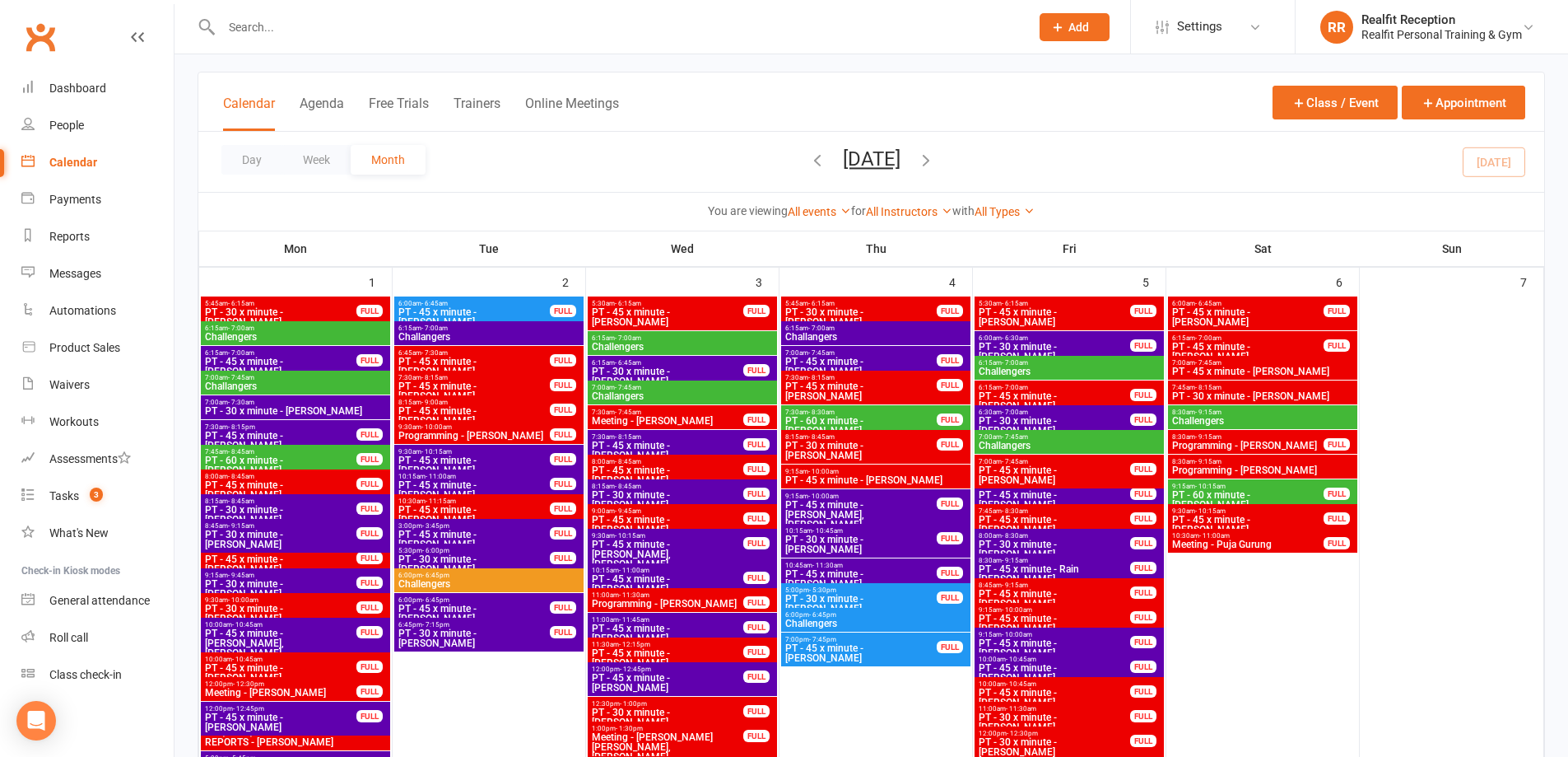
scroll to position [165, 0]
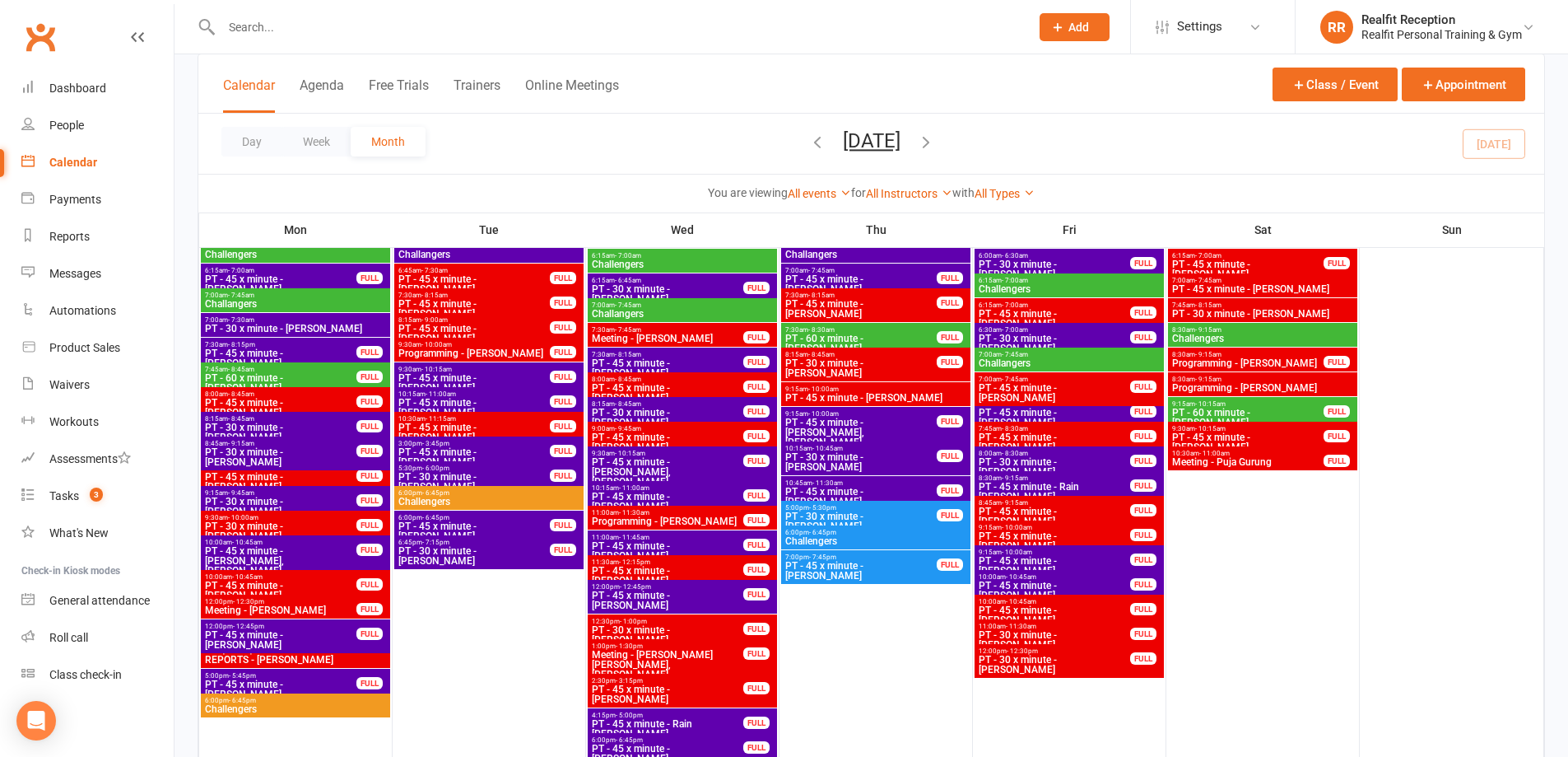
click at [1100, 530] on span "9:15am - 10:00am" at bounding box center [1054, 527] width 153 height 7
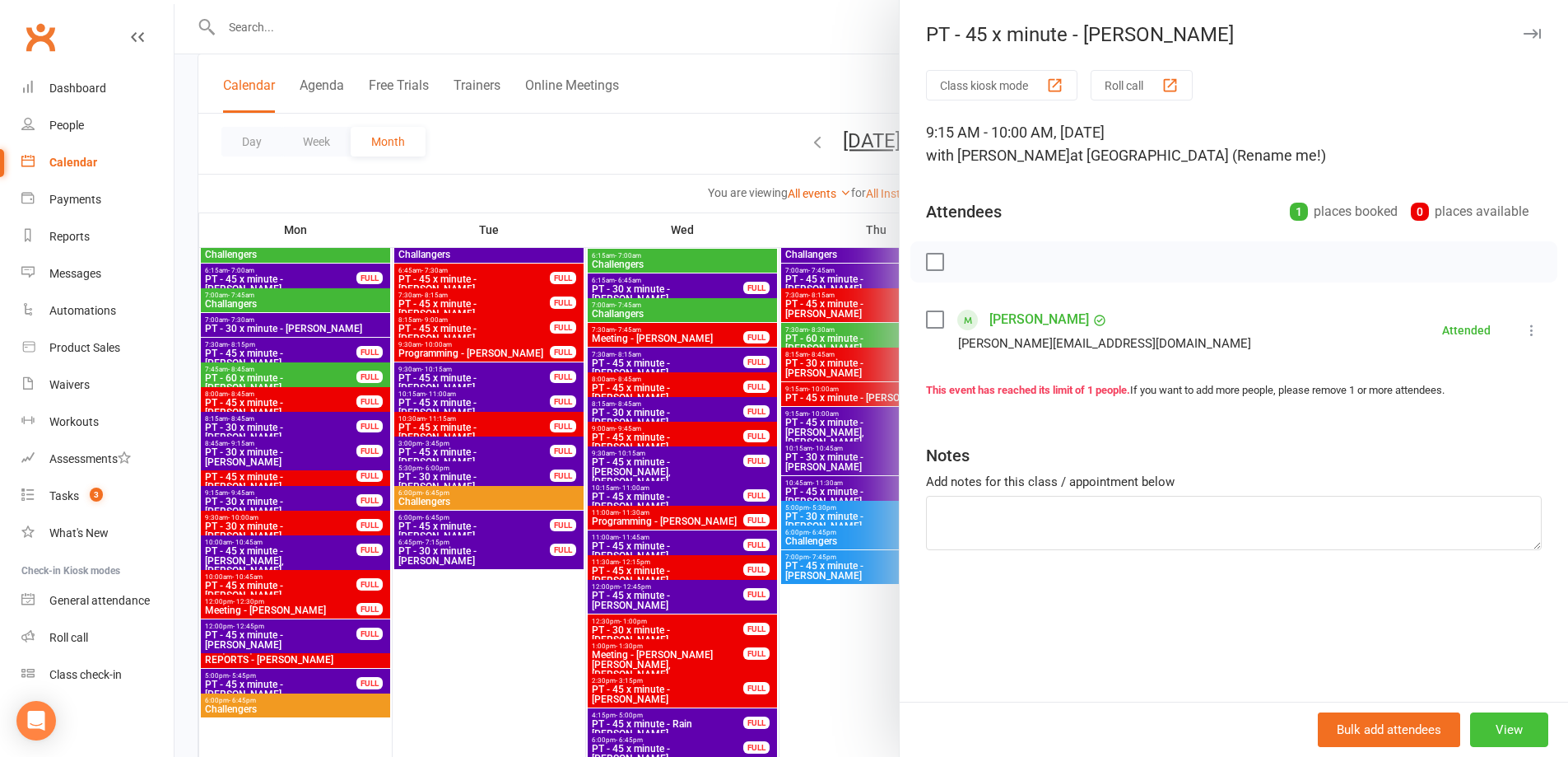
click at [1497, 722] on button "View" at bounding box center [1509, 730] width 78 height 35
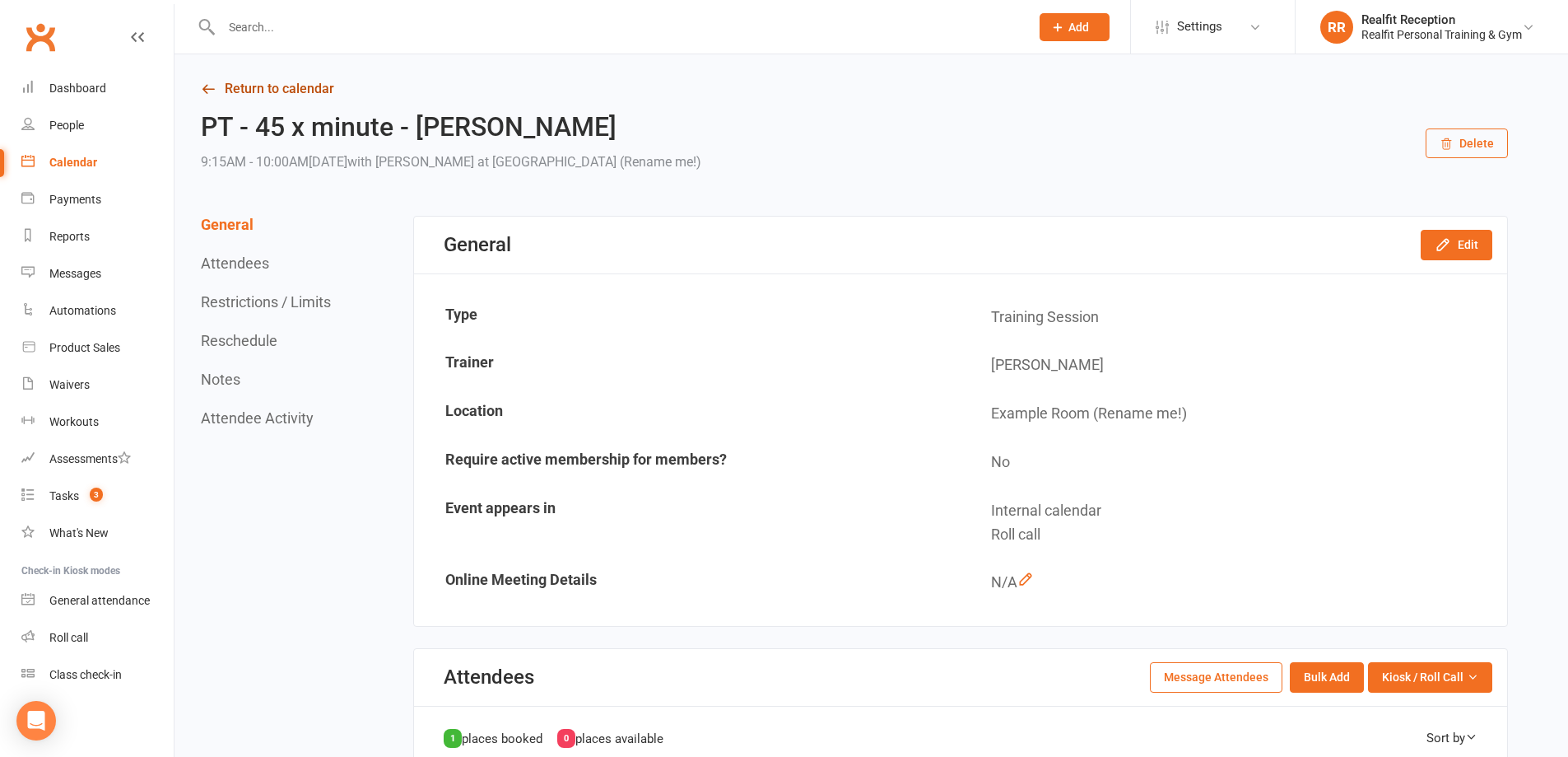
click at [288, 89] on link "Return to calendar" at bounding box center [855, 89] width 1307 height 23
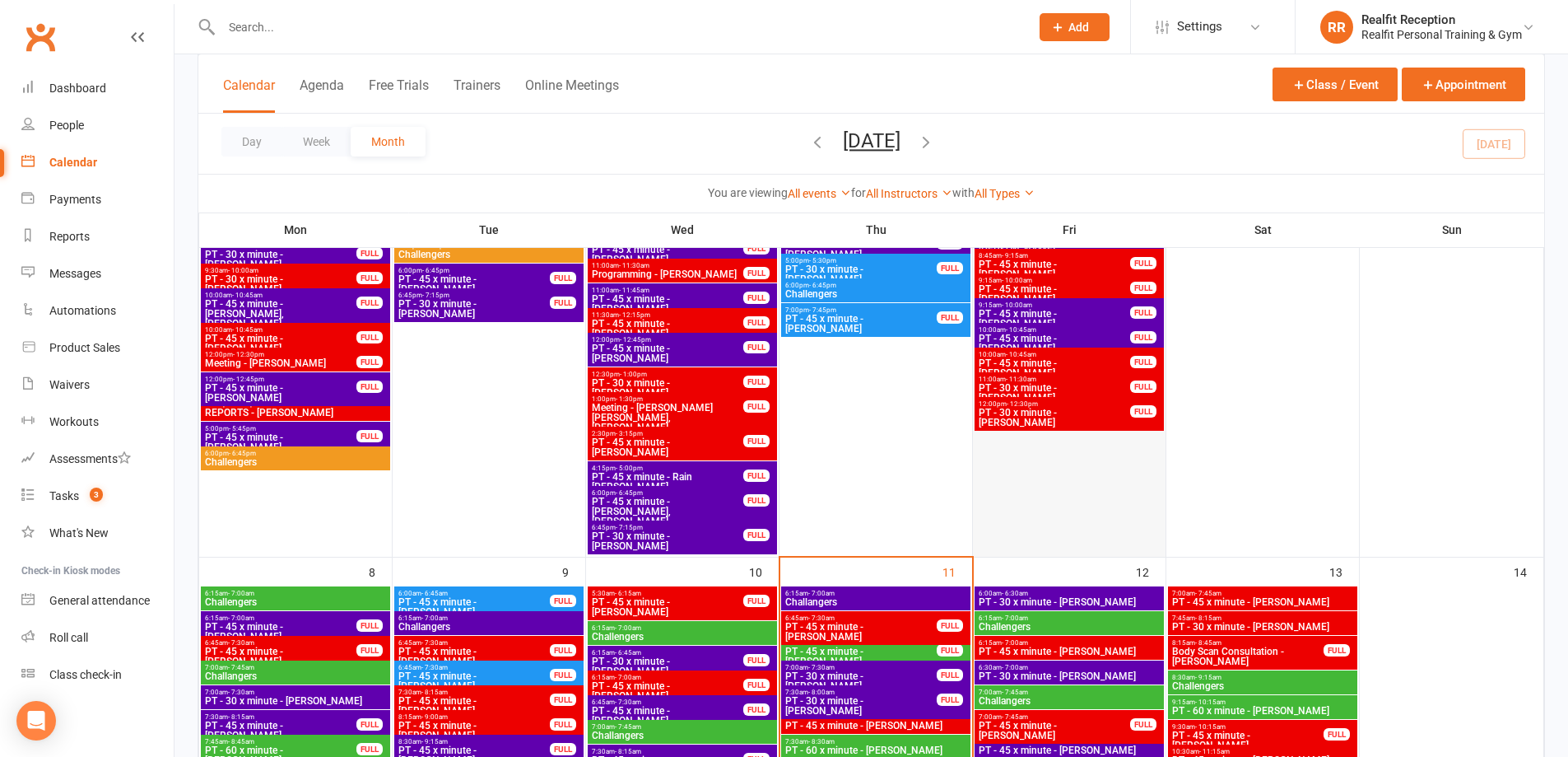
scroll to position [659, 0]
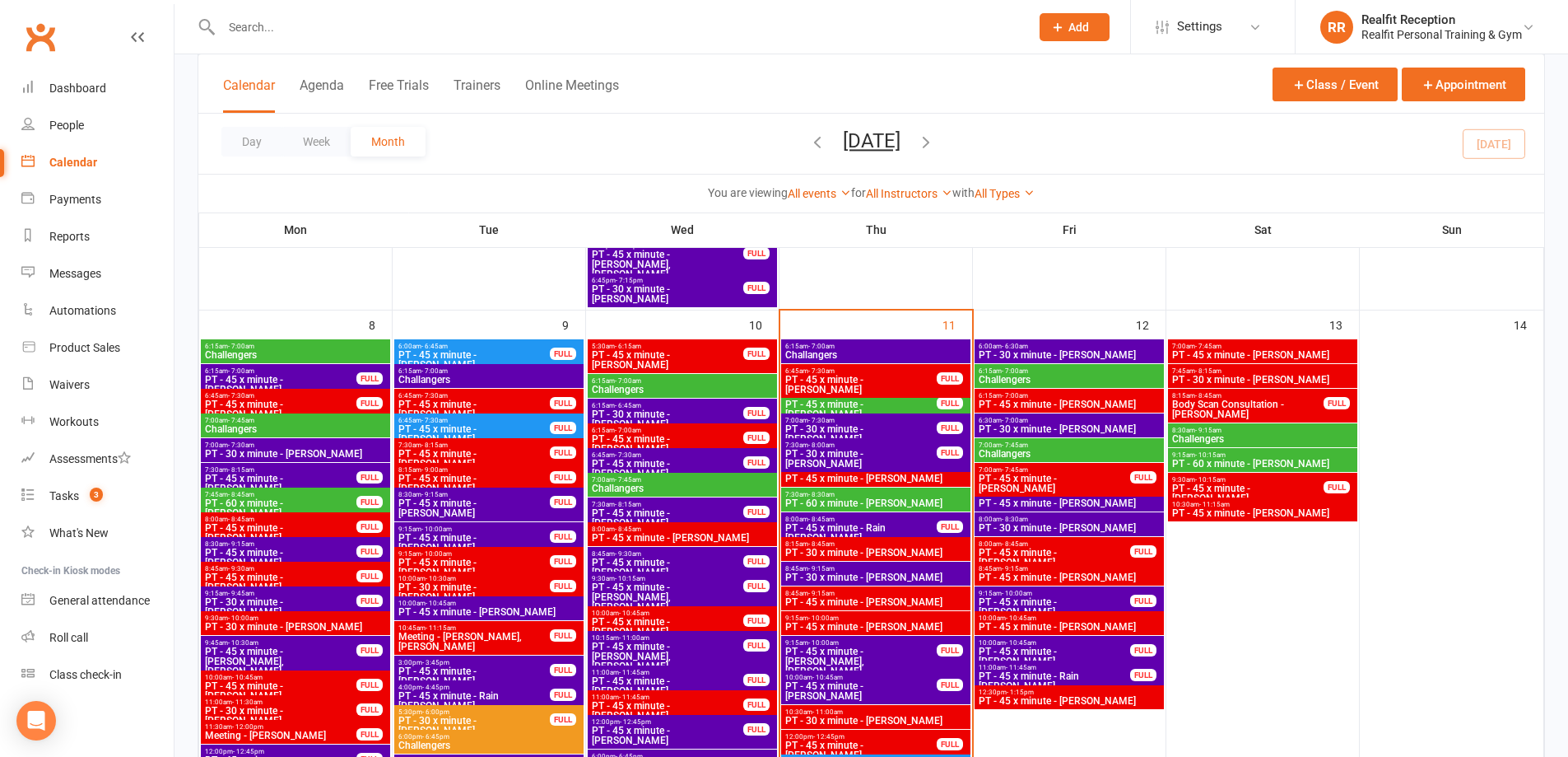
click at [1112, 625] on span "PT - 45 x minute - Erin Kitson" at bounding box center [1069, 627] width 183 height 10
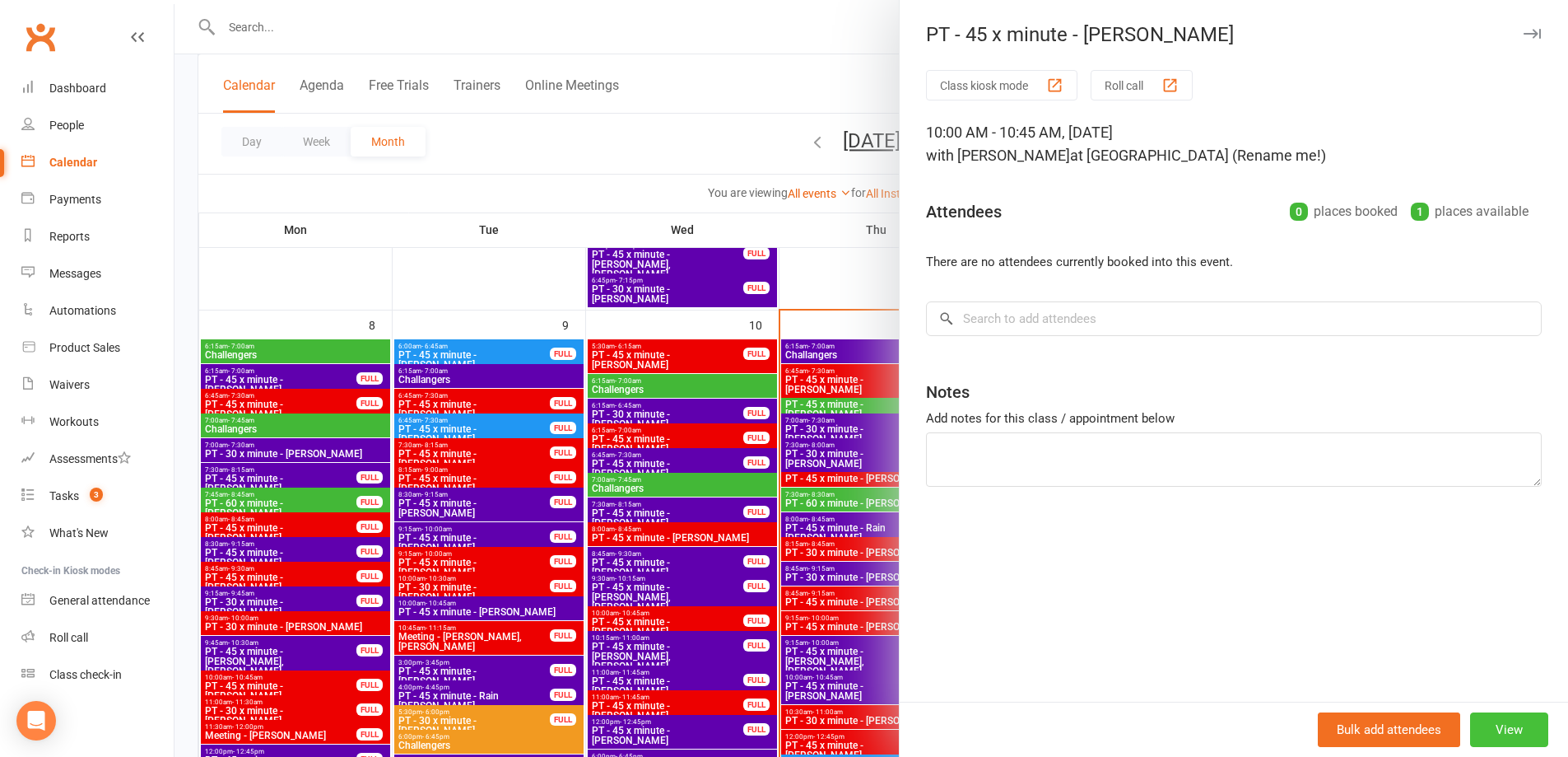
click at [1473, 718] on button "View" at bounding box center [1509, 730] width 78 height 35
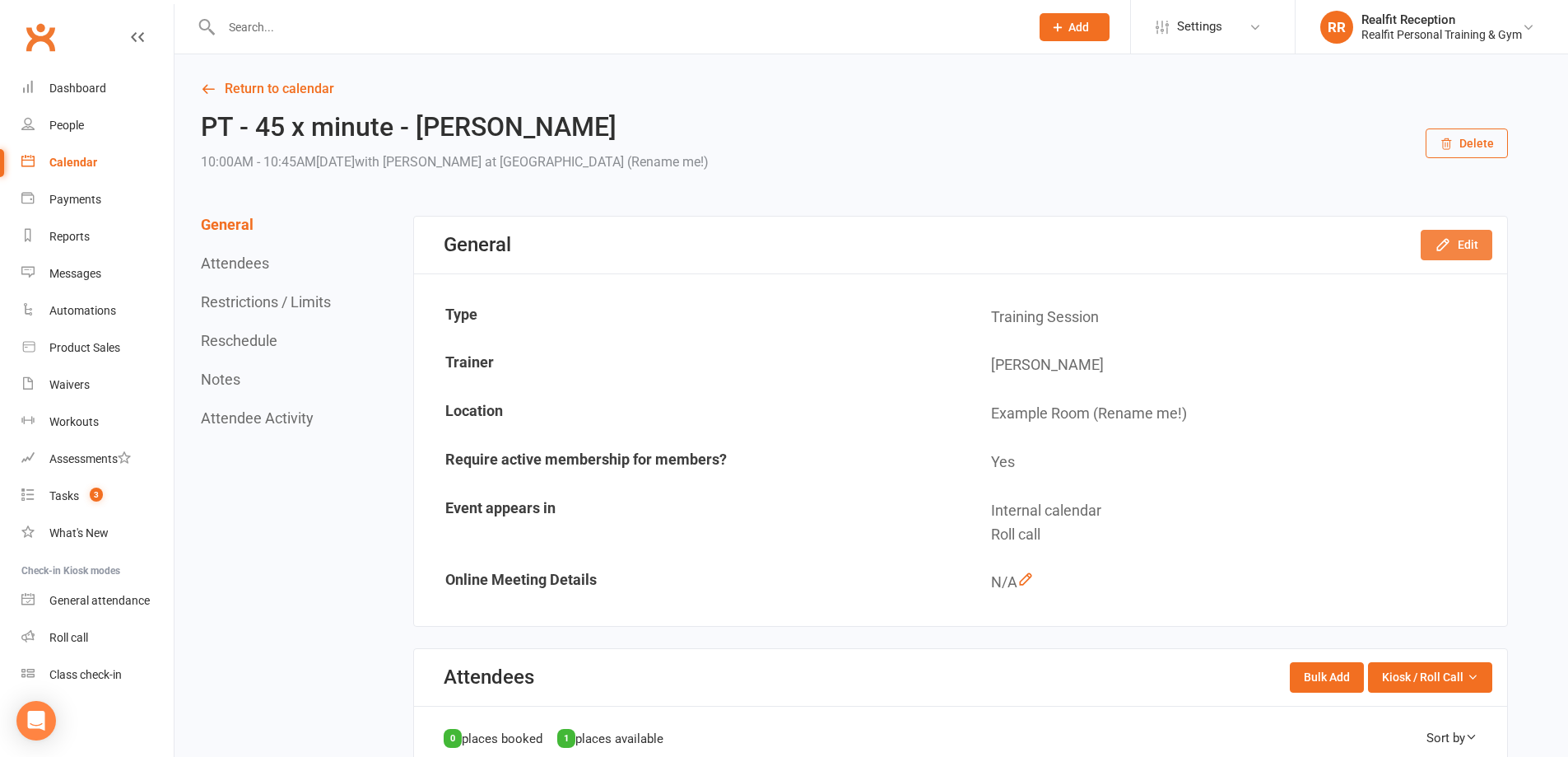
click at [1462, 248] on button "Edit" at bounding box center [1457, 245] width 71 height 30
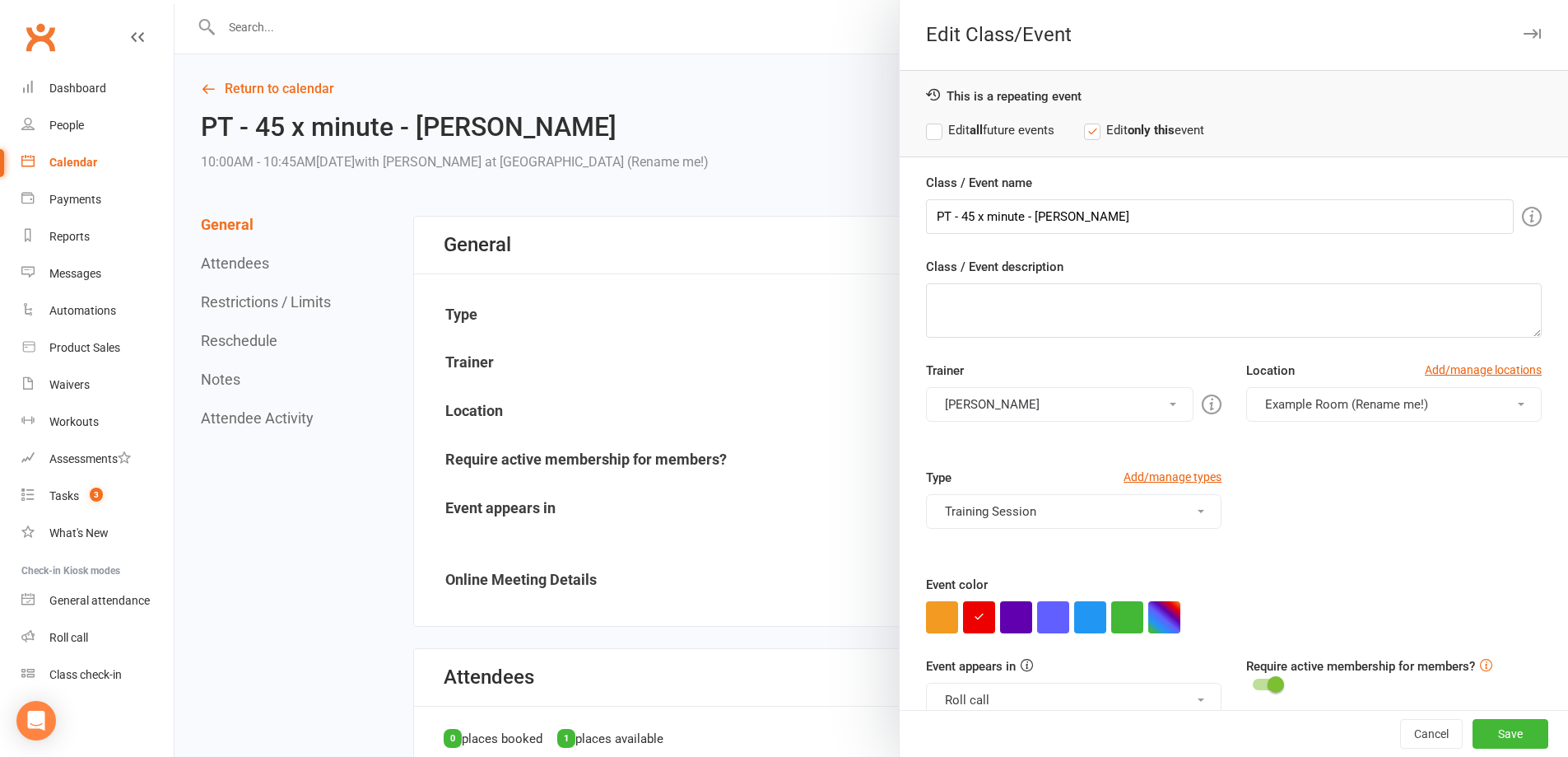
click at [1021, 126] on label "Edit all future events" at bounding box center [990, 131] width 128 height 20
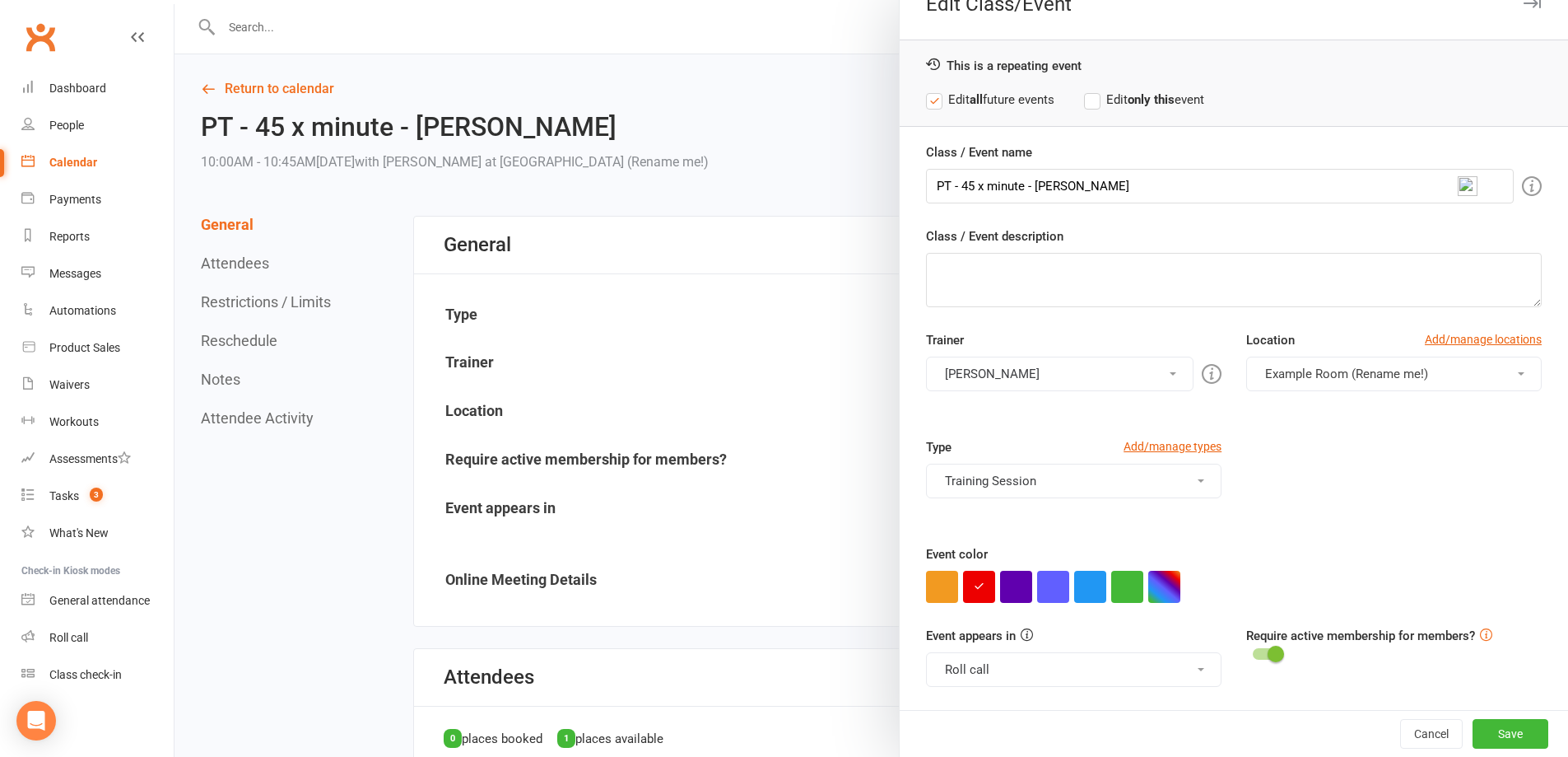
scroll to position [82, 0]
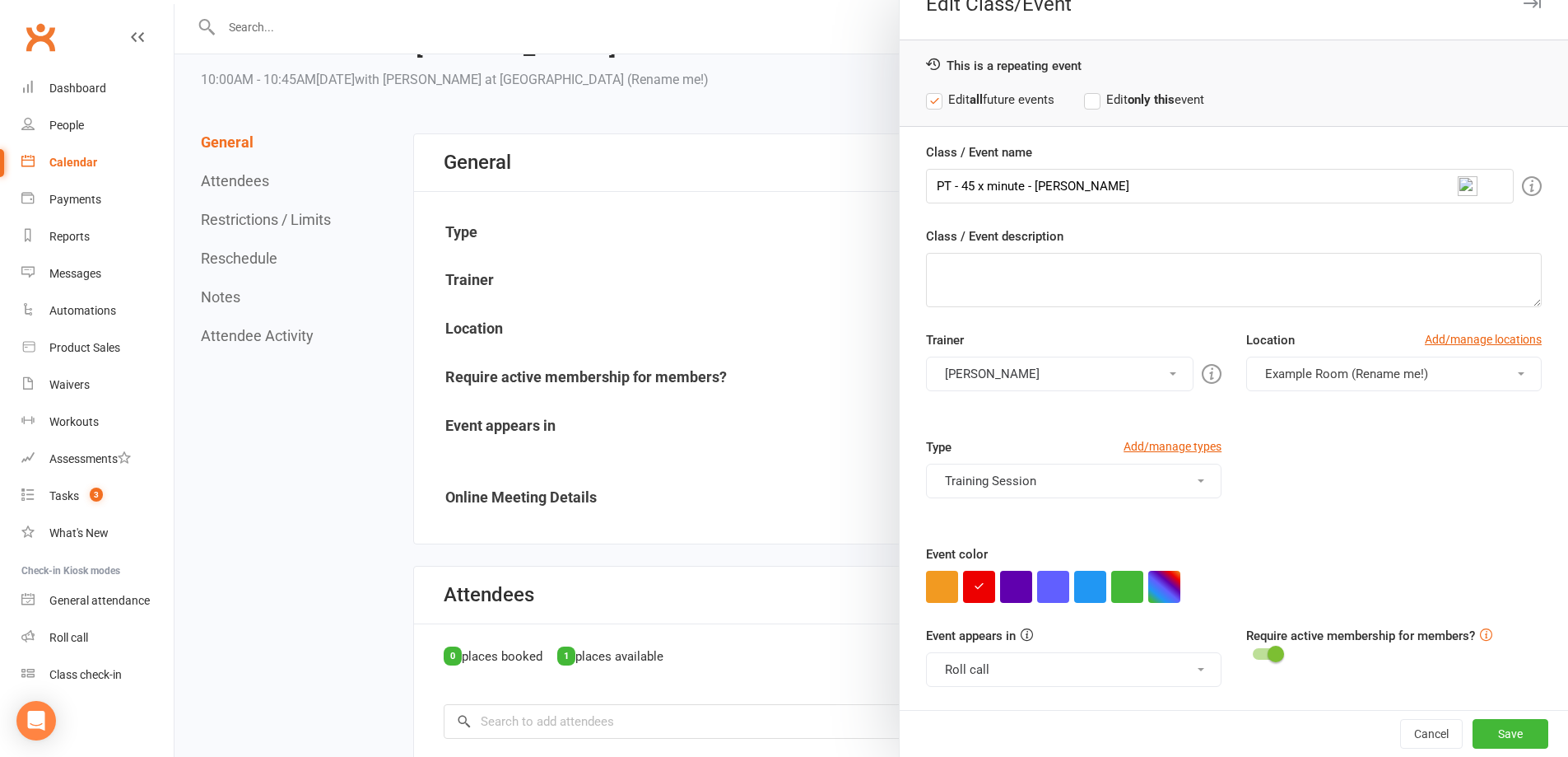
click at [1087, 677] on button "Roll call" at bounding box center [1073, 670] width 295 height 35
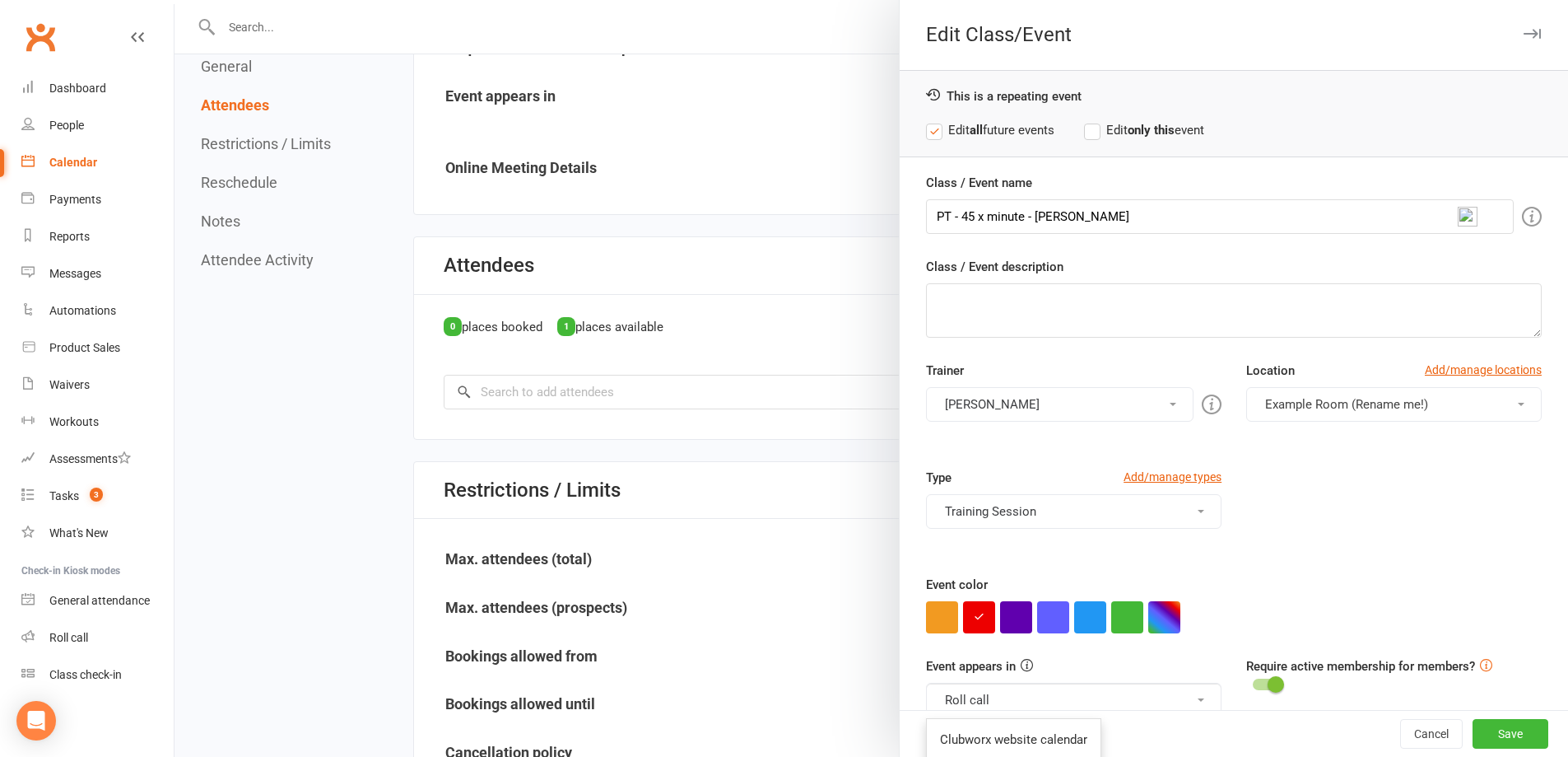
scroll to position [103, 0]
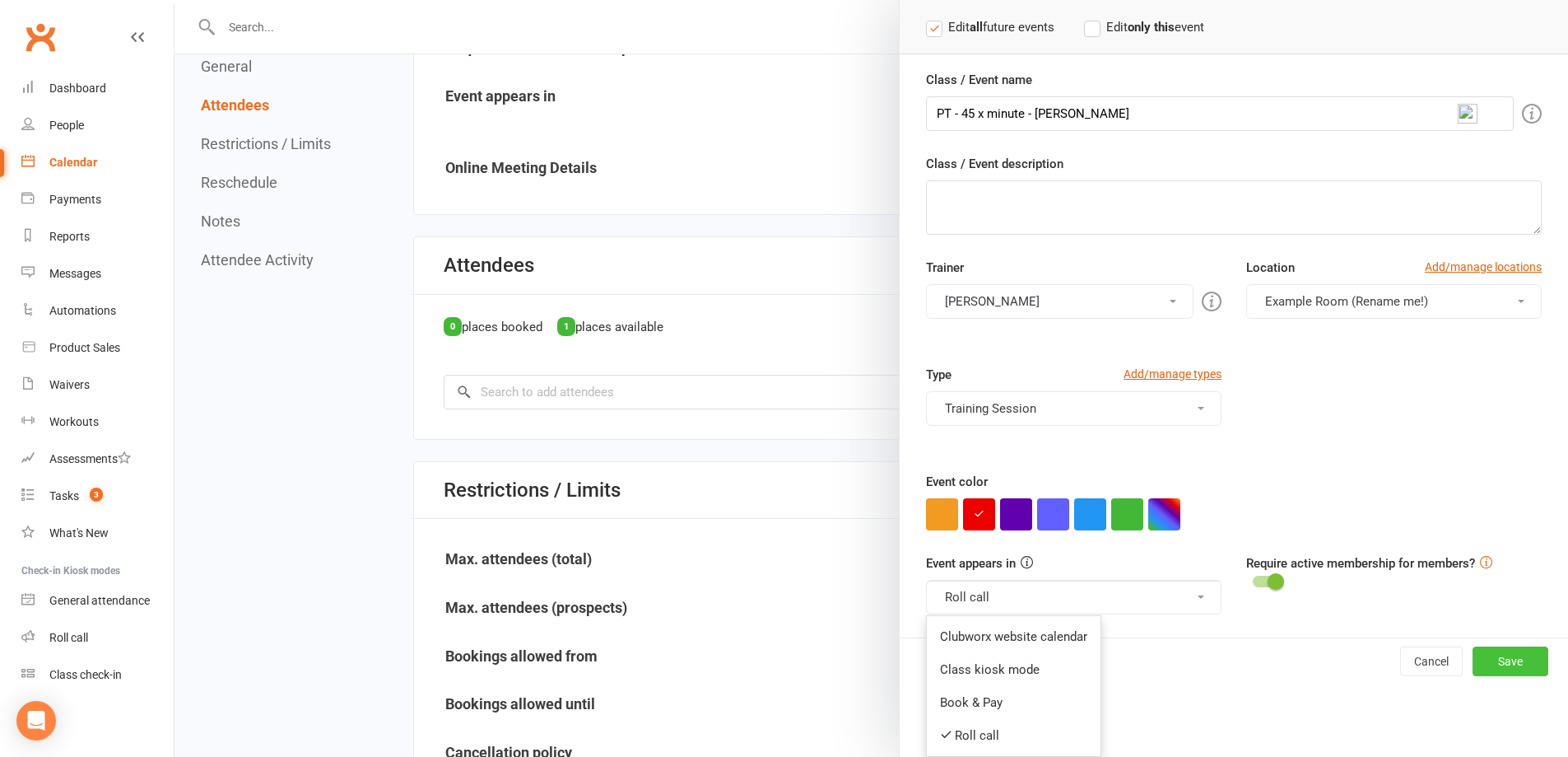
click at [1485, 662] on button "Save" at bounding box center [1510, 661] width 76 height 30
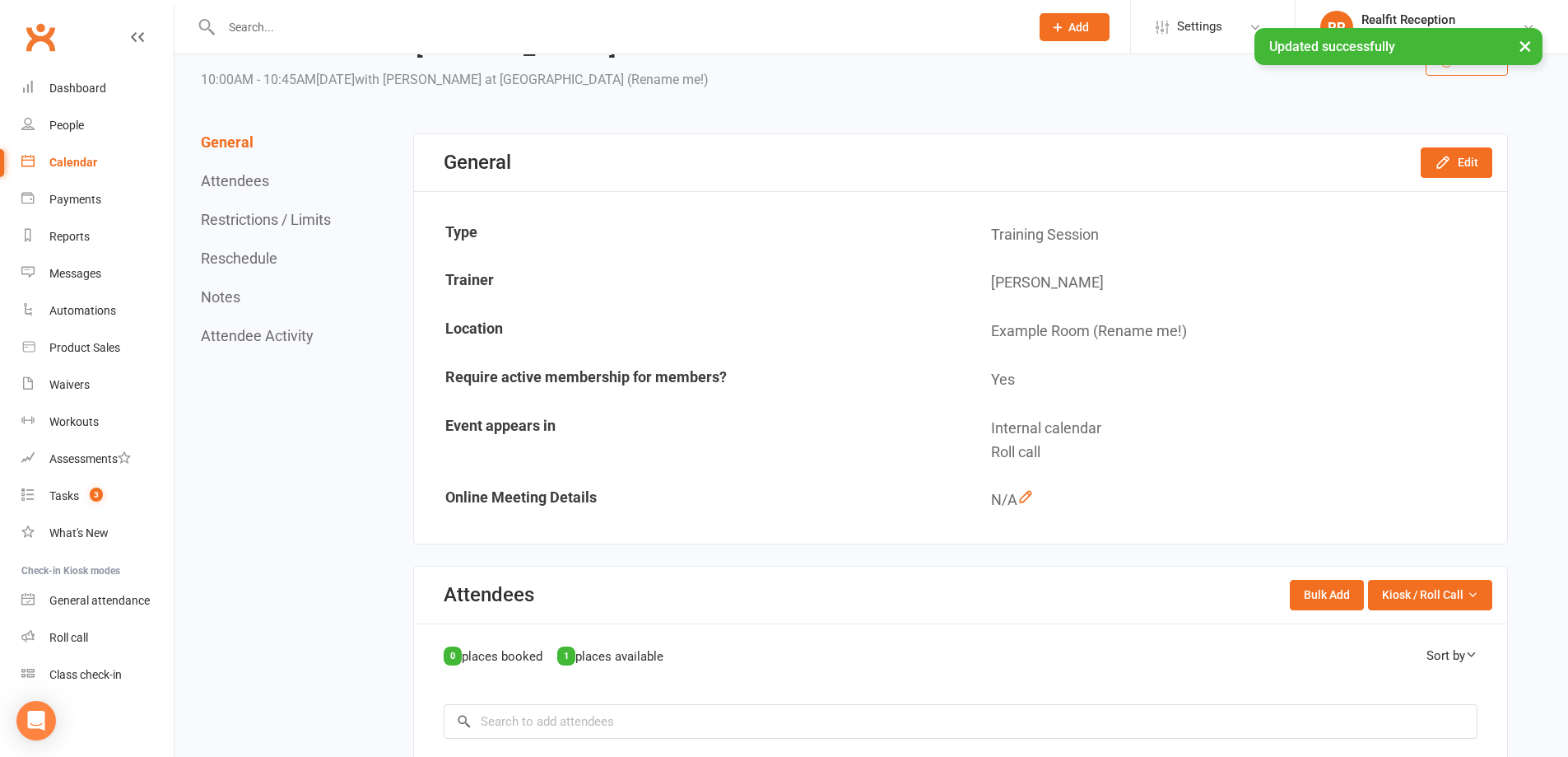
scroll to position [0, 0]
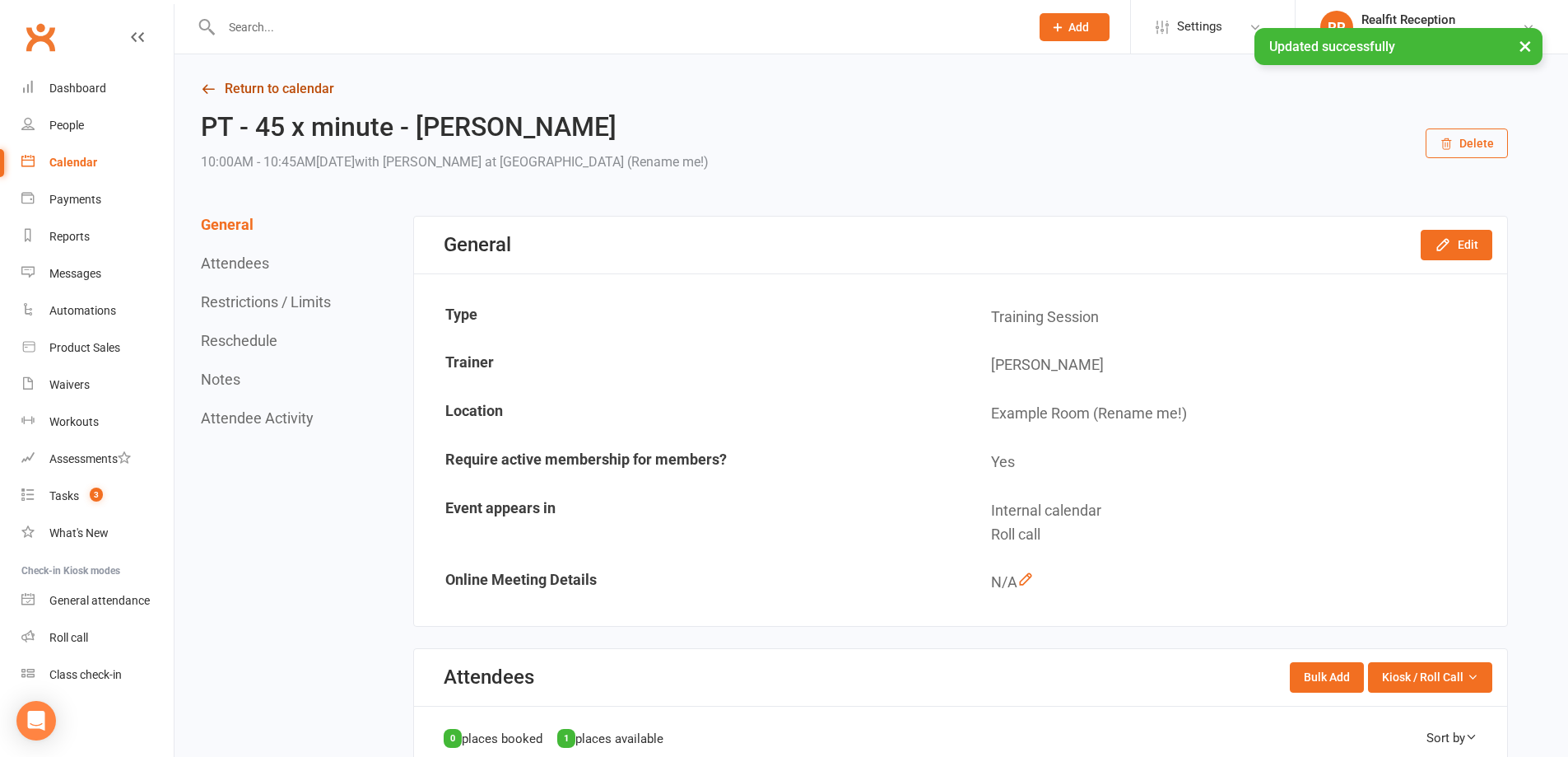
click at [293, 83] on link "Return to calendar" at bounding box center [855, 89] width 1307 height 23
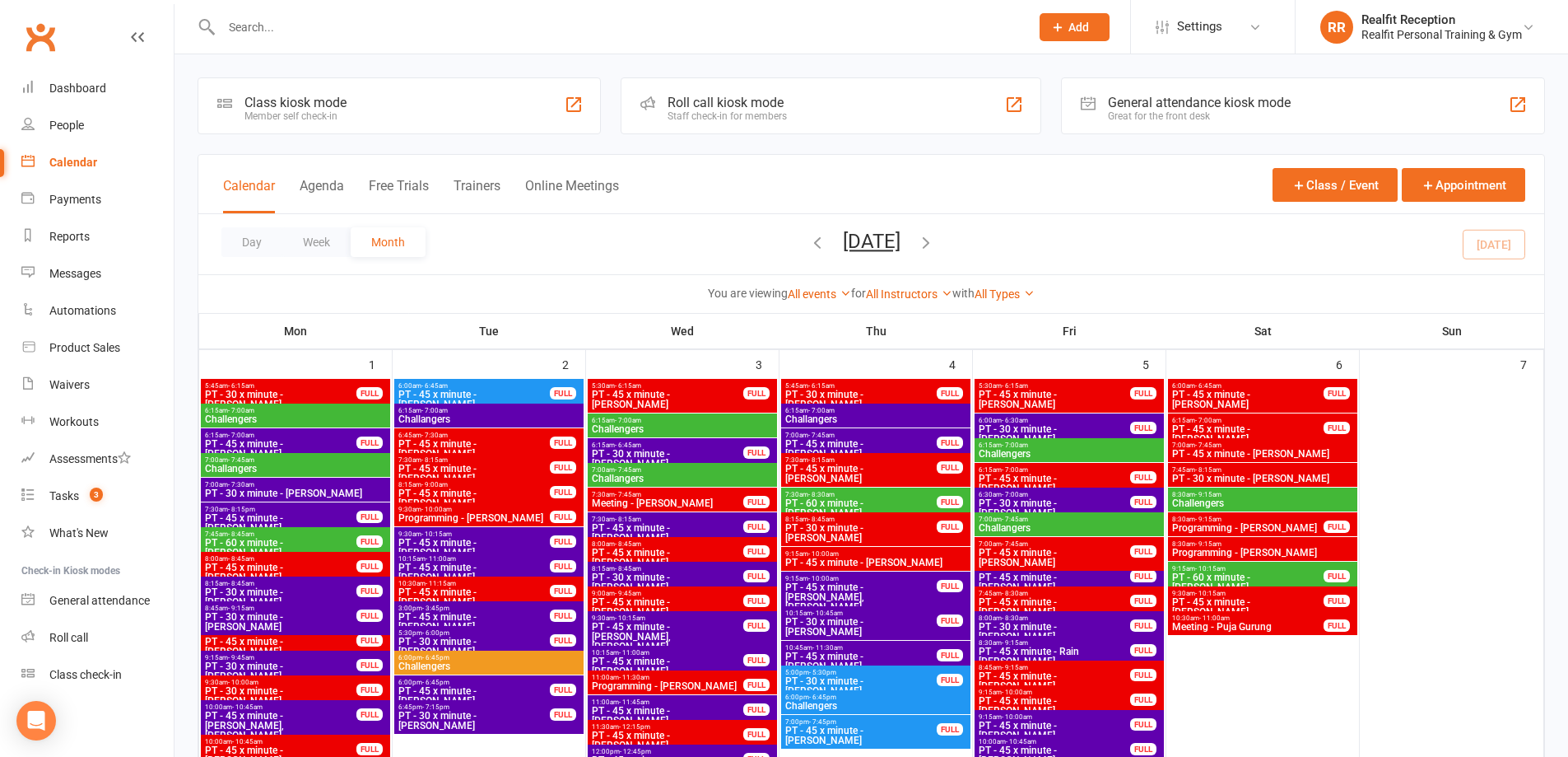
scroll to position [247, 0]
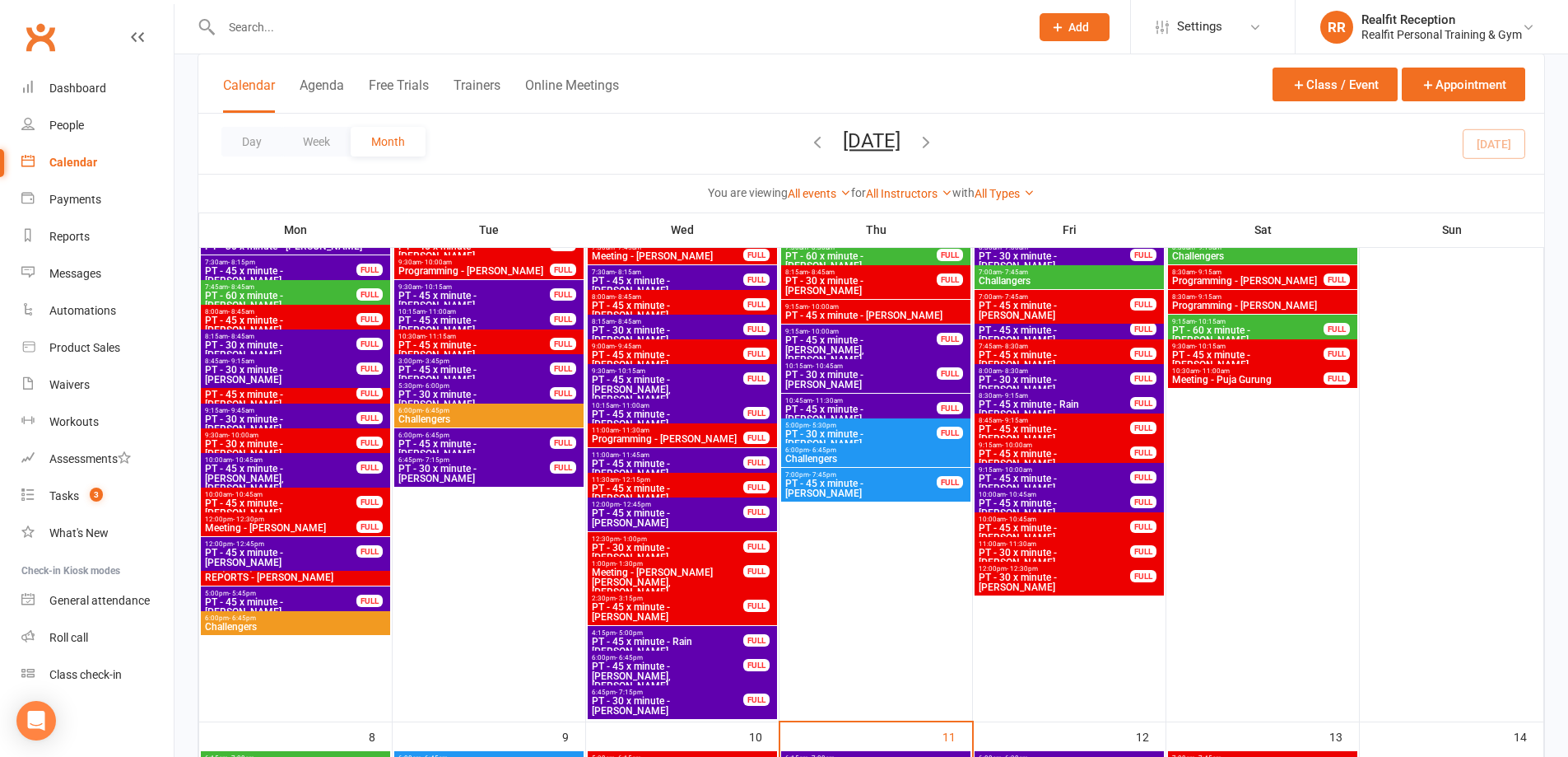
click at [1101, 575] on span "PT - 30 x minute - Nadene Moore" at bounding box center [1054, 582] width 153 height 20
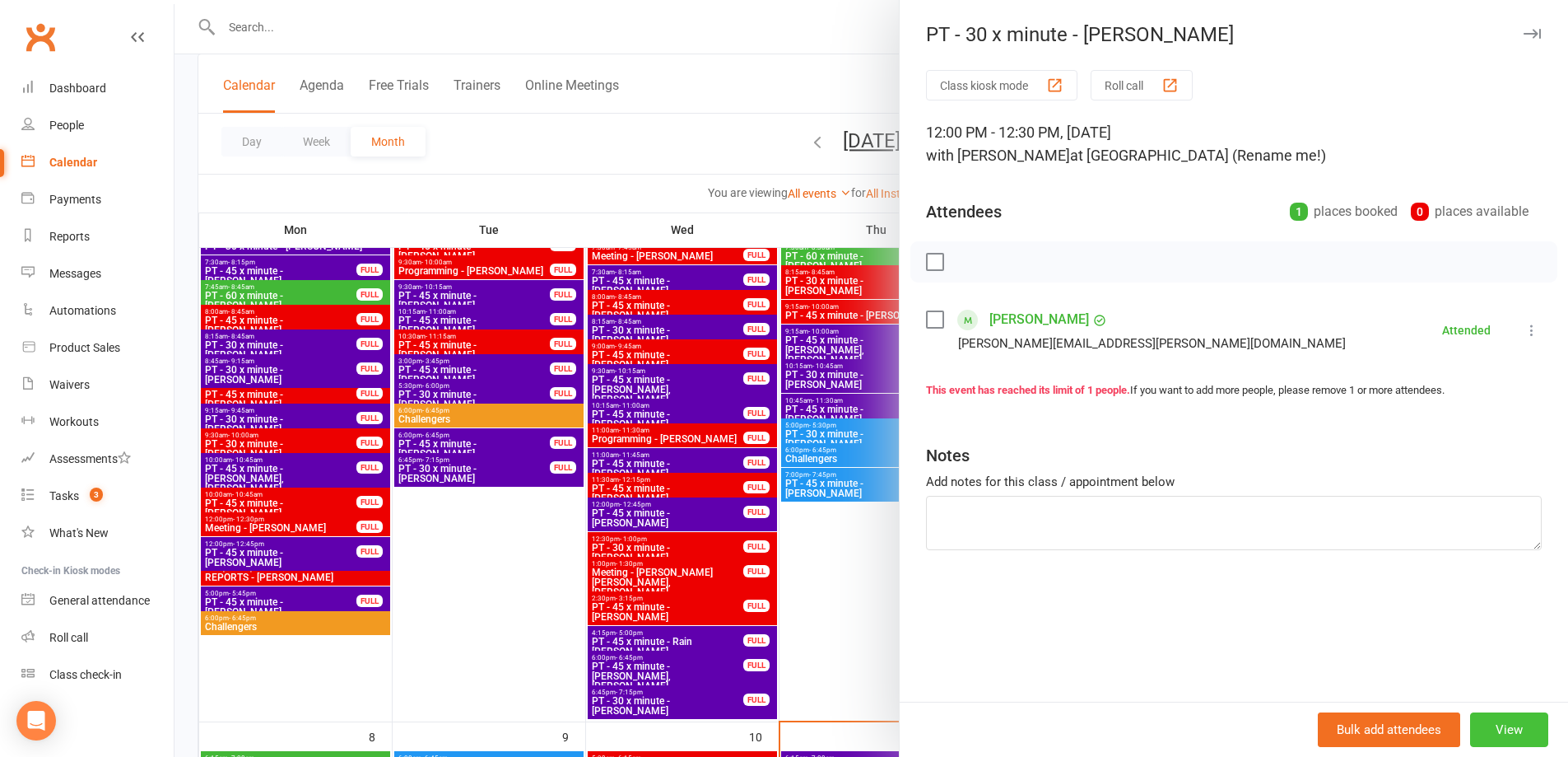
click at [1528, 732] on button "View" at bounding box center [1509, 730] width 78 height 35
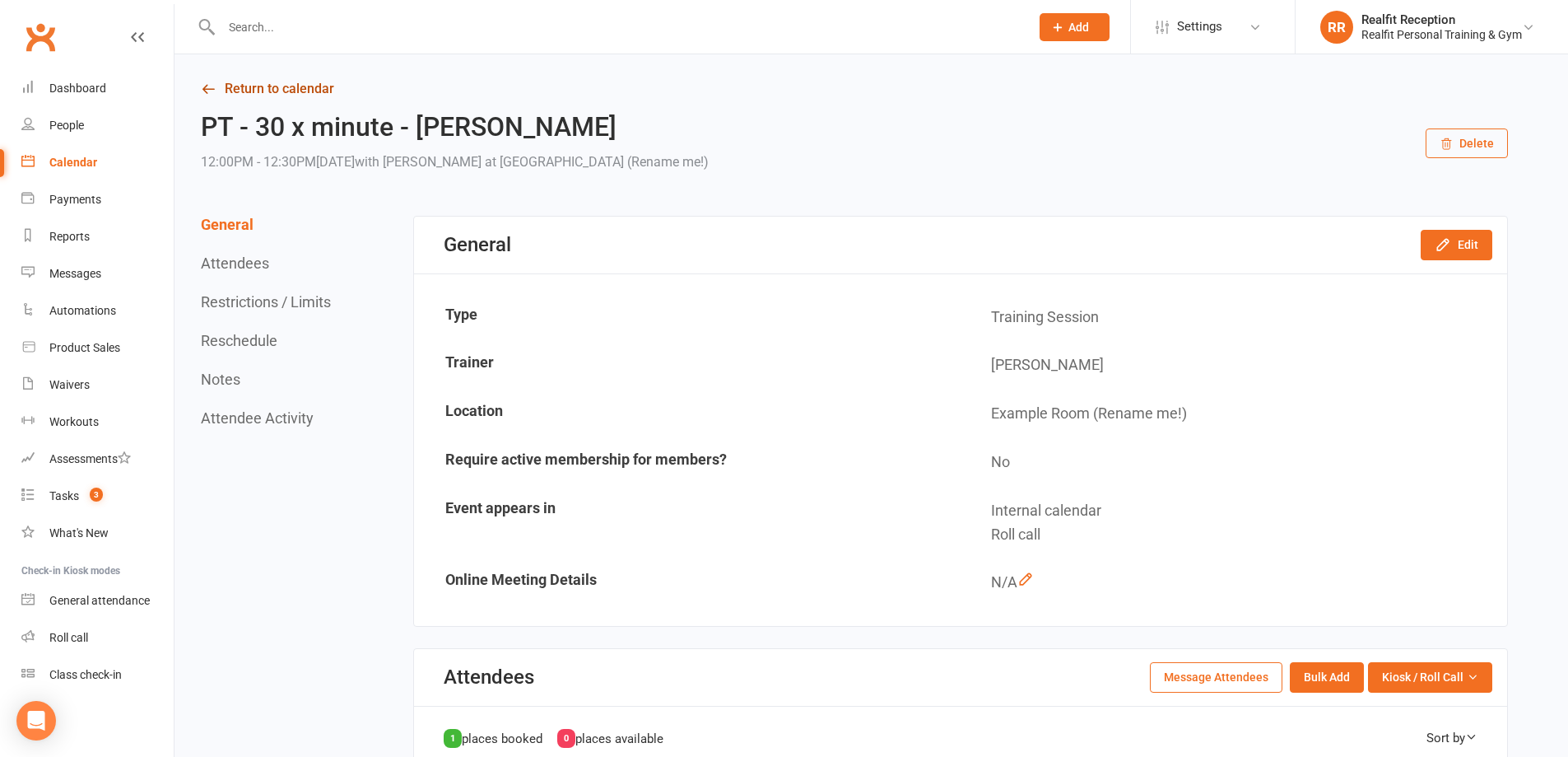
click at [239, 88] on link "Return to calendar" at bounding box center [855, 89] width 1307 height 23
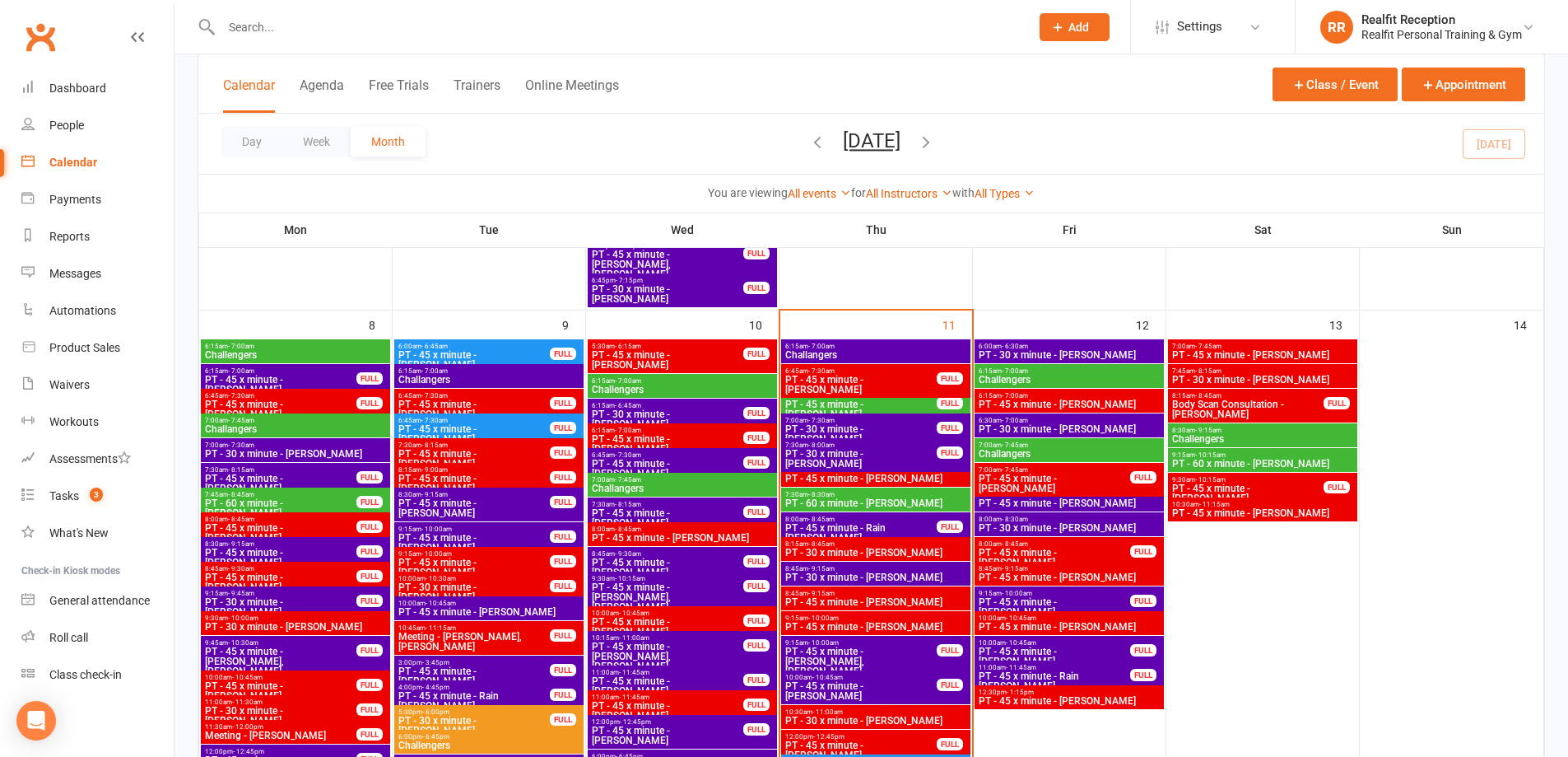
scroll to position [1235, 0]
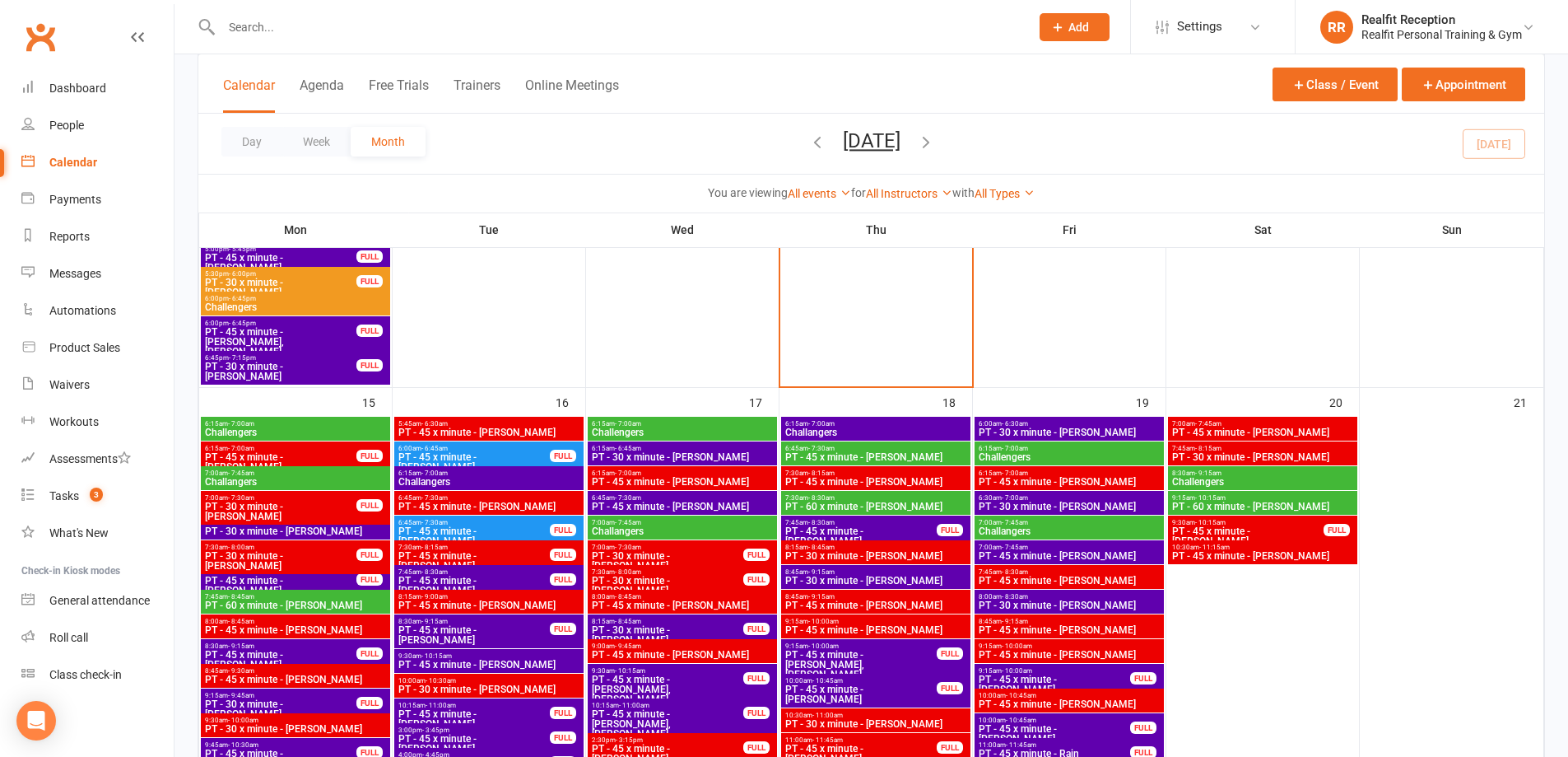
click at [316, 428] on span "Challengers" at bounding box center [296, 433] width 183 height 10
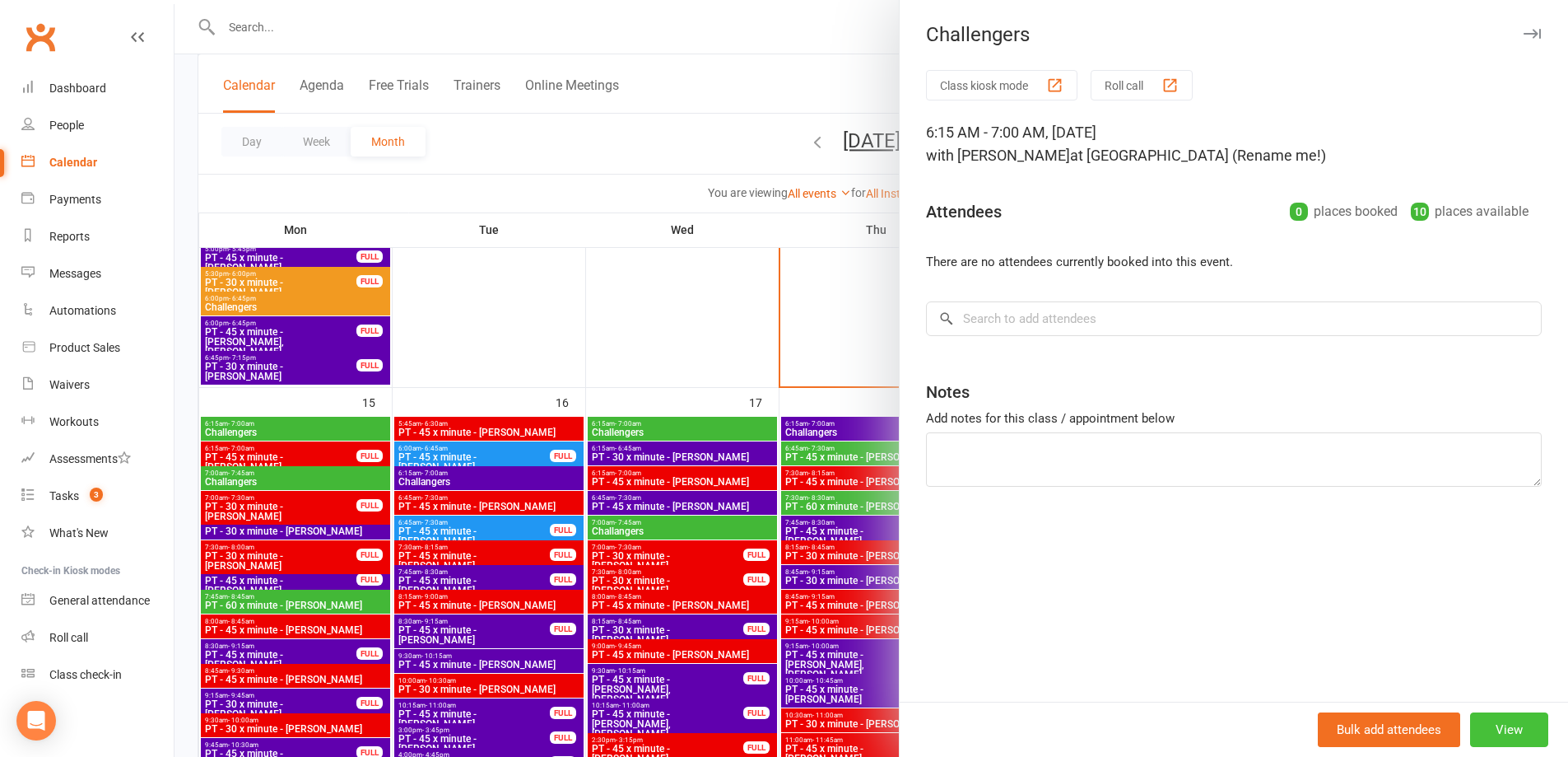
click at [1497, 735] on button "View" at bounding box center [1509, 730] width 78 height 35
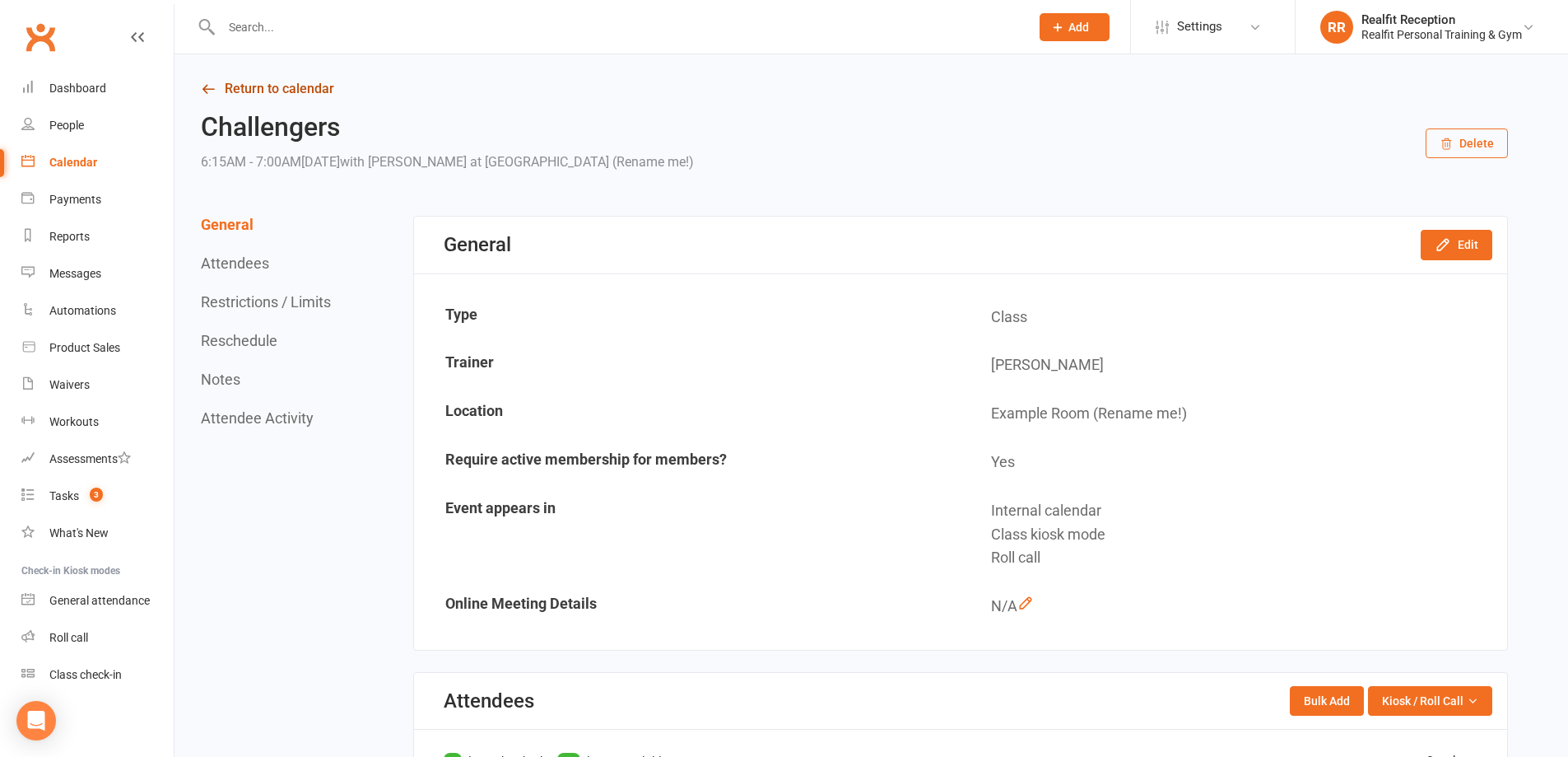
click at [244, 95] on link "Return to calendar" at bounding box center [855, 89] width 1307 height 23
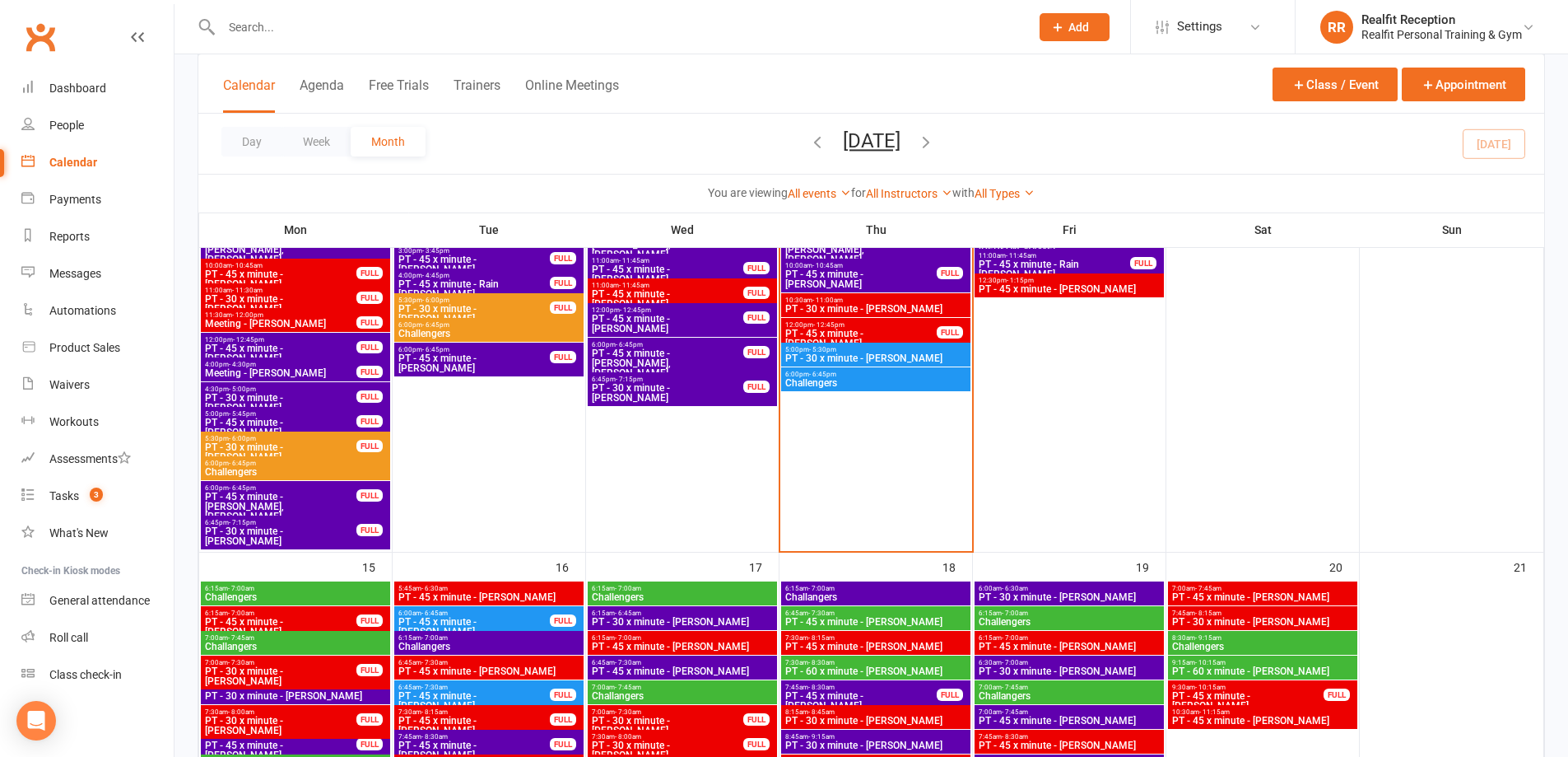
scroll to position [1153, 0]
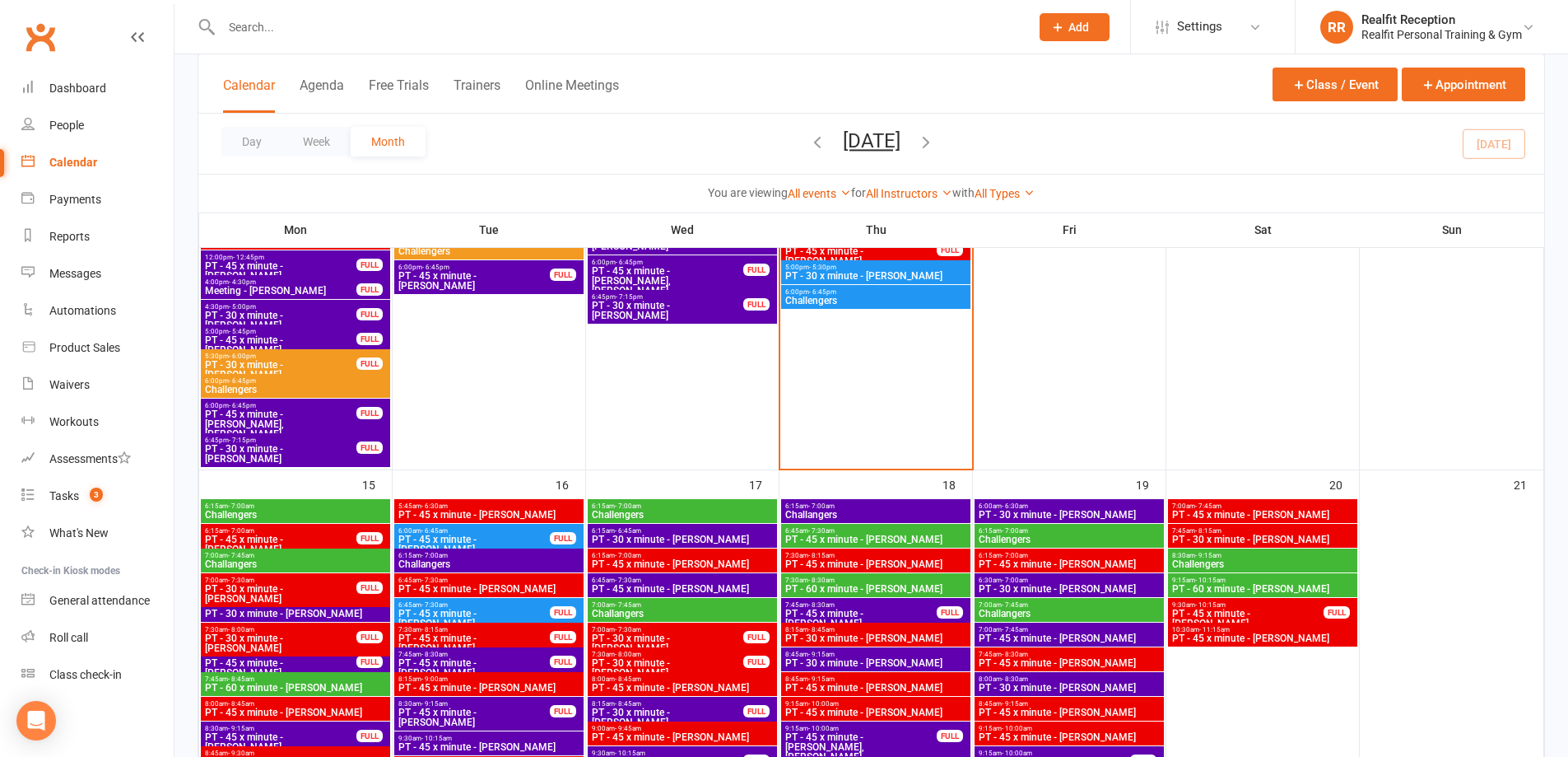
click at [323, 562] on span "Challangers" at bounding box center [296, 564] width 183 height 10
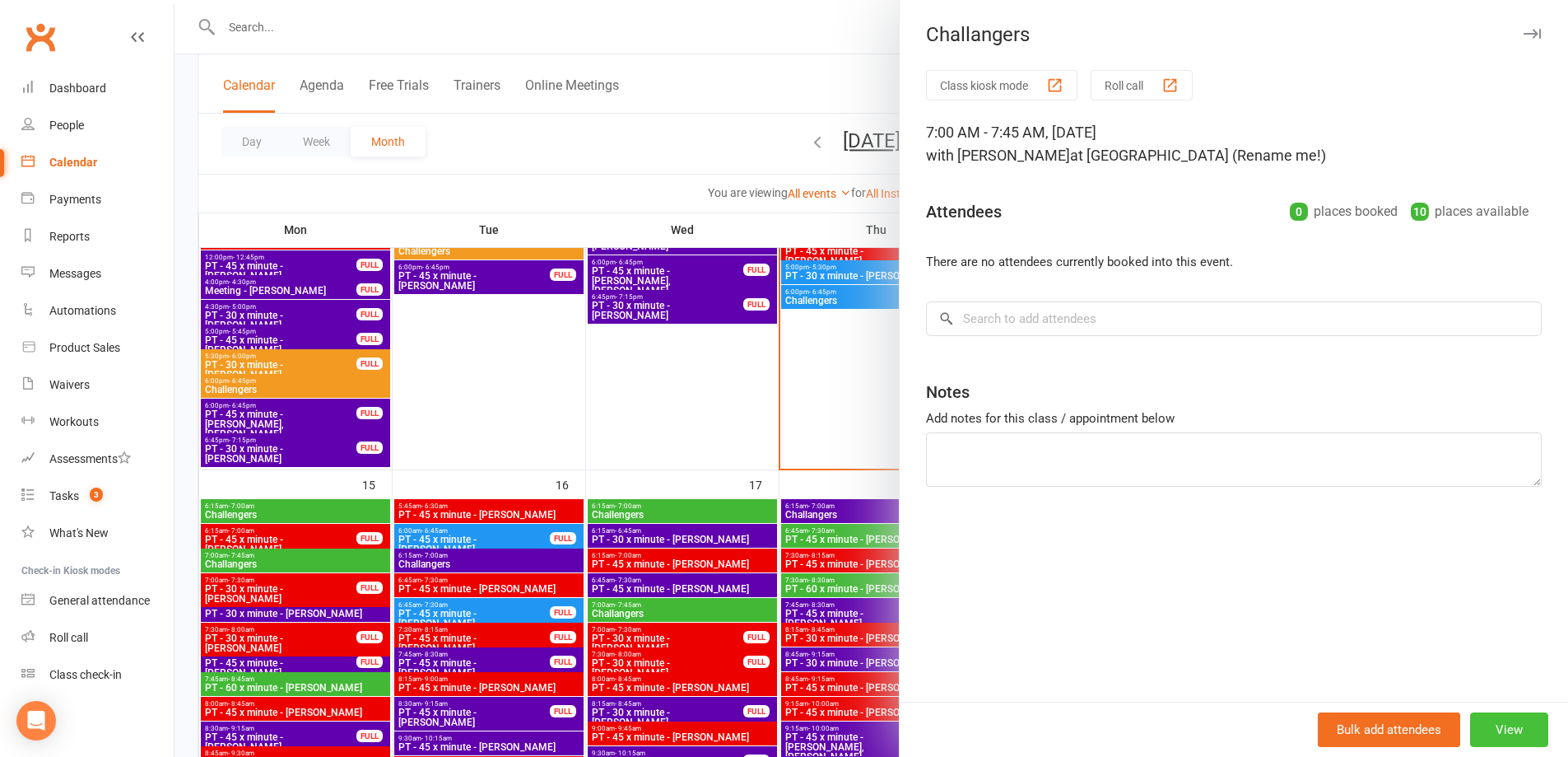
click at [1495, 735] on button "View" at bounding box center [1509, 730] width 78 height 35
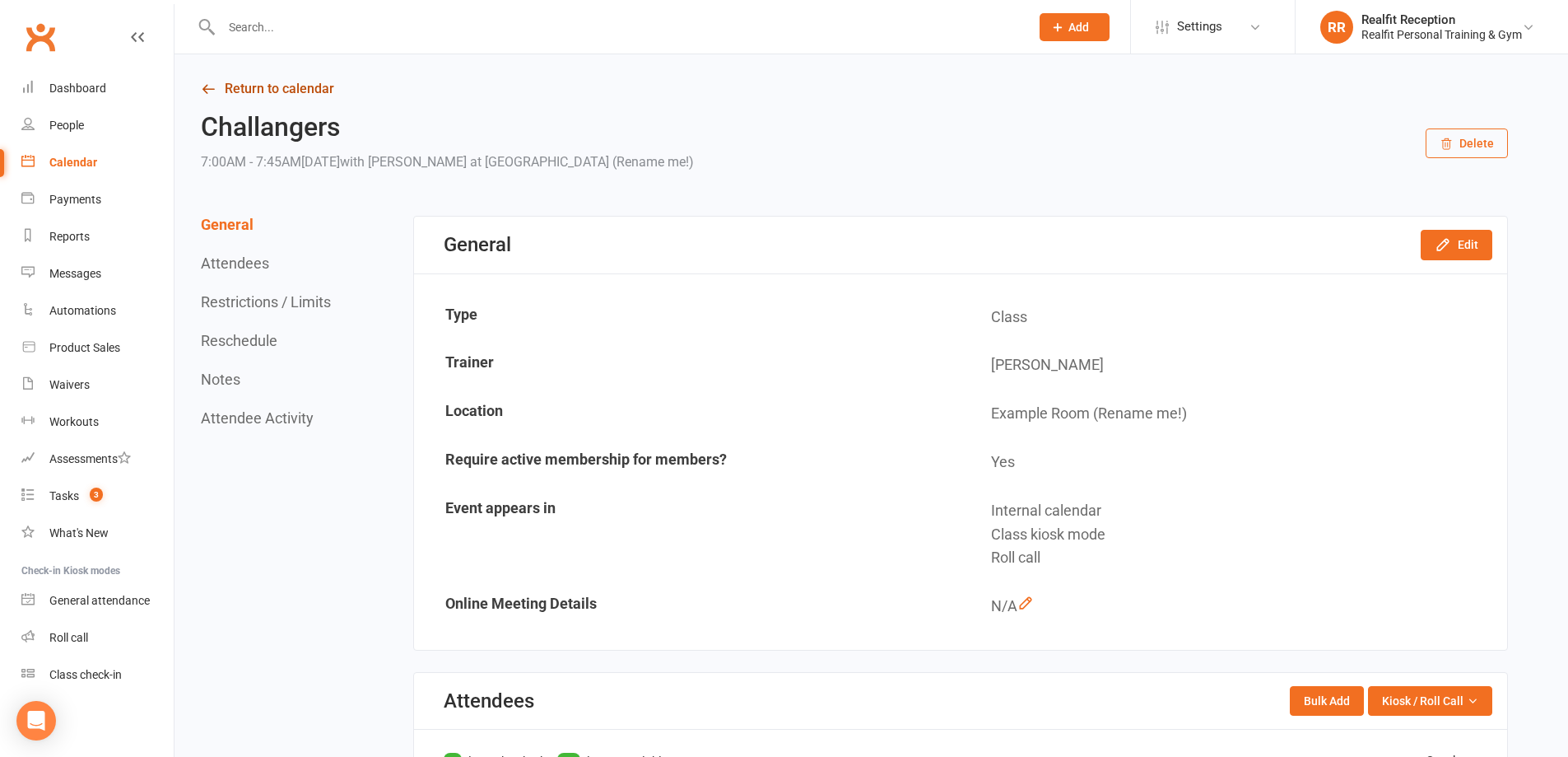
click at [261, 93] on link "Return to calendar" at bounding box center [855, 89] width 1307 height 23
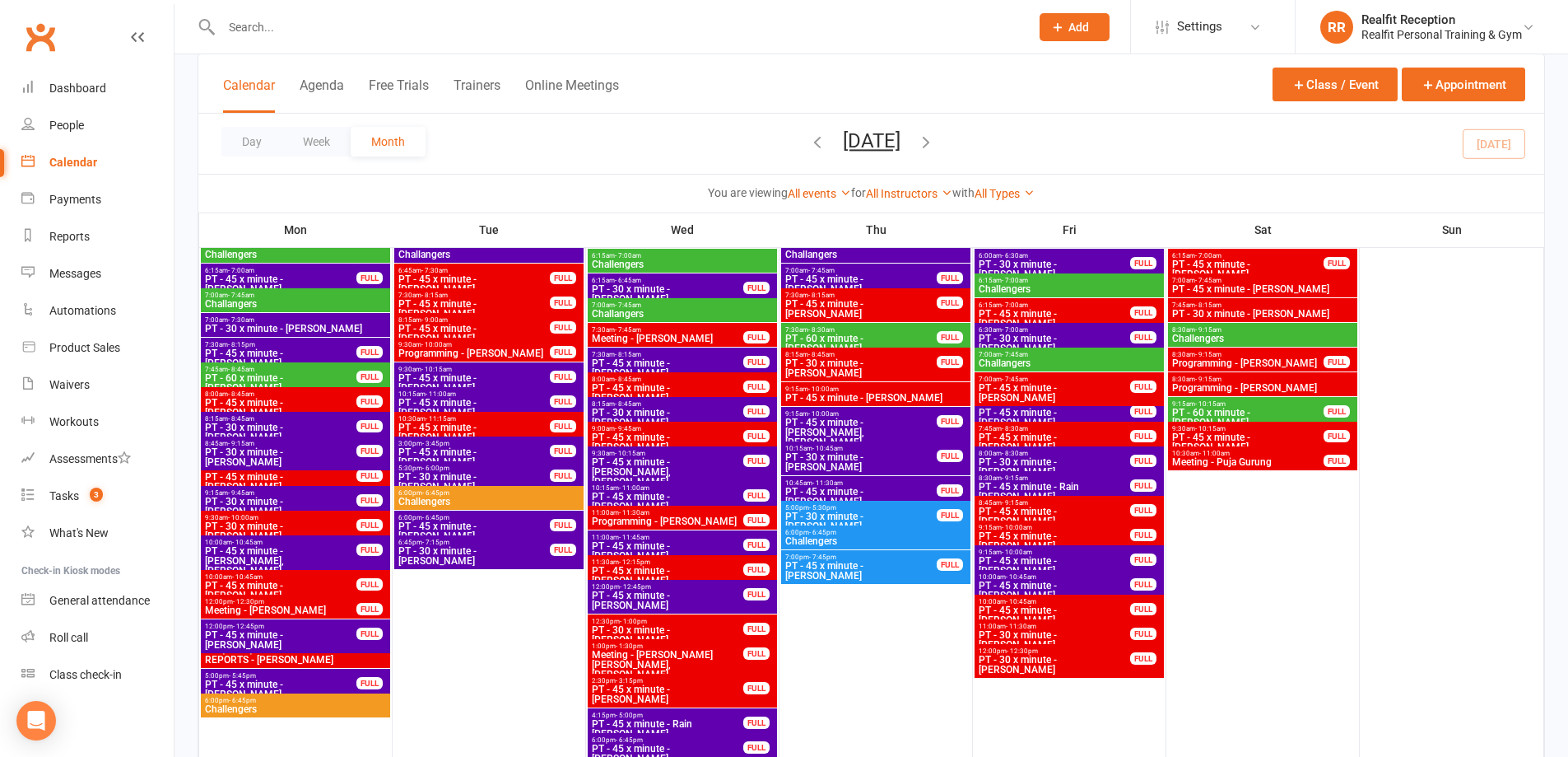
scroll to position [247, 0]
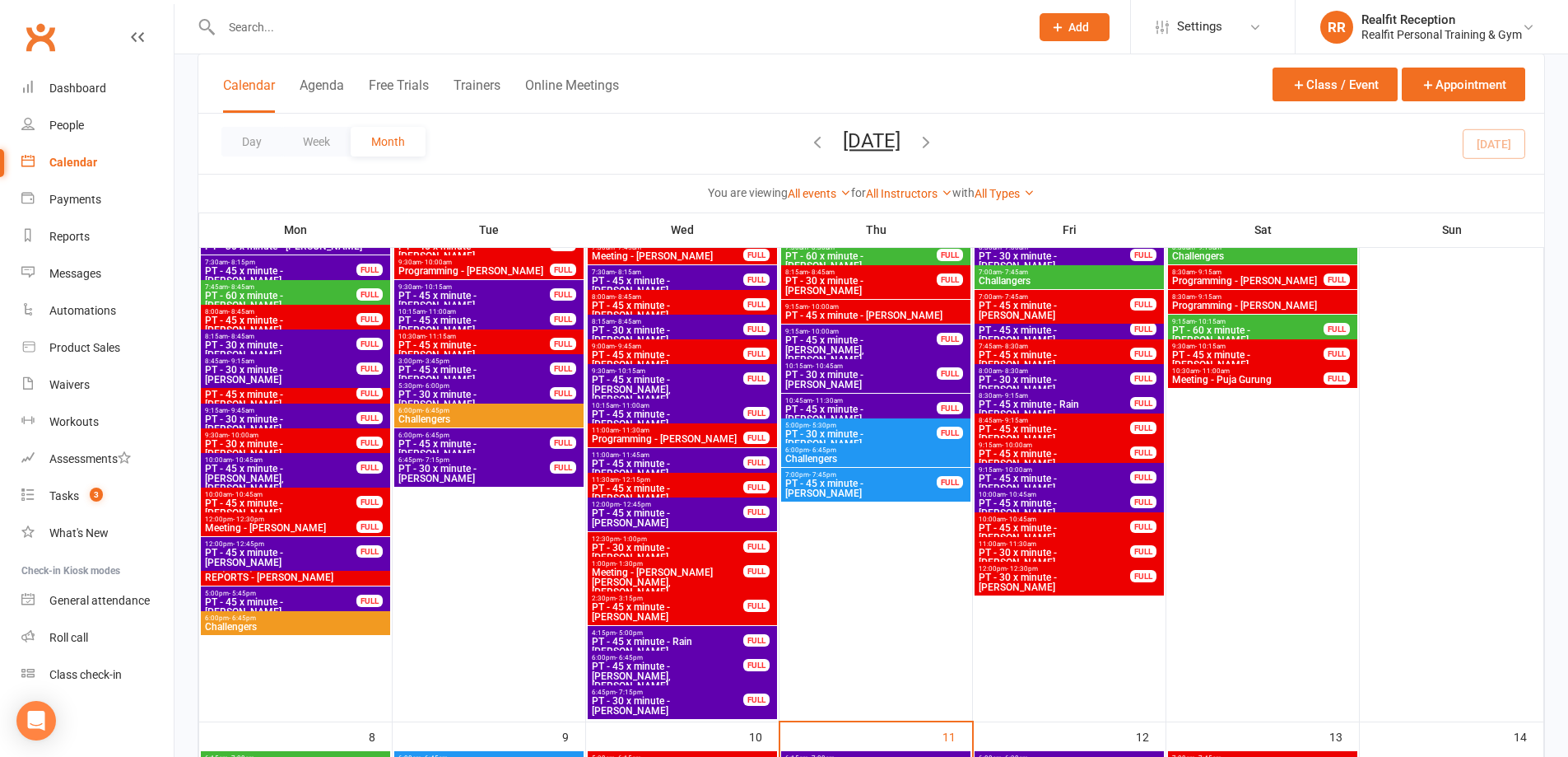
click at [303, 630] on span "Challengers" at bounding box center [296, 627] width 183 height 10
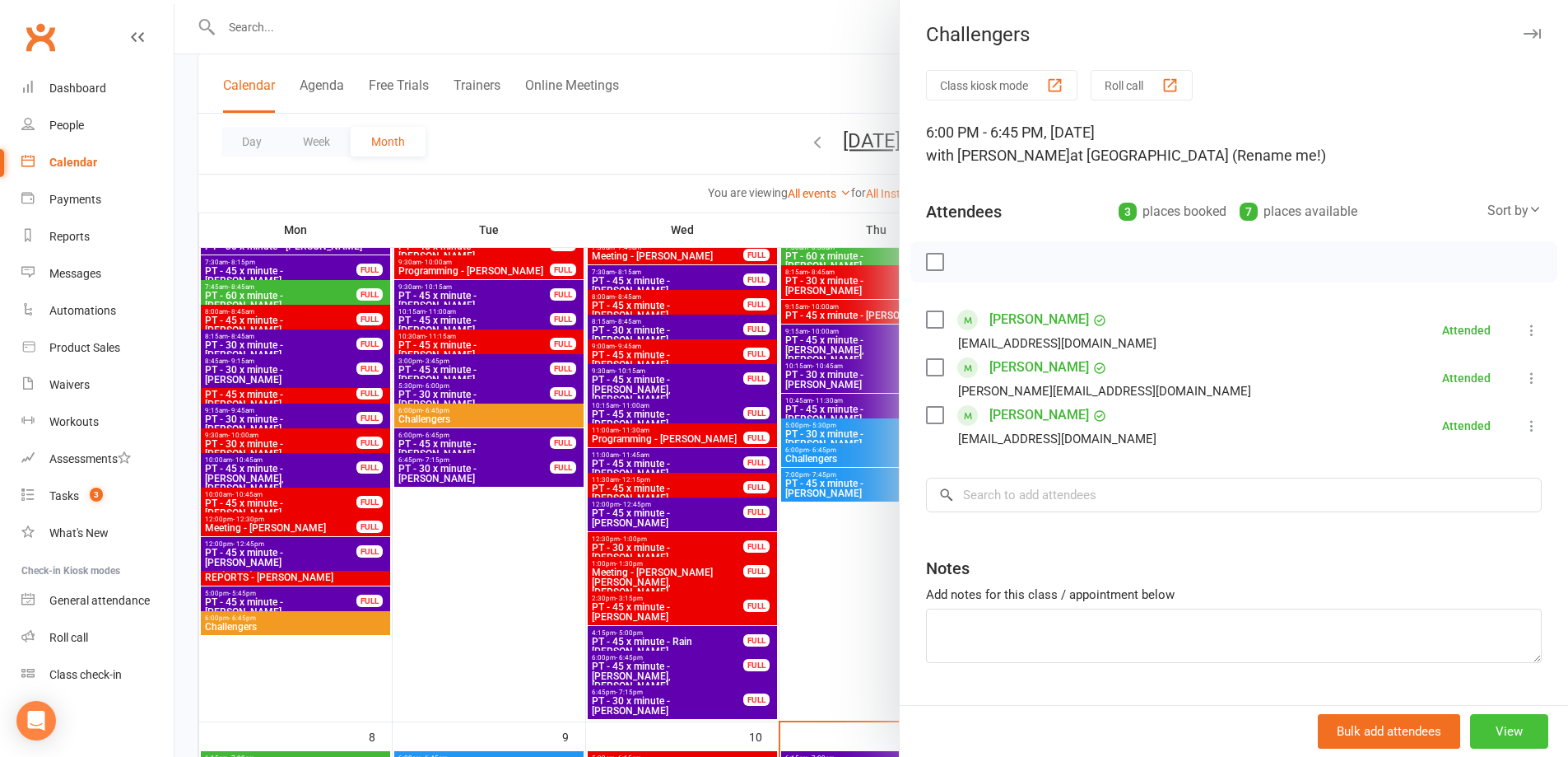
click at [1506, 736] on button "View" at bounding box center [1509, 731] width 78 height 35
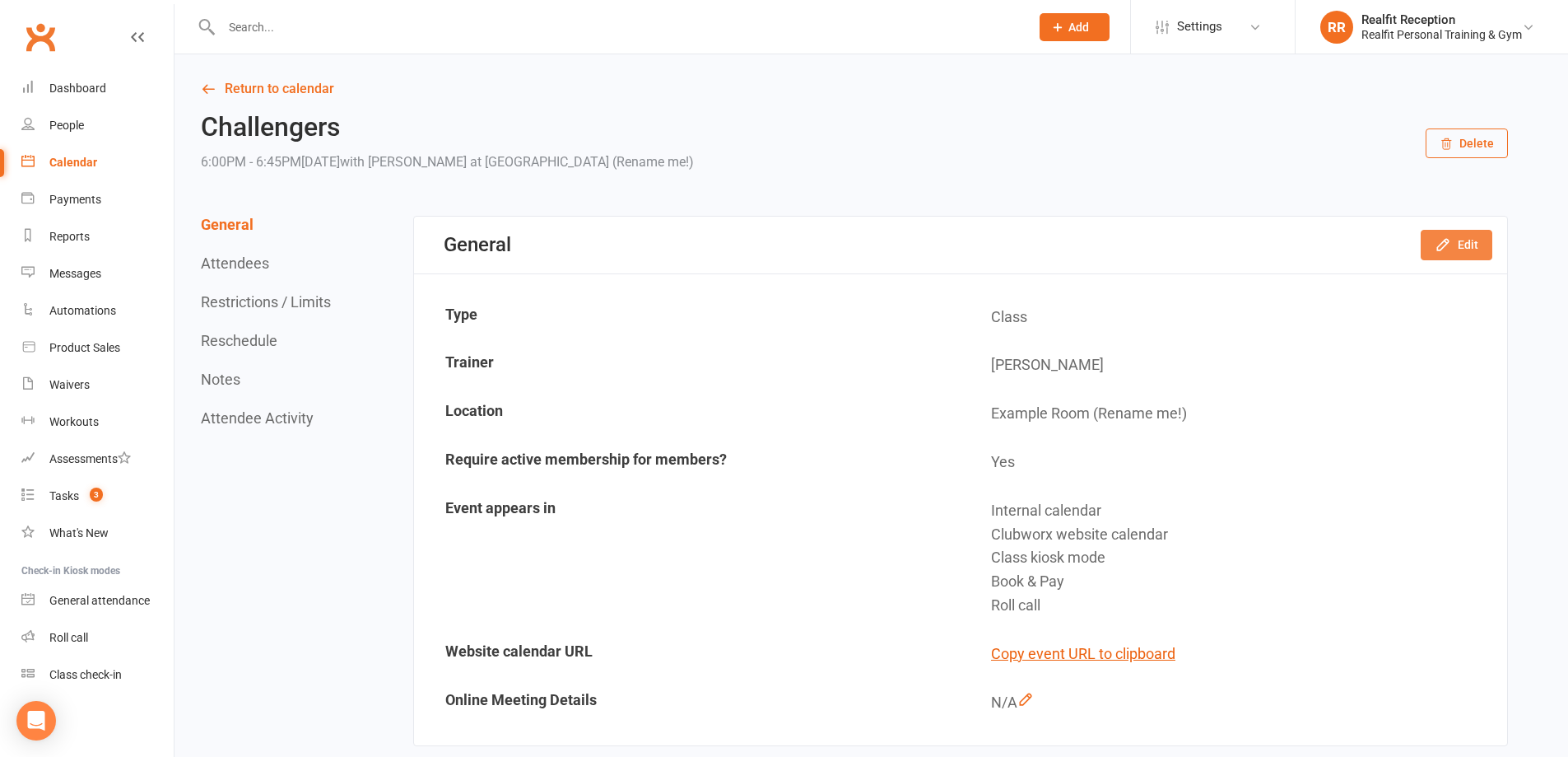
click at [1467, 233] on button "Edit" at bounding box center [1457, 245] width 71 height 30
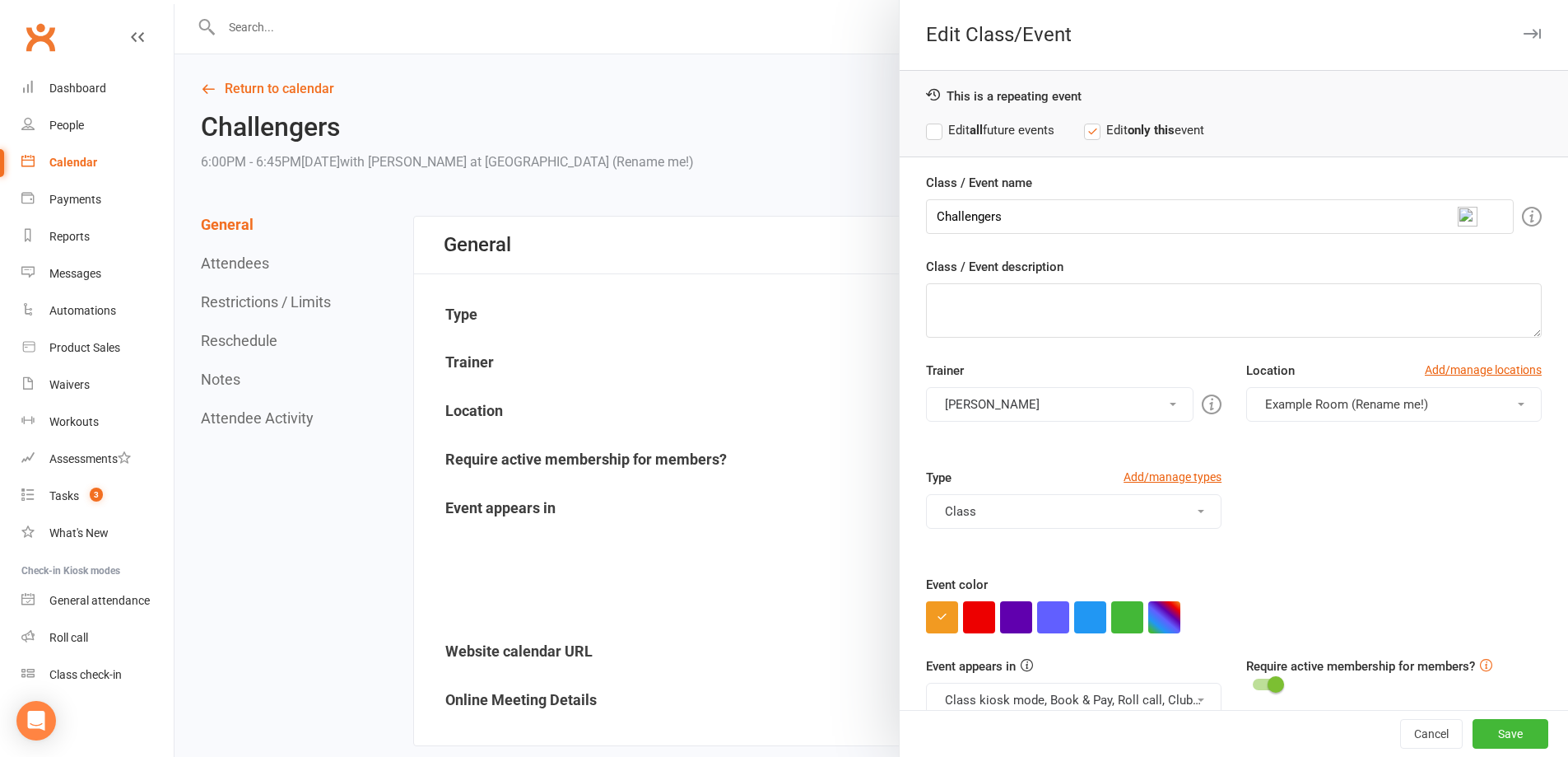
drag, startPoint x: 1013, startPoint y: 131, endPoint x: 1013, endPoint y: 286, distance: 155.0
click at [1013, 131] on label "Edit all future events" at bounding box center [990, 131] width 128 height 20
click at [1053, 700] on button "Class kiosk mode, Book & Pay, Roll call, Clubworx website calendar" at bounding box center [1073, 700] width 295 height 35
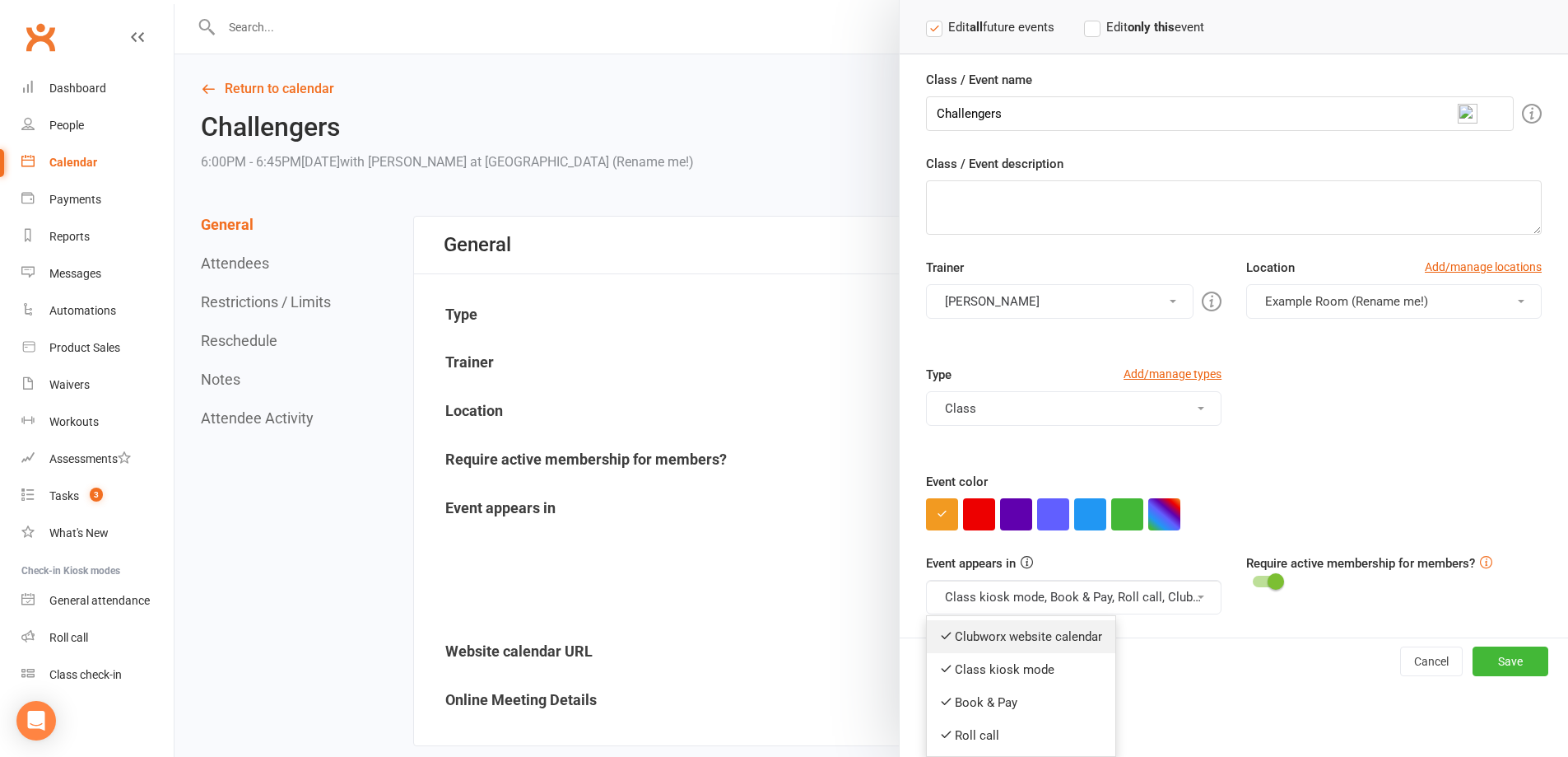
click at [1049, 641] on link "Clubworx website calendar" at bounding box center [1021, 637] width 189 height 33
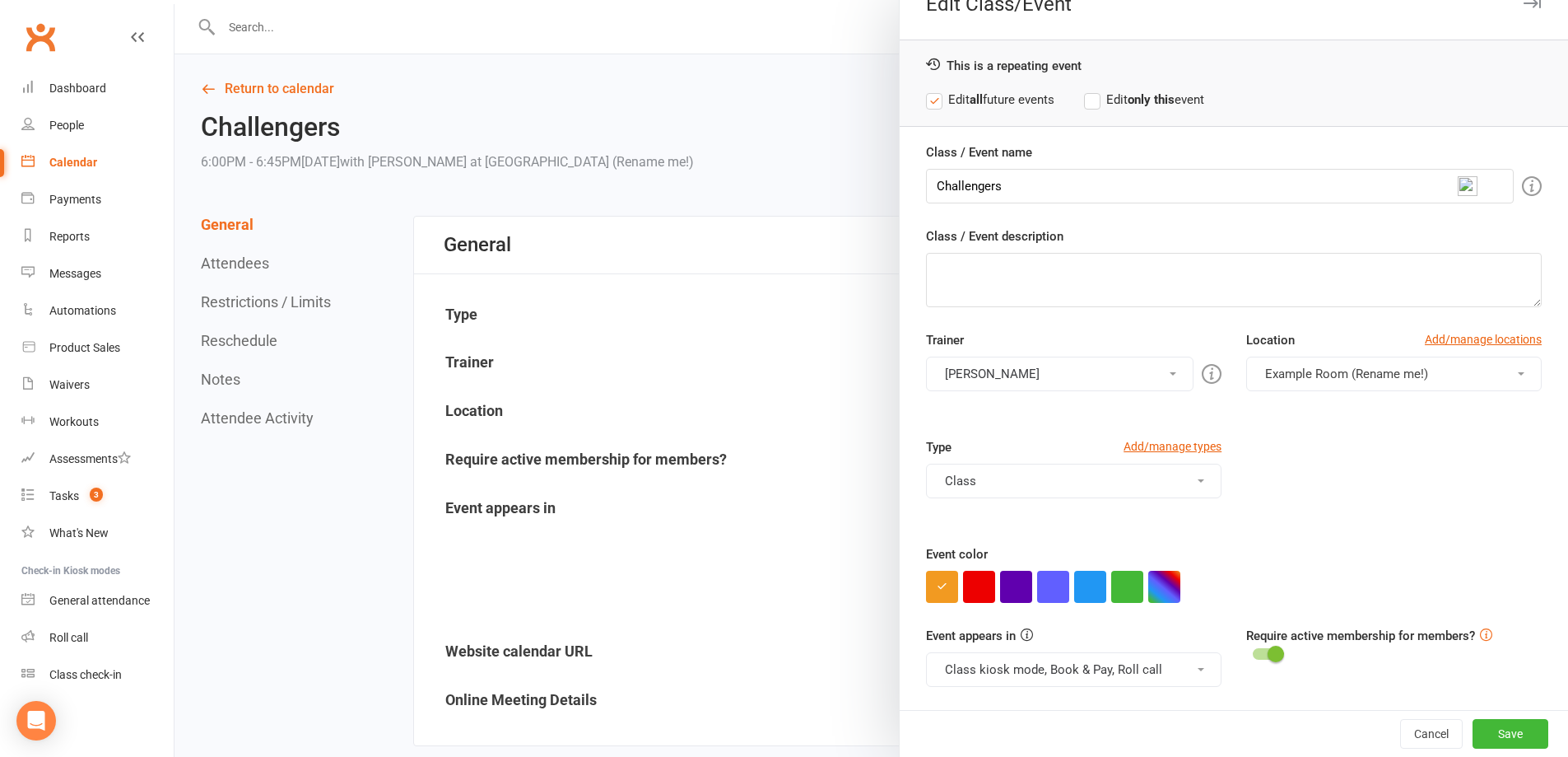
click at [1035, 673] on button "Class kiosk mode, Book & Pay, Roll call" at bounding box center [1073, 670] width 295 height 35
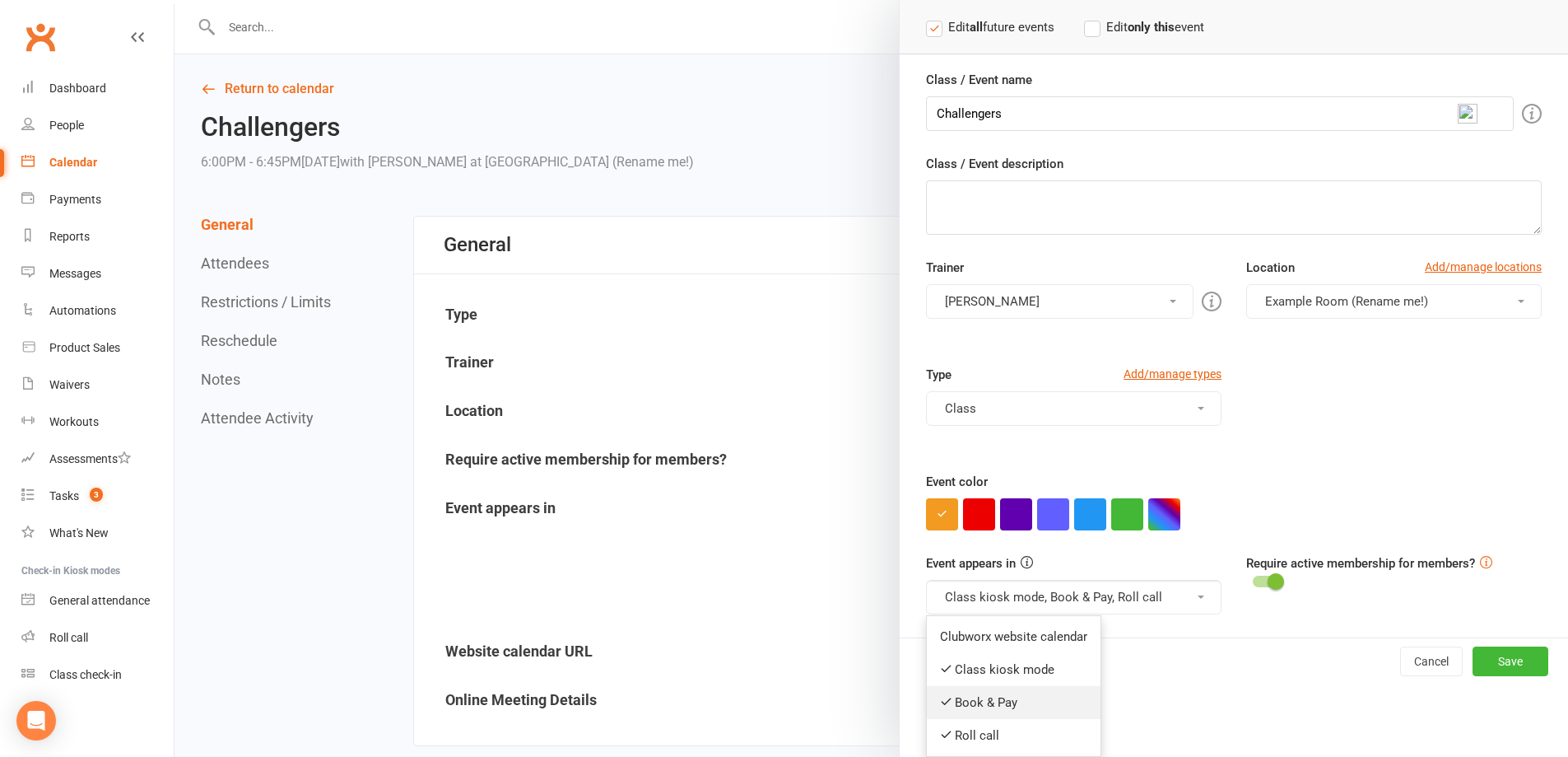
click at [999, 704] on link "Book & Pay" at bounding box center [1013, 703] width 174 height 33
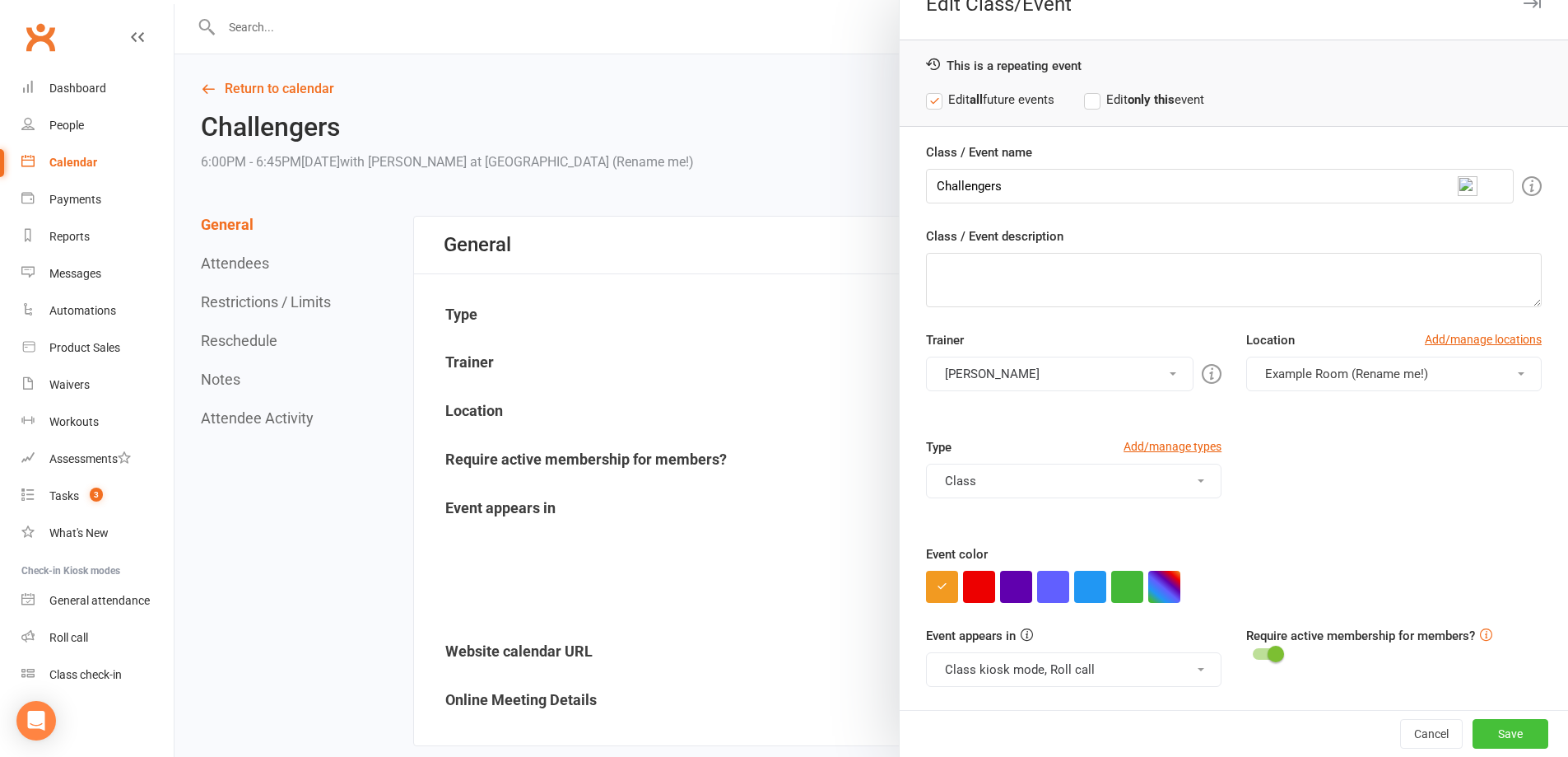
click at [1496, 735] on button "Save" at bounding box center [1510, 734] width 76 height 30
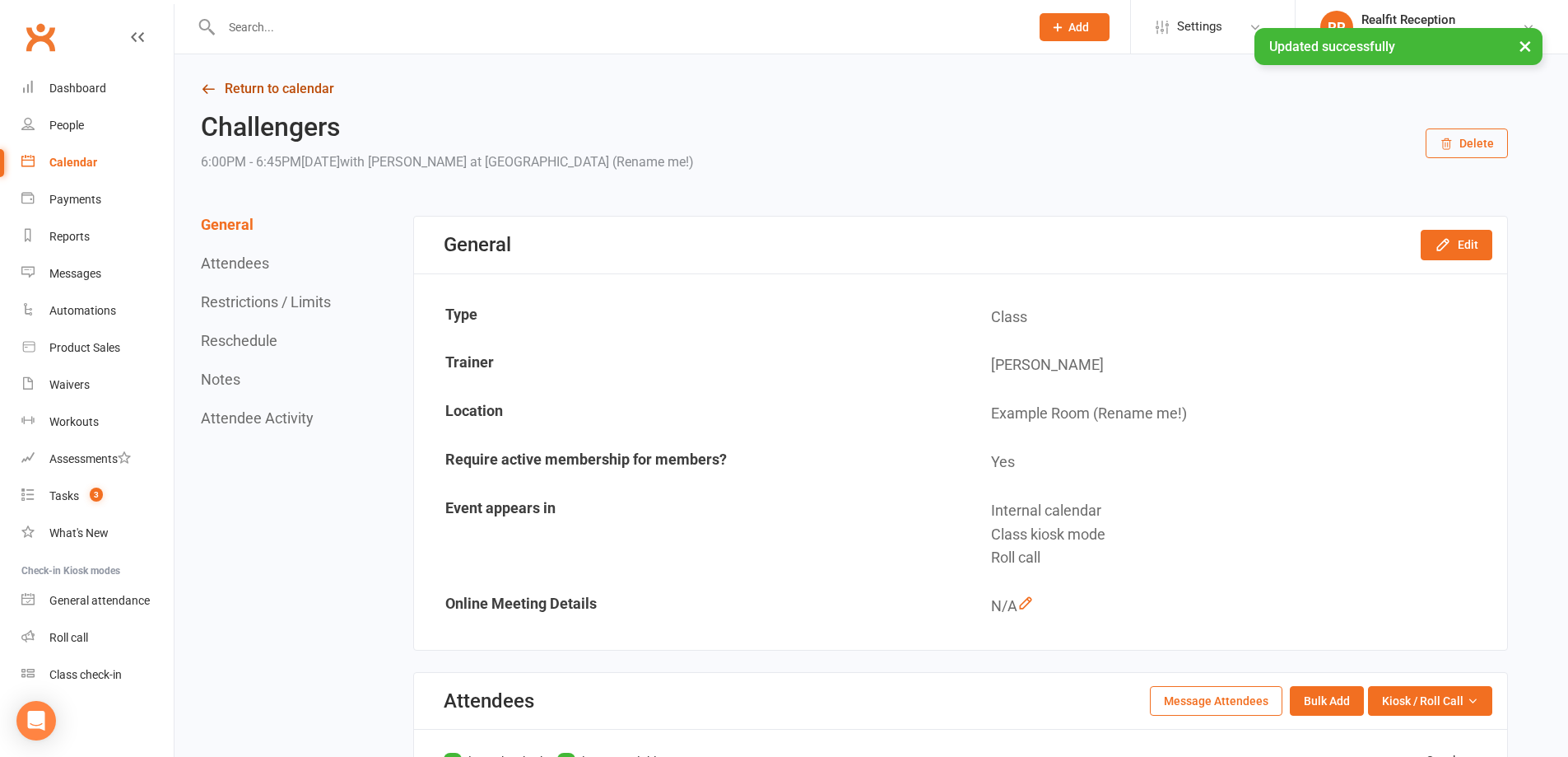
click at [238, 83] on link "Return to calendar" at bounding box center [855, 89] width 1307 height 23
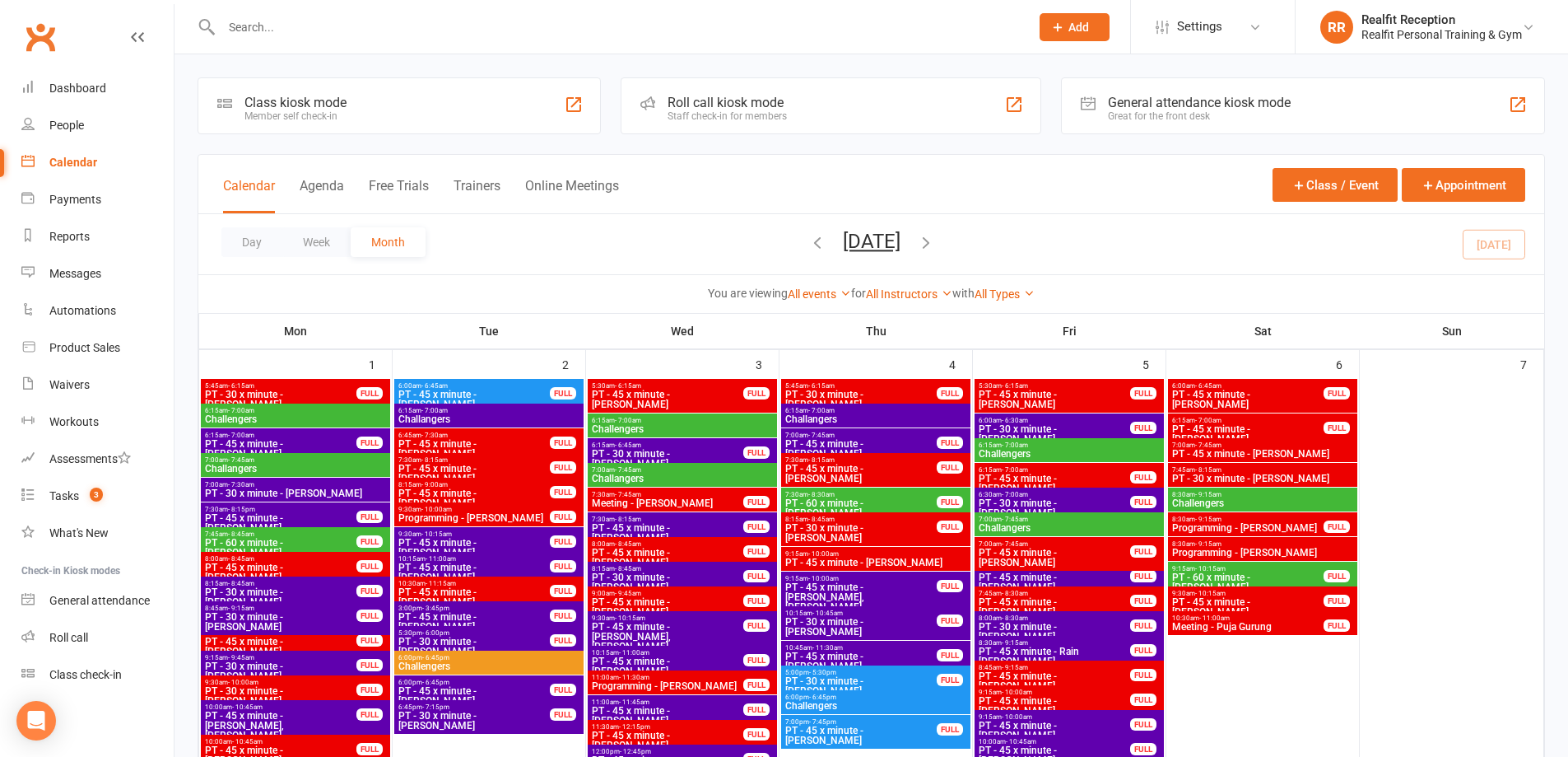
scroll to position [247, 0]
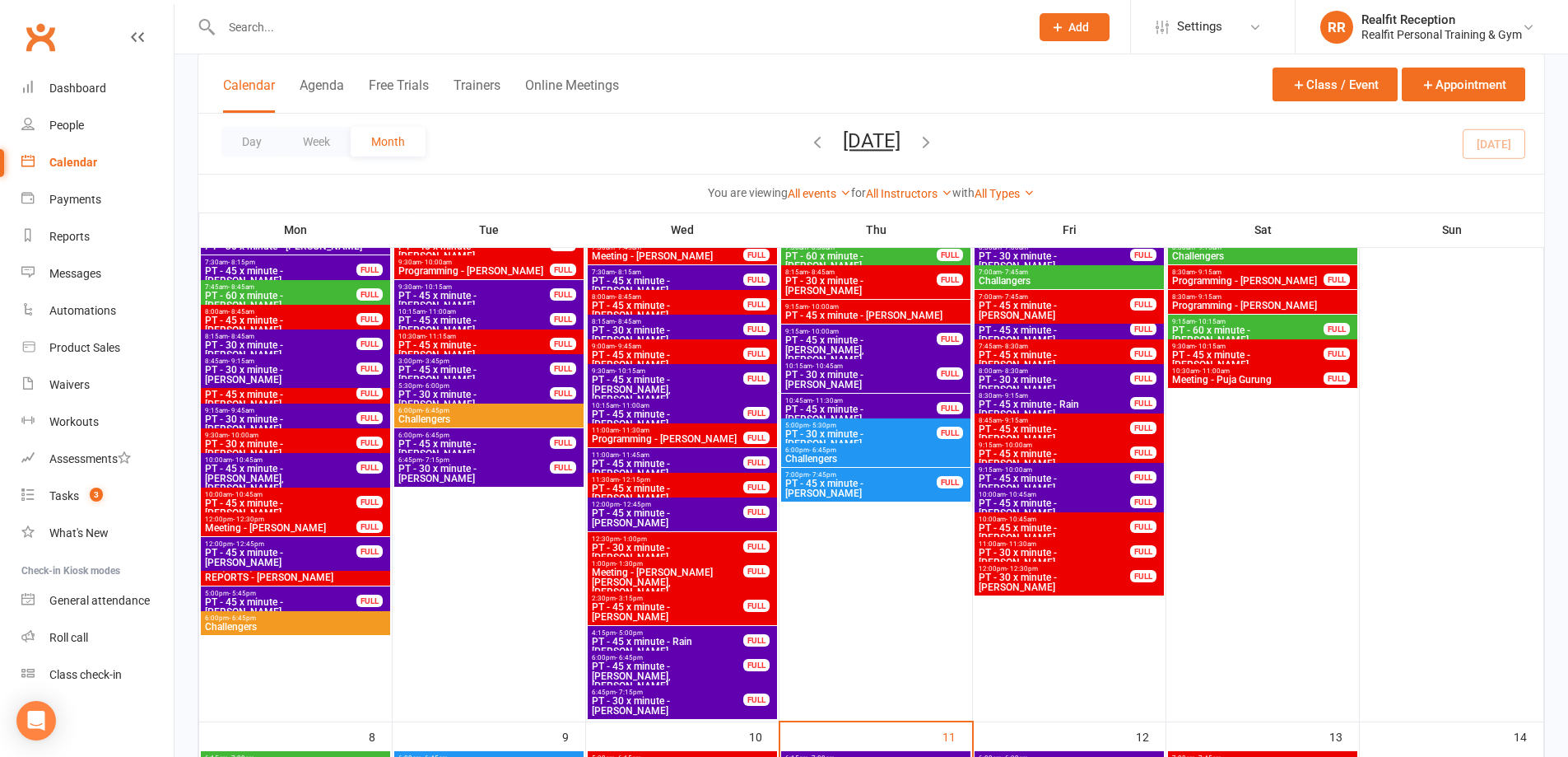
click at [505, 413] on span "6:00pm - 6:45pm" at bounding box center [489, 410] width 183 height 7
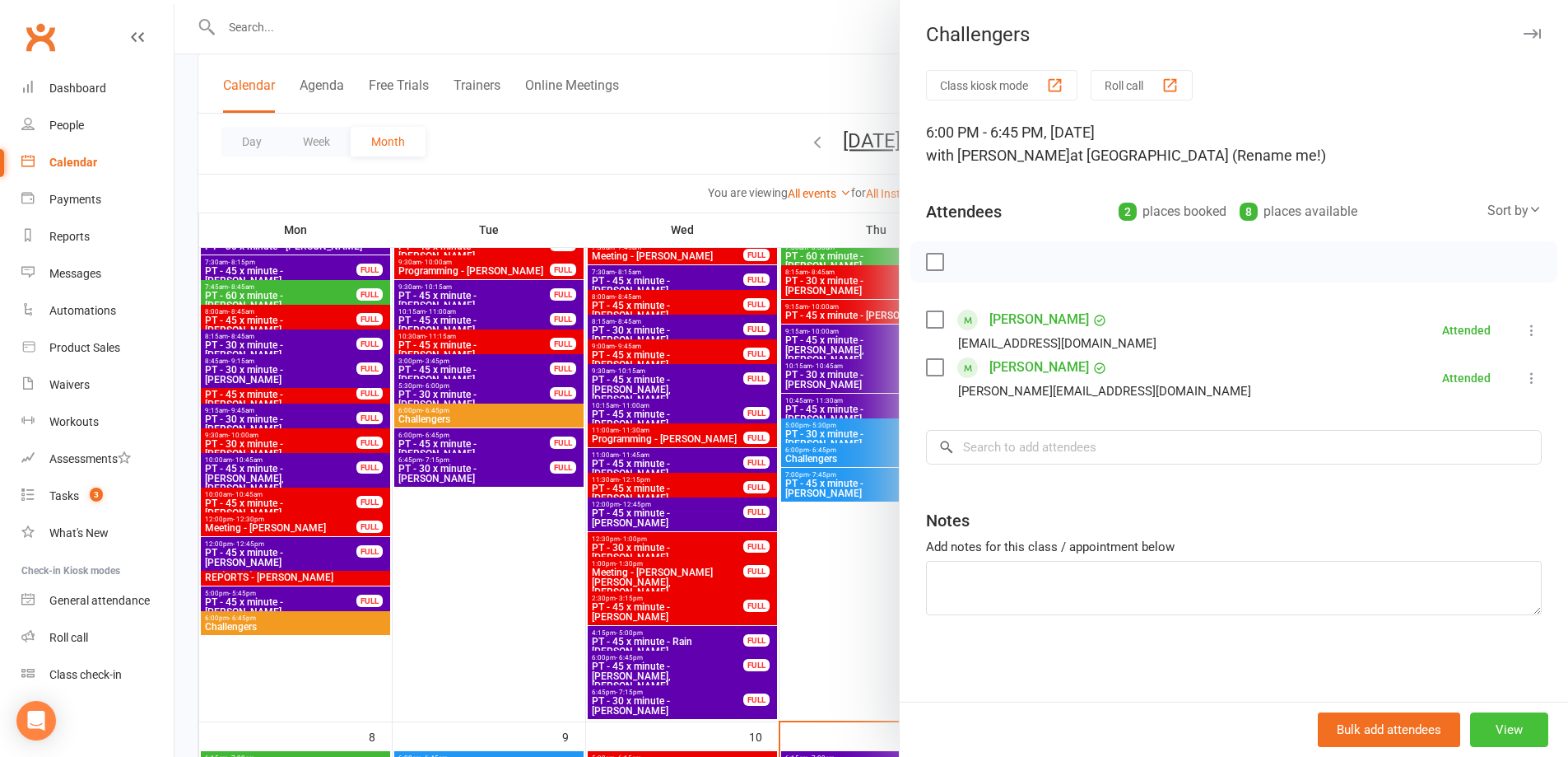
click at [1492, 730] on button "View" at bounding box center [1509, 730] width 78 height 35
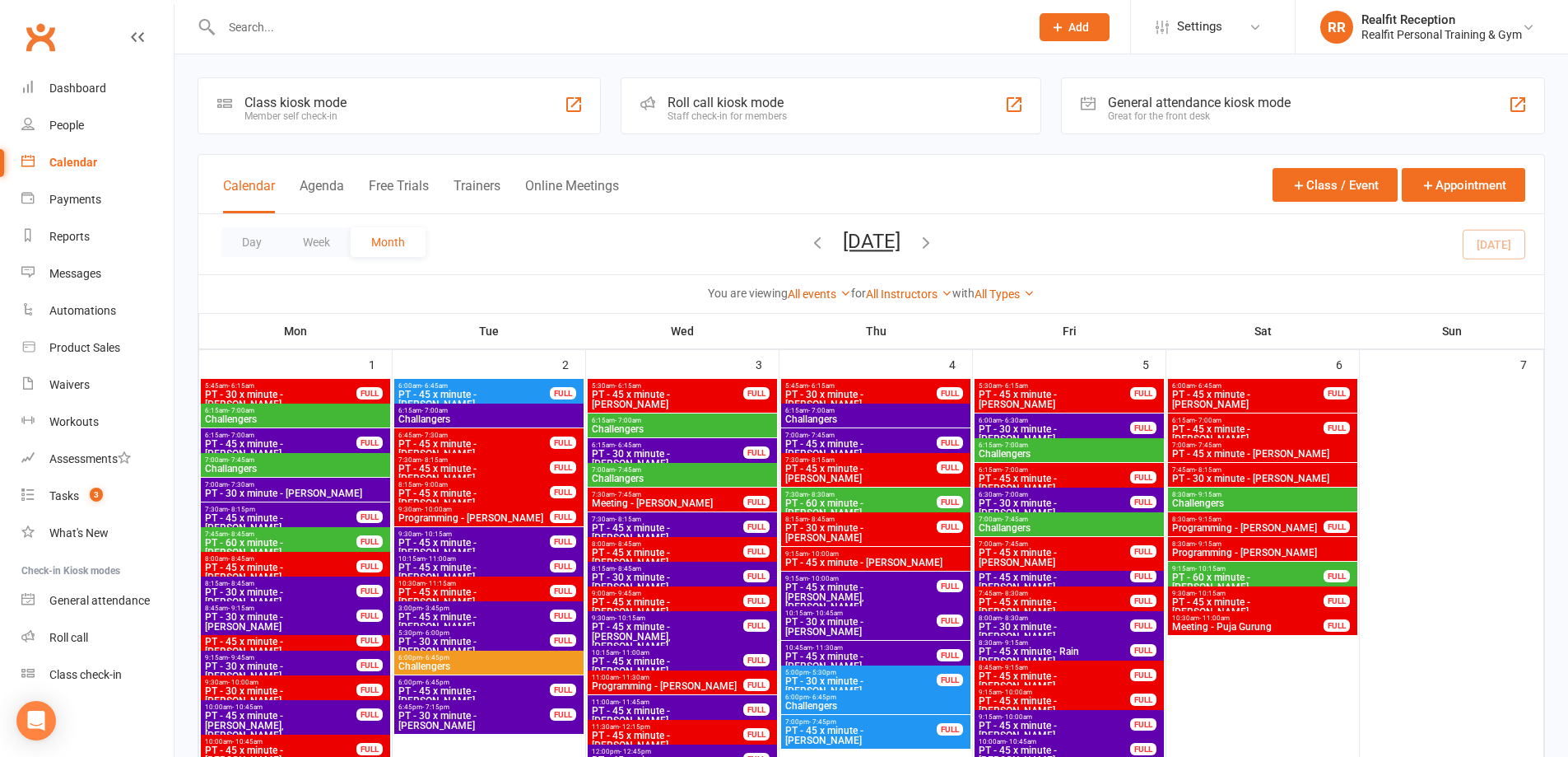
scroll to position [988, 0]
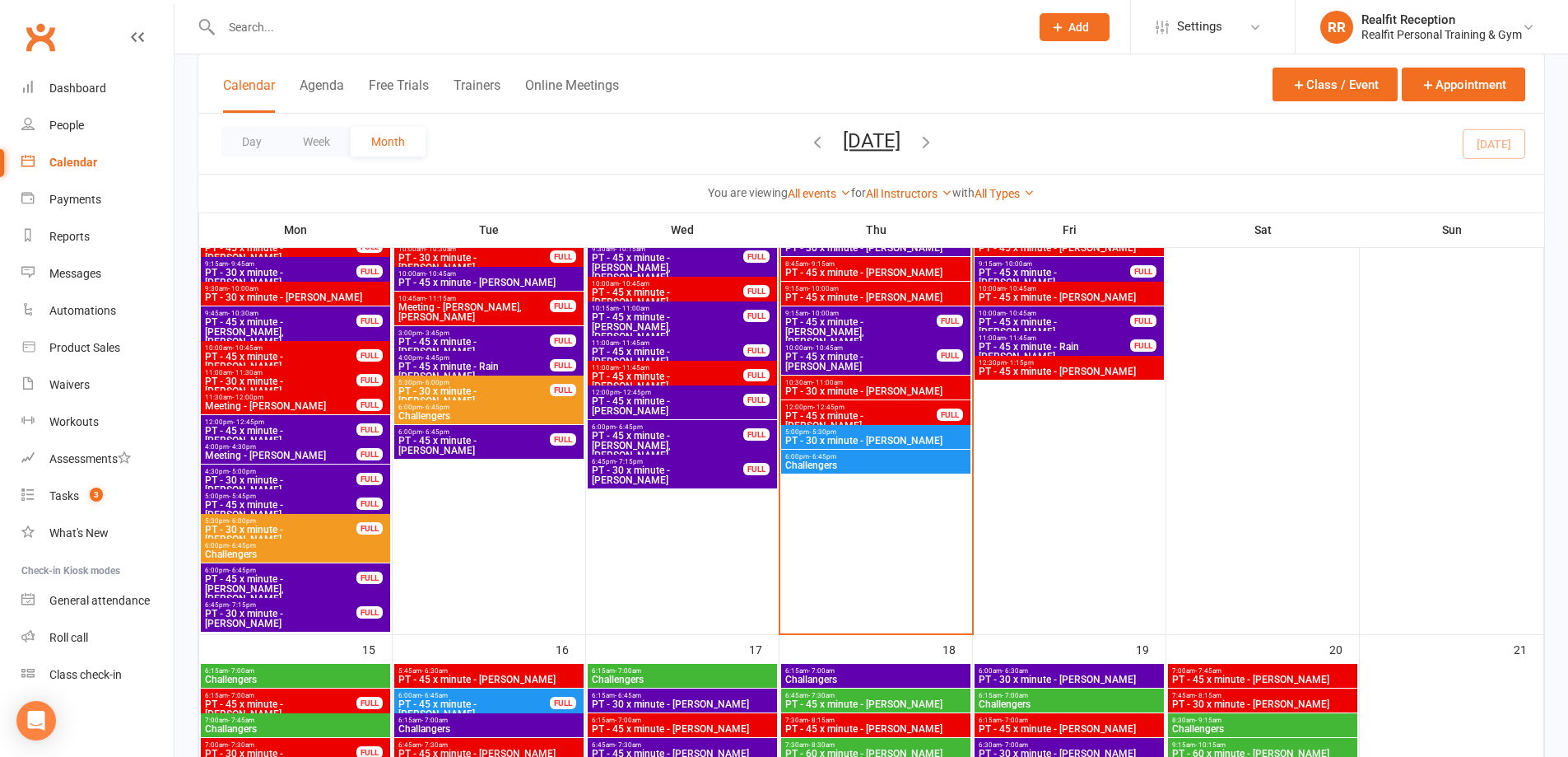
click at [875, 468] on span "Challengers" at bounding box center [876, 466] width 183 height 10
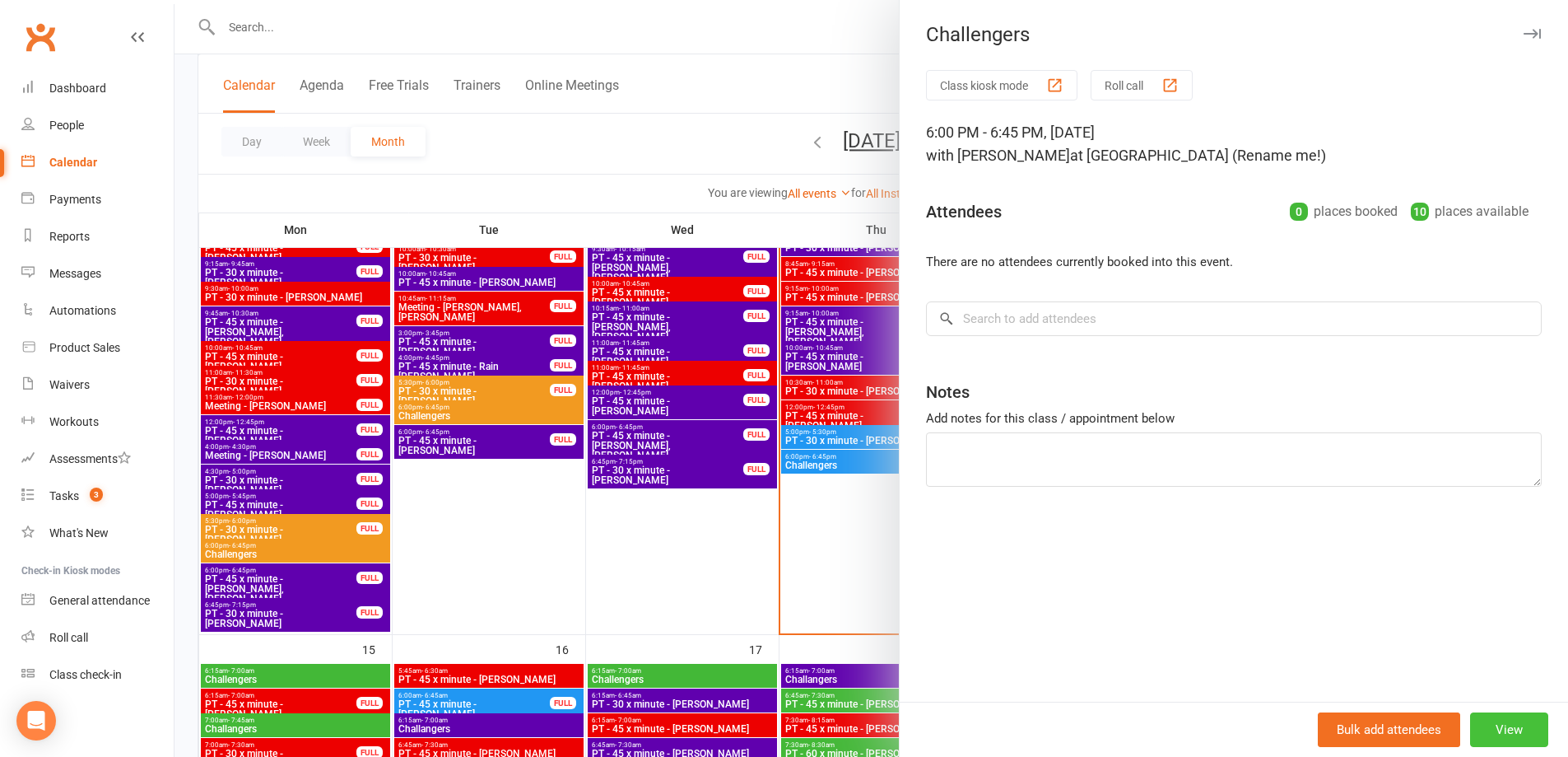
drag, startPoint x: 1516, startPoint y: 725, endPoint x: 1502, endPoint y: 723, distance: 14.1
click at [1513, 725] on button "View" at bounding box center [1509, 730] width 78 height 35
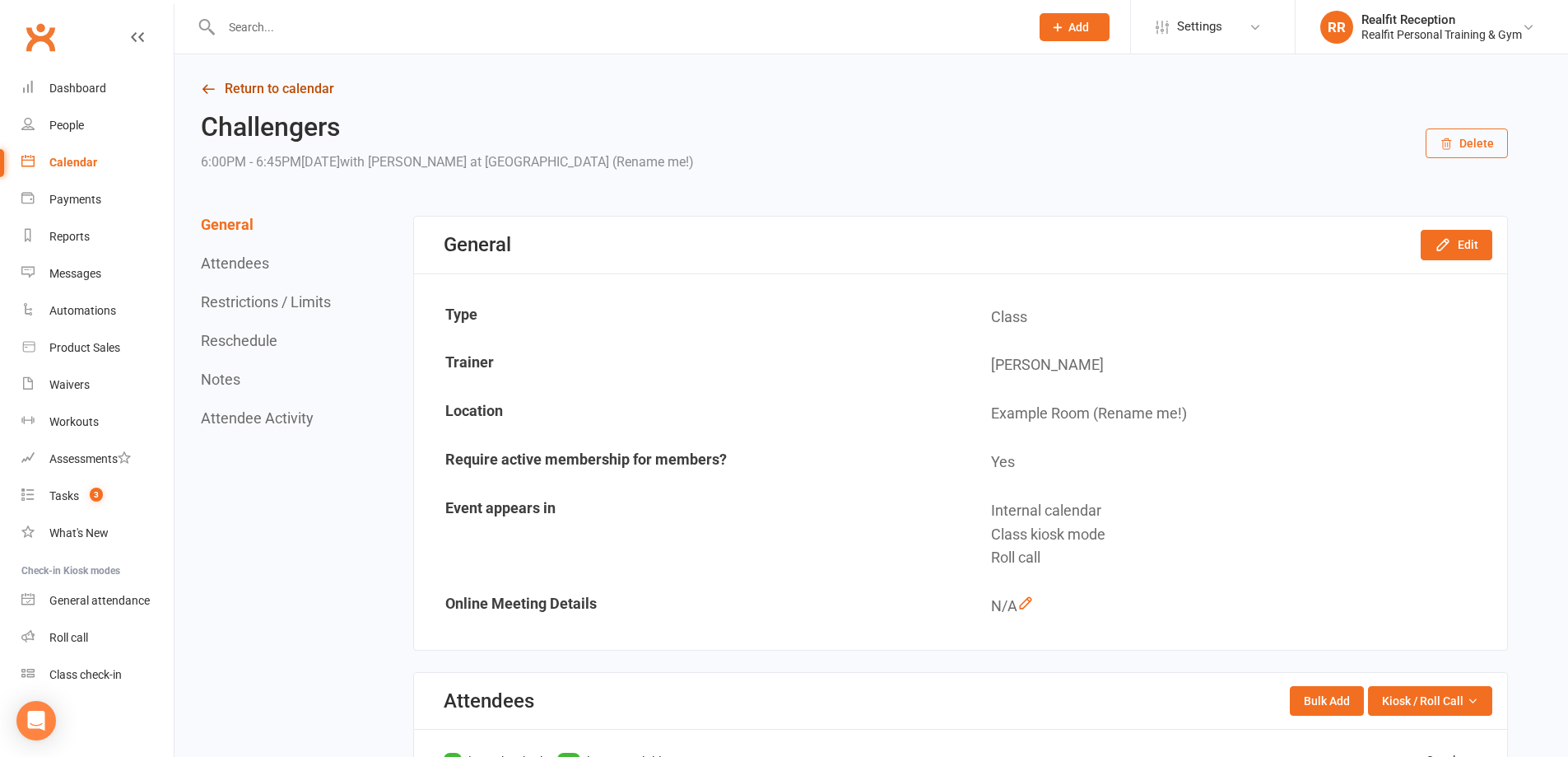
click at [298, 90] on link "Return to calendar" at bounding box center [855, 89] width 1307 height 23
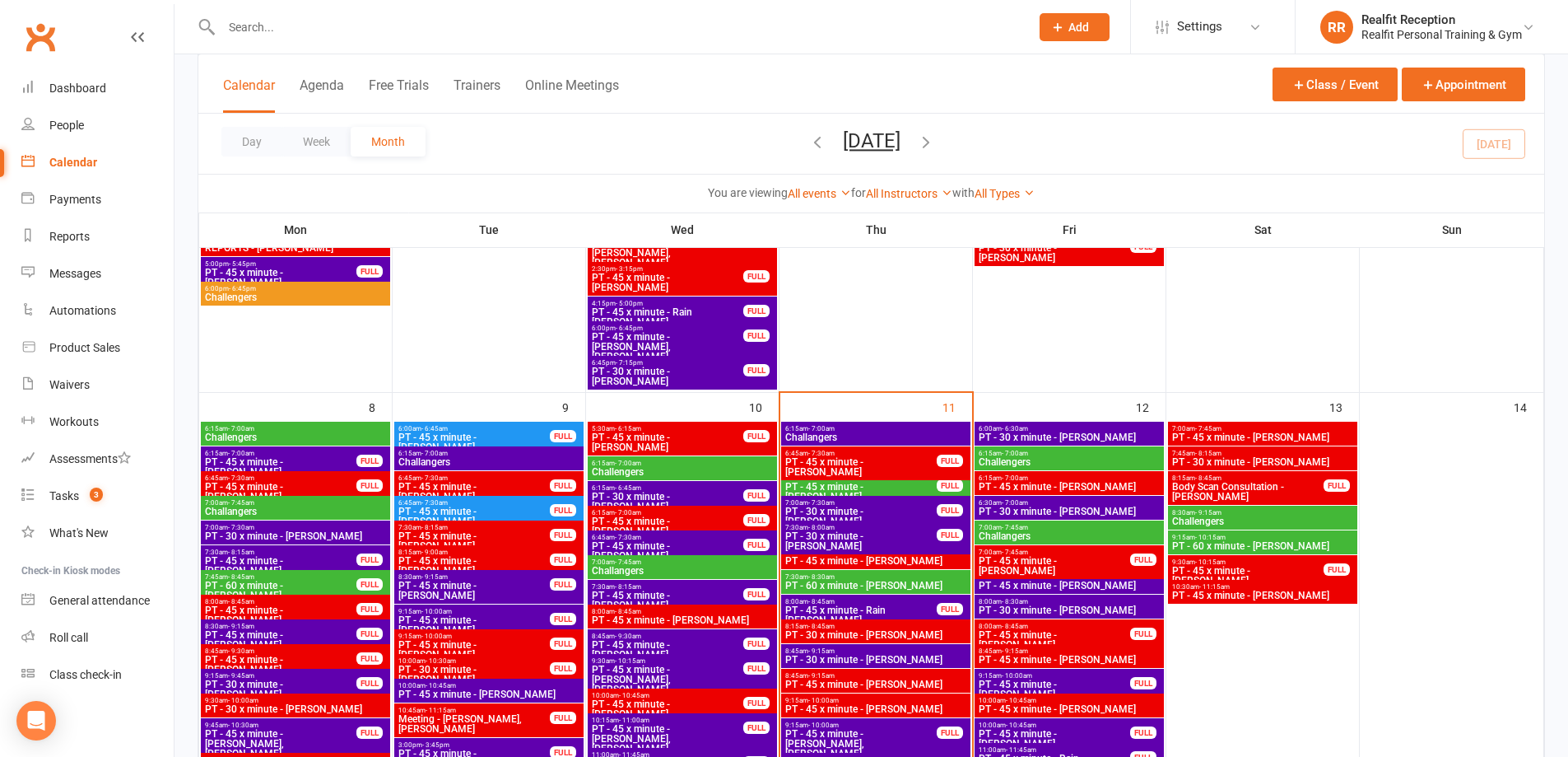
scroll to position [659, 0]
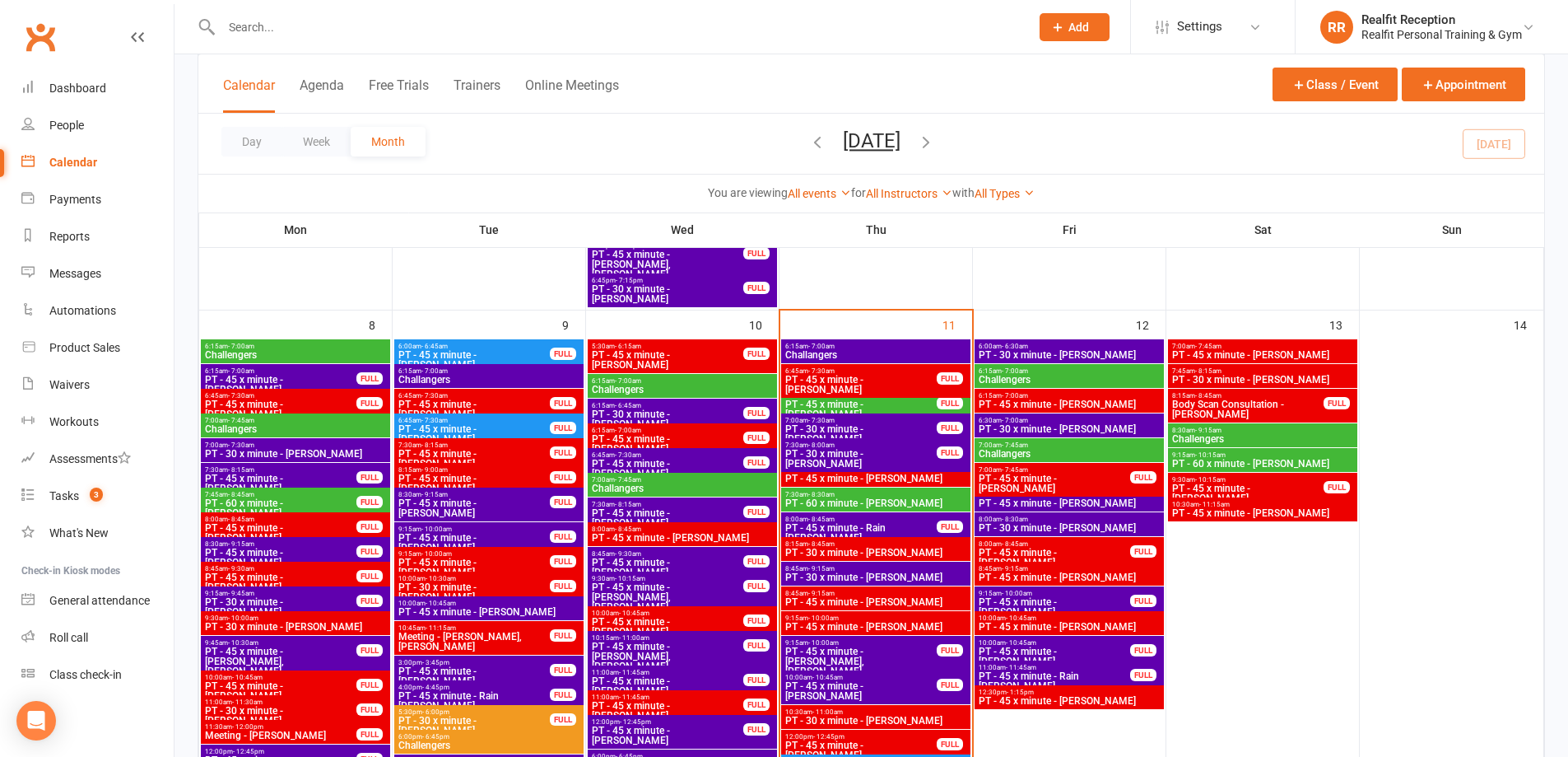
click at [1293, 376] on span "PT - 30 x minute - Tony O'reilly" at bounding box center [1263, 380] width 183 height 10
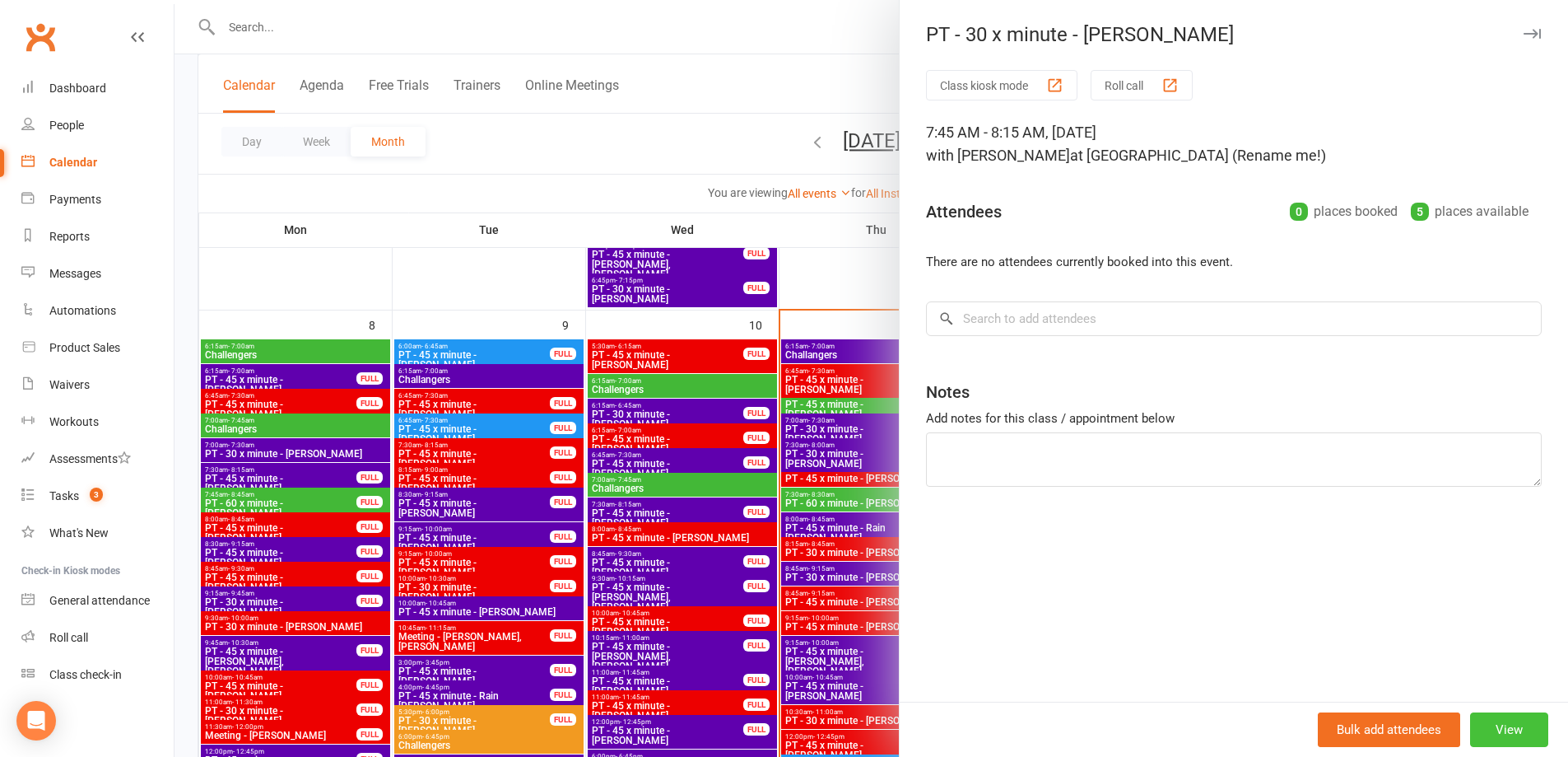
click at [1501, 733] on button "View" at bounding box center [1509, 730] width 78 height 35
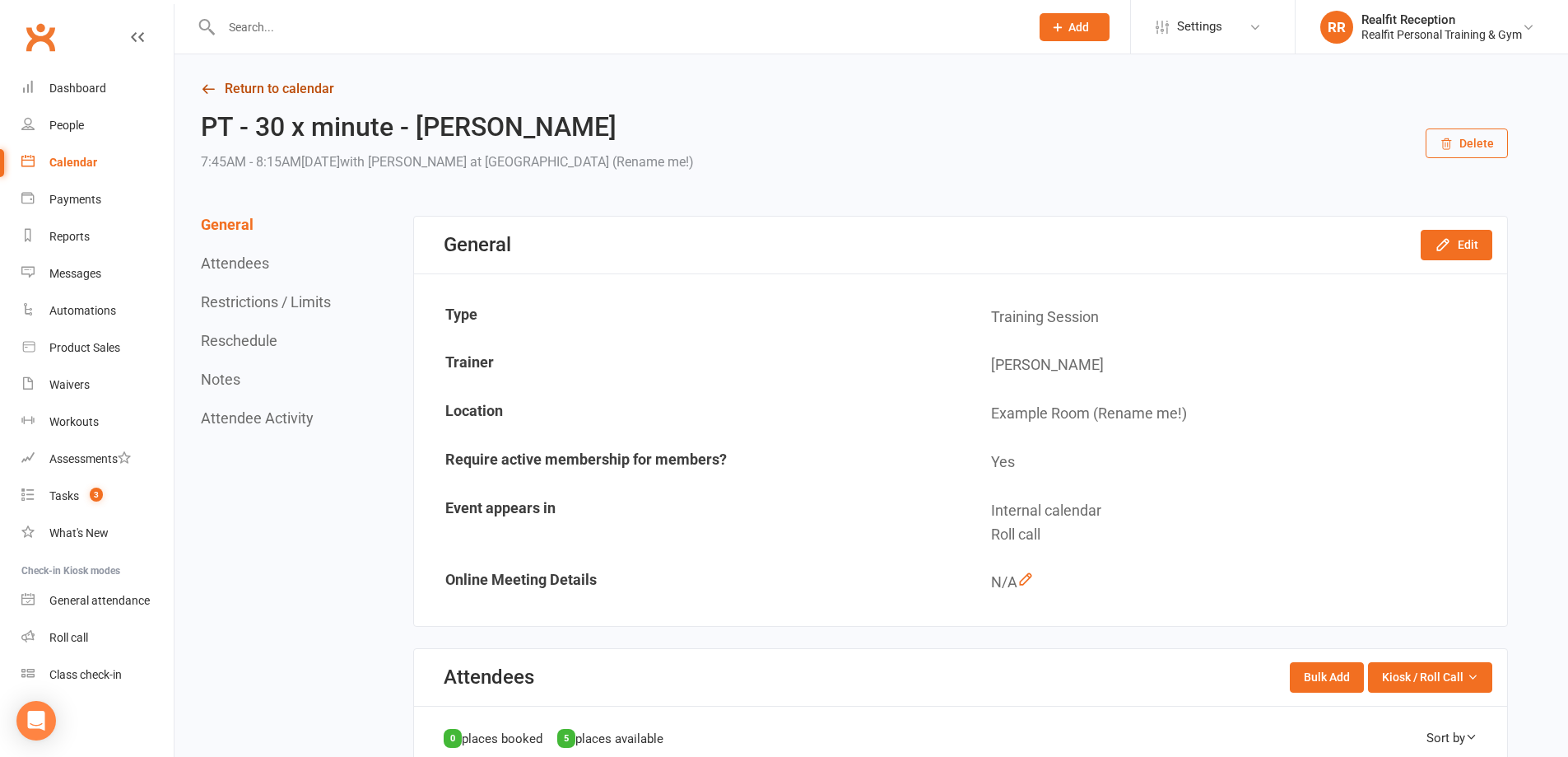
click at [274, 86] on link "Return to calendar" at bounding box center [855, 89] width 1307 height 23
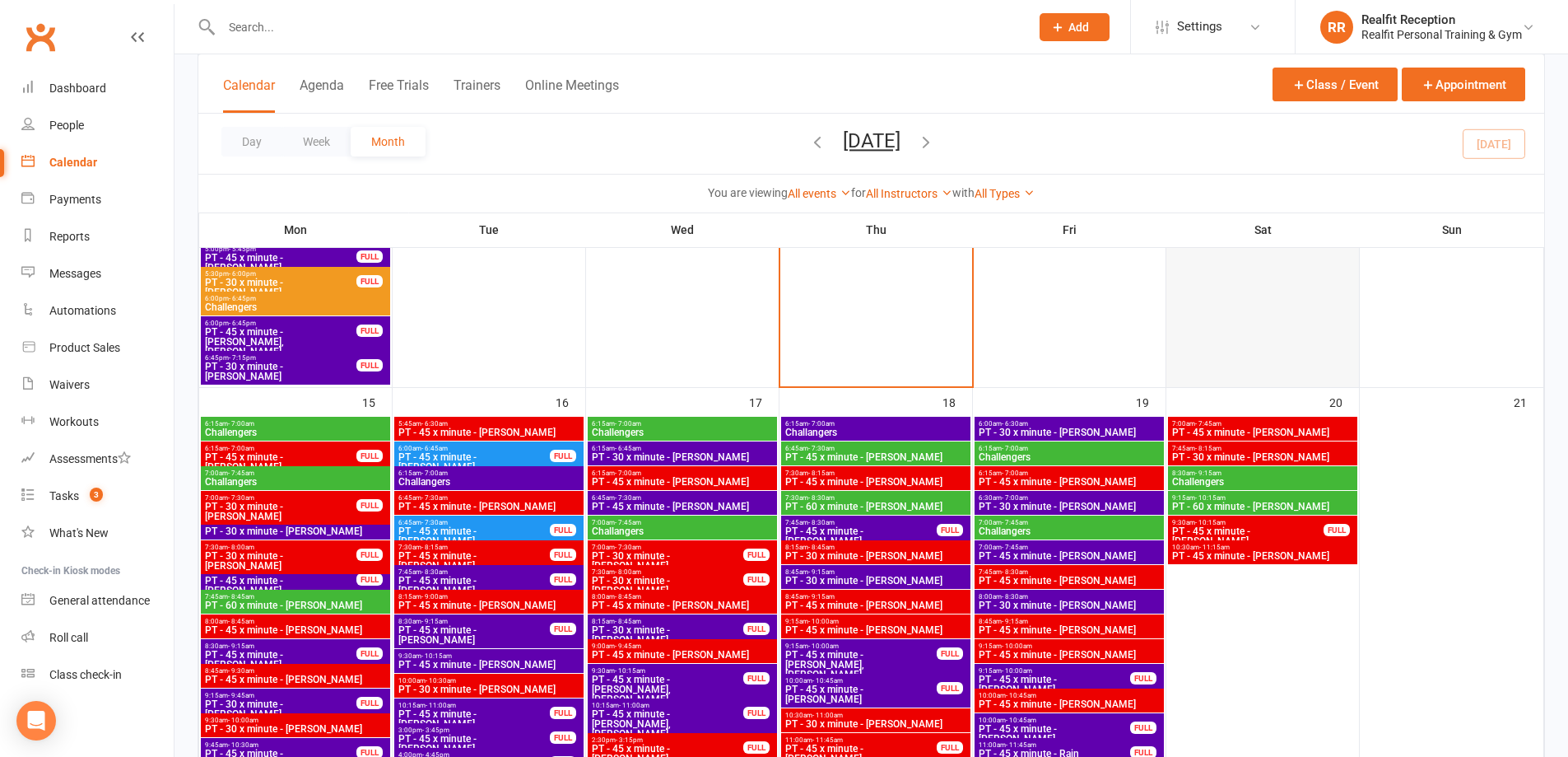
scroll to position [1318, 0]
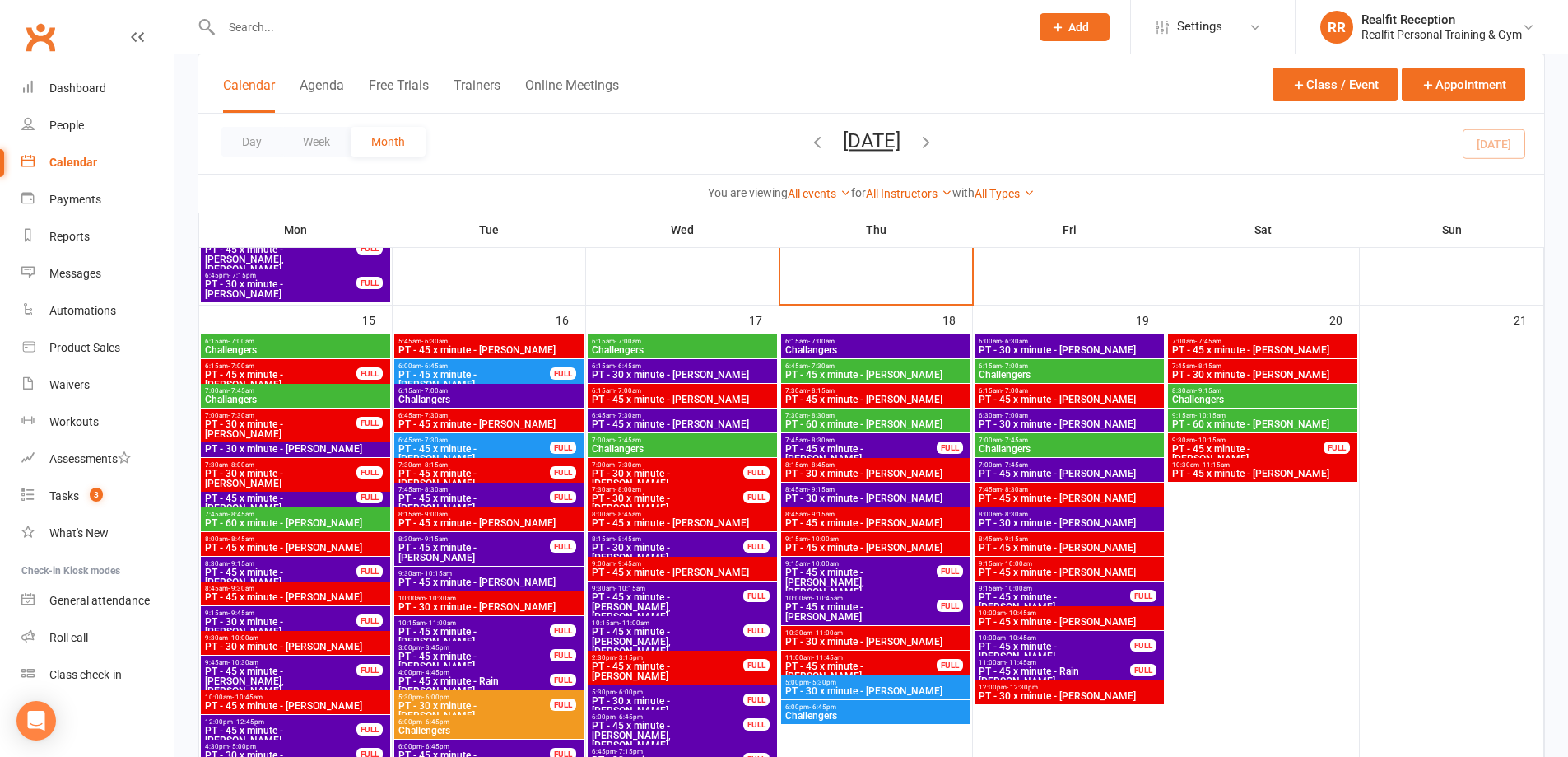
click at [515, 518] on div "8:15am - 9:00am PT - 45 x minute - Lyn Miller" at bounding box center [489, 519] width 190 height 24
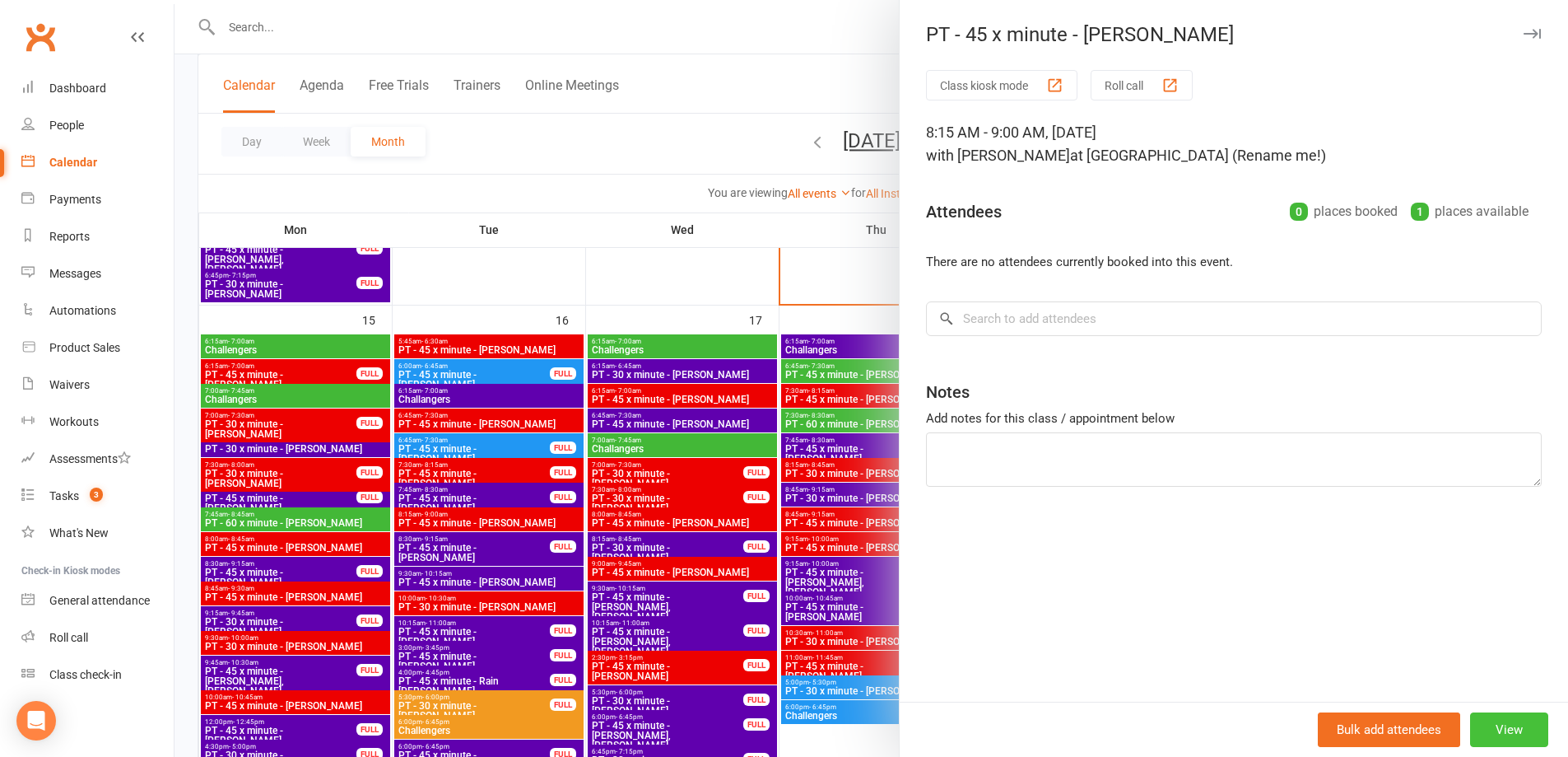
drag, startPoint x: 1488, startPoint y: 726, endPoint x: 1452, endPoint y: 713, distance: 38.3
click at [1487, 726] on button "View" at bounding box center [1509, 730] width 78 height 35
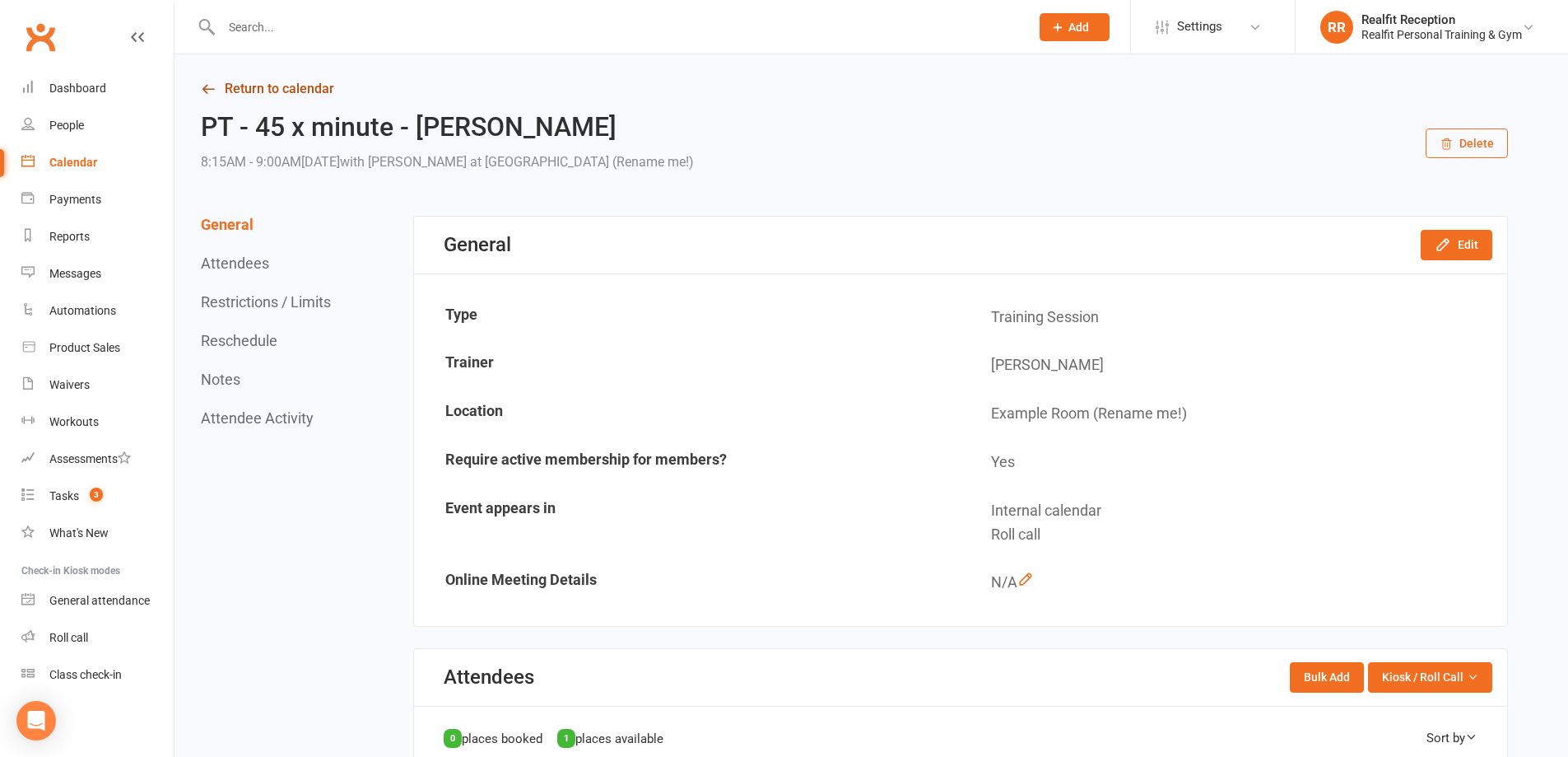
click at [258, 89] on link "Return to calendar" at bounding box center [855, 89] width 1307 height 23
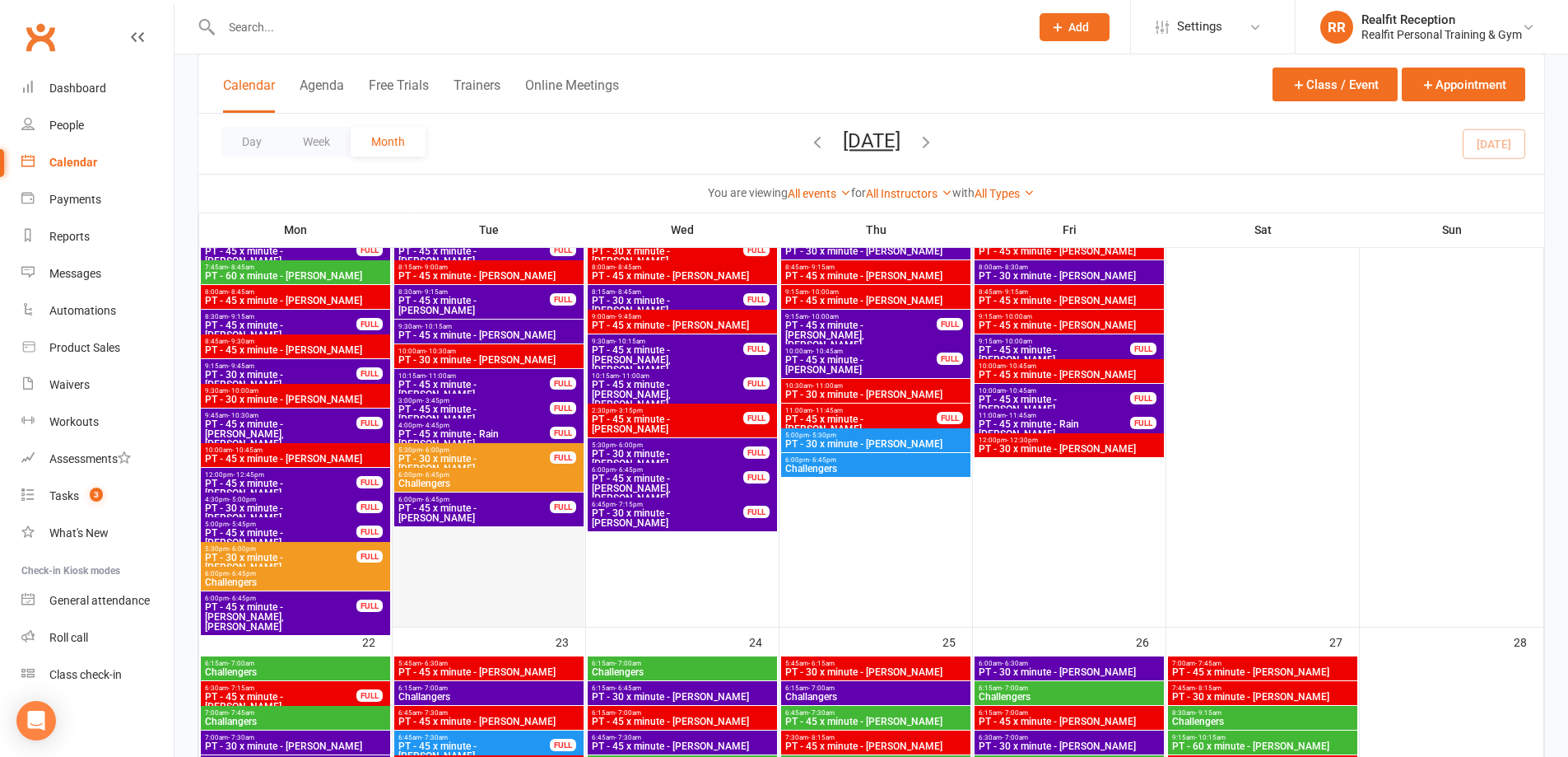
scroll to position [1812, 0]
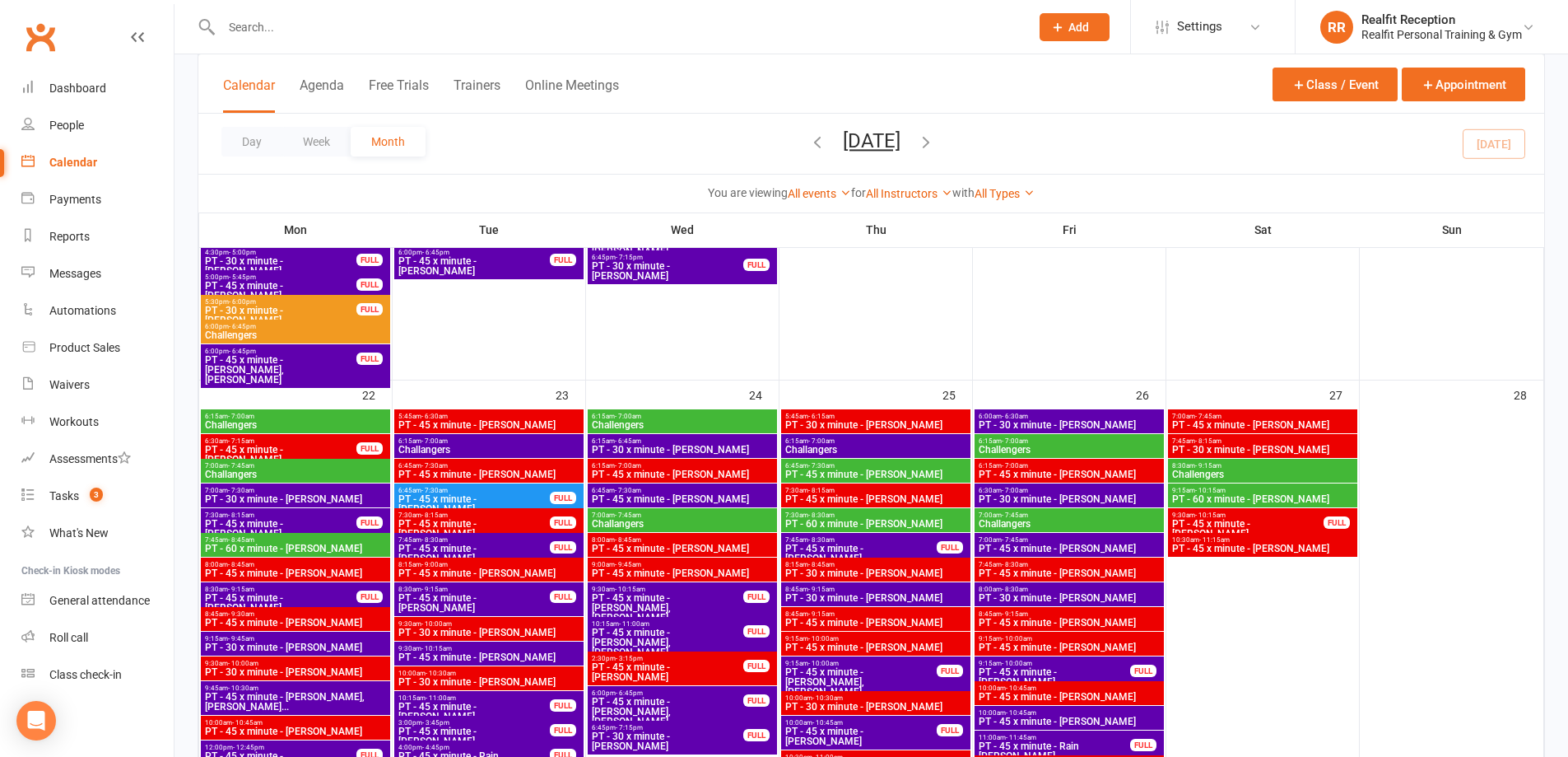
click at [540, 471] on span "PT - 45 x minute - Gilles Arlove" at bounding box center [489, 474] width 183 height 10
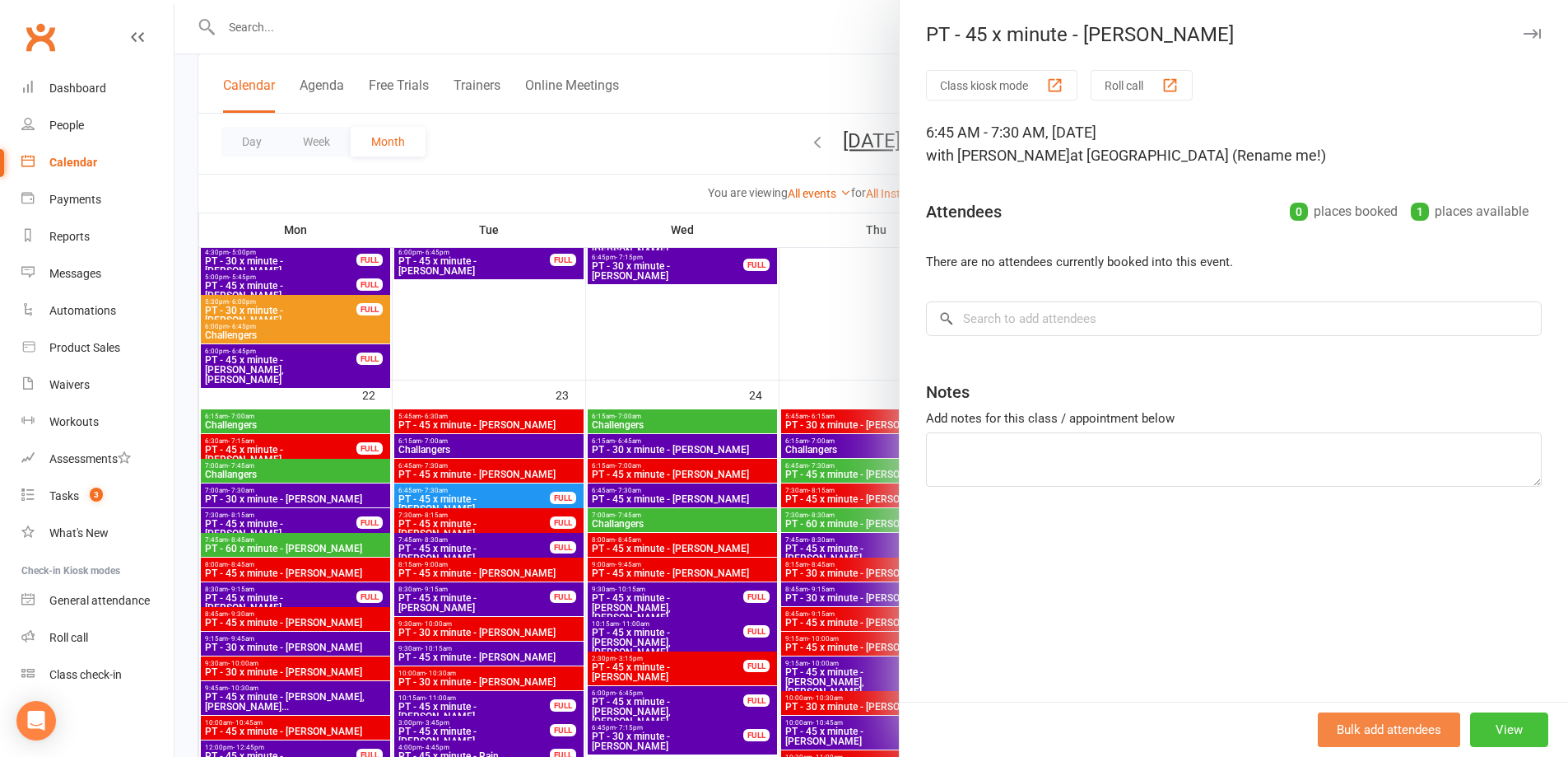
click at [1500, 723] on button "View" at bounding box center [1509, 730] width 78 height 35
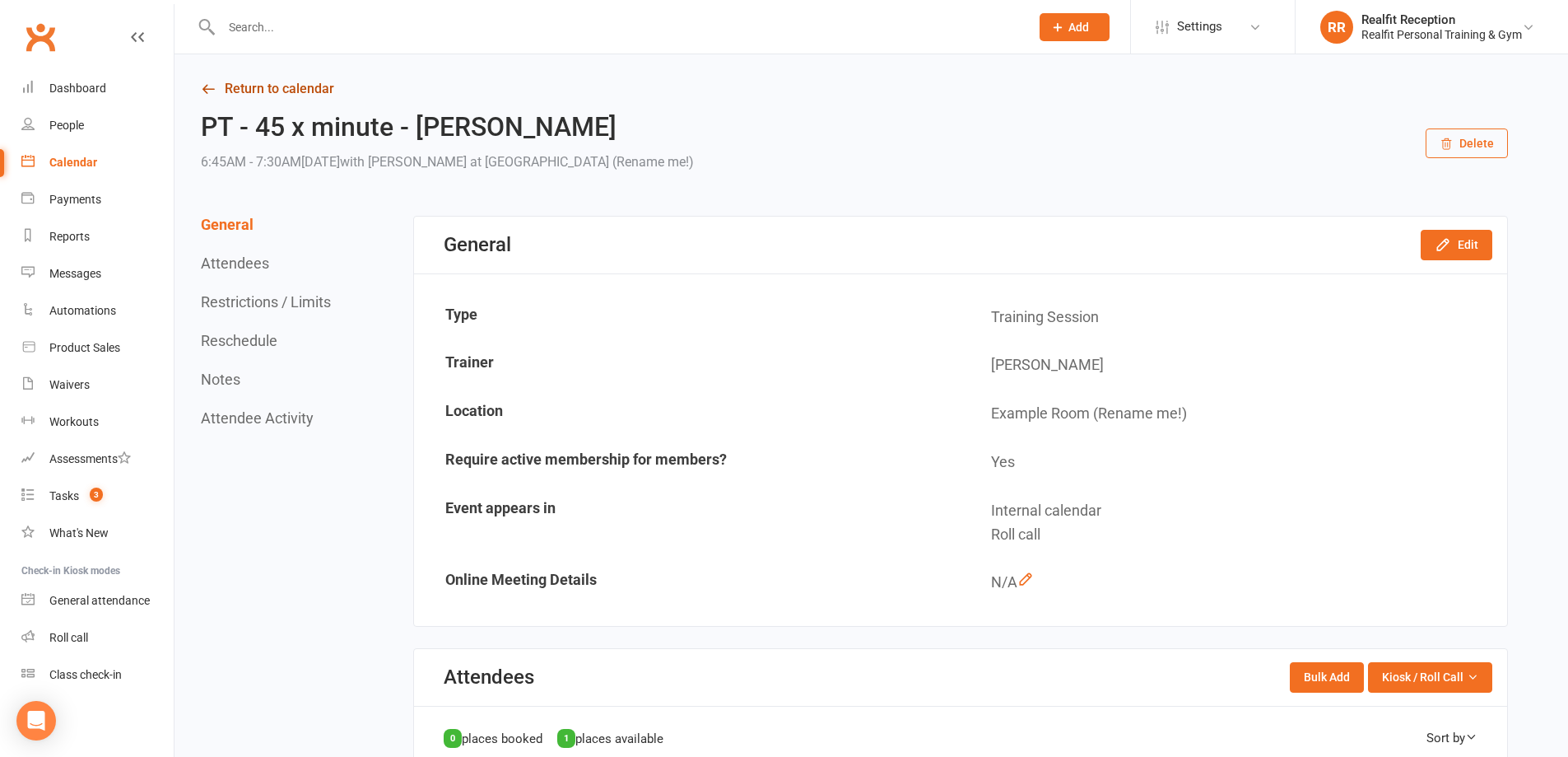
click at [312, 87] on link "Return to calendar" at bounding box center [855, 89] width 1307 height 23
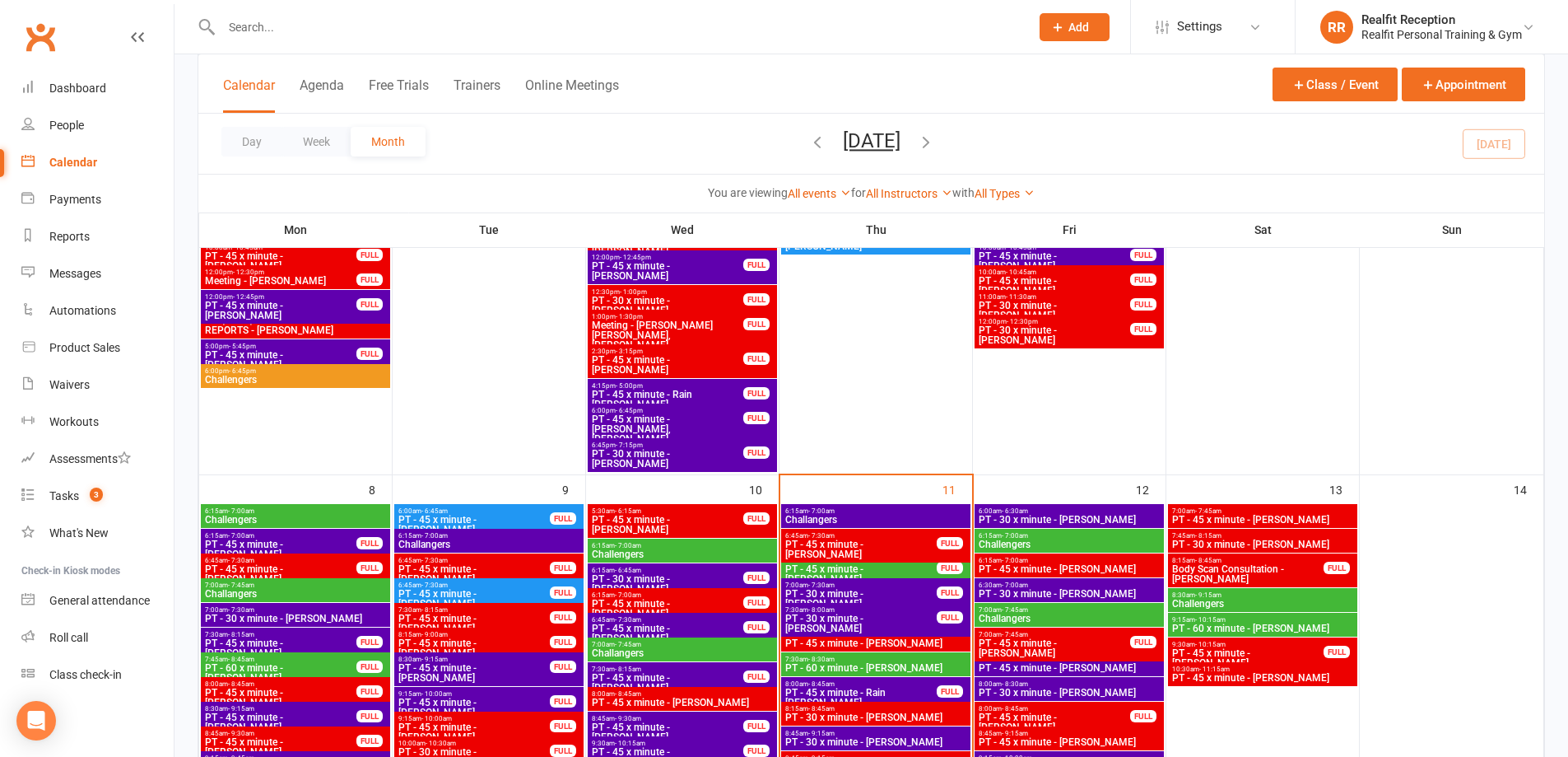
scroll to position [741, 0]
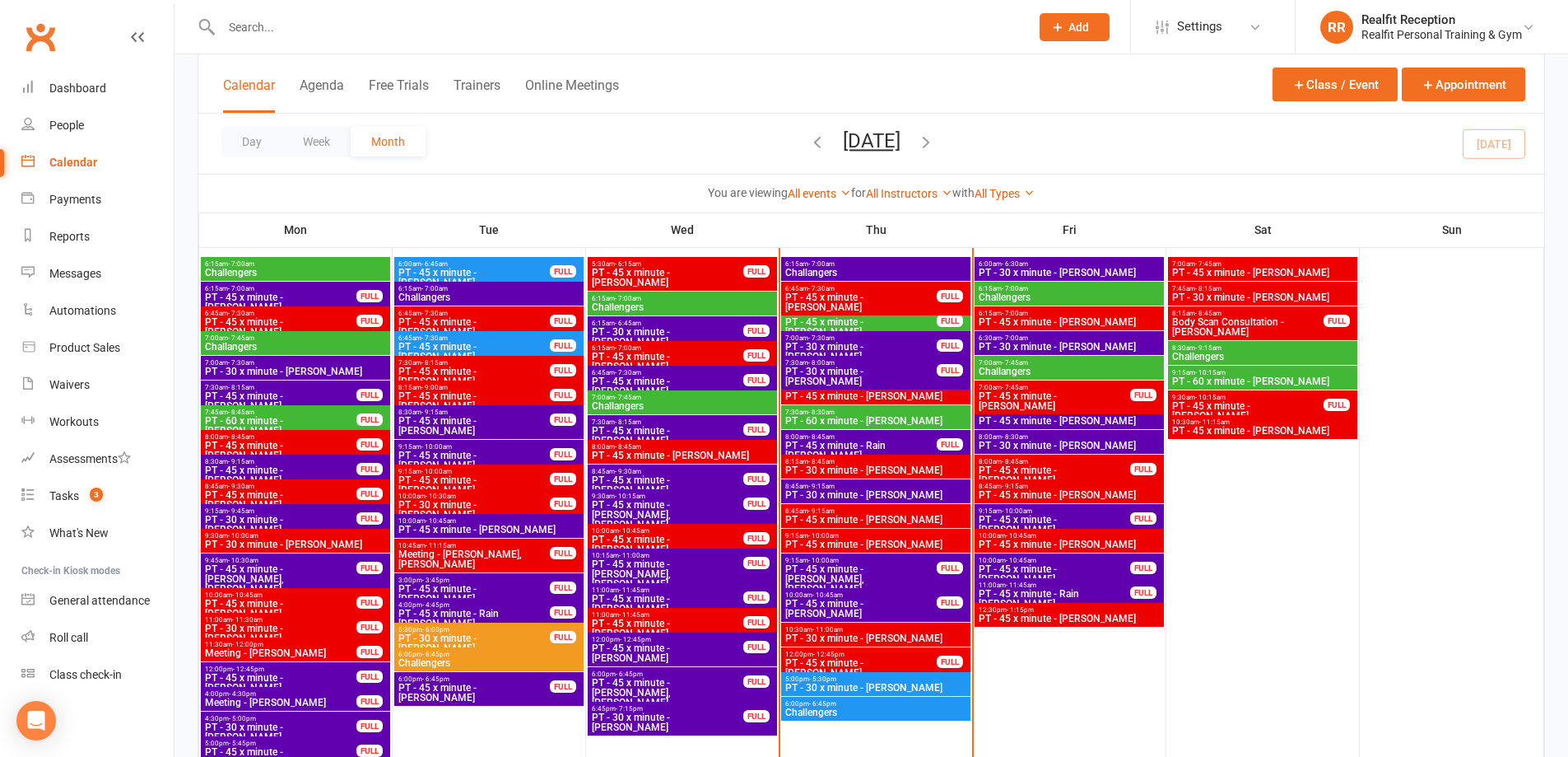
click at [678, 682] on span "PT - 45 x minute - Silvie Drechsel, Rob Dreschel" at bounding box center [668, 693] width 153 height 30
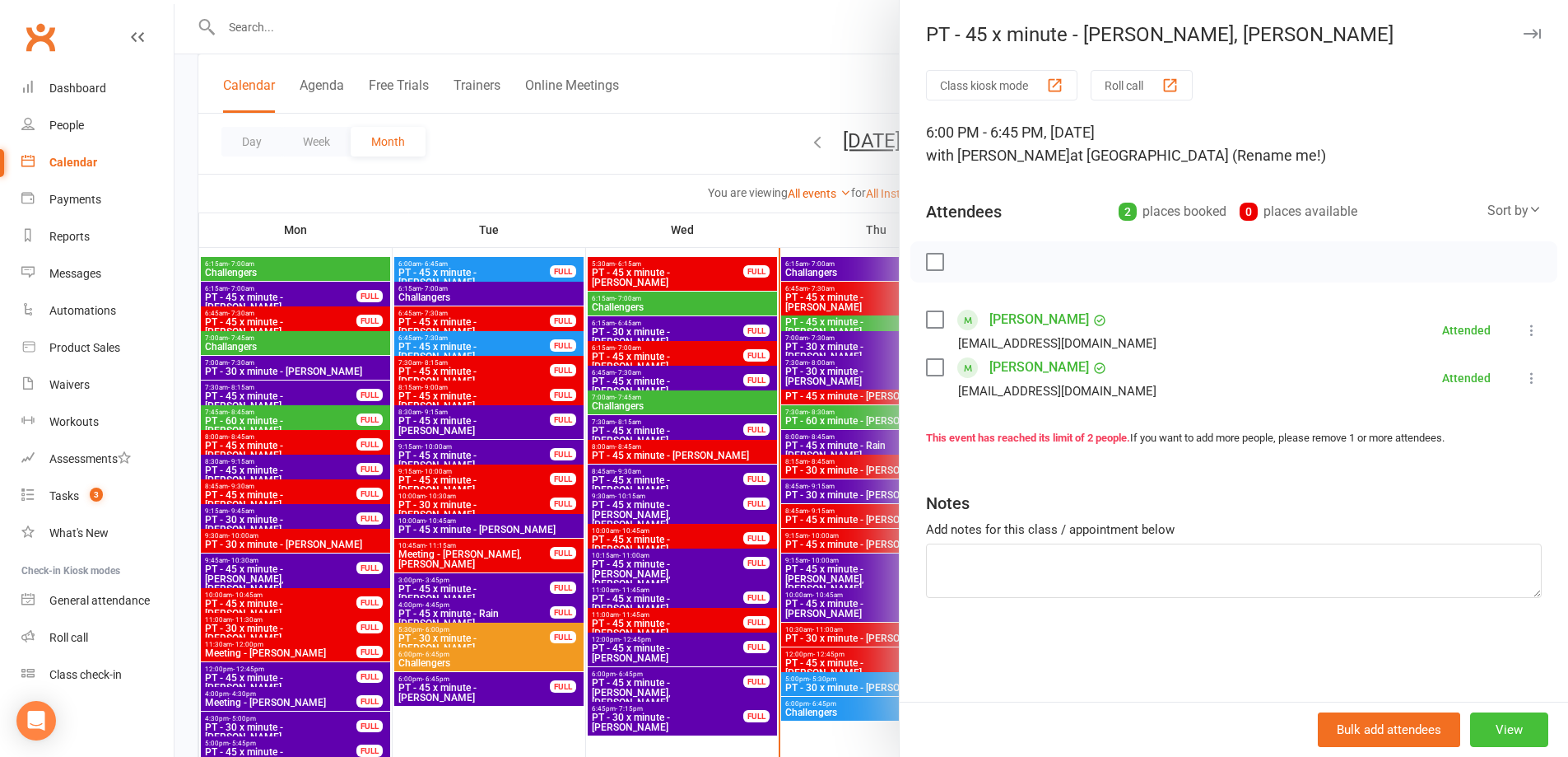
click at [1470, 721] on button "View" at bounding box center [1509, 730] width 78 height 35
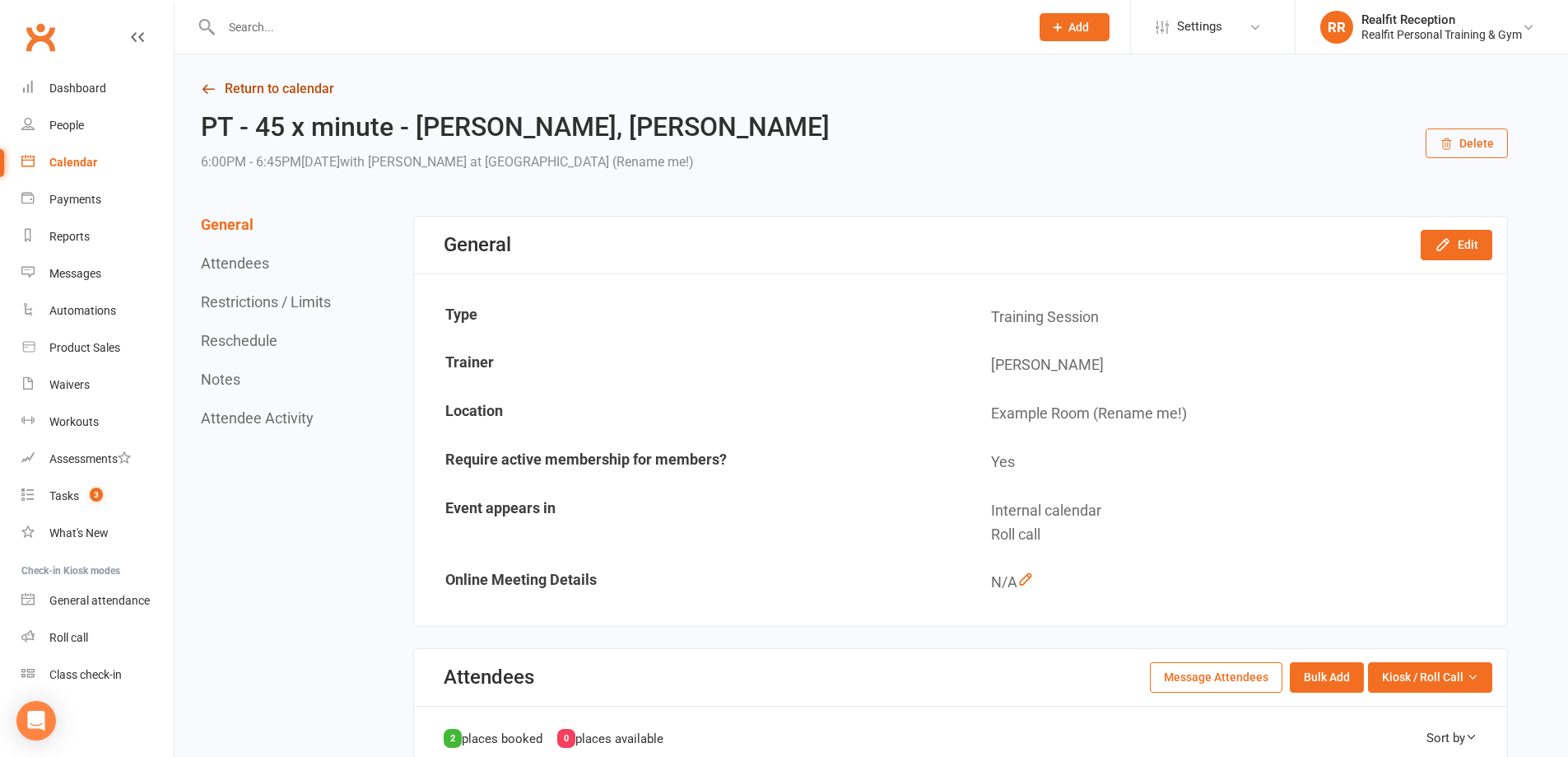
click at [275, 82] on link "Return to calendar" at bounding box center [855, 89] width 1307 height 23
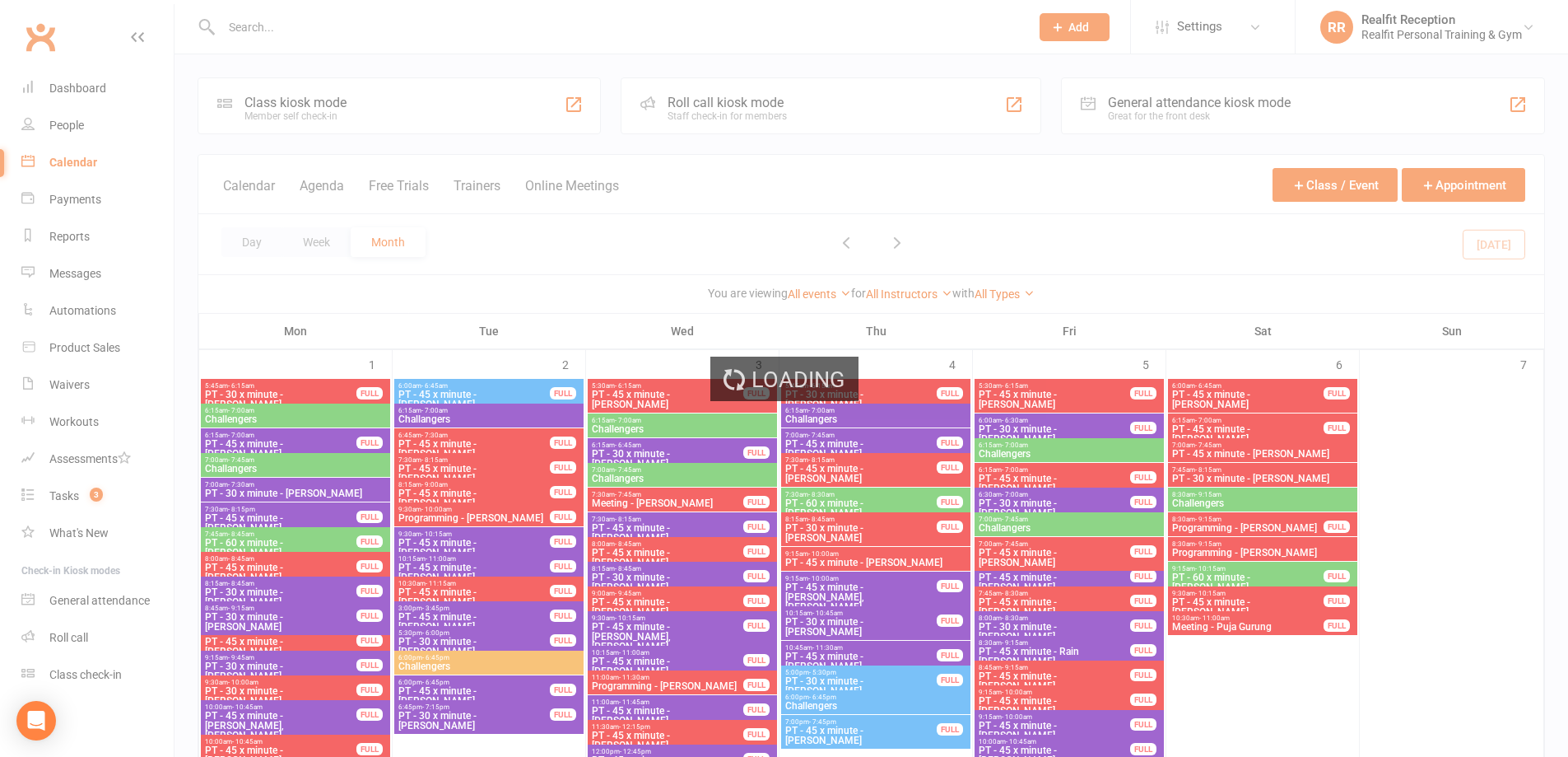
click at [76, 87] on div "Loading" at bounding box center [784, 378] width 1568 height 757
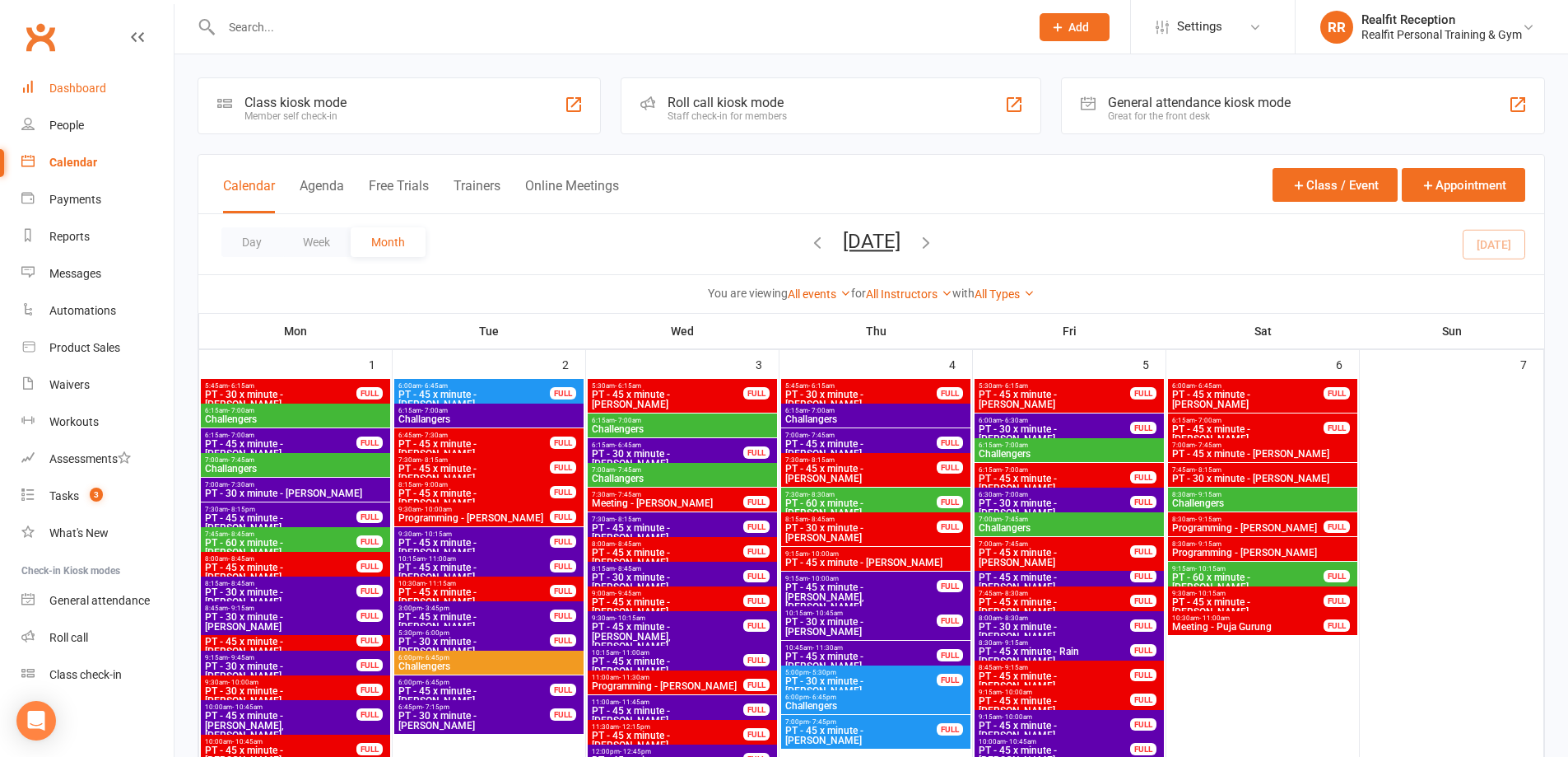
click at [86, 92] on div "Dashboard" at bounding box center [77, 88] width 57 height 13
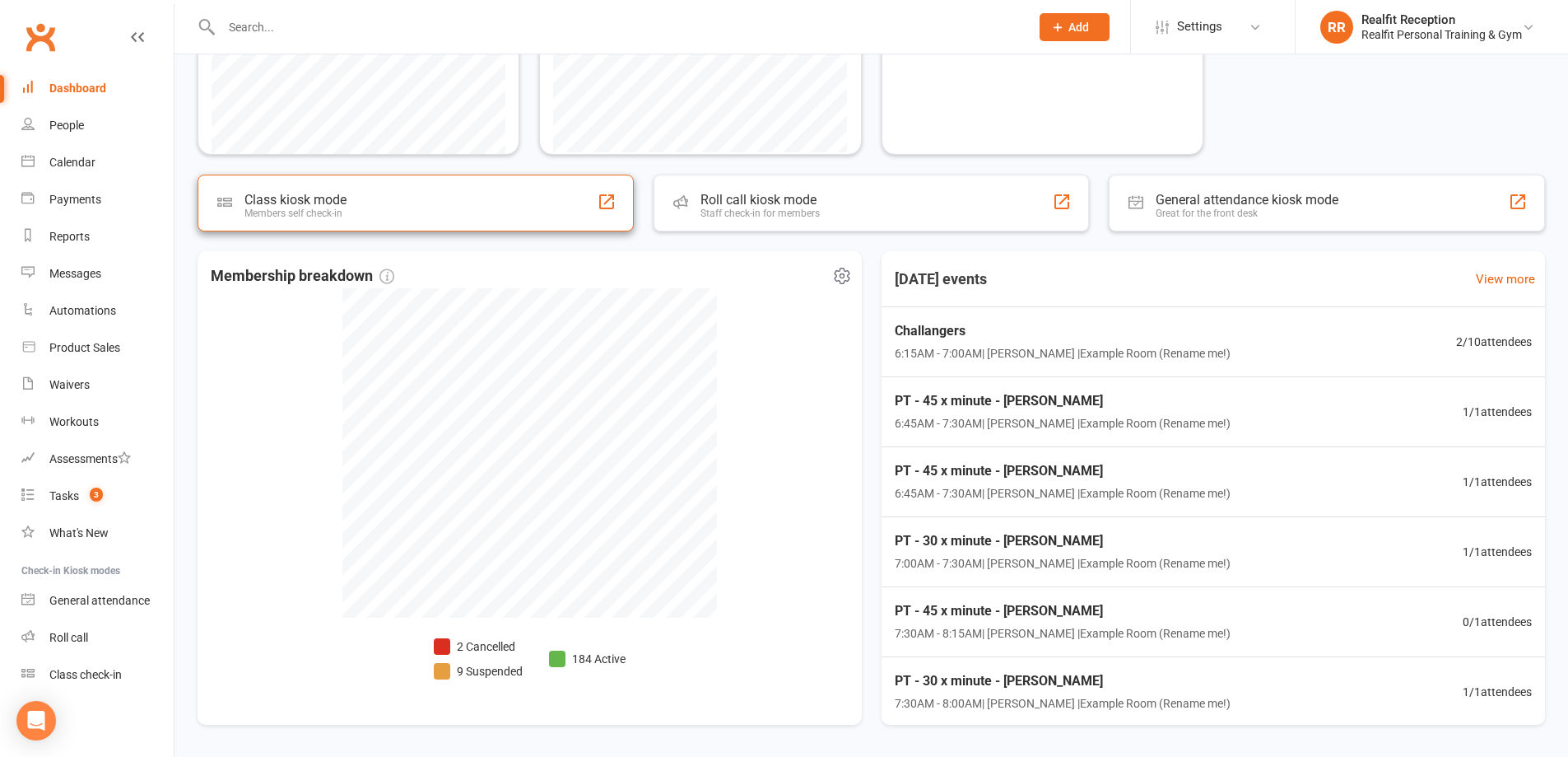
scroll to position [165, 0]
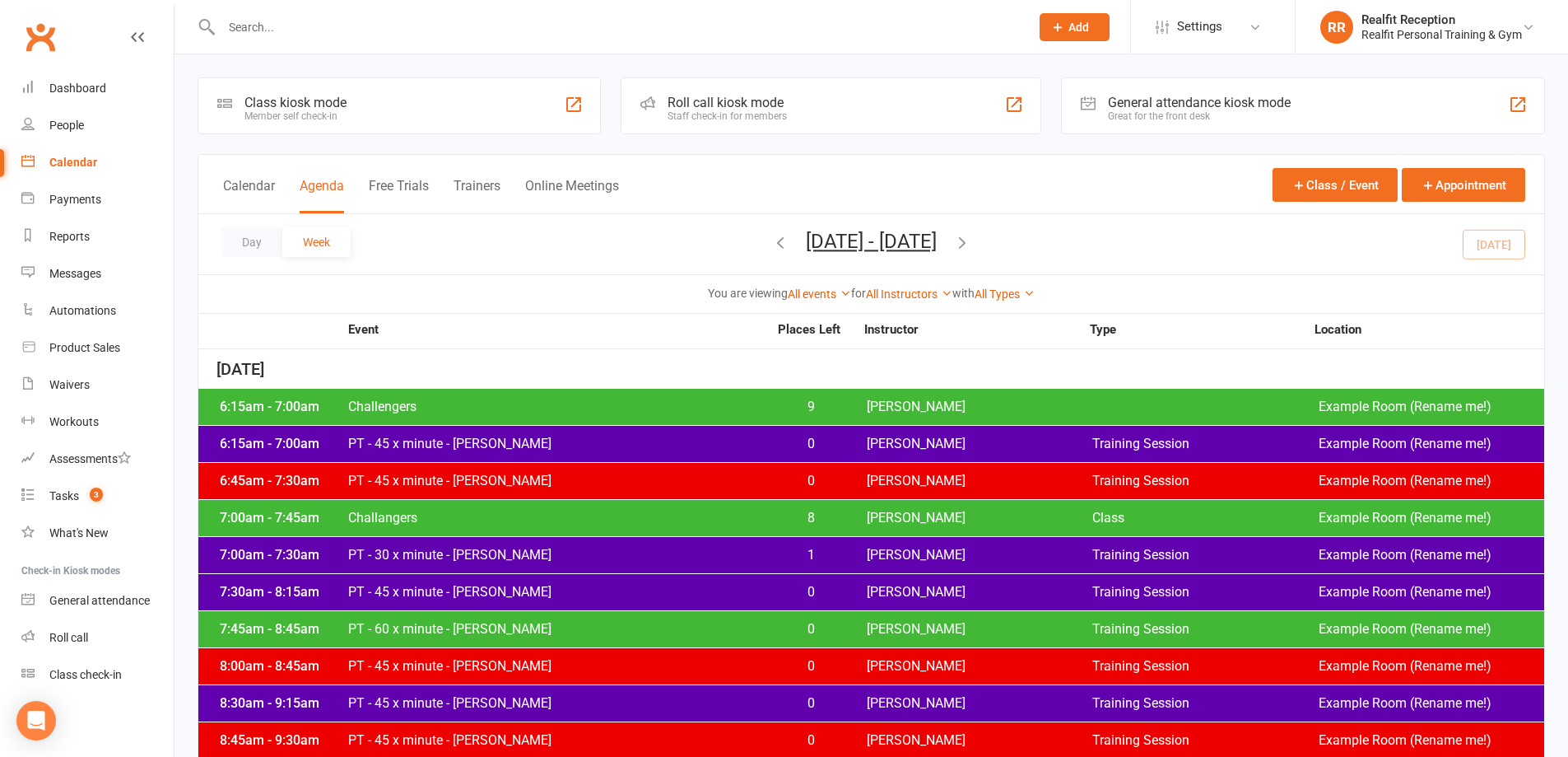
click at [1001, 441] on span "[PERSON_NAME]" at bounding box center [979, 444] width 225 height 13
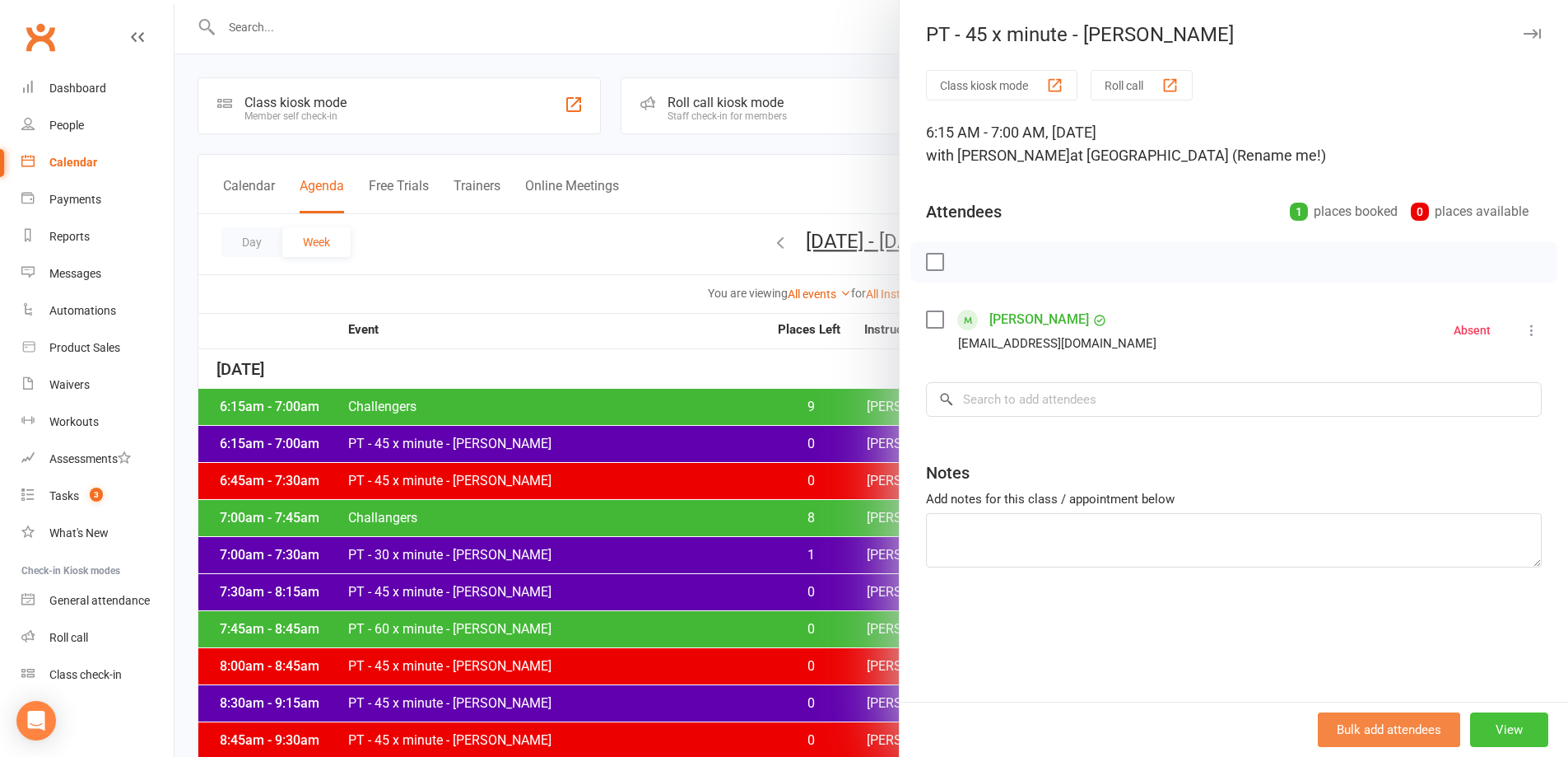
click at [1478, 714] on button "View" at bounding box center [1509, 730] width 78 height 35
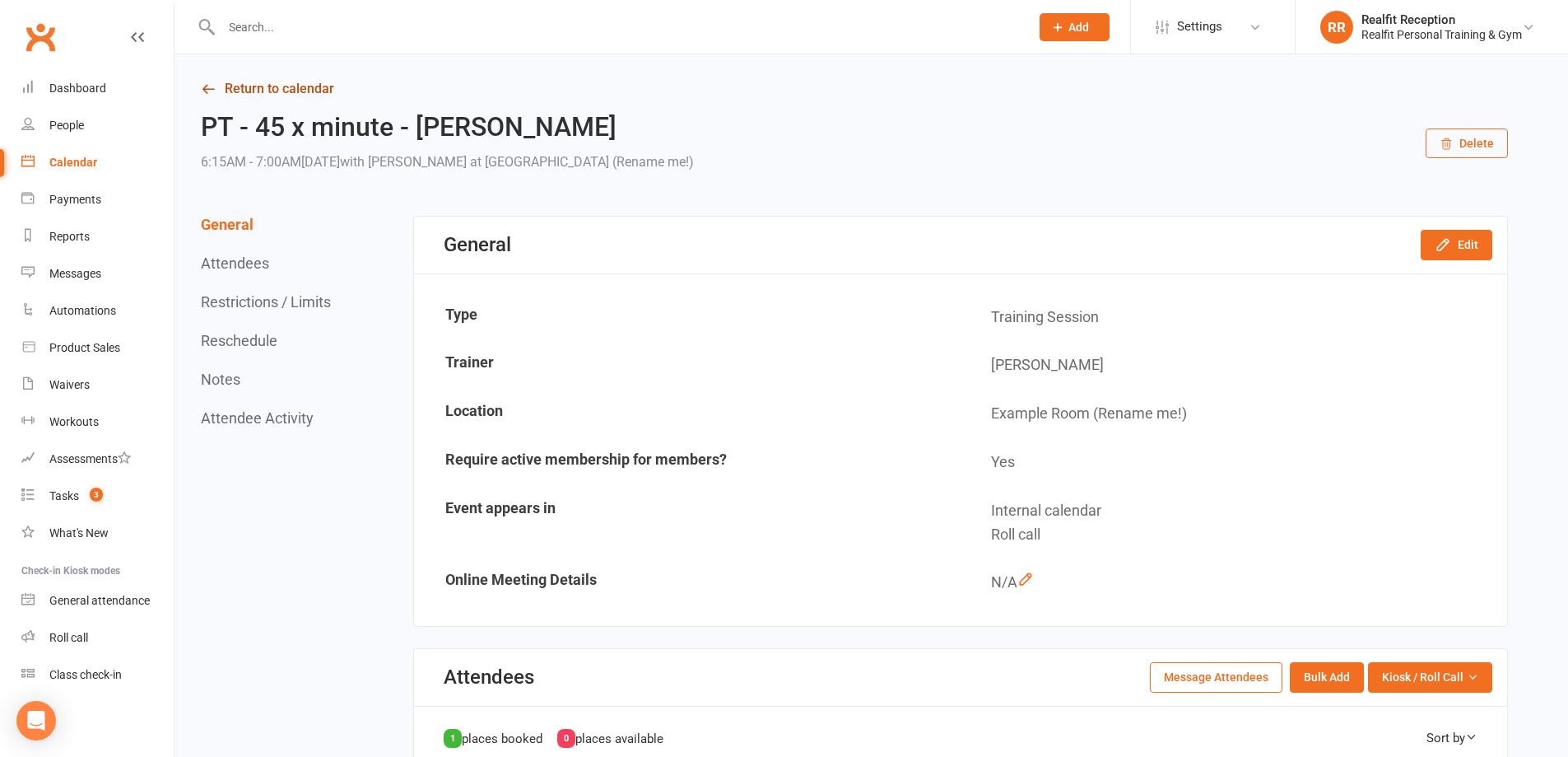
click at [234, 88] on link "Return to calendar" at bounding box center [855, 89] width 1307 height 23
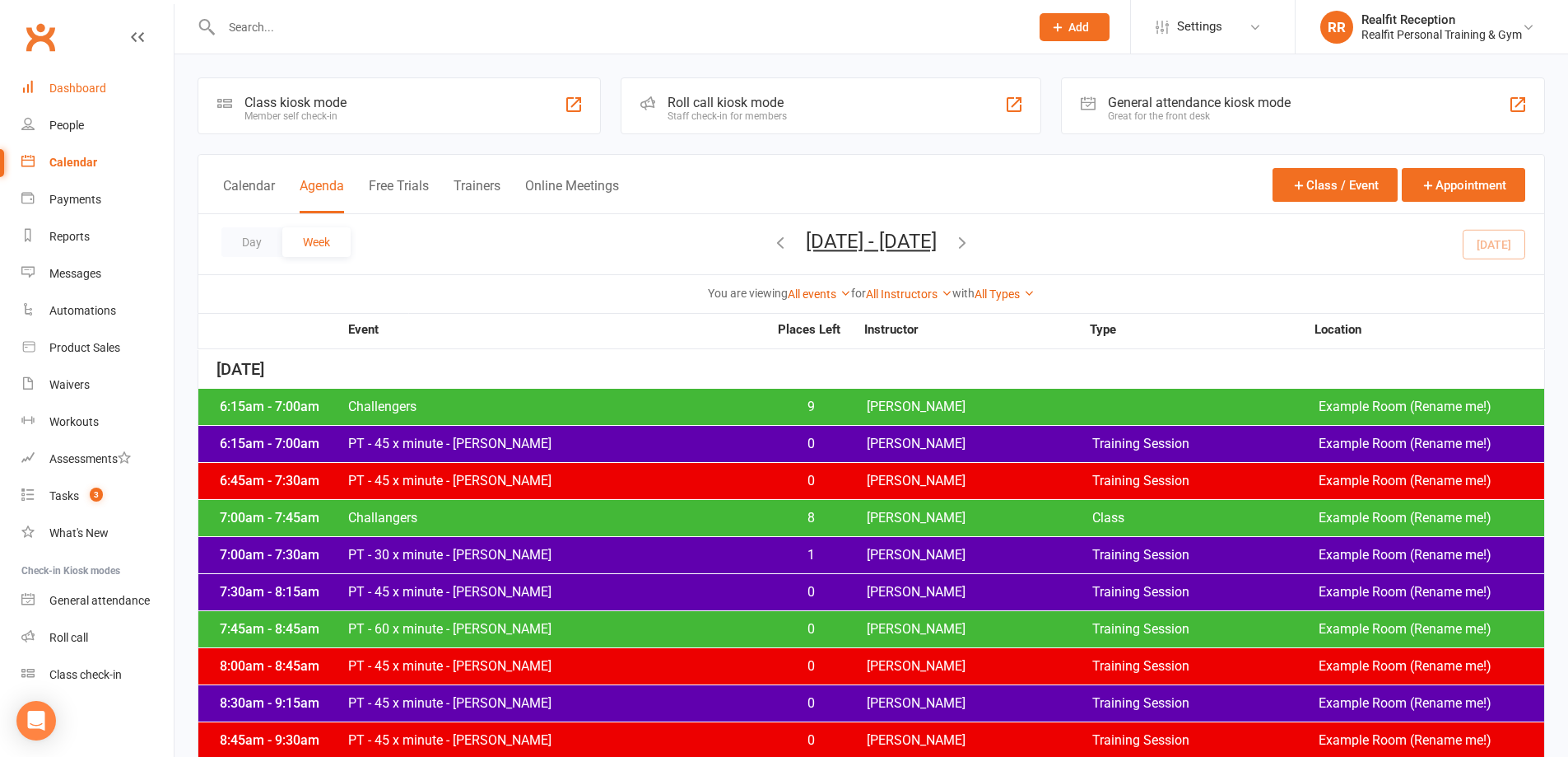
click at [89, 90] on div "Dashboard" at bounding box center [77, 88] width 57 height 13
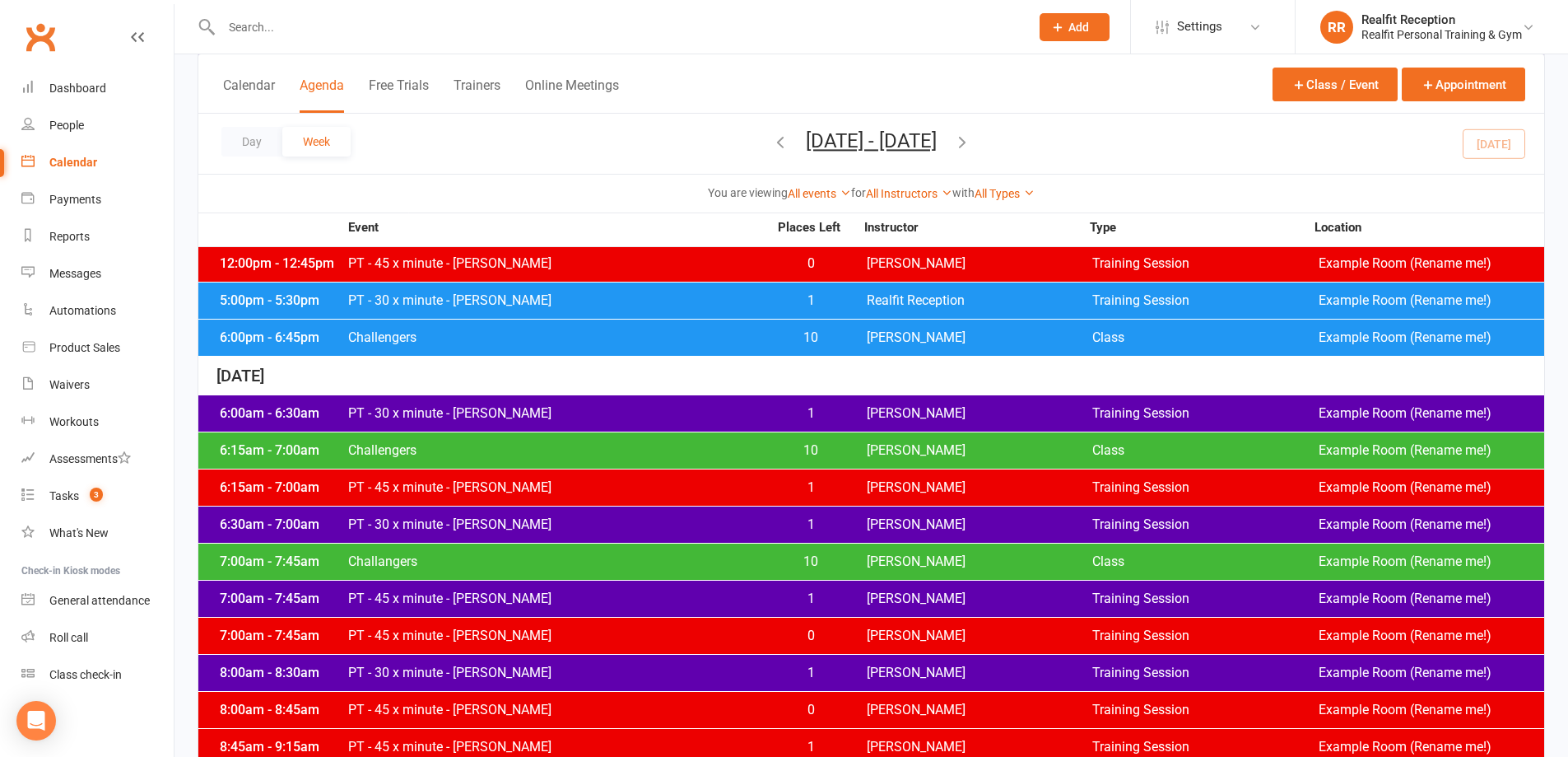
scroll to position [3483, 0]
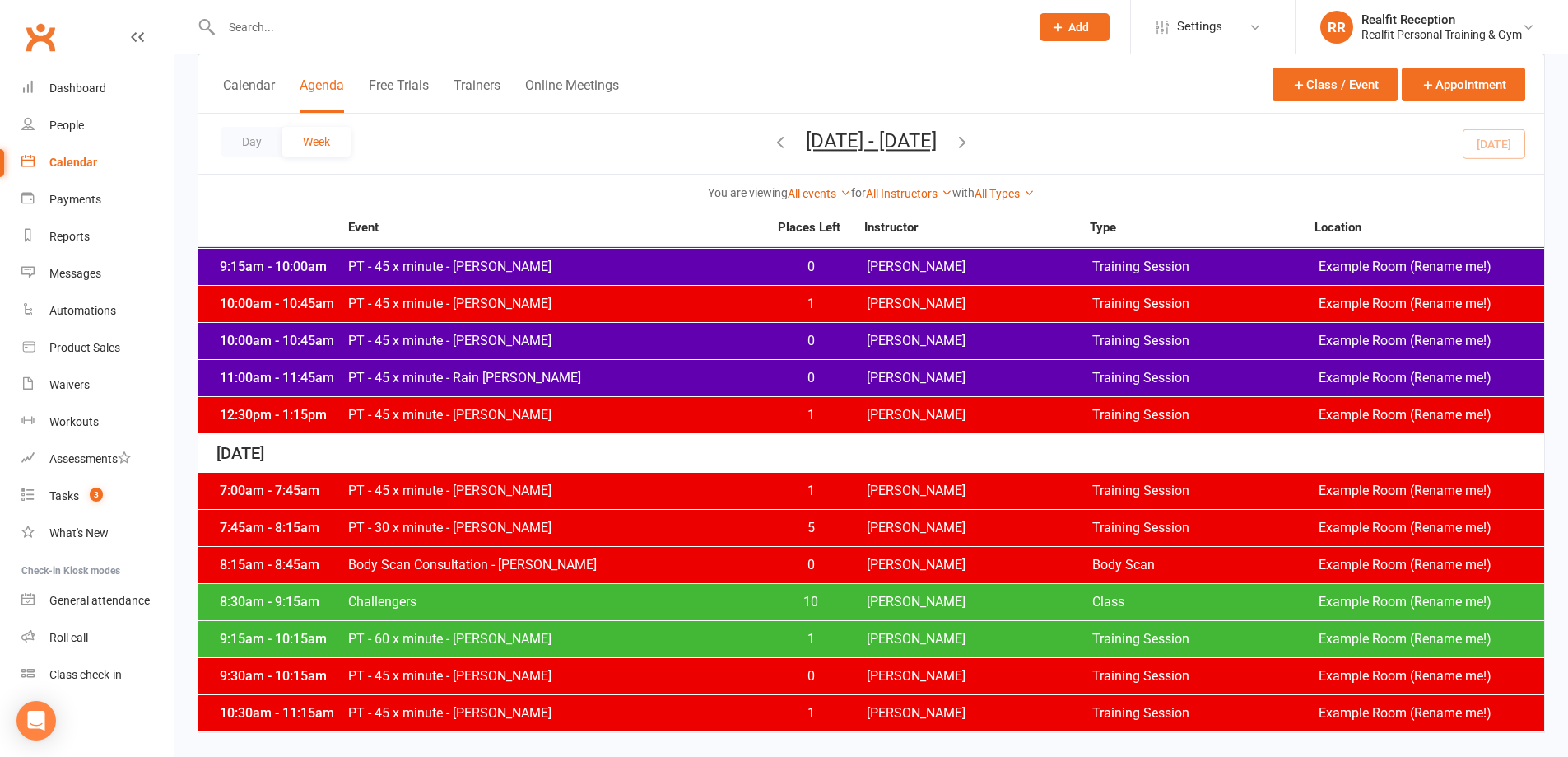
click at [590, 598] on span "Challengers" at bounding box center [558, 602] width 421 height 13
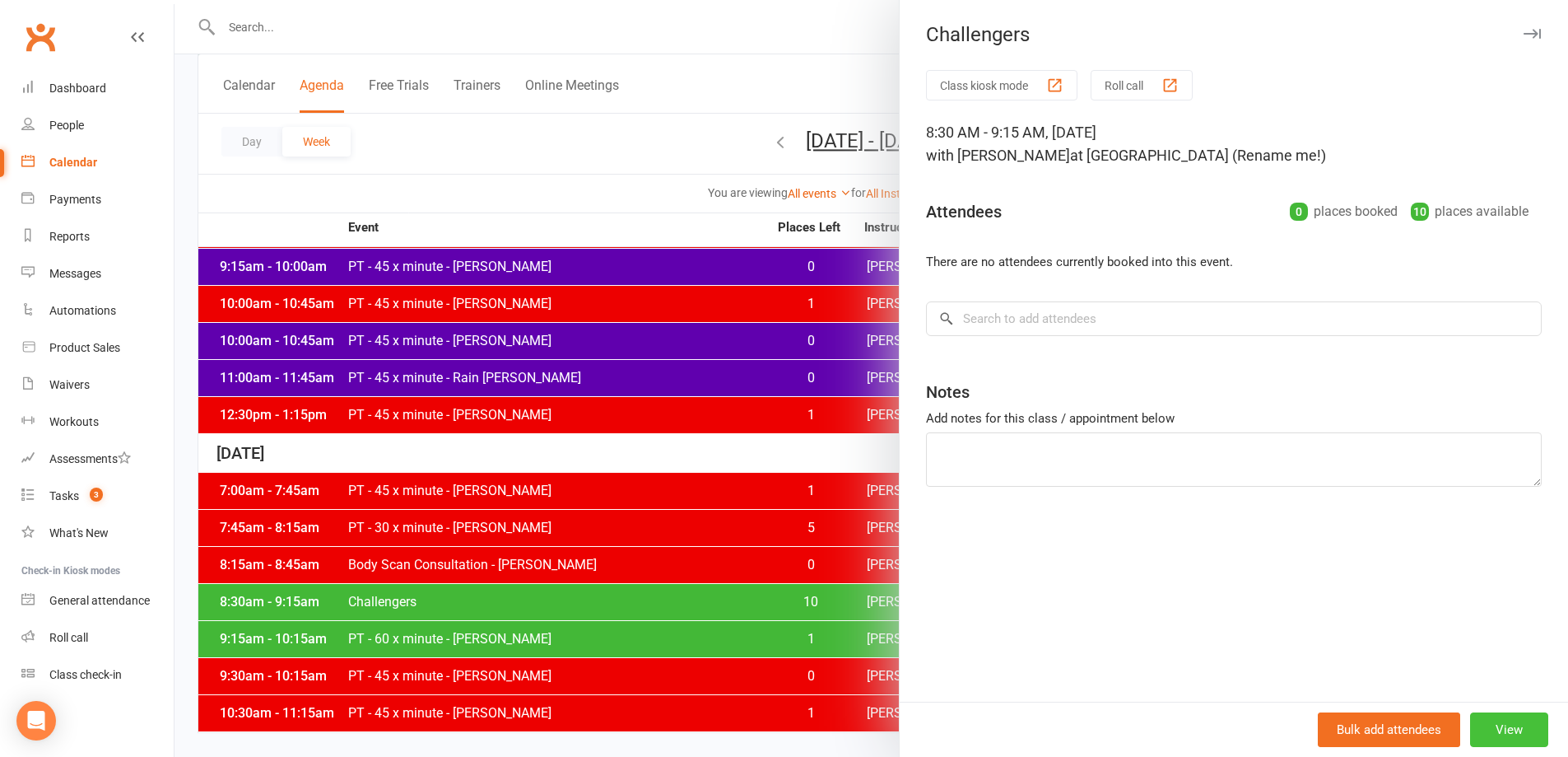
click at [1487, 735] on button "View" at bounding box center [1509, 730] width 78 height 35
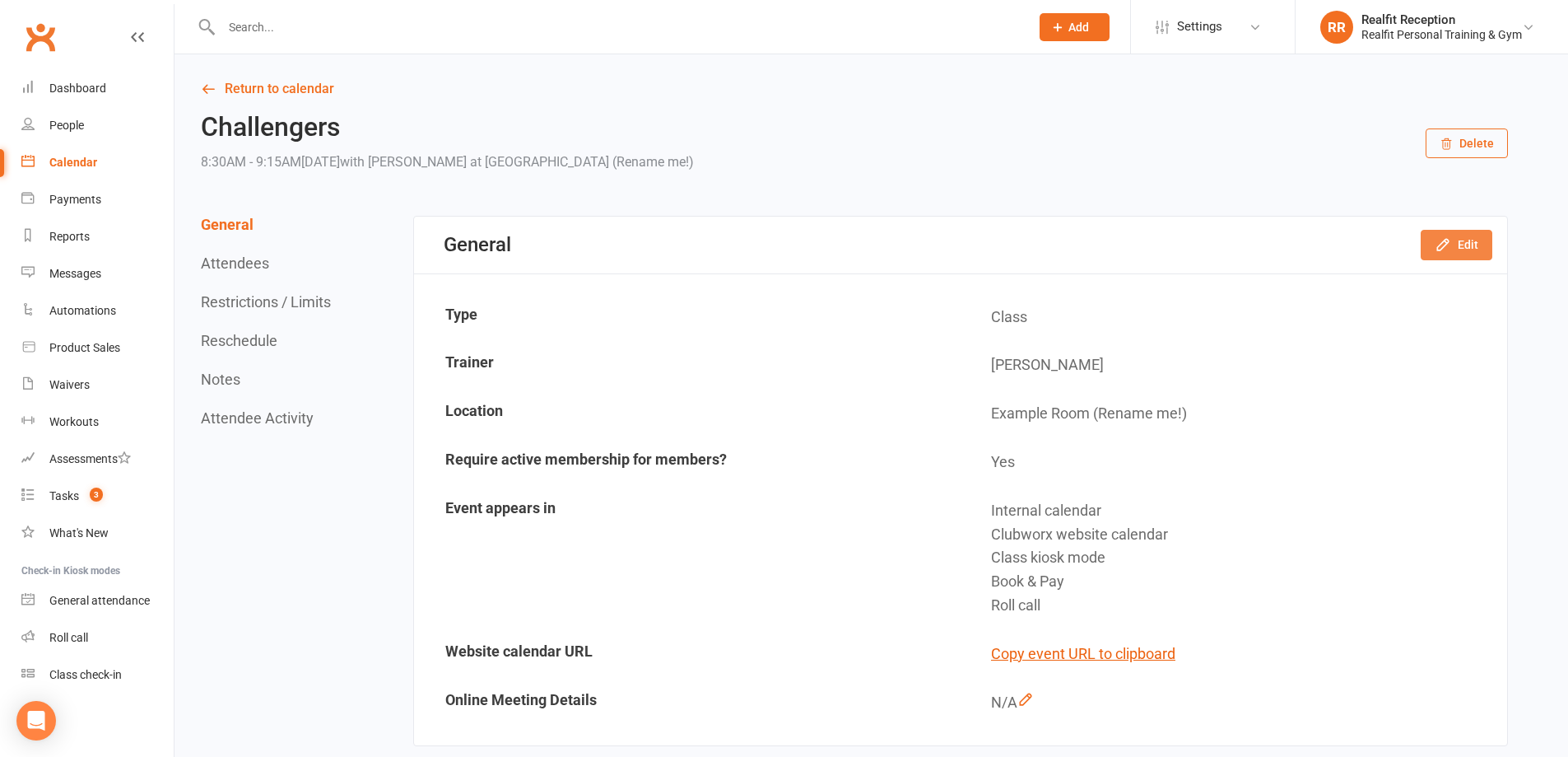
click at [1443, 245] on icon "button" at bounding box center [1443, 245] width 17 height 17
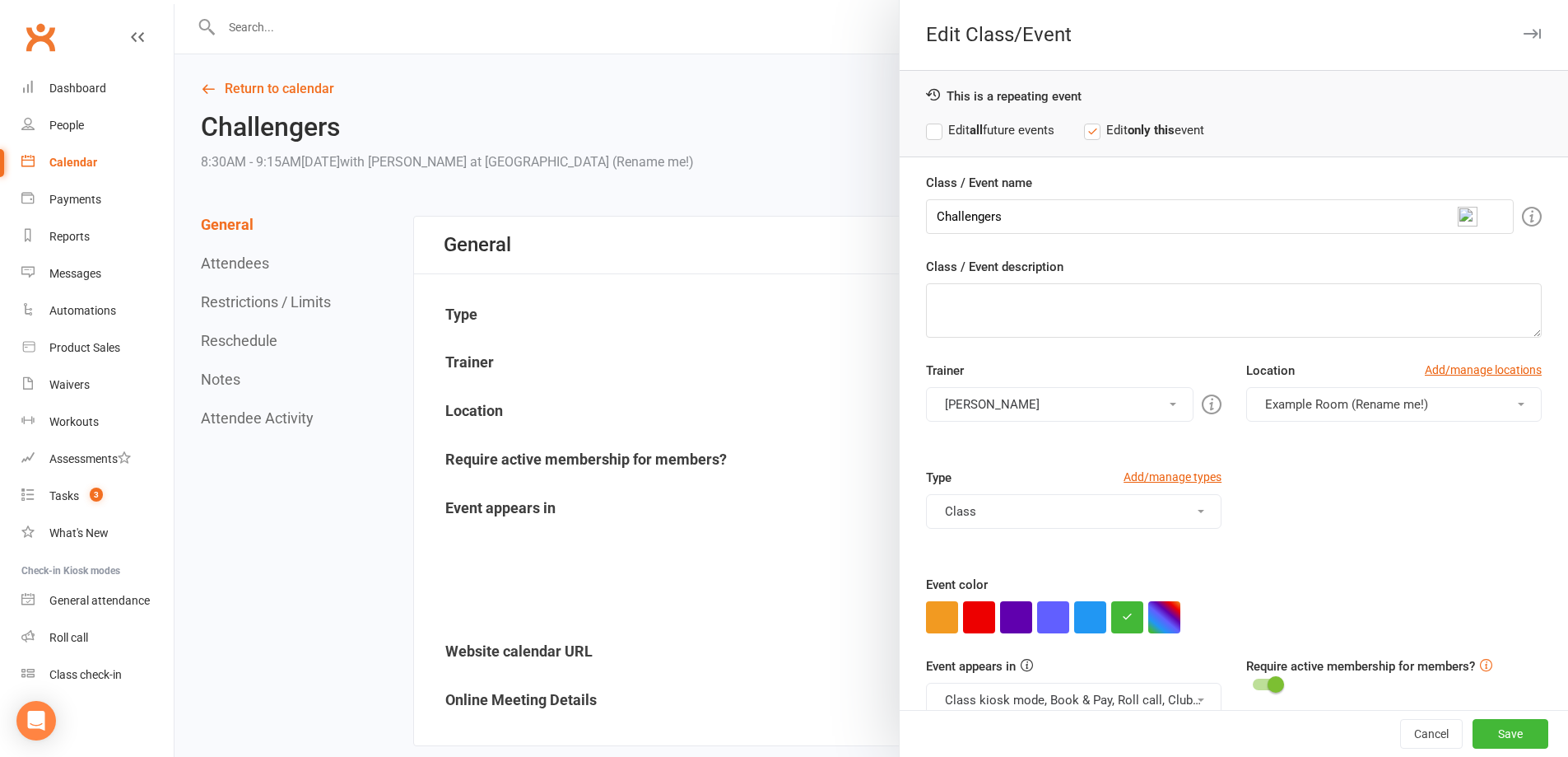
click at [1032, 694] on button "Class kiosk mode, Book & Pay, Roll call, Clubworx website calendar" at bounding box center [1073, 700] width 295 height 35
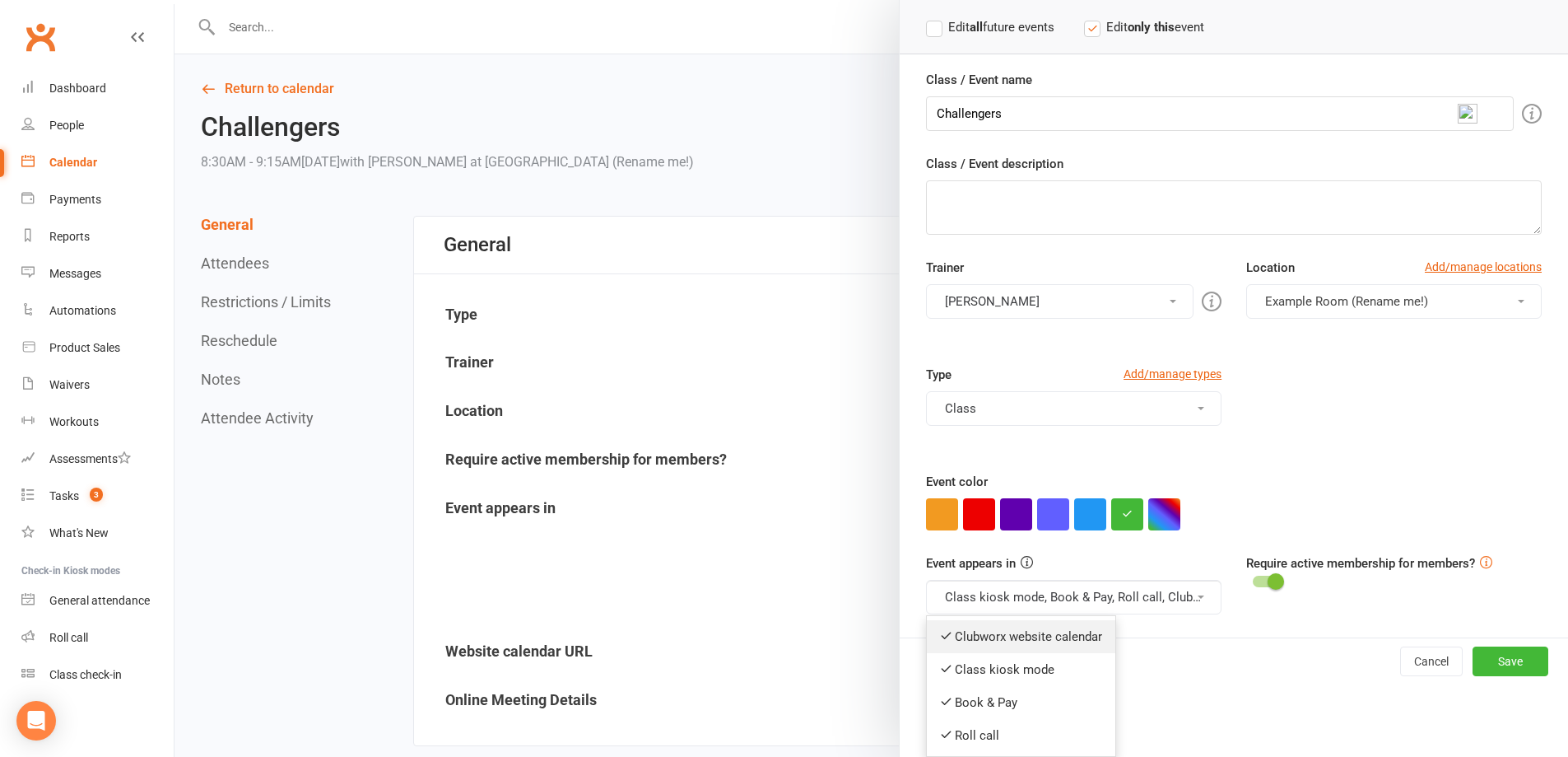
click at [1037, 633] on link "Clubworx website calendar" at bounding box center [1021, 637] width 189 height 33
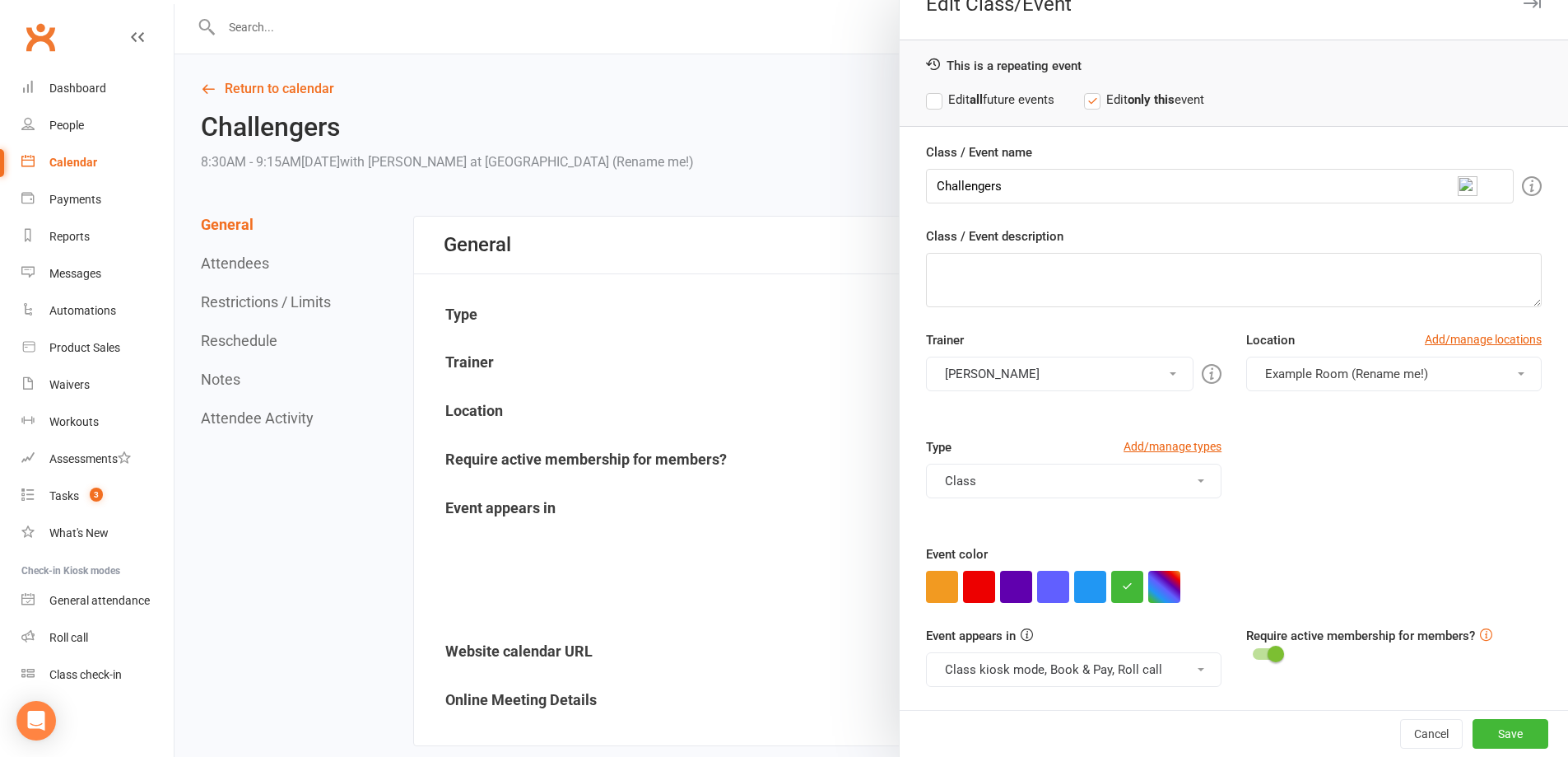
click at [1038, 668] on button "Class kiosk mode, Book & Pay, Roll call" at bounding box center [1073, 670] width 295 height 35
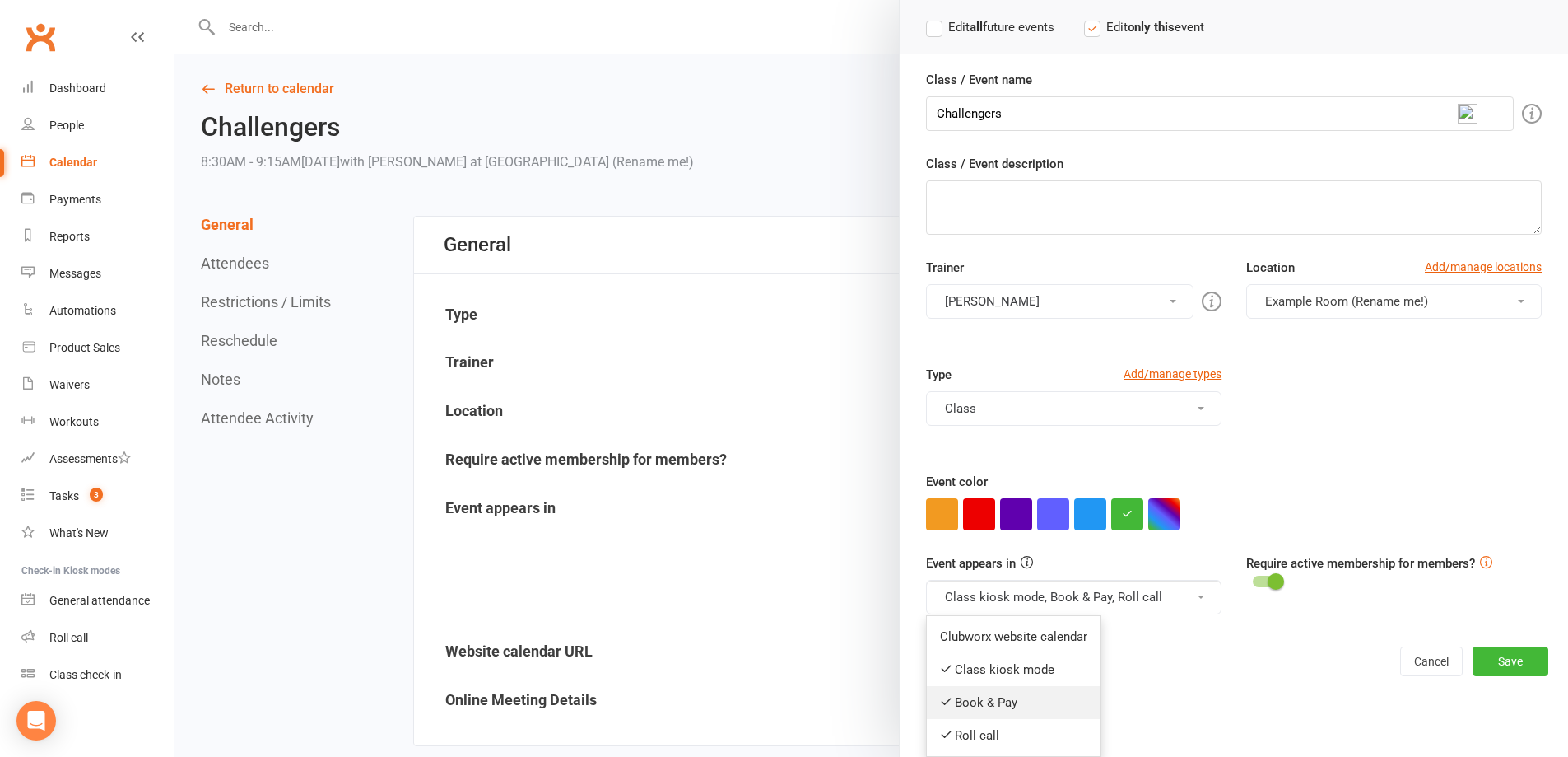
click at [1020, 704] on link "Book & Pay" at bounding box center [1013, 703] width 174 height 33
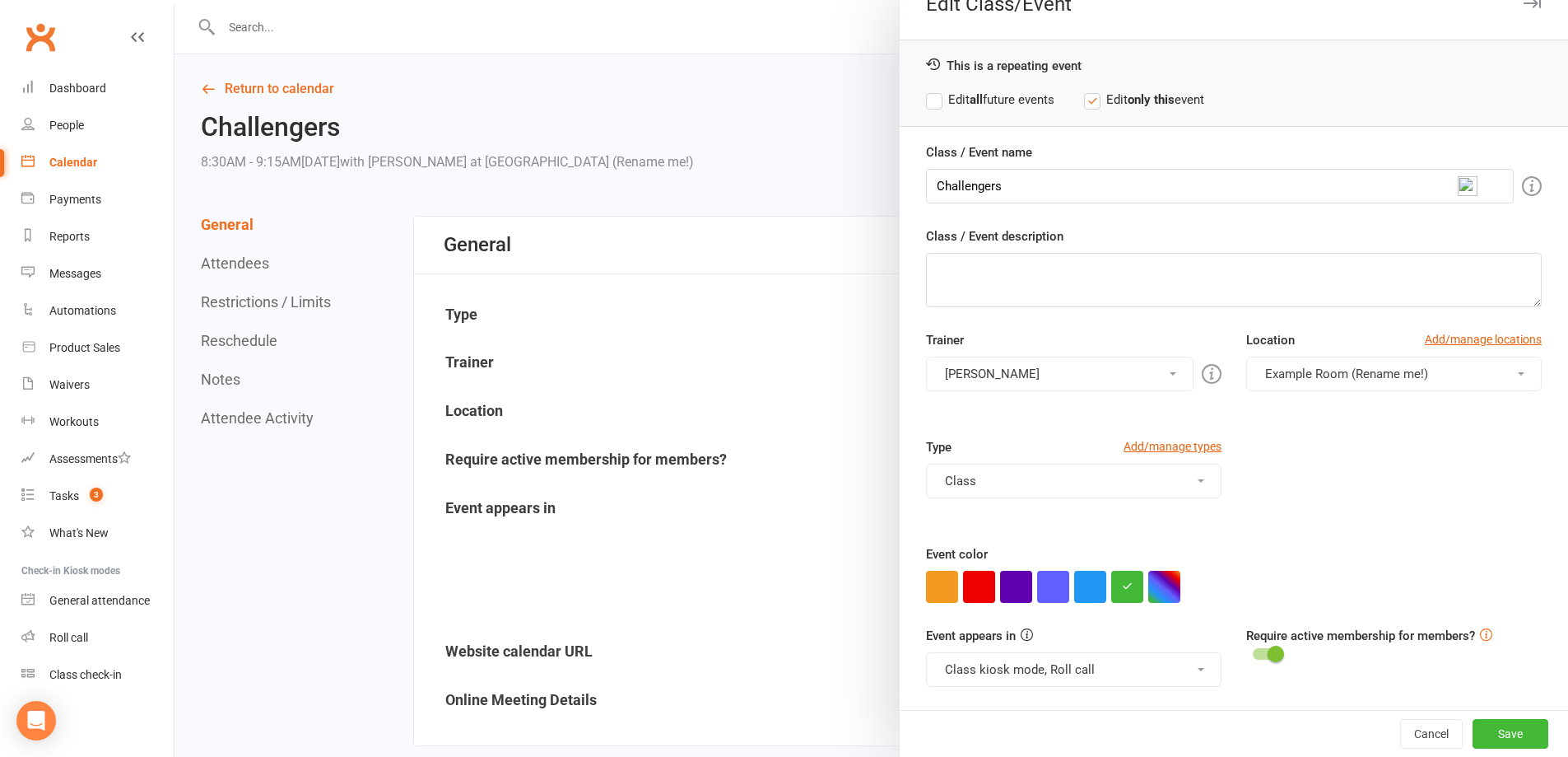
click at [963, 96] on label "Edit all future events" at bounding box center [990, 100] width 128 height 20
click at [1472, 730] on button "Save" at bounding box center [1510, 734] width 76 height 30
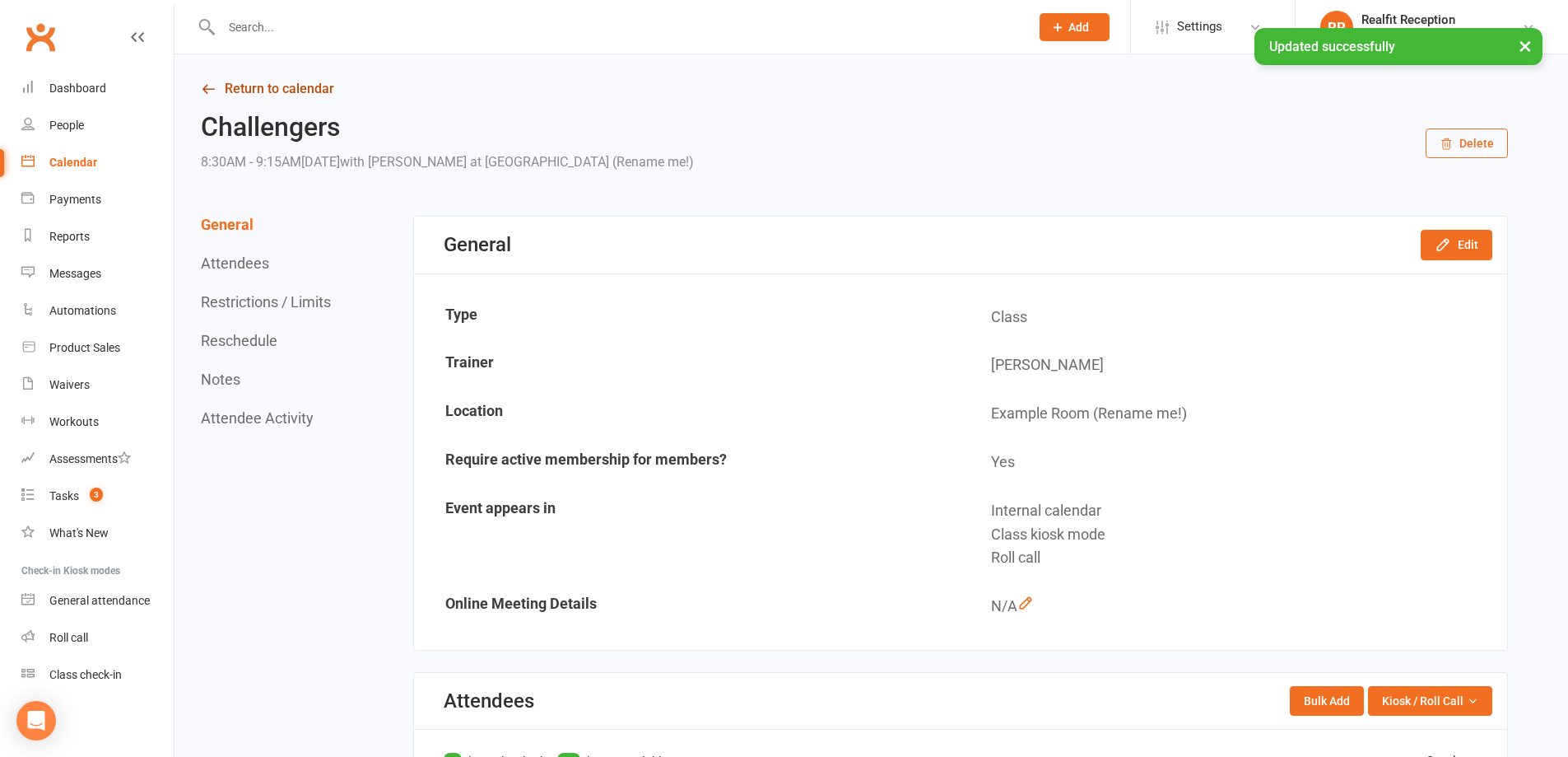
click at [254, 85] on link "Return to calendar" at bounding box center [855, 89] width 1307 height 23
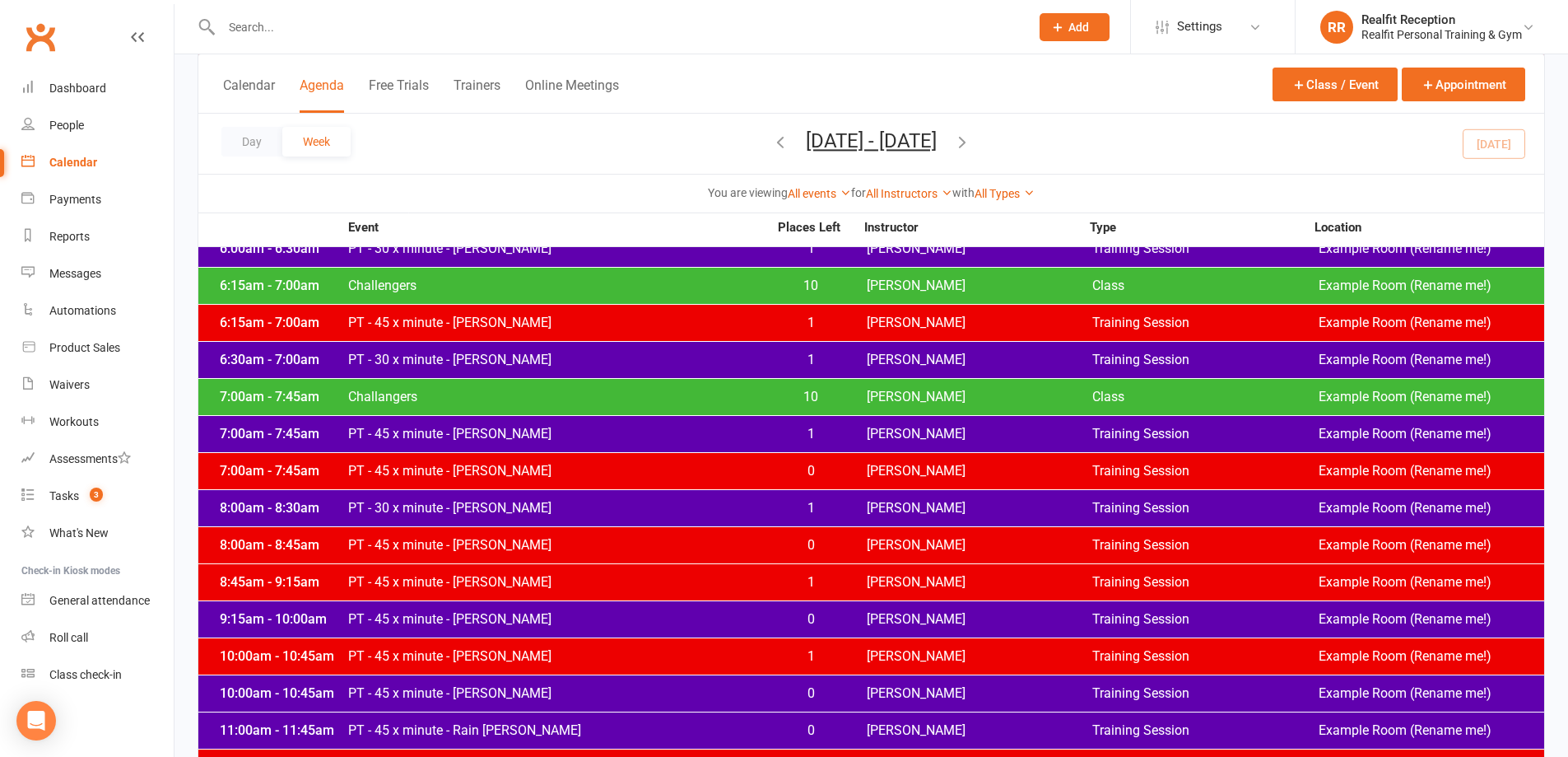
scroll to position [3483, 0]
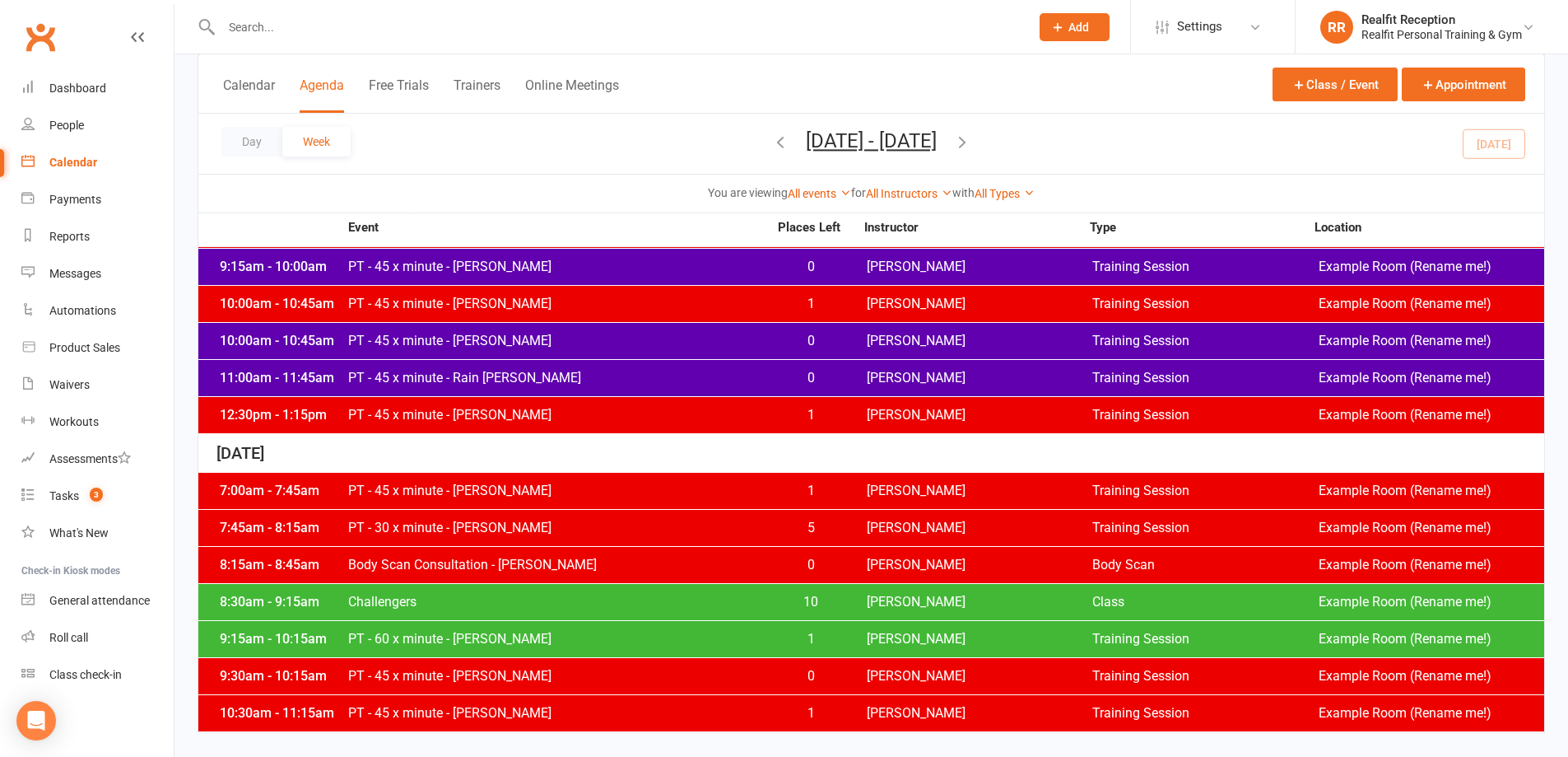
click at [601, 675] on span "PT - 45 x minute - David Houston" at bounding box center [558, 676] width 421 height 13
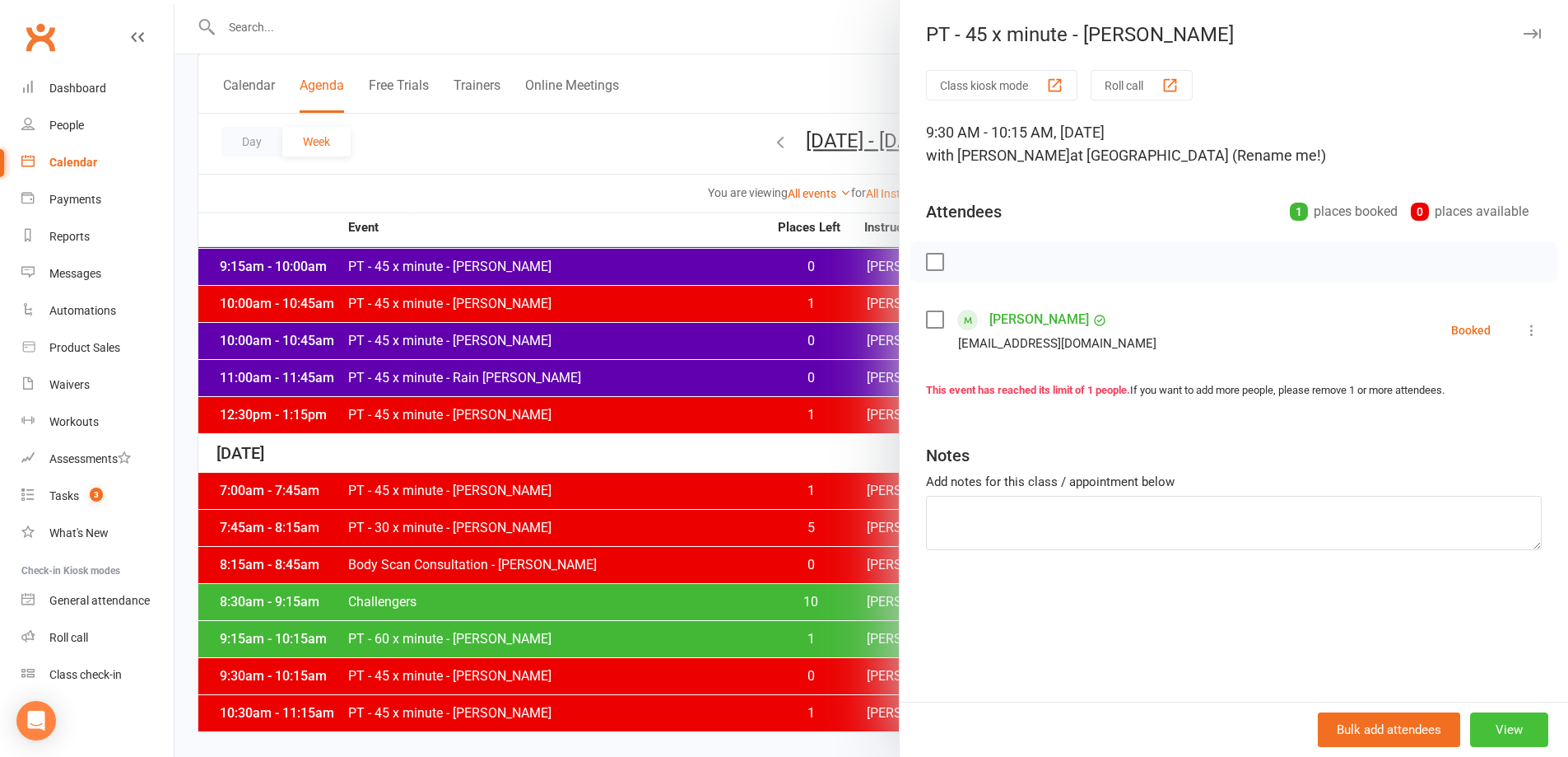
click at [1491, 727] on button "View" at bounding box center [1509, 730] width 78 height 35
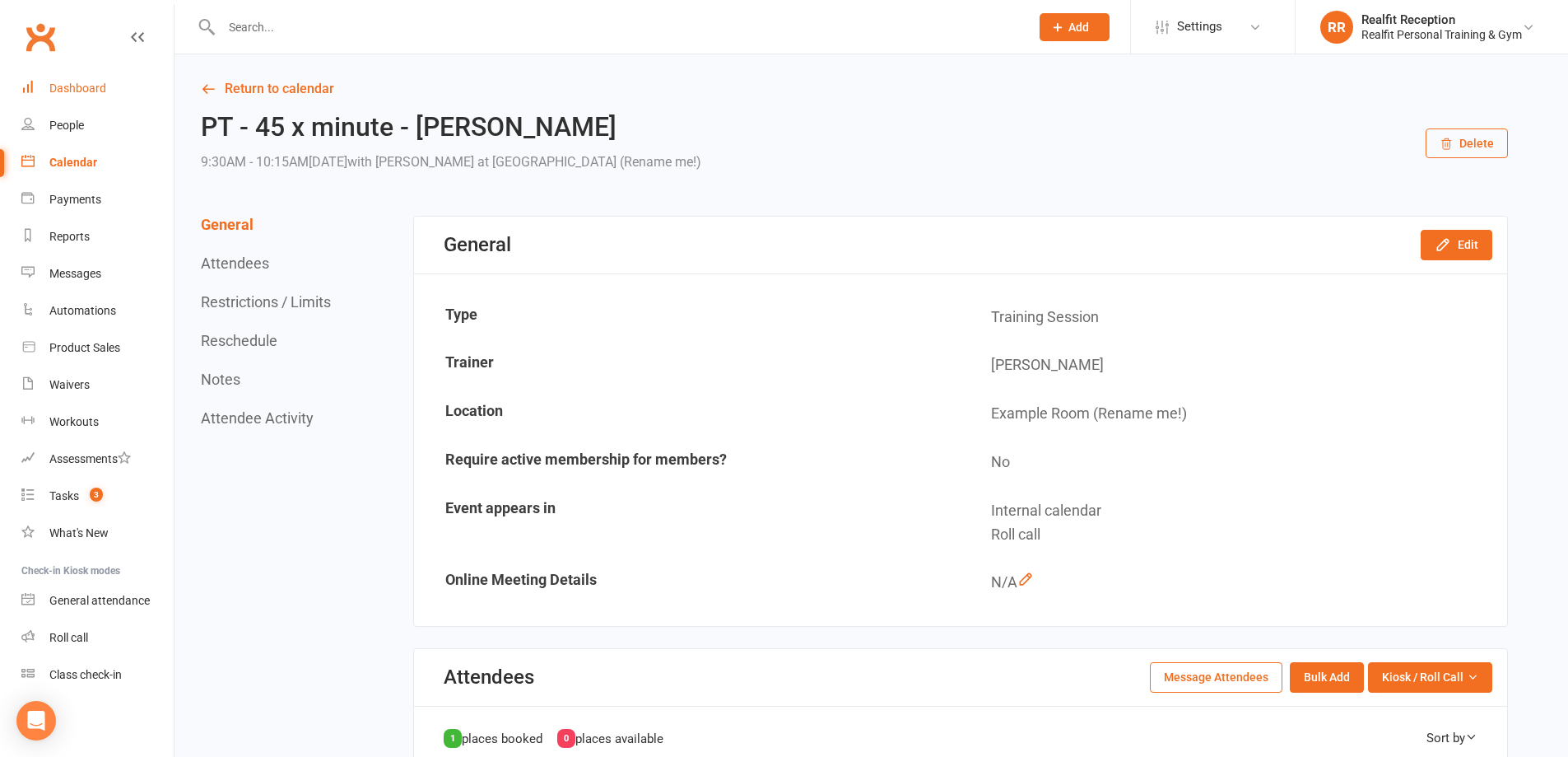
click at [66, 89] on div "Dashboard" at bounding box center [77, 88] width 57 height 13
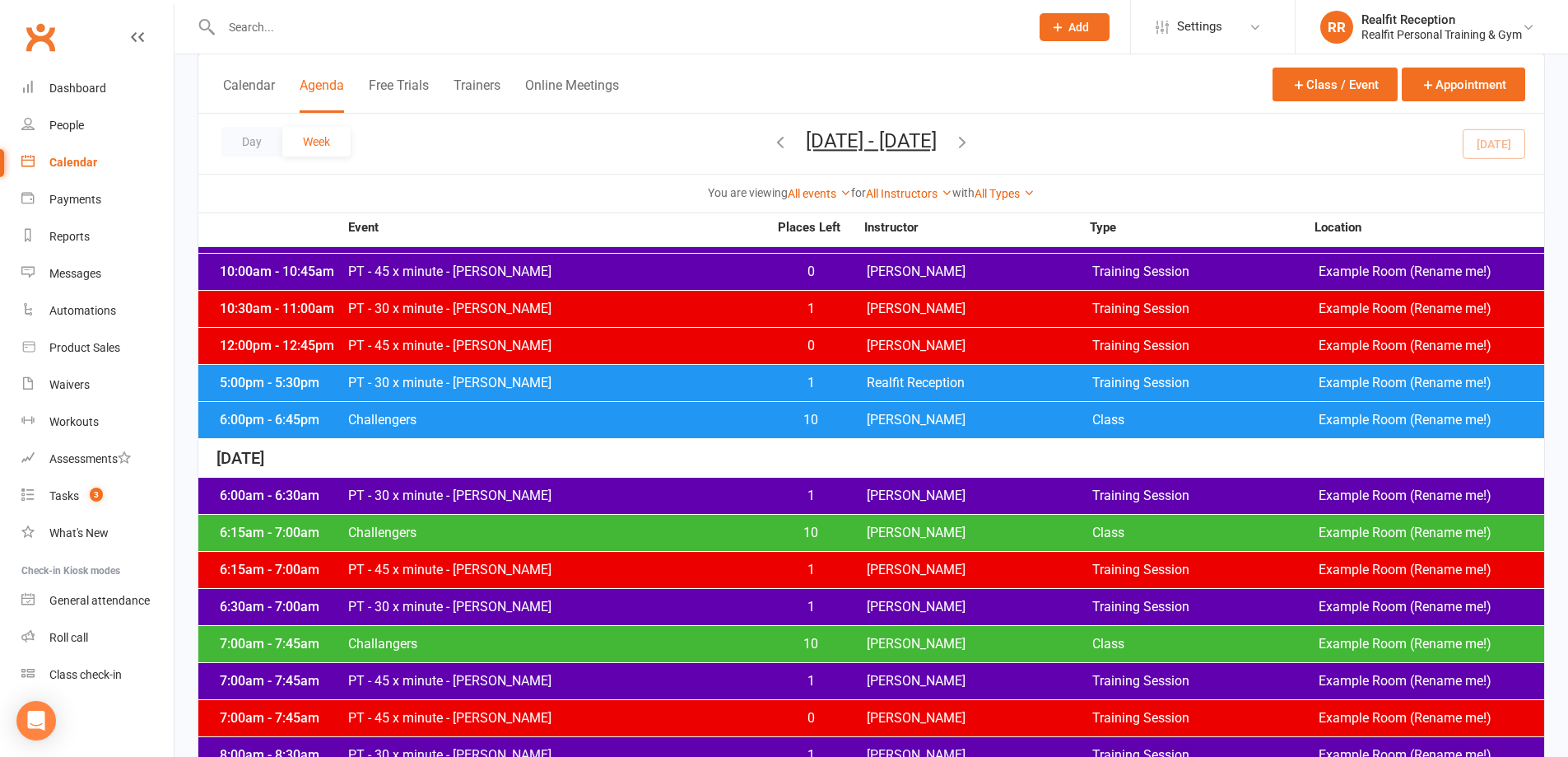
scroll to position [2966, 0]
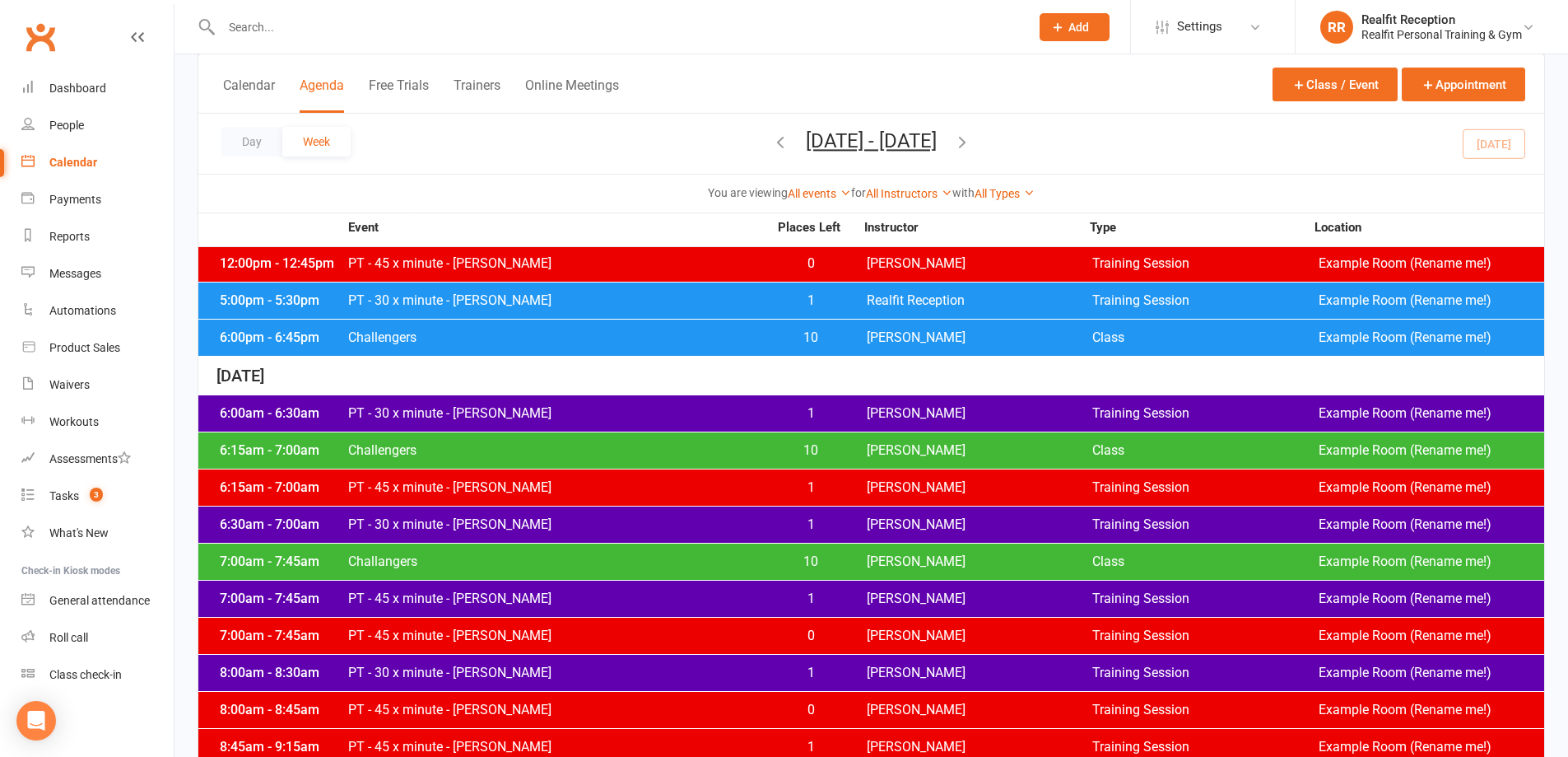
click at [435, 454] on span "Challengers" at bounding box center [558, 451] width 421 height 13
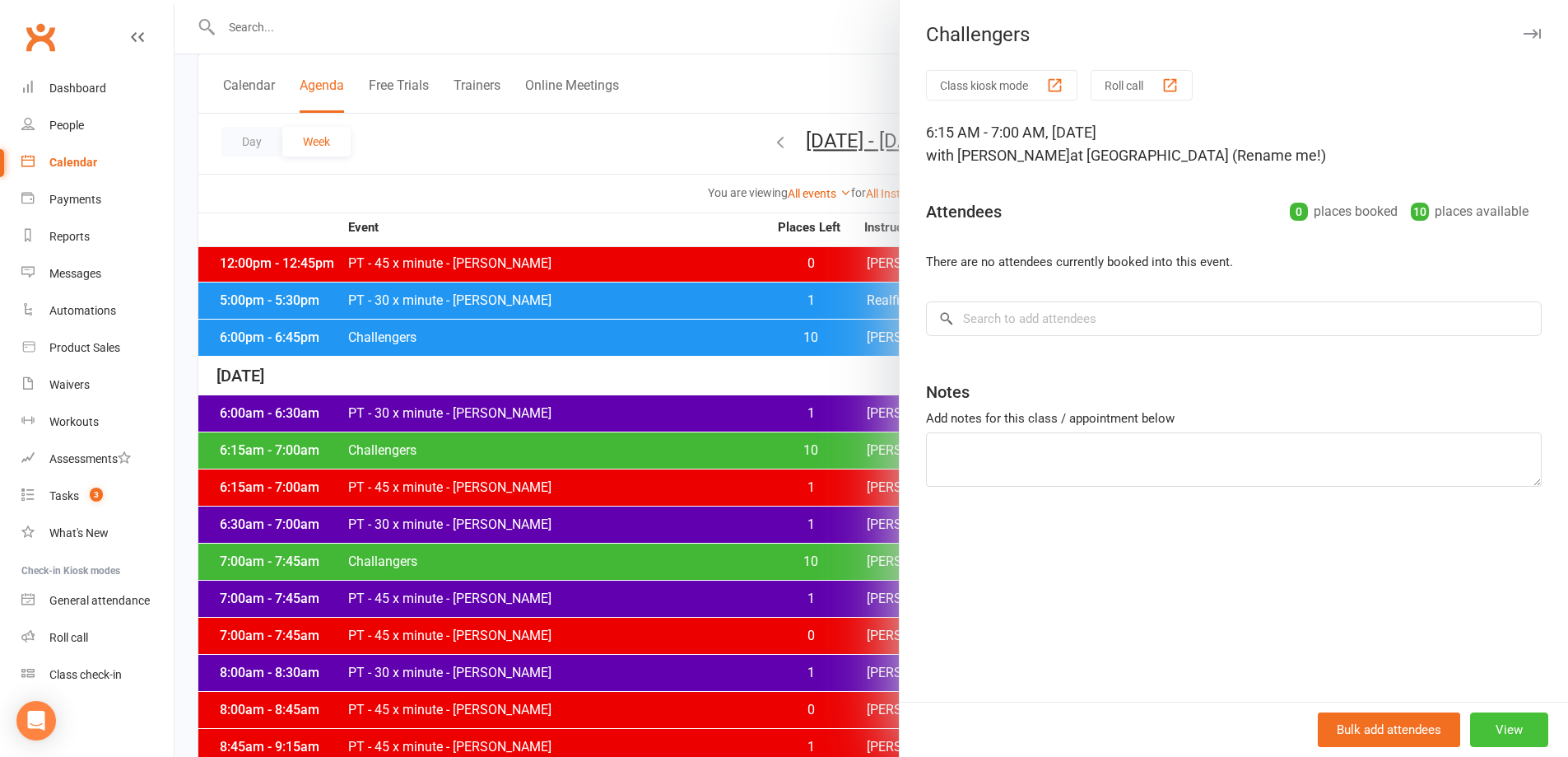
click at [1501, 738] on button "View" at bounding box center [1509, 730] width 78 height 35
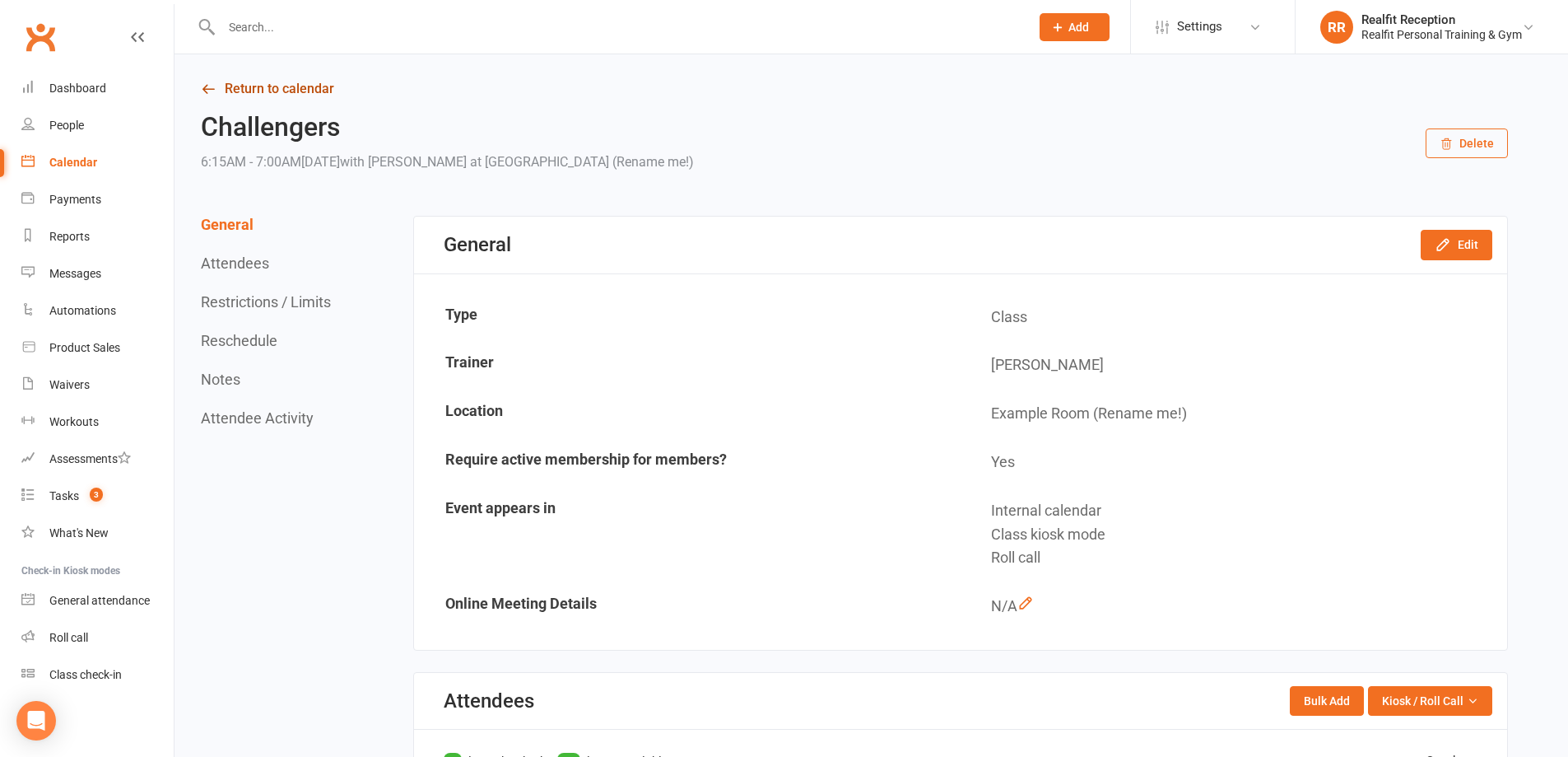
click at [239, 91] on link "Return to calendar" at bounding box center [855, 89] width 1307 height 23
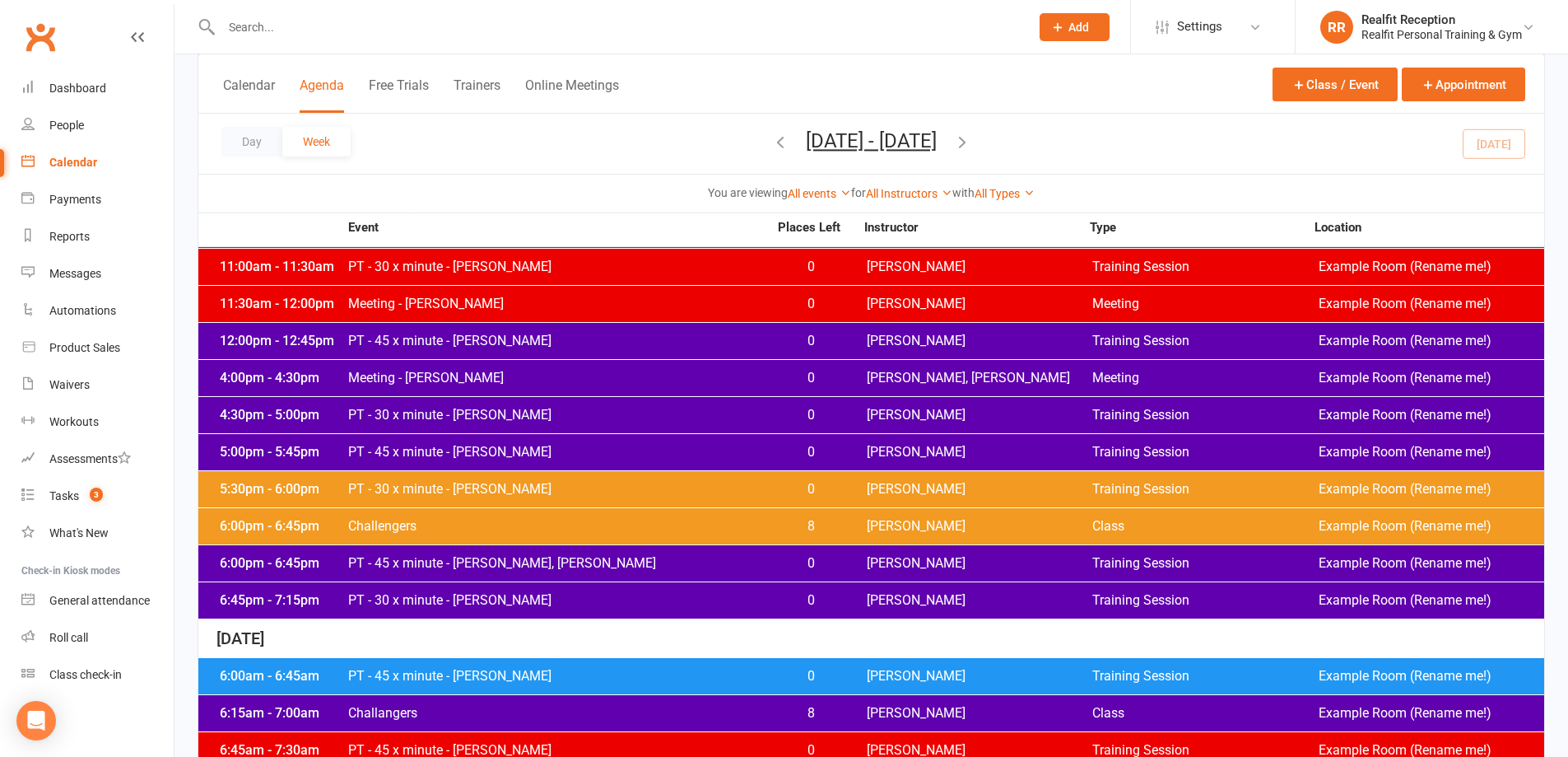
scroll to position [1235, 0]
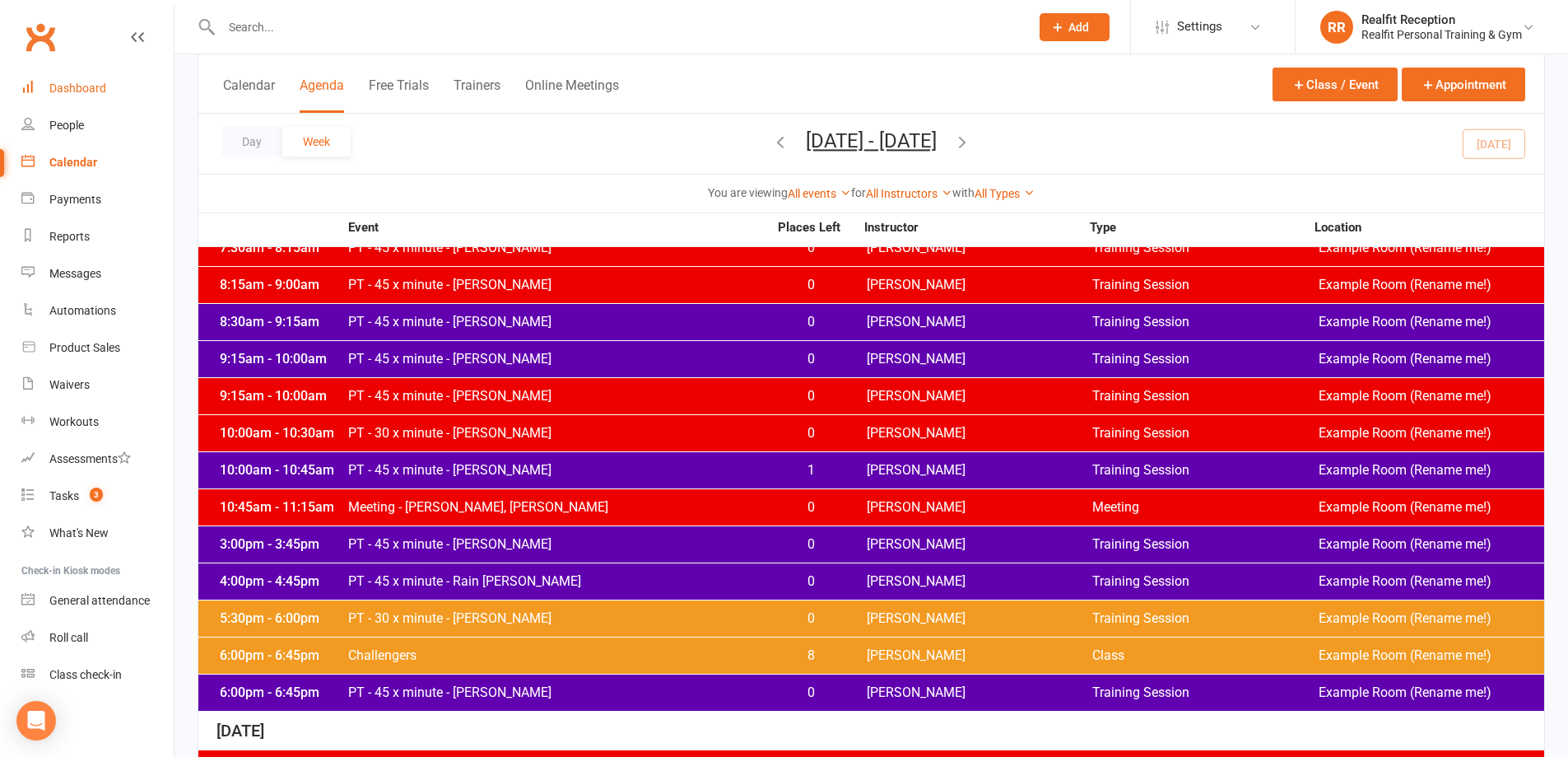
click at [87, 92] on div "Dashboard" at bounding box center [77, 88] width 57 height 13
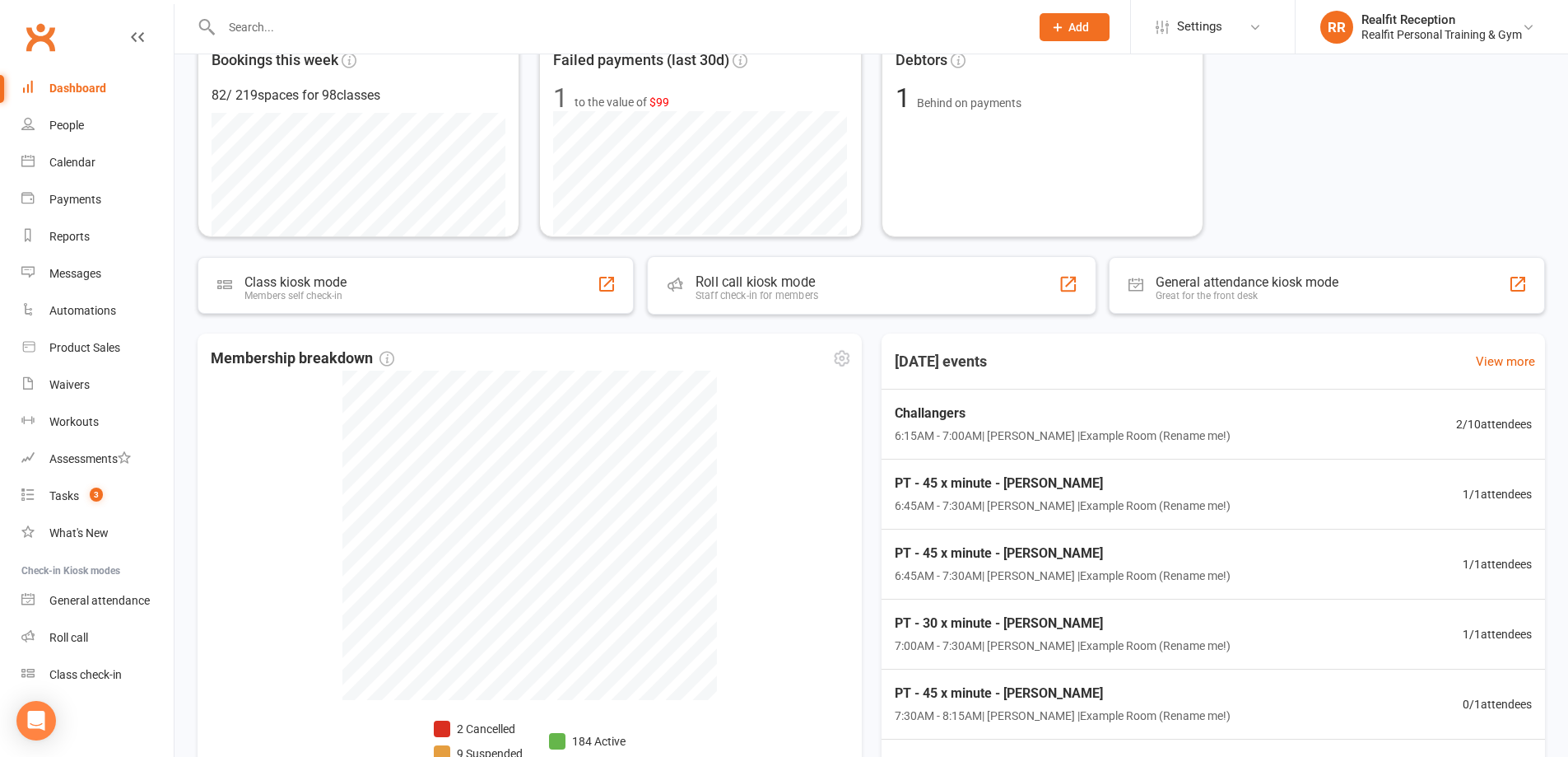
scroll to position [466, 0]
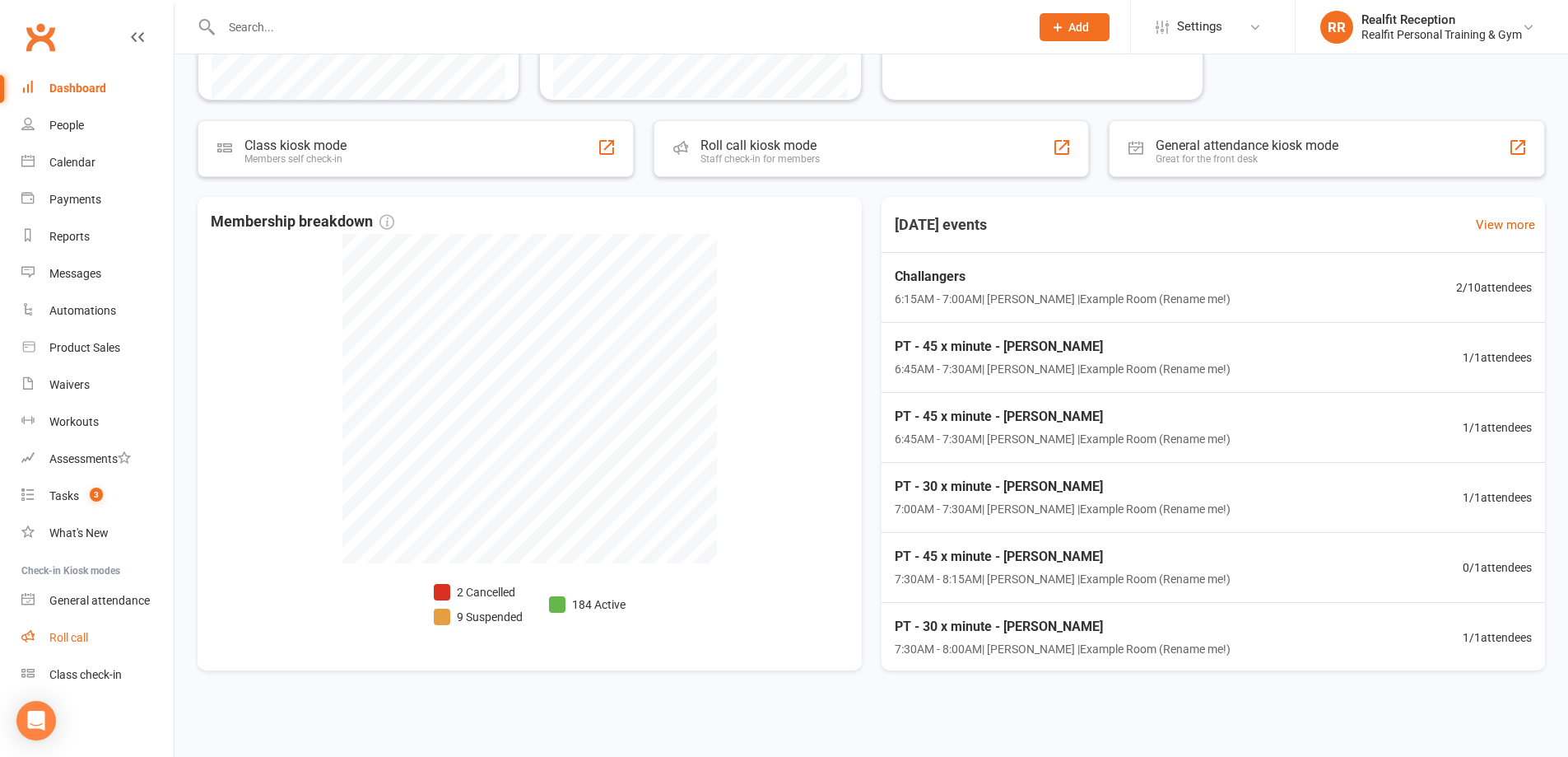
click at [71, 635] on div "Roll call" at bounding box center [68, 637] width 39 height 13
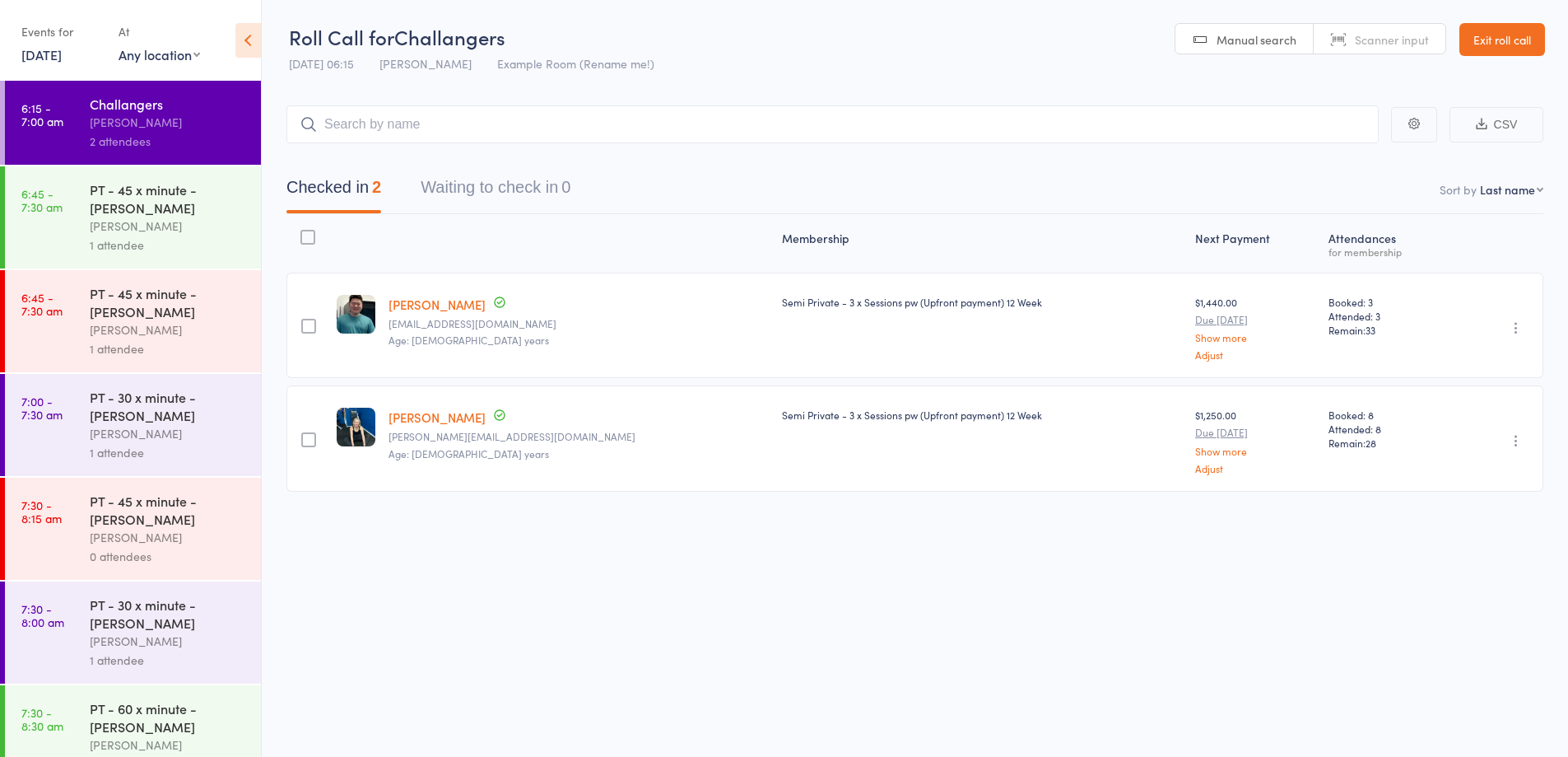
click at [526, 123] on input "search" at bounding box center [833, 125] width 1092 height 38
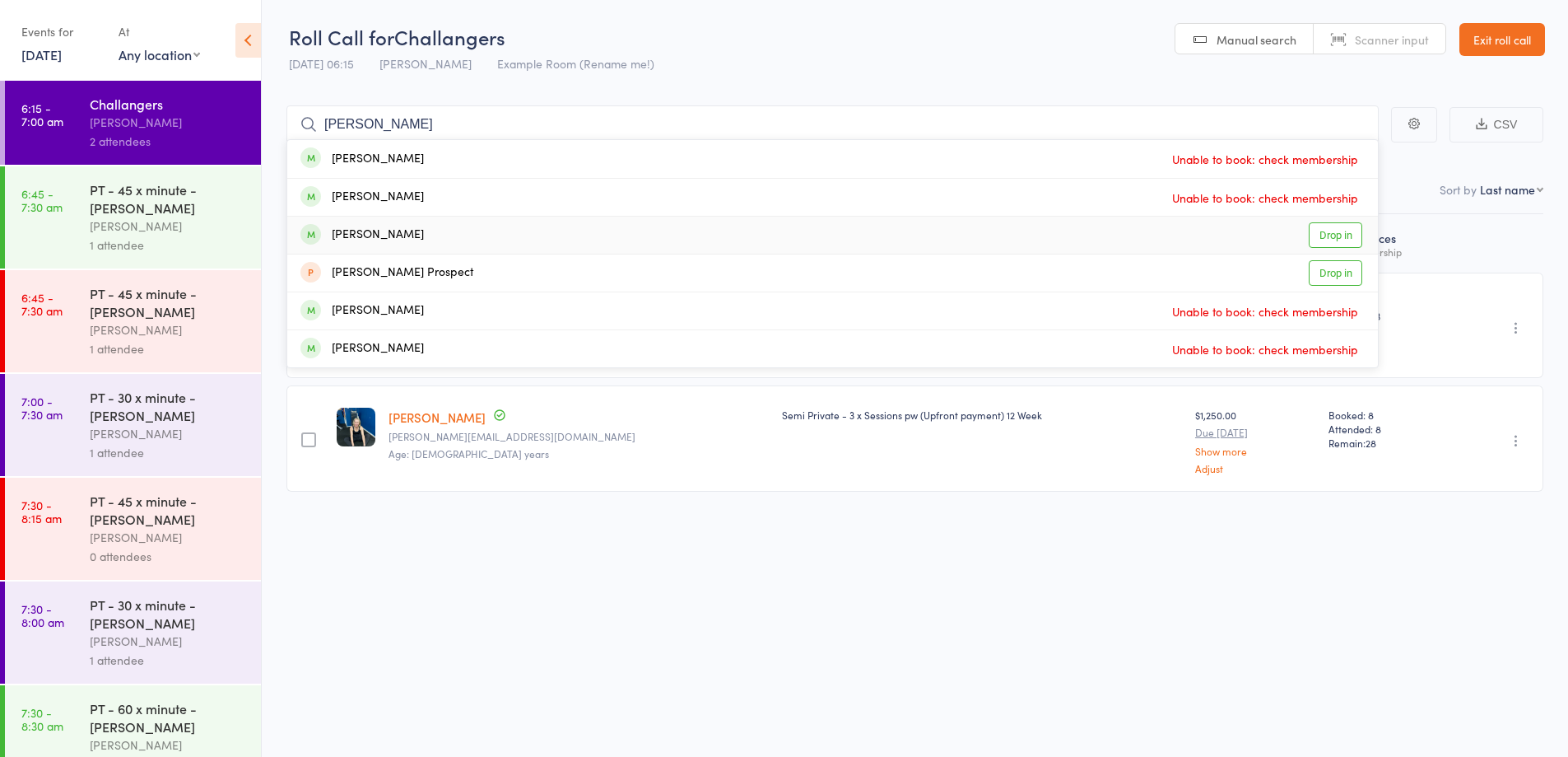
type input "[PERSON_NAME]"
click at [521, 234] on div "[PERSON_NAME] Drop in" at bounding box center [833, 235] width 1091 height 37
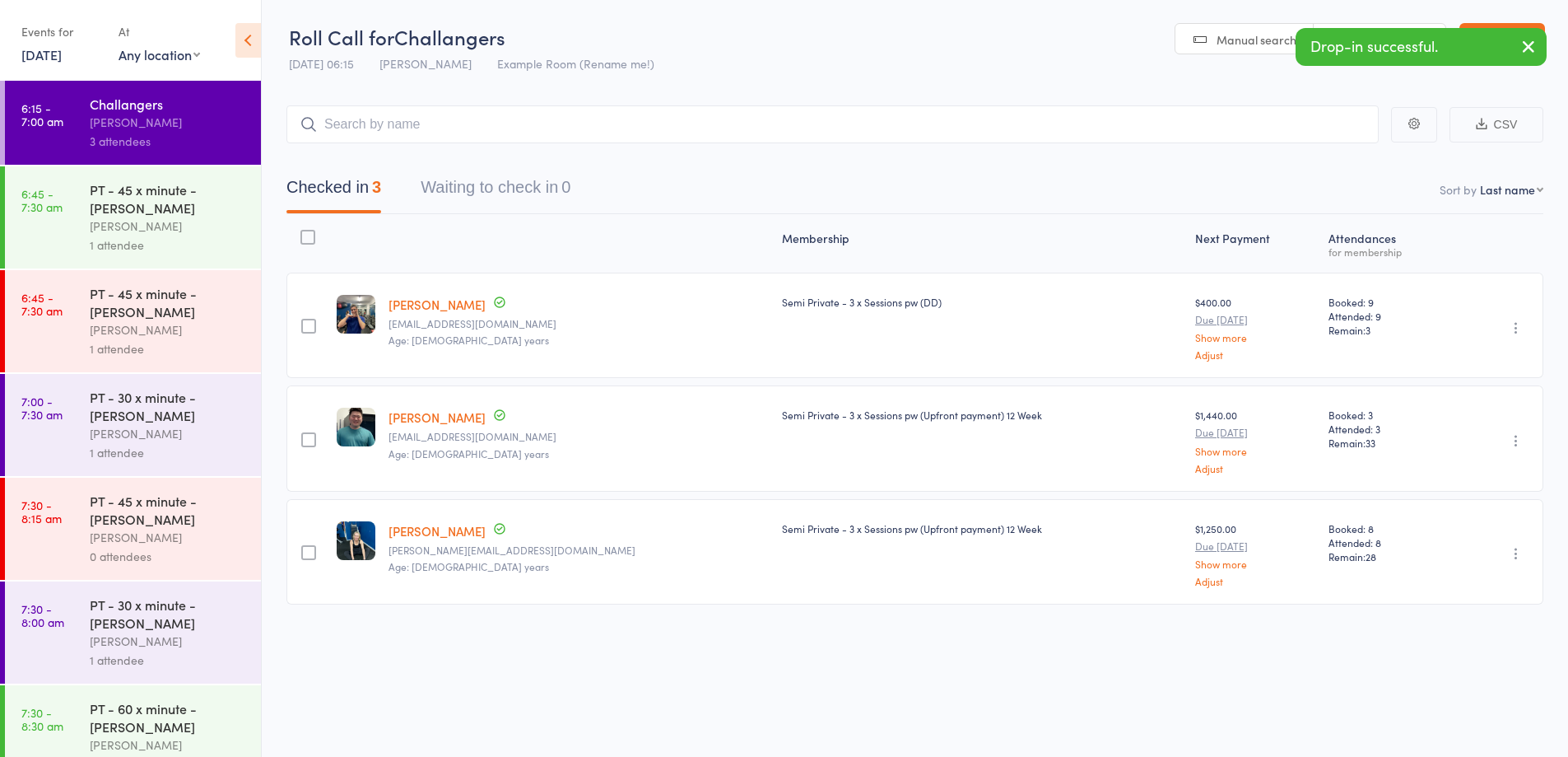
click at [126, 237] on div "1 attendee" at bounding box center [168, 245] width 157 height 19
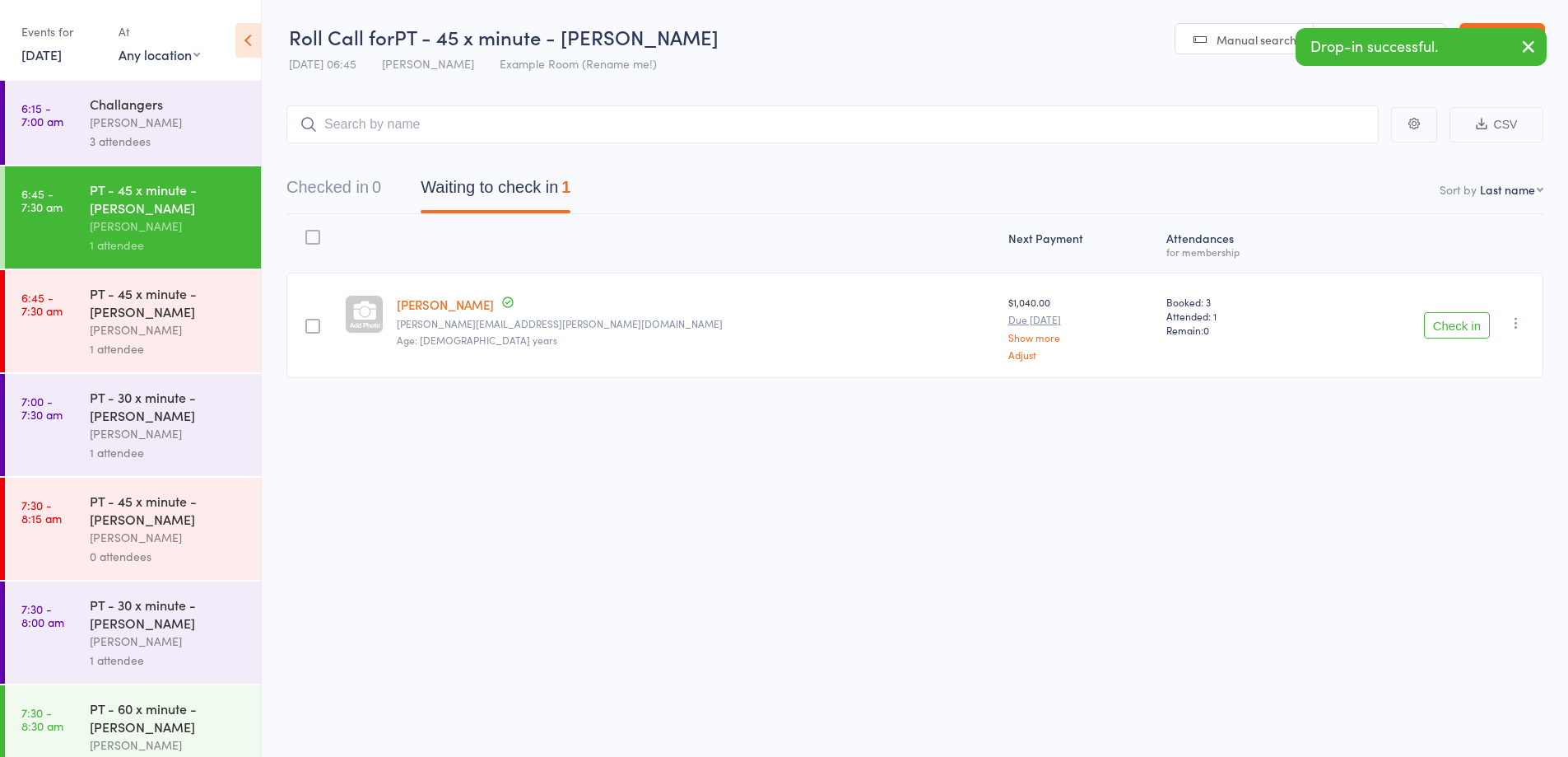
click at [132, 308] on div "PT - 45 x minute - [PERSON_NAME]" at bounding box center [168, 303] width 157 height 37
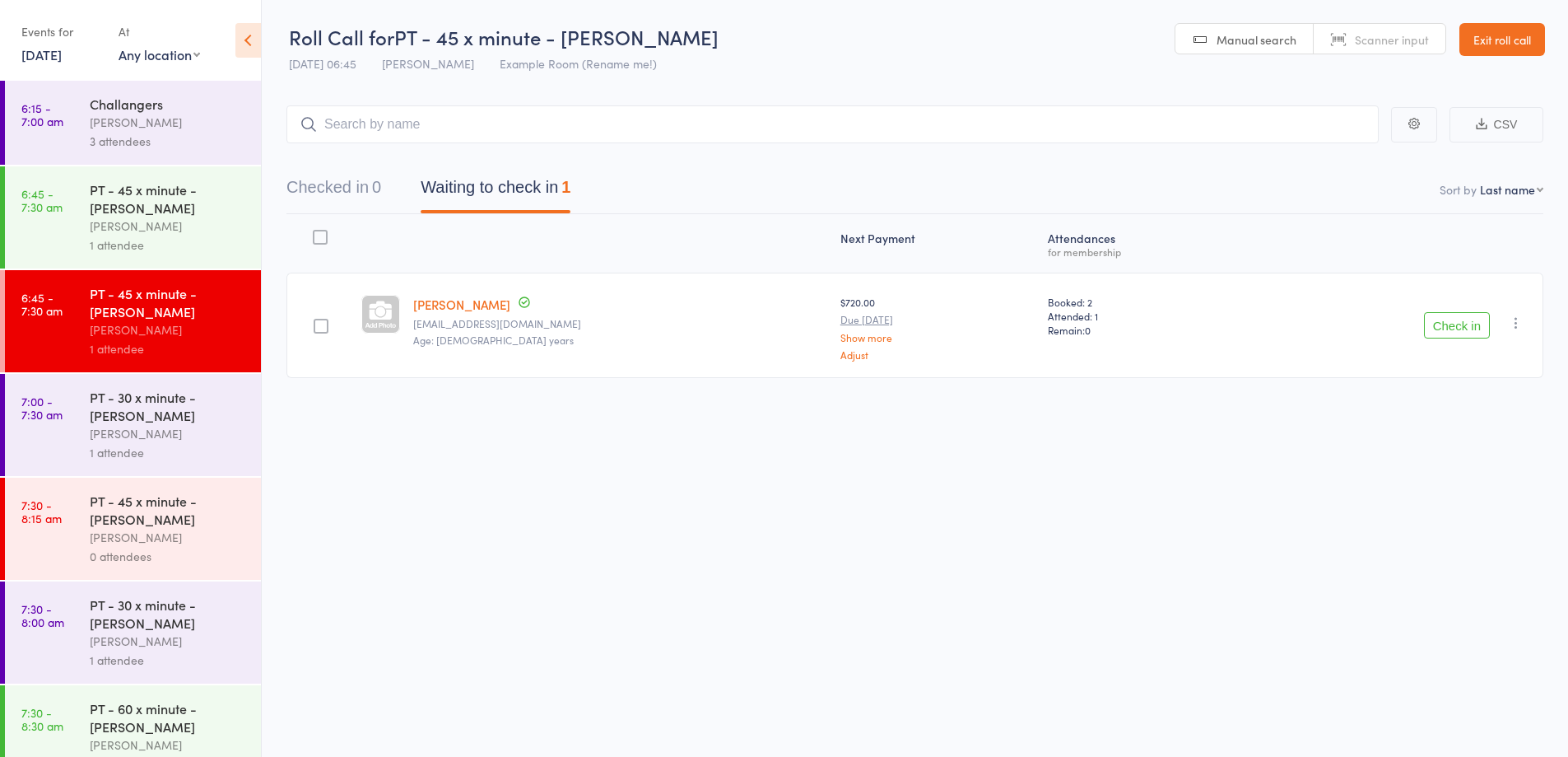
click at [1477, 332] on button "Check in" at bounding box center [1457, 325] width 66 height 27
